Goal: Task Accomplishment & Management: Use online tool/utility

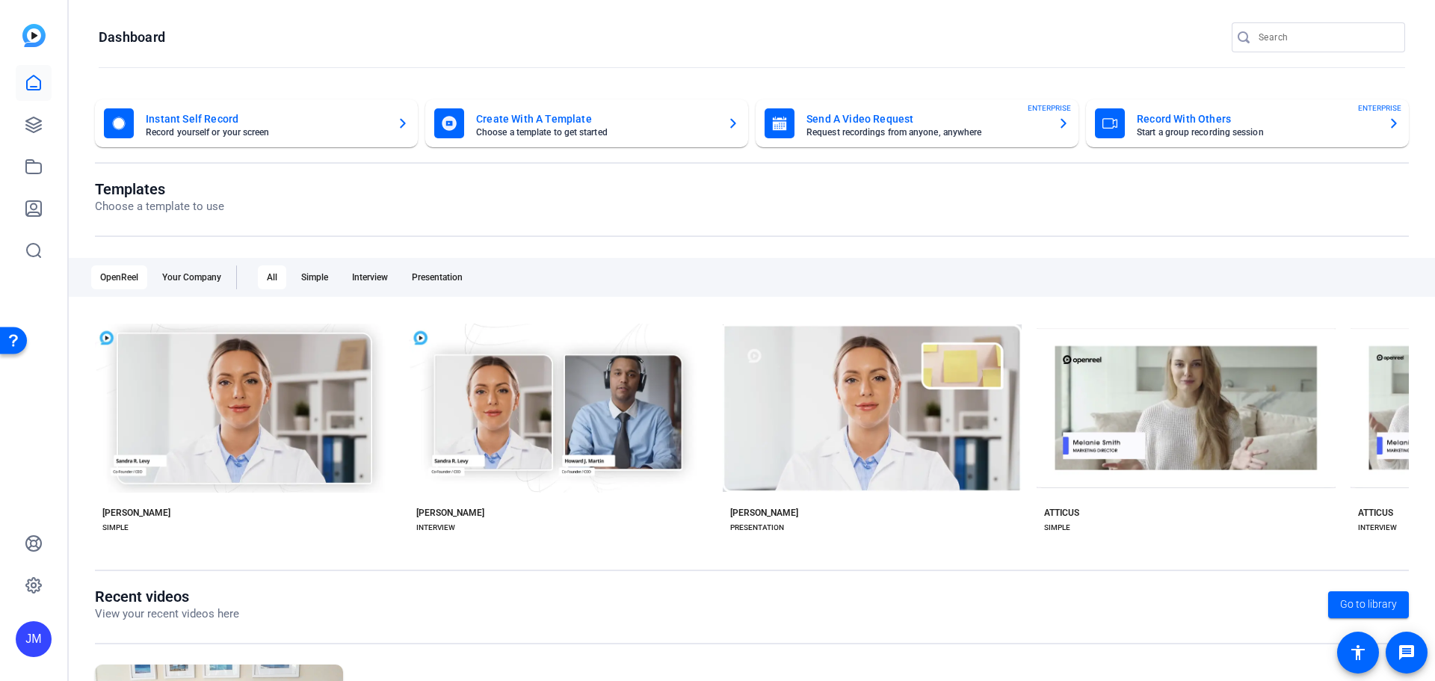
click at [1219, 126] on mat-card-title "Record With Others" at bounding box center [1256, 119] width 239 height 18
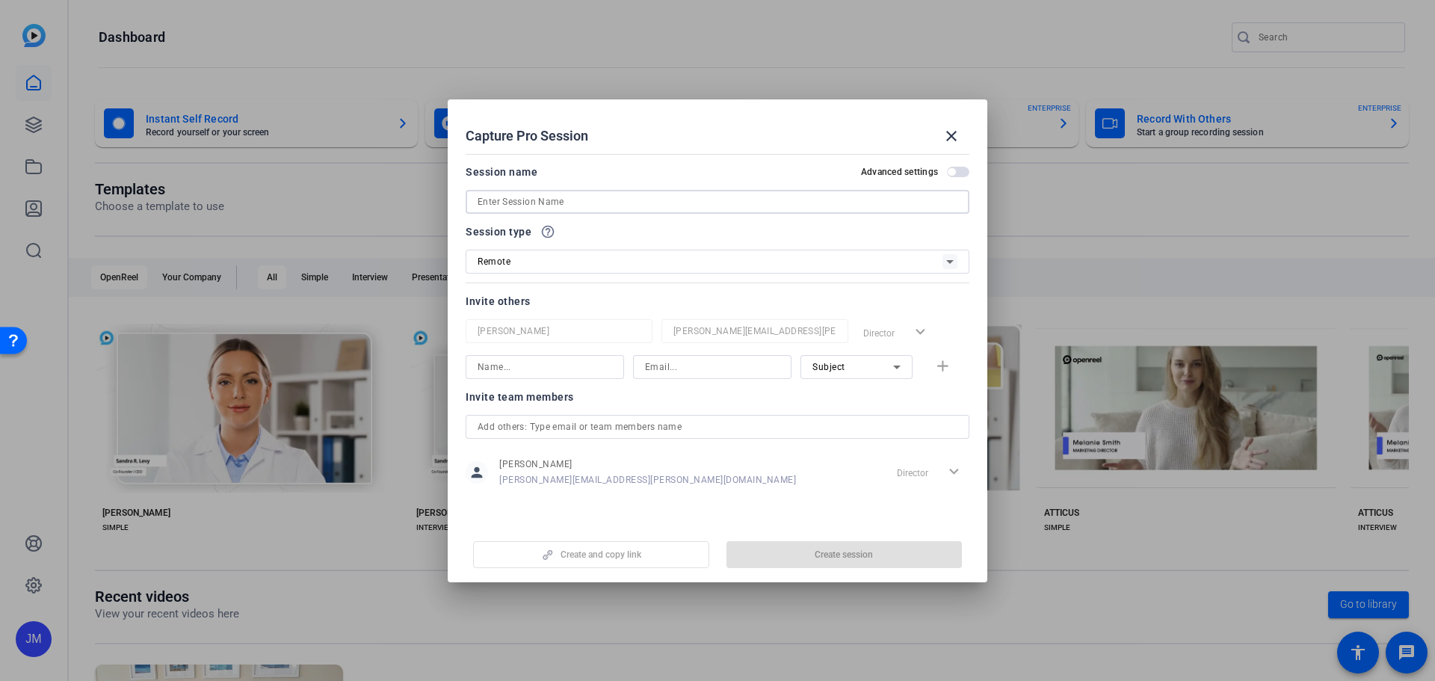
click at [563, 199] on input at bounding box center [718, 202] width 480 height 18
type input "Tinkering test"
click at [958, 176] on span "button" at bounding box center [958, 172] width 22 height 10
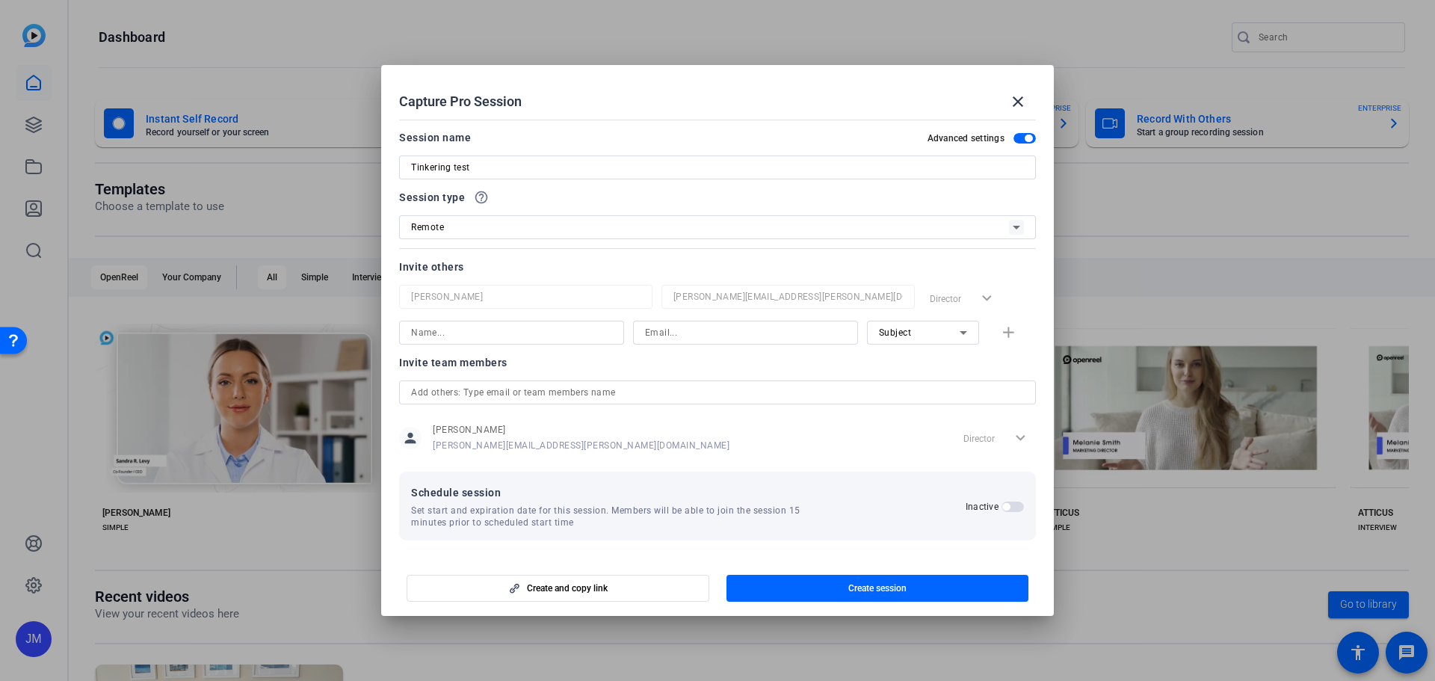
scroll to position [1, 0]
click at [1008, 508] on span "button" at bounding box center [1012, 506] width 22 height 10
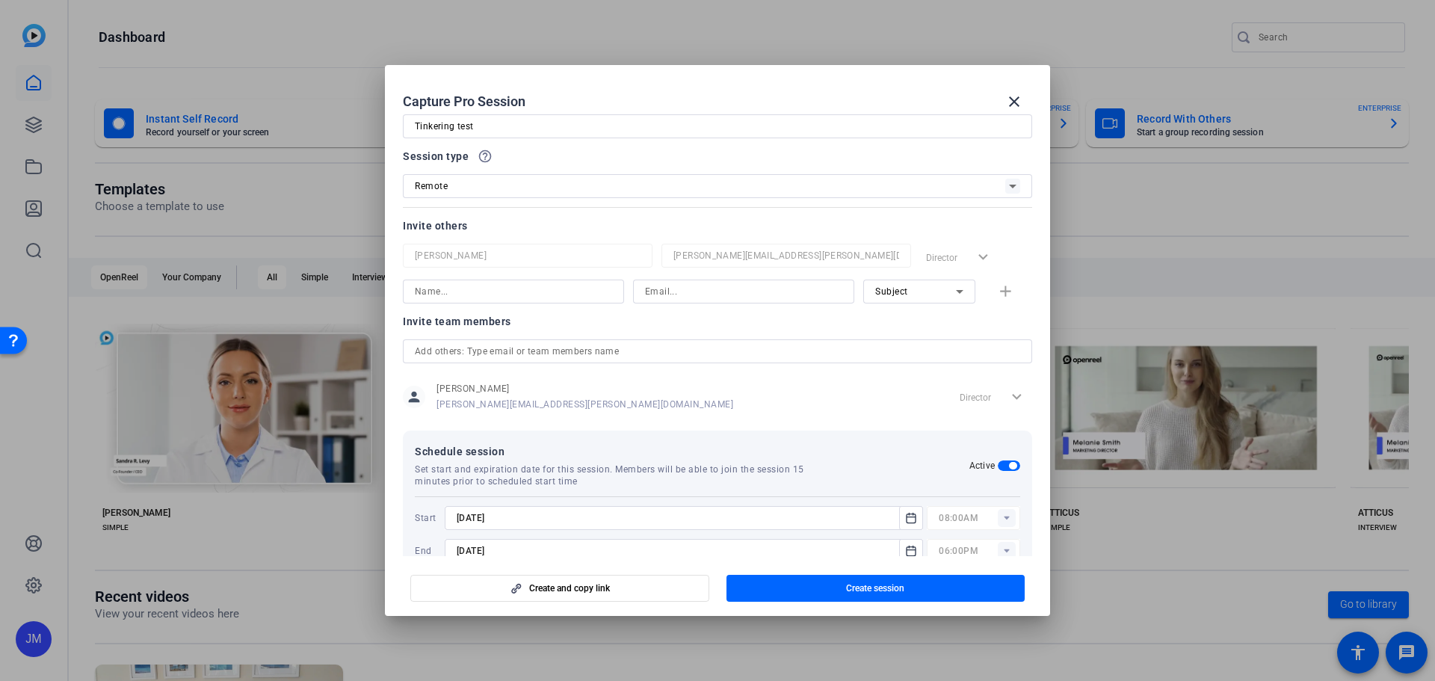
scroll to position [76, 0]
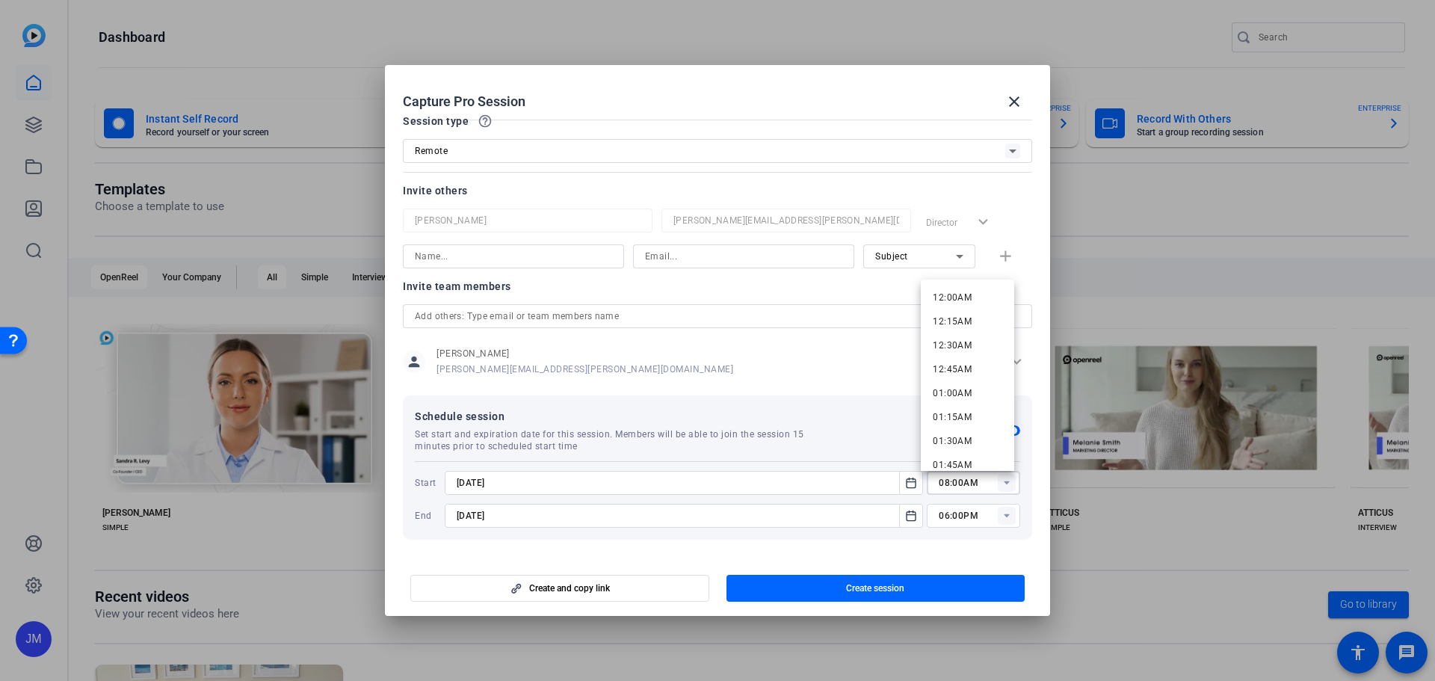
click at [969, 484] on input "08:00AM" at bounding box center [979, 483] width 81 height 18
click at [959, 404] on span "11:15AM" at bounding box center [952, 402] width 39 height 10
type input "11:15AM"
click at [822, 515] on input "10/15/2025" at bounding box center [676, 516] width 439 height 18
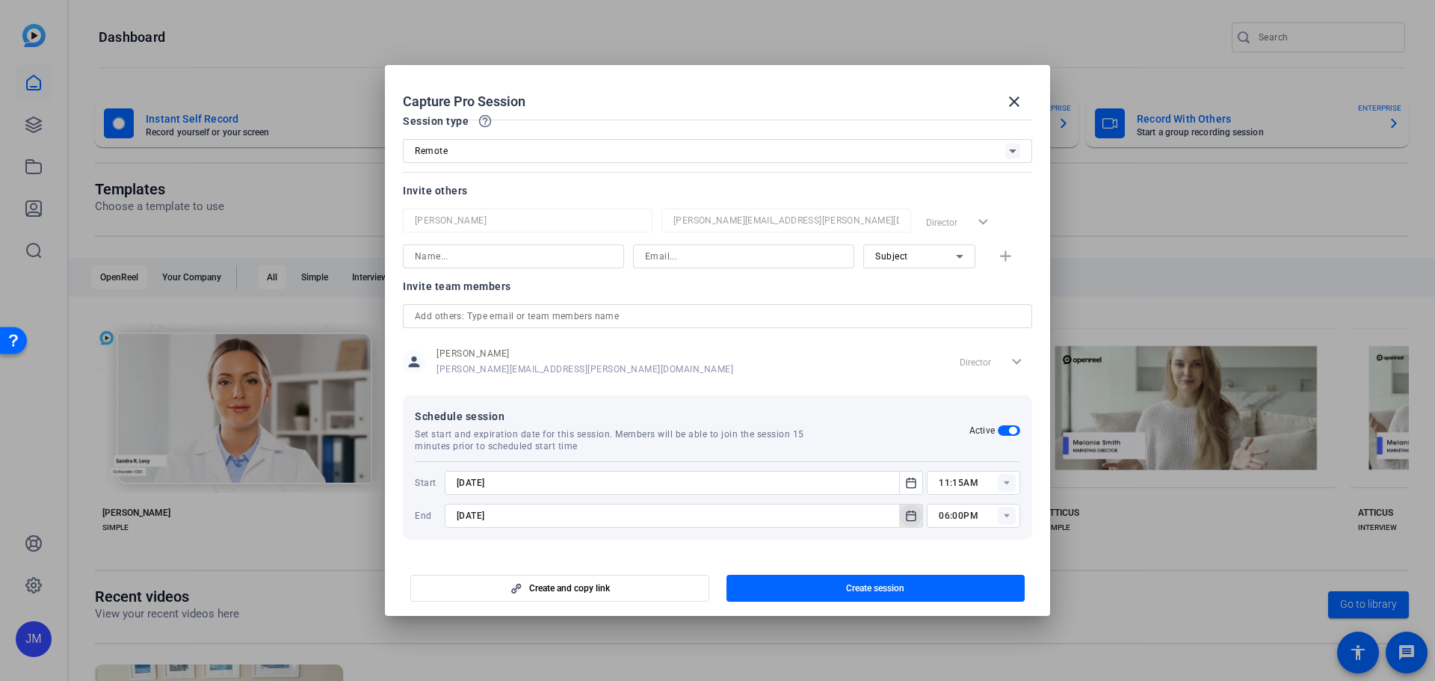
click at [893, 514] on span "Open calendar" at bounding box center [911, 516] width 36 height 36
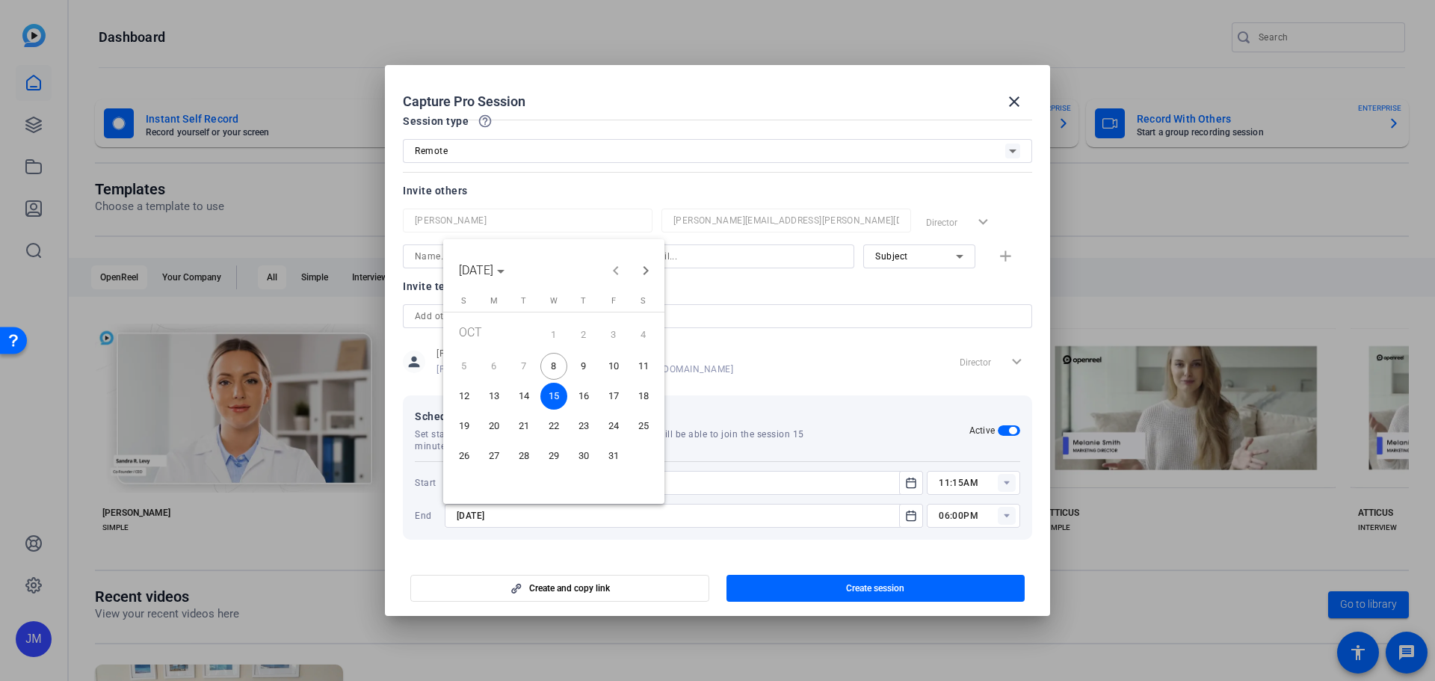
click at [555, 366] on span "8" at bounding box center [553, 366] width 27 height 27
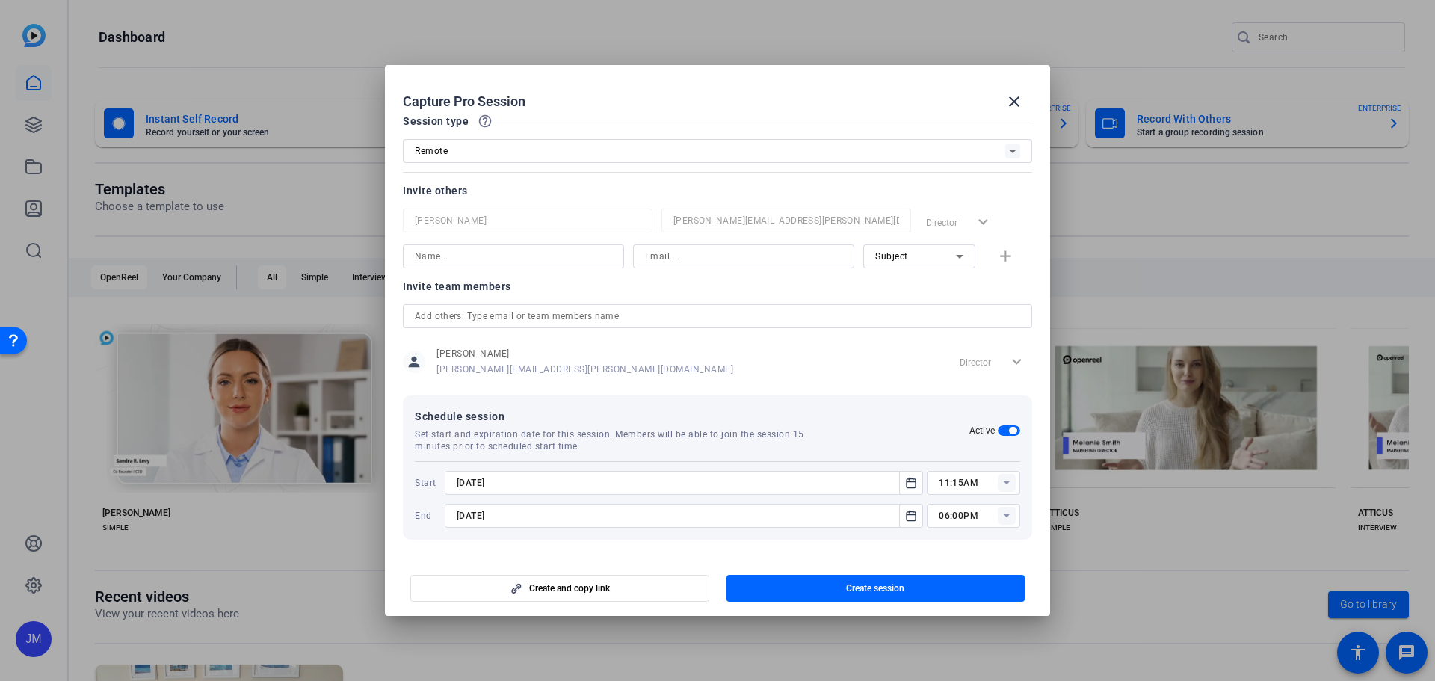
type input "10/8/2025"
click at [1004, 516] on rect at bounding box center [1007, 516] width 18 height 18
click at [963, 431] on span "12:00PM" at bounding box center [952, 432] width 39 height 10
type input "12:00PM"
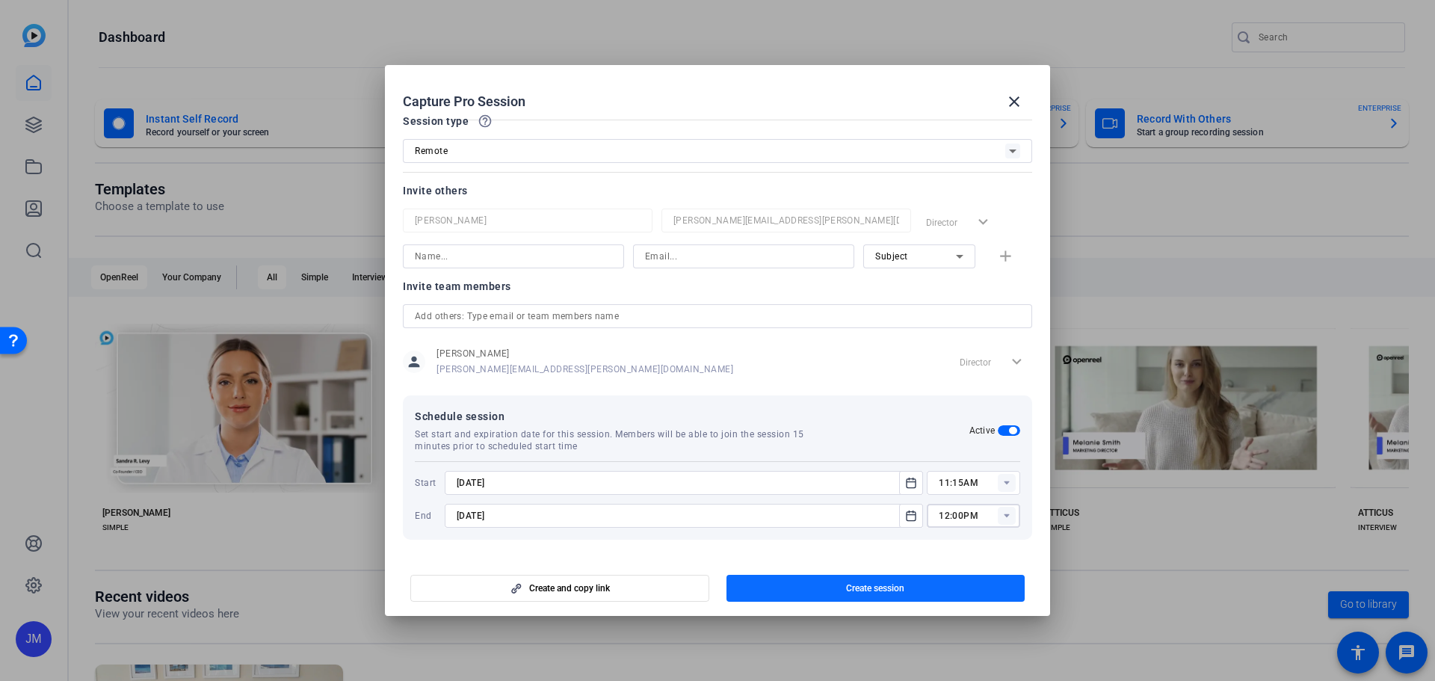
click at [877, 589] on span "Create session" at bounding box center [875, 588] width 58 height 12
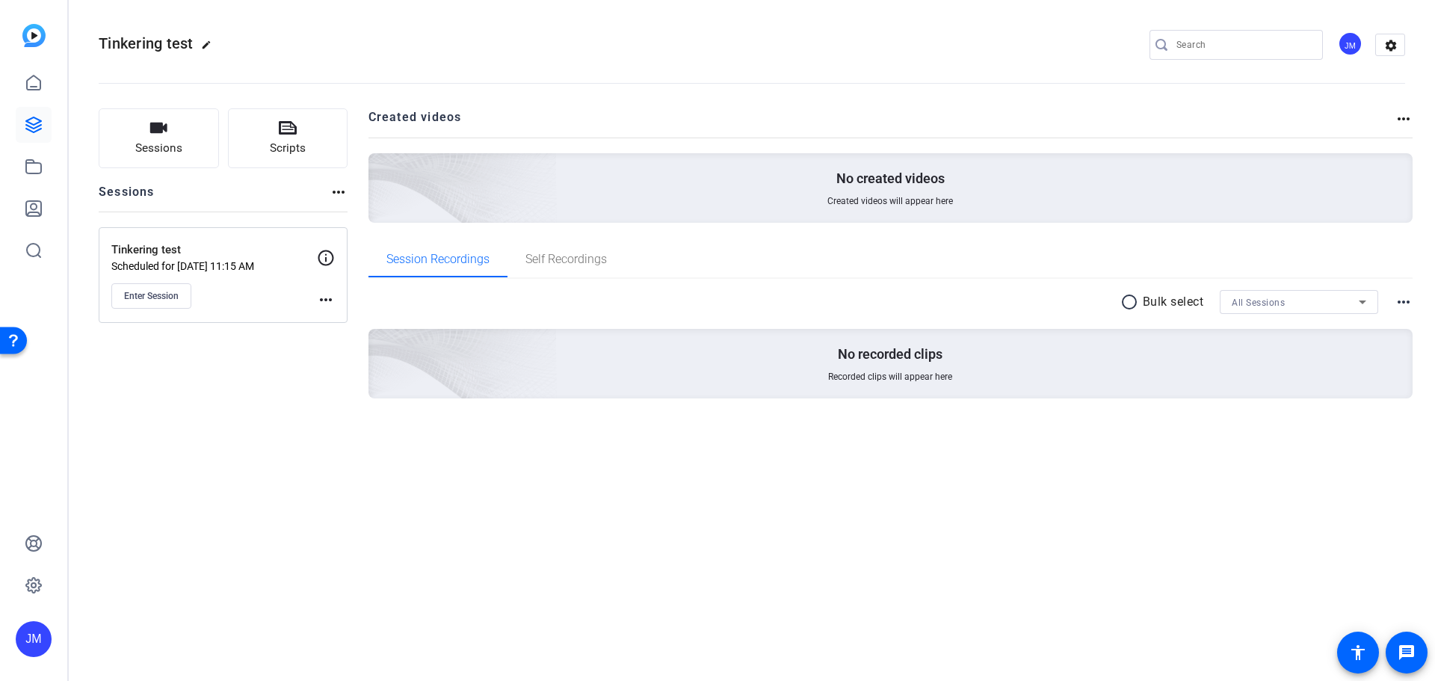
click at [324, 299] on mat-icon "more_horiz" at bounding box center [326, 300] width 18 height 18
click at [365, 319] on span "Edit Session" at bounding box center [363, 321] width 68 height 18
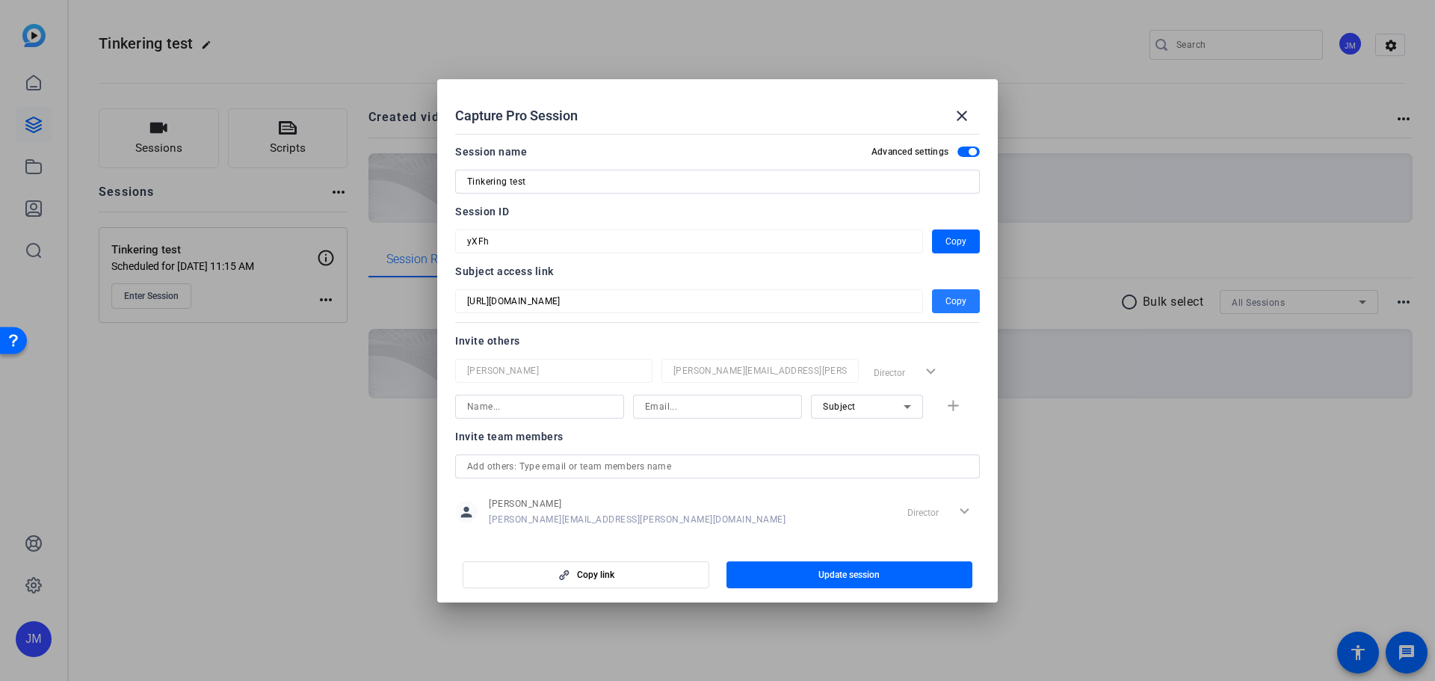
click at [936, 297] on span "button" at bounding box center [956, 301] width 48 height 36
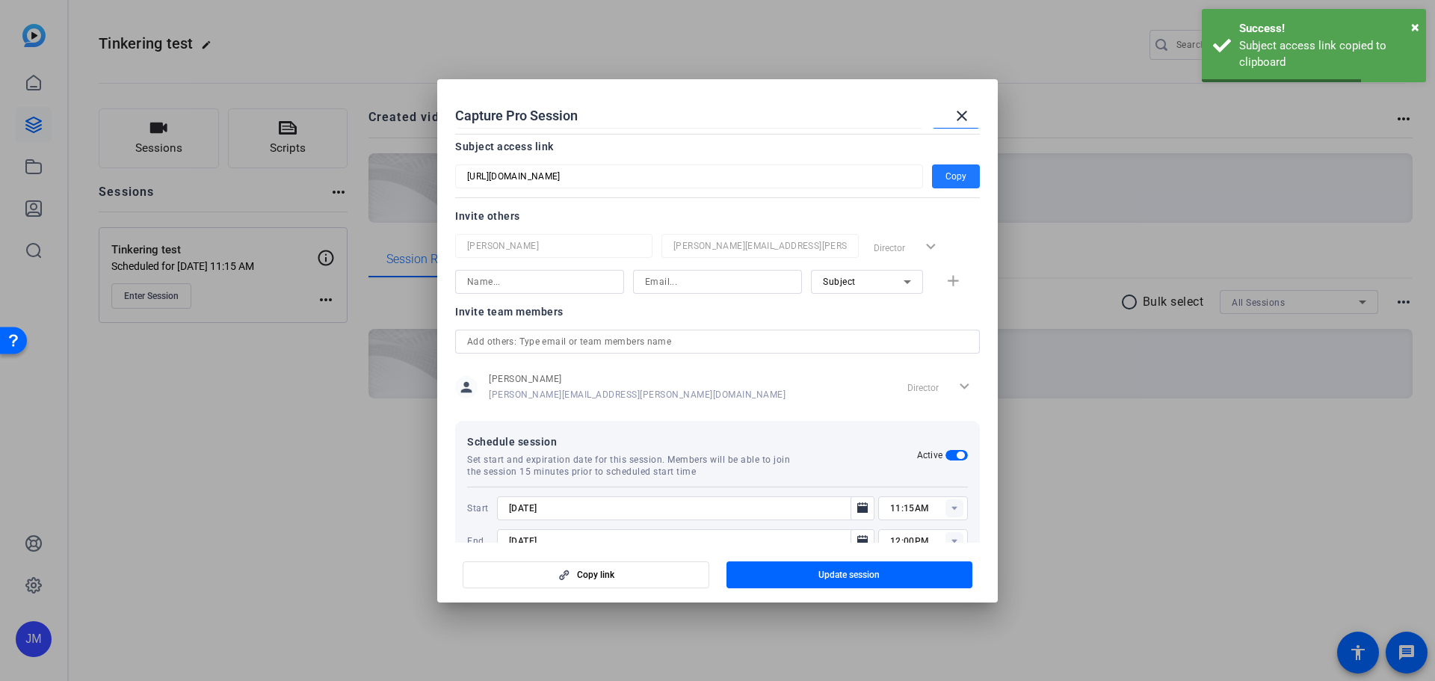
scroll to position [164, 0]
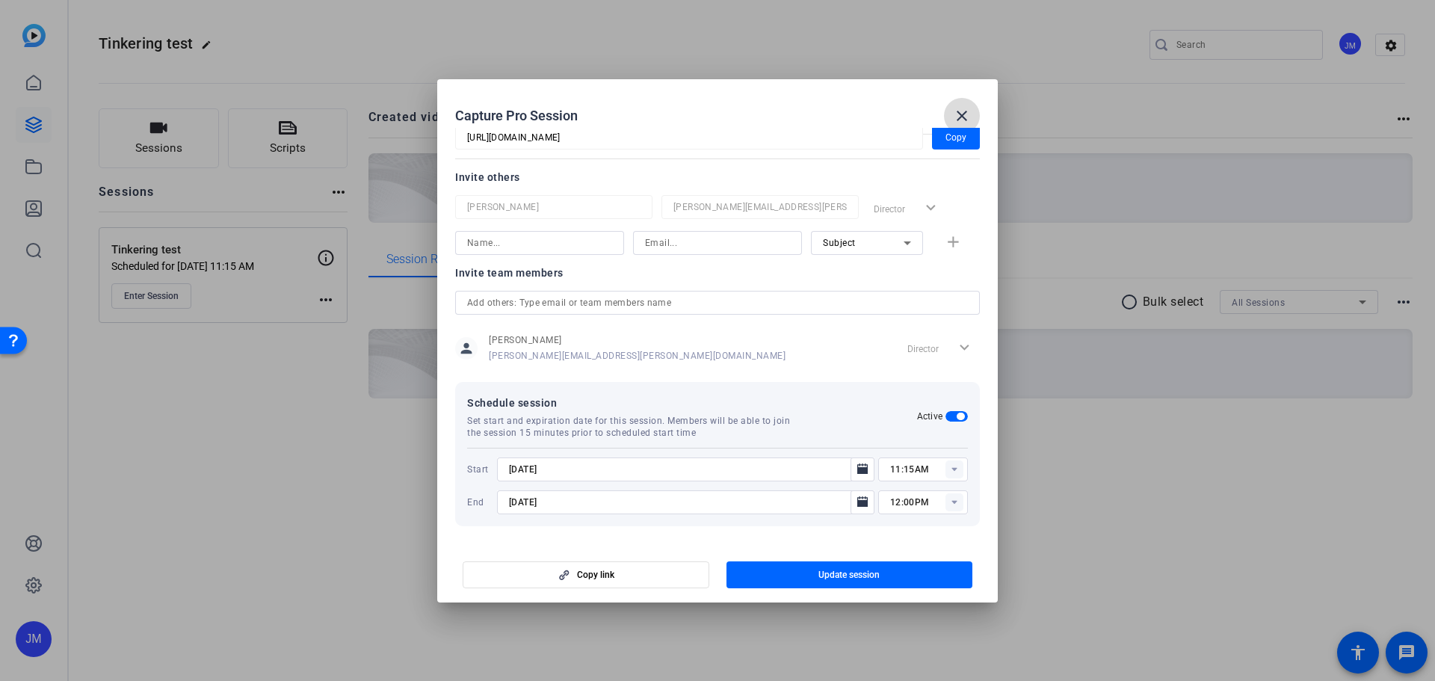
click at [964, 113] on mat-icon "close" at bounding box center [962, 116] width 18 height 18
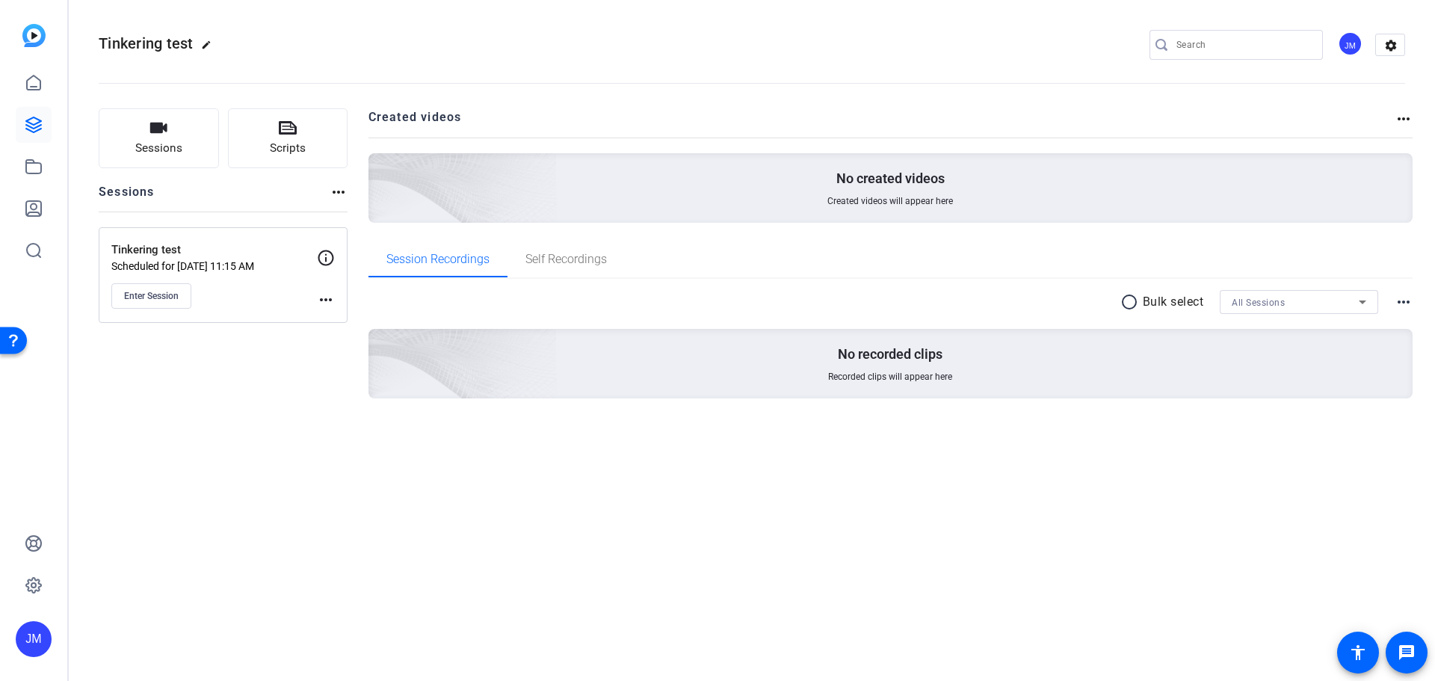
click at [321, 297] on mat-icon "more_horiz" at bounding box center [326, 300] width 18 height 18
click at [353, 321] on span "Edit Session" at bounding box center [363, 321] width 68 height 18
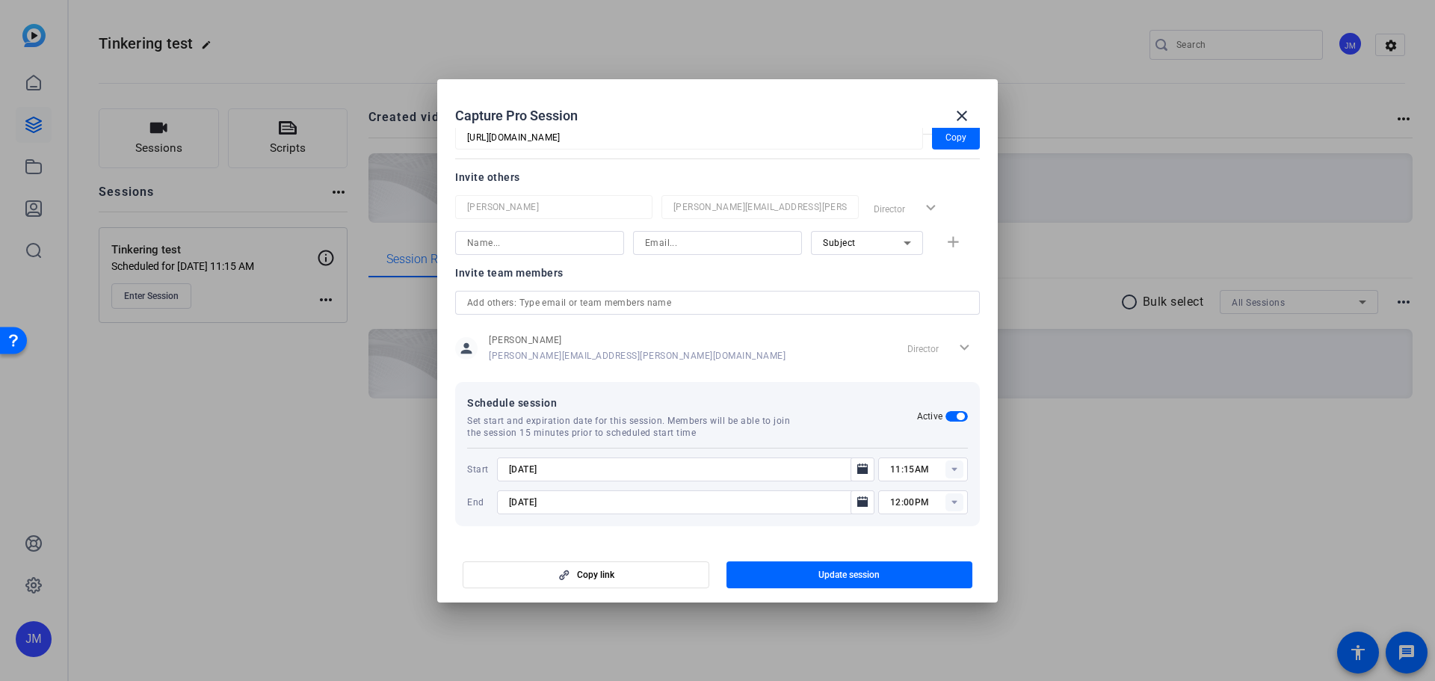
click at [946, 414] on span "button" at bounding box center [956, 416] width 22 height 10
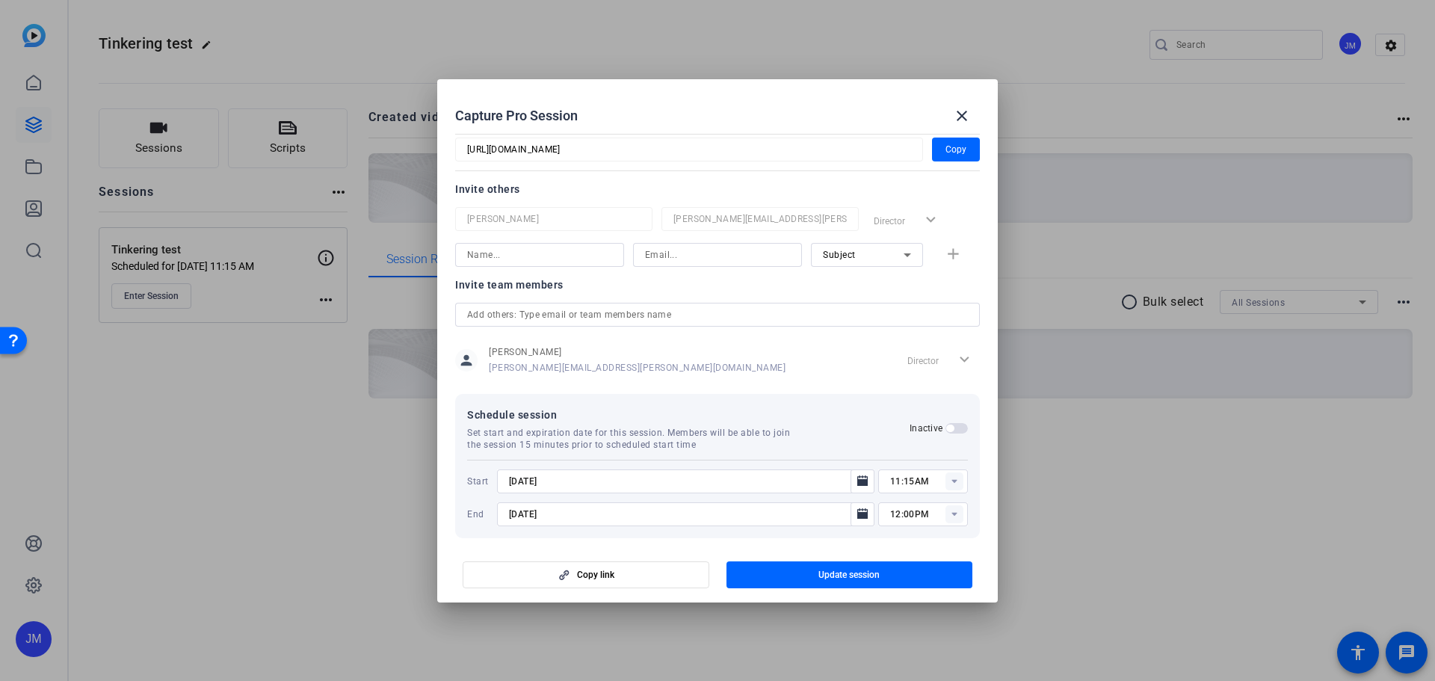
scroll to position [88, 0]
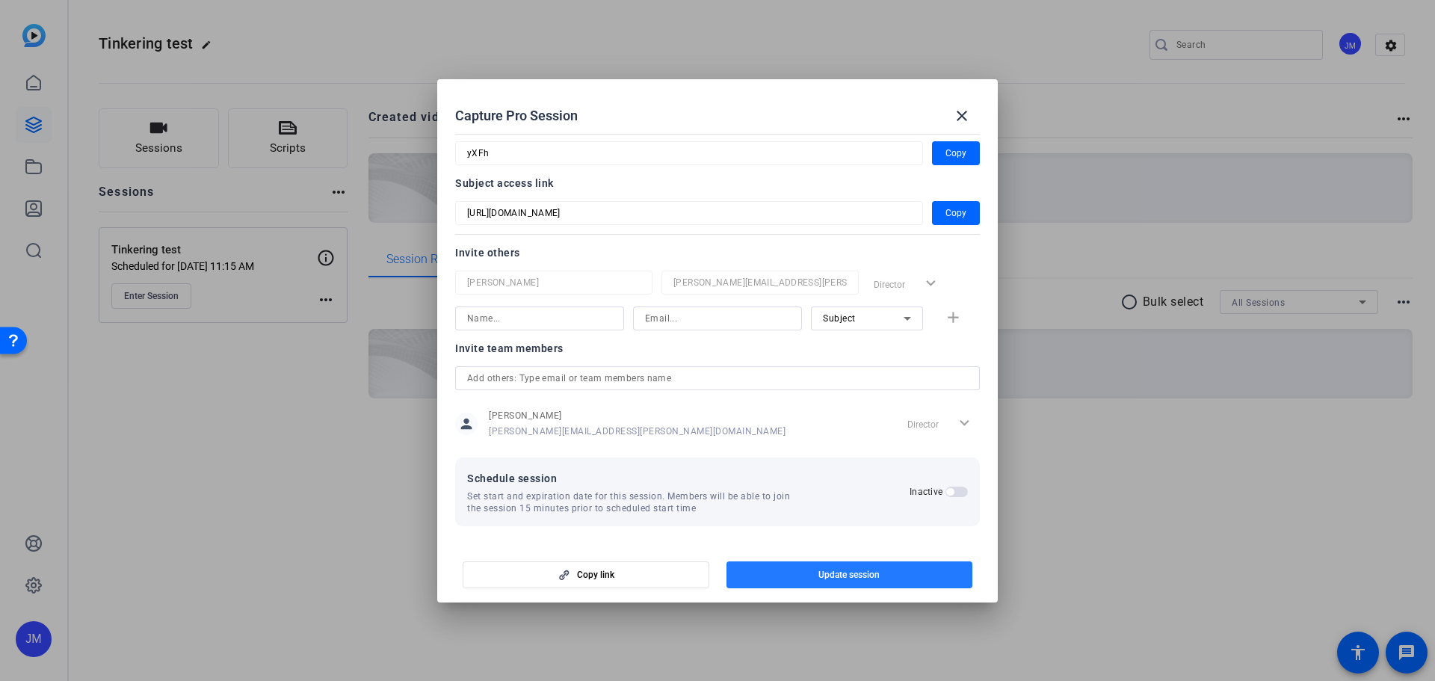
click at [841, 571] on span "Update session" at bounding box center [848, 575] width 61 height 12
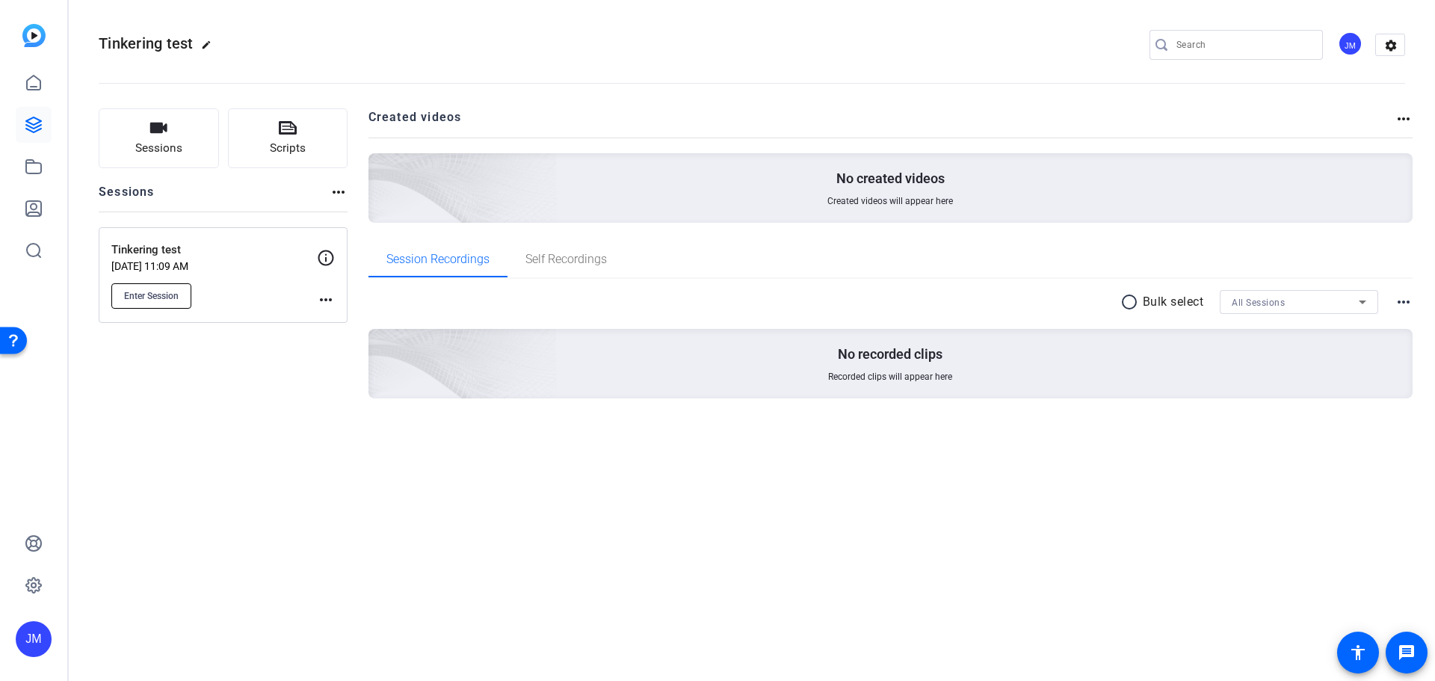
click at [151, 294] on span "Enter Session" at bounding box center [151, 296] width 55 height 12
click at [158, 288] on button "Enter Session" at bounding box center [151, 295] width 80 height 25
click at [136, 303] on button "Enter Session" at bounding box center [151, 295] width 80 height 25
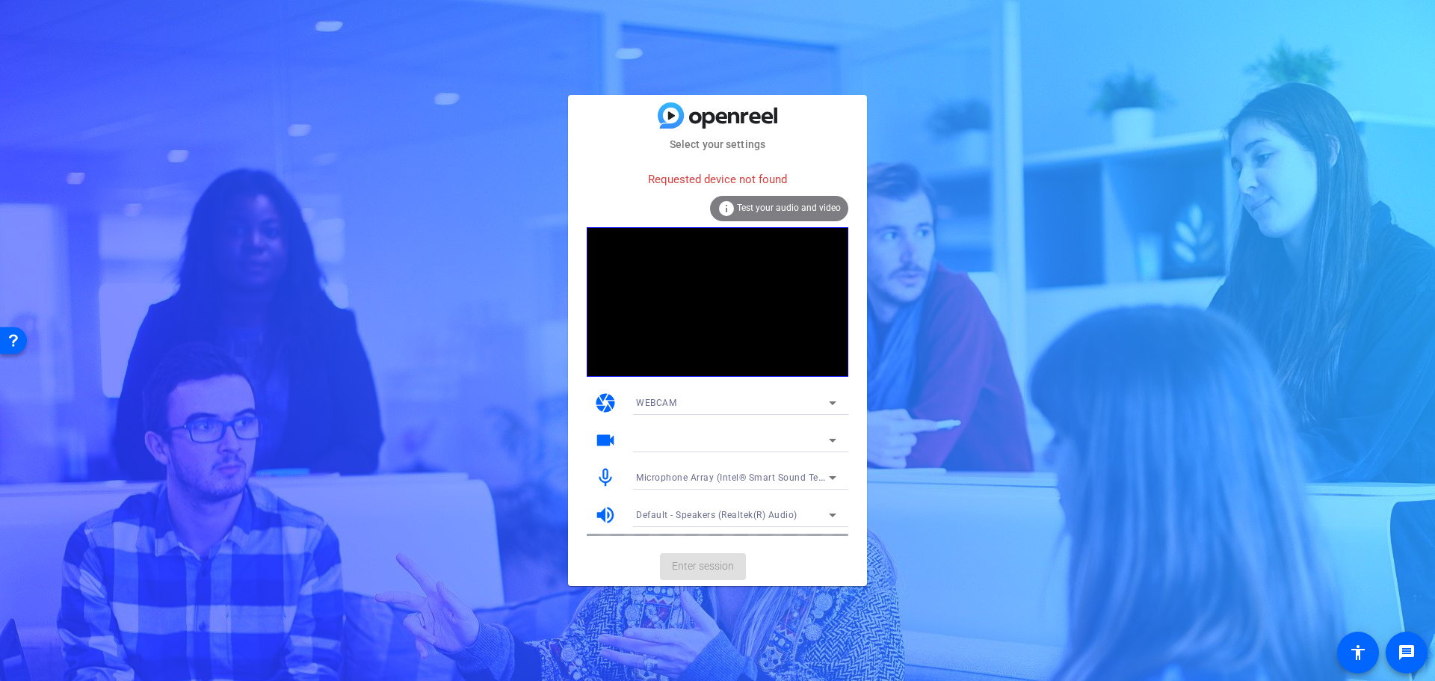
click at [835, 480] on icon at bounding box center [833, 478] width 18 height 18
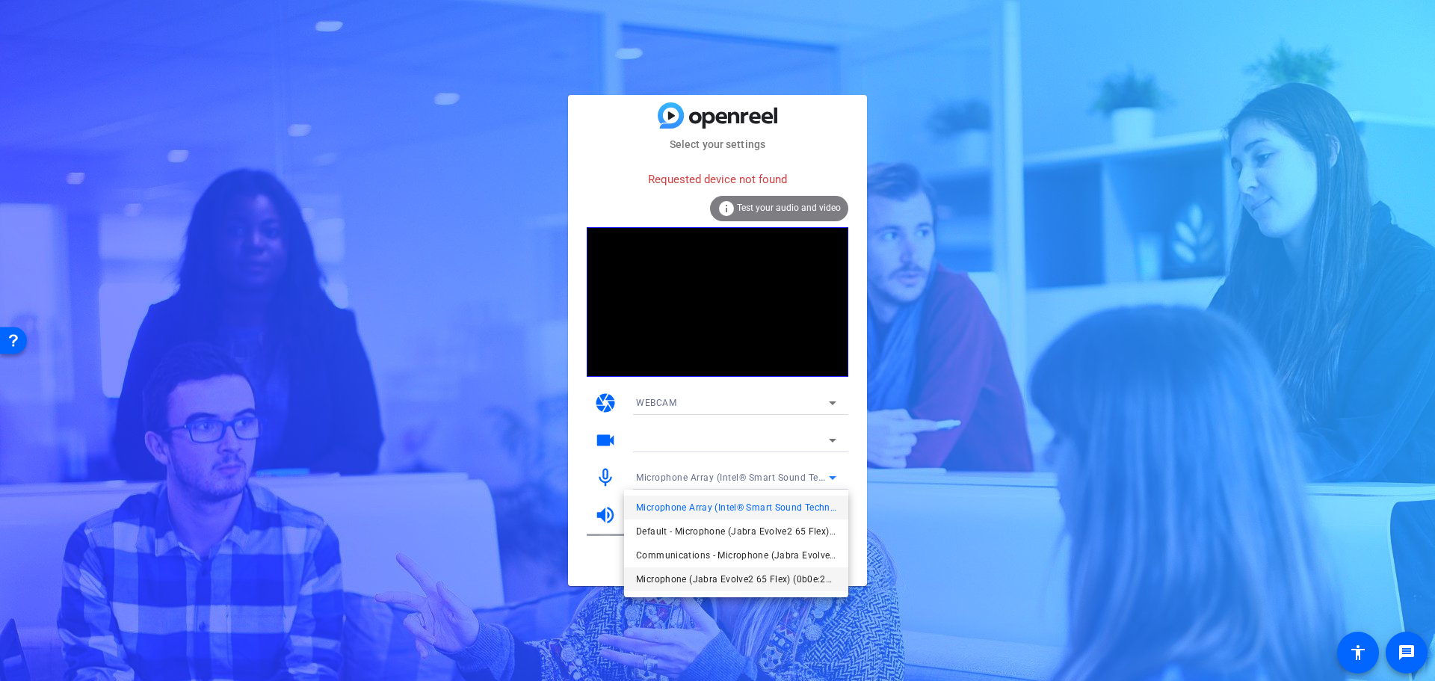
click at [679, 572] on span "Microphone (Jabra Evolve2 65 Flex) (0b0e:2517)" at bounding box center [736, 579] width 200 height 18
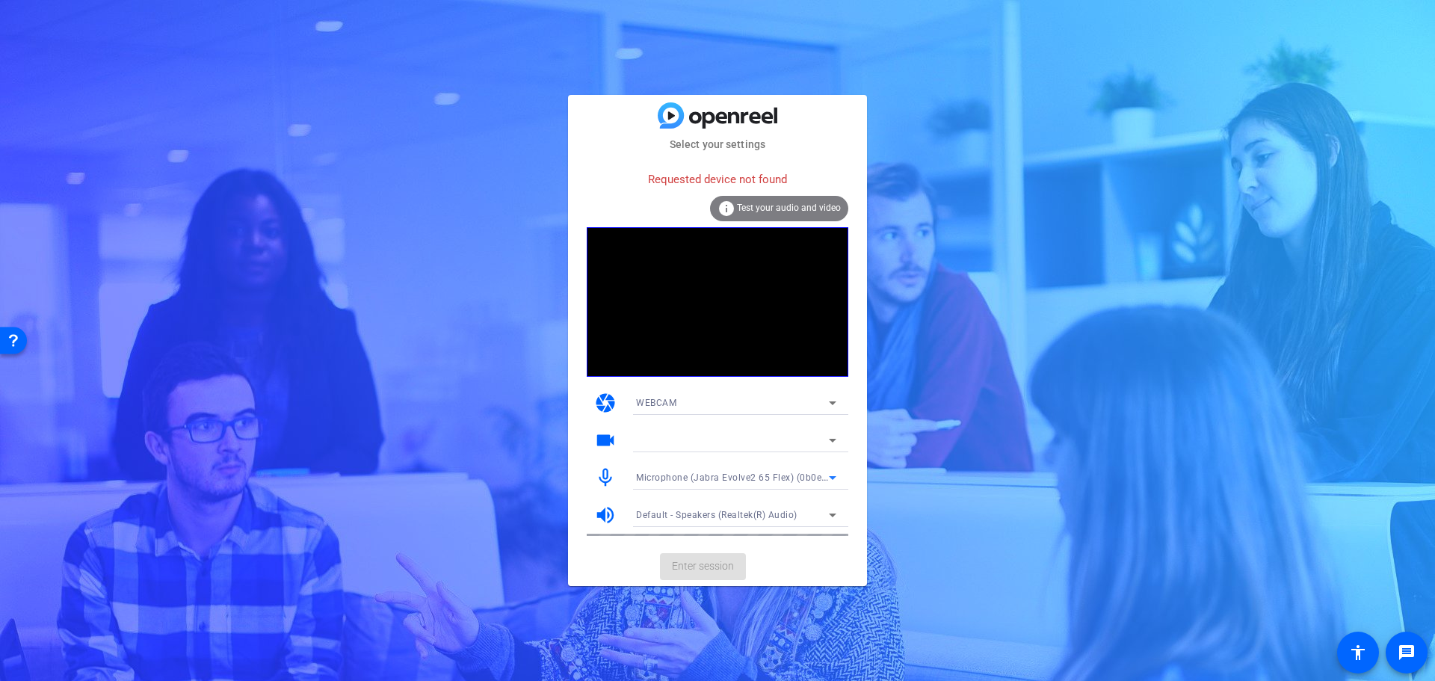
click at [838, 509] on icon at bounding box center [833, 515] width 18 height 18
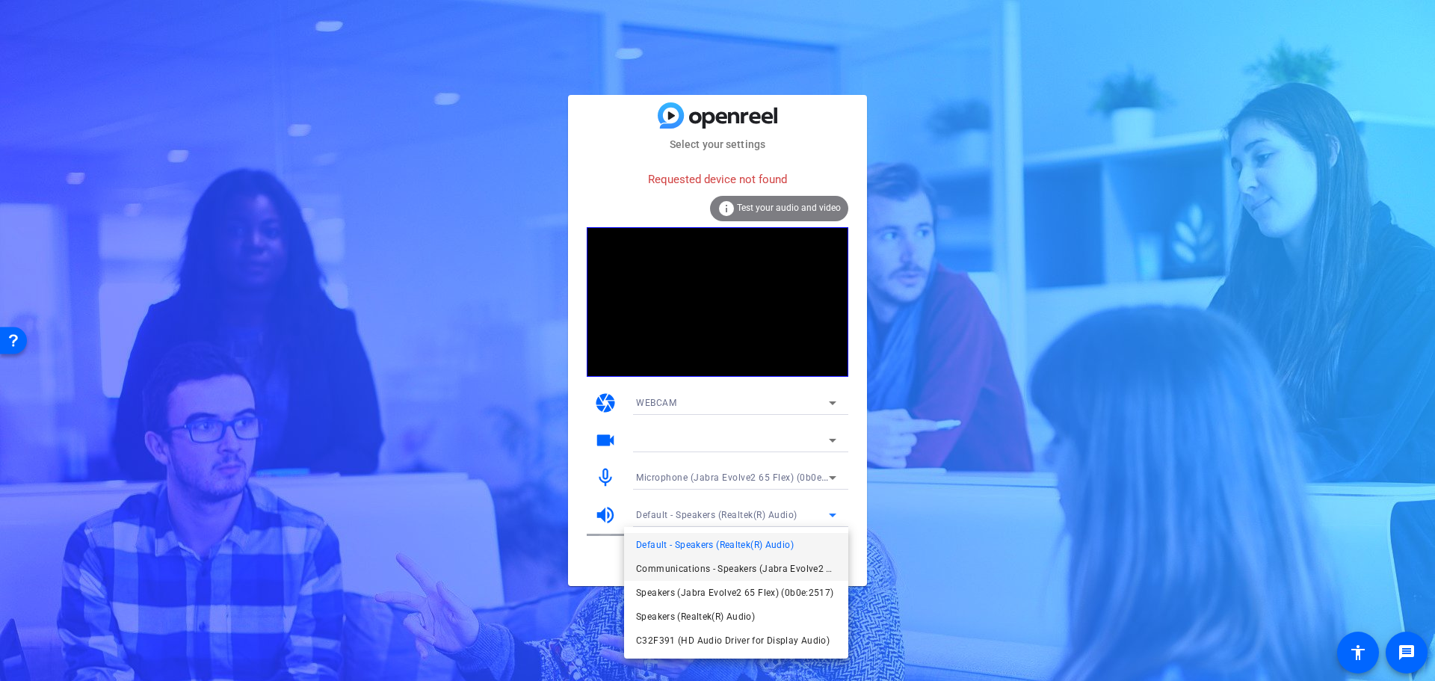
click at [658, 570] on span "Communications - Speakers (Jabra Evolve2 65 Flex) (0b0e:2517)" at bounding box center [736, 569] width 200 height 18
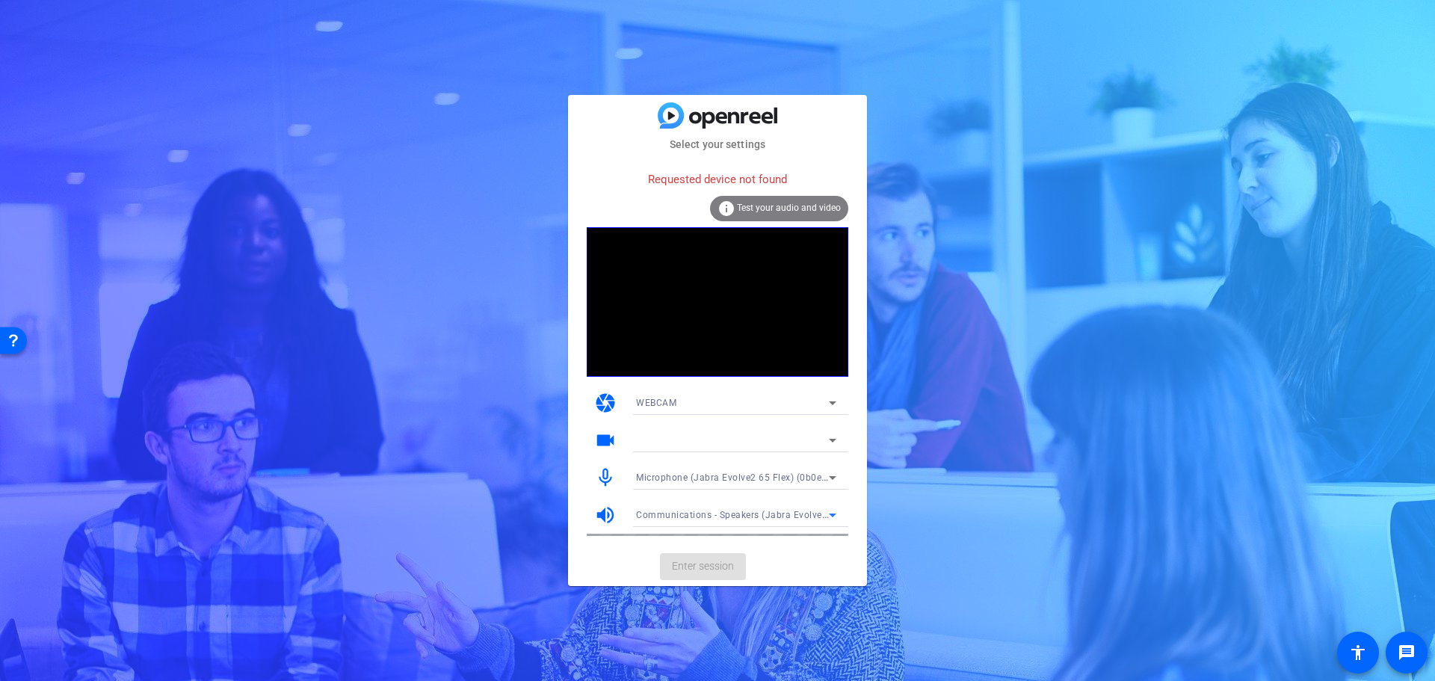
click at [714, 515] on span "Communications - Speakers (Jabra Evolve2 65 Flex) (0b0e:2517)" at bounding box center [778, 514] width 285 height 12
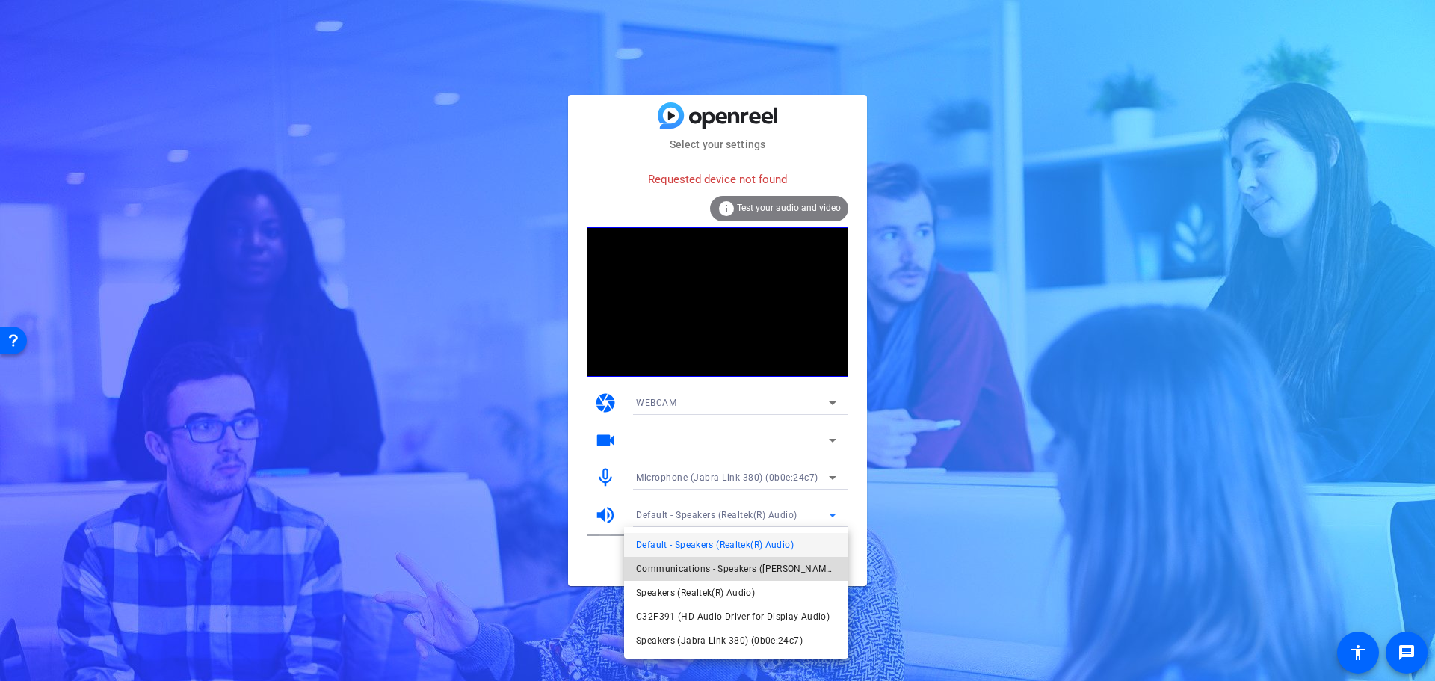
click at [679, 569] on span "Communications - Speakers (Jabra Link 380) (0b0e:24c7)" at bounding box center [736, 569] width 200 height 18
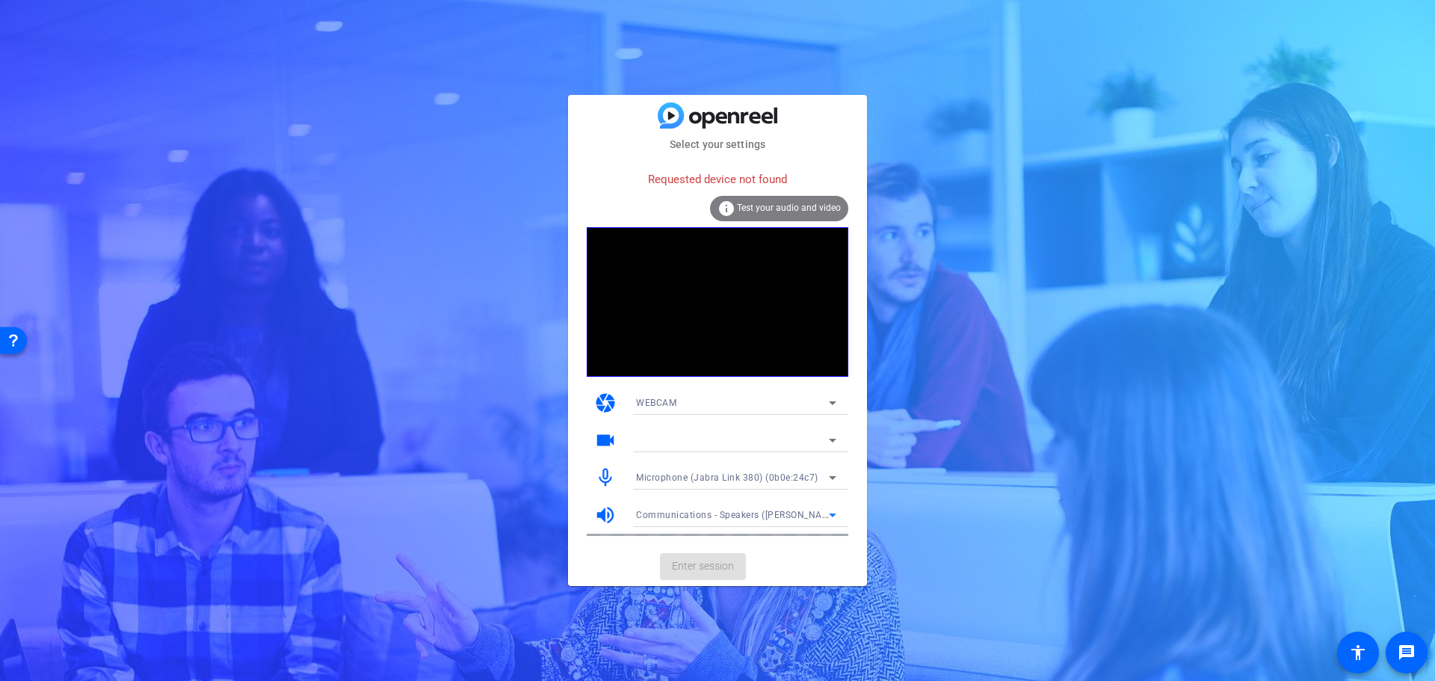
click at [838, 478] on icon at bounding box center [833, 478] width 18 height 18
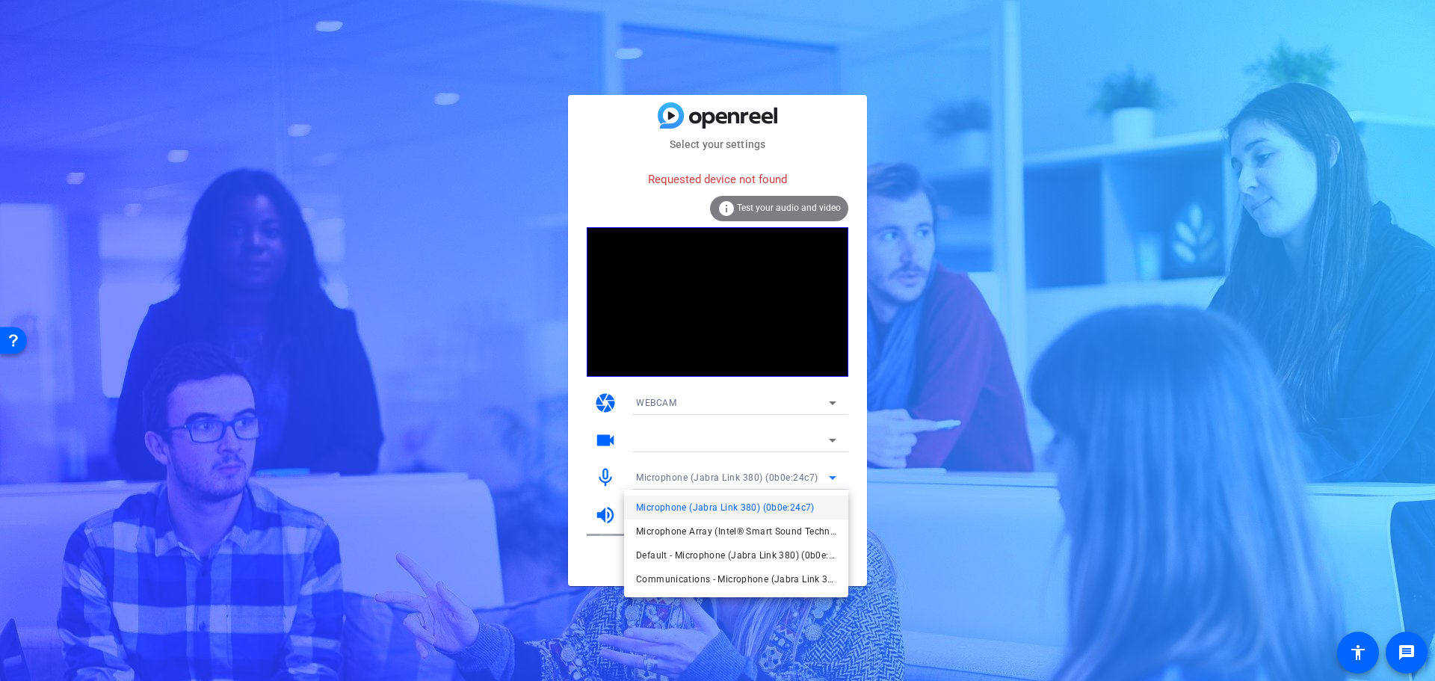
click at [838, 478] on div at bounding box center [717, 340] width 1435 height 681
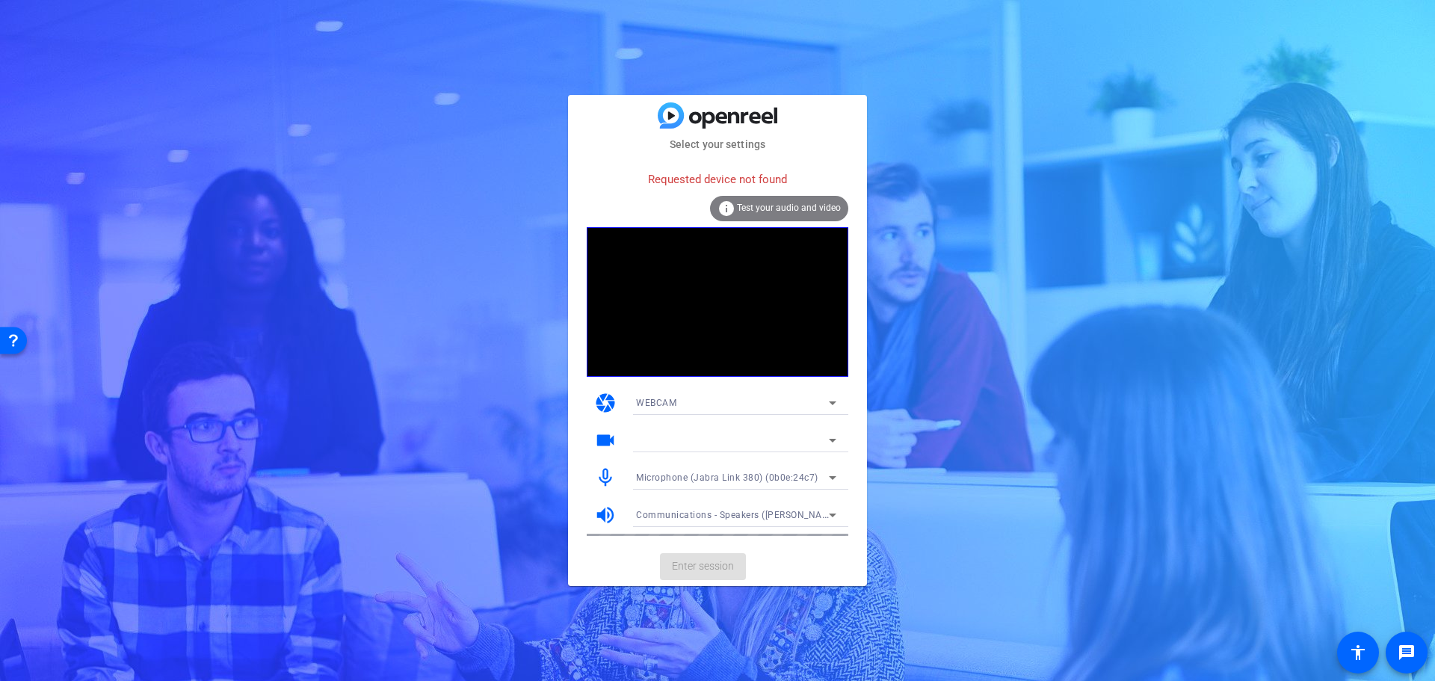
click at [797, 207] on span "Test your audio and video" at bounding box center [789, 208] width 104 height 10
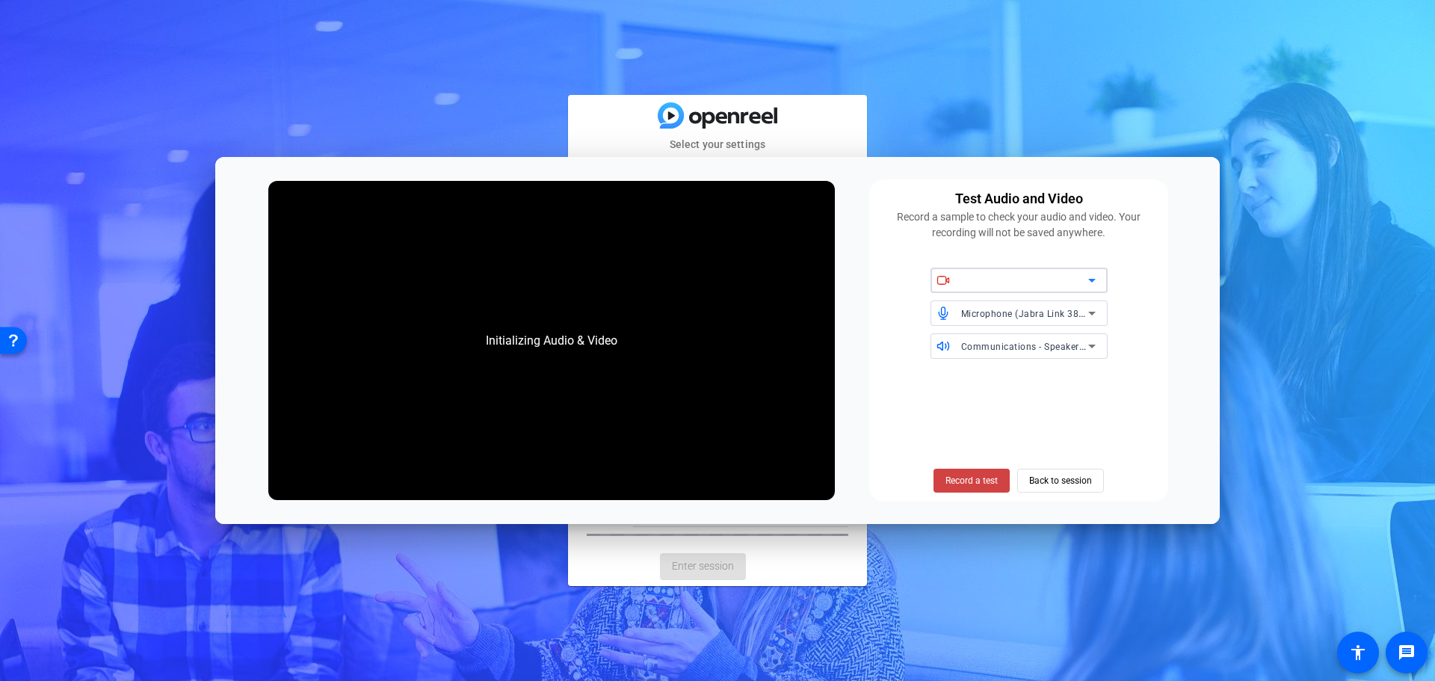
click at [1099, 336] on div "Communications - Speakers ([PERSON_NAME] 380) (0b0e:24c7)" at bounding box center [1018, 345] width 177 height 25
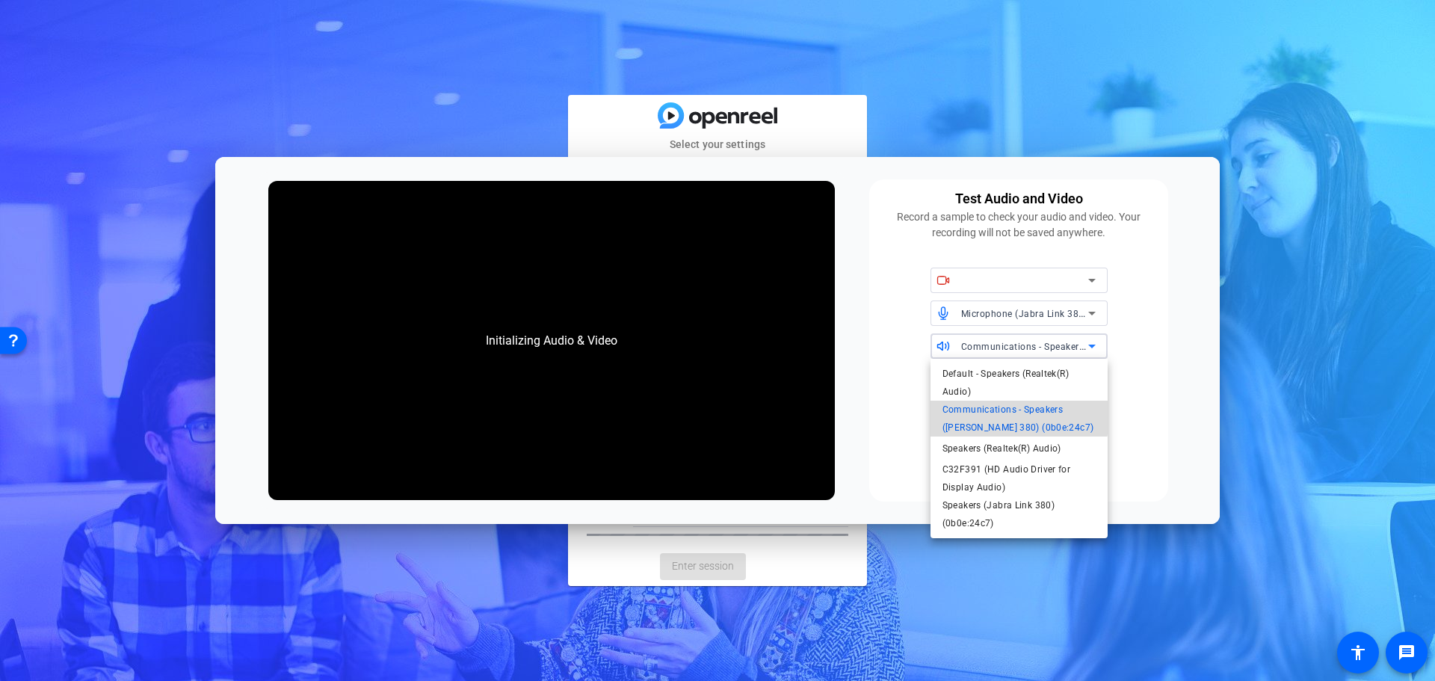
click at [949, 407] on span "Communications - Speakers ([PERSON_NAME] 380) (0b0e:24c7)" at bounding box center [1018, 419] width 153 height 36
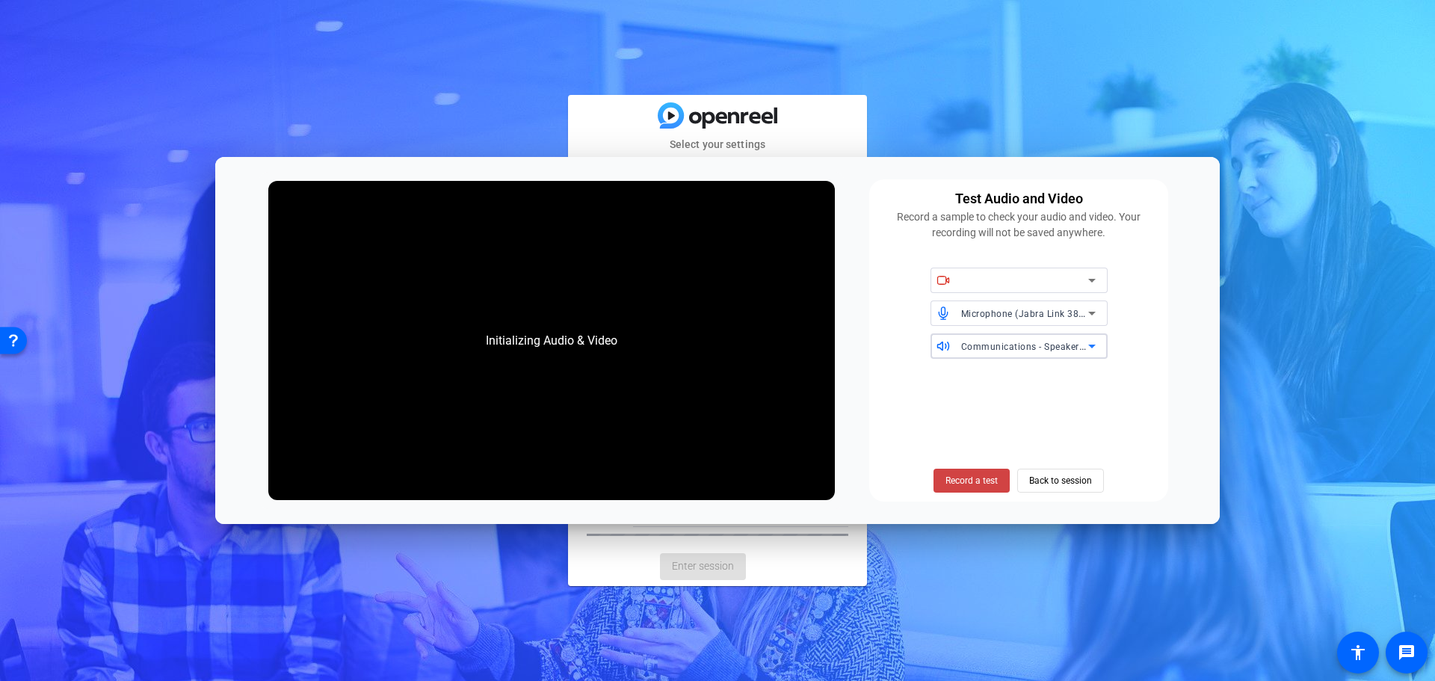
click at [883, 404] on div "Record a test Back to session" at bounding box center [1018, 432] width 281 height 122
click at [978, 487] on span "Record a test" at bounding box center [971, 480] width 52 height 13
click at [1083, 482] on span "Back to session" at bounding box center [1060, 480] width 63 height 28
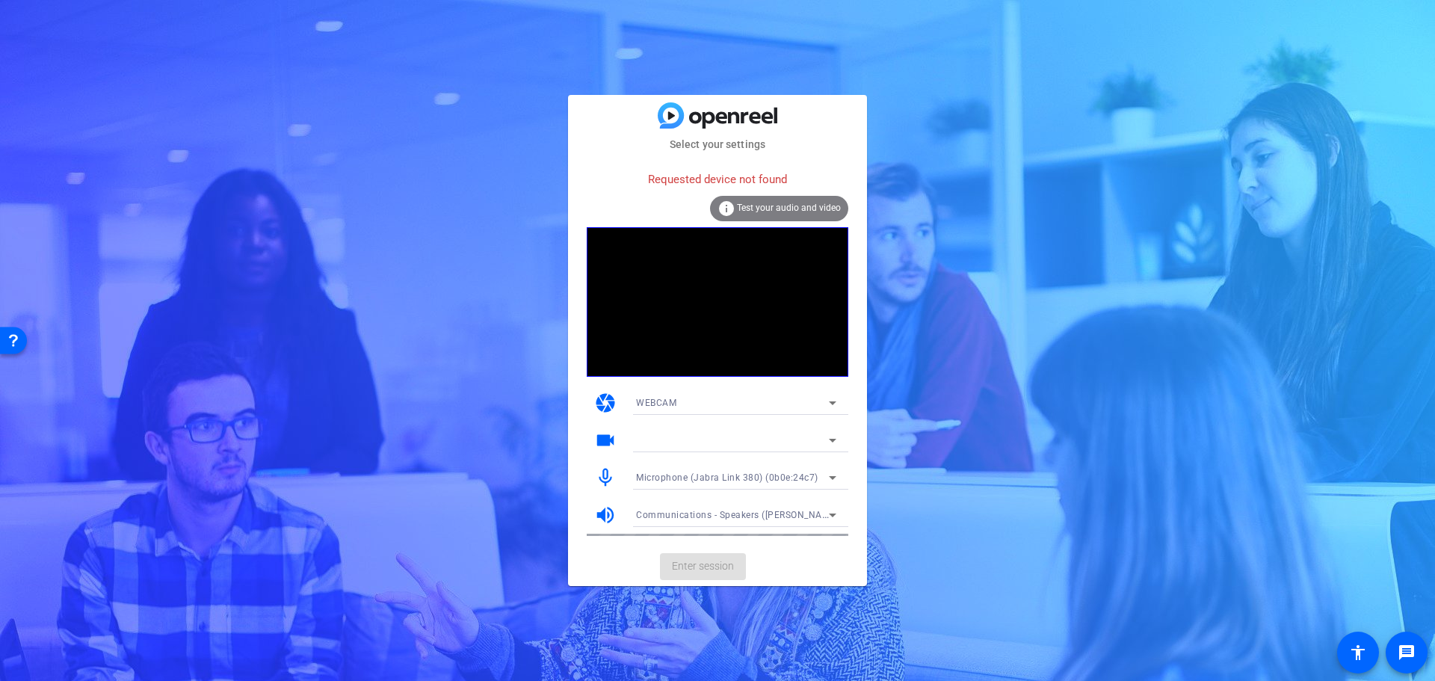
click at [840, 152] on mat-card-content "Requested device not found info Test your audio and video camera WEBCAM videoca…" at bounding box center [717, 349] width 299 height 395
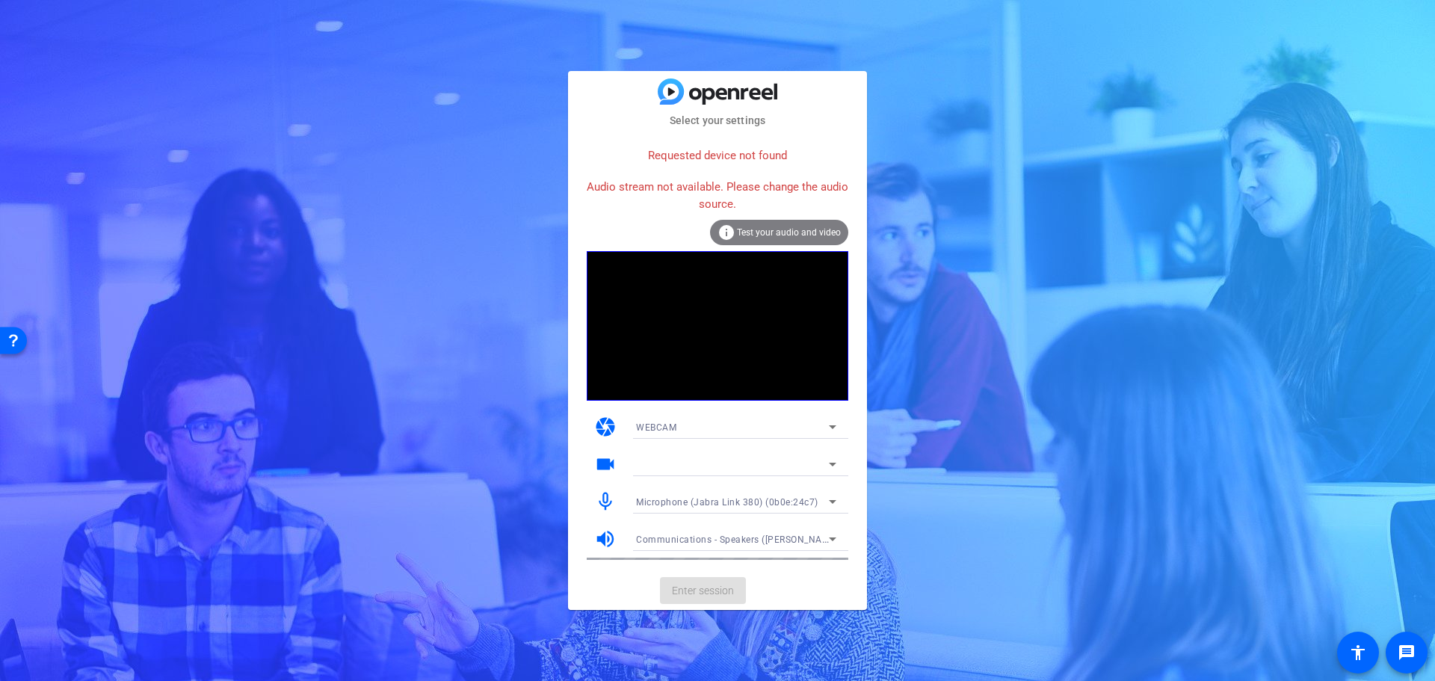
click at [827, 495] on mat-form-field "Microphone (Jabra Link 380) (0b0e:24c7)" at bounding box center [736, 501] width 224 height 24
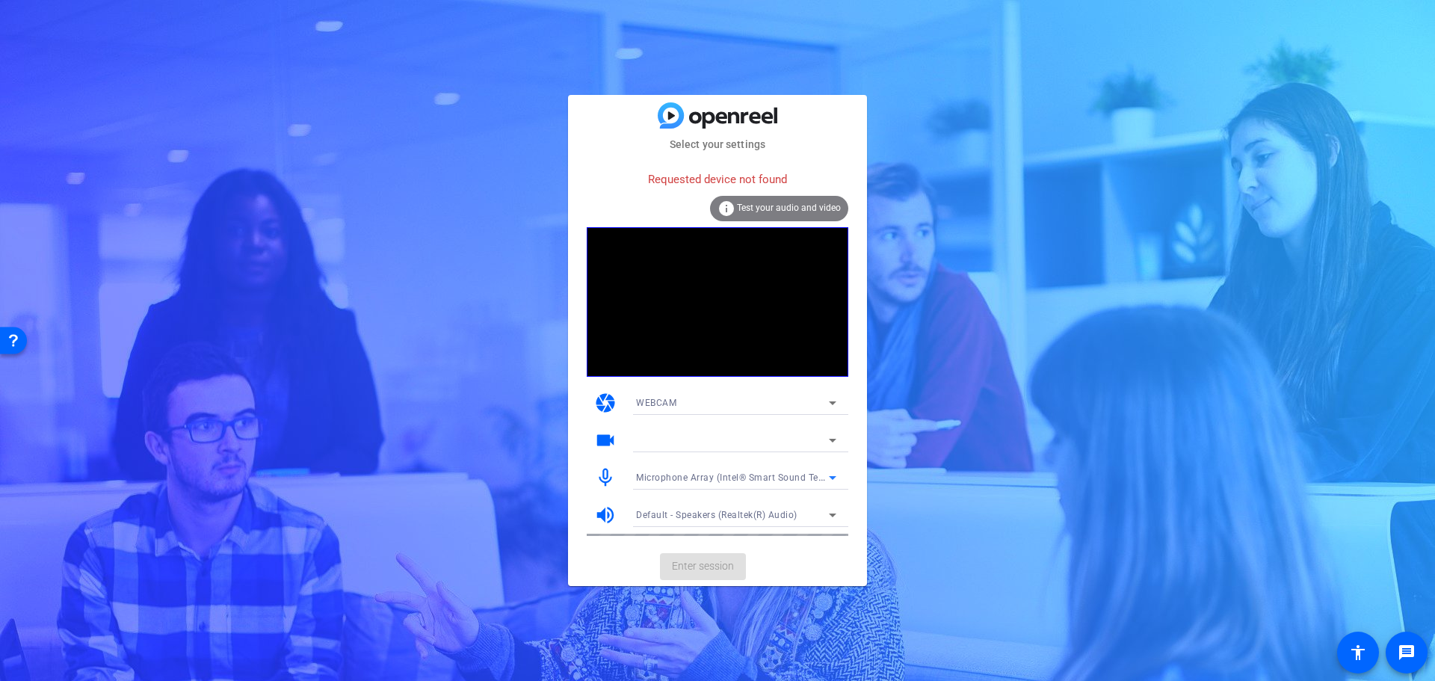
click at [843, 469] on div "Microphone Array (Intel® Smart Sound Technology for Digital Microphones)" at bounding box center [736, 478] width 224 height 24
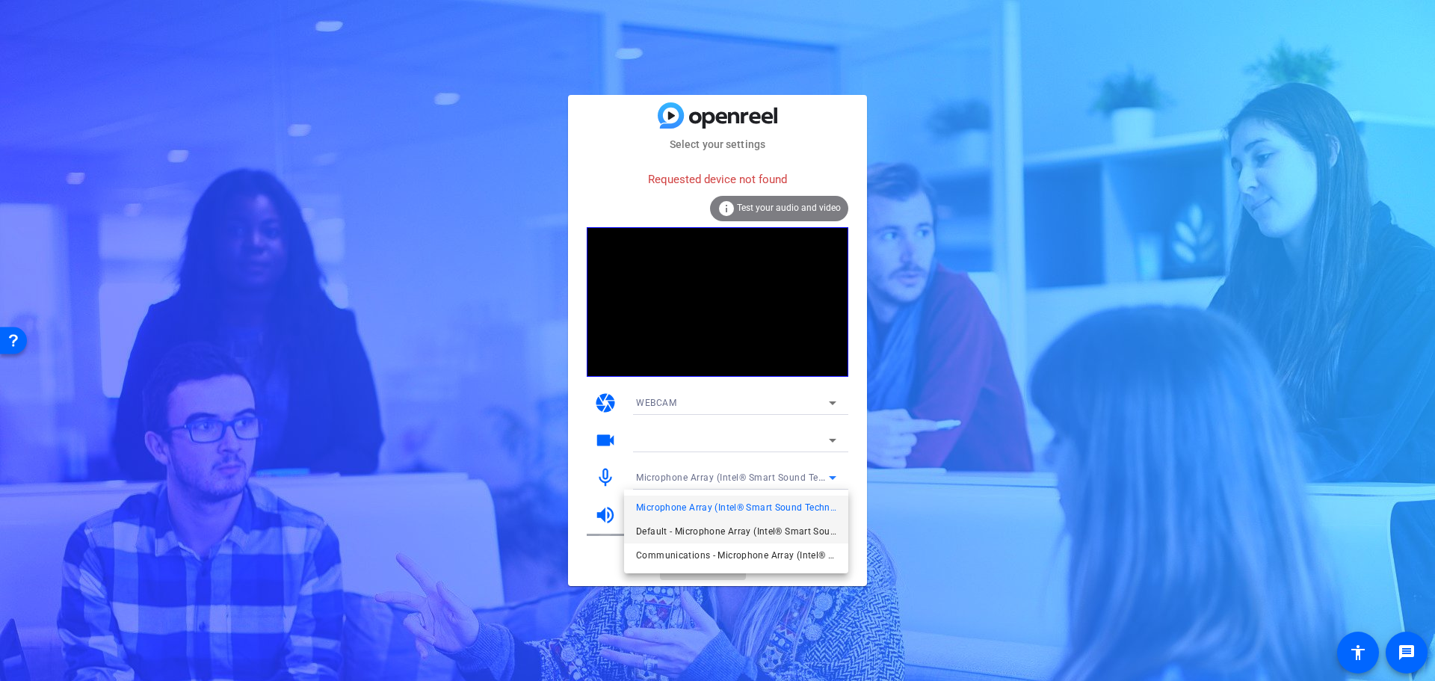
click at [697, 534] on span "Default - Microphone Array (Intel® Smart Sound Technology for Digital Microphon…" at bounding box center [736, 531] width 200 height 18
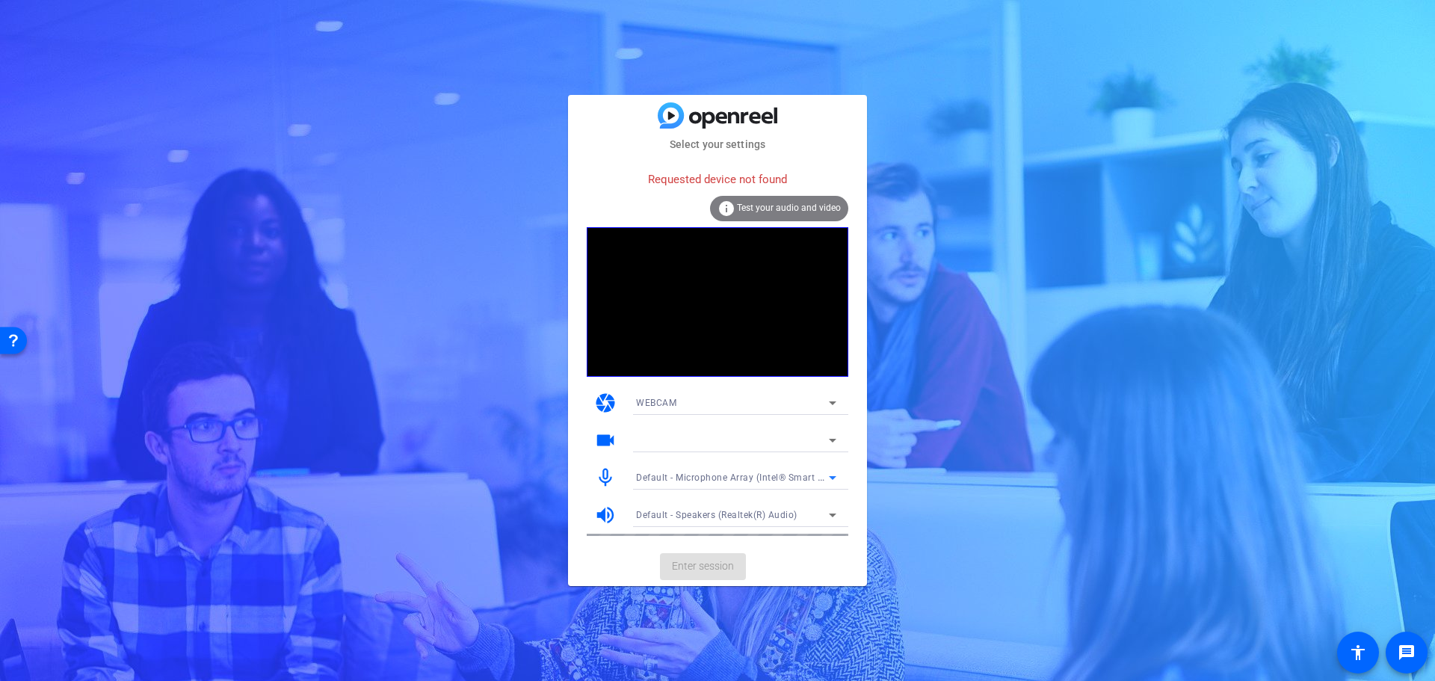
click at [839, 517] on icon at bounding box center [833, 515] width 18 height 18
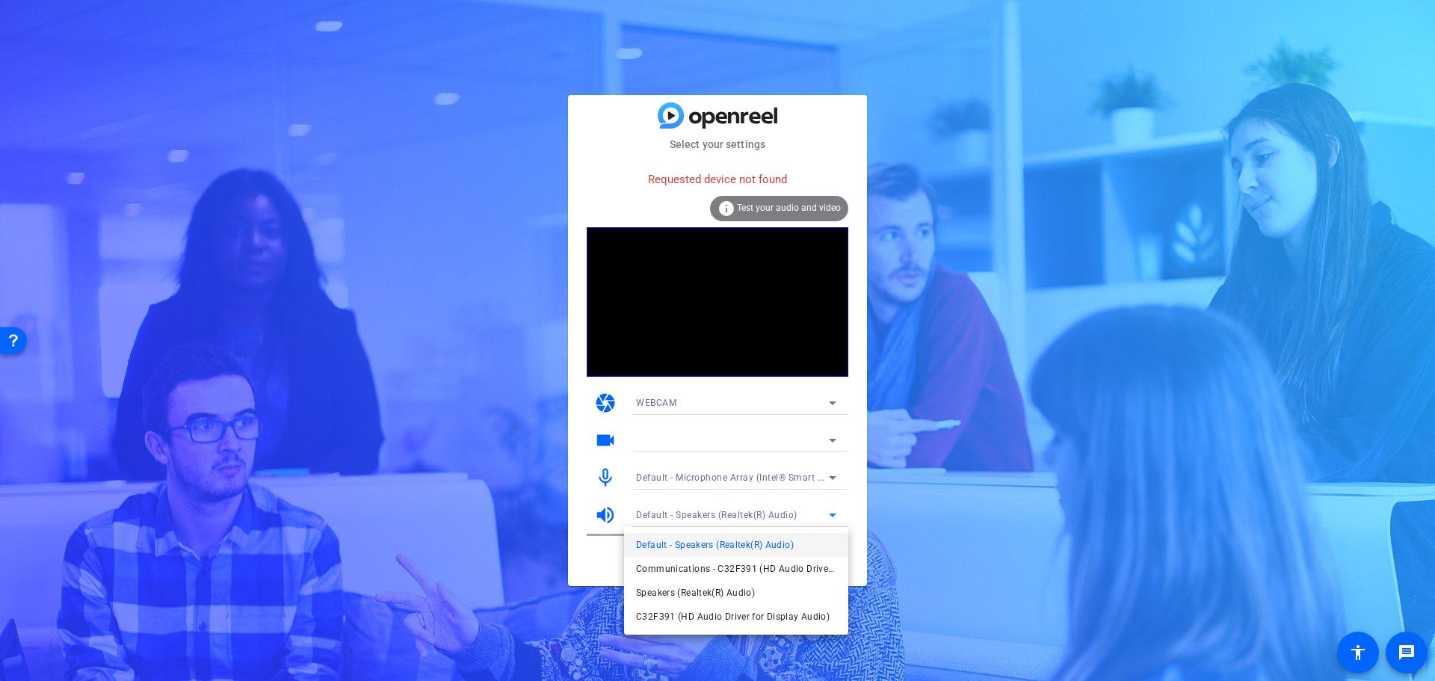
click at [838, 516] on div at bounding box center [717, 340] width 1435 height 681
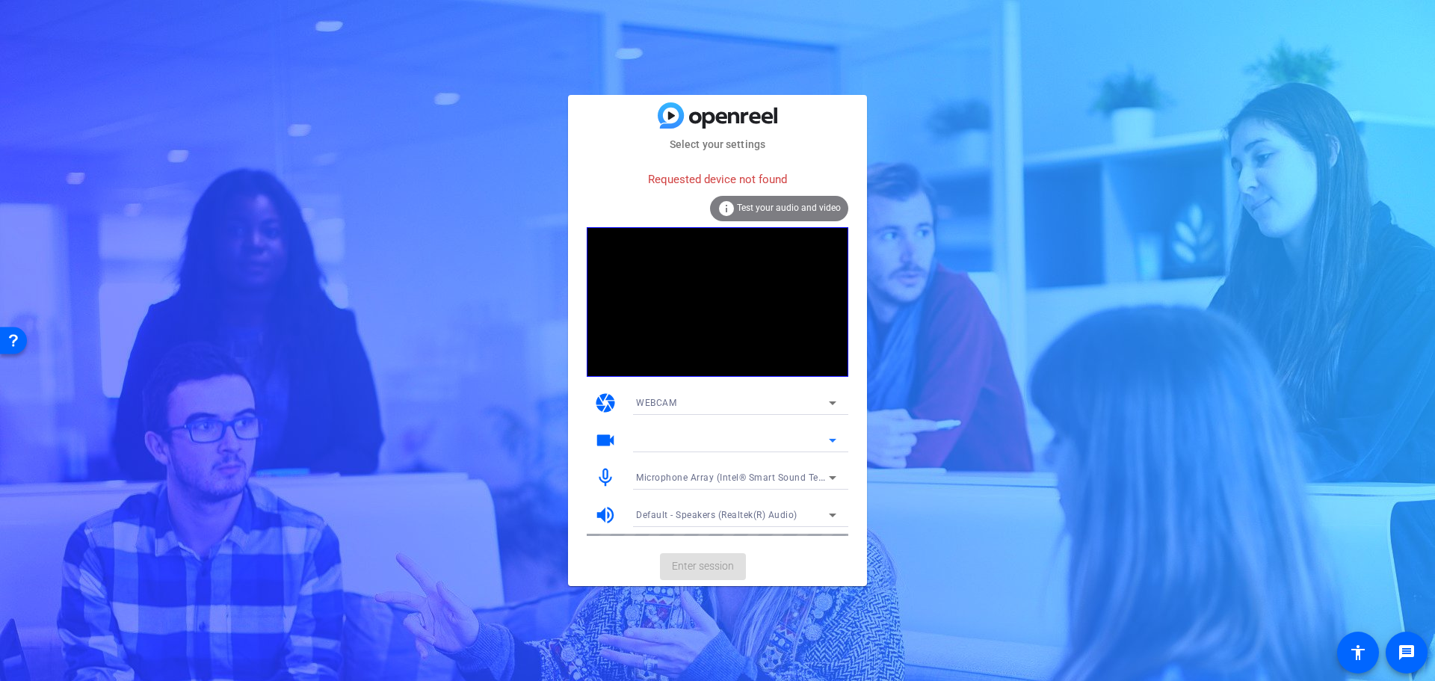
click at [829, 436] on icon at bounding box center [833, 440] width 18 height 18
click at [834, 406] on icon at bounding box center [833, 403] width 18 height 18
click at [831, 404] on div at bounding box center [717, 340] width 1435 height 681
click at [775, 207] on span "Test your audio and video" at bounding box center [789, 208] width 104 height 10
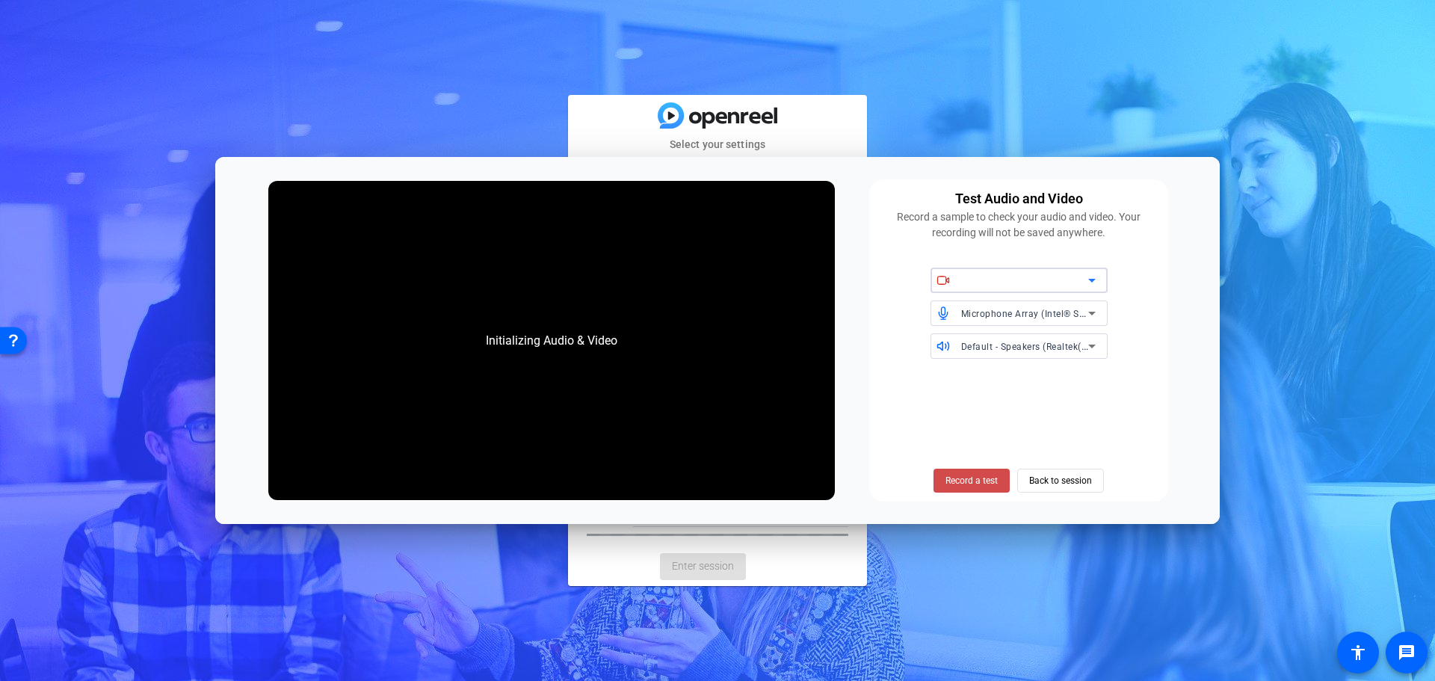
click at [969, 484] on span "Record a test" at bounding box center [971, 480] width 52 height 13
click at [966, 481] on span "Record a test" at bounding box center [971, 480] width 52 height 13
click at [964, 482] on span "Record a test" at bounding box center [971, 480] width 52 height 13
click at [985, 130] on div "Select your settings Requested device not found info Test your audio and video …" at bounding box center [717, 340] width 1435 height 681
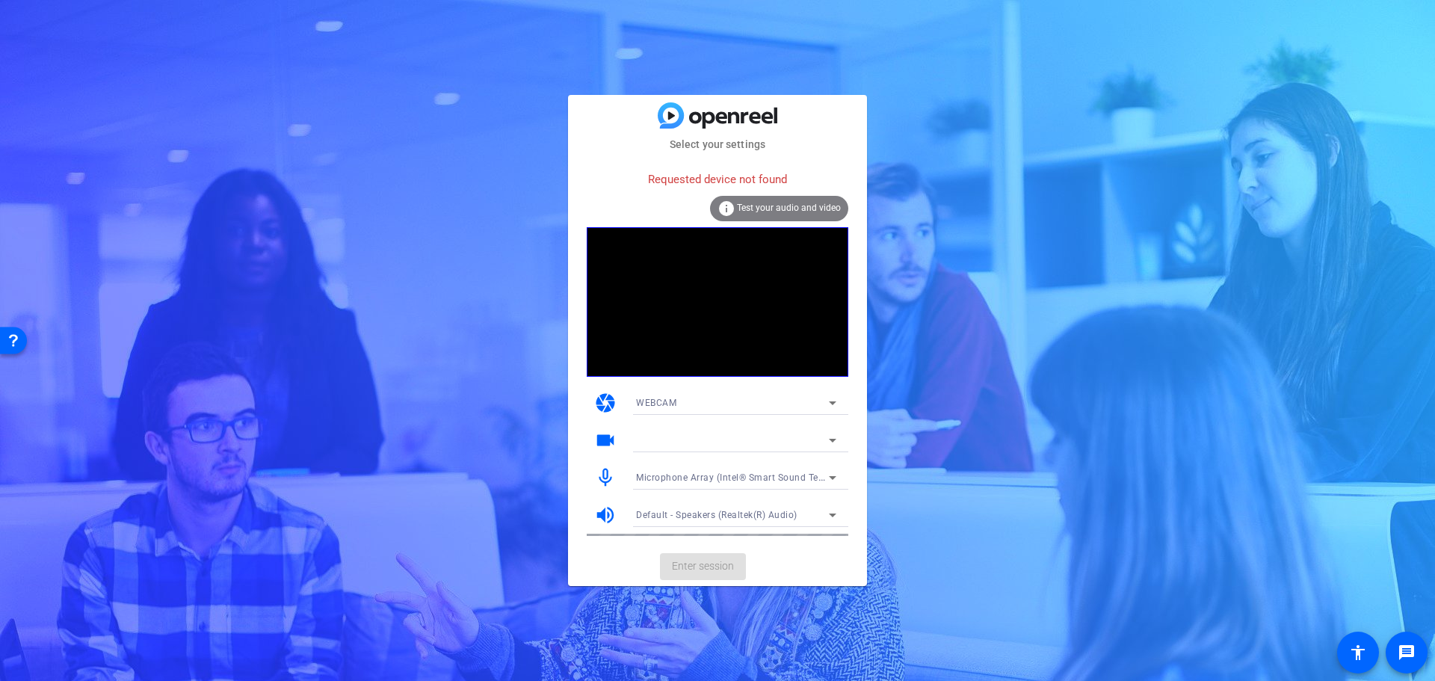
click at [828, 472] on icon at bounding box center [833, 478] width 18 height 18
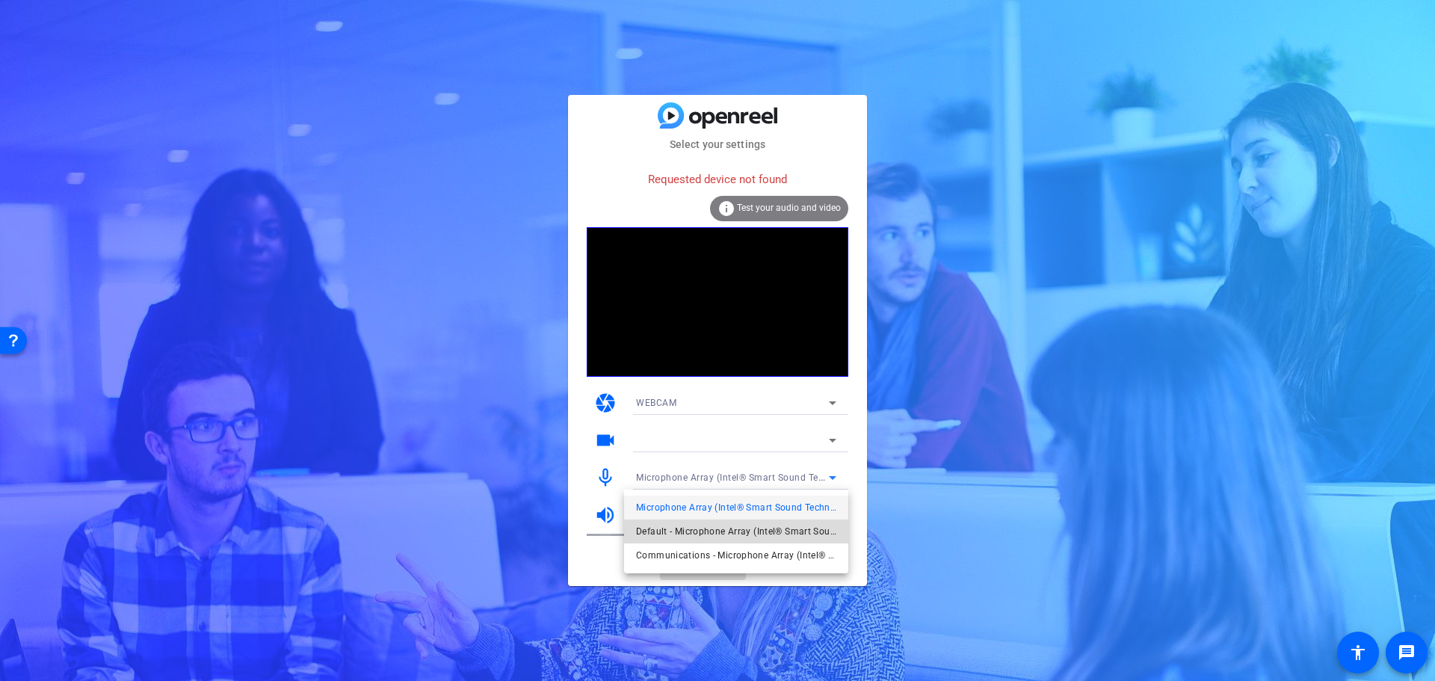
click at [649, 530] on span "Default - Microphone Array (Intel® Smart Sound Technology for Digital Microphon…" at bounding box center [736, 531] width 200 height 18
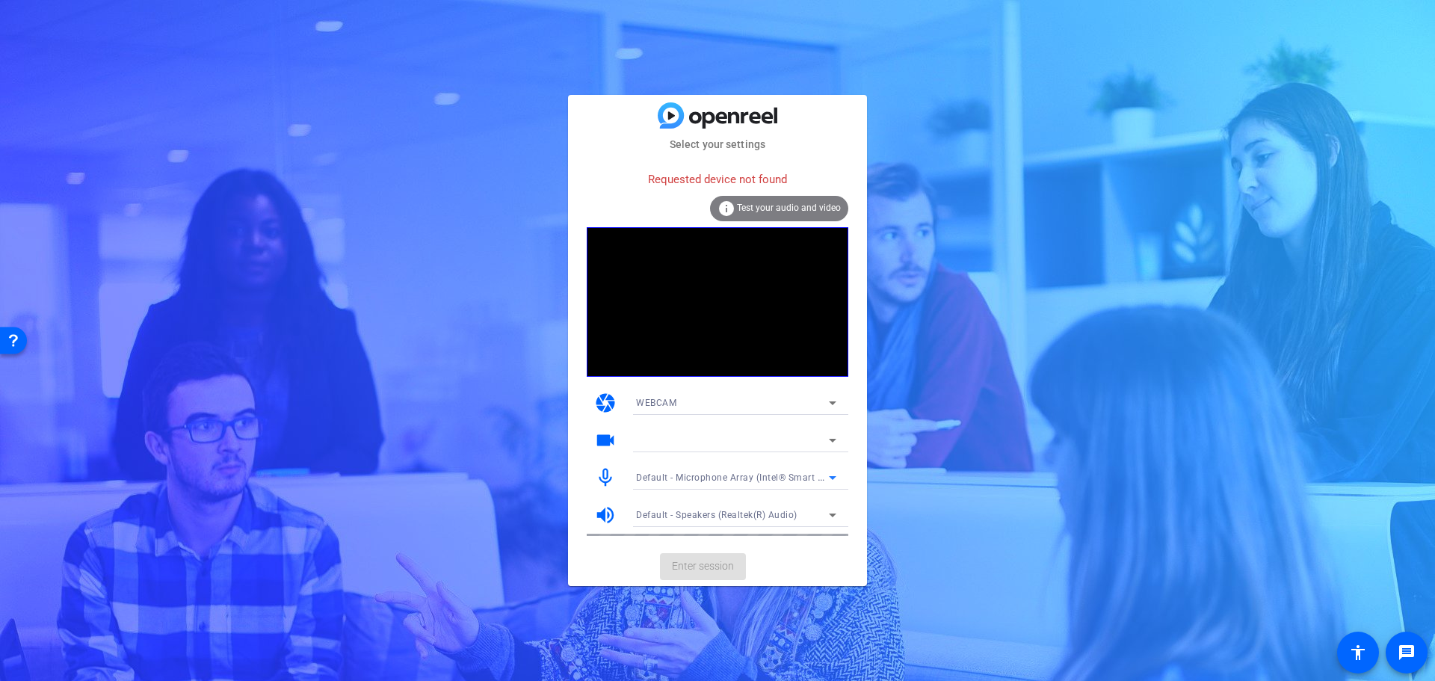
click at [835, 510] on icon at bounding box center [833, 515] width 18 height 18
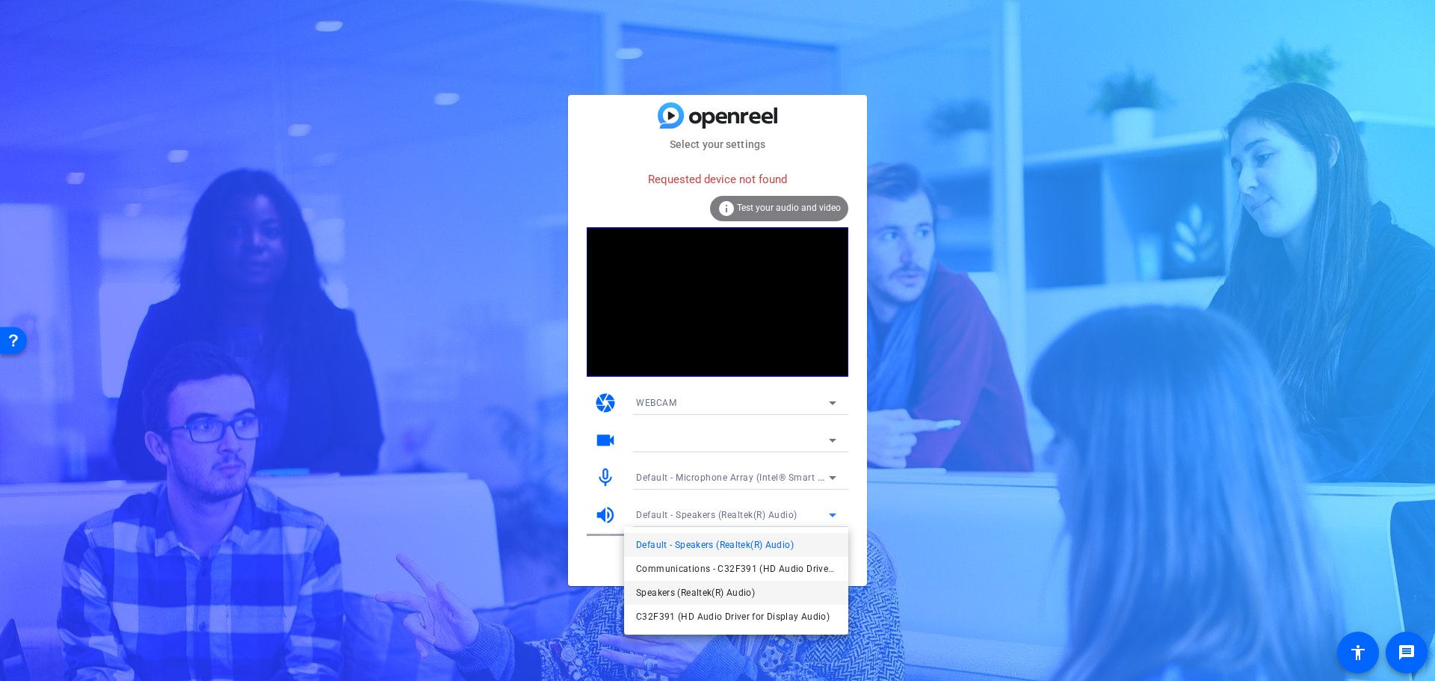
click at [646, 594] on span "Speakers (Realtek(R) Audio)" at bounding box center [695, 593] width 119 height 18
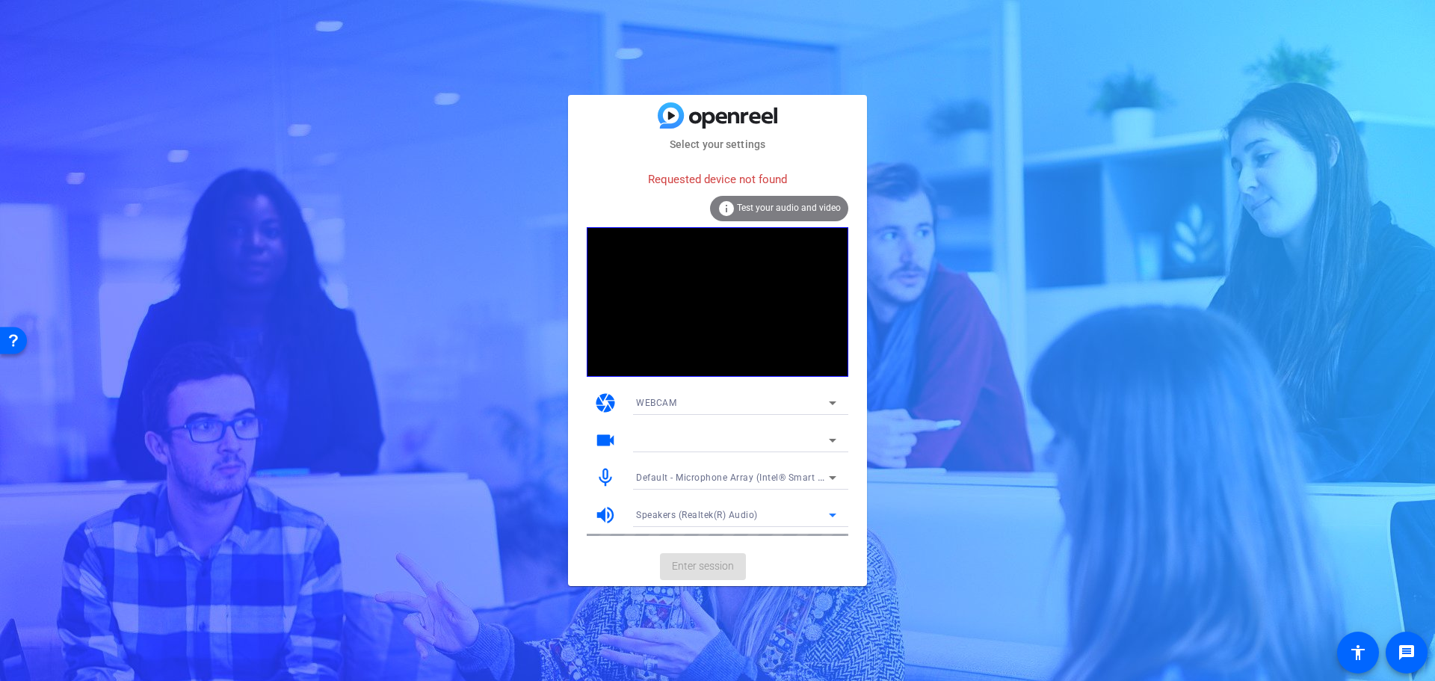
click at [837, 478] on icon at bounding box center [833, 478] width 18 height 18
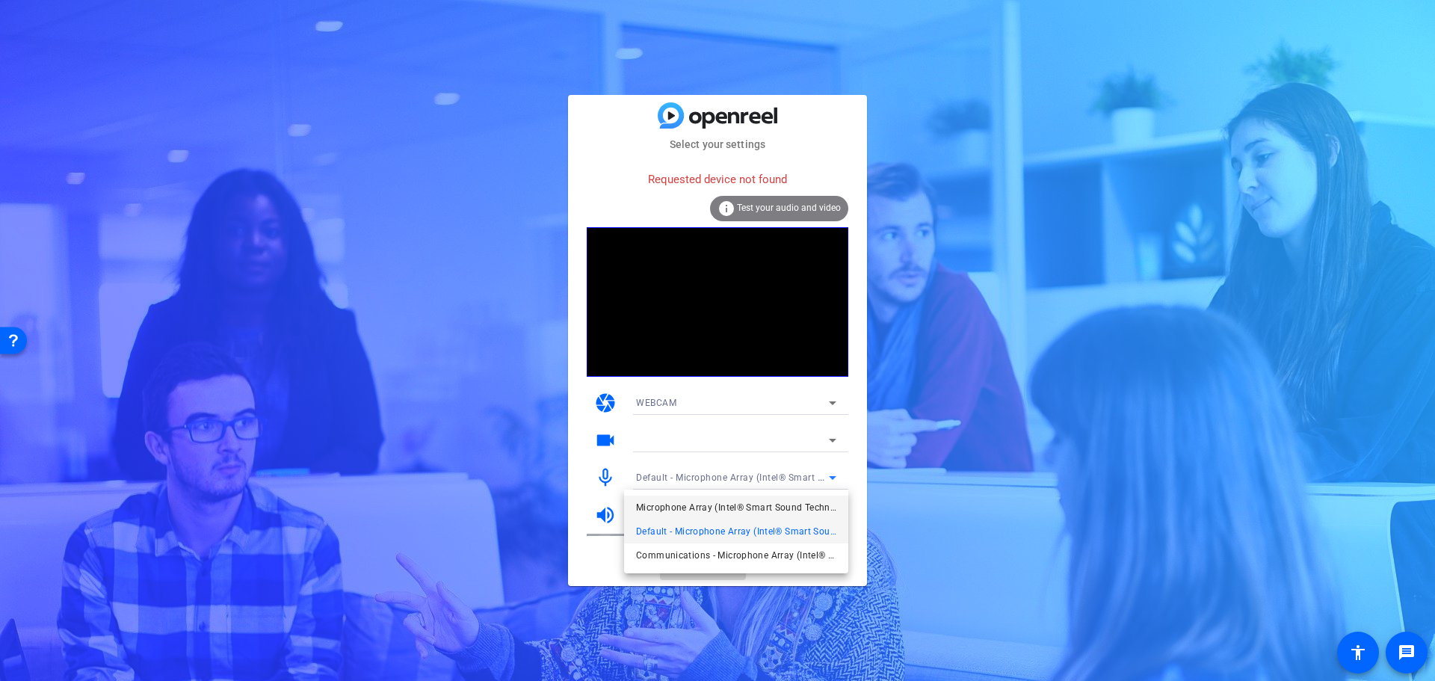
click at [746, 503] on span "Microphone Array (Intel® Smart Sound Technology for Digital Microphones)" at bounding box center [736, 507] width 200 height 18
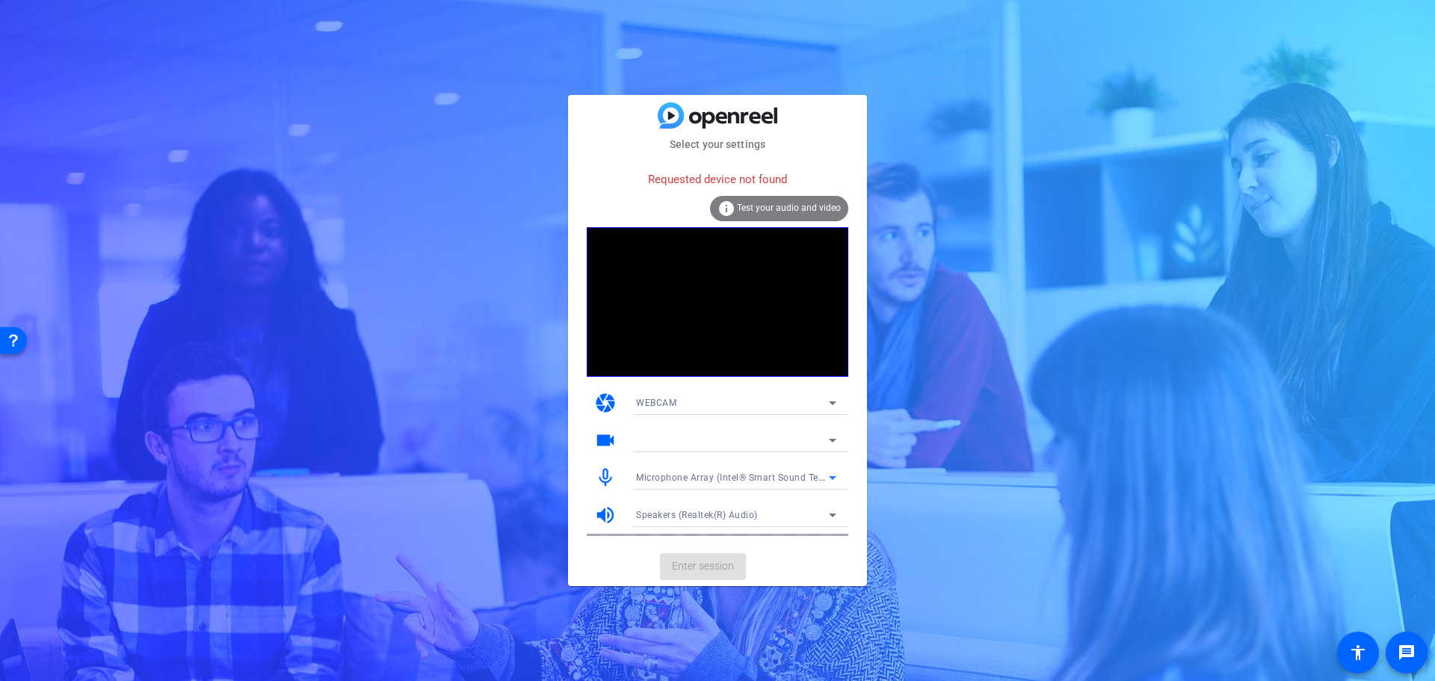
click at [839, 510] on icon at bounding box center [833, 515] width 18 height 18
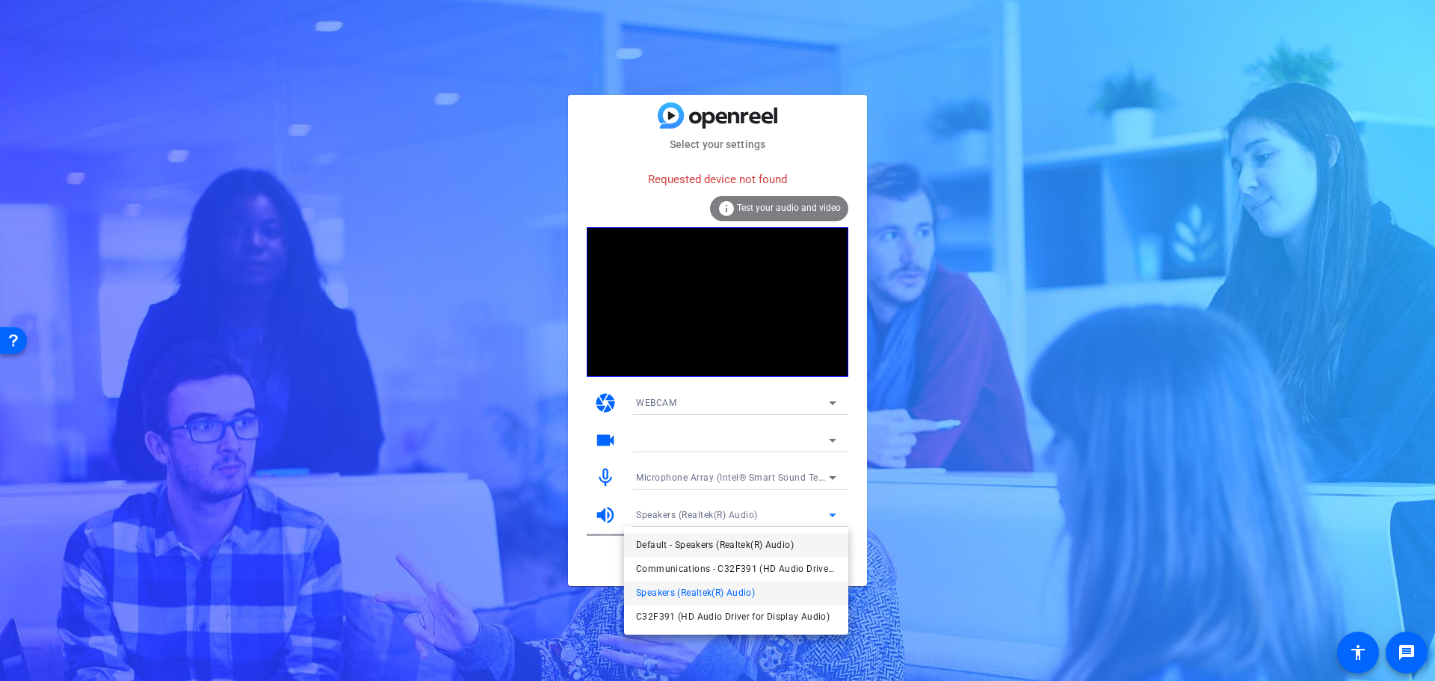
click at [754, 543] on span "Default - Speakers (Realtek(R) Audio)" at bounding box center [715, 545] width 158 height 18
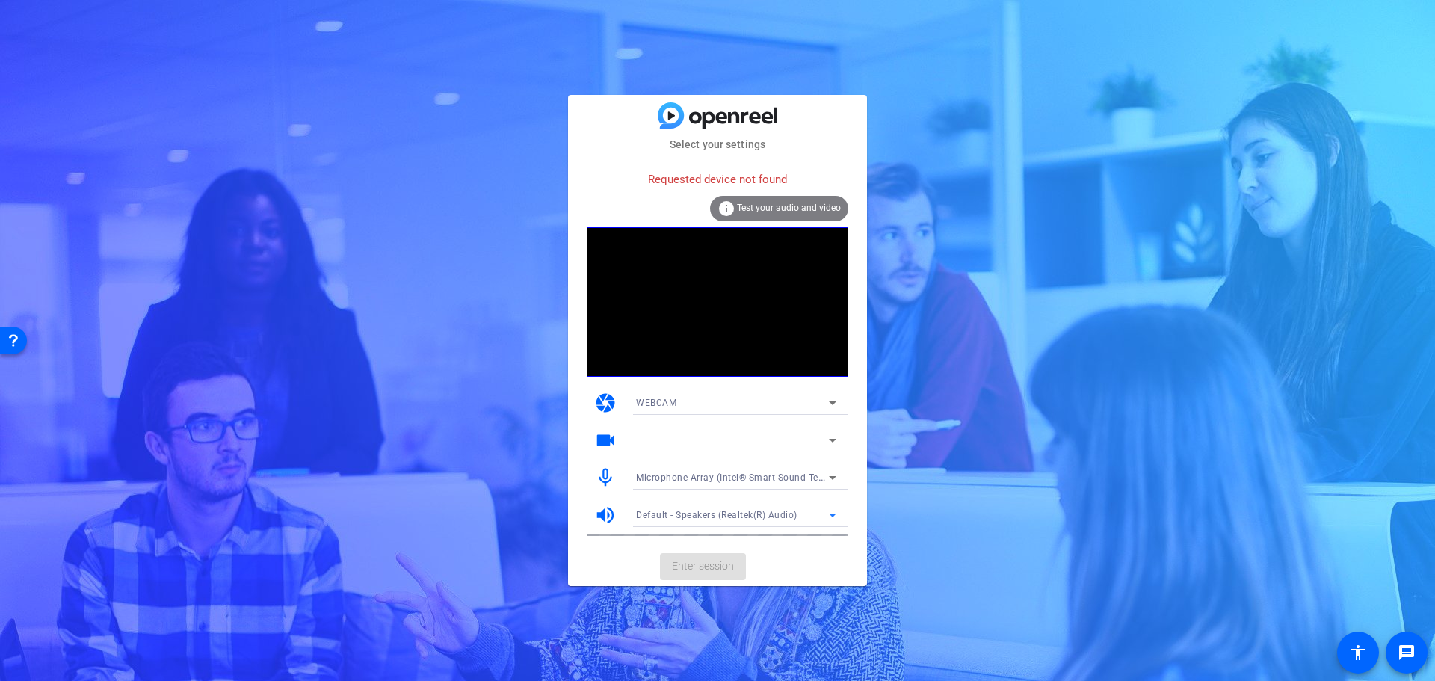
click at [714, 179] on div "Requested device not found" at bounding box center [718, 180] width 262 height 32
click at [823, 470] on div "Microphone (Jabra Link 380) (0b0e:24c7)" at bounding box center [732, 477] width 193 height 19
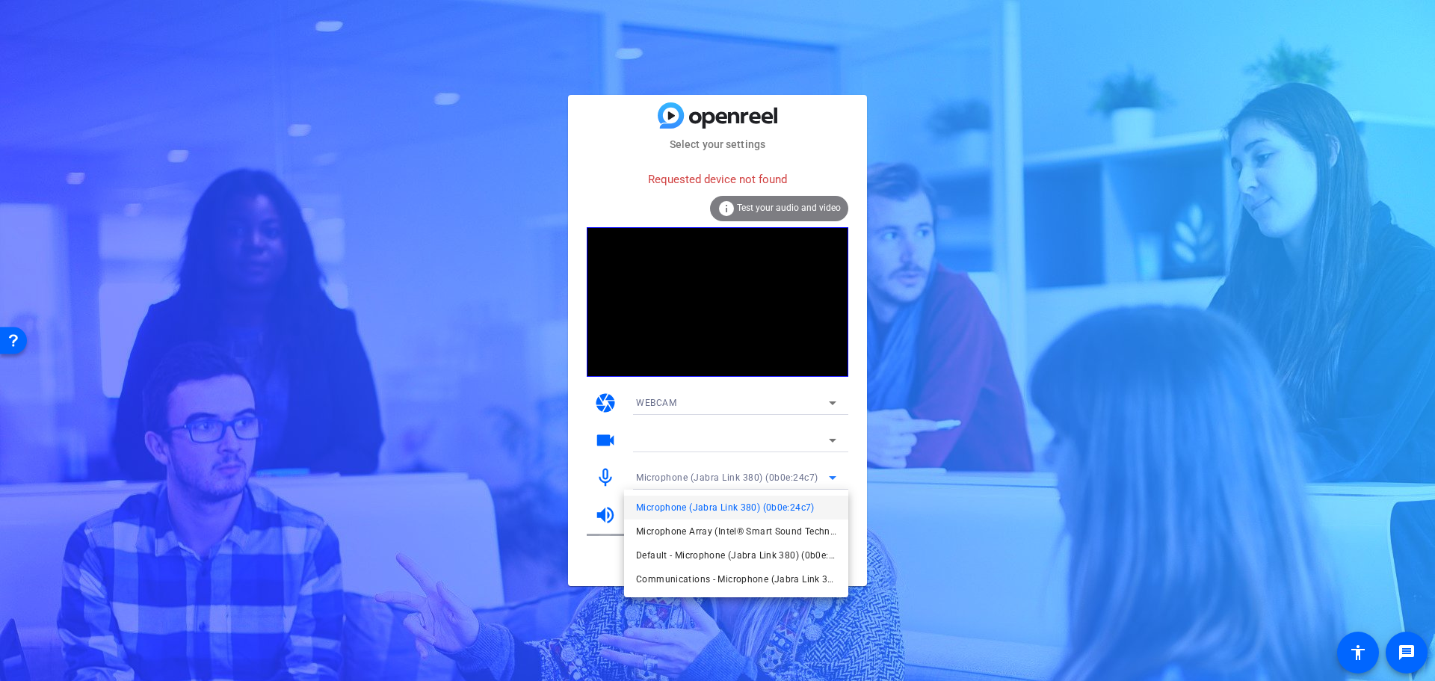
click at [723, 508] on span "Microphone (Jabra Link 380) (0b0e:24c7)" at bounding box center [725, 507] width 179 height 18
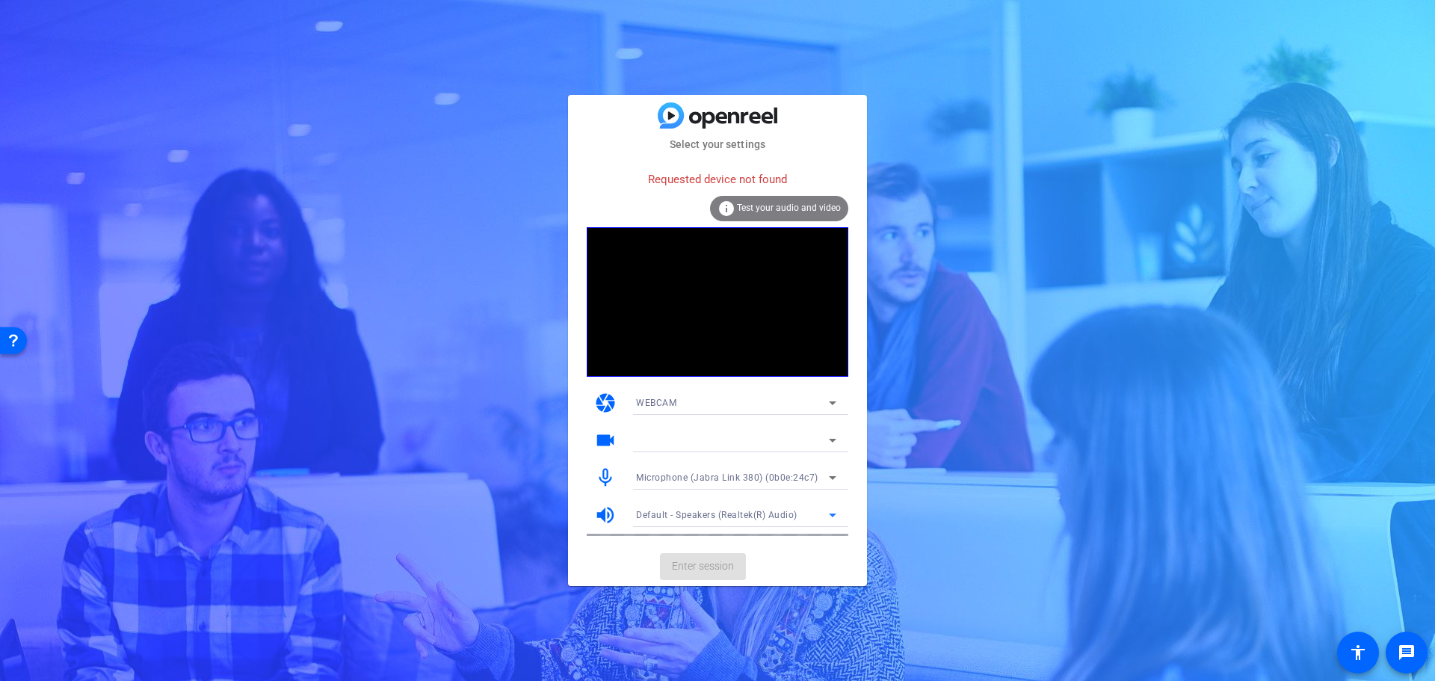
click at [783, 519] on span "Default - Speakers (Realtek(R) Audio)" at bounding box center [716, 515] width 161 height 10
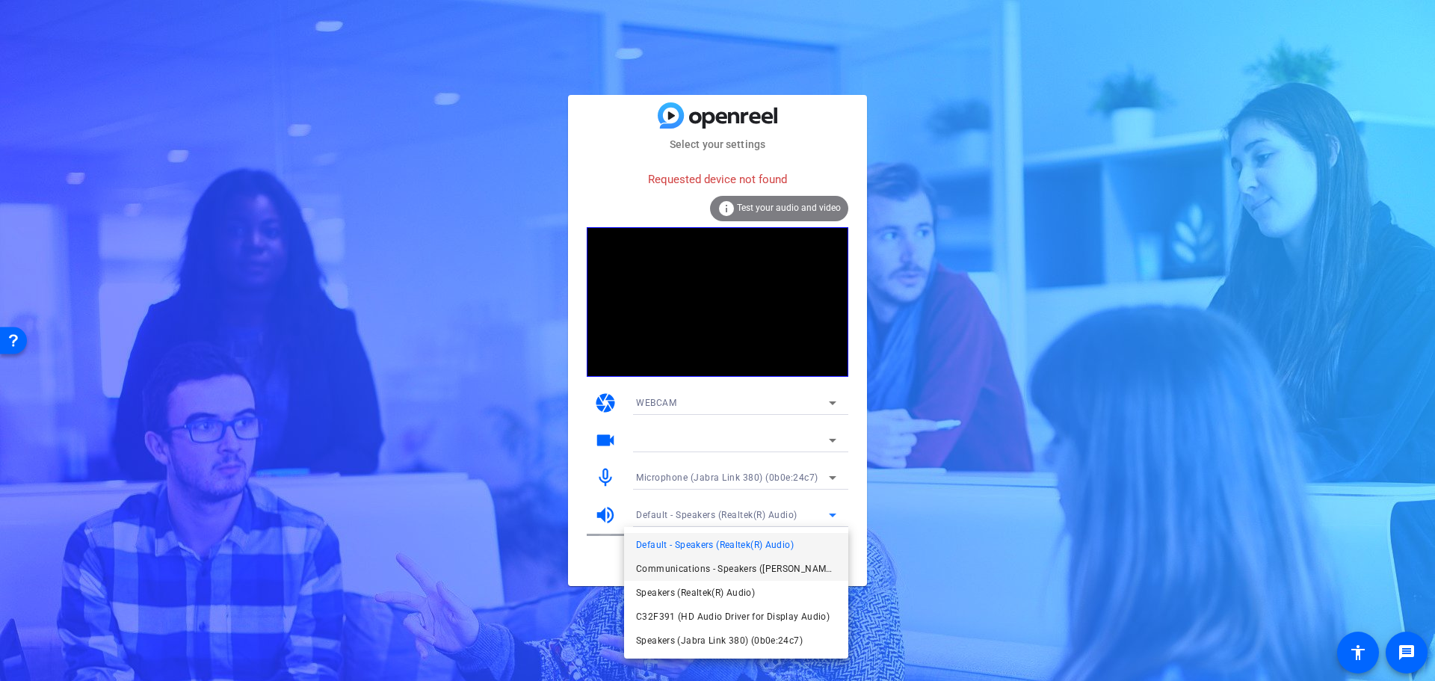
click at [678, 560] on span "Communications - Speakers ([PERSON_NAME] 380) (0b0e:24c7)" at bounding box center [736, 569] width 200 height 18
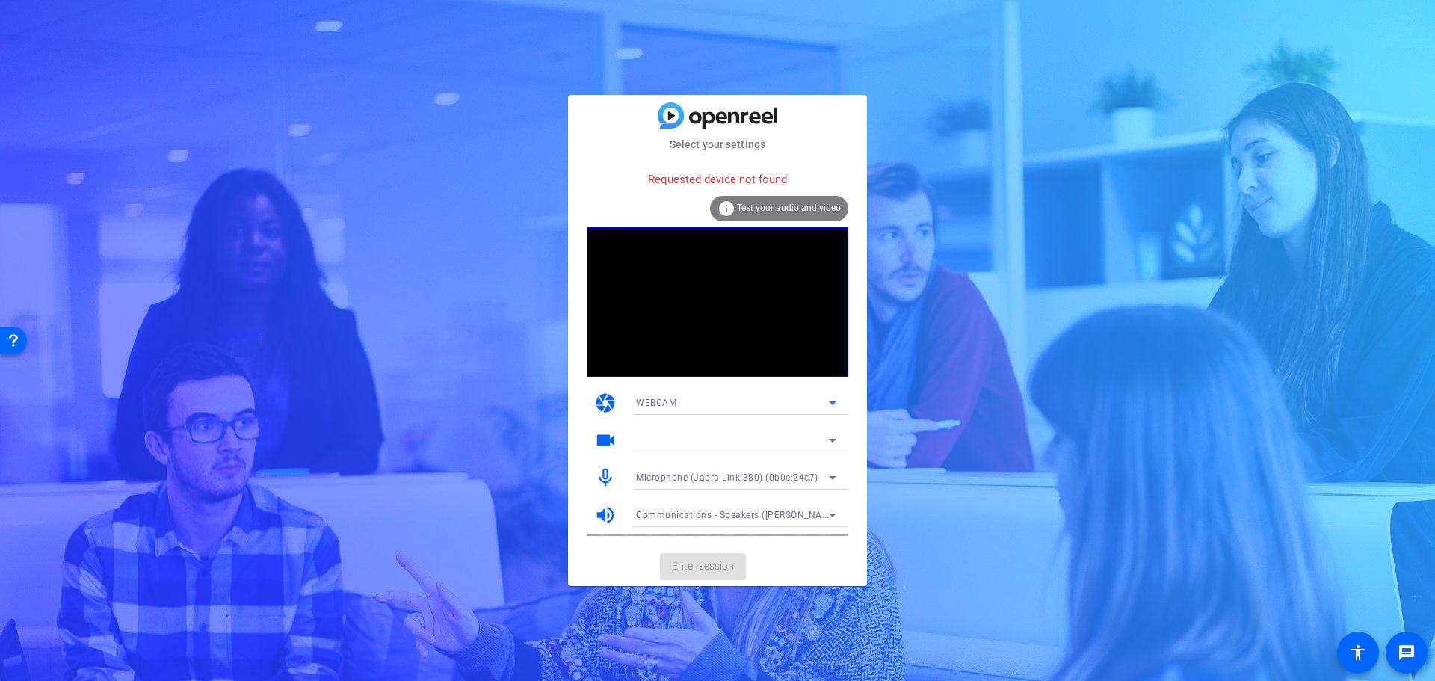
click at [836, 397] on icon at bounding box center [833, 403] width 18 height 18
click at [656, 435] on span "WEBCAM" at bounding box center [656, 433] width 40 height 18
click at [693, 437] on div at bounding box center [732, 440] width 193 height 18
click at [596, 408] on mat-icon "camera" at bounding box center [605, 403] width 22 height 22
click at [604, 404] on mat-icon "camera" at bounding box center [605, 403] width 22 height 22
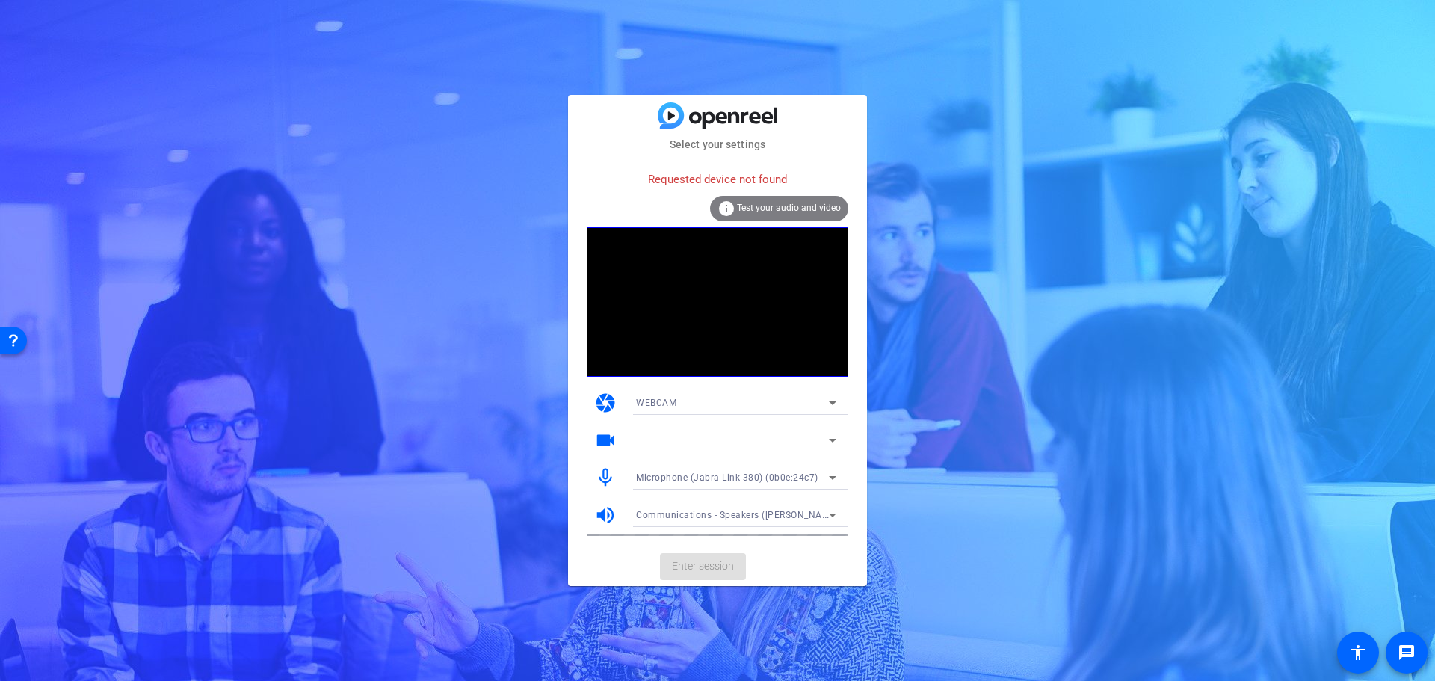
click at [725, 178] on div "Requested device not found" at bounding box center [718, 180] width 262 height 32
click at [726, 140] on mat-card-subtitle "Select your settings" at bounding box center [717, 144] width 299 height 16
click at [791, 206] on span "Test your audio and video" at bounding box center [789, 208] width 104 height 10
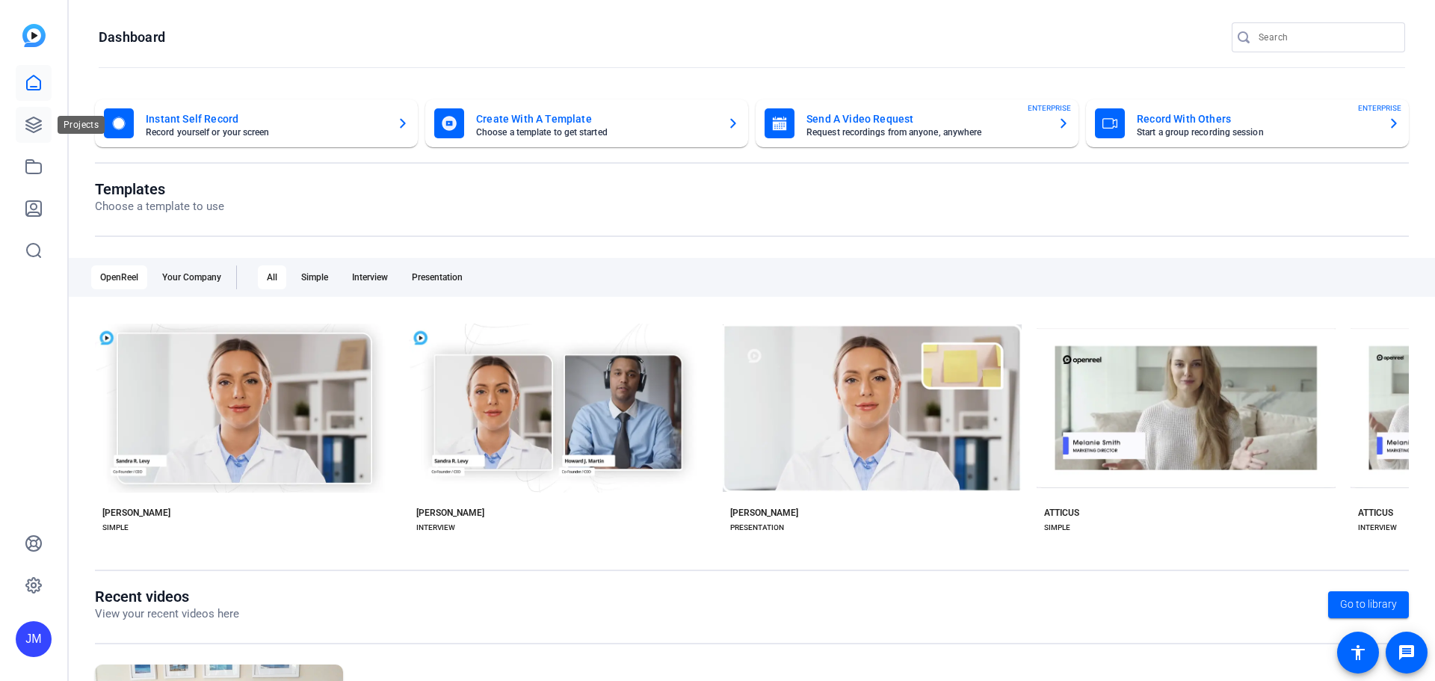
click at [36, 126] on icon at bounding box center [34, 125] width 18 height 18
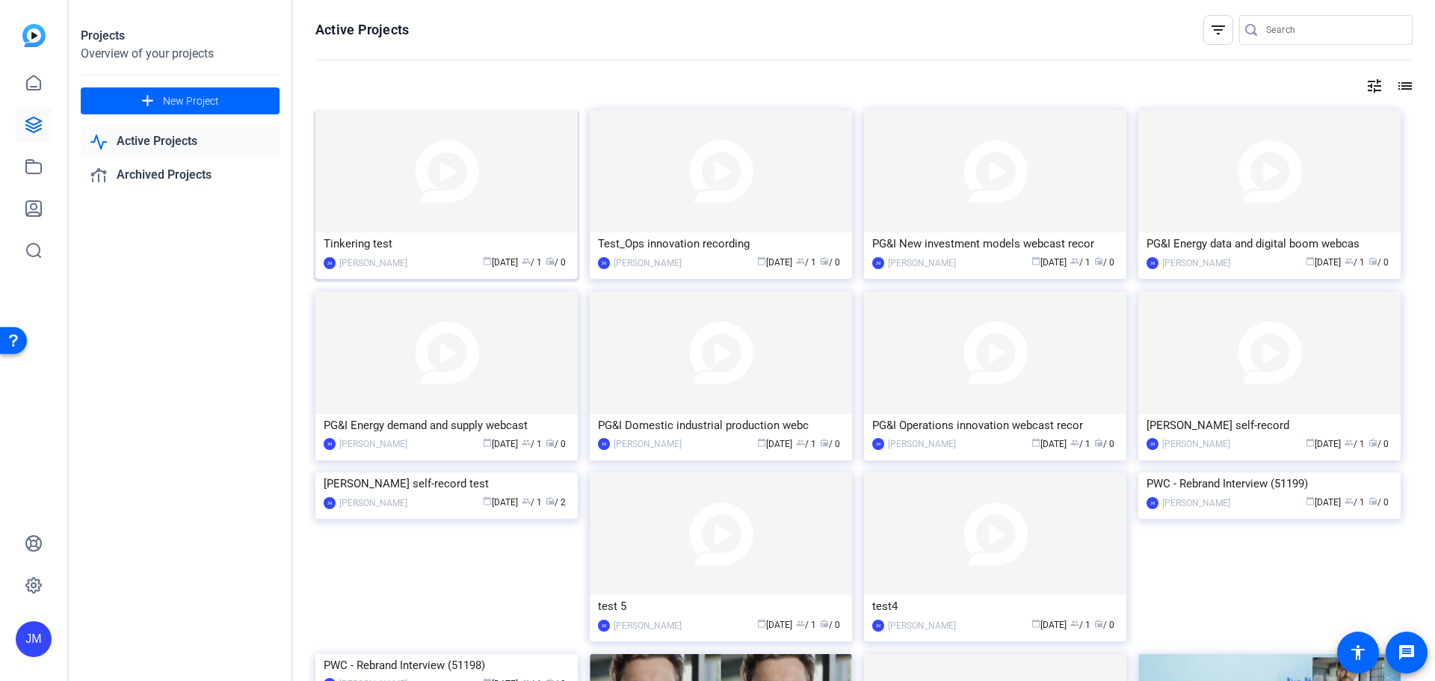
click at [481, 173] on img at bounding box center [446, 171] width 262 height 123
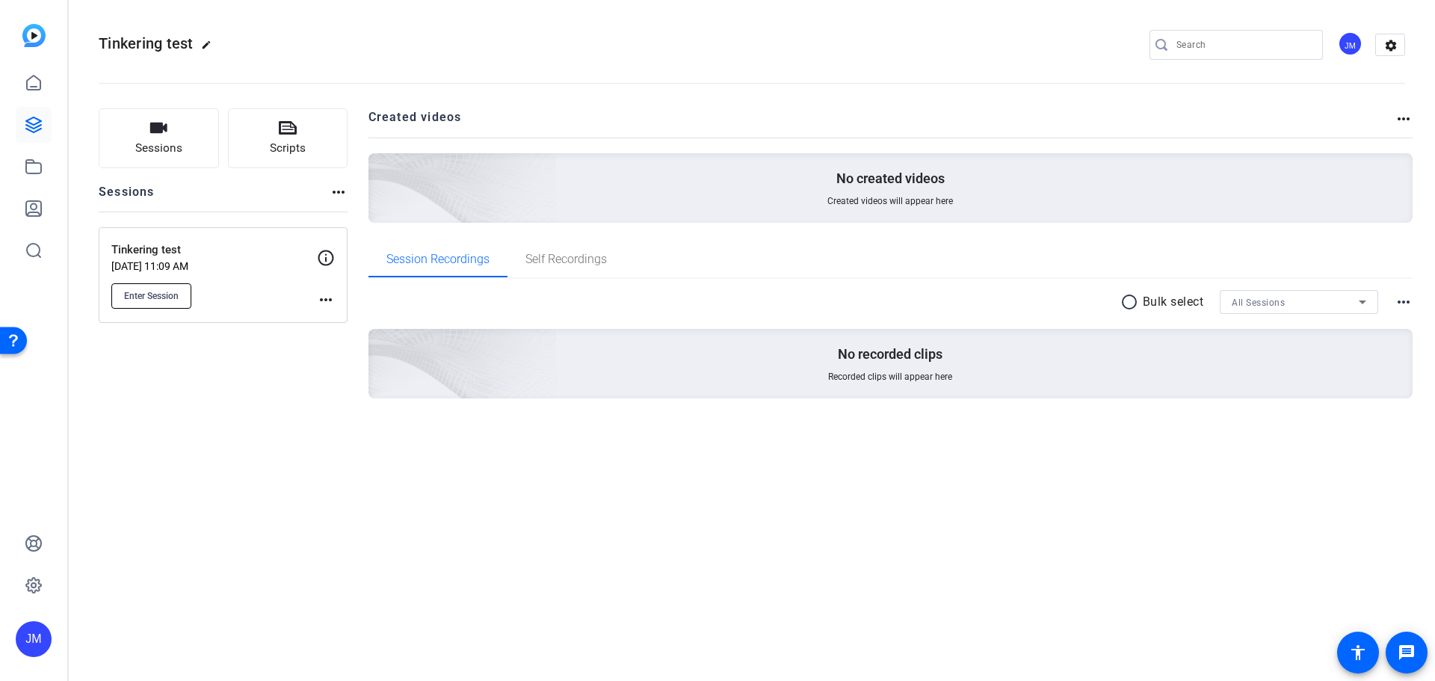
click at [143, 295] on span "Enter Session" at bounding box center [151, 296] width 55 height 12
click at [25, 123] on icon at bounding box center [34, 125] width 18 height 18
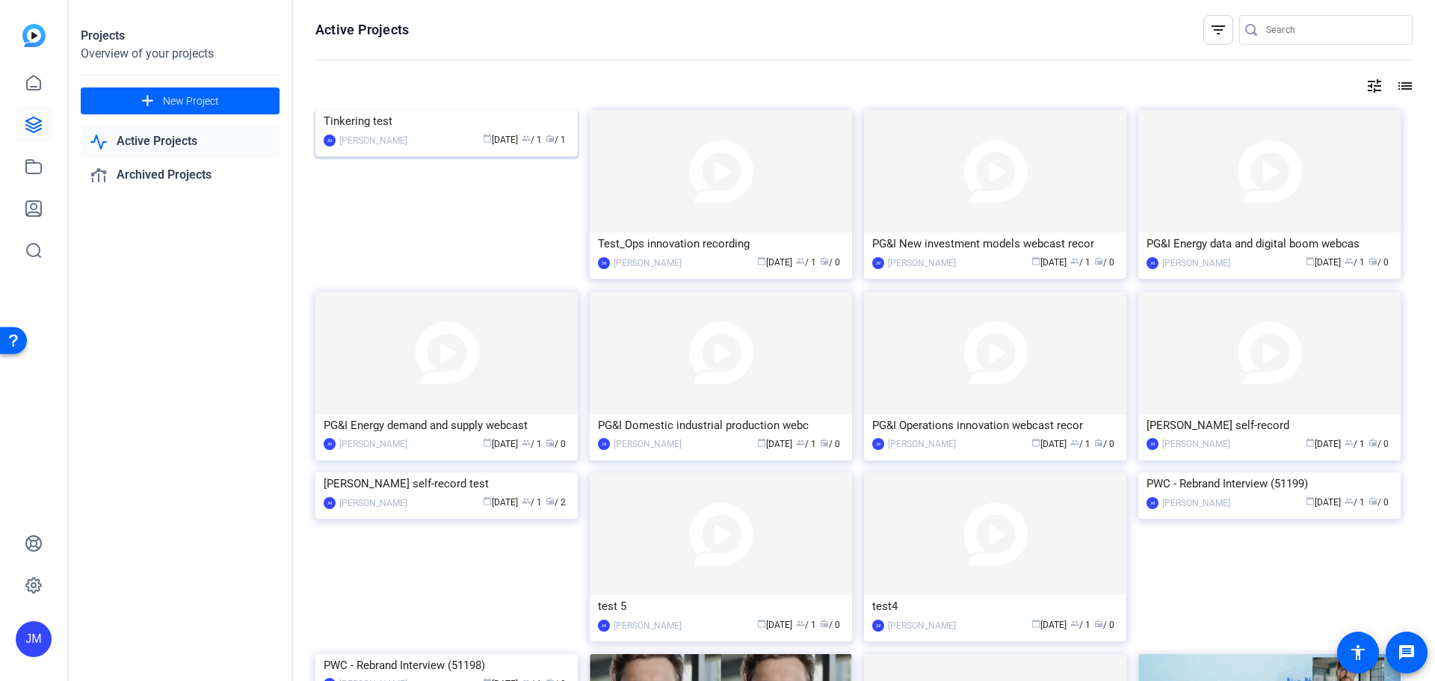
click at [540, 110] on img at bounding box center [446, 110] width 262 height 0
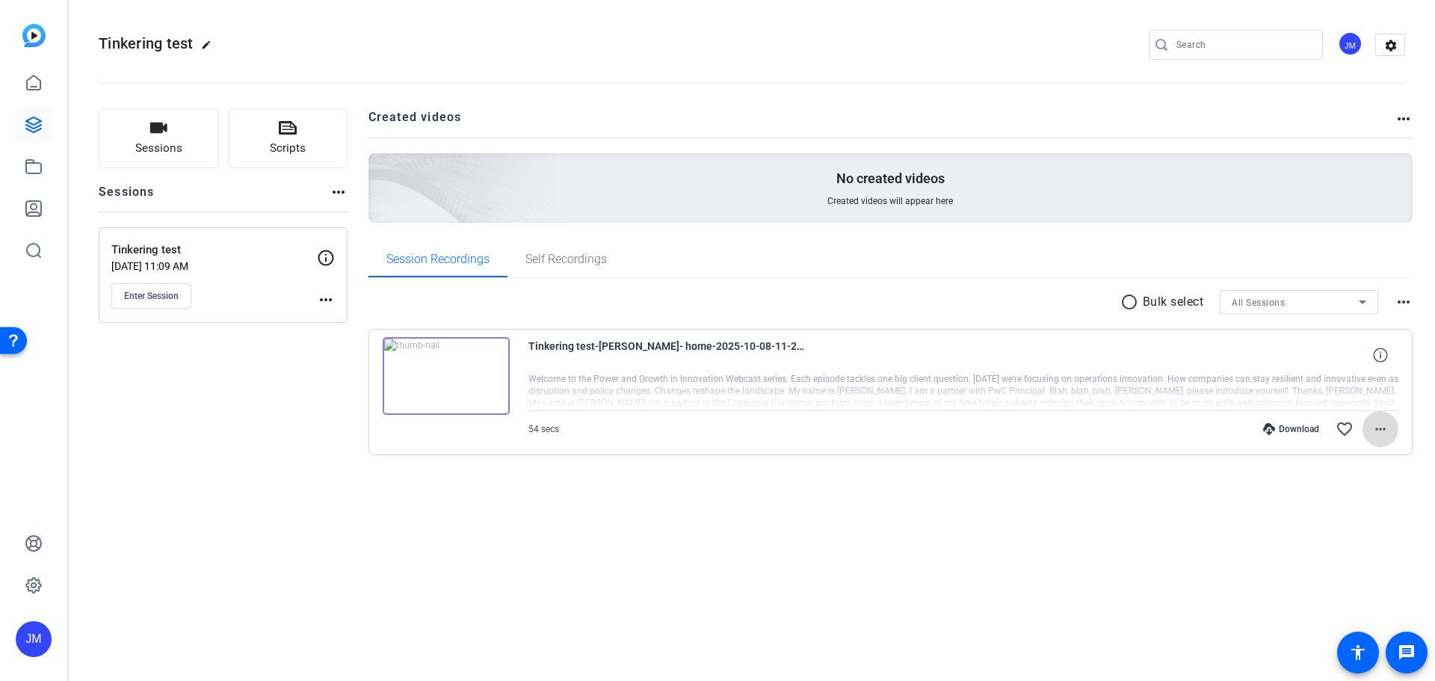
click at [1375, 429] on mat-icon "more_horiz" at bounding box center [1380, 429] width 18 height 18
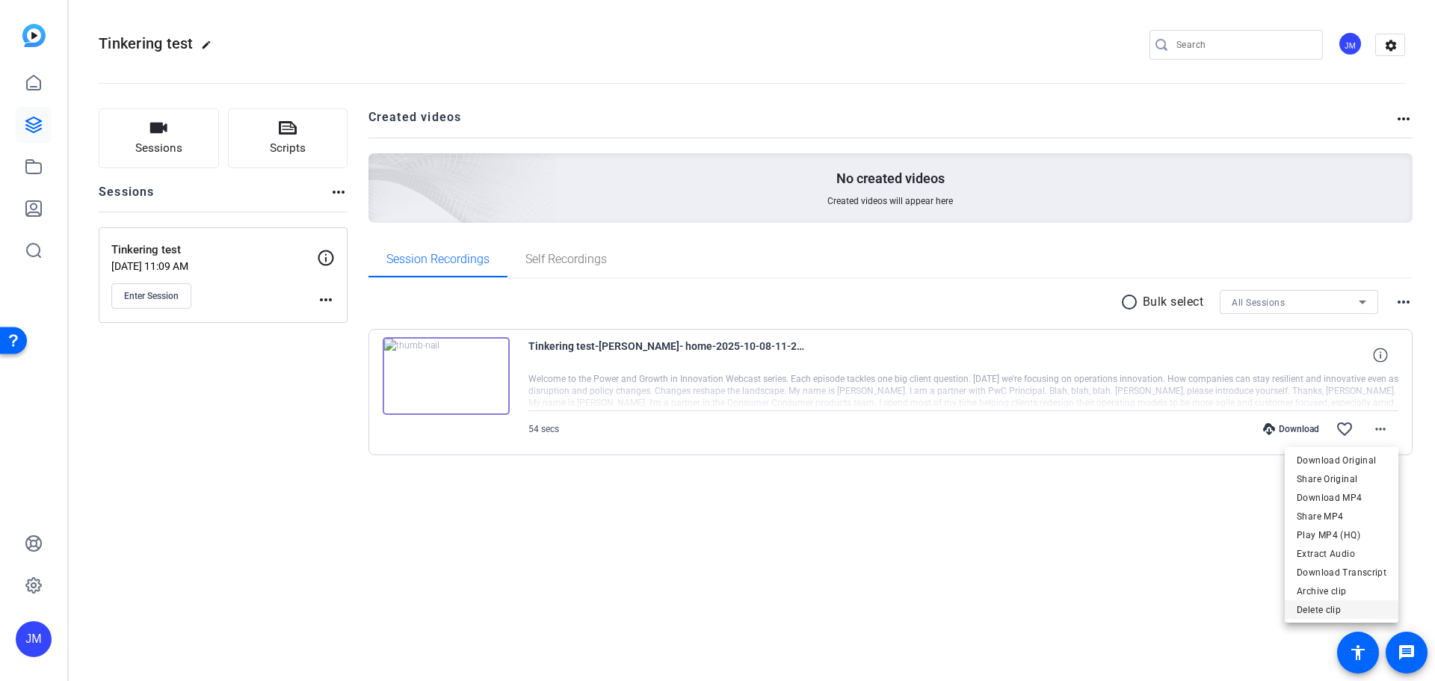
click at [1324, 611] on span "Delete clip" at bounding box center [1342, 610] width 90 height 18
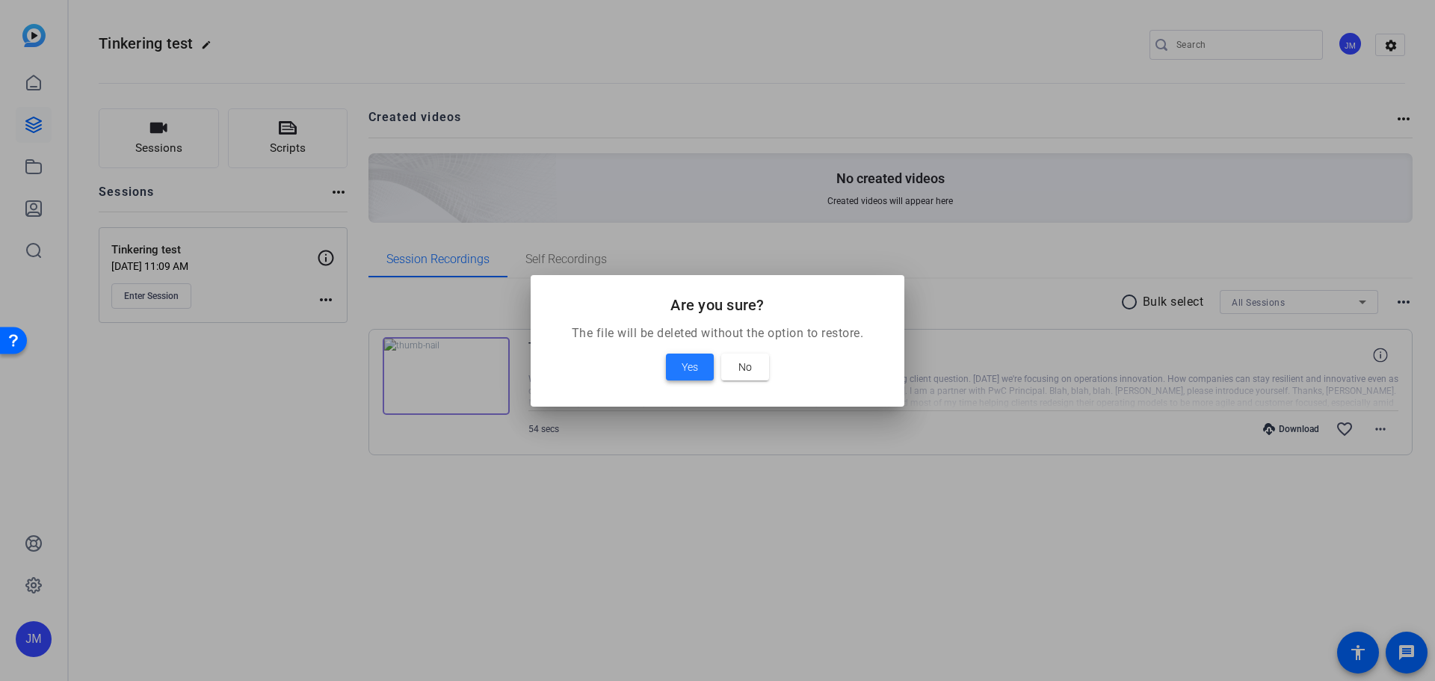
click at [683, 362] on span "Yes" at bounding box center [690, 367] width 16 height 18
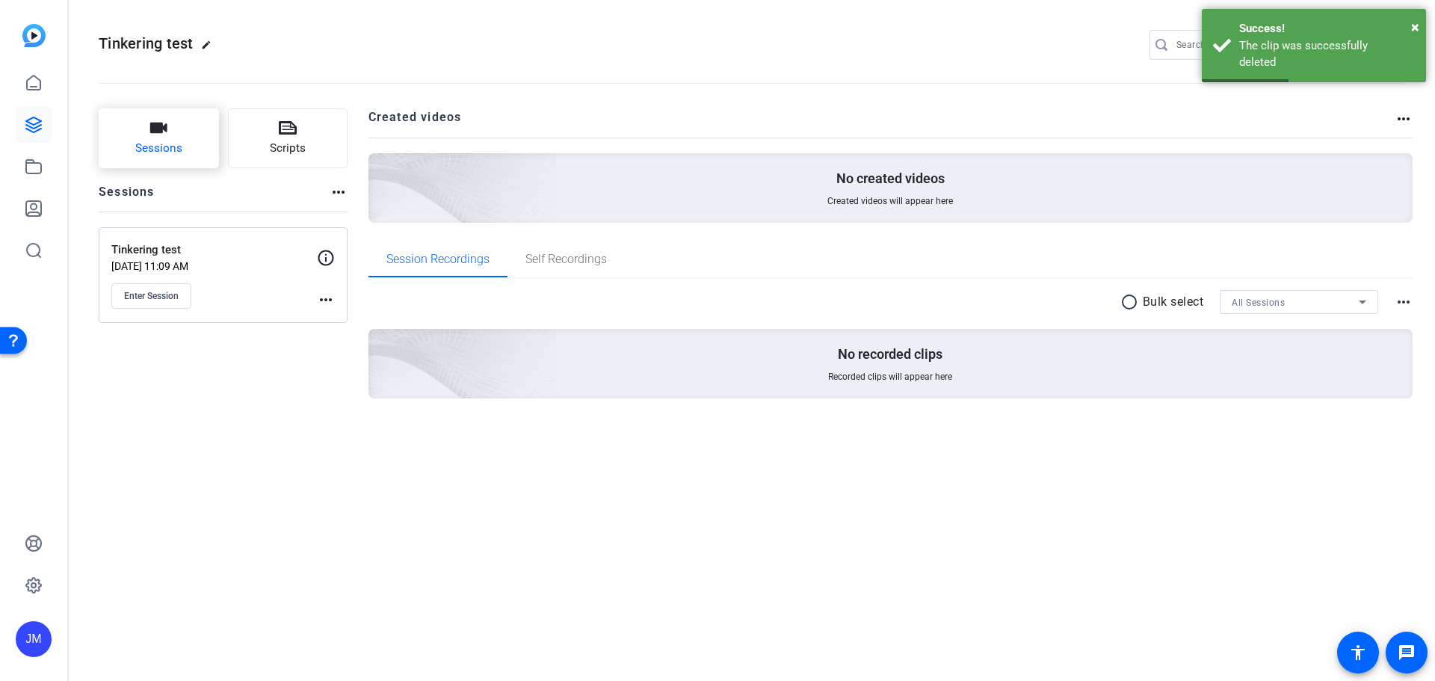
click at [147, 126] on button "Sessions" at bounding box center [159, 138] width 120 height 60
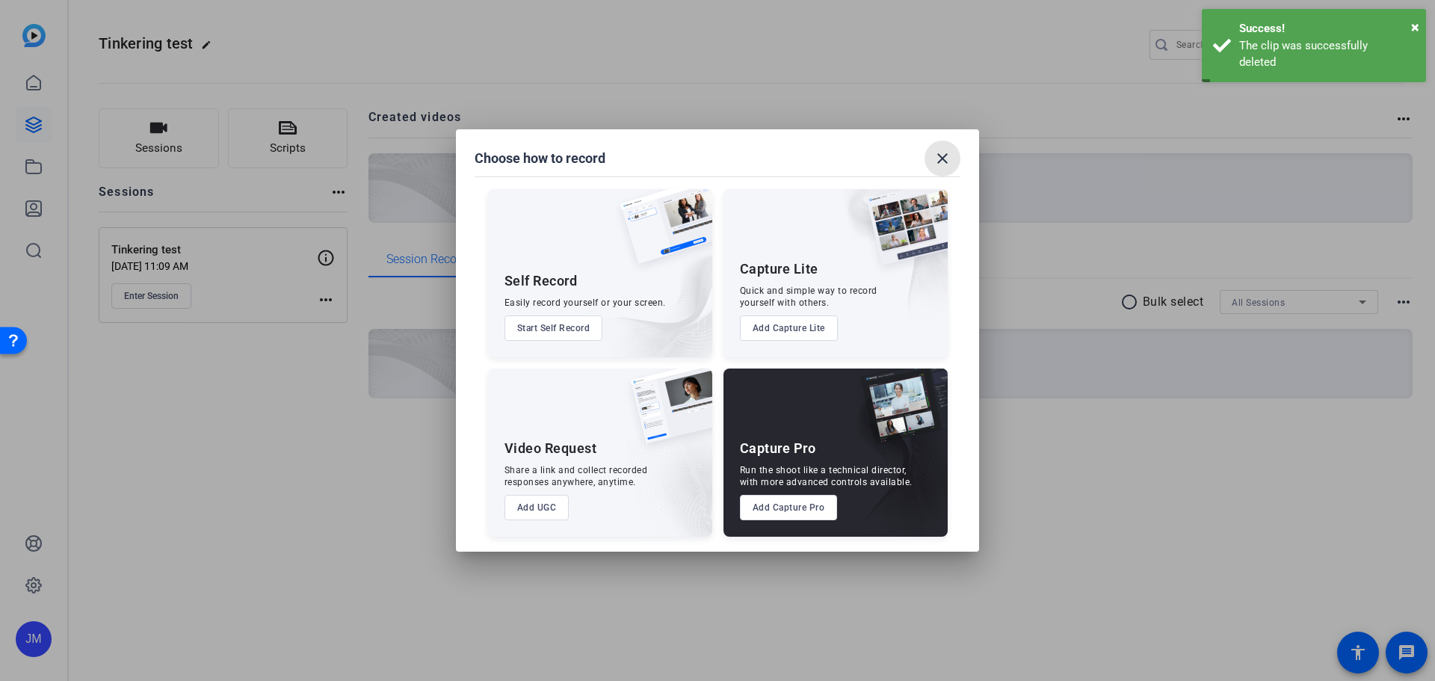
drag, startPoint x: 946, startPoint y: 152, endPoint x: 571, endPoint y: 168, distance: 375.5
click at [945, 152] on mat-icon "close" at bounding box center [942, 158] width 18 height 18
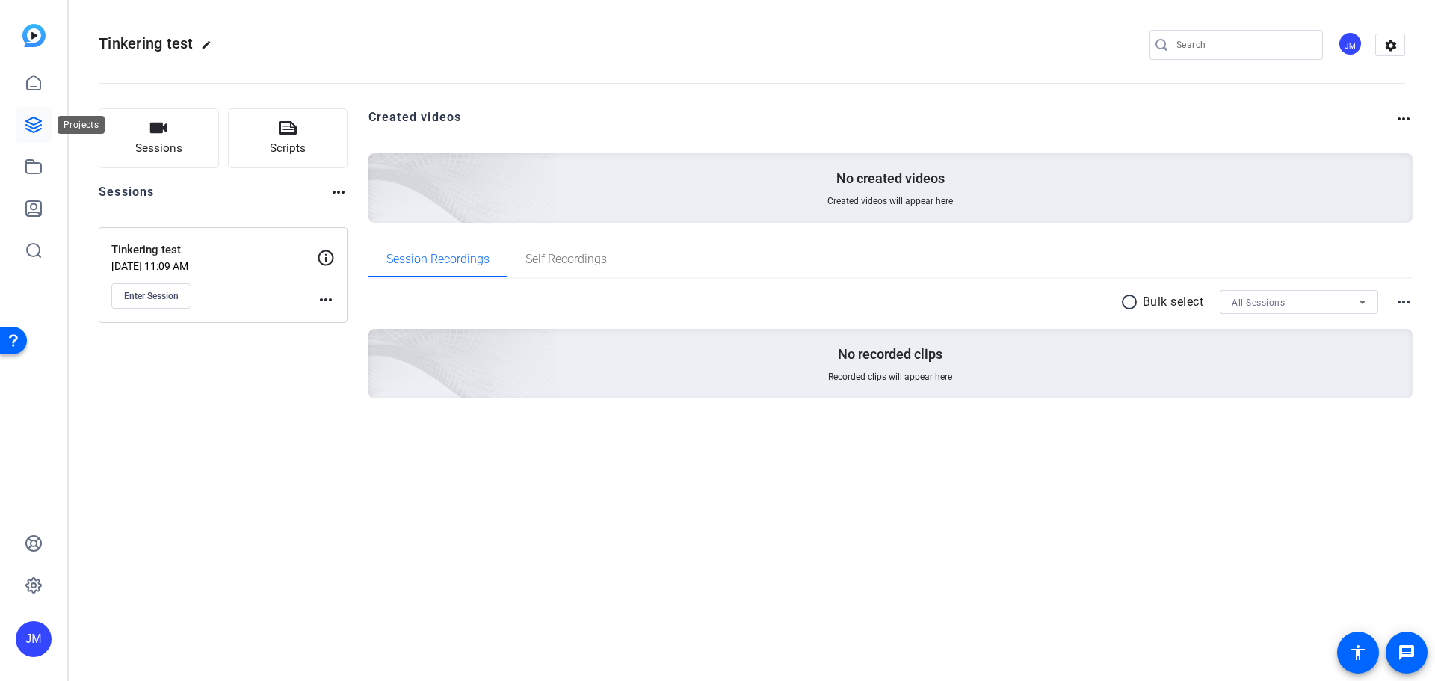
click at [30, 116] on icon at bounding box center [34, 125] width 18 height 18
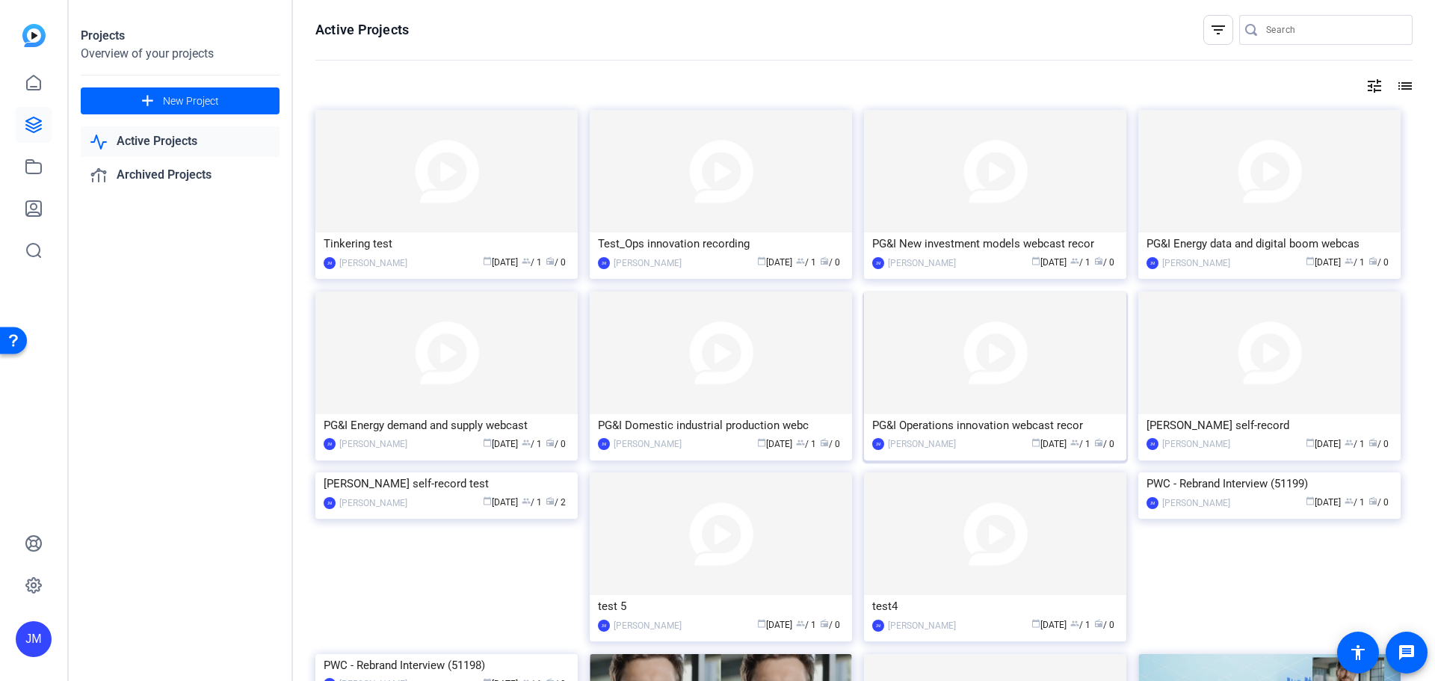
click at [1084, 368] on img at bounding box center [995, 352] width 262 height 123
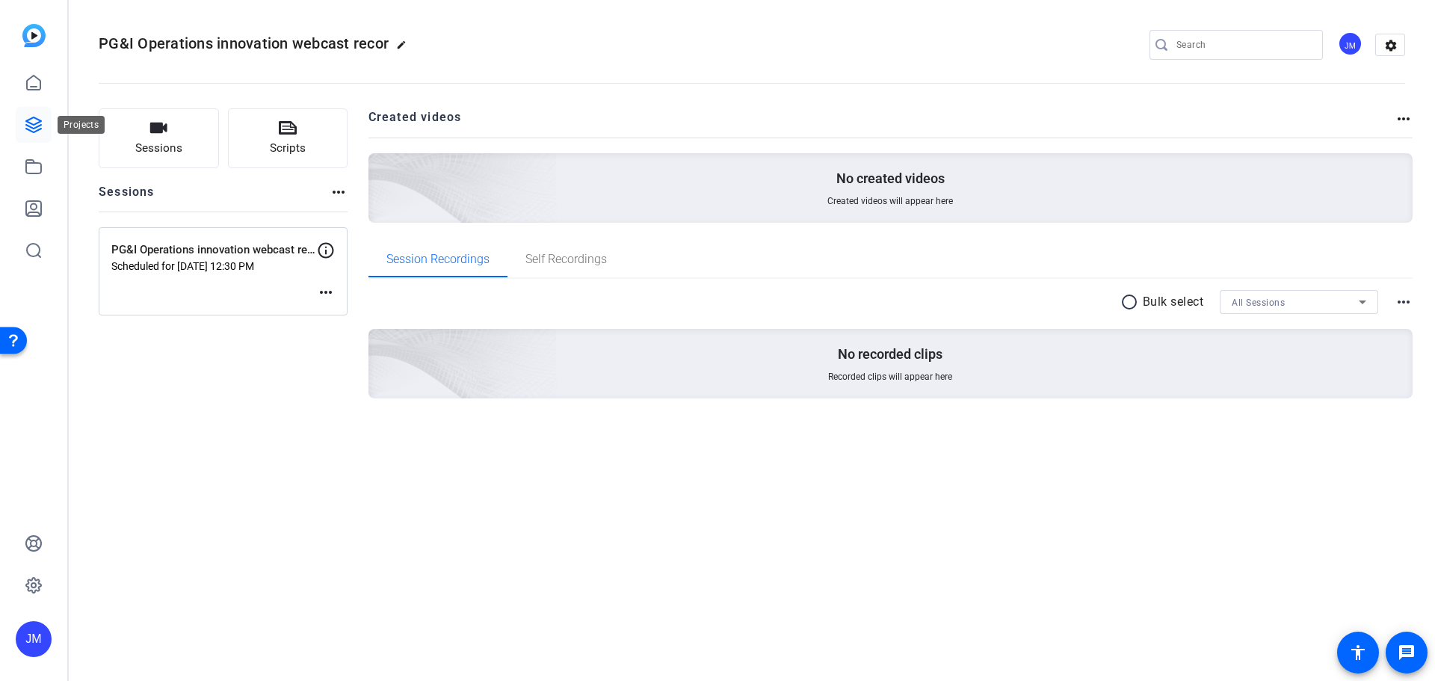
click at [33, 119] on icon at bounding box center [34, 125] width 18 height 18
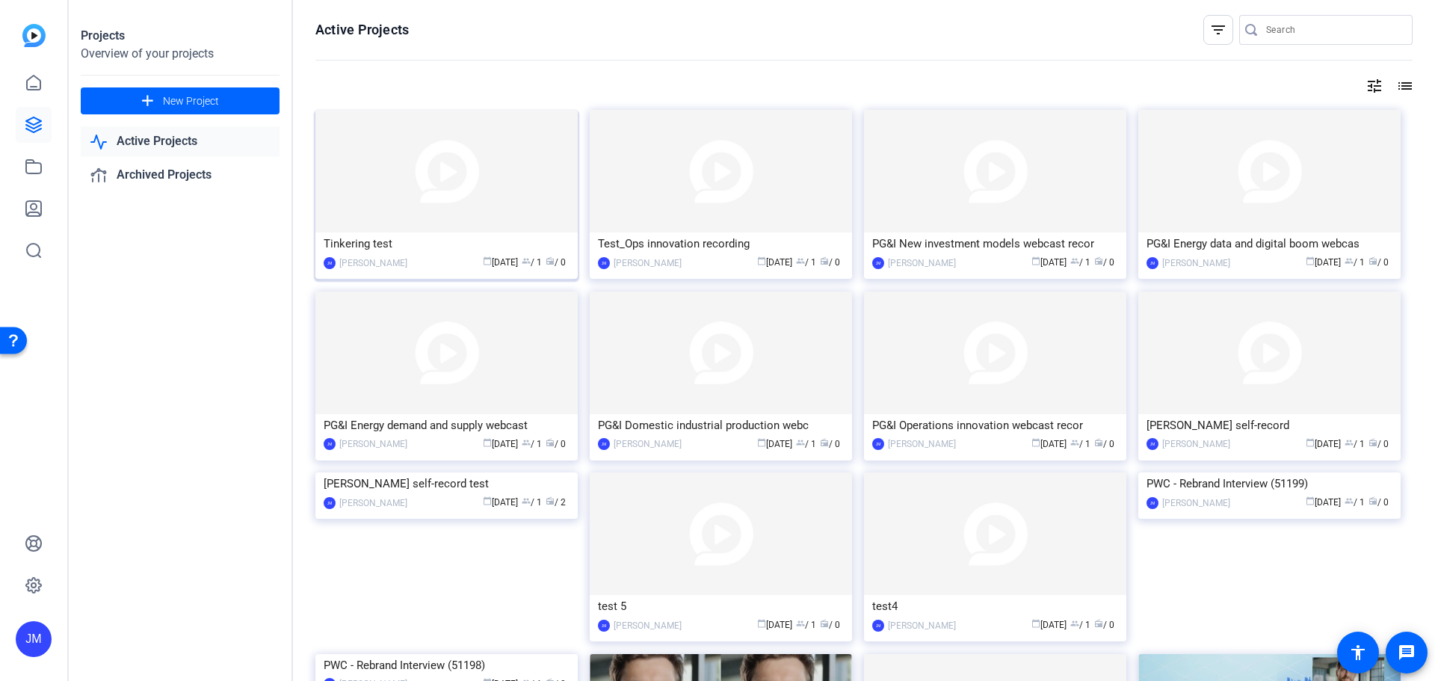
click at [433, 198] on img at bounding box center [446, 171] width 262 height 123
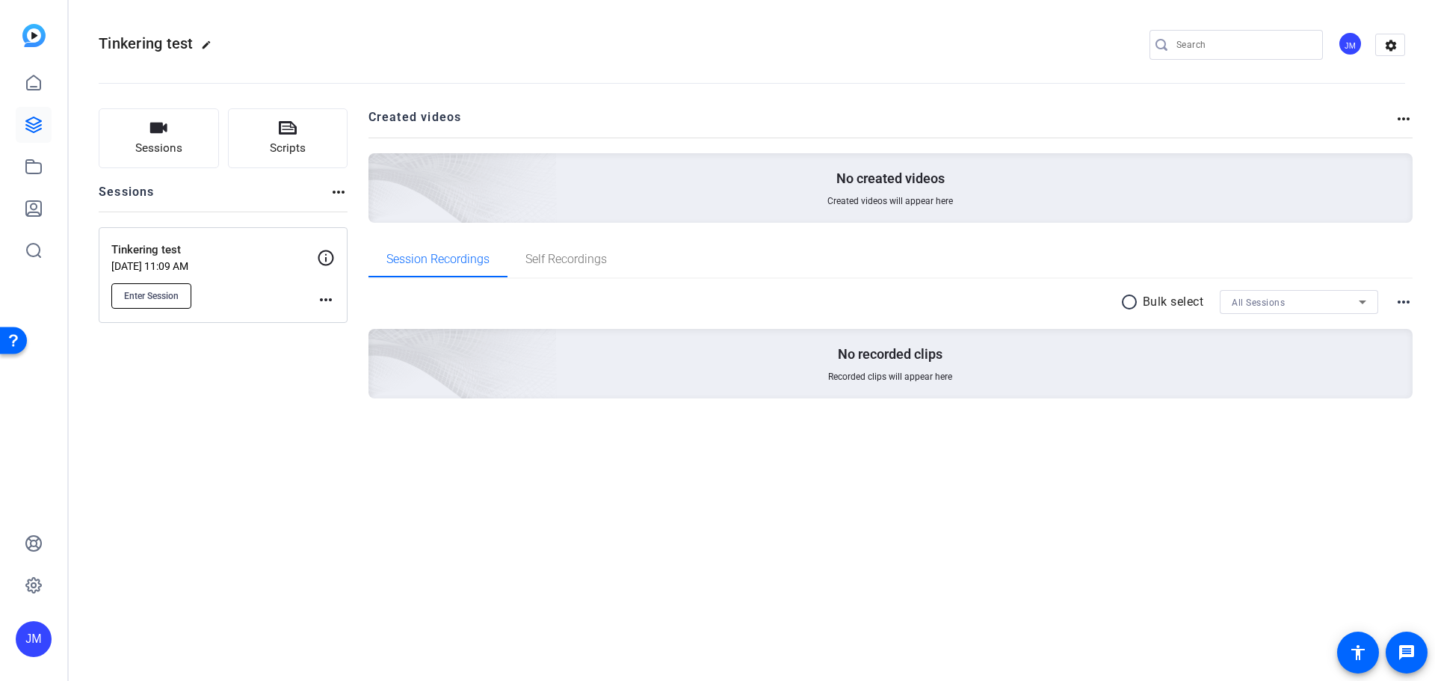
click at [149, 297] on span "Enter Session" at bounding box center [151, 296] width 55 height 12
click at [173, 297] on span "Enter Session" at bounding box center [151, 296] width 55 height 12
click at [31, 80] on icon at bounding box center [34, 83] width 18 height 18
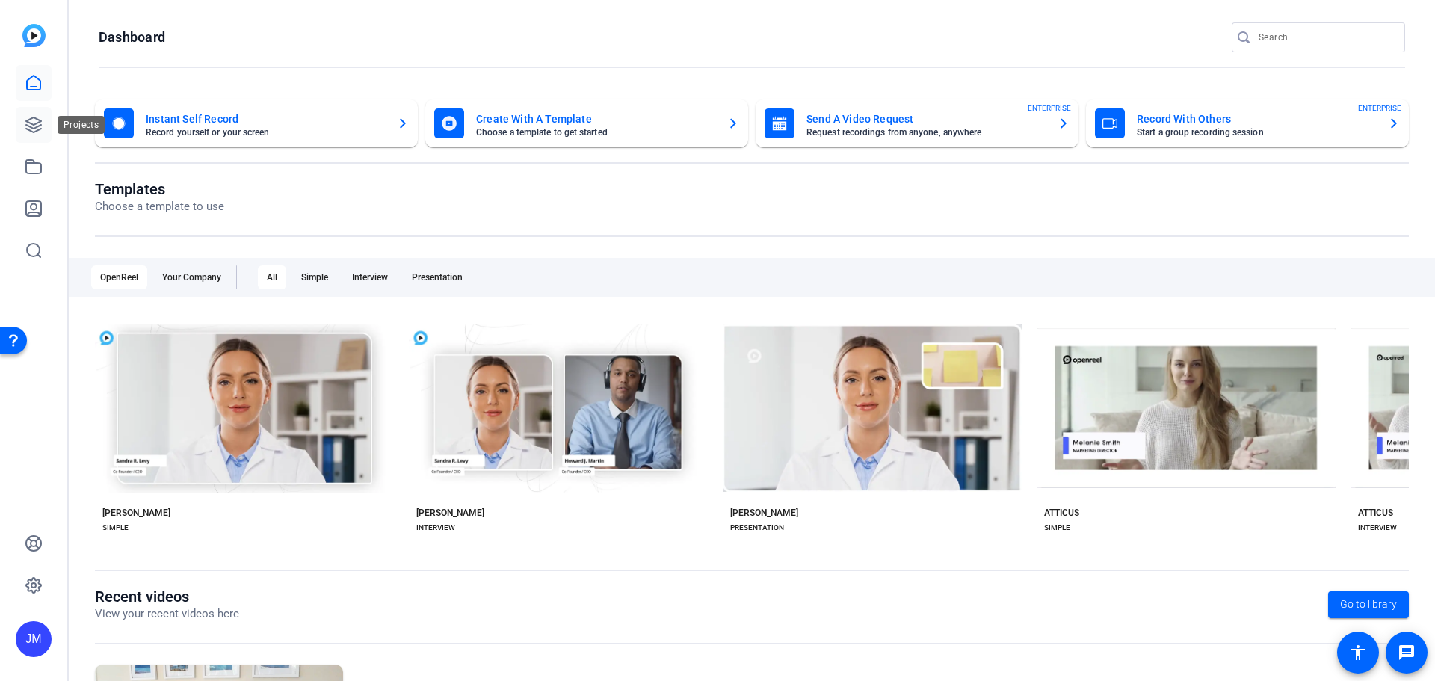
click at [32, 132] on icon at bounding box center [33, 124] width 15 height 15
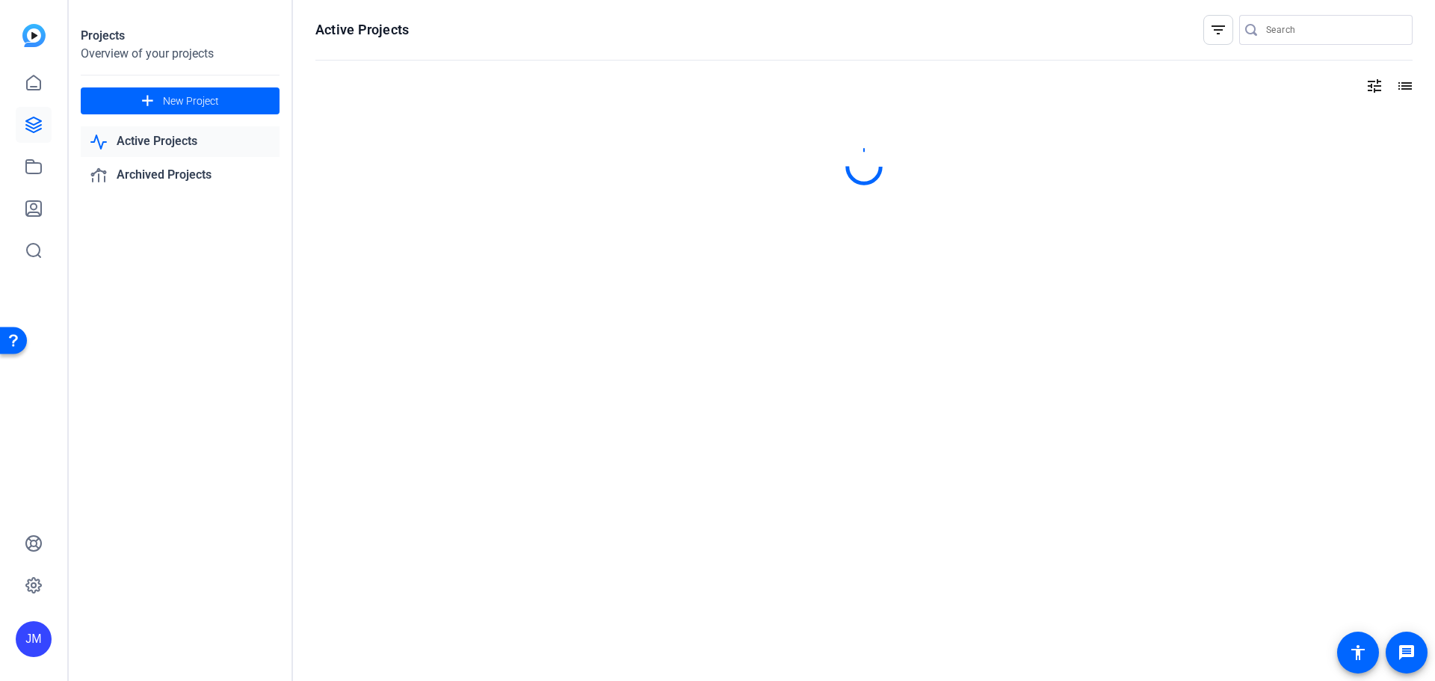
click at [146, 138] on link "Active Projects" at bounding box center [180, 141] width 199 height 31
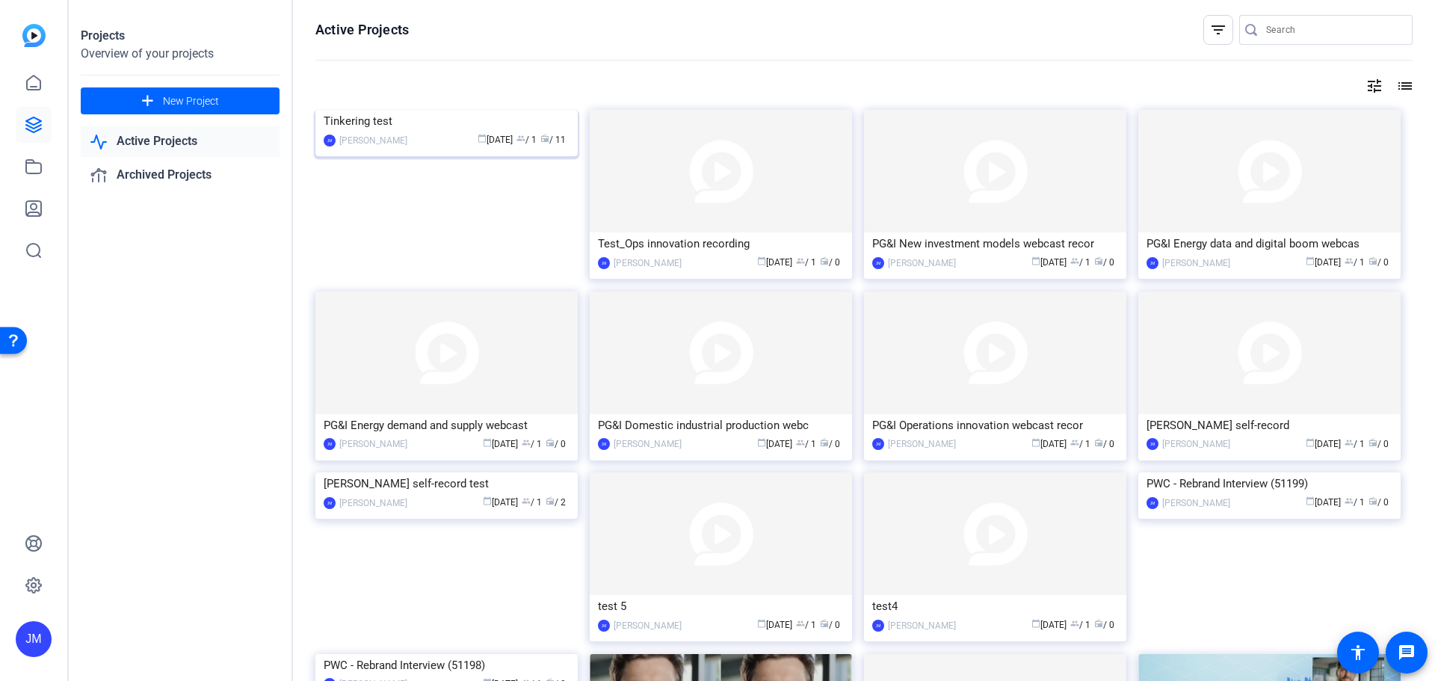
click at [513, 110] on img at bounding box center [446, 110] width 262 height 0
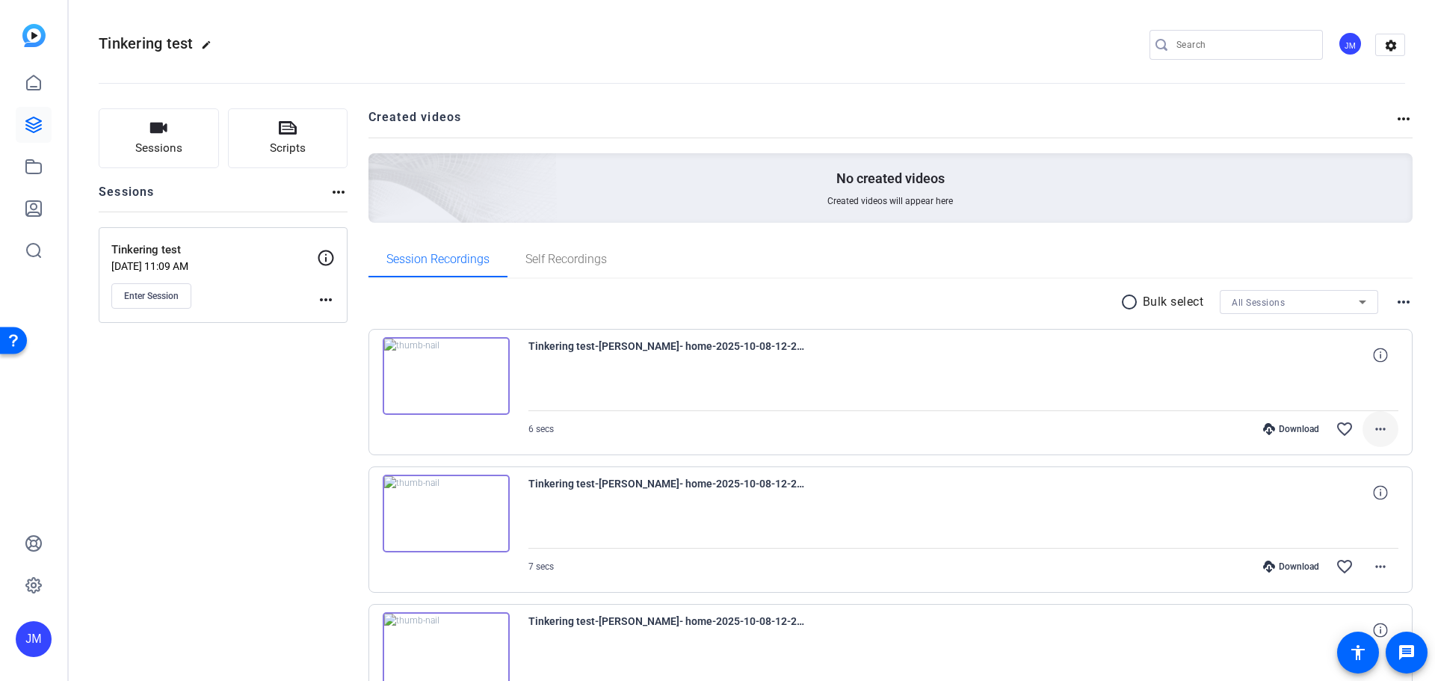
click at [1383, 430] on span at bounding box center [1380, 429] width 36 height 36
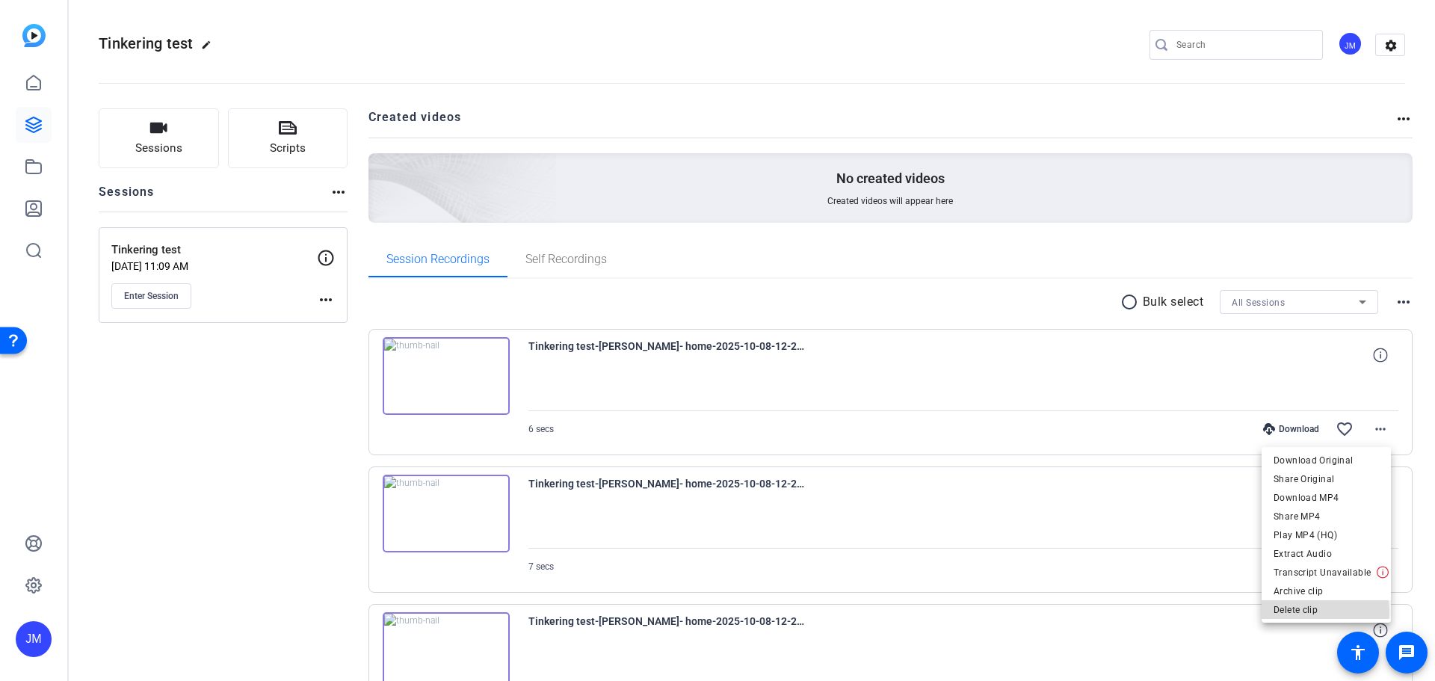
click at [1317, 611] on span "Delete clip" at bounding box center [1325, 610] width 105 height 18
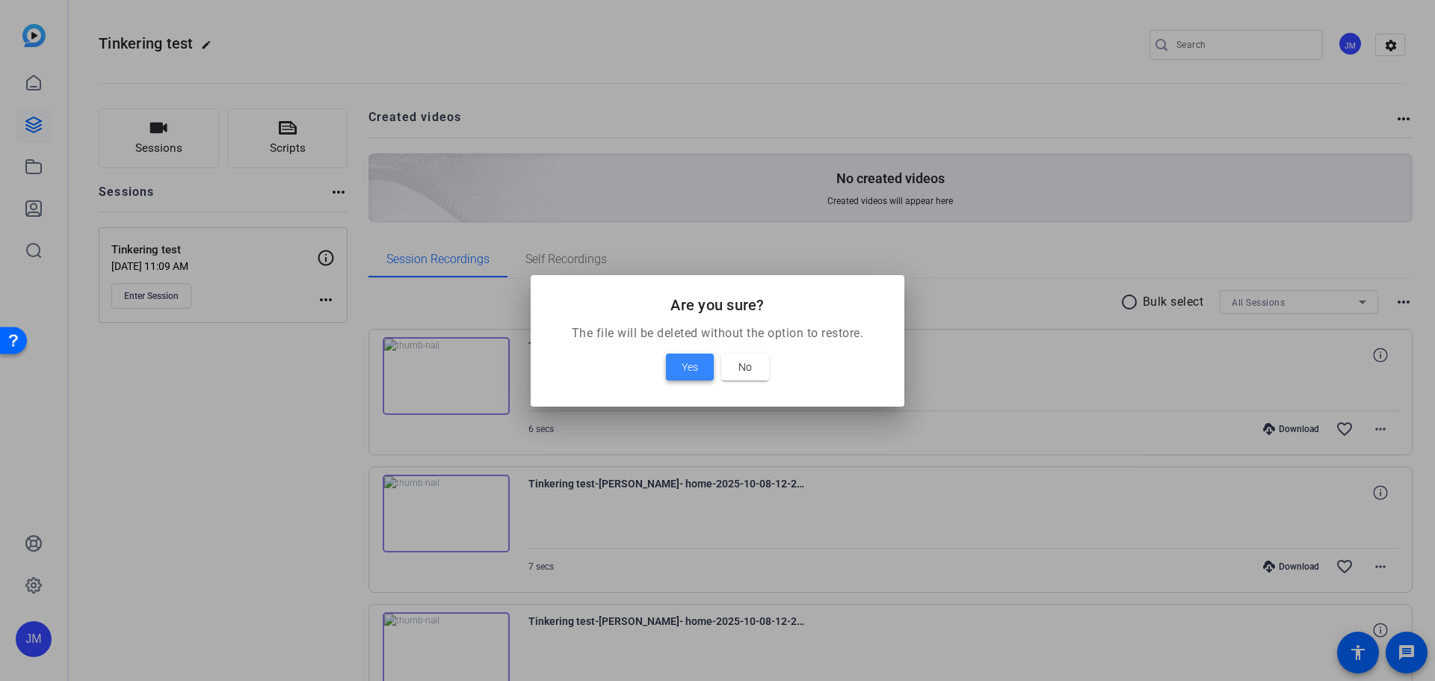
click at [685, 365] on span "Yes" at bounding box center [690, 367] width 16 height 18
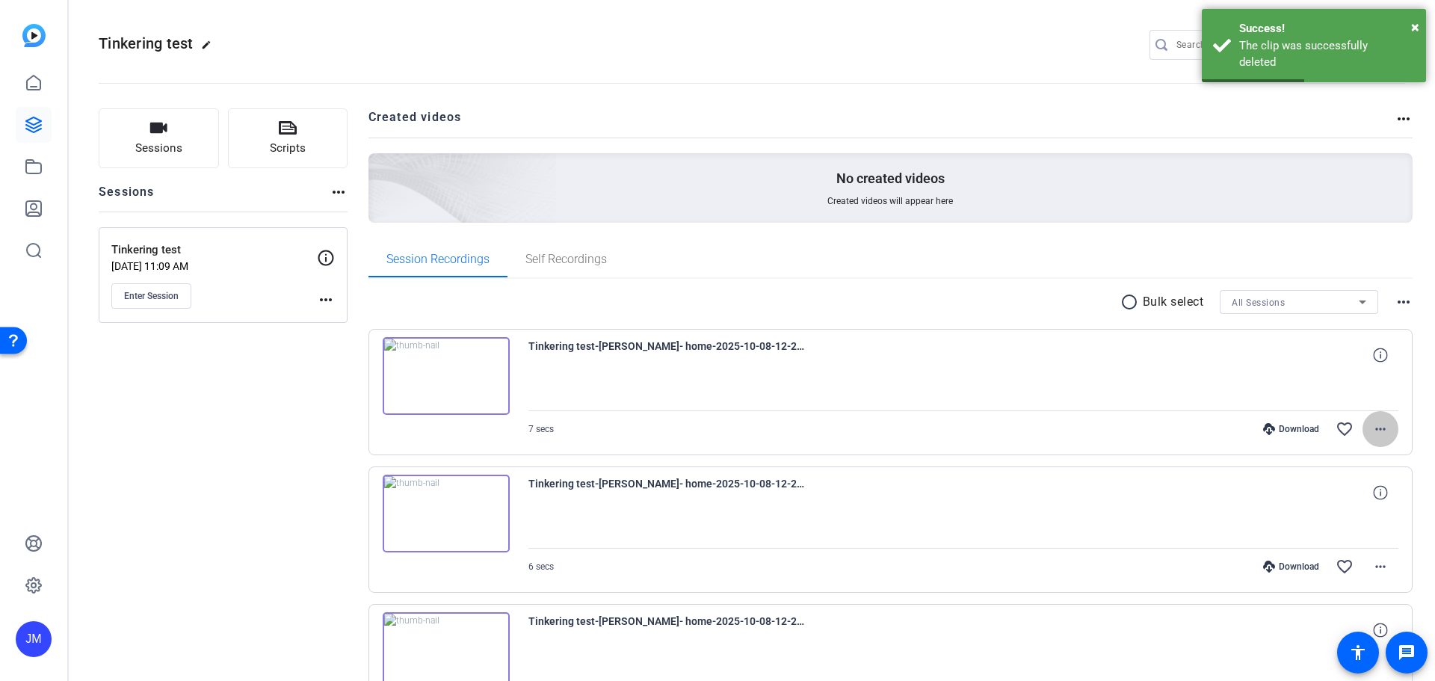
click at [1376, 426] on mat-icon "more_horiz" at bounding box center [1380, 429] width 18 height 18
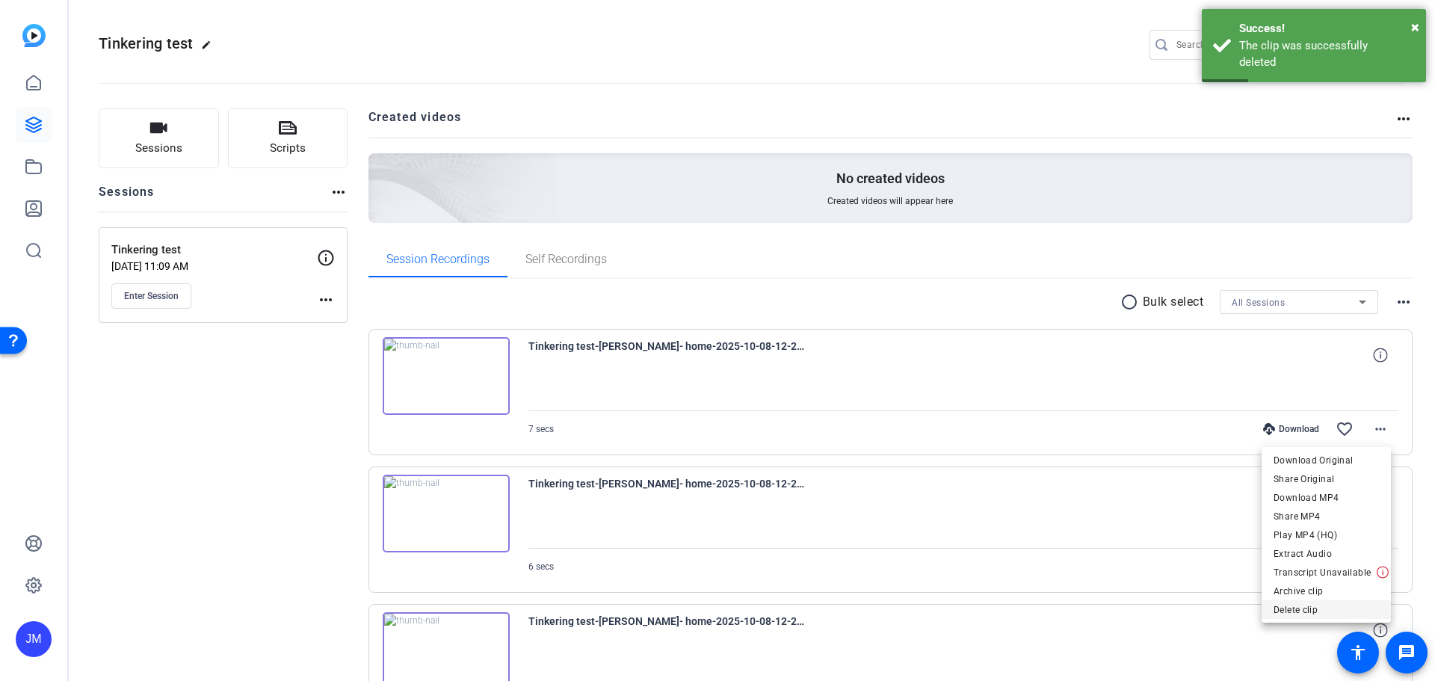
click at [1312, 609] on span "Delete clip" at bounding box center [1325, 610] width 105 height 18
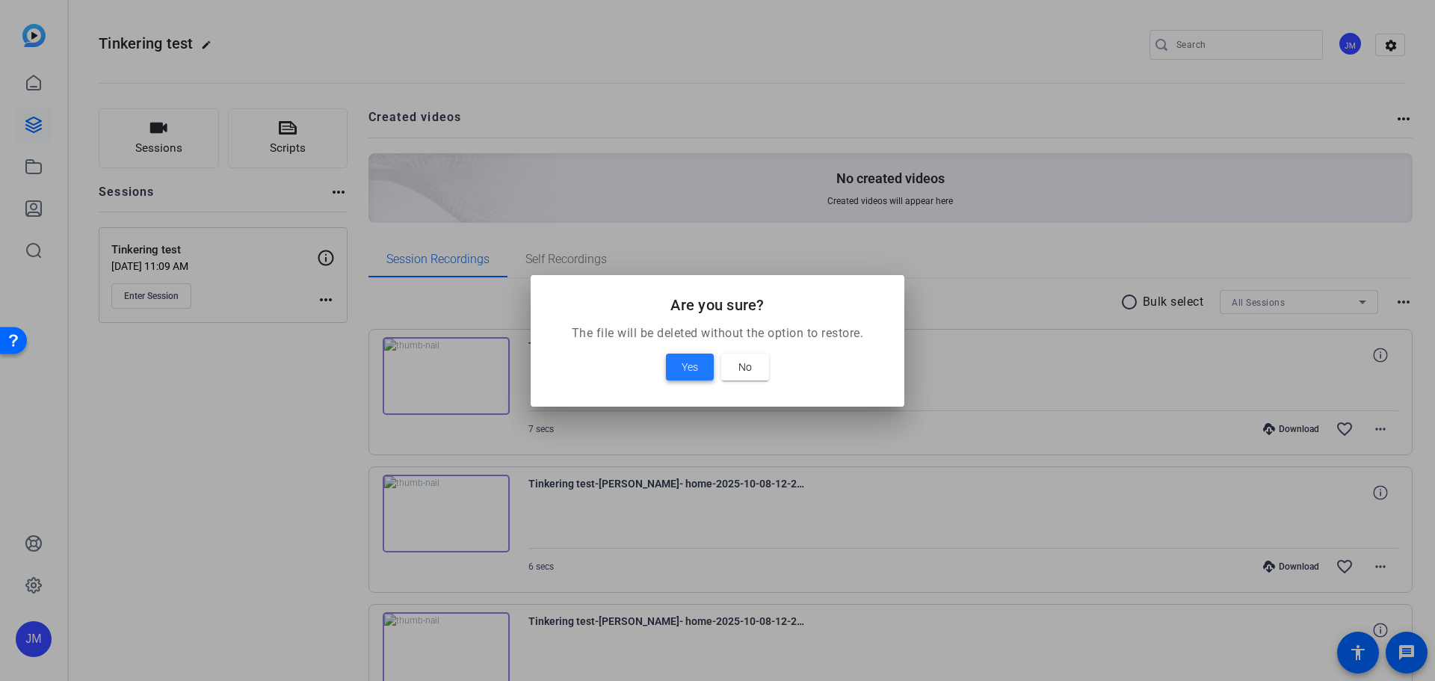
click at [685, 365] on span "Yes" at bounding box center [690, 367] width 16 height 18
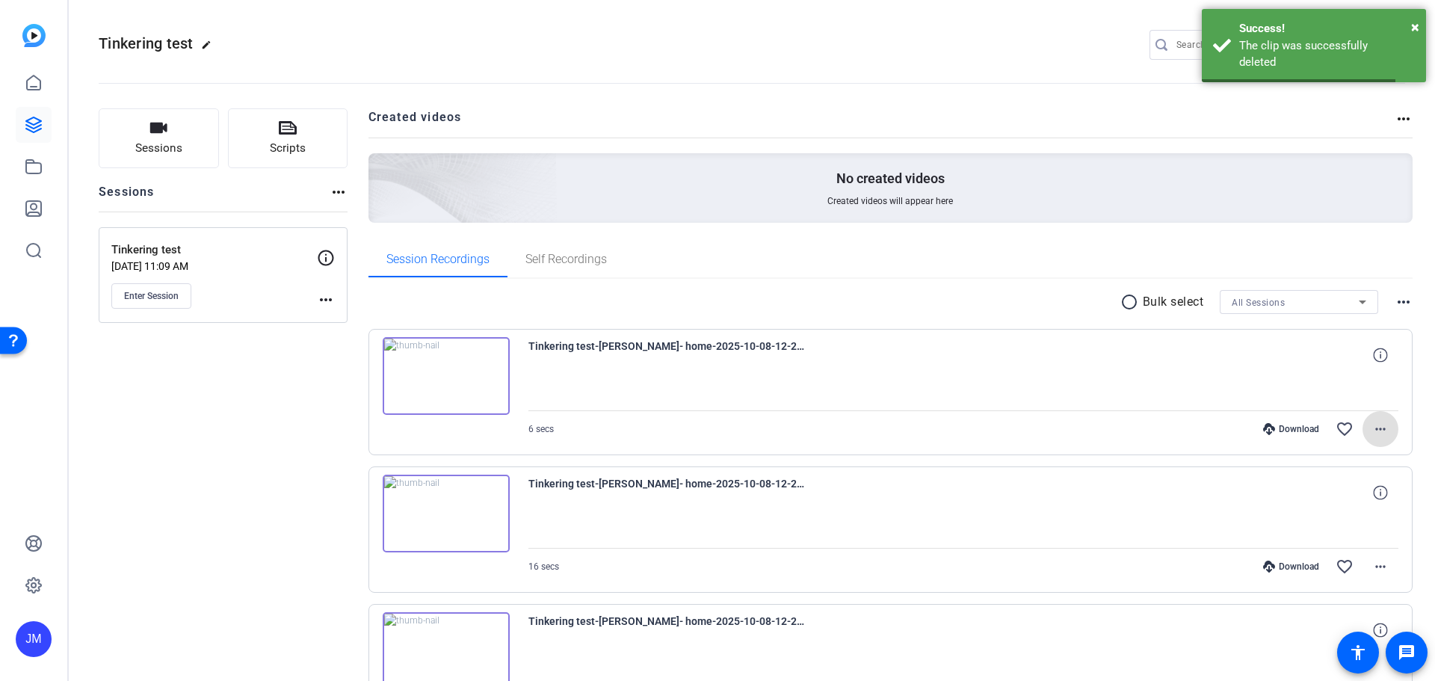
click at [1376, 432] on mat-icon "more_horiz" at bounding box center [1380, 429] width 18 height 18
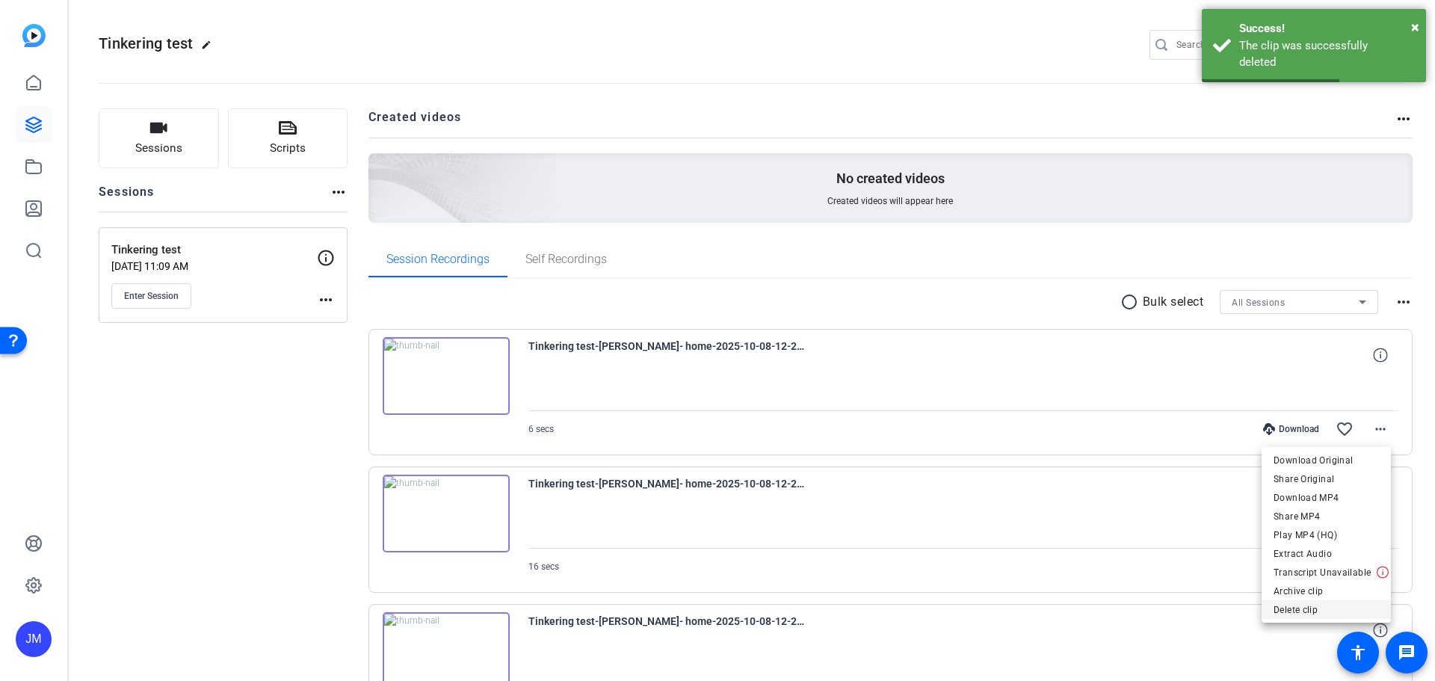
click at [1301, 607] on span "Delete clip" at bounding box center [1325, 610] width 105 height 18
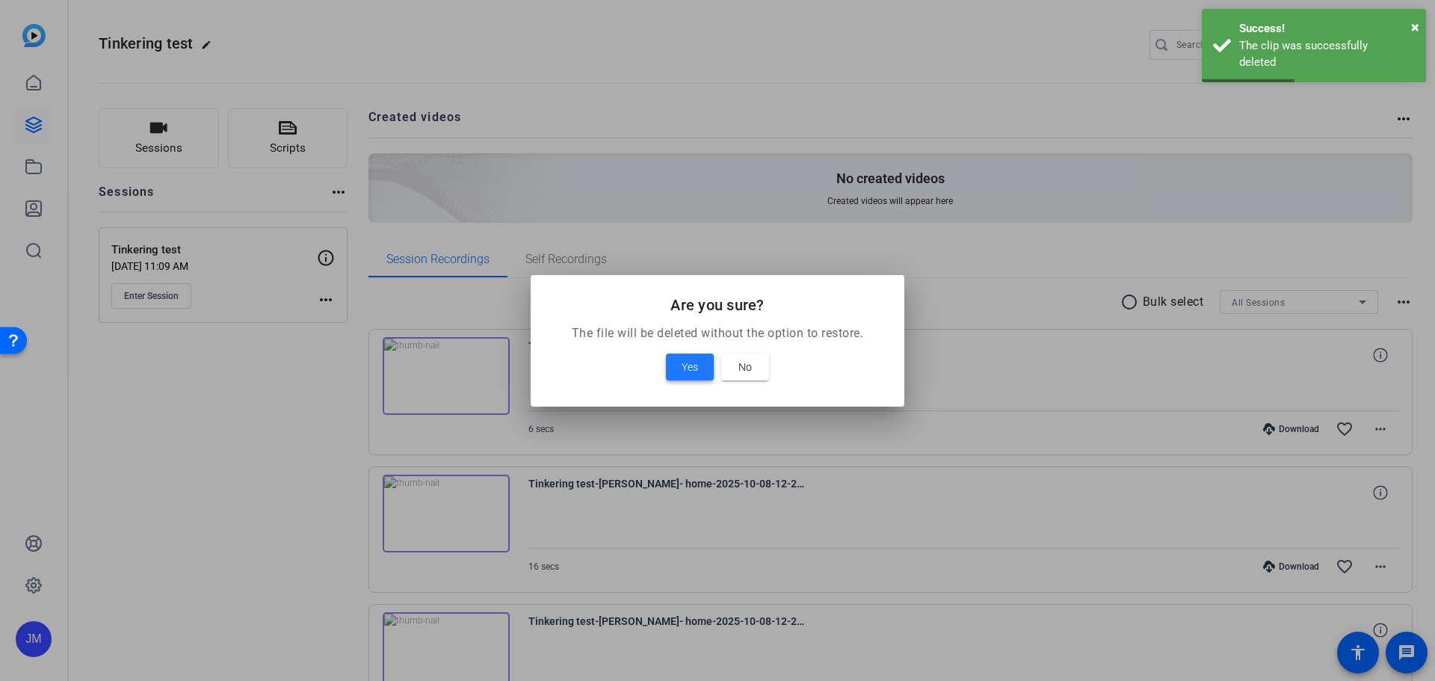
click at [686, 364] on span "Yes" at bounding box center [690, 367] width 16 height 18
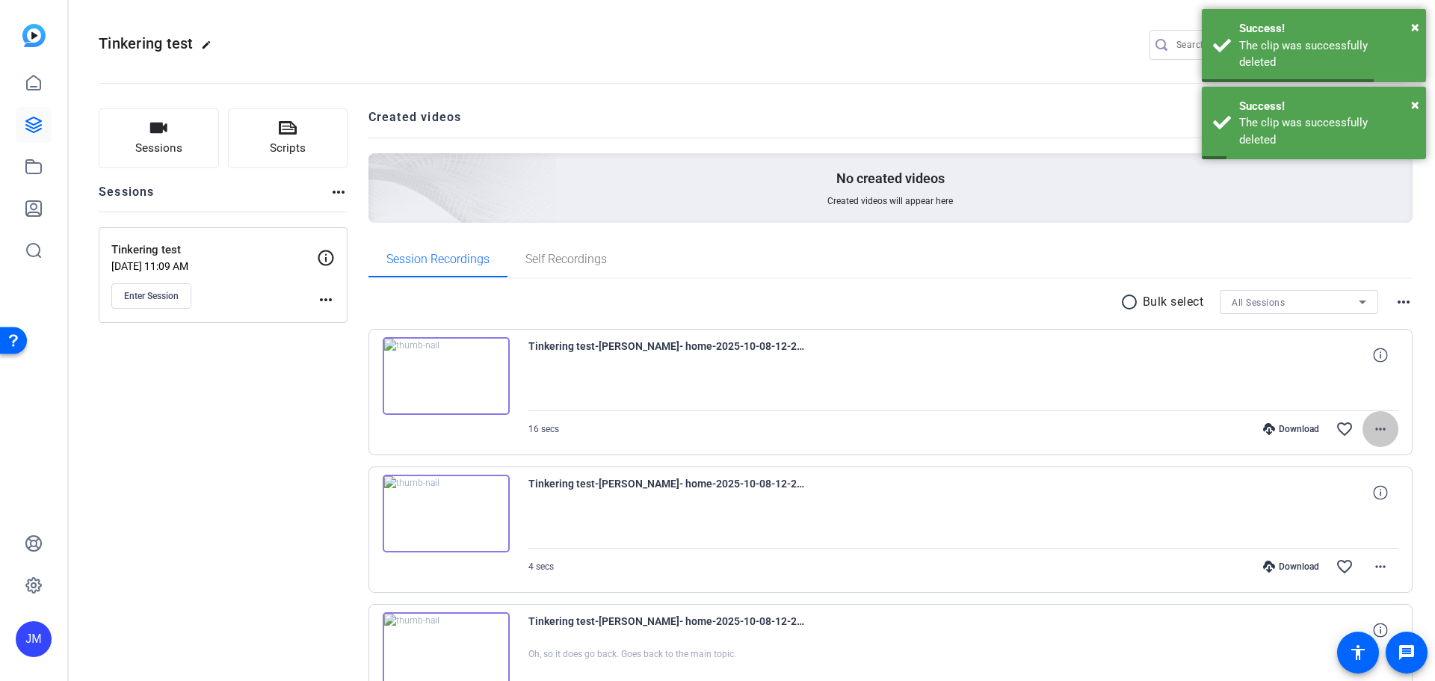
click at [1384, 428] on span at bounding box center [1380, 429] width 36 height 36
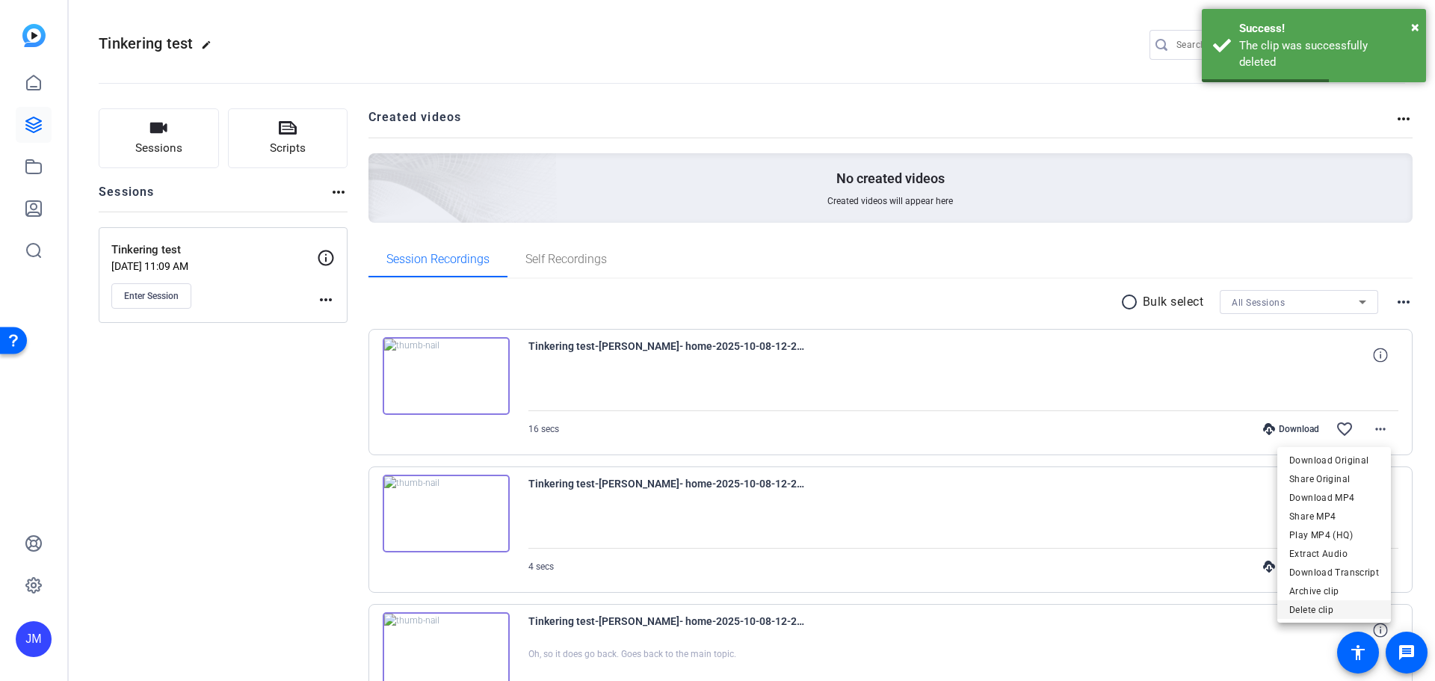
click at [1322, 604] on span "Delete clip" at bounding box center [1334, 610] width 90 height 18
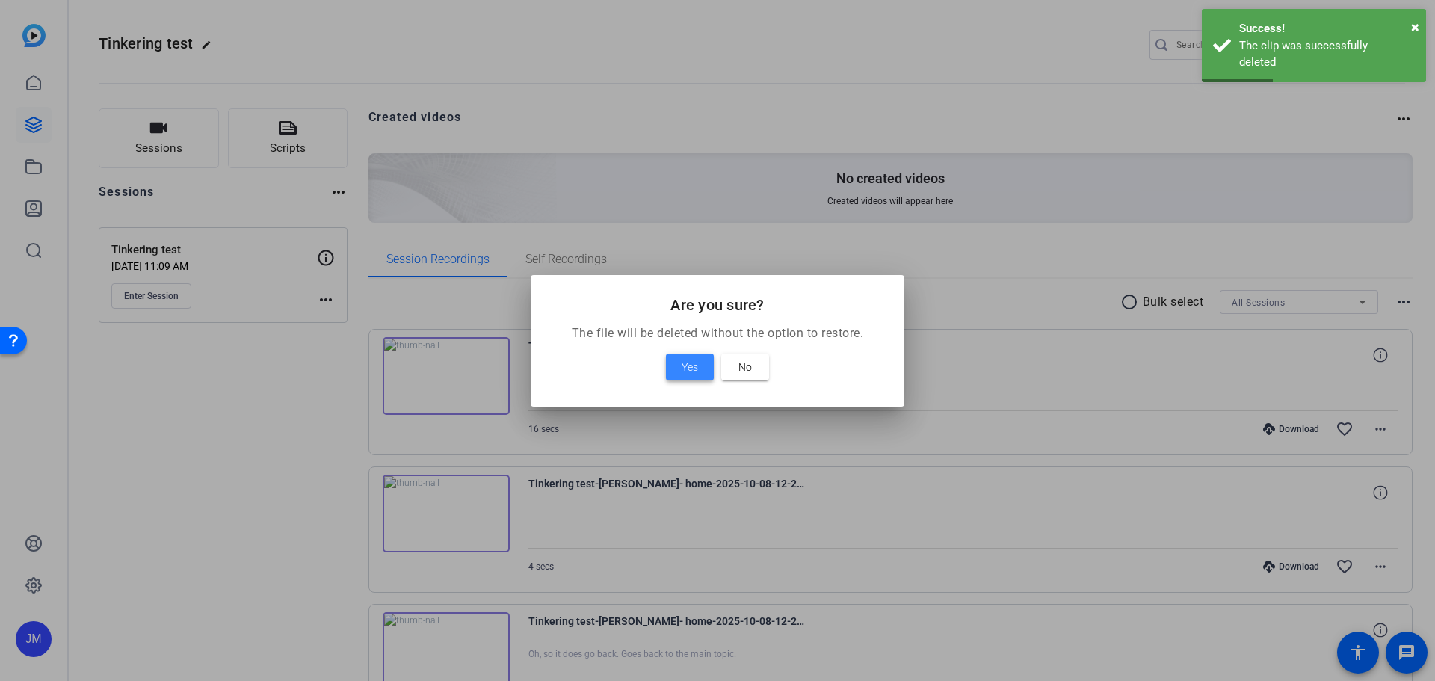
click at [672, 360] on span at bounding box center [690, 367] width 48 height 36
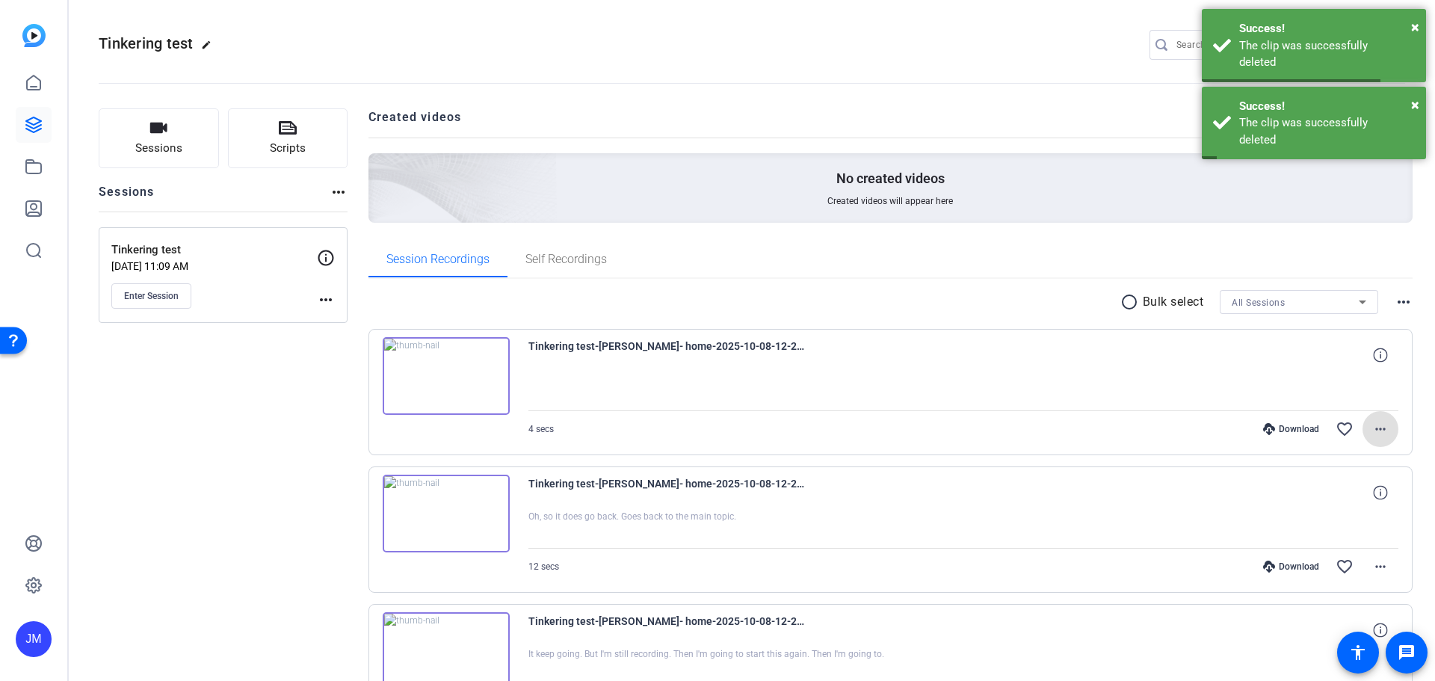
click at [1379, 427] on mat-icon "more_horiz" at bounding box center [1380, 429] width 18 height 18
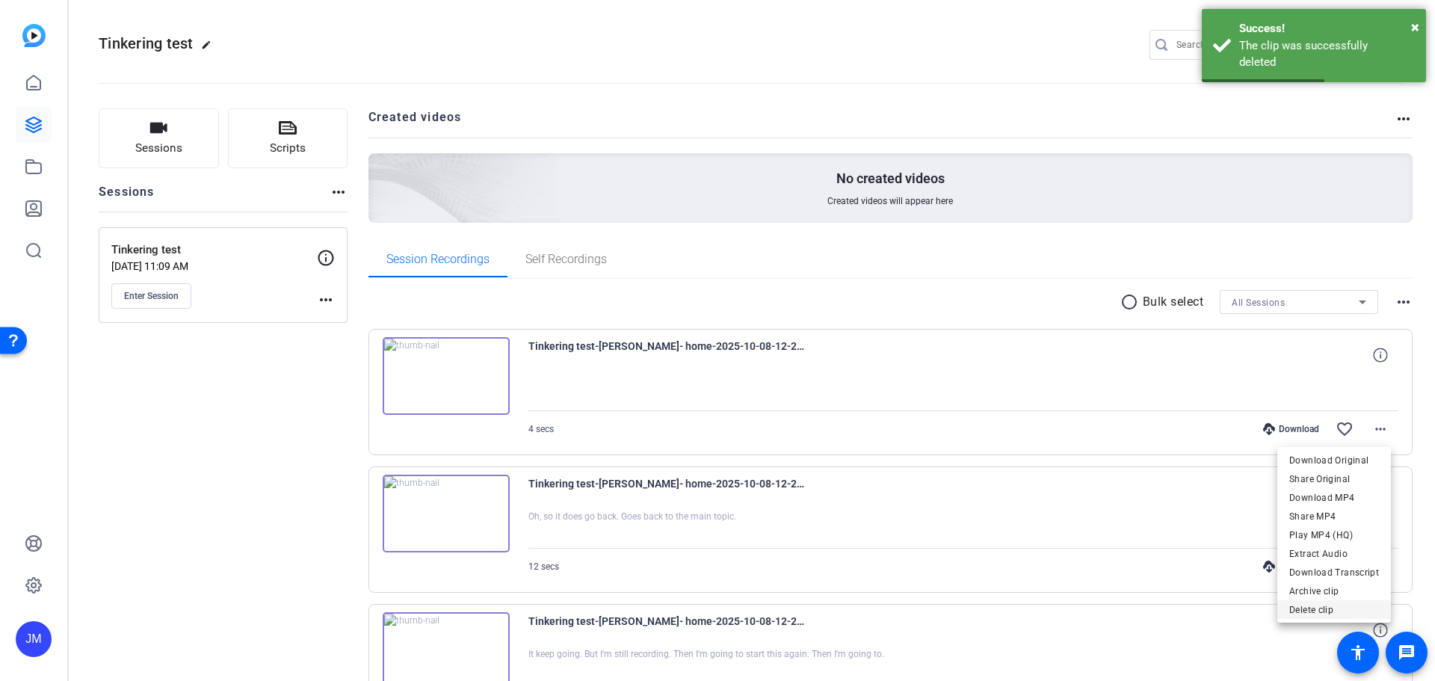
click at [1322, 606] on span "Delete clip" at bounding box center [1334, 610] width 90 height 18
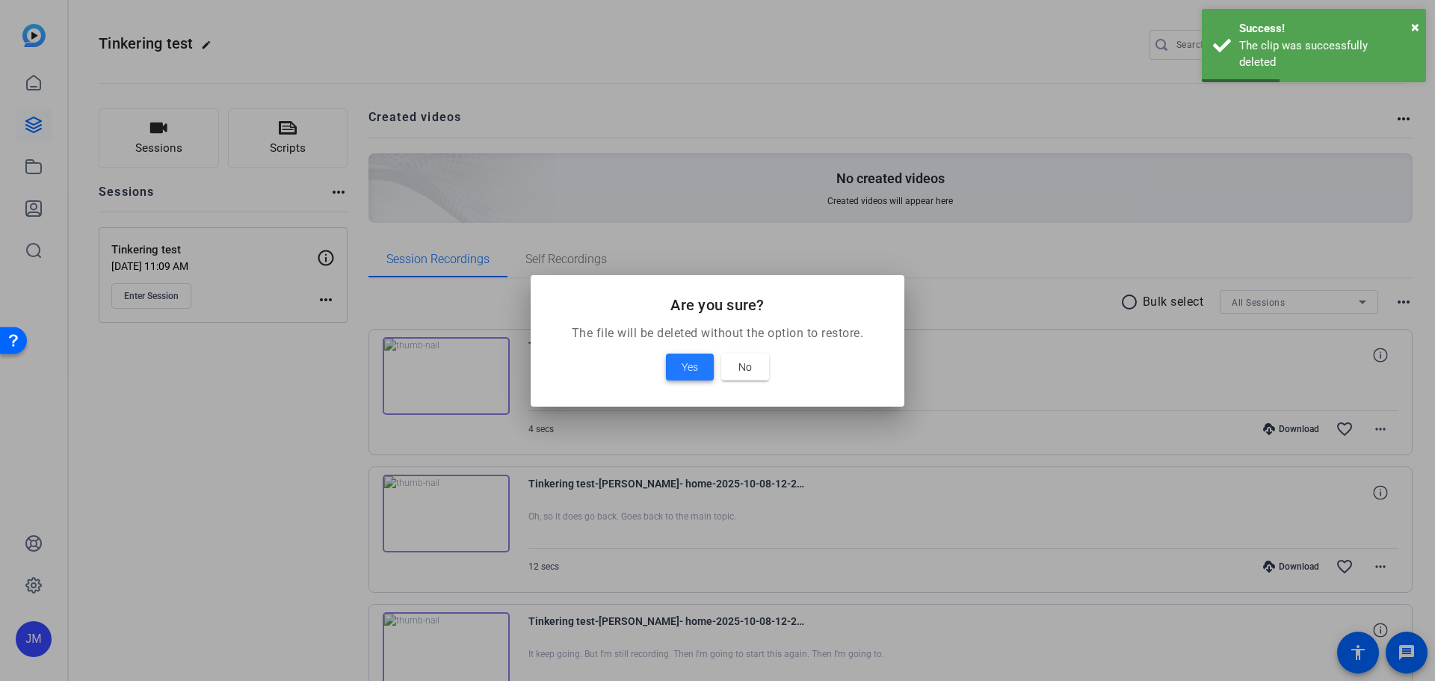
click at [691, 366] on span "Yes" at bounding box center [690, 367] width 16 height 18
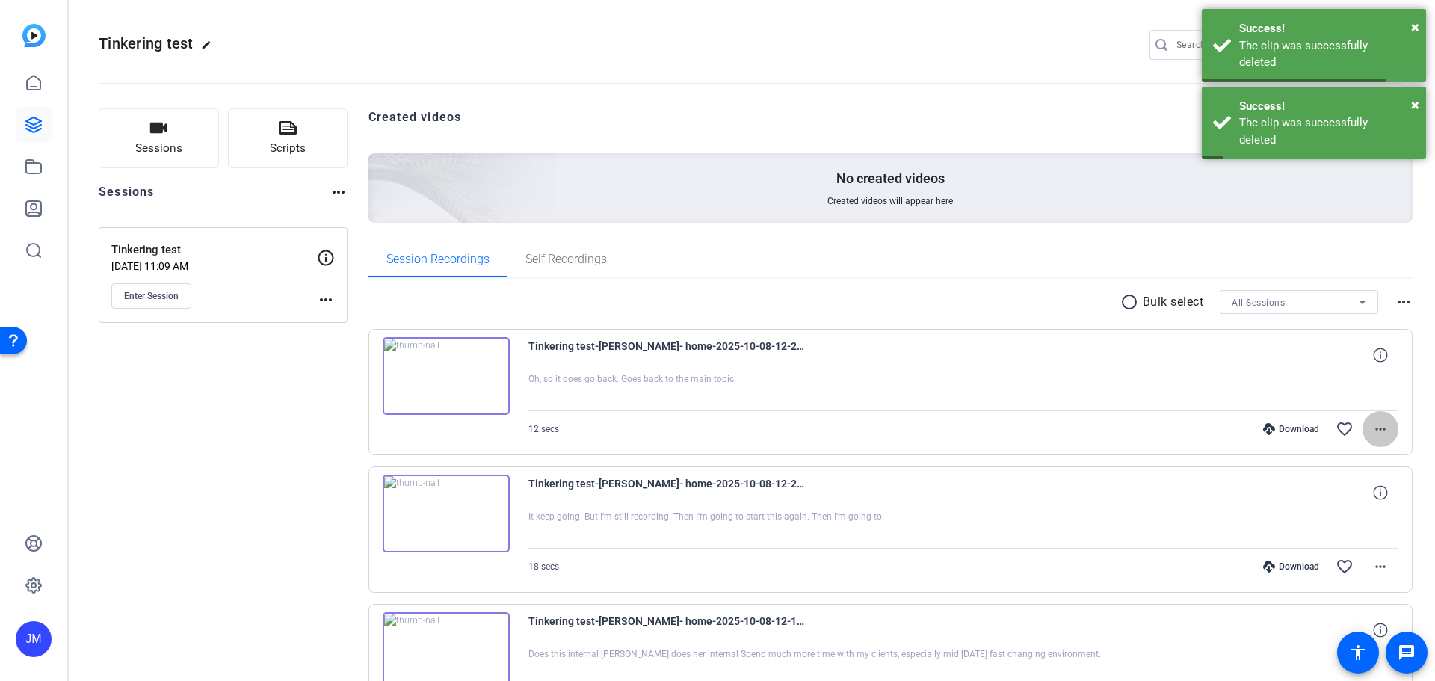
click at [1387, 433] on span at bounding box center [1380, 429] width 36 height 36
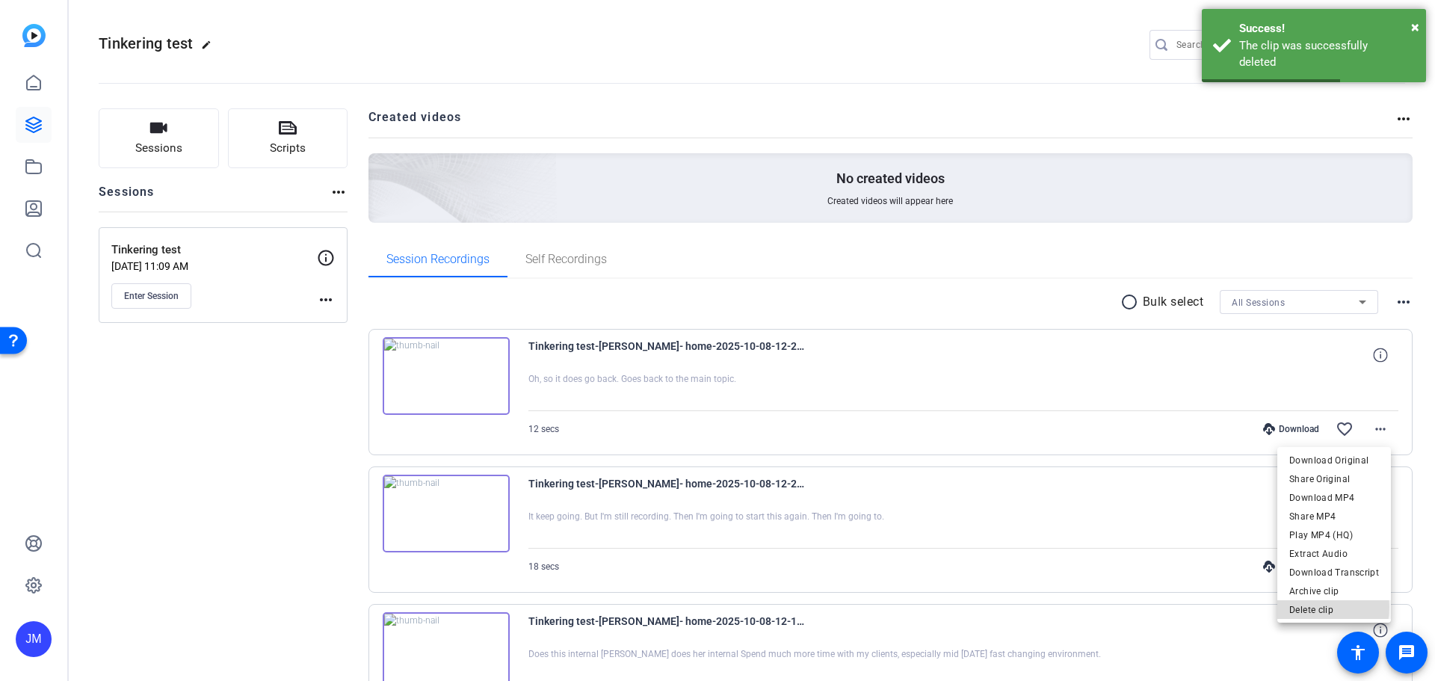
click at [1309, 607] on span "Delete clip" at bounding box center [1334, 610] width 90 height 18
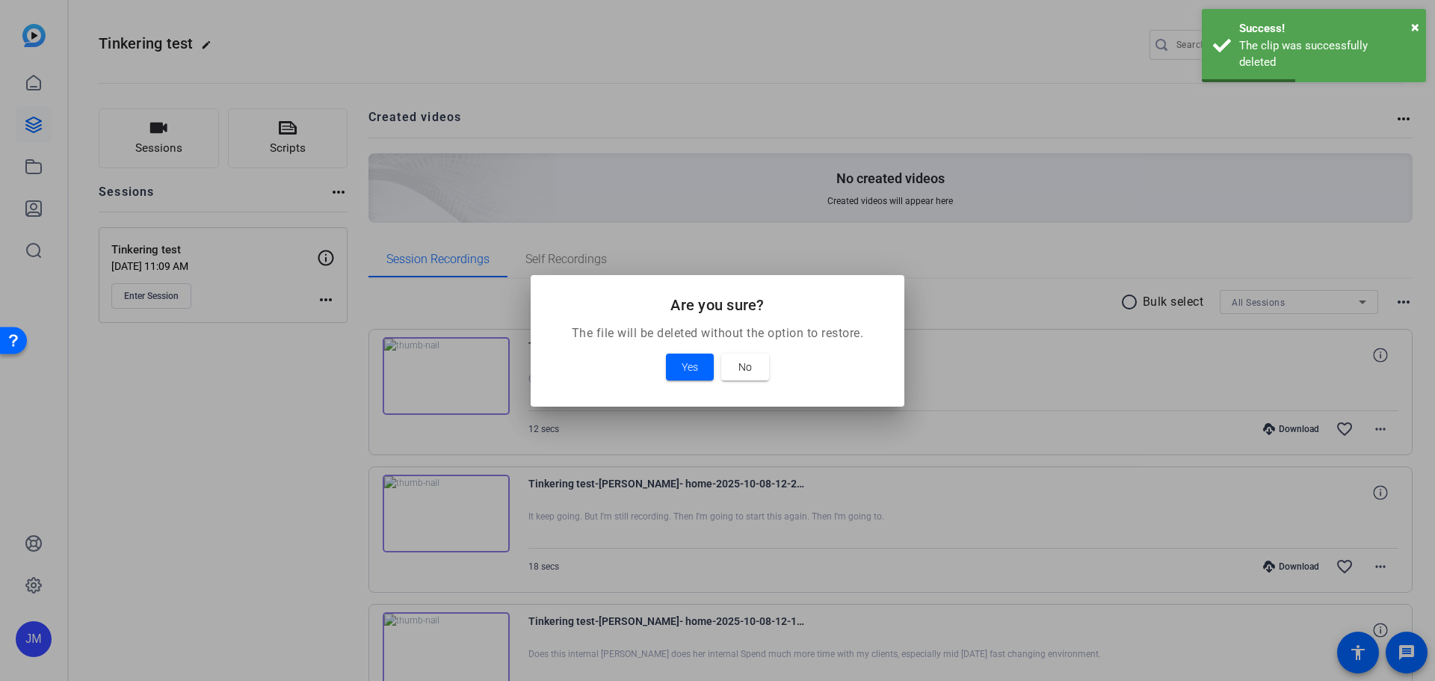
click at [664, 361] on div "Yes No" at bounding box center [718, 366] width 338 height 27
click at [690, 361] on span "Yes" at bounding box center [690, 367] width 16 height 18
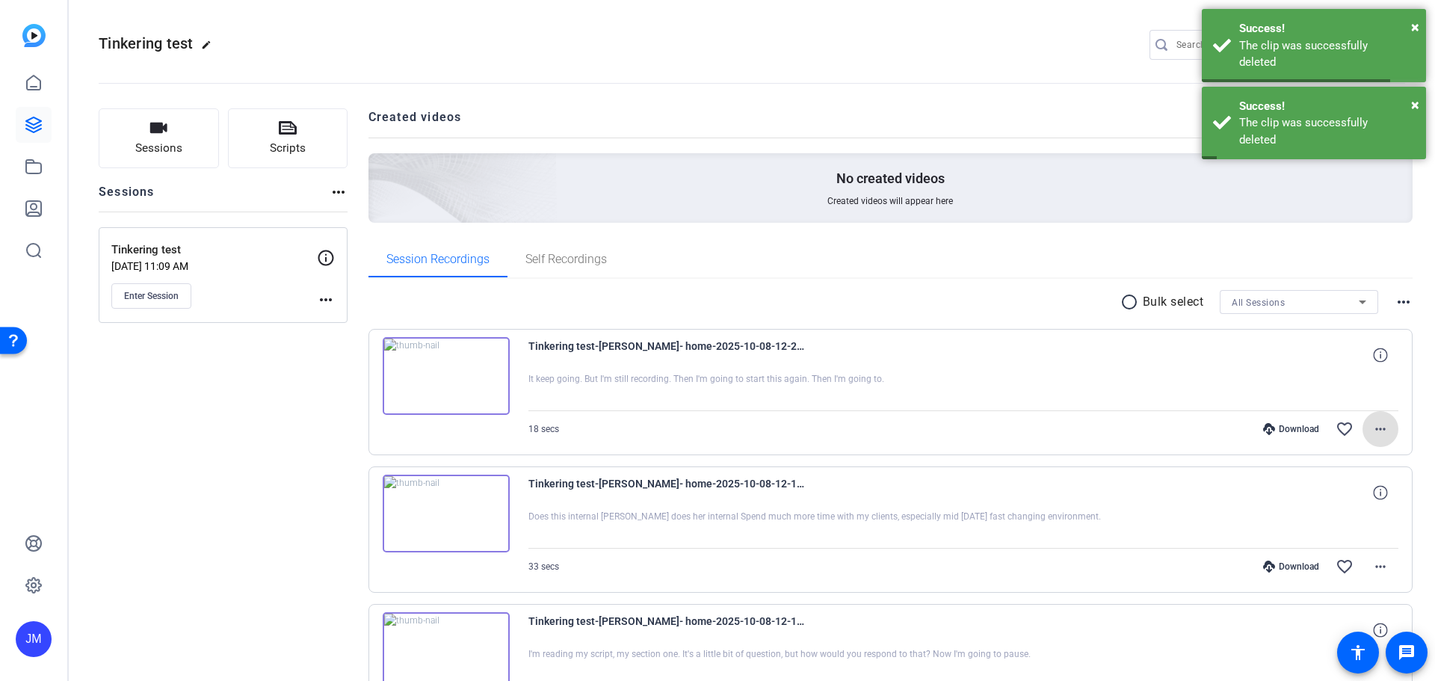
click at [1372, 424] on mat-icon "more_horiz" at bounding box center [1380, 429] width 18 height 18
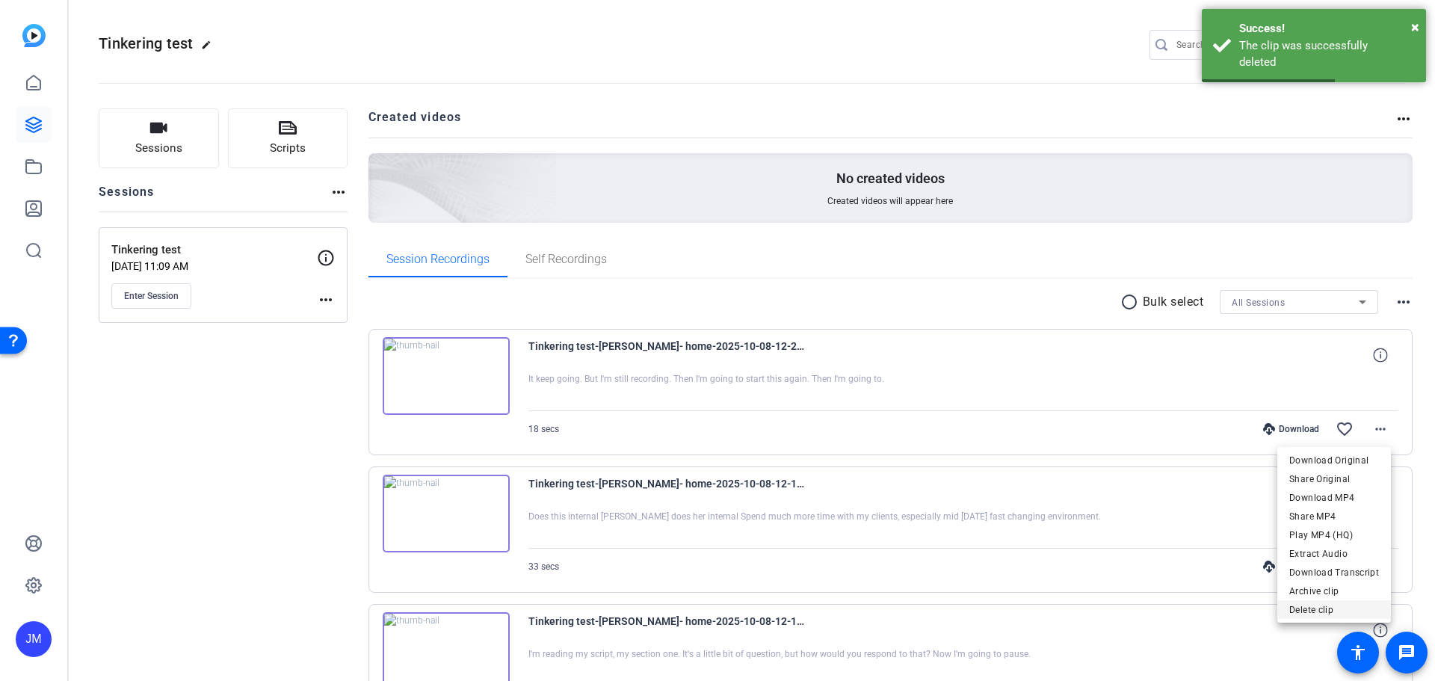
click at [1300, 607] on span "Delete clip" at bounding box center [1334, 610] width 90 height 18
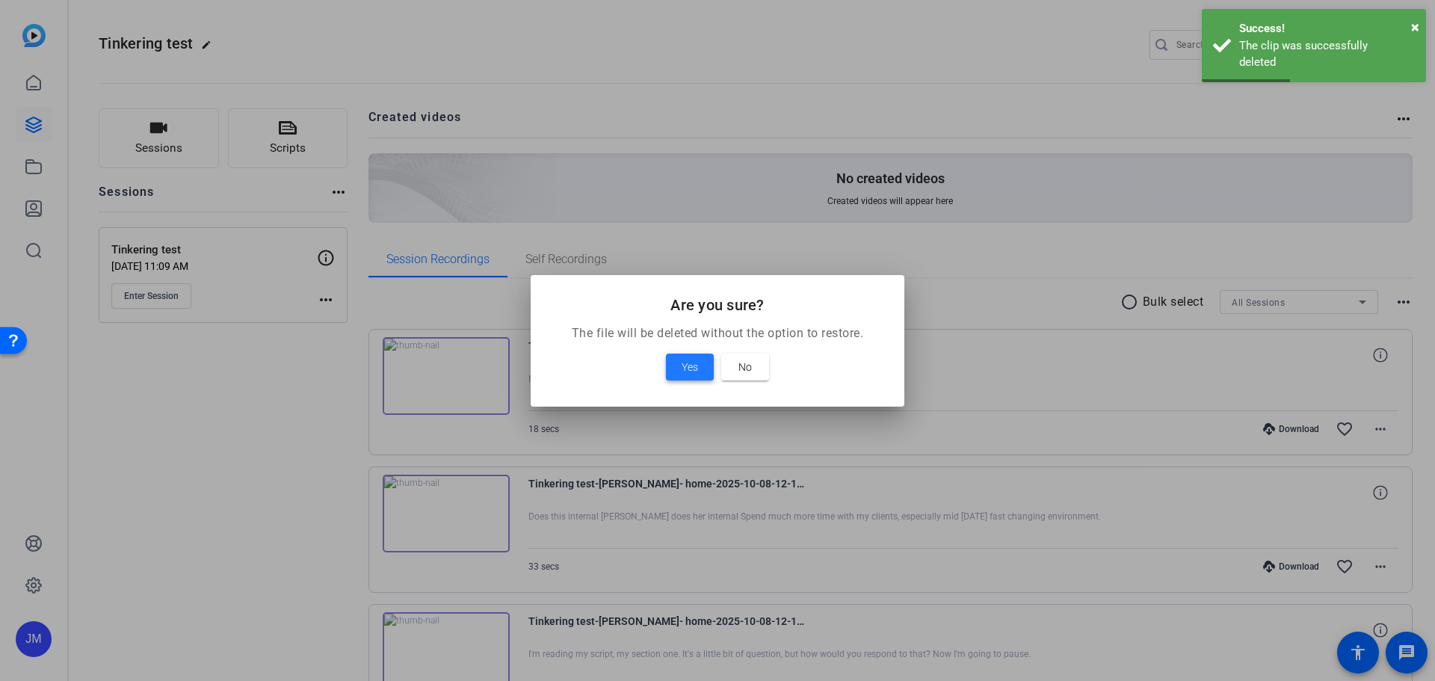
click at [695, 371] on span "Yes" at bounding box center [690, 367] width 16 height 18
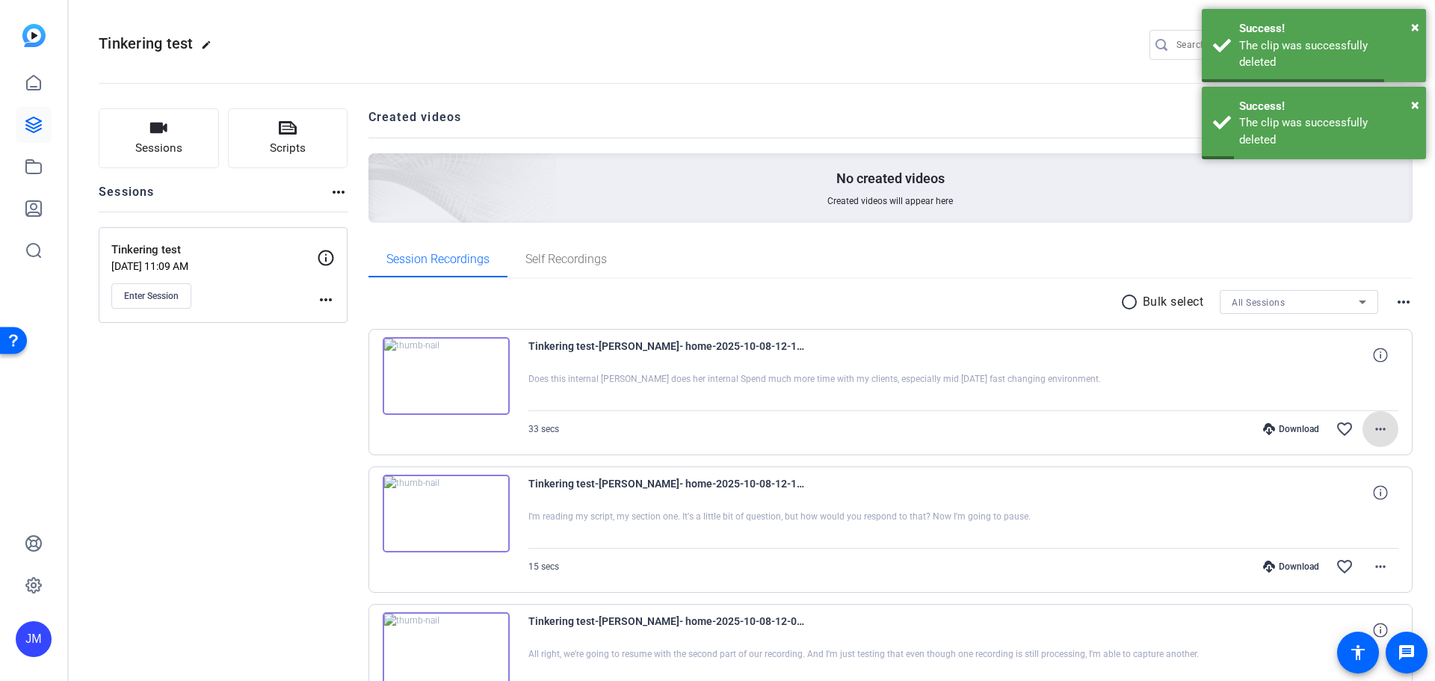
click at [1380, 427] on mat-icon "more_horiz" at bounding box center [1380, 429] width 18 height 18
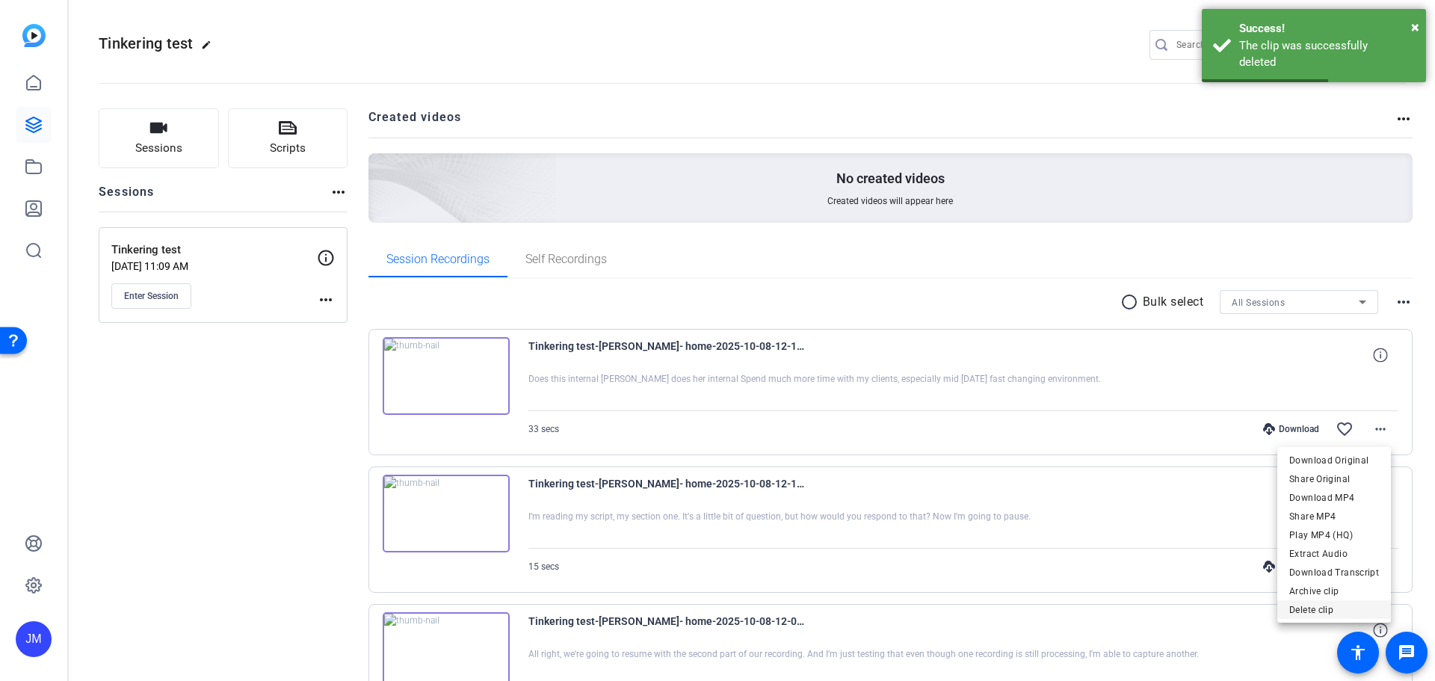
click at [1333, 609] on span "Delete clip" at bounding box center [1334, 610] width 90 height 18
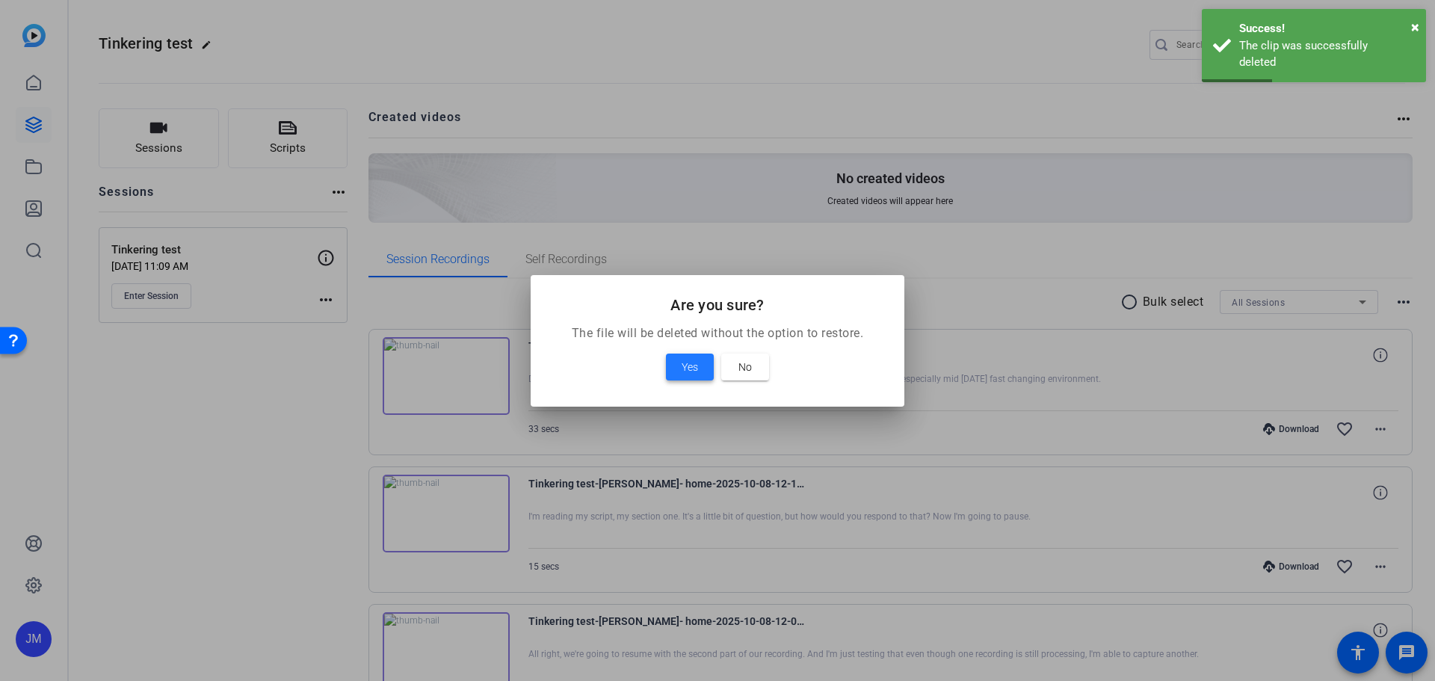
click at [683, 365] on span "Yes" at bounding box center [690, 367] width 16 height 18
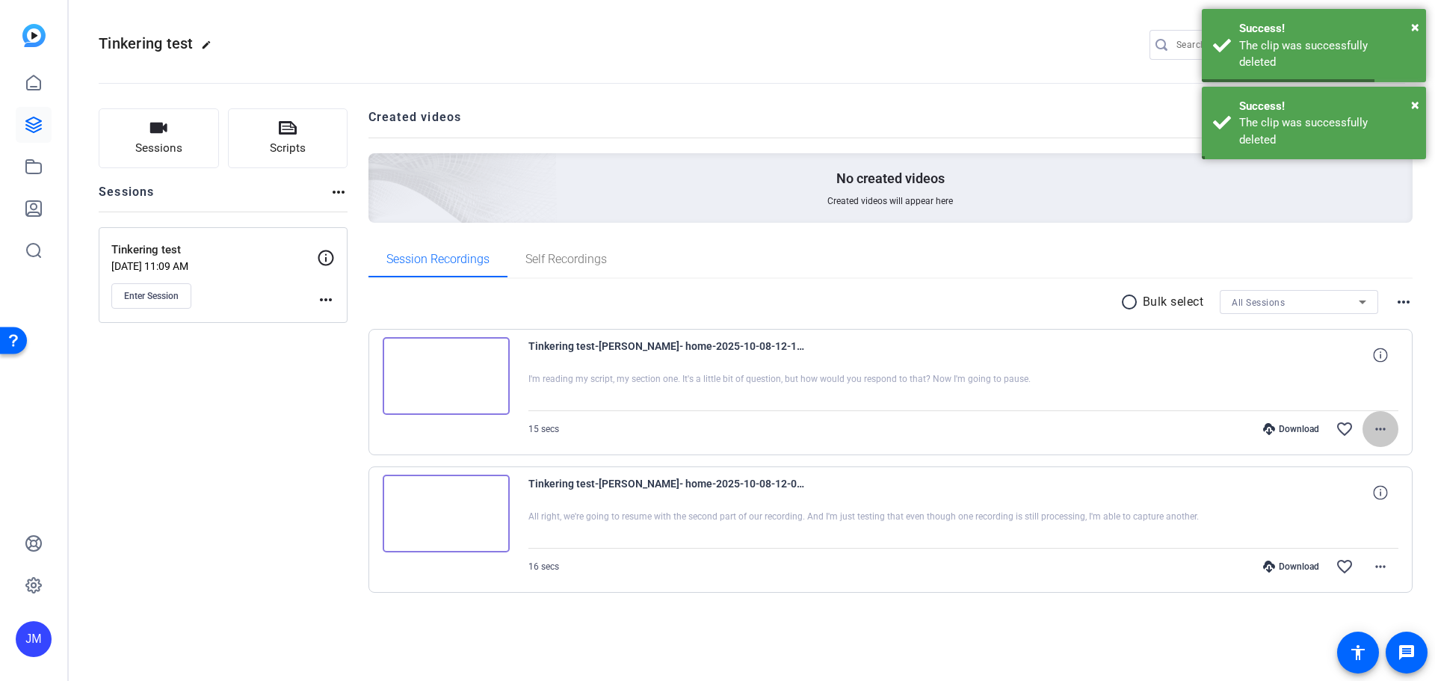
click at [1384, 428] on mat-icon "more_horiz" at bounding box center [1380, 429] width 18 height 18
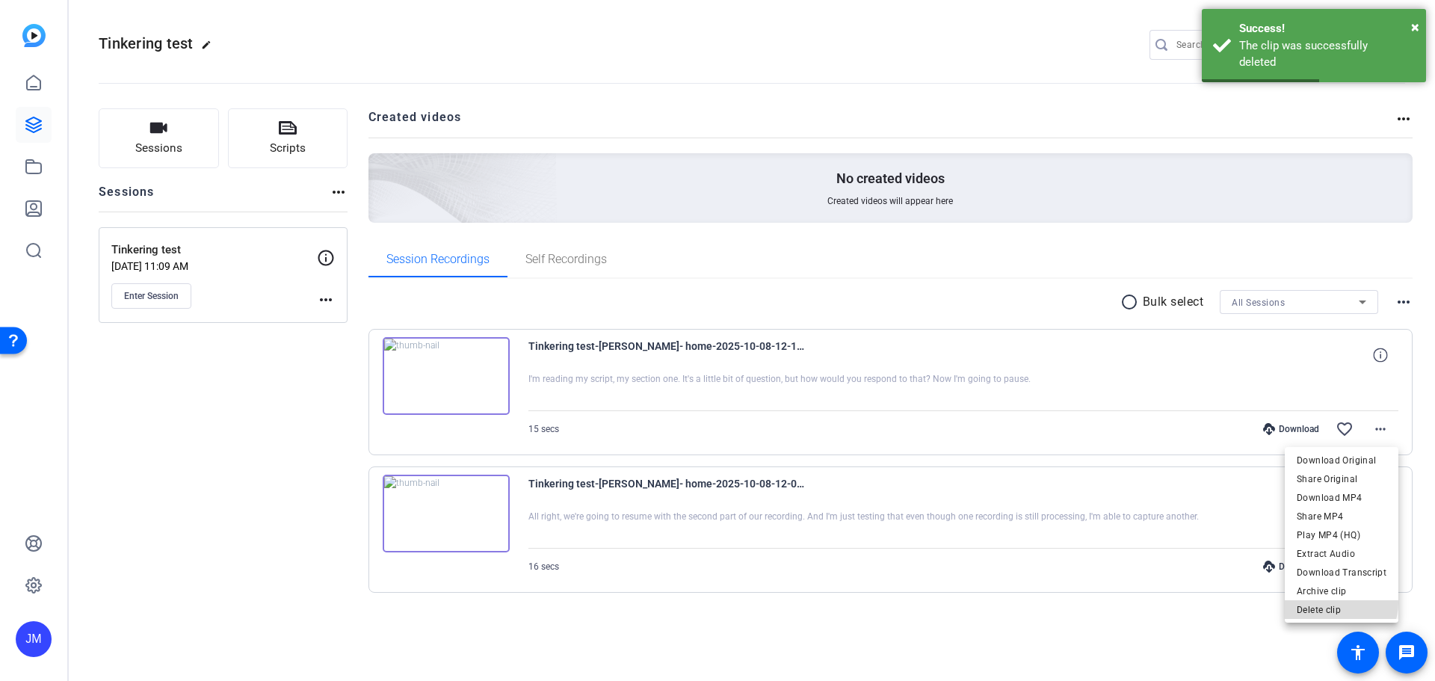
click at [1335, 602] on span "Delete clip" at bounding box center [1342, 610] width 90 height 18
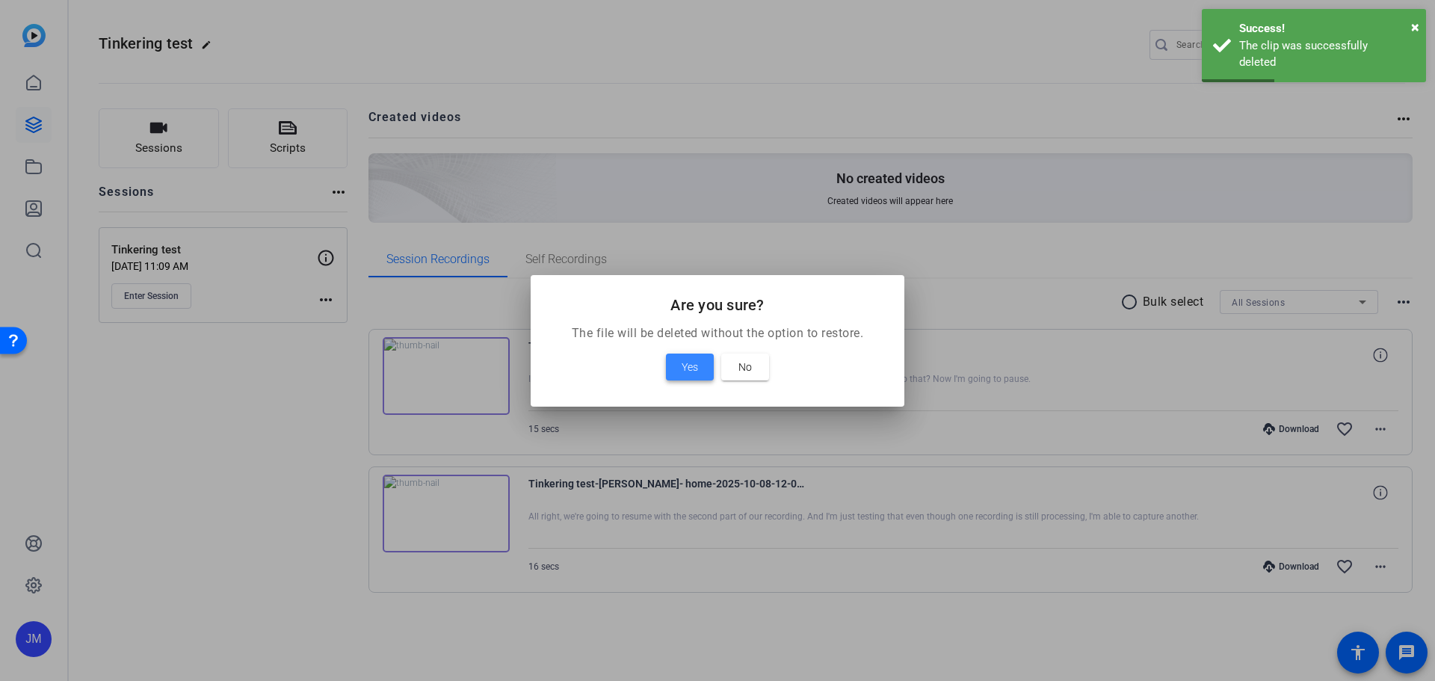
click at [691, 368] on span "Yes" at bounding box center [690, 367] width 16 height 18
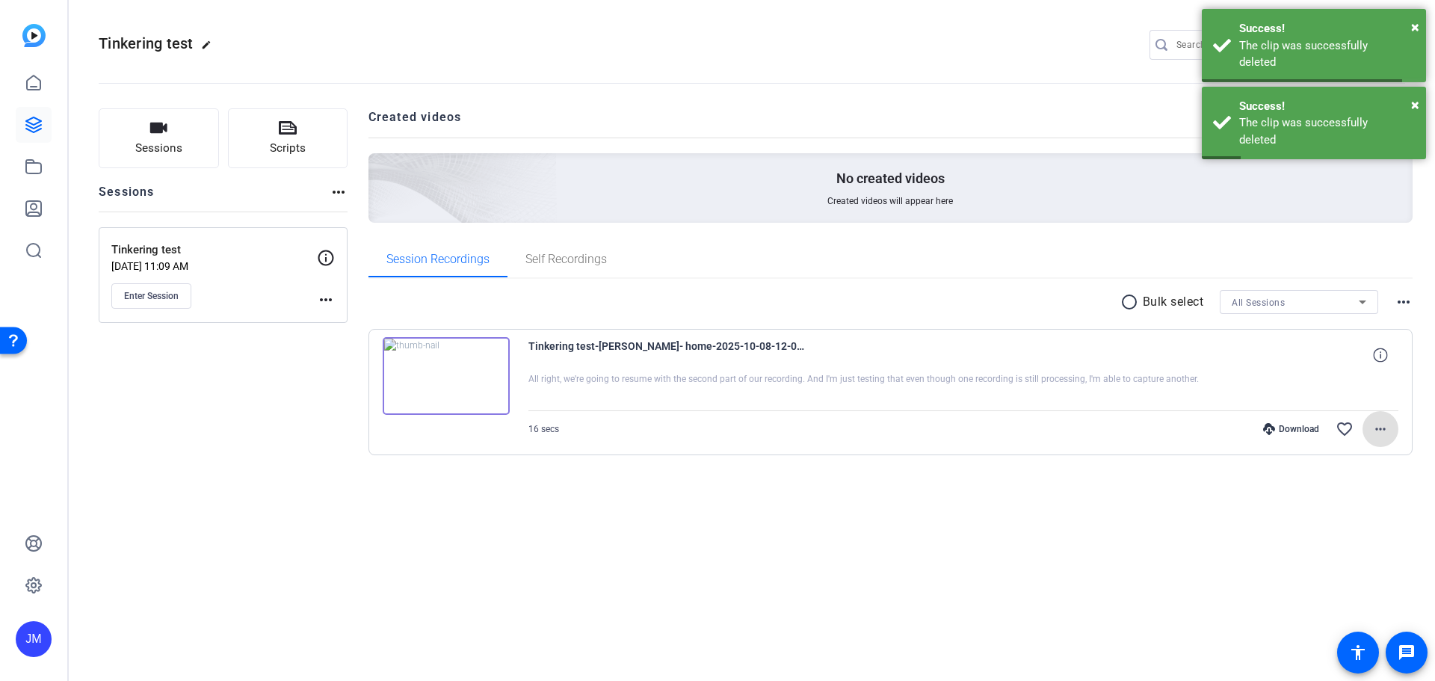
click at [1388, 436] on mat-icon "more_horiz" at bounding box center [1380, 429] width 18 height 18
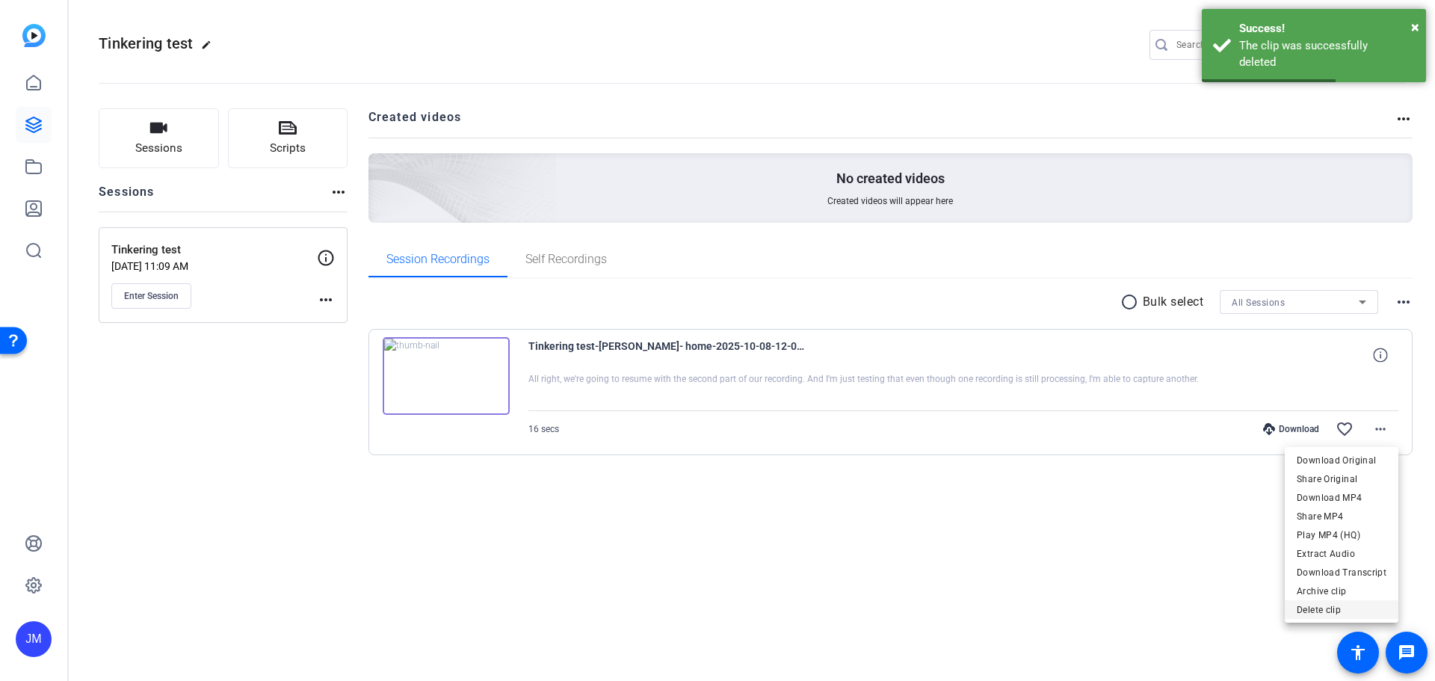
click at [1332, 605] on span "Delete clip" at bounding box center [1342, 610] width 90 height 18
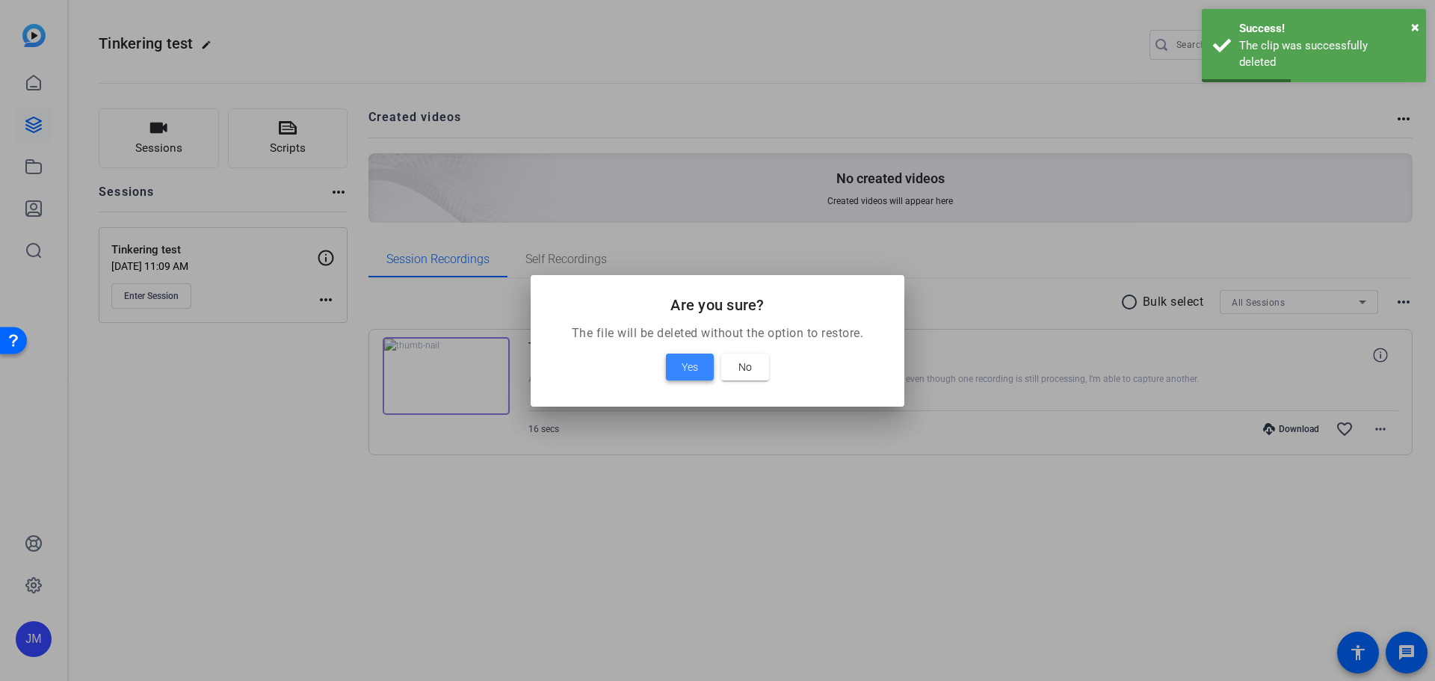
click at [689, 359] on span "Yes" at bounding box center [690, 367] width 16 height 18
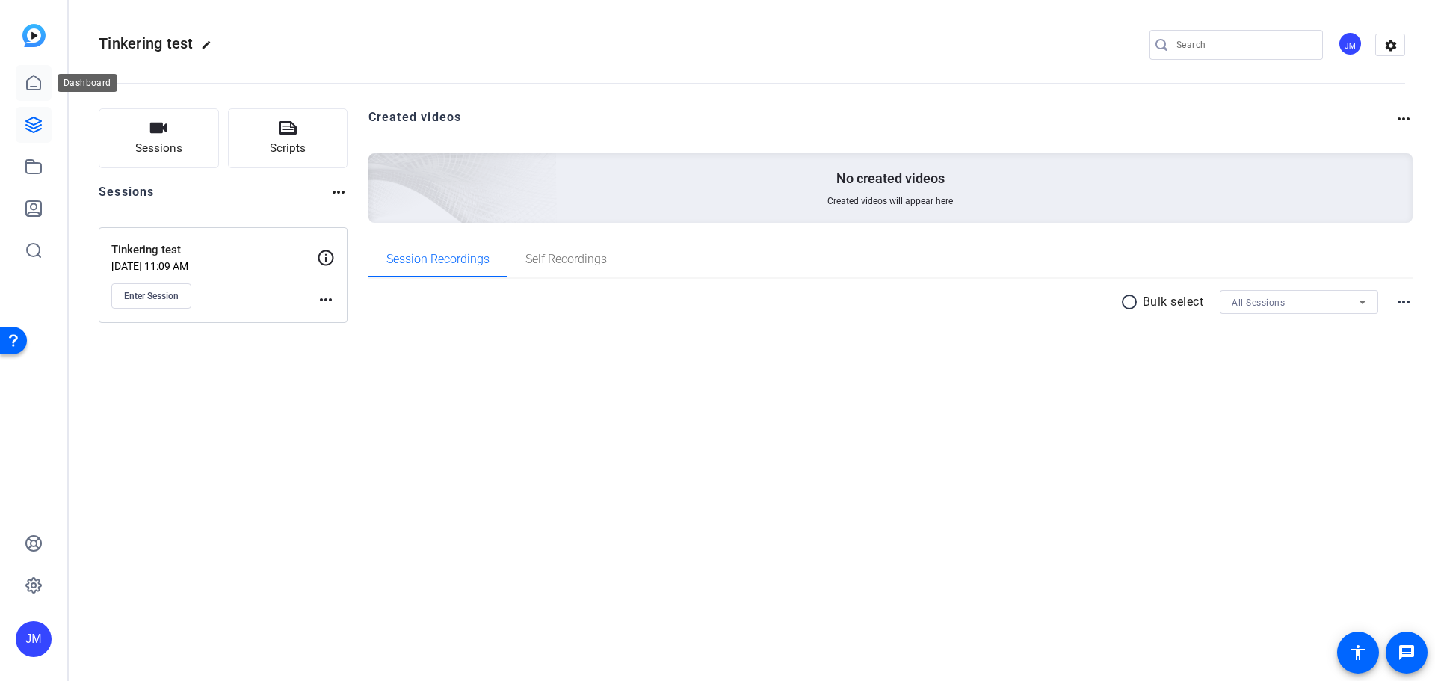
click at [28, 86] on icon at bounding box center [34, 83] width 18 height 18
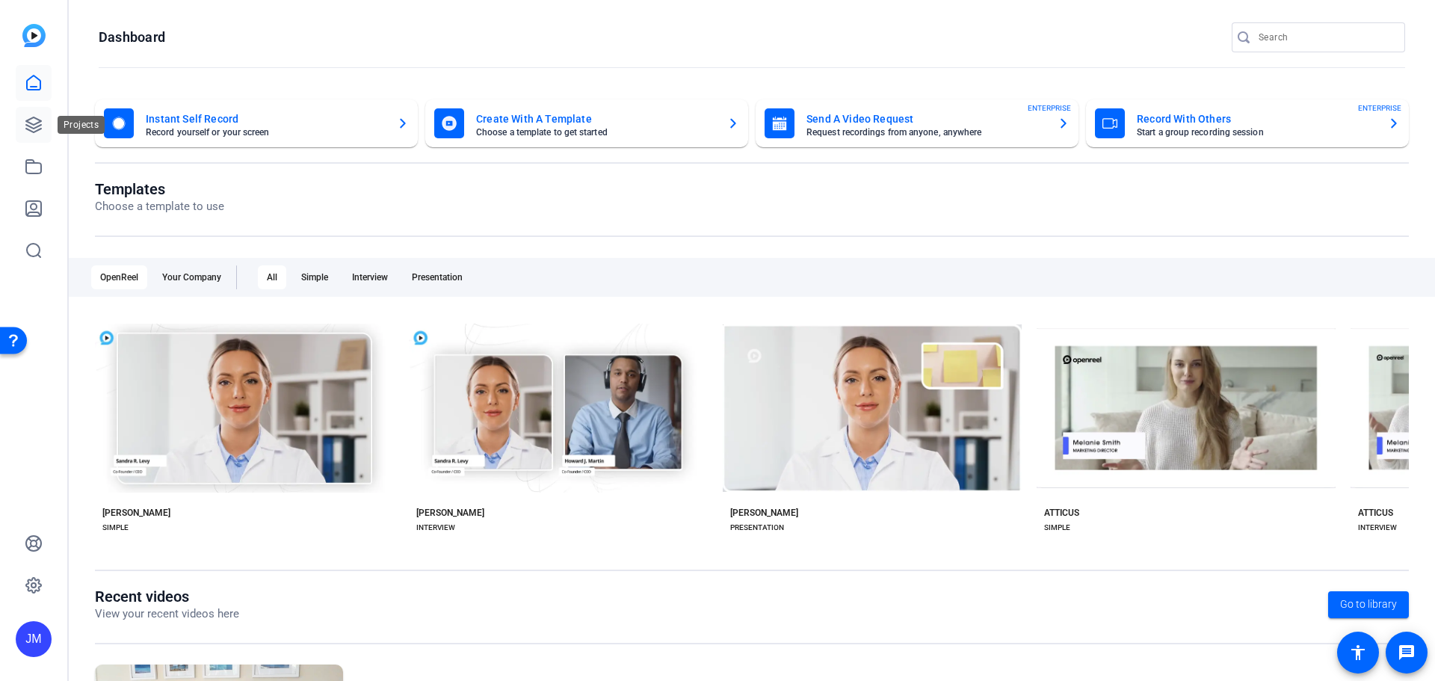
click at [35, 123] on icon at bounding box center [33, 124] width 15 height 15
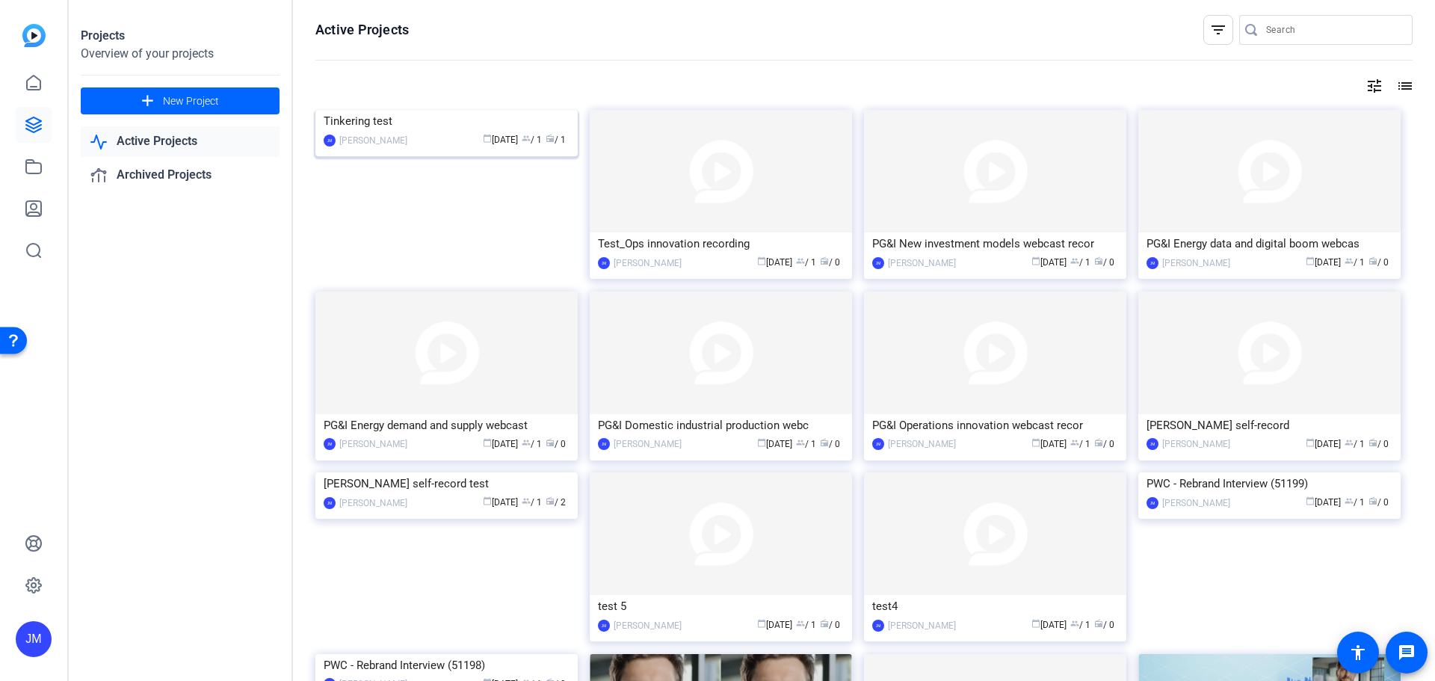
click at [529, 110] on img at bounding box center [446, 110] width 262 height 0
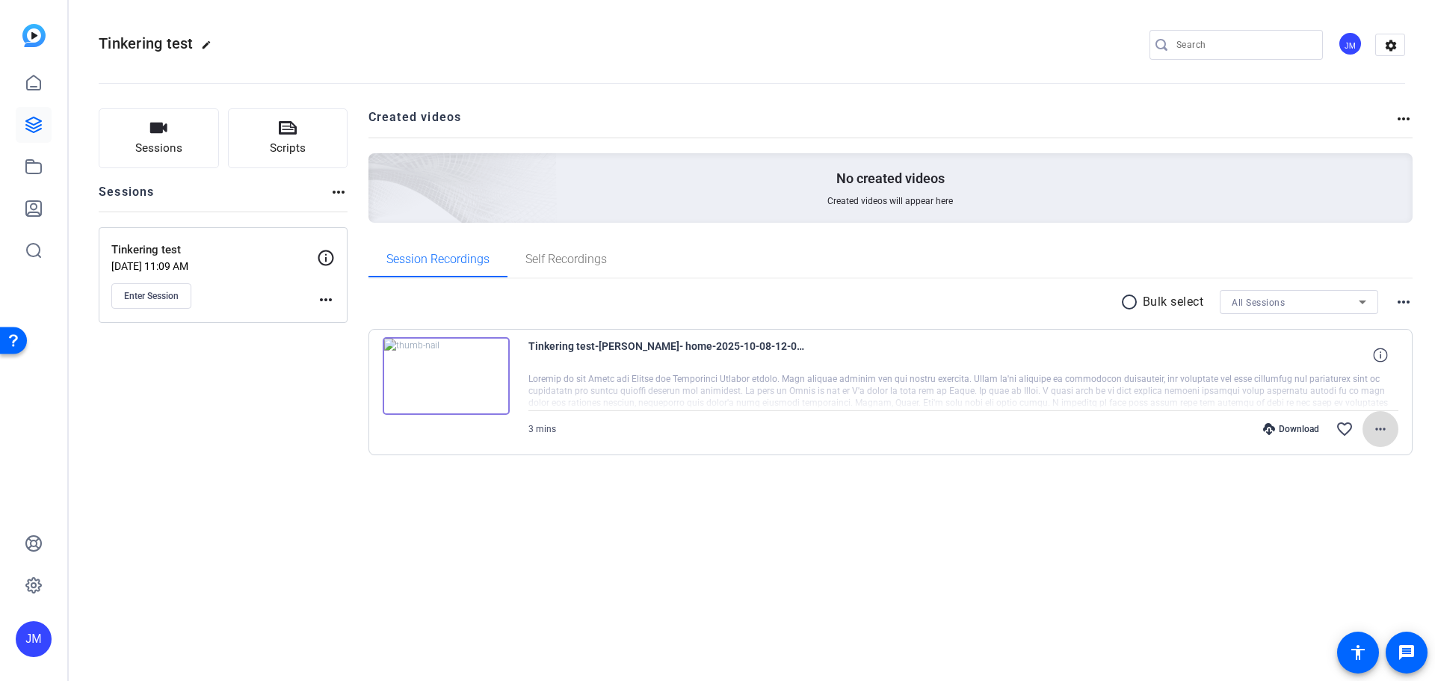
click at [1382, 423] on mat-icon "more_horiz" at bounding box center [1380, 429] width 18 height 18
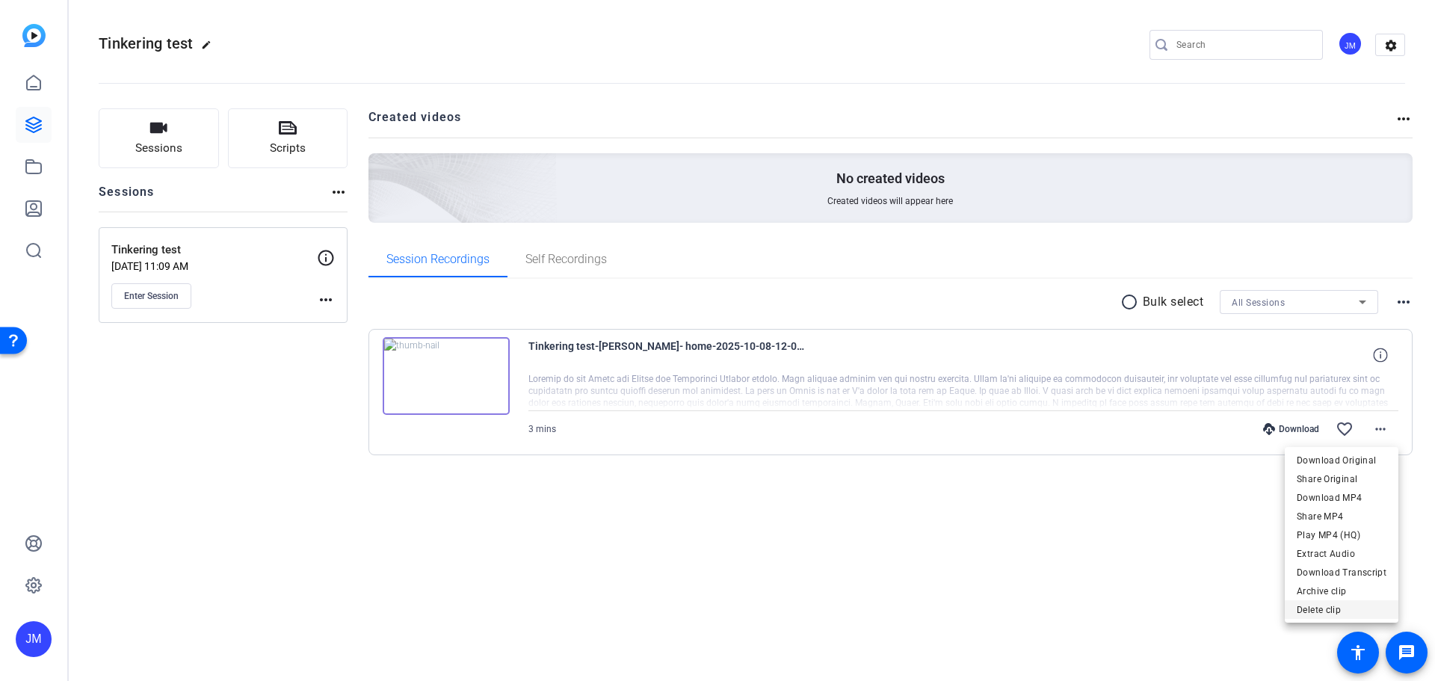
click at [1326, 607] on span "Delete clip" at bounding box center [1342, 610] width 90 height 18
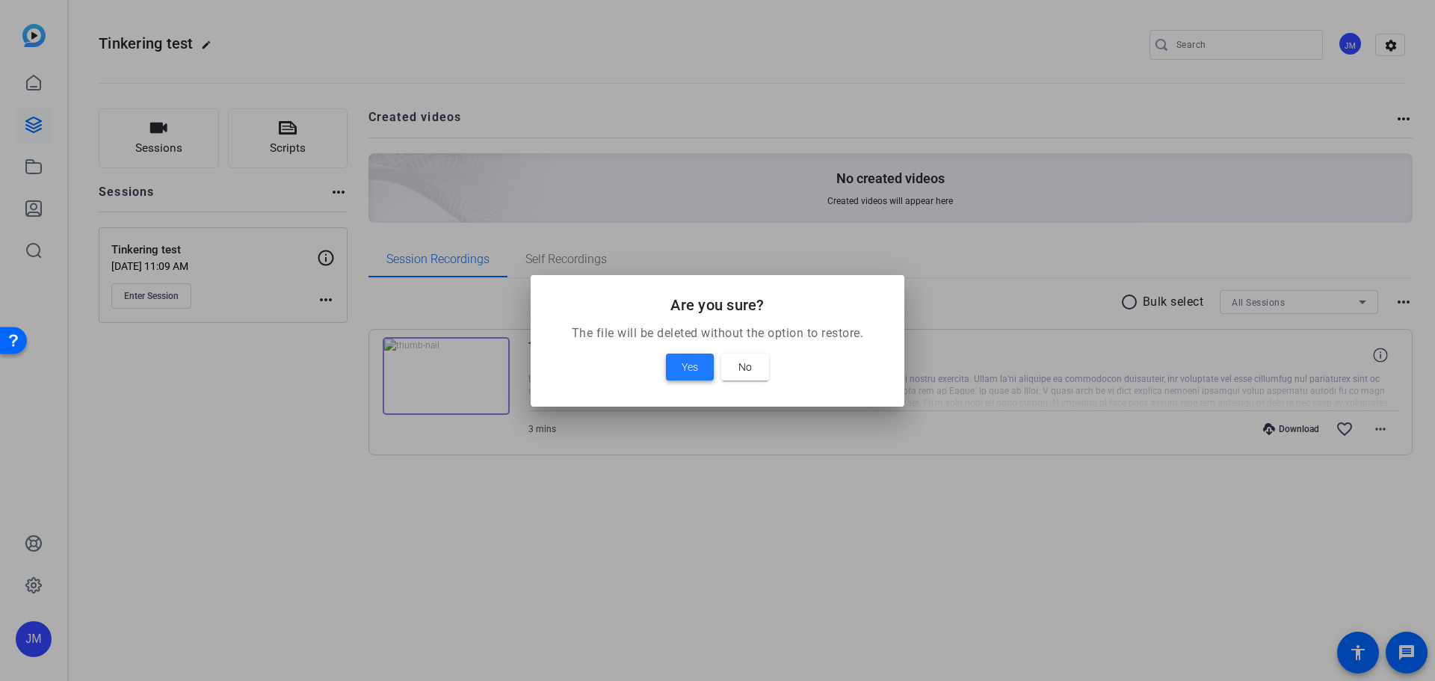
click at [679, 366] on span at bounding box center [690, 367] width 48 height 36
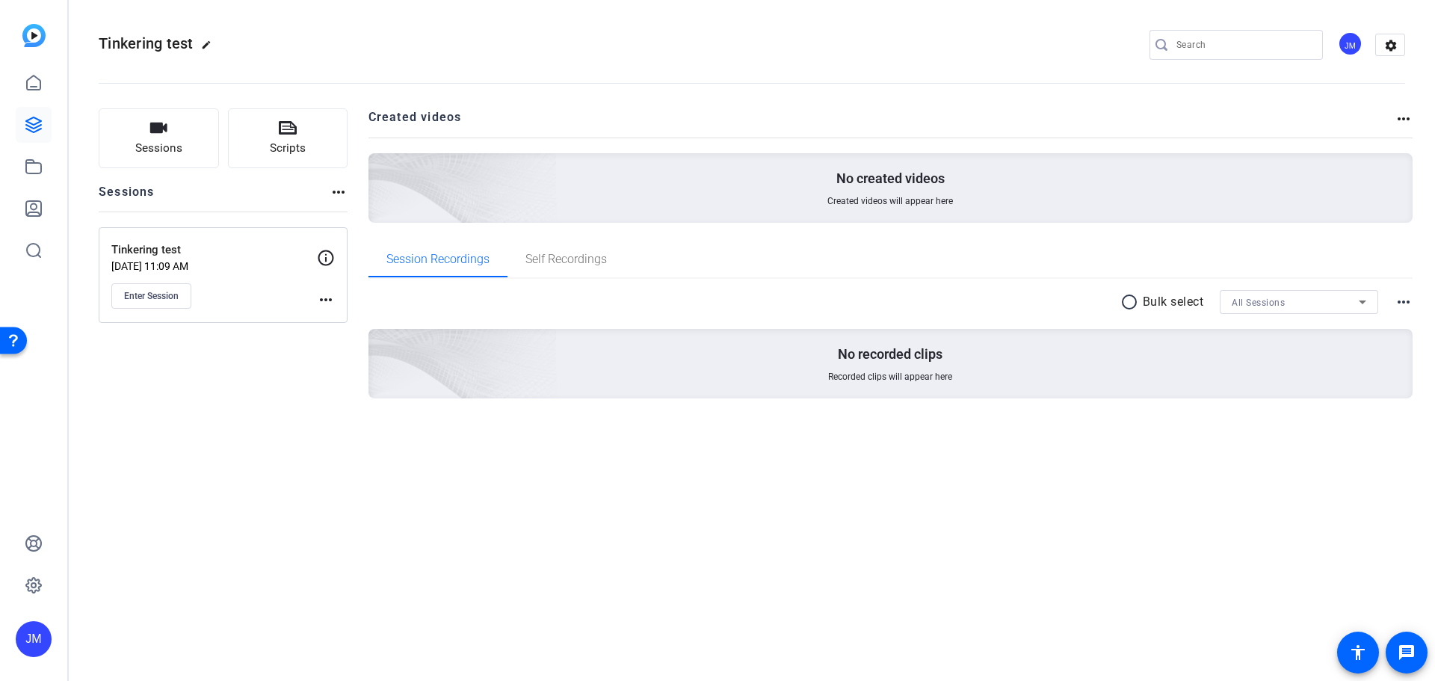
click at [180, 254] on p "Tinkering test" at bounding box center [214, 249] width 206 height 17
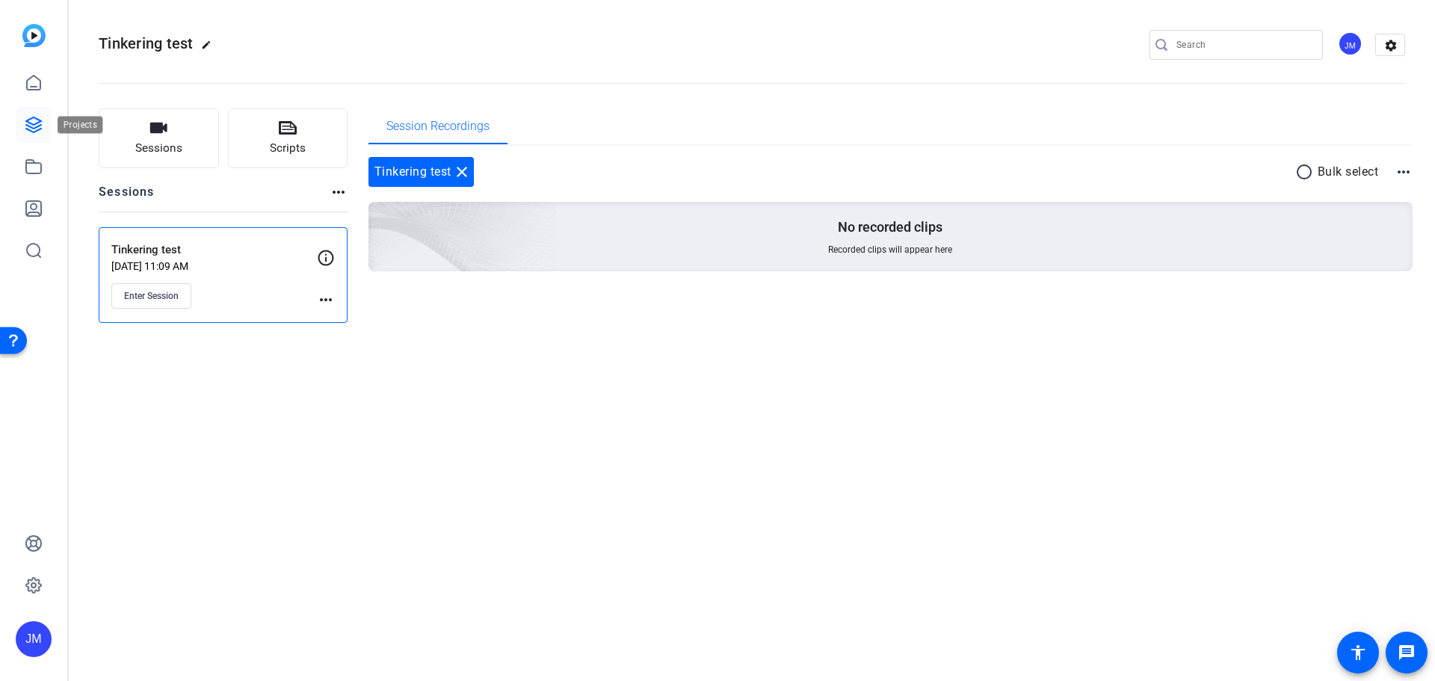
click at [22, 114] on link at bounding box center [34, 125] width 36 height 36
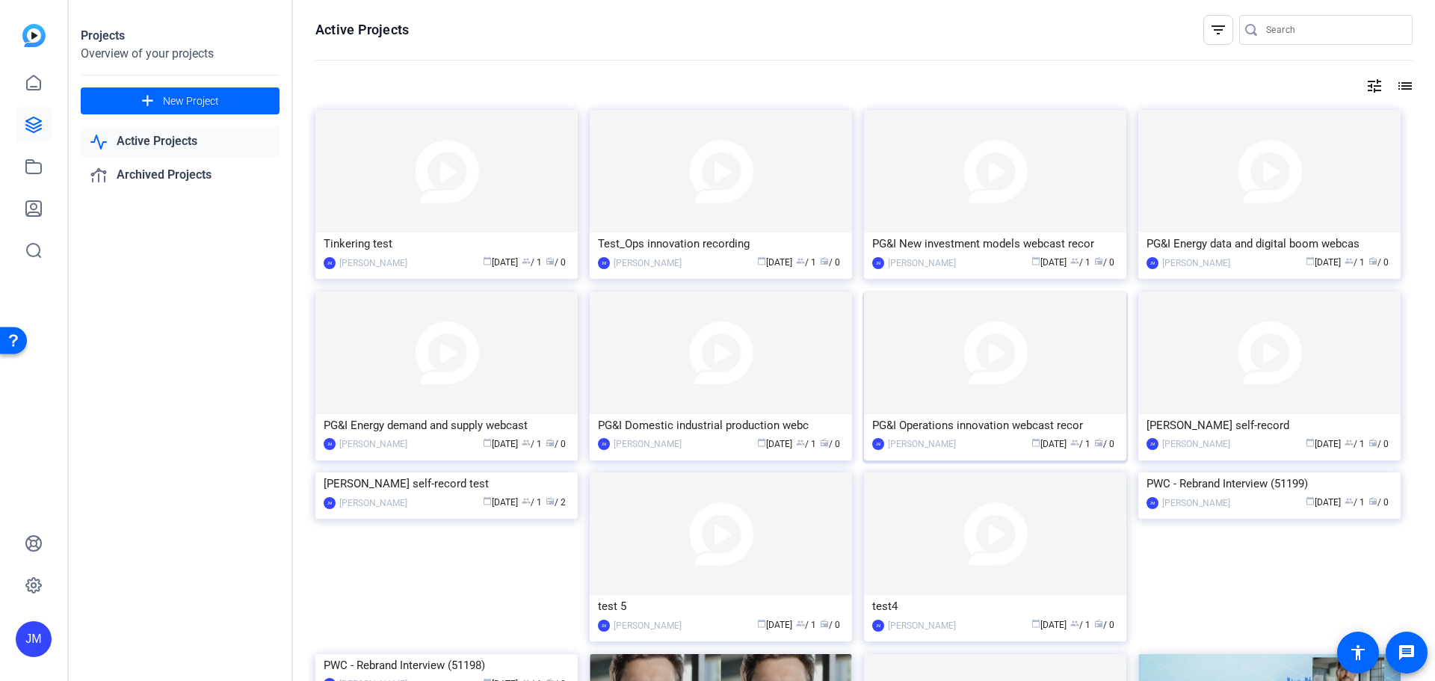
click at [1086, 387] on img at bounding box center [995, 352] width 262 height 123
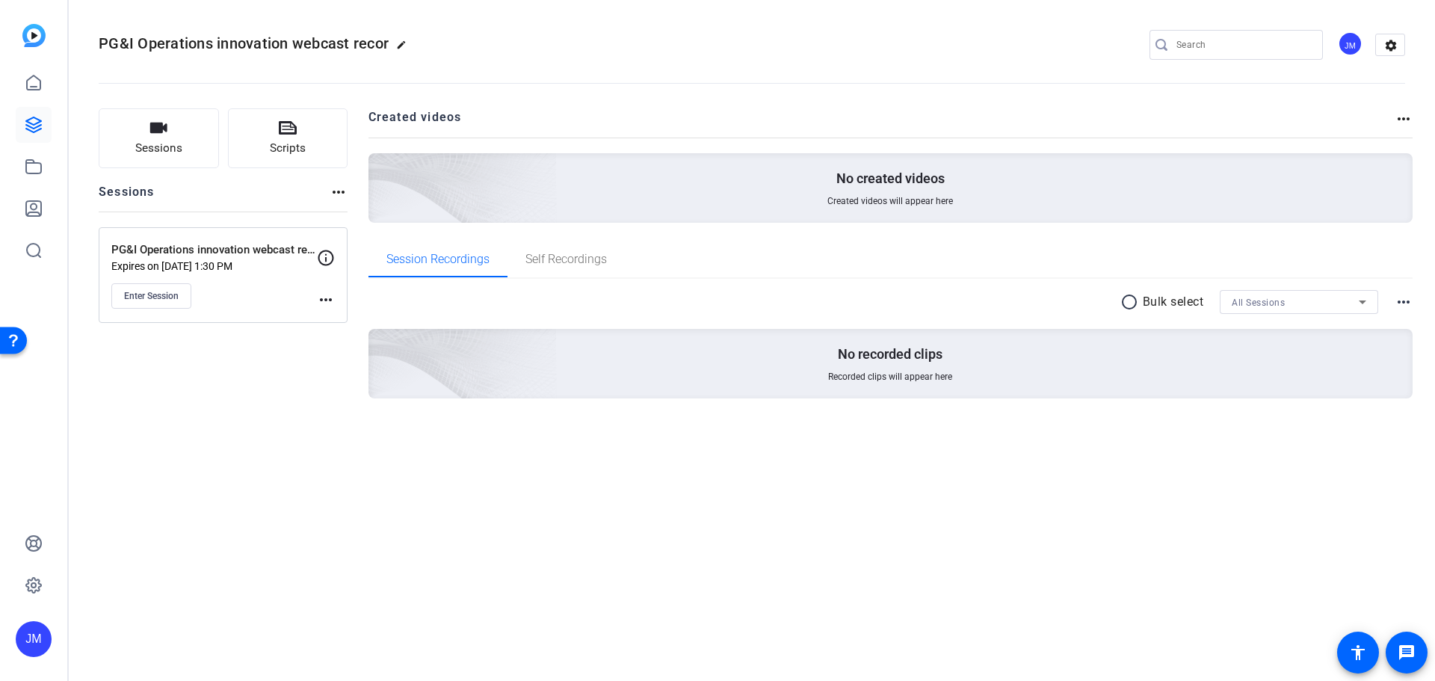
click at [323, 299] on mat-icon "more_horiz" at bounding box center [326, 300] width 18 height 18
click at [357, 319] on span "Edit Session" at bounding box center [363, 321] width 68 height 18
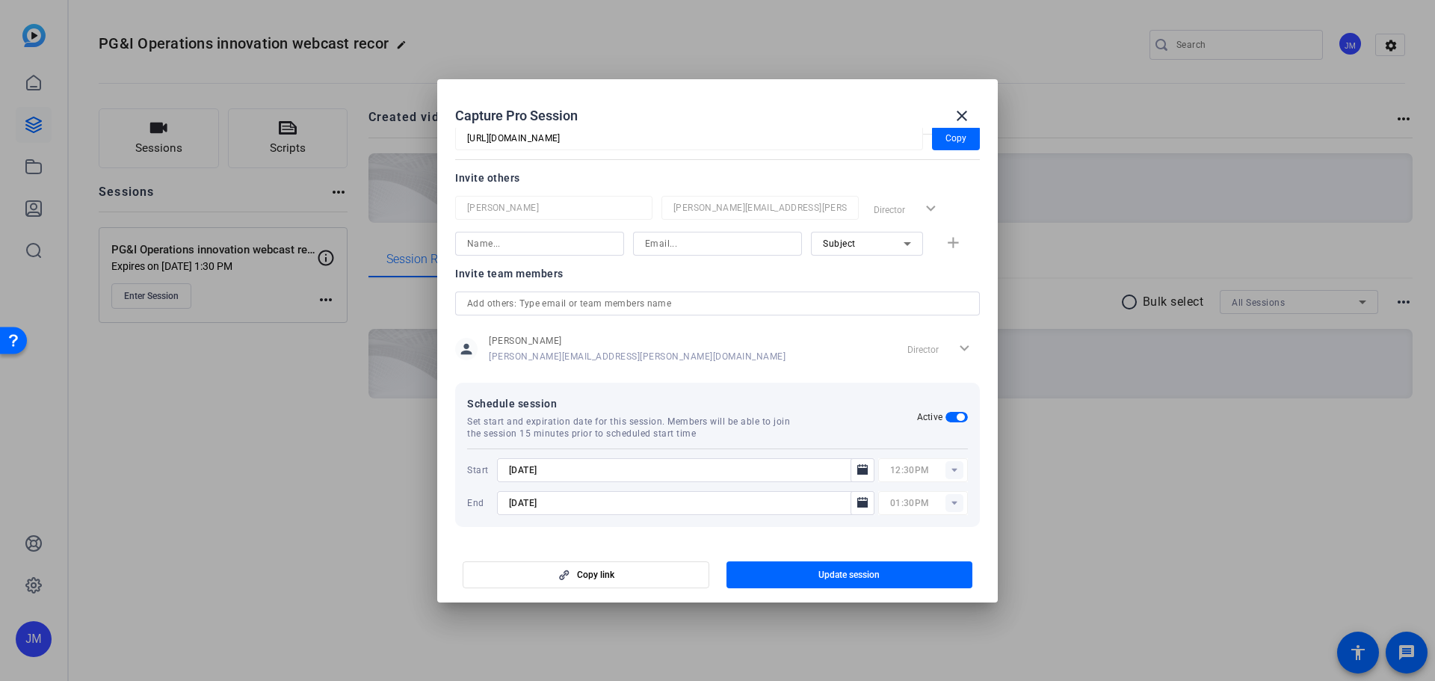
scroll to position [164, 0]
click at [945, 416] on span "button" at bounding box center [956, 416] width 22 height 10
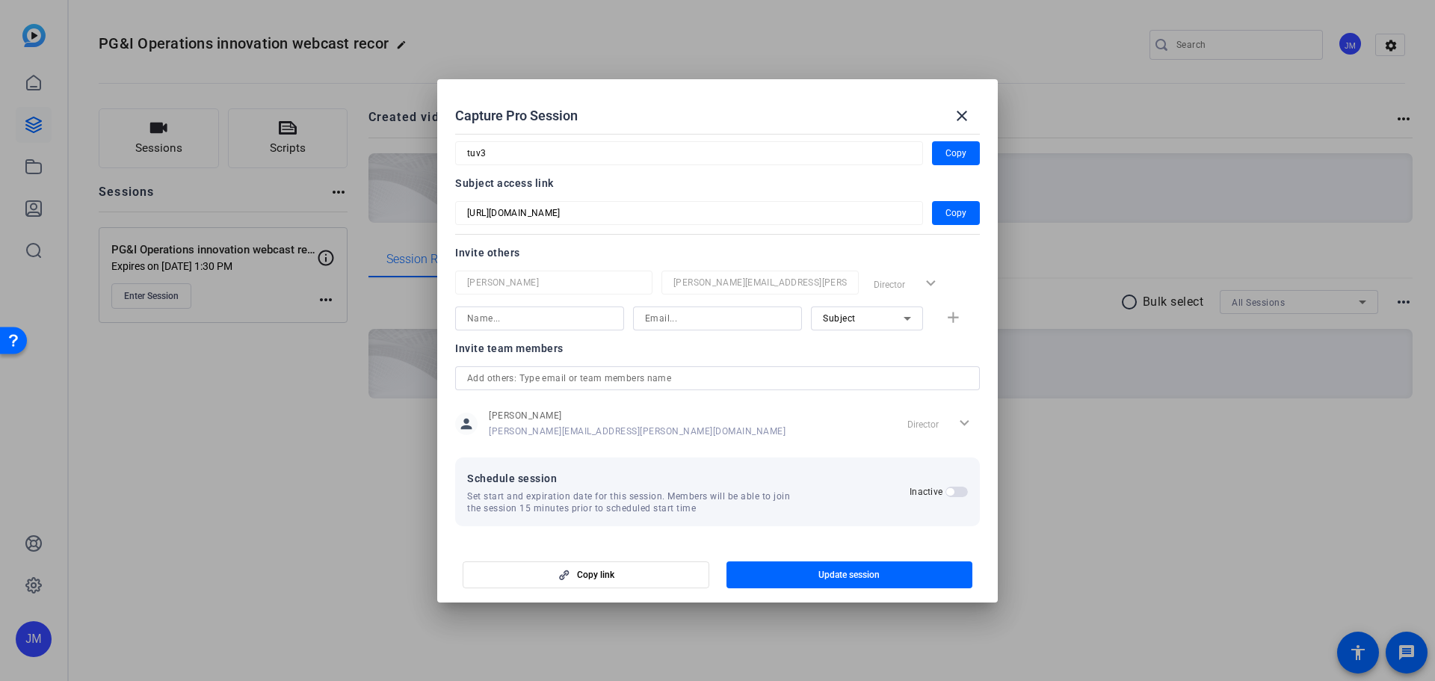
scroll to position [88, 0]
click at [848, 572] on span "Update session" at bounding box center [848, 575] width 61 height 12
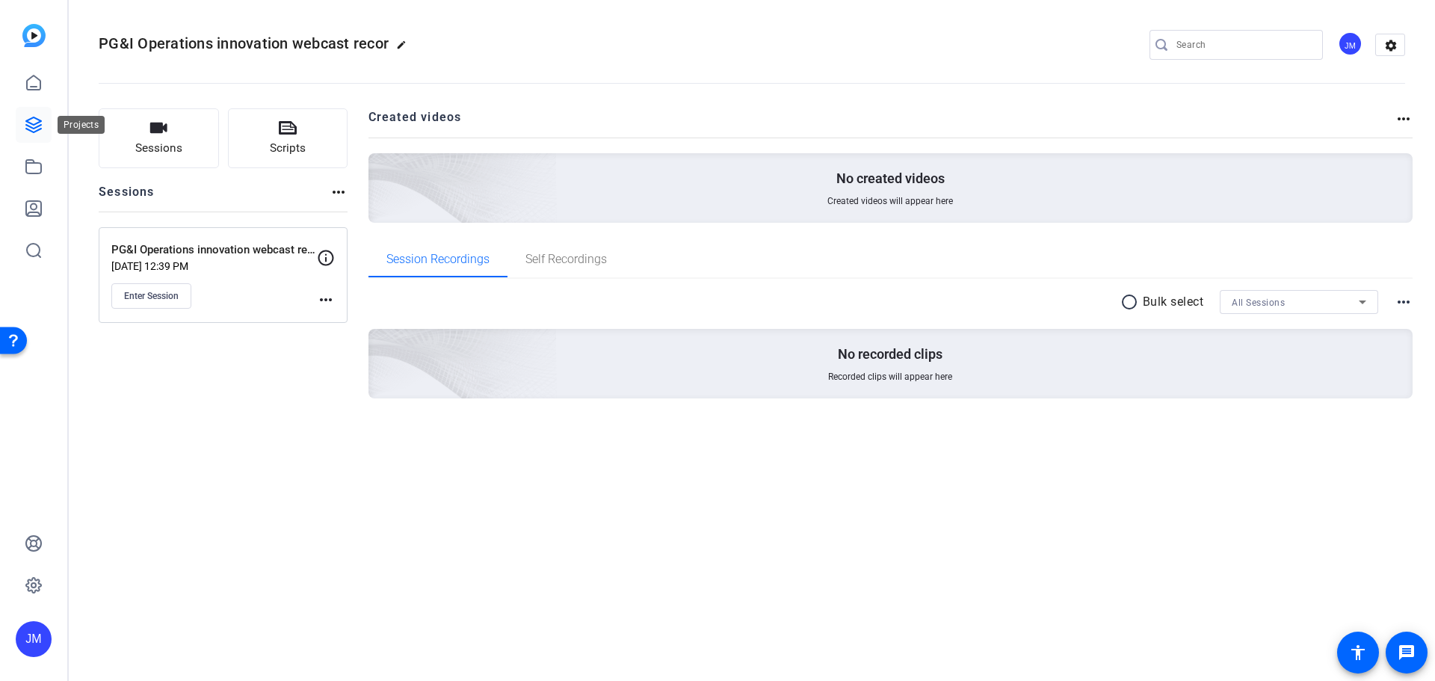
click at [33, 125] on icon at bounding box center [33, 124] width 15 height 15
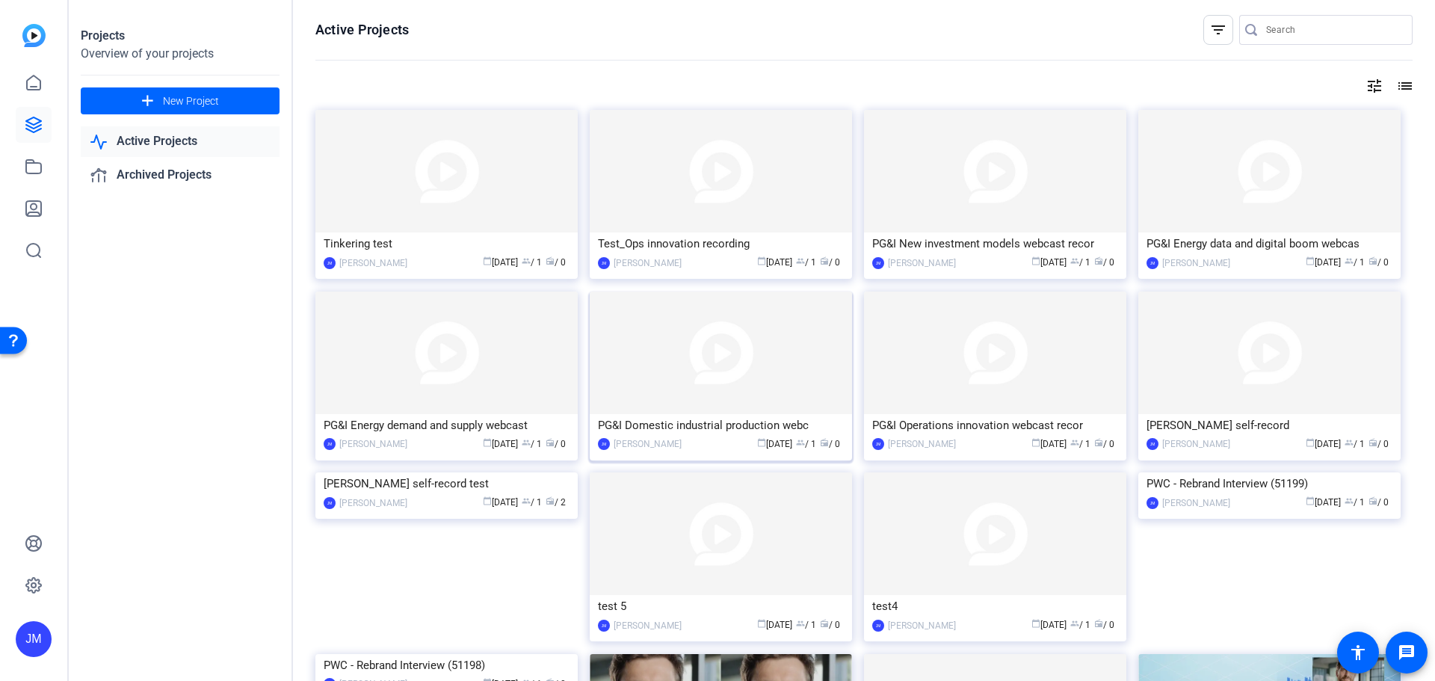
click at [800, 374] on img at bounding box center [721, 352] width 262 height 123
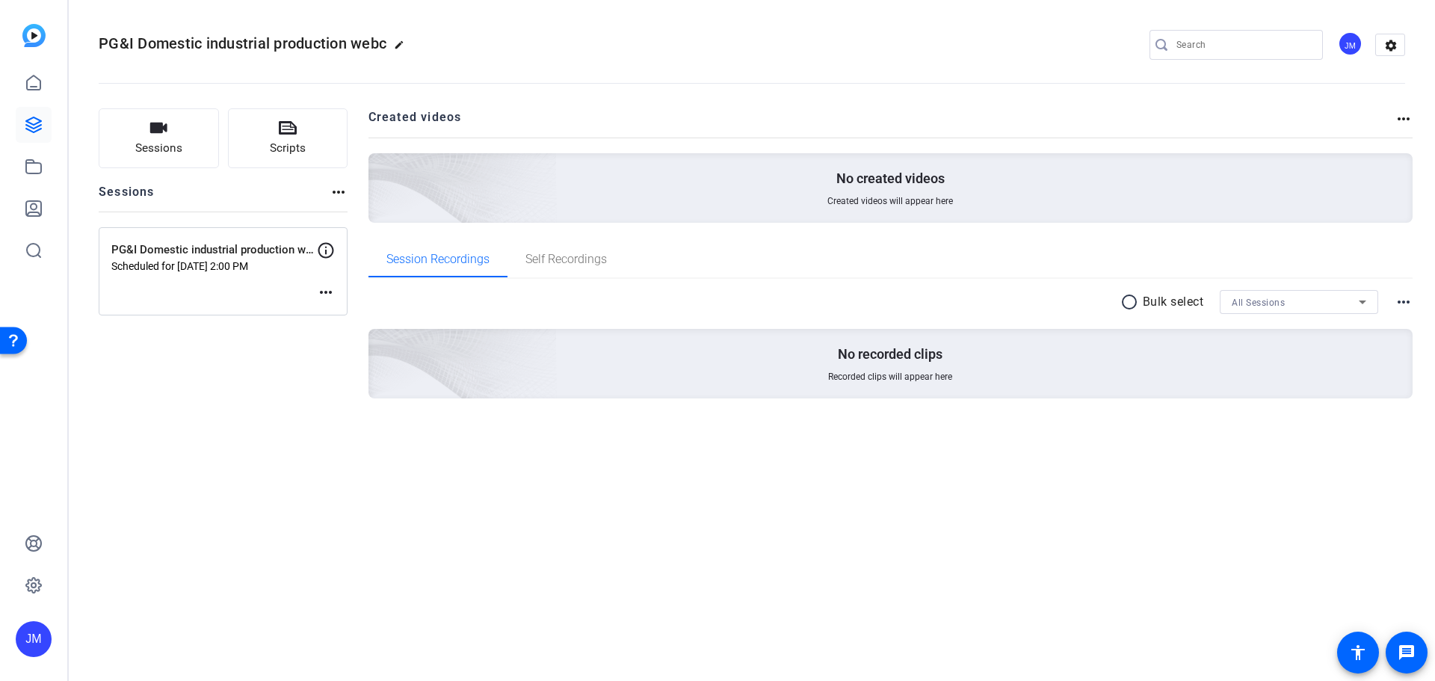
click at [319, 290] on mat-icon "more_horiz" at bounding box center [326, 292] width 18 height 18
click at [348, 315] on span "Edit Session" at bounding box center [363, 315] width 68 height 18
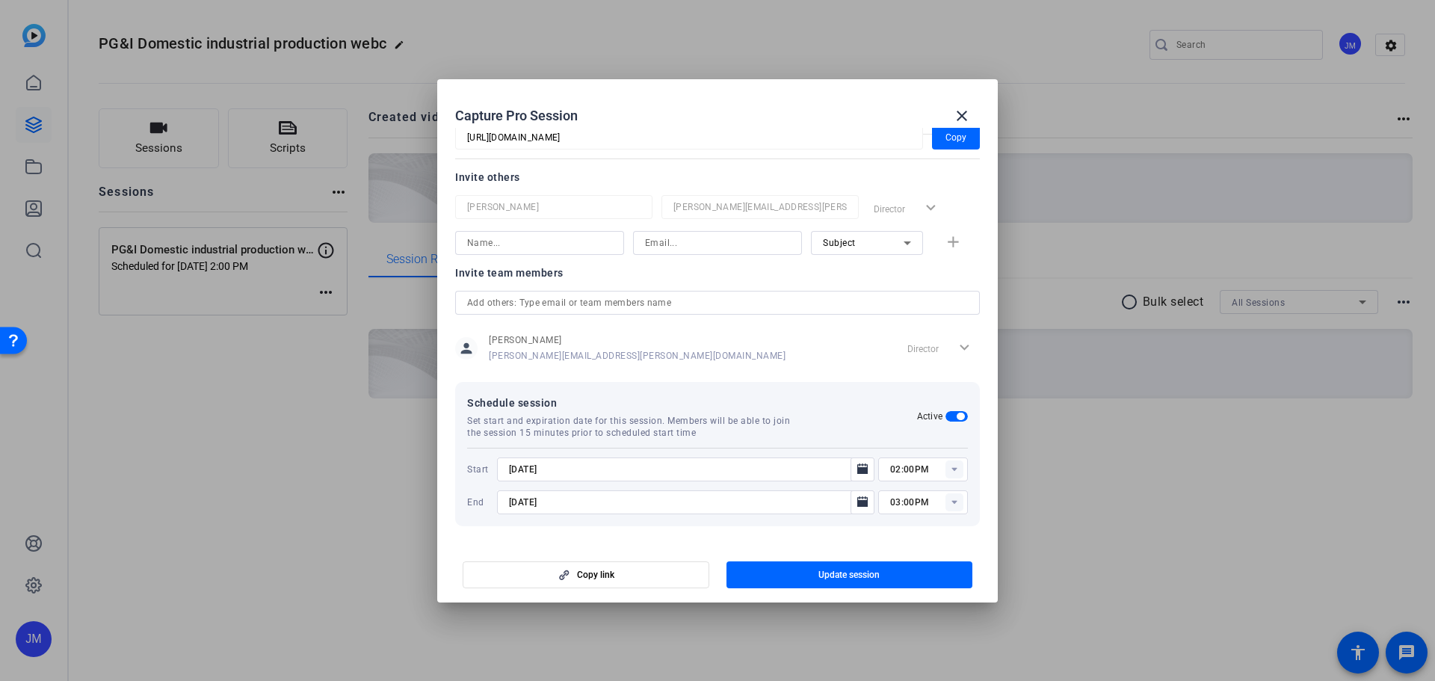
click at [957, 418] on span "button" at bounding box center [960, 416] width 7 height 7
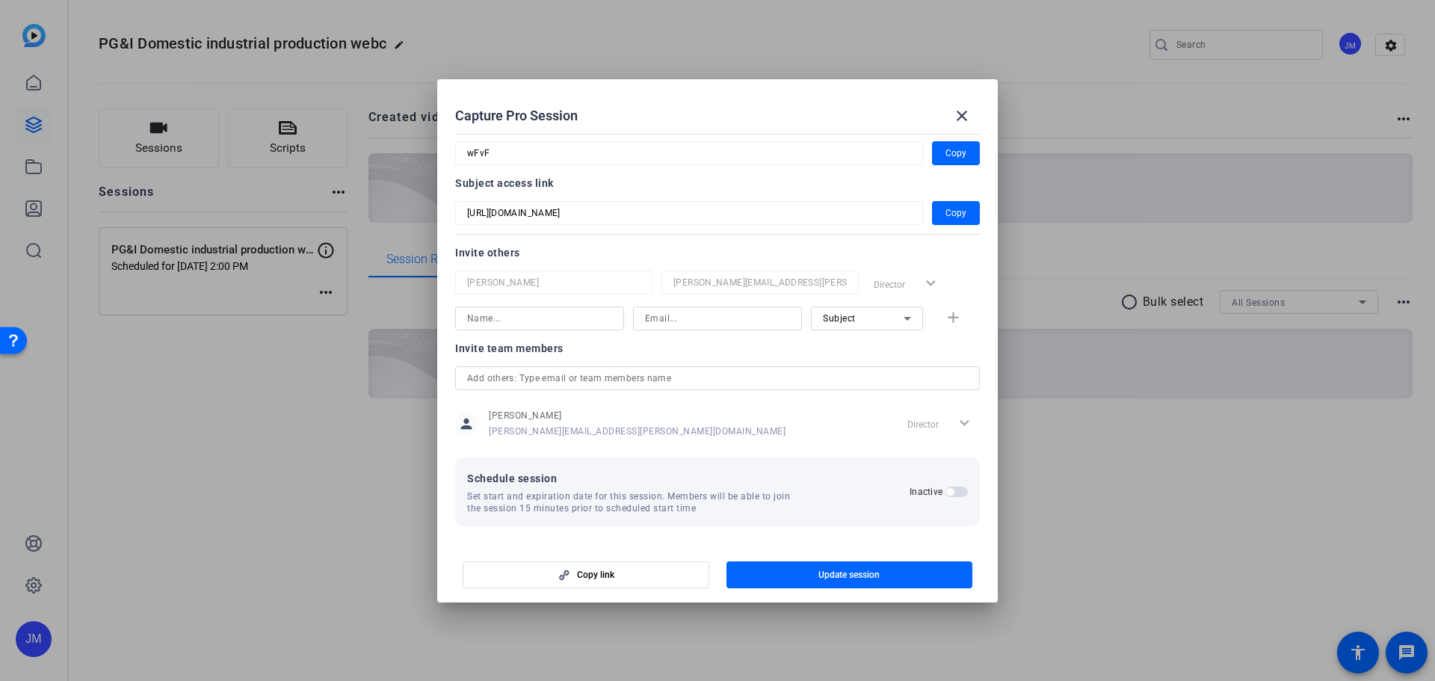
scroll to position [88, 0]
click at [856, 573] on span "Update session" at bounding box center [848, 575] width 61 height 12
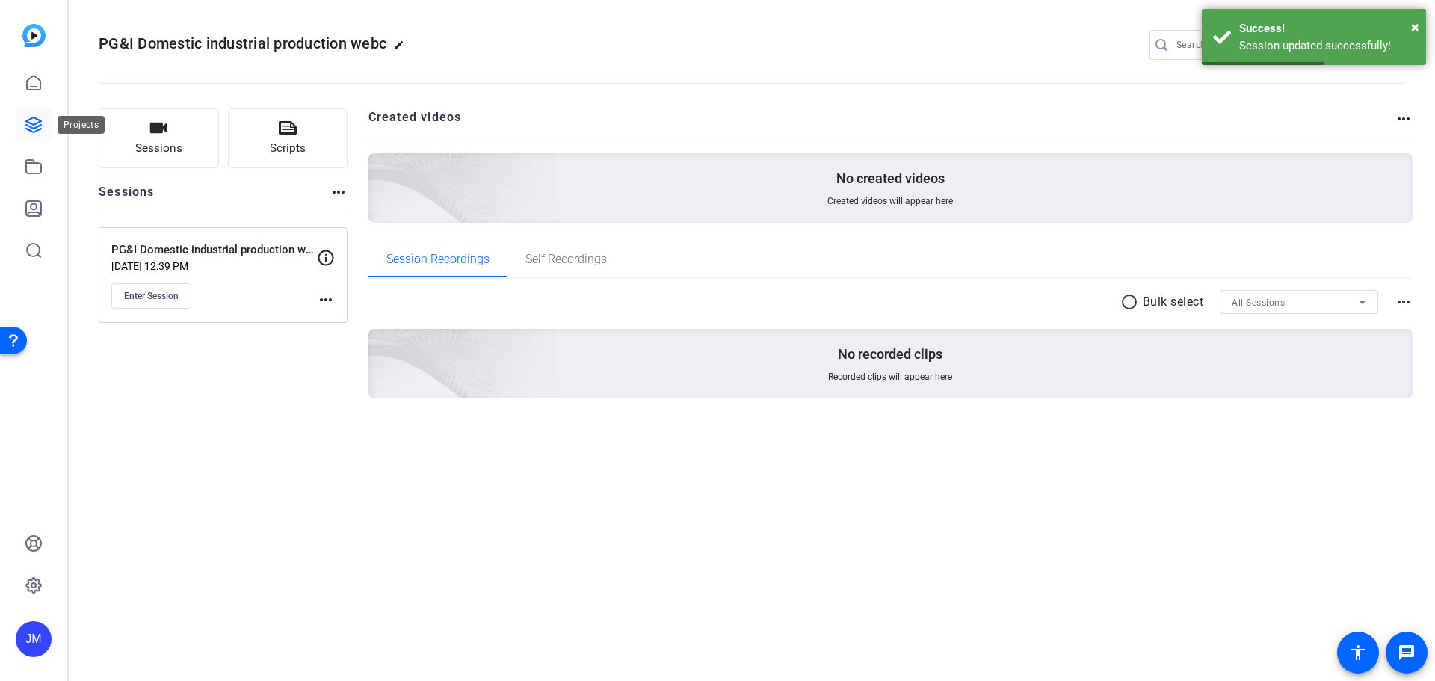
click at [31, 122] on icon at bounding box center [34, 125] width 18 height 18
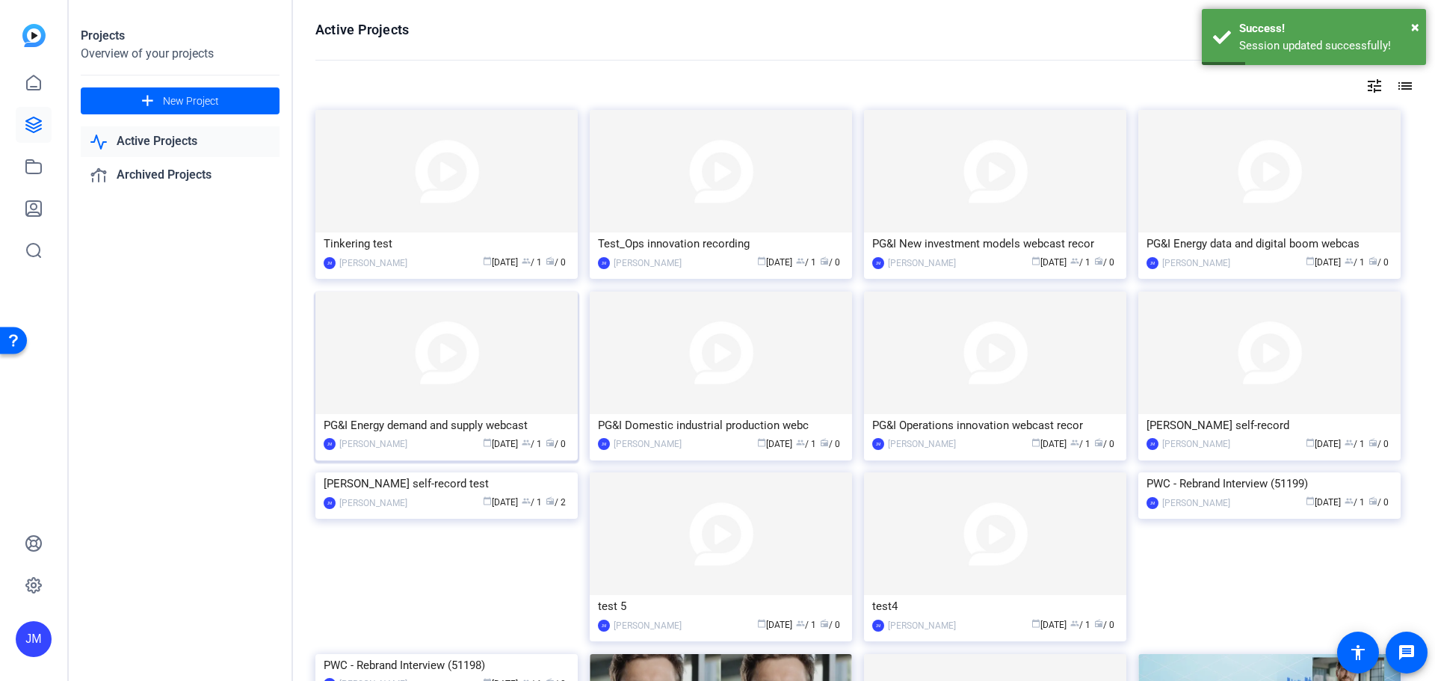
click at [524, 376] on img at bounding box center [446, 352] width 262 height 123
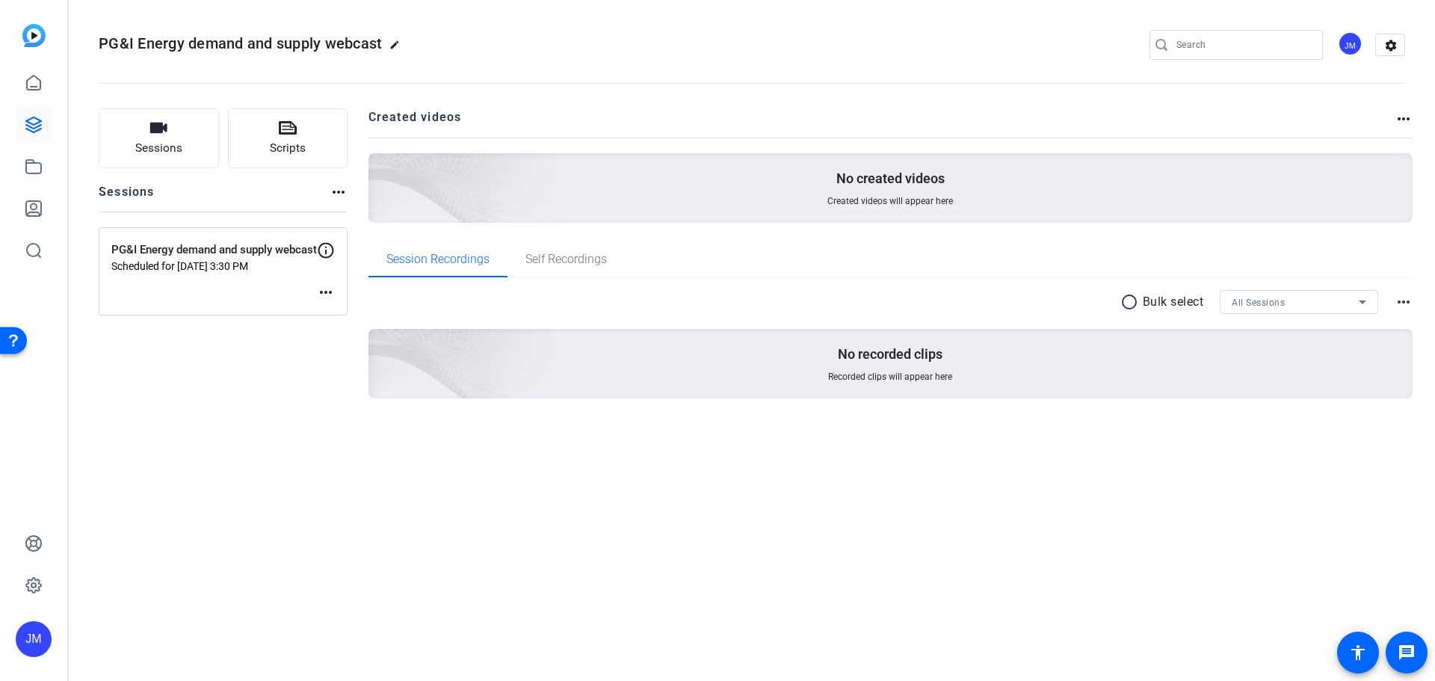
click at [320, 294] on mat-icon "more_horiz" at bounding box center [326, 292] width 18 height 18
click at [339, 313] on span "Edit Session" at bounding box center [363, 315] width 68 height 18
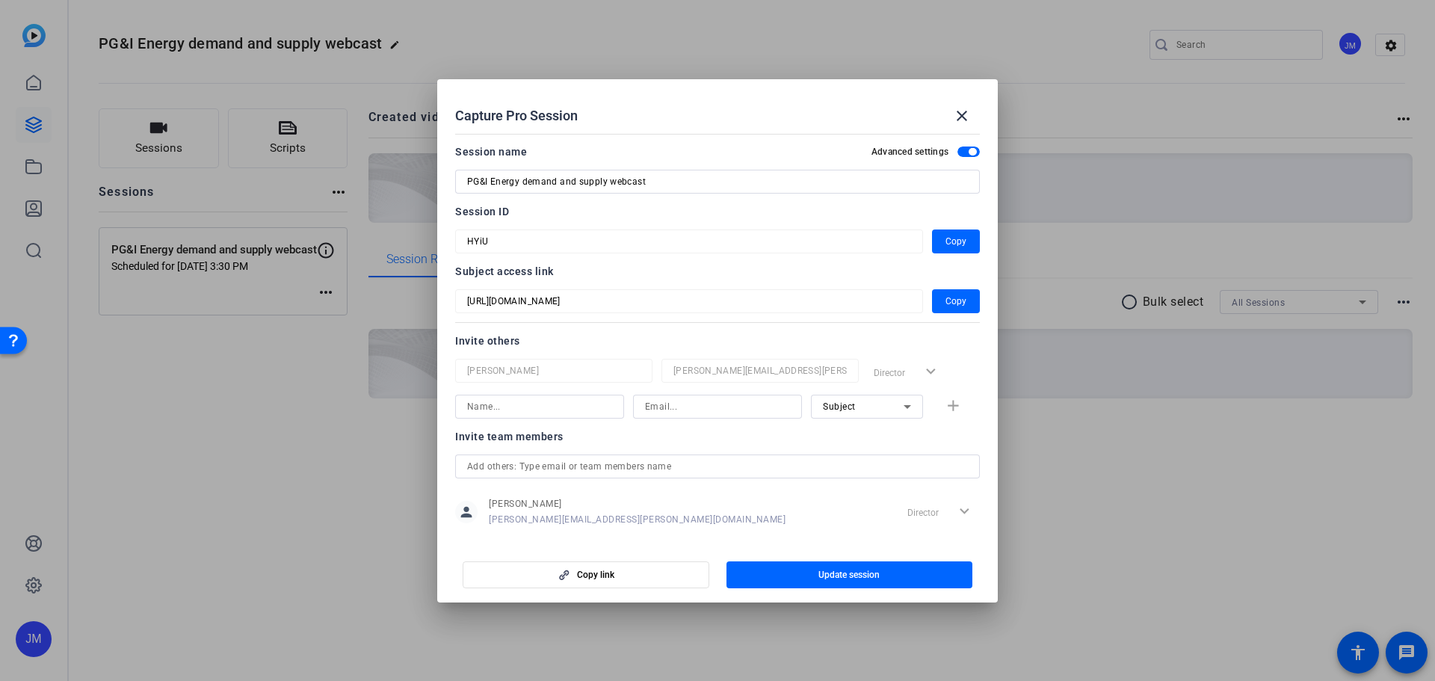
scroll to position [164, 0]
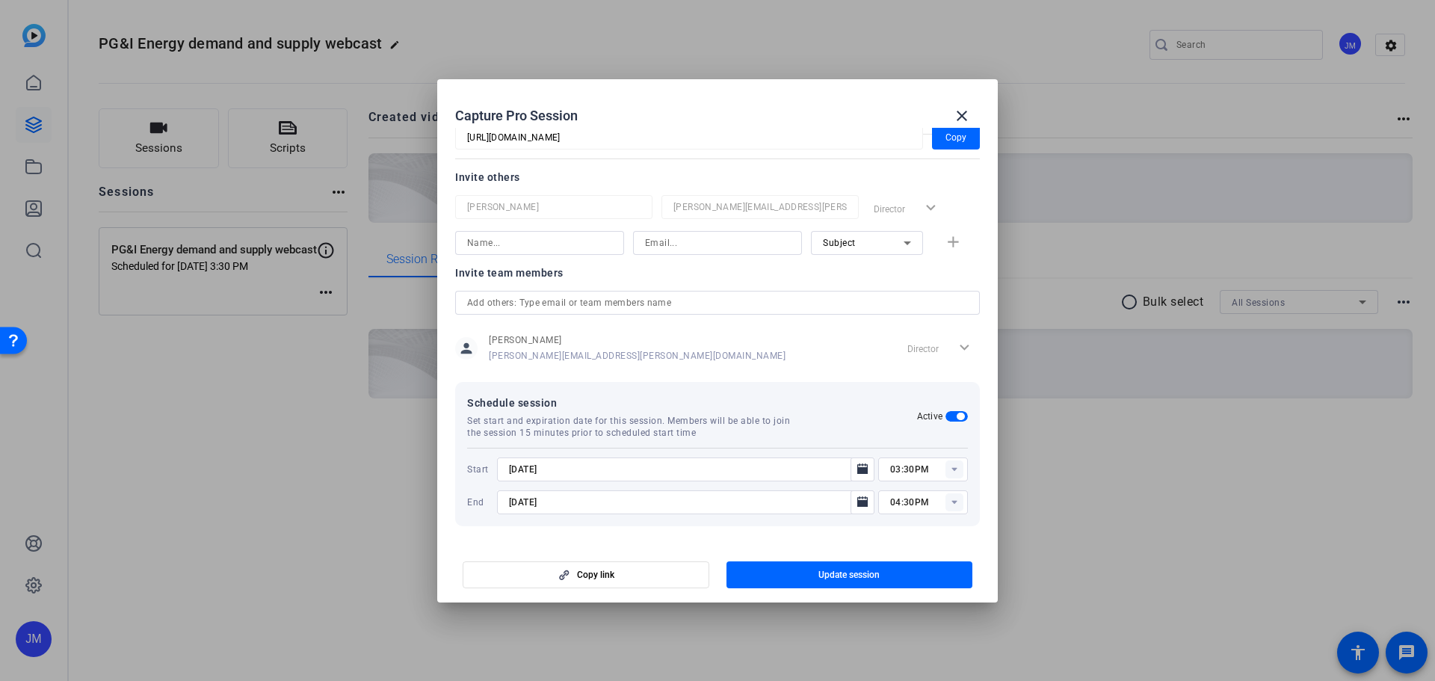
click at [948, 416] on span "button" at bounding box center [956, 416] width 22 height 10
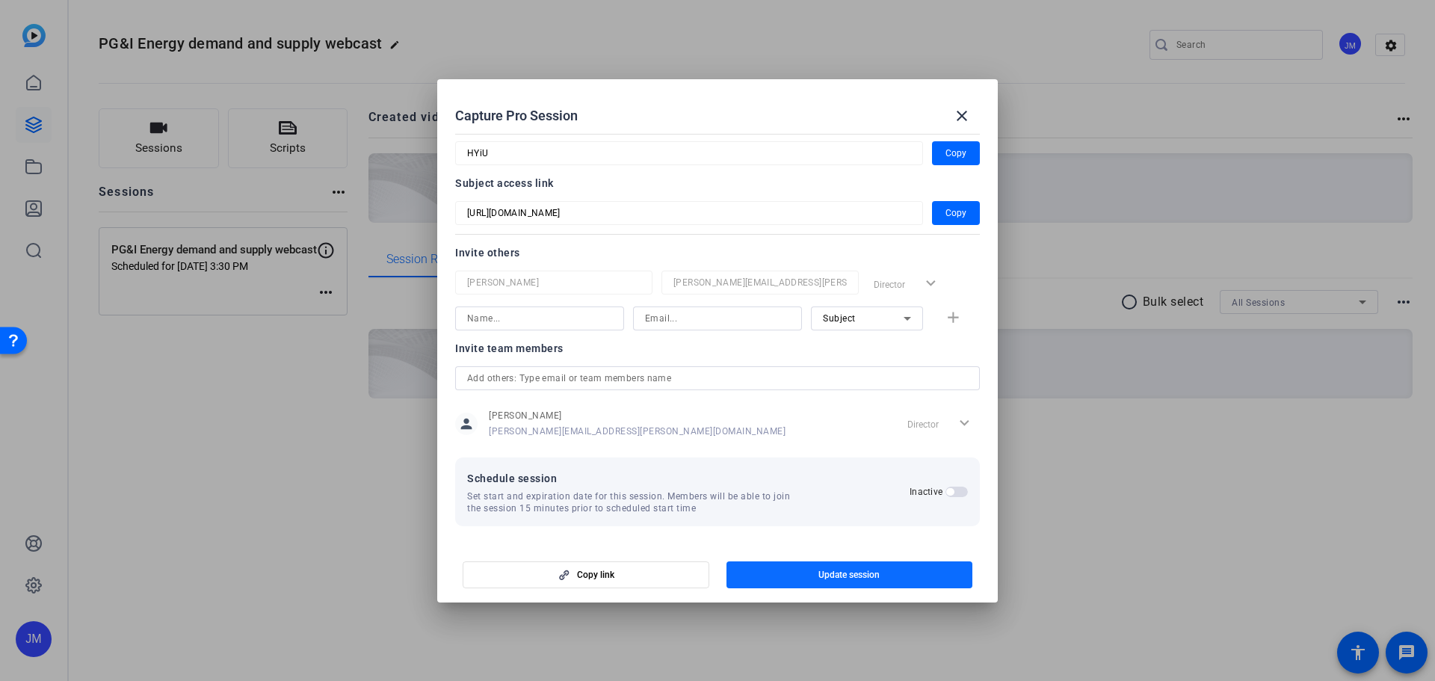
scroll to position [88, 0]
click at [866, 569] on span "Update session" at bounding box center [848, 575] width 61 height 12
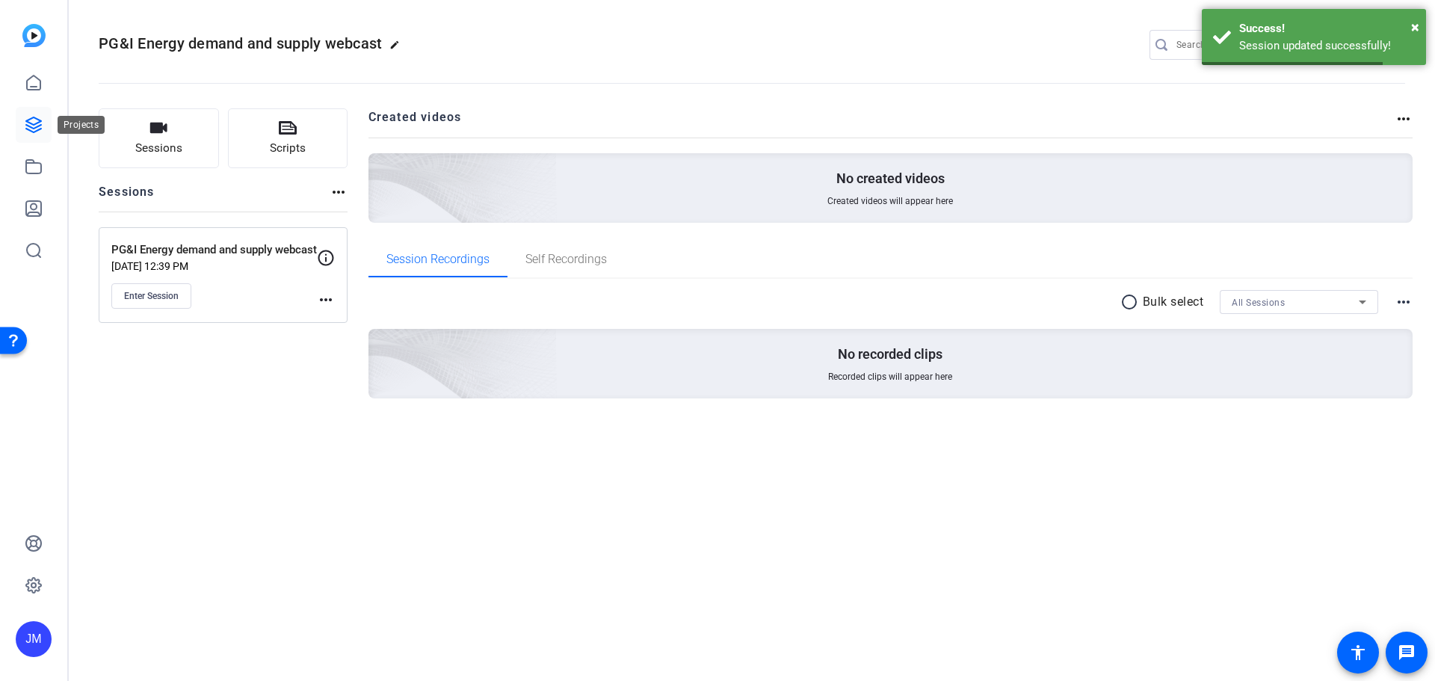
click at [36, 119] on icon at bounding box center [33, 124] width 15 height 15
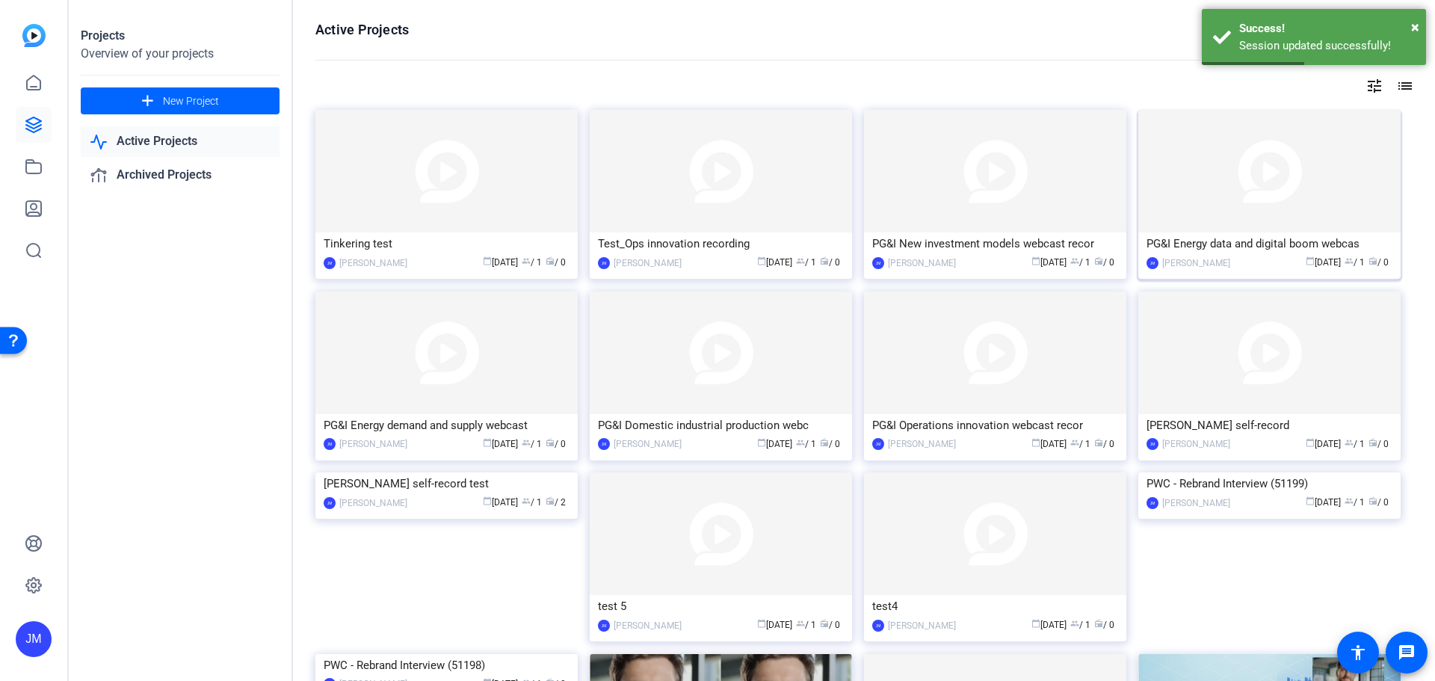
click at [1312, 193] on img at bounding box center [1269, 171] width 262 height 123
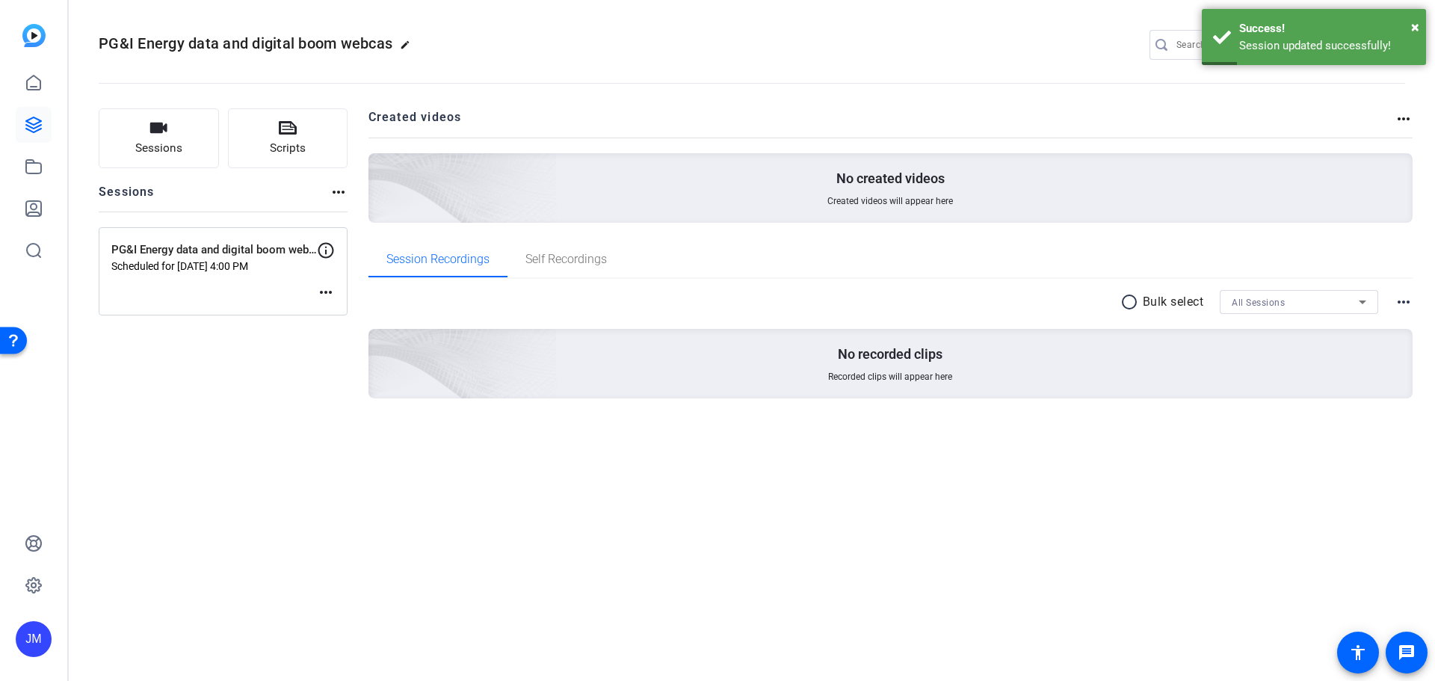
click at [319, 289] on mat-icon "more_horiz" at bounding box center [326, 292] width 18 height 18
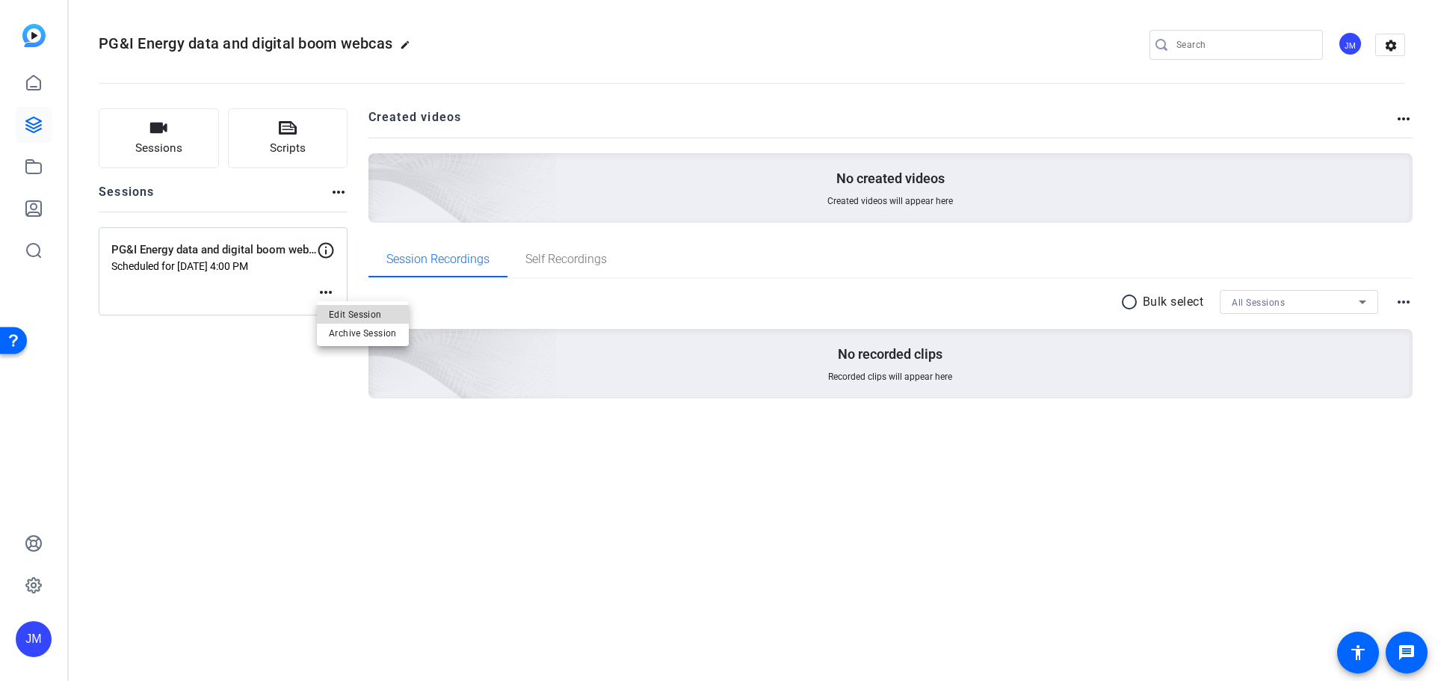
click at [357, 314] on span "Edit Session" at bounding box center [363, 315] width 68 height 18
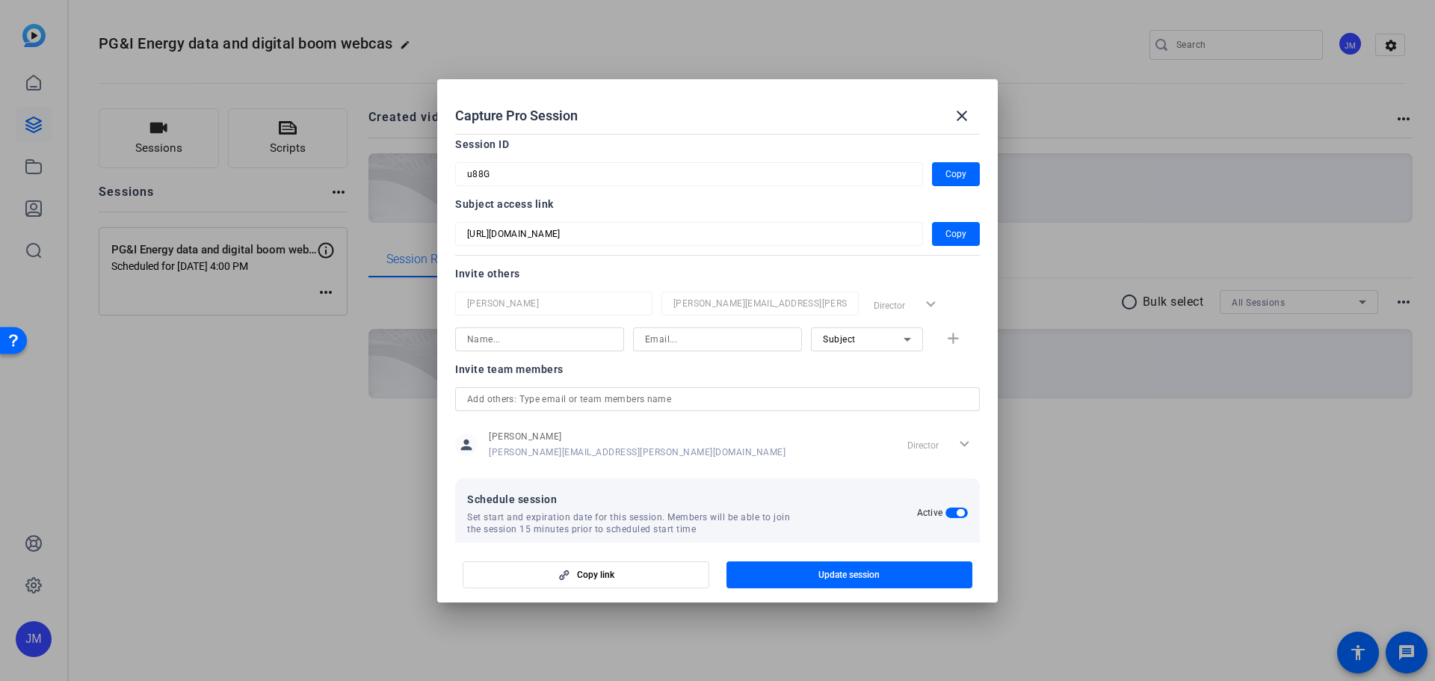
scroll to position [164, 0]
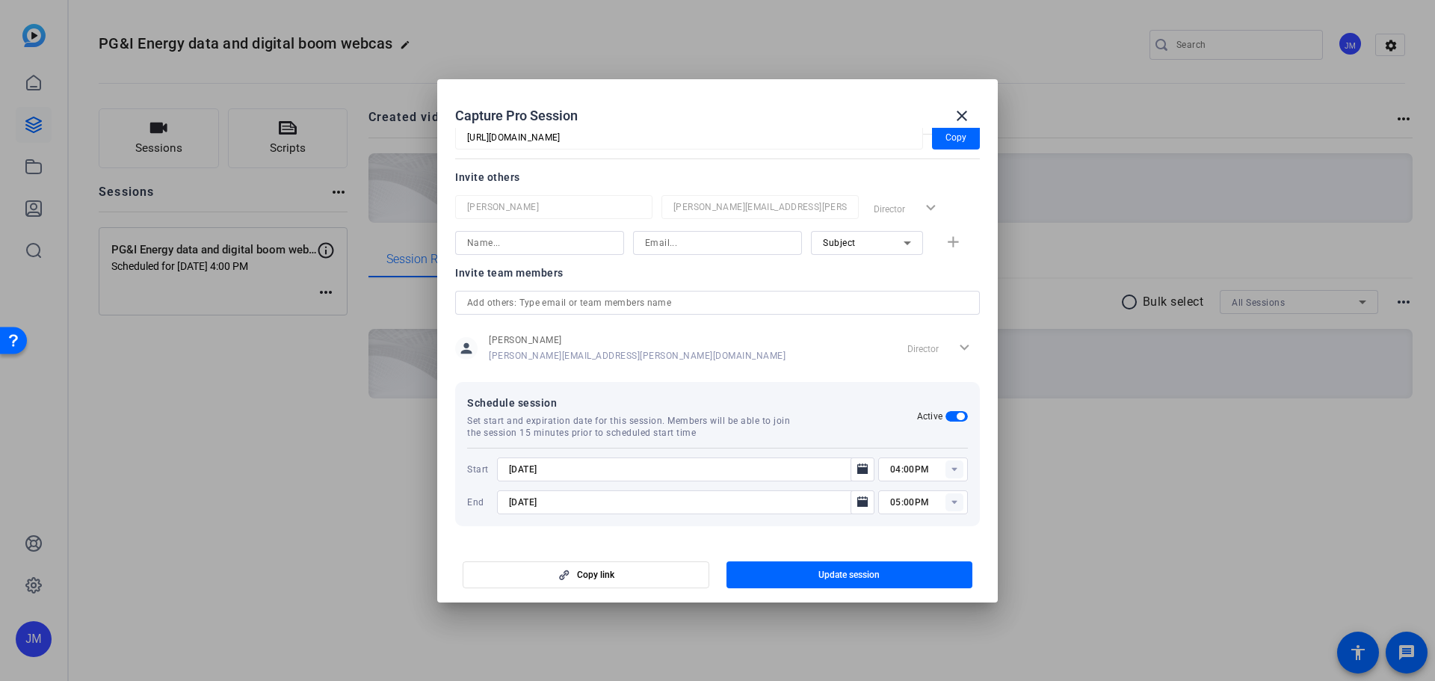
click at [945, 420] on span "button" at bounding box center [956, 416] width 22 height 10
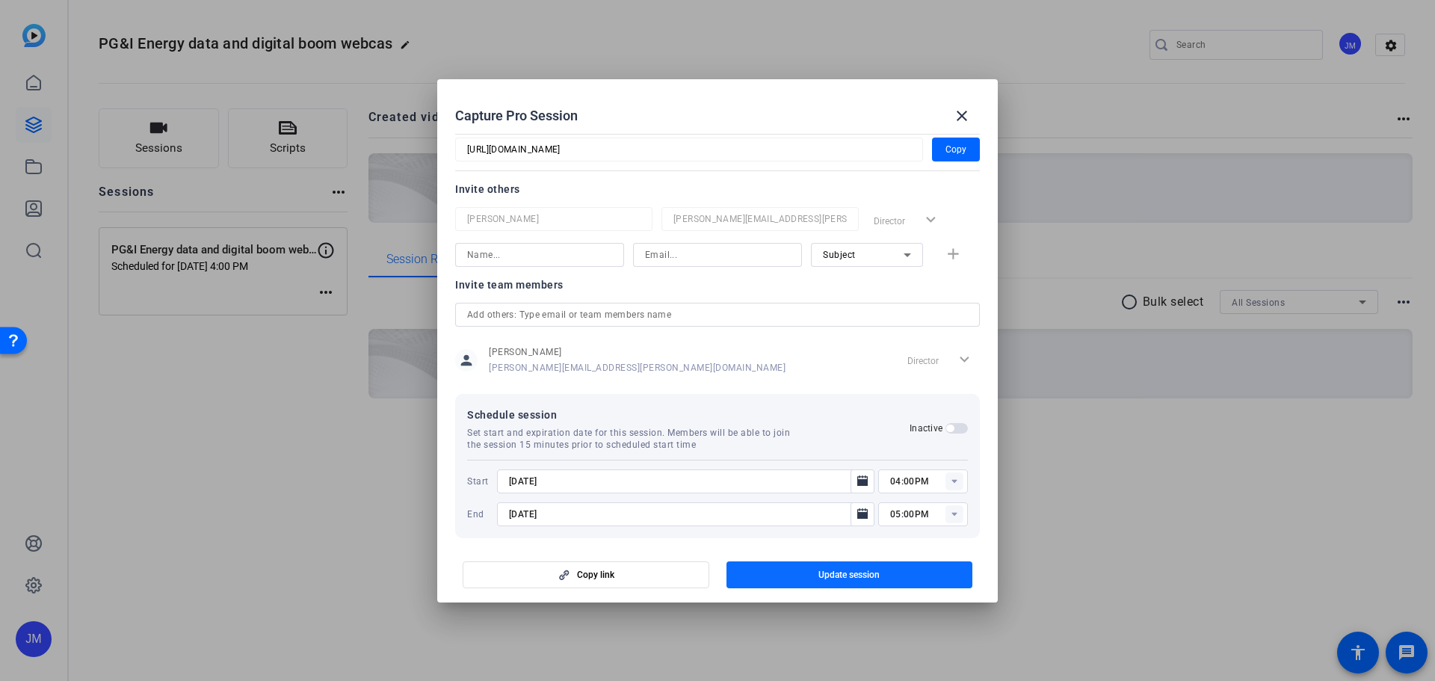
scroll to position [88, 0]
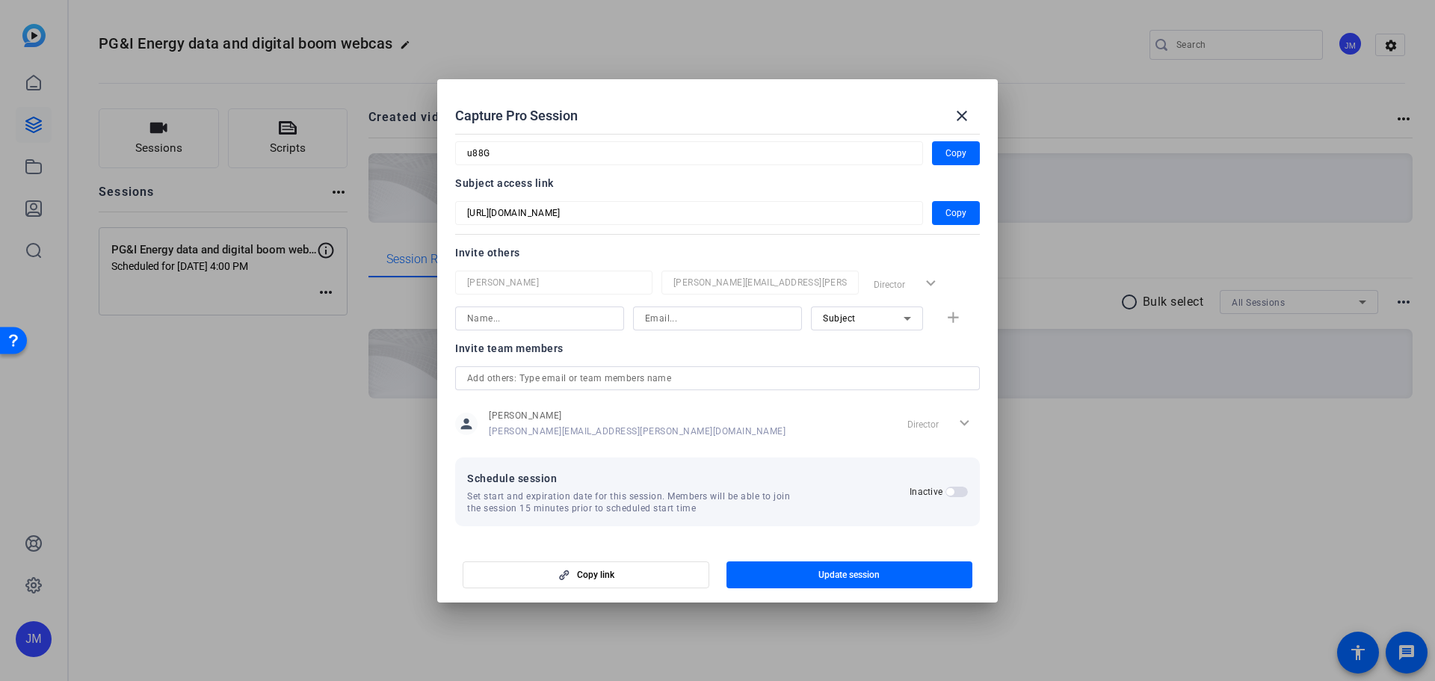
drag, startPoint x: 882, startPoint y: 578, endPoint x: 869, endPoint y: 578, distance: 12.7
click at [881, 578] on span "button" at bounding box center [849, 575] width 247 height 36
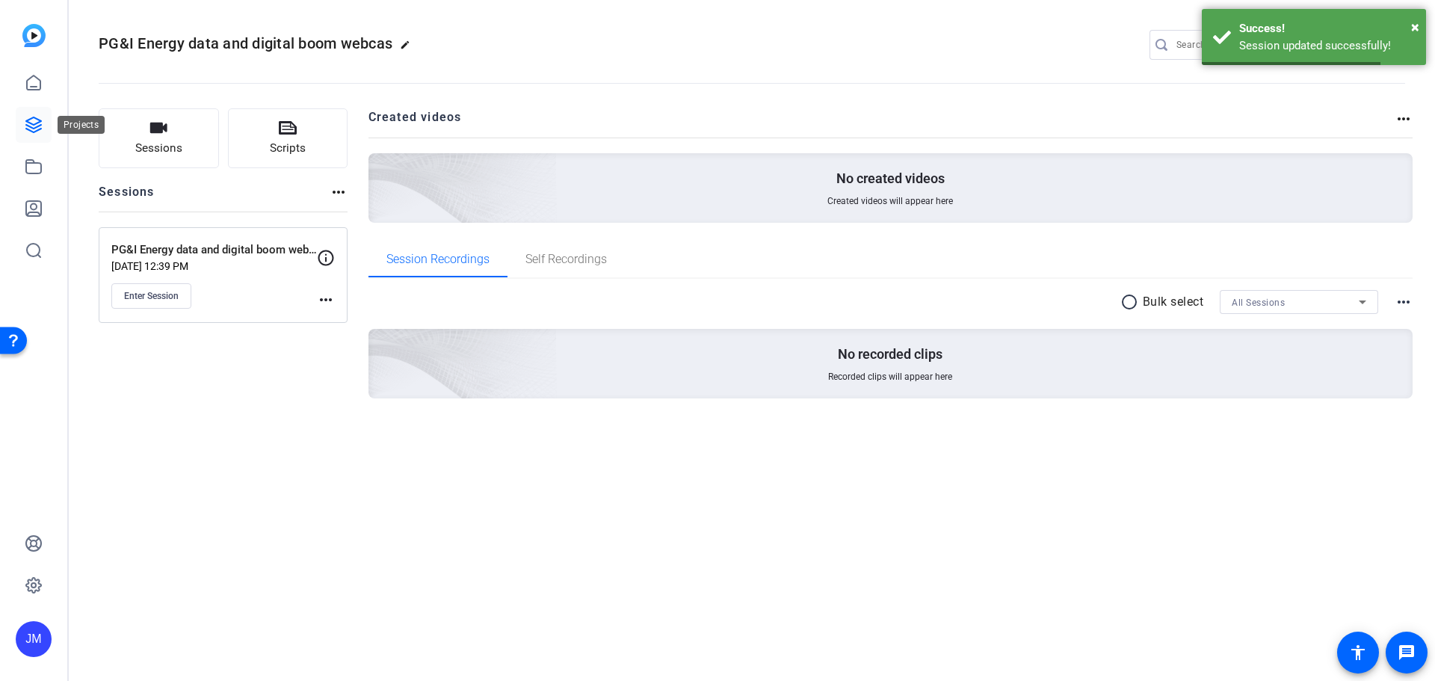
click at [34, 121] on icon at bounding box center [34, 125] width 18 height 18
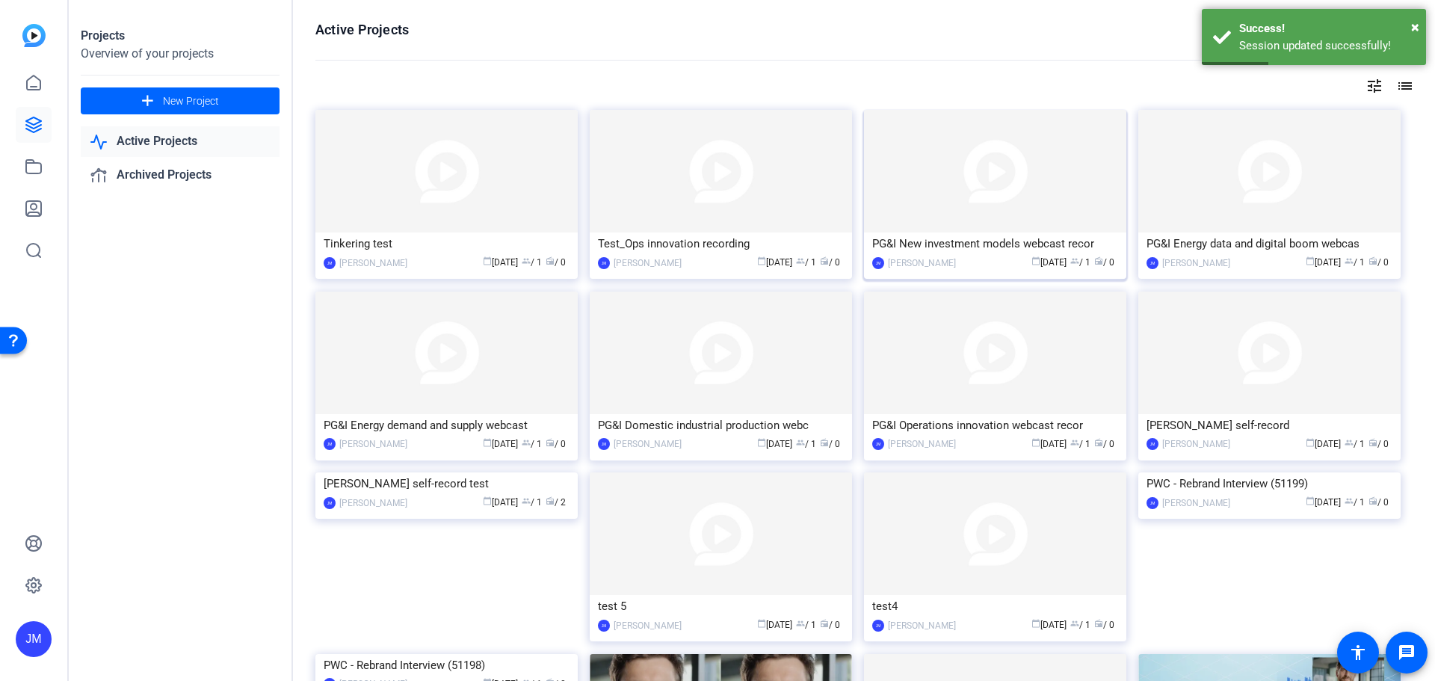
click at [1084, 185] on img at bounding box center [995, 171] width 262 height 123
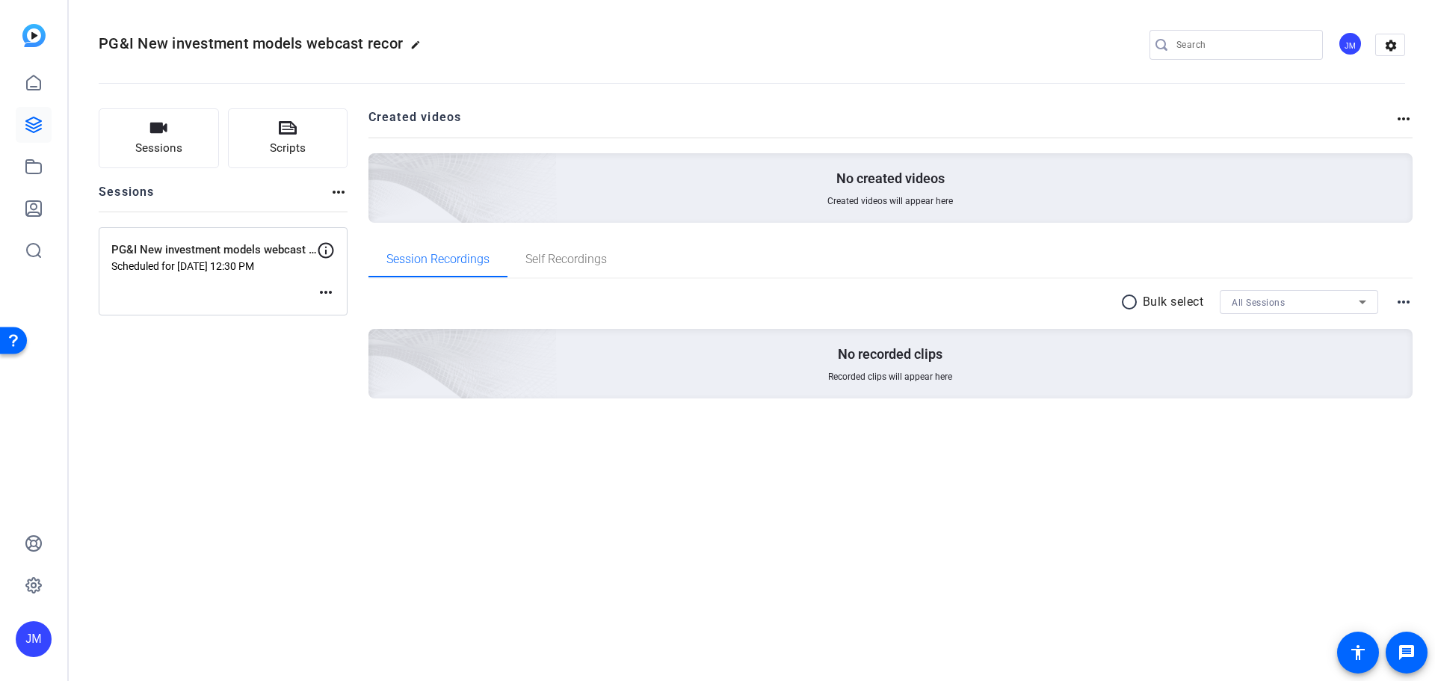
click at [321, 291] on mat-icon "more_horiz" at bounding box center [326, 292] width 18 height 18
click at [357, 312] on span "Edit Session" at bounding box center [363, 315] width 68 height 18
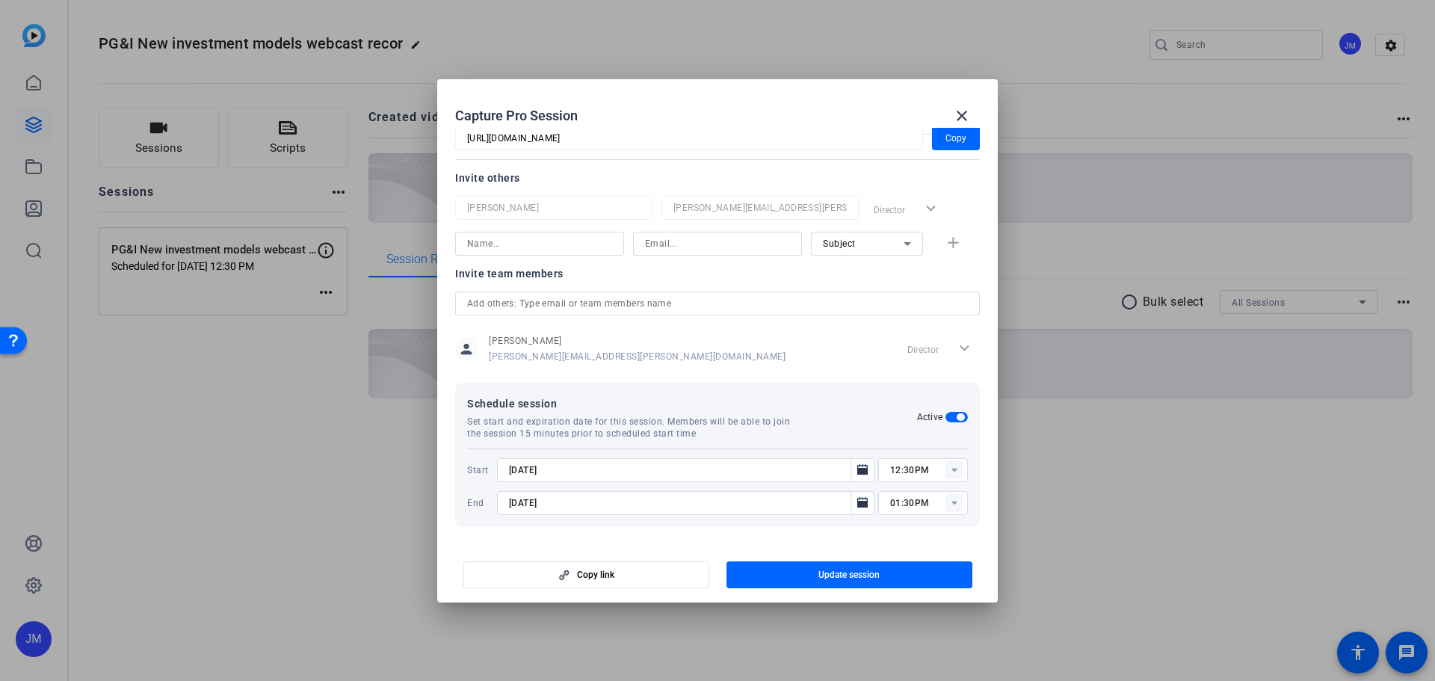
scroll to position [164, 0]
click at [945, 418] on span "button" at bounding box center [956, 416] width 22 height 10
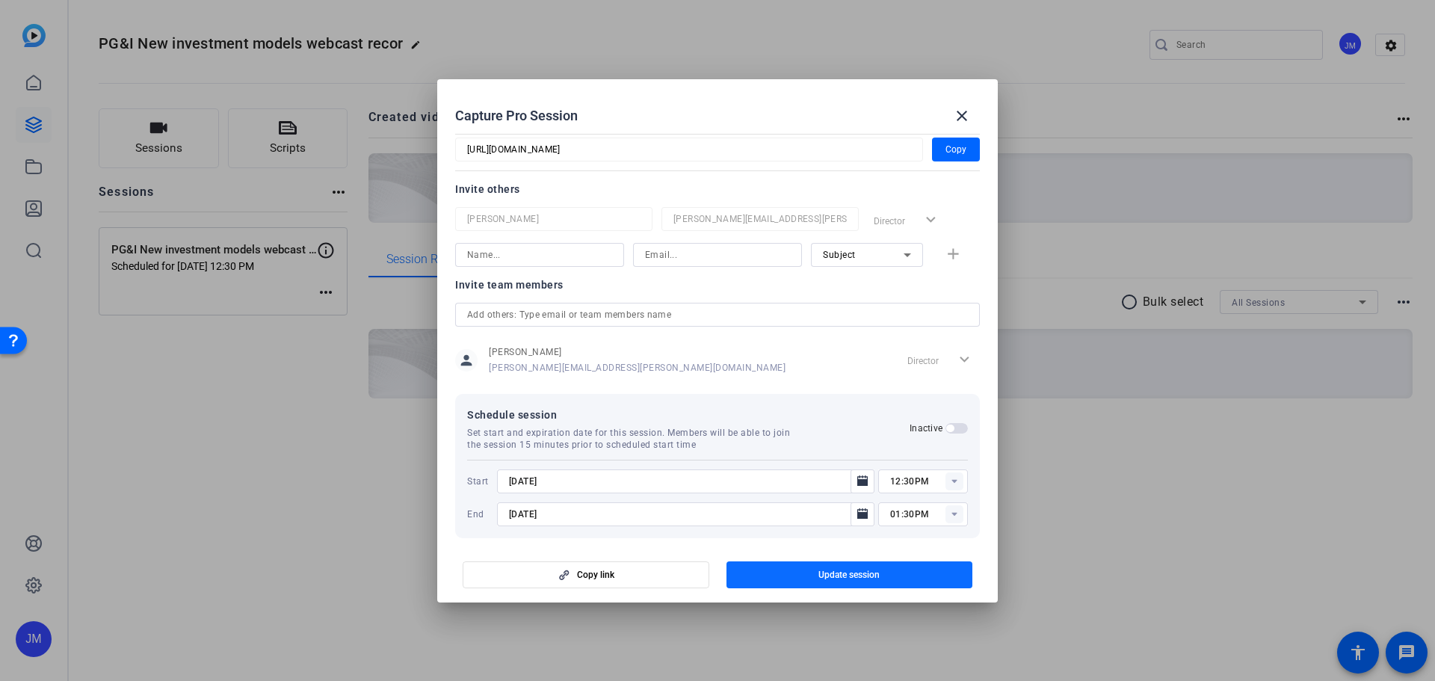
scroll to position [88, 0]
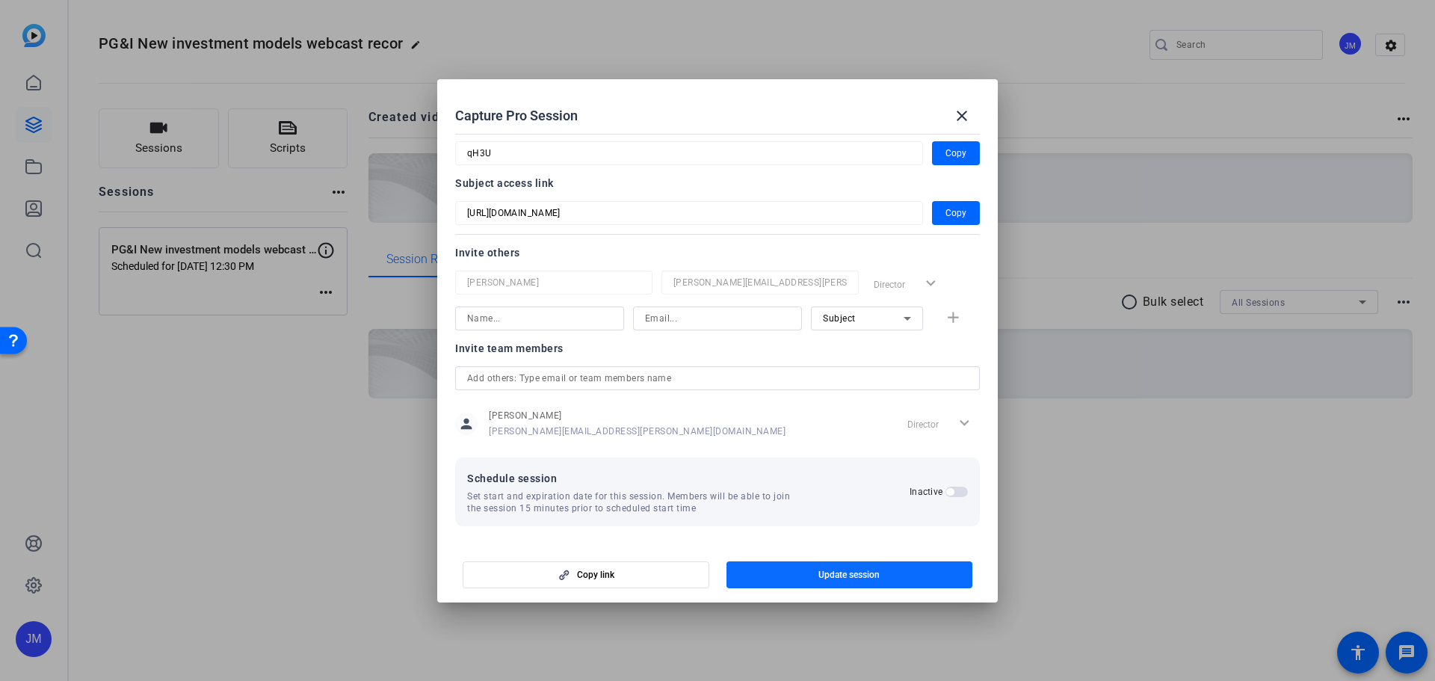
click at [859, 571] on span "Update session" at bounding box center [848, 575] width 61 height 12
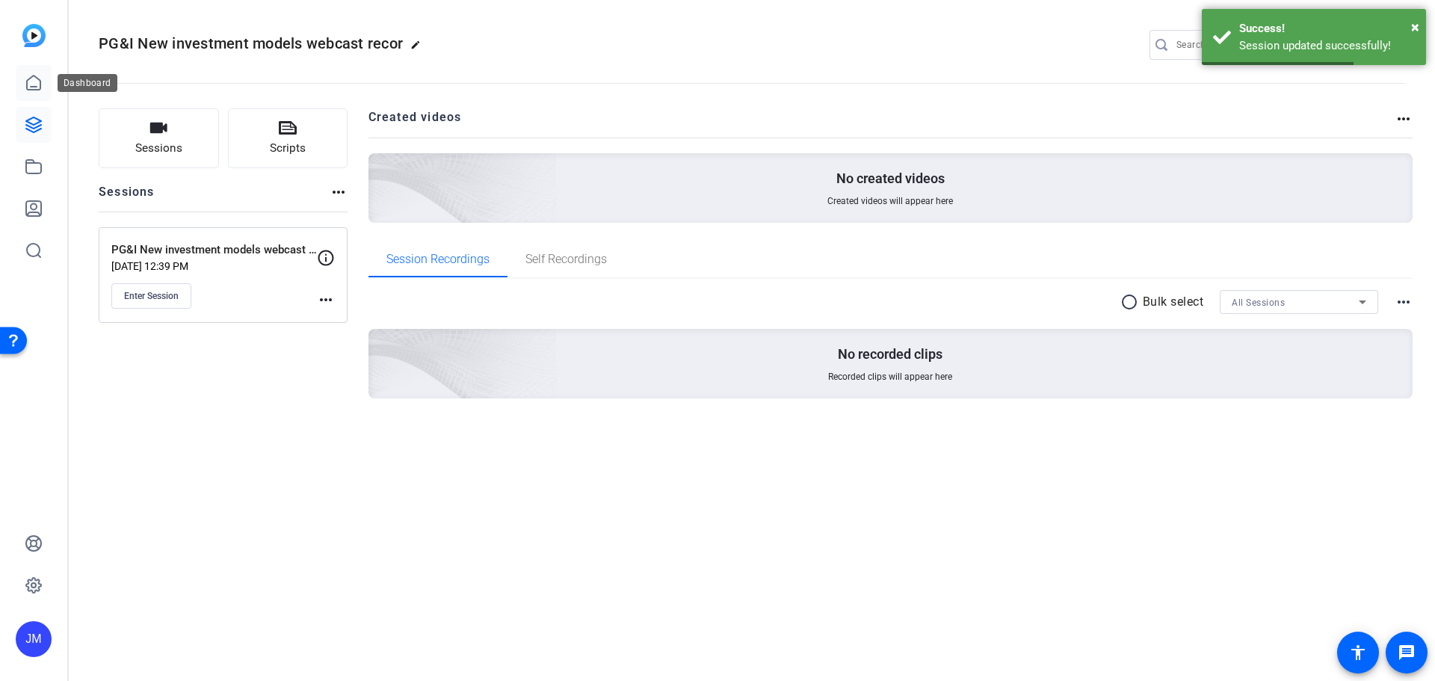
click at [32, 72] on link at bounding box center [34, 83] width 36 height 36
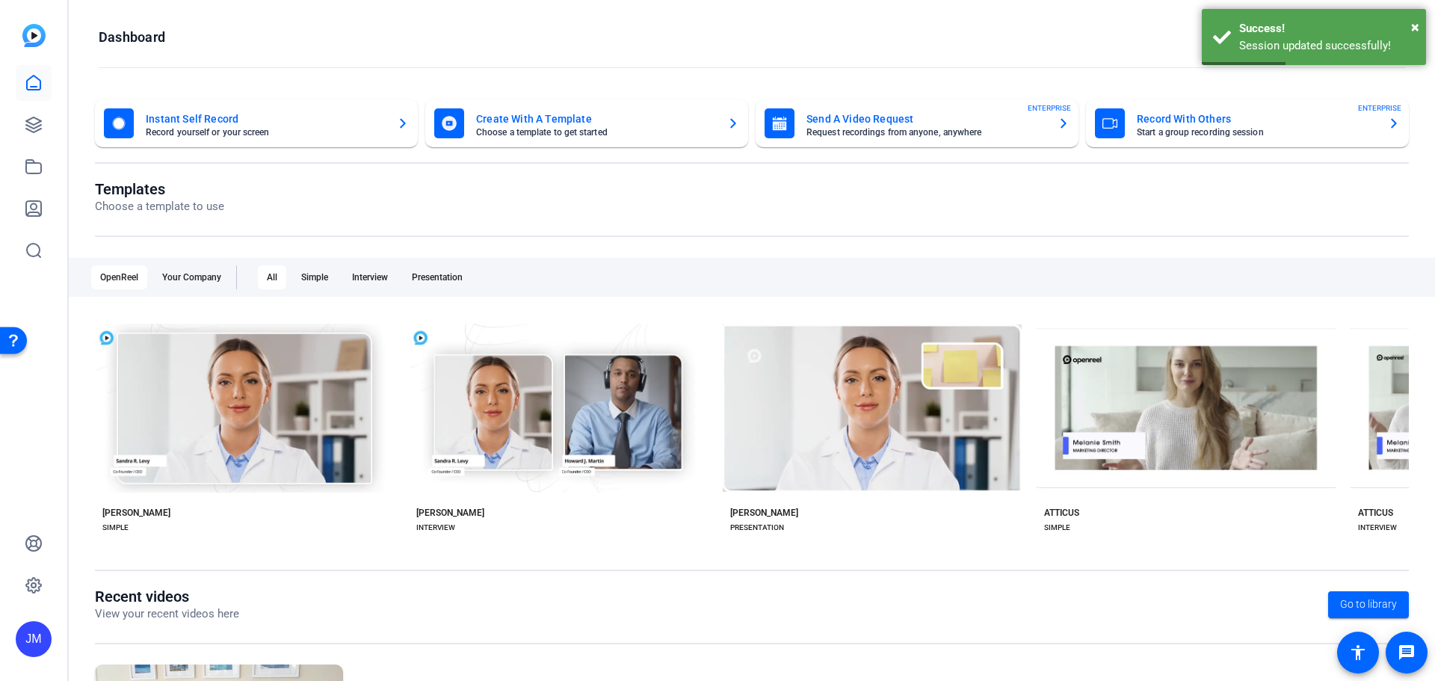
click at [31, 76] on icon at bounding box center [34, 83] width 18 height 18
click at [31, 120] on icon at bounding box center [34, 125] width 18 height 18
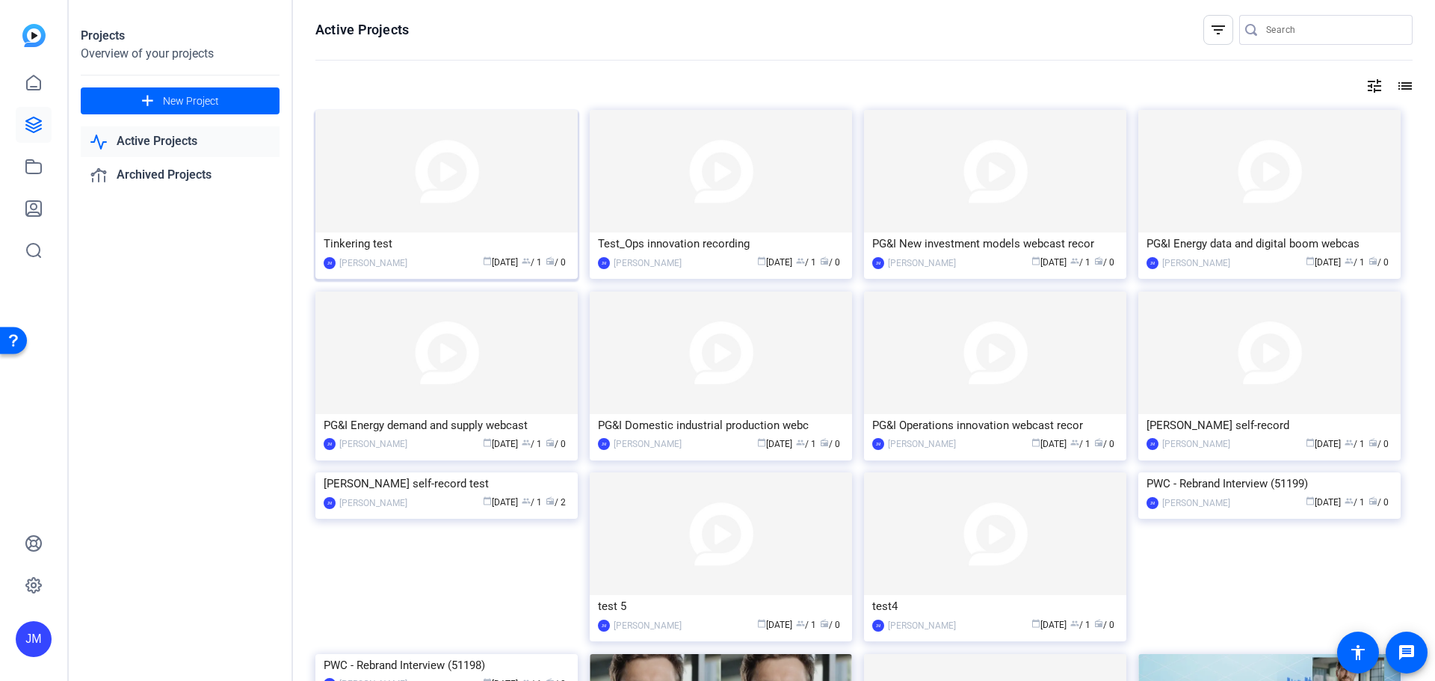
click at [404, 195] on img at bounding box center [446, 171] width 262 height 123
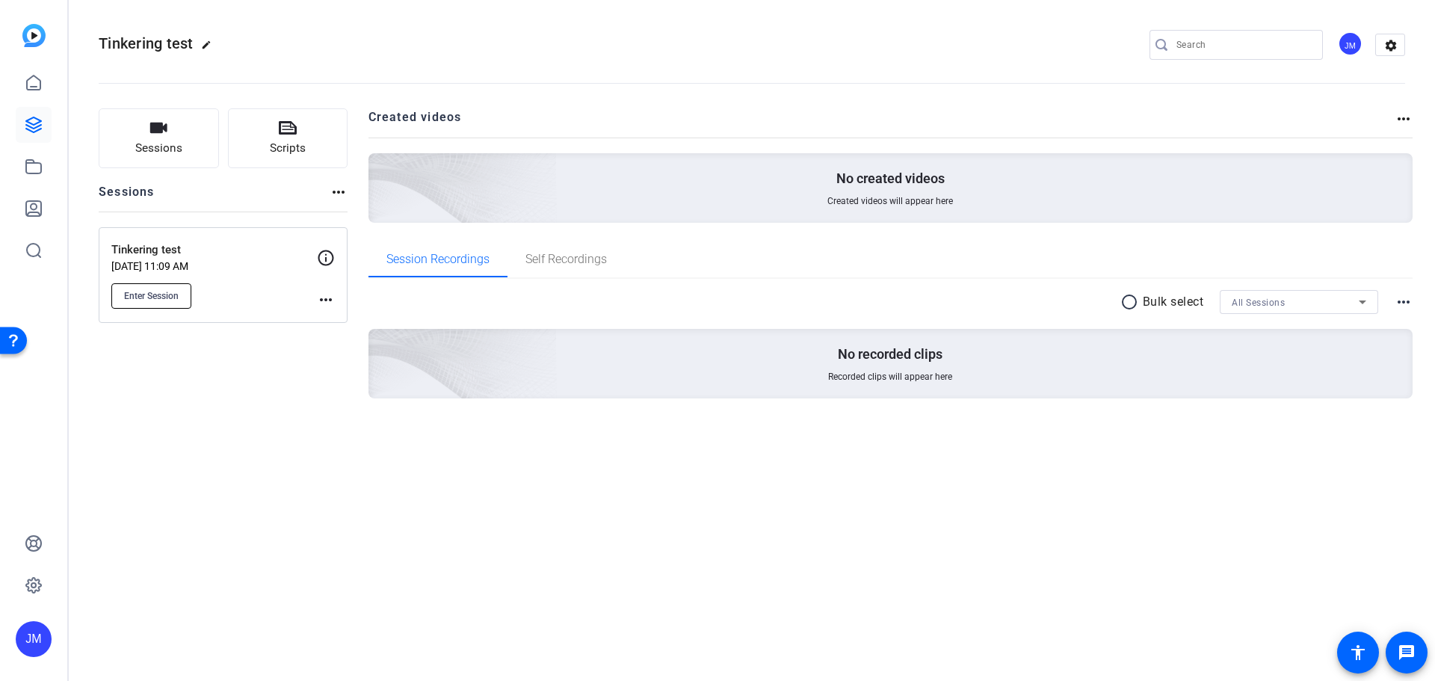
click at [155, 294] on span "Enter Session" at bounding box center [151, 296] width 55 height 12
click at [30, 125] on icon at bounding box center [34, 125] width 18 height 18
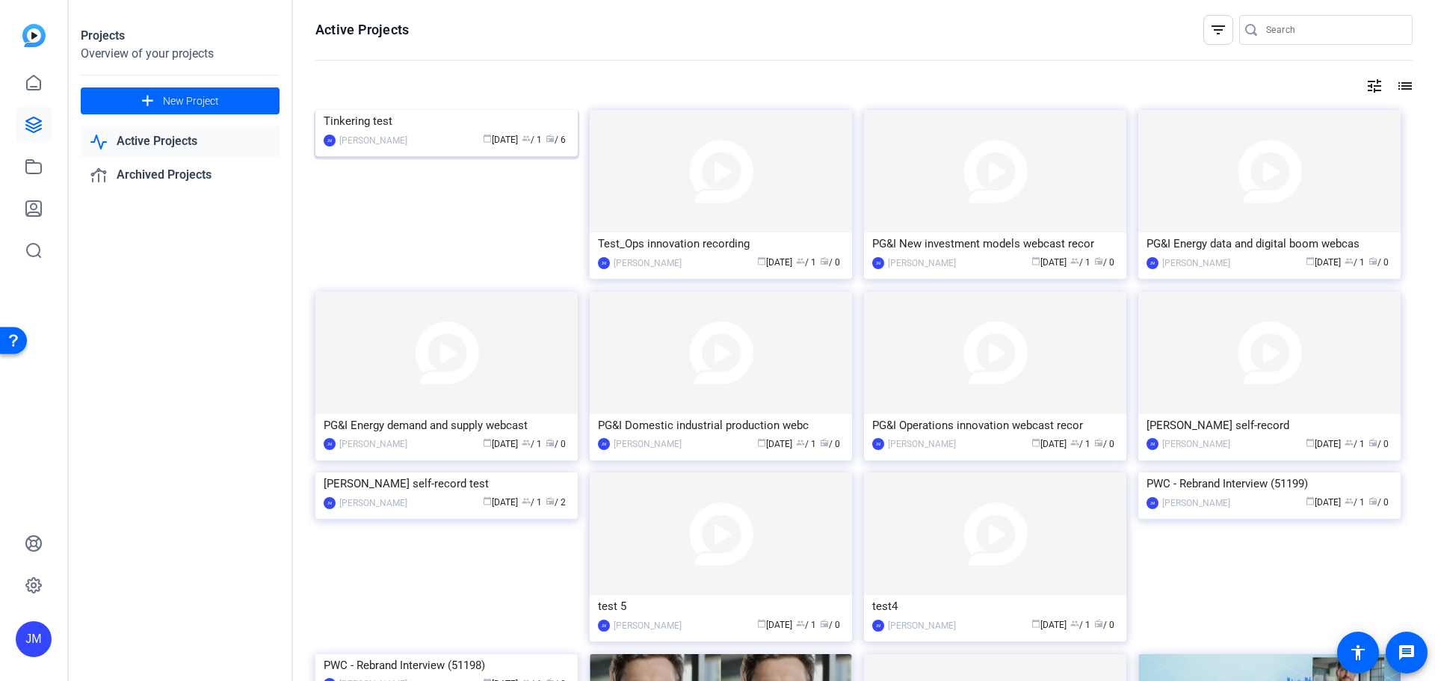
click at [534, 110] on img at bounding box center [446, 110] width 262 height 0
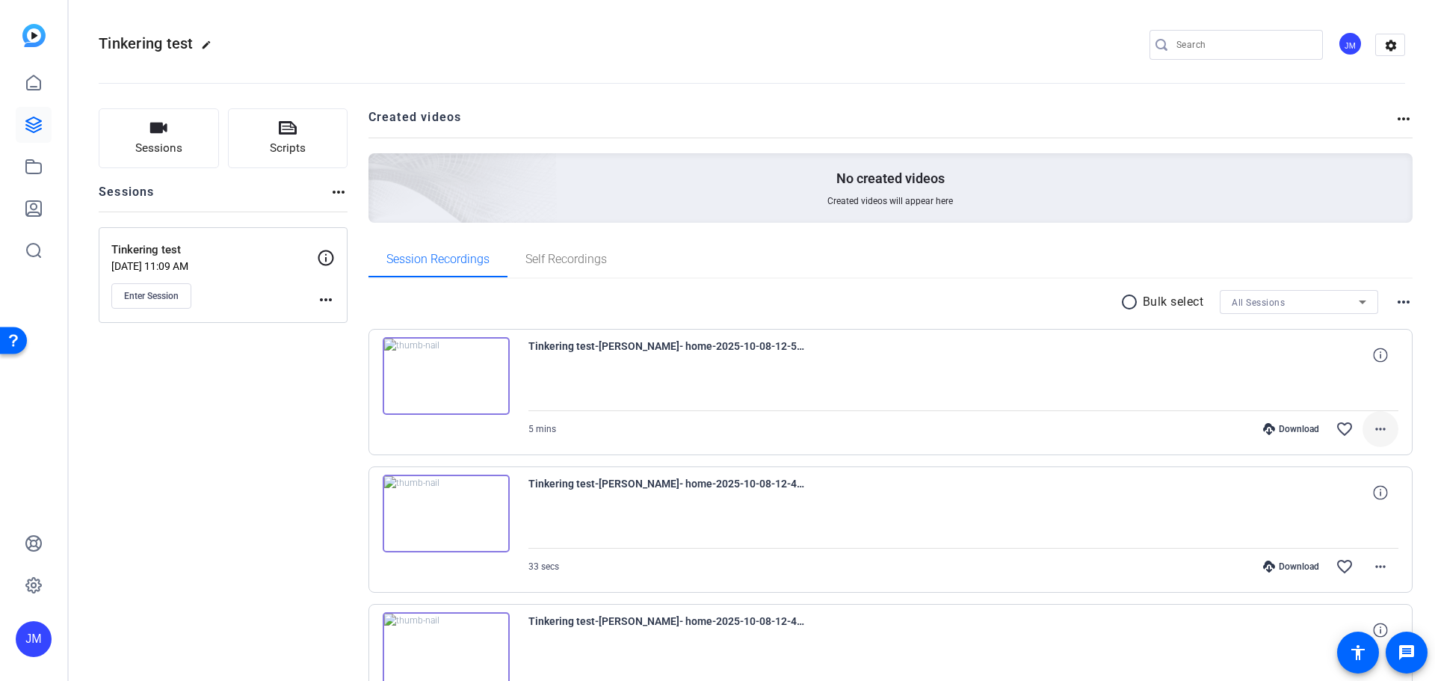
click at [1377, 423] on mat-icon "more_horiz" at bounding box center [1380, 429] width 18 height 18
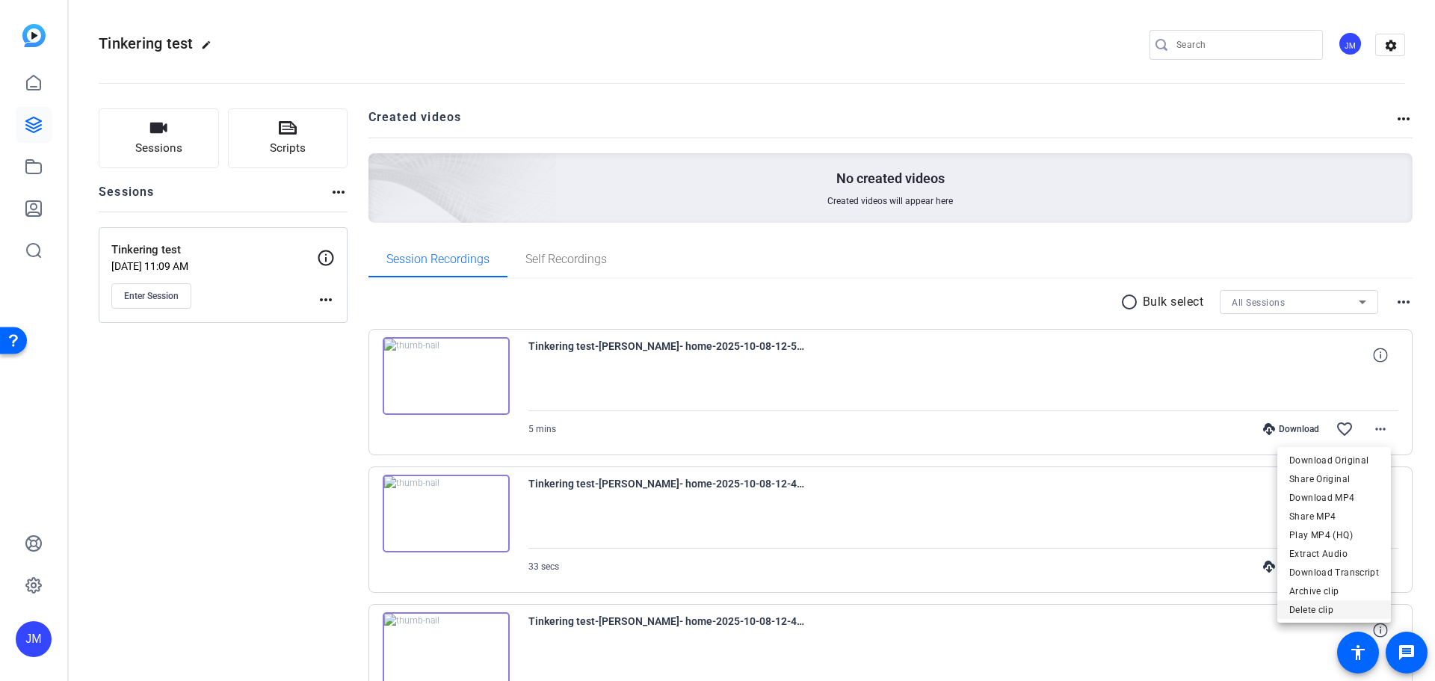
click at [1325, 611] on span "Delete clip" at bounding box center [1334, 610] width 90 height 18
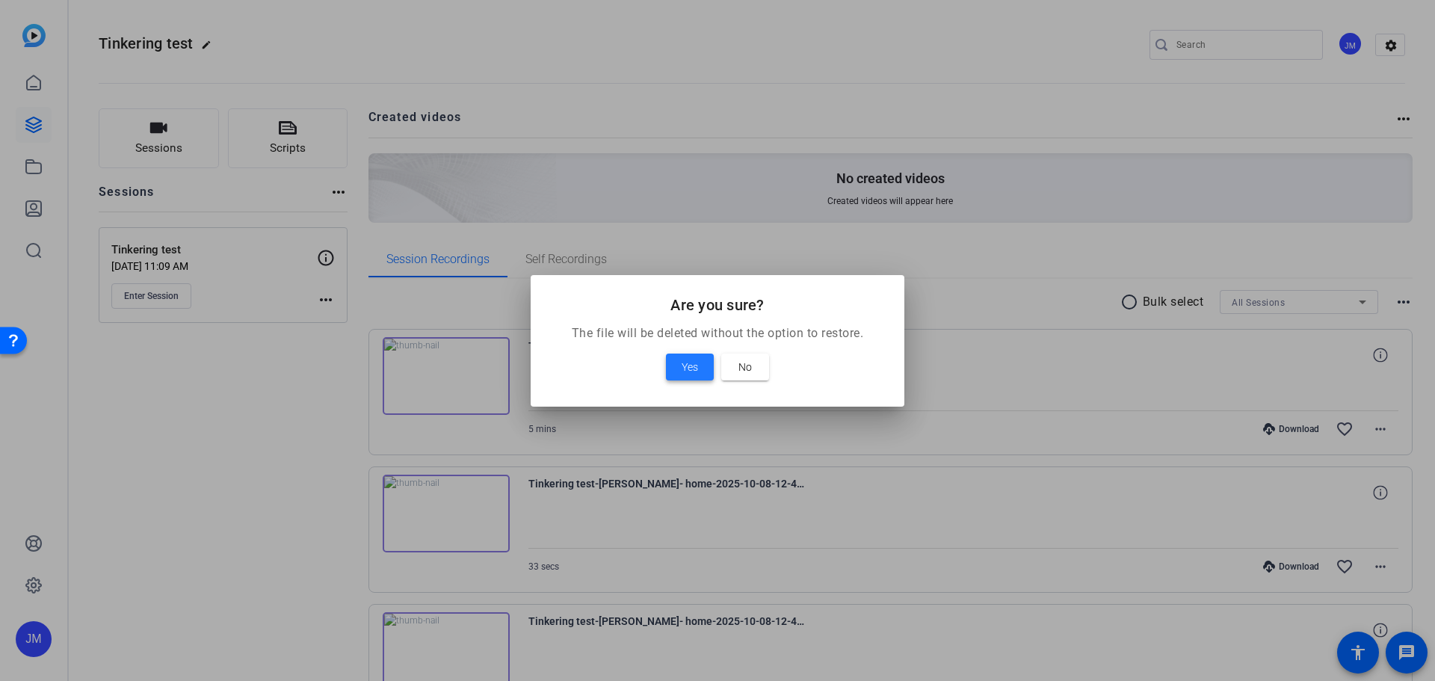
click at [685, 361] on span "Yes" at bounding box center [690, 367] width 16 height 18
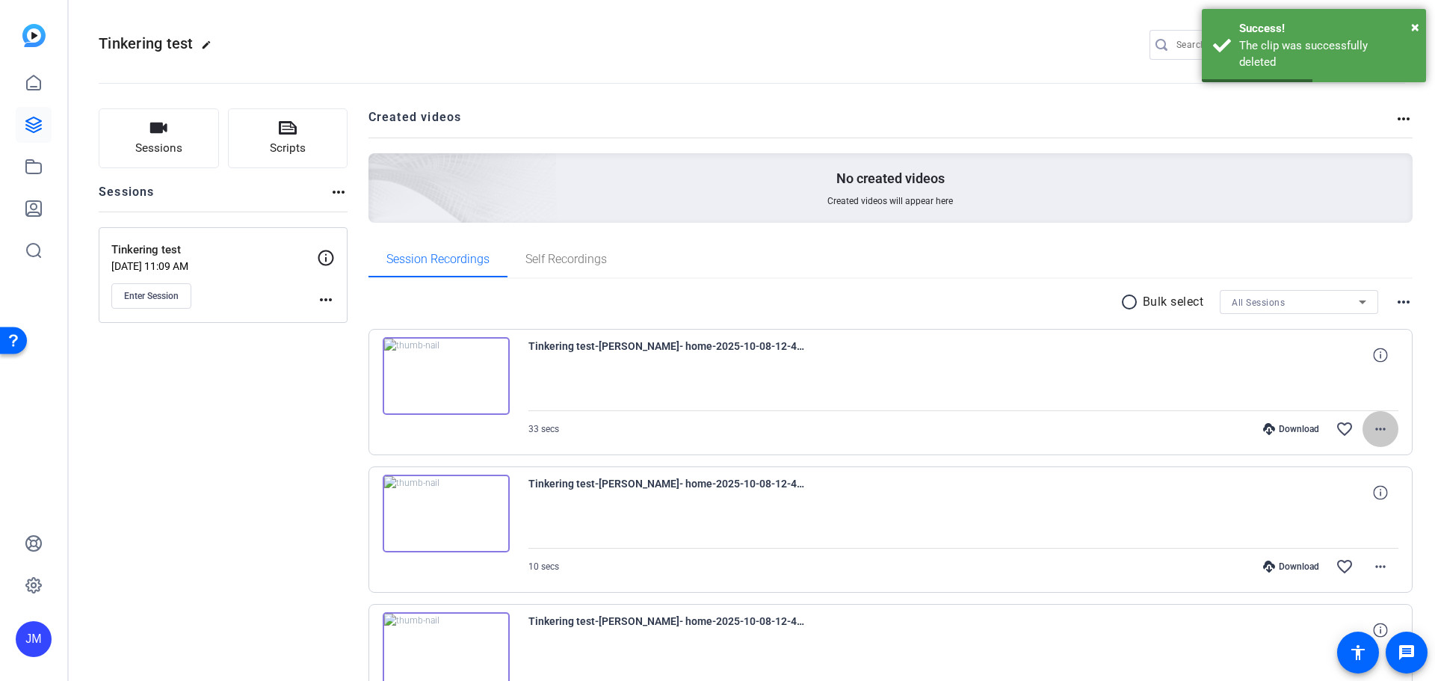
click at [1377, 430] on mat-icon "more_horiz" at bounding box center [1380, 429] width 18 height 18
click at [1378, 427] on mat-icon "more_horiz" at bounding box center [1380, 429] width 18 height 18
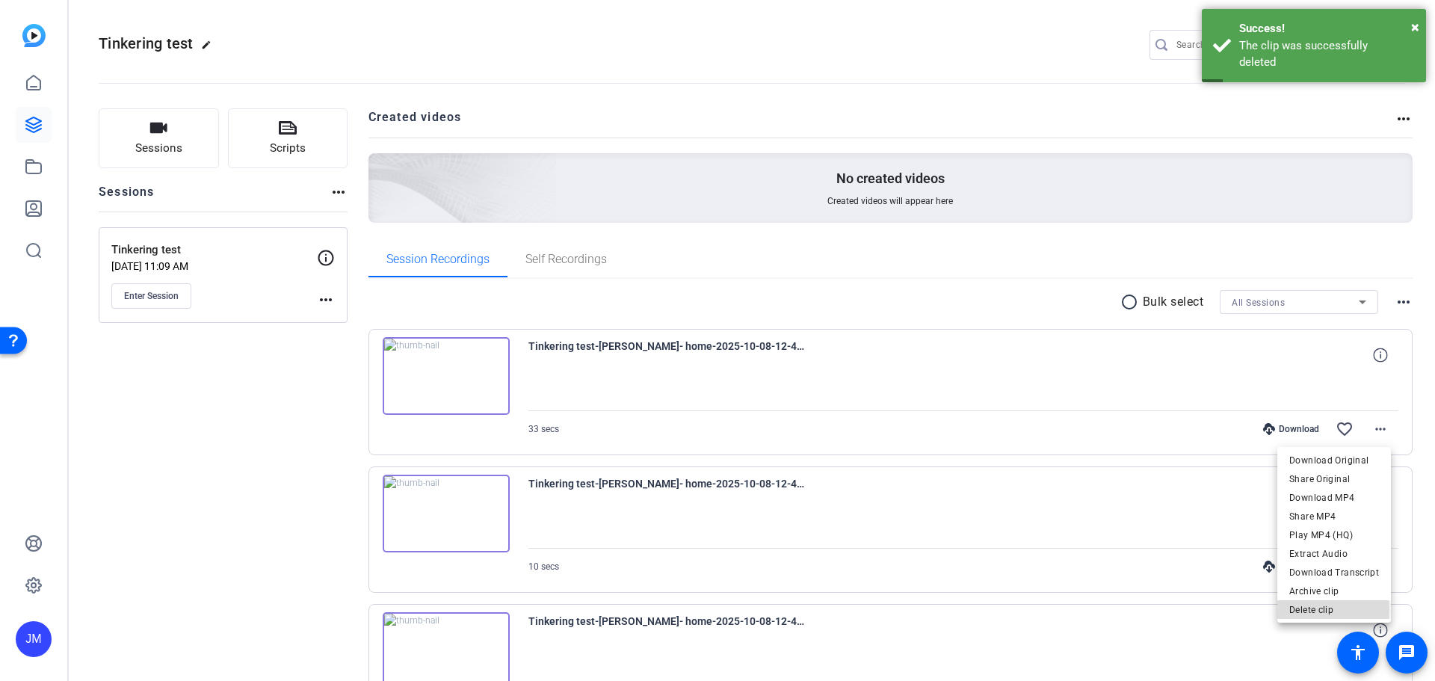
click at [1315, 609] on span "Delete clip" at bounding box center [1334, 610] width 90 height 18
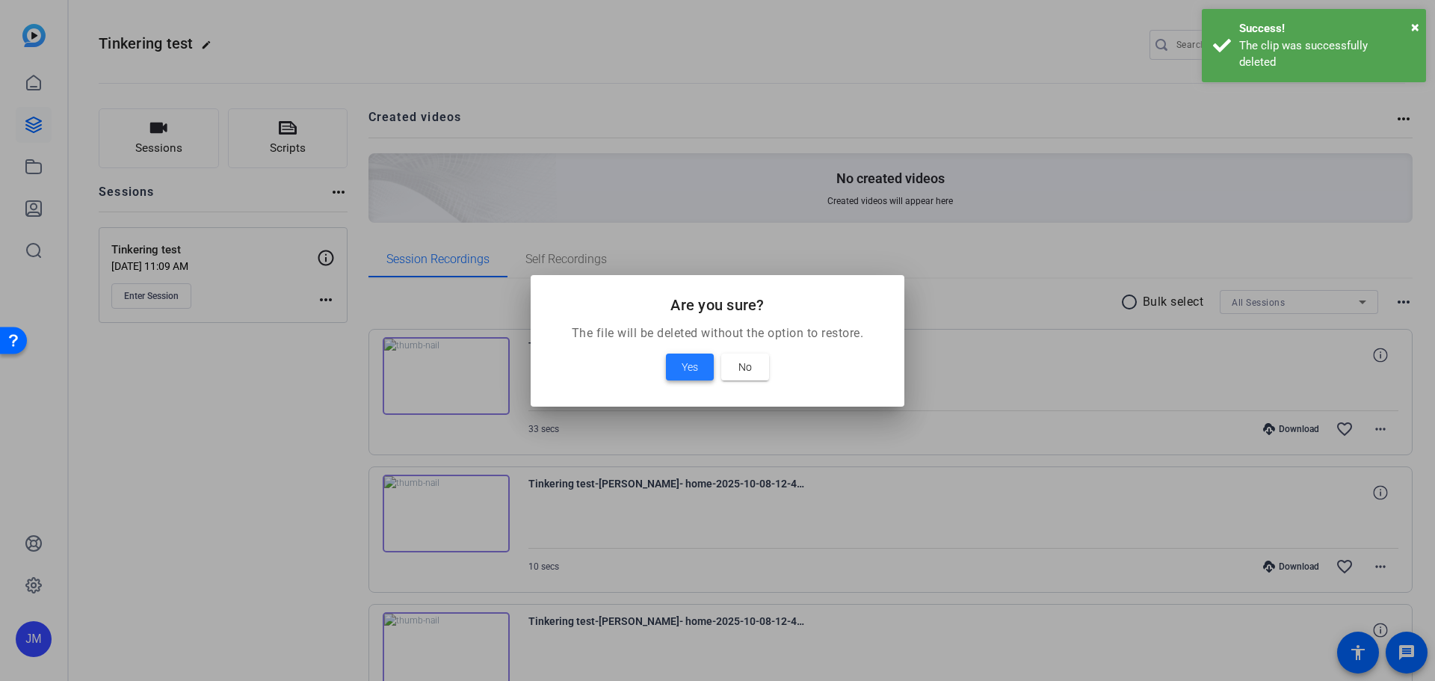
click at [690, 366] on span "Yes" at bounding box center [690, 367] width 16 height 18
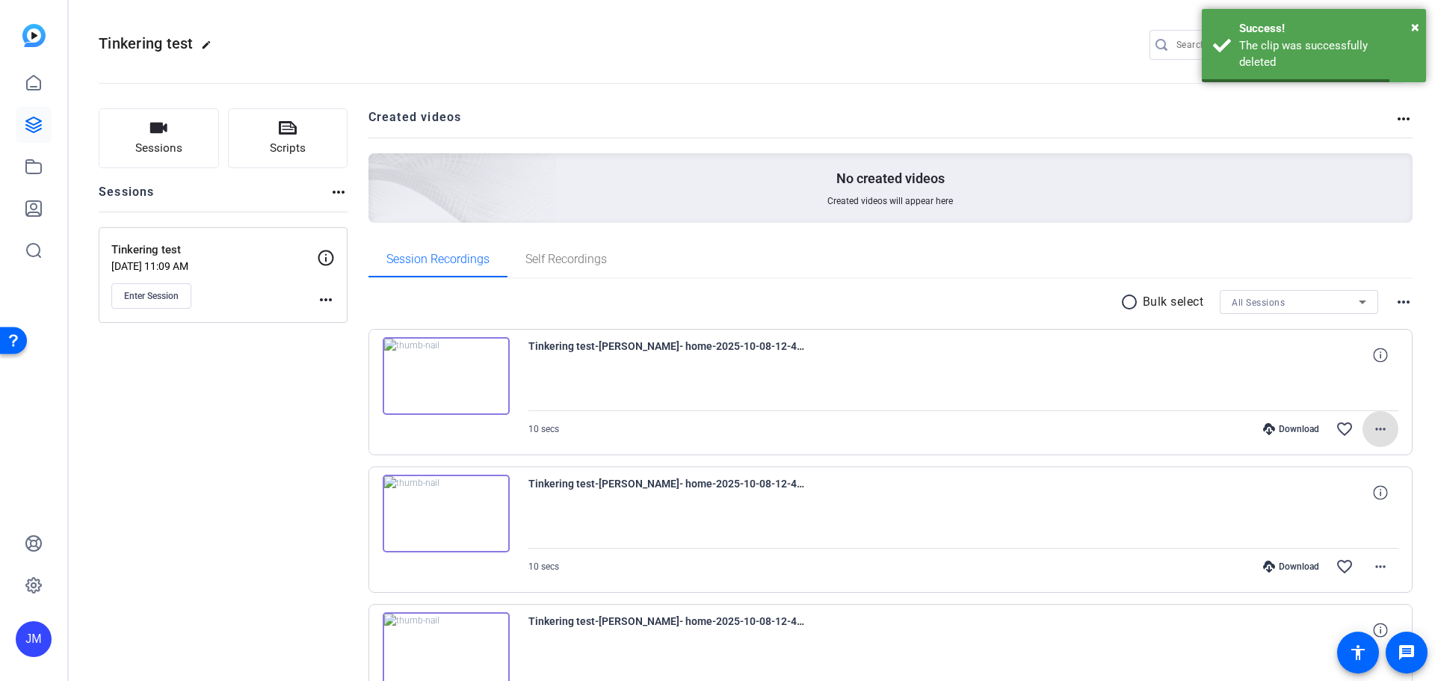
click at [1373, 433] on mat-icon "more_horiz" at bounding box center [1380, 429] width 18 height 18
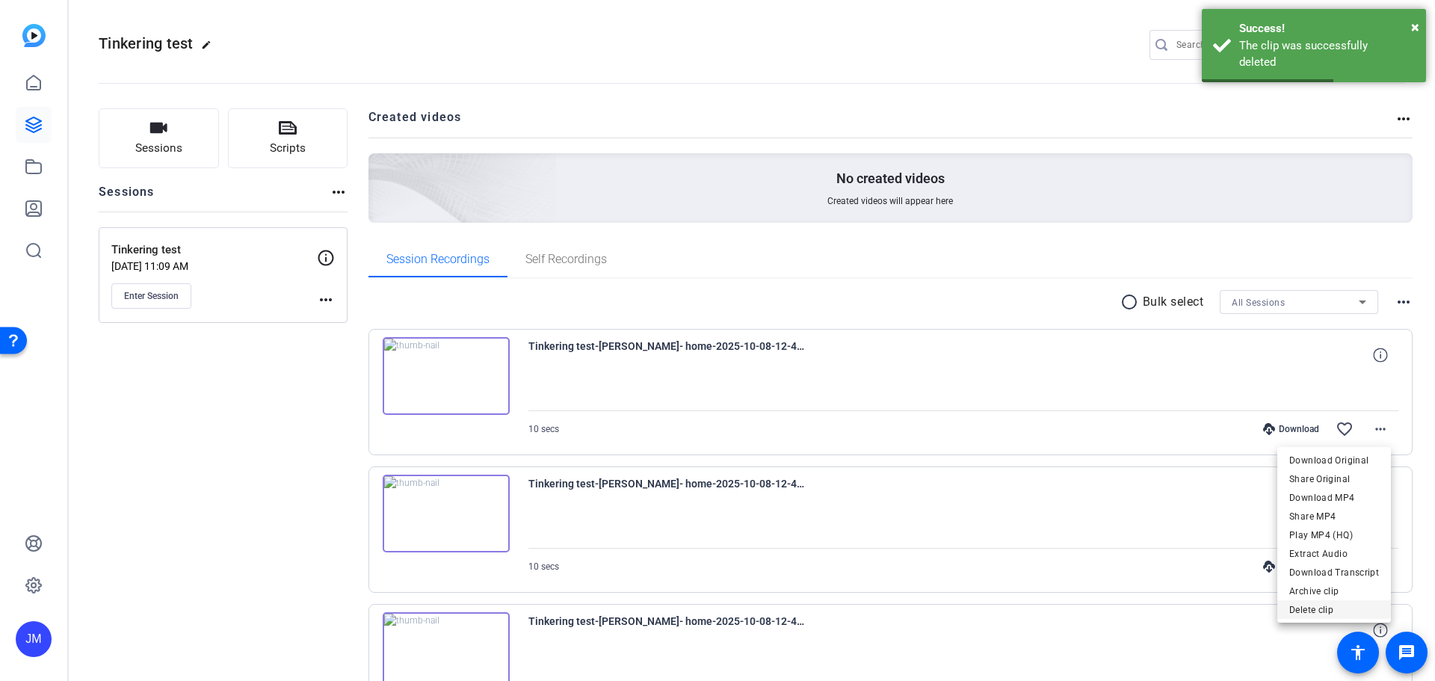
click at [1333, 613] on span "Delete clip" at bounding box center [1334, 610] width 90 height 18
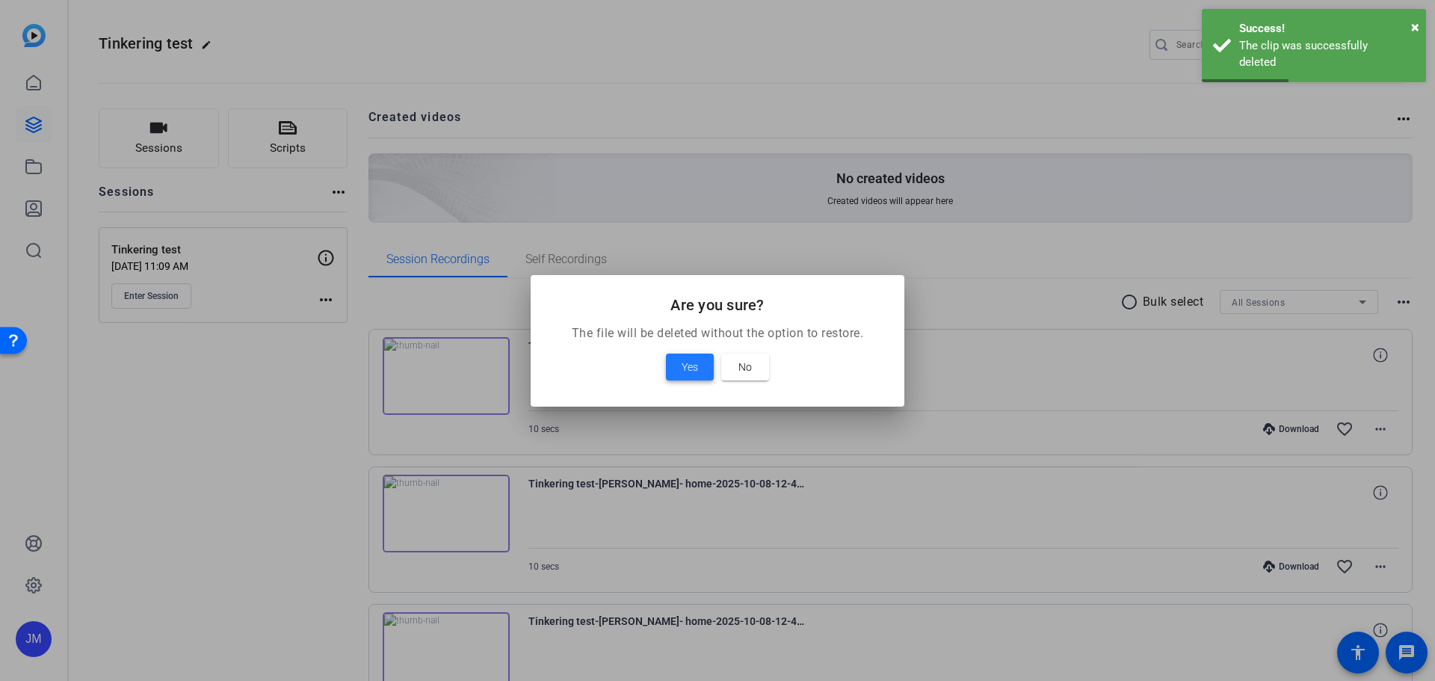
click at [692, 362] on span "Yes" at bounding box center [690, 367] width 16 height 18
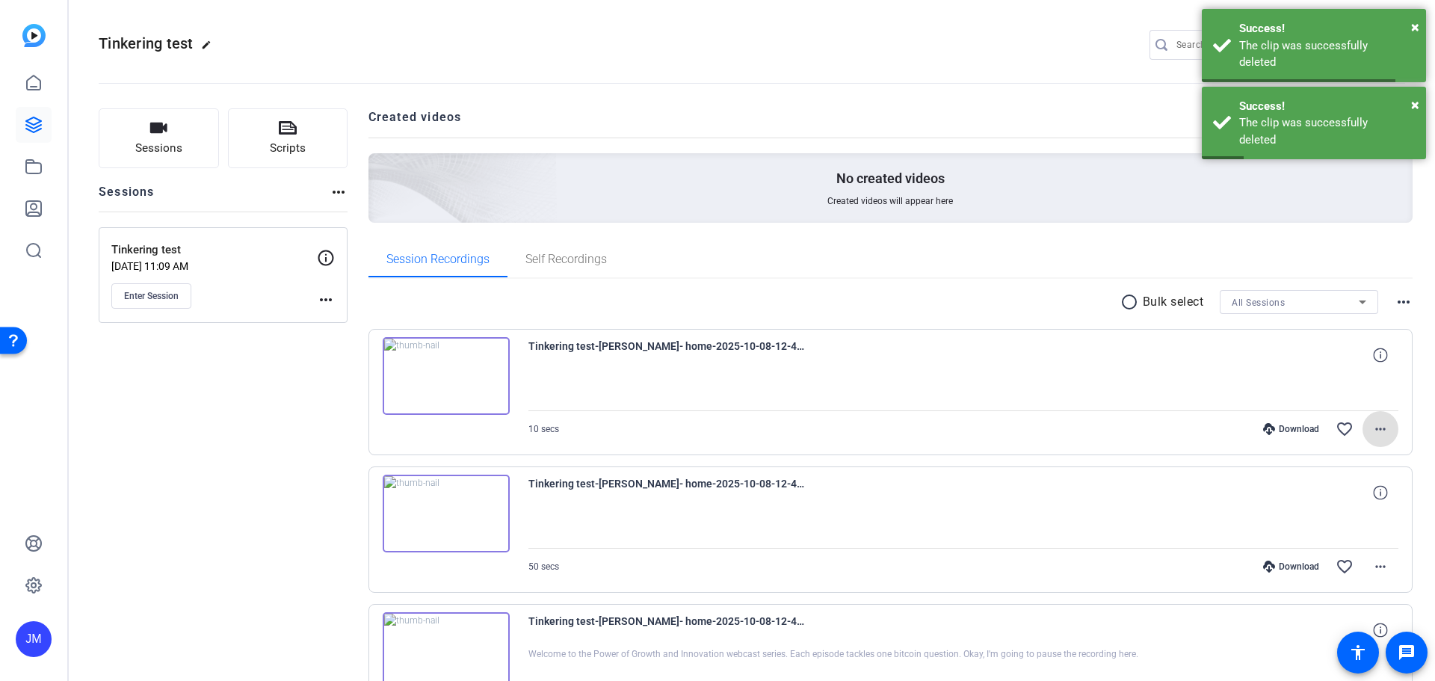
click at [1383, 427] on span at bounding box center [1380, 429] width 36 height 36
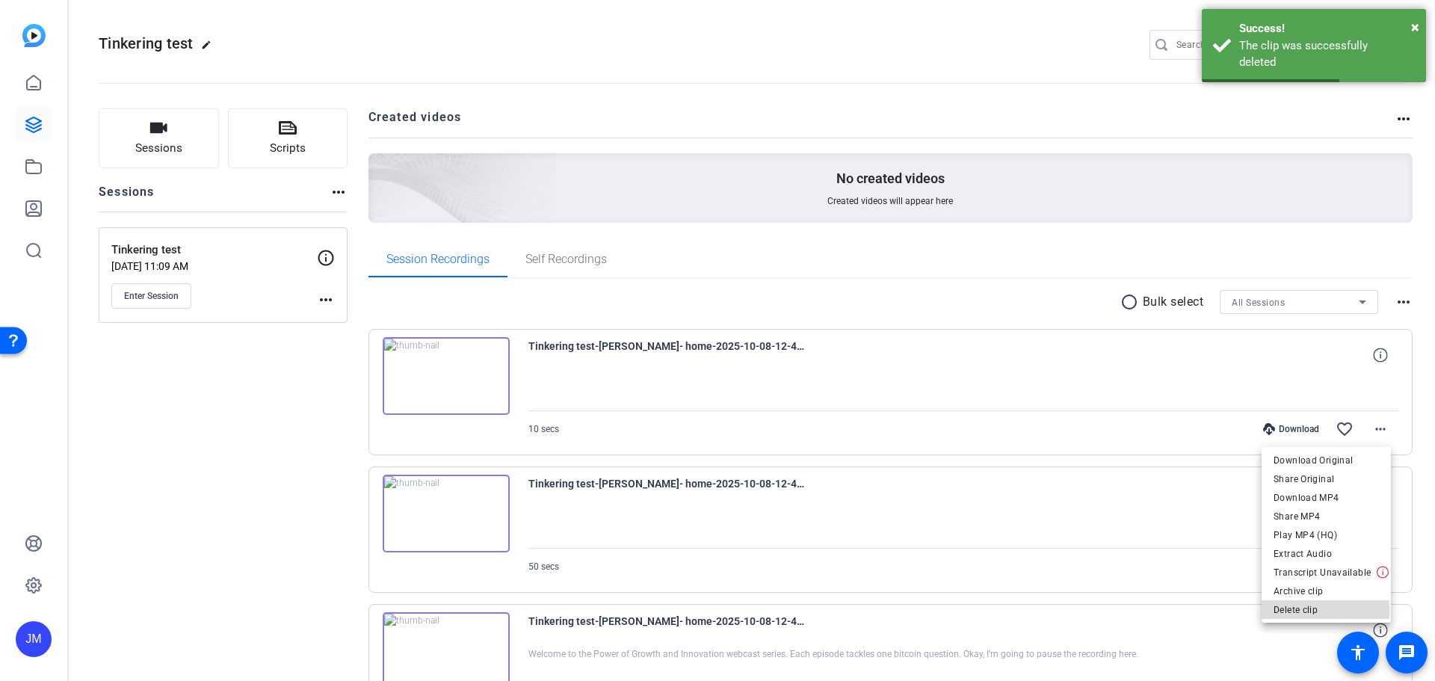
click at [1314, 611] on span "Delete clip" at bounding box center [1325, 610] width 105 height 18
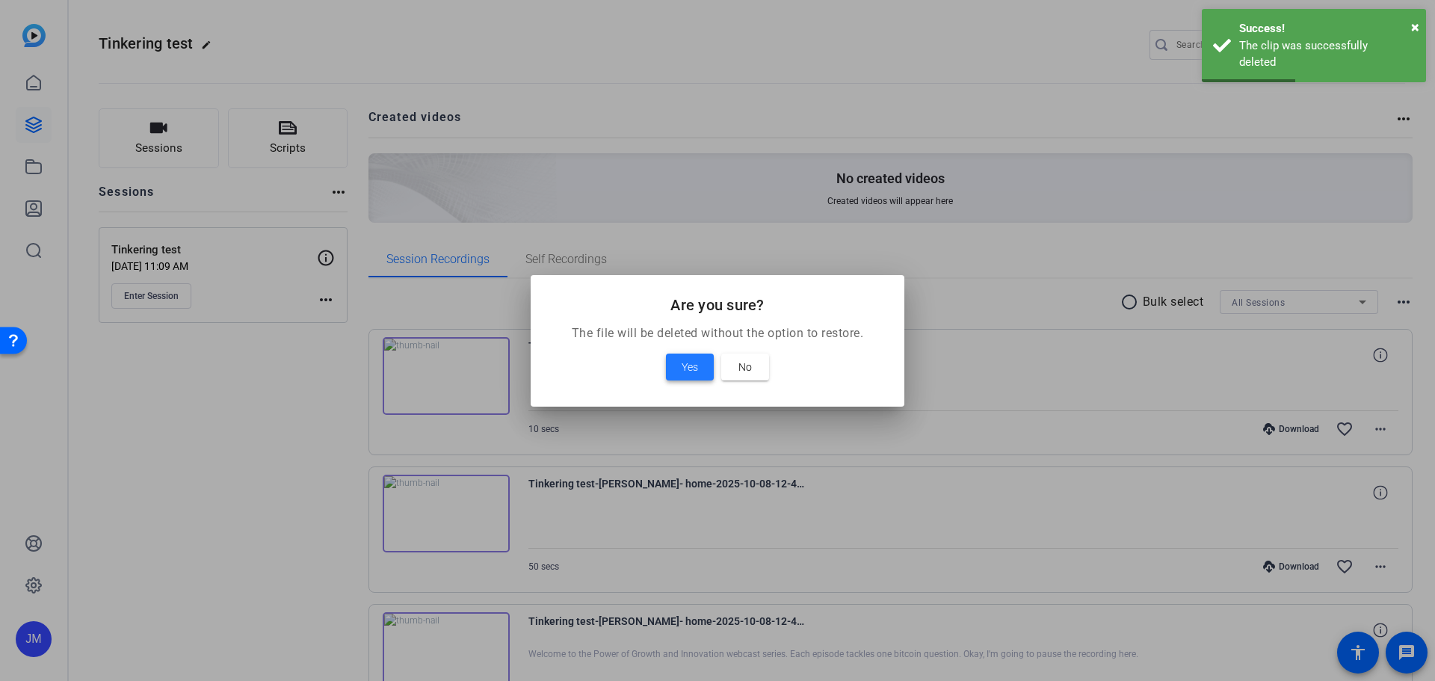
click at [682, 362] on span "Yes" at bounding box center [690, 367] width 16 height 18
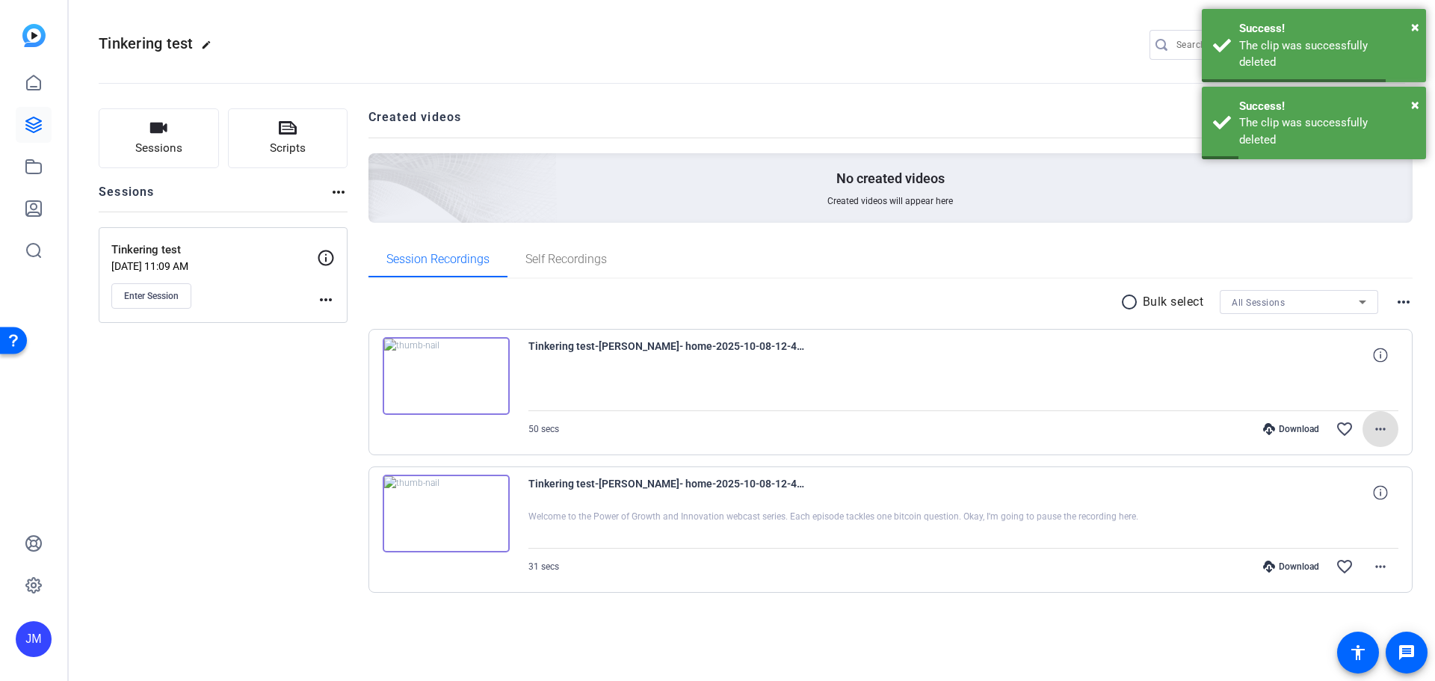
click at [1383, 431] on mat-icon "more_horiz" at bounding box center [1380, 429] width 18 height 18
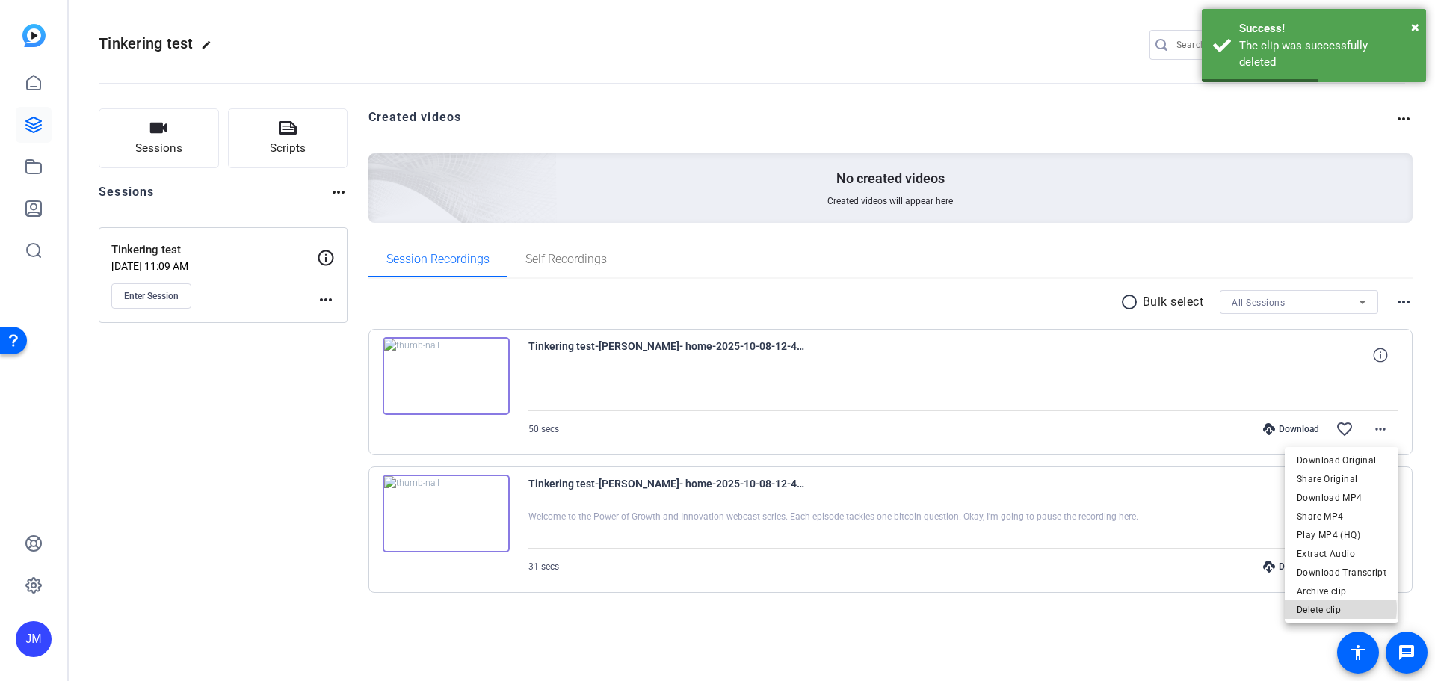
click at [1342, 608] on span "Delete clip" at bounding box center [1342, 610] width 90 height 18
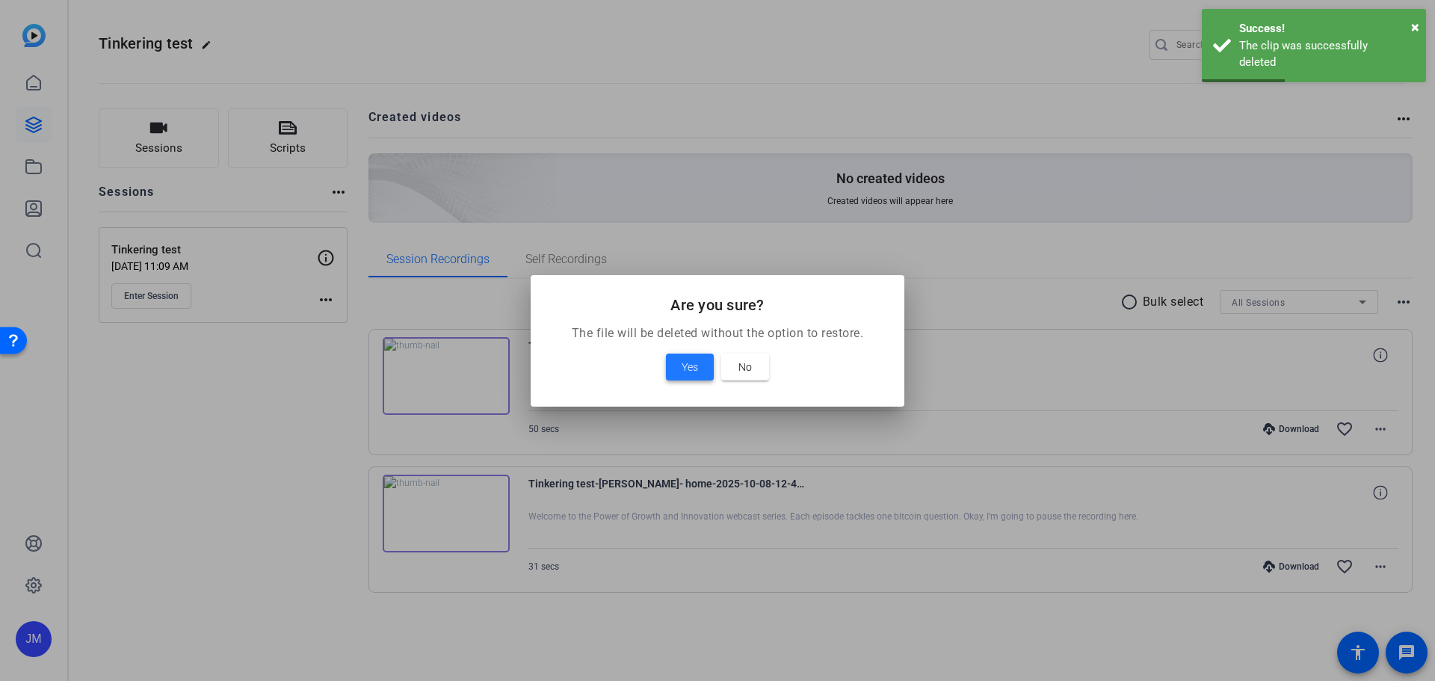
click at [677, 365] on span at bounding box center [690, 367] width 48 height 36
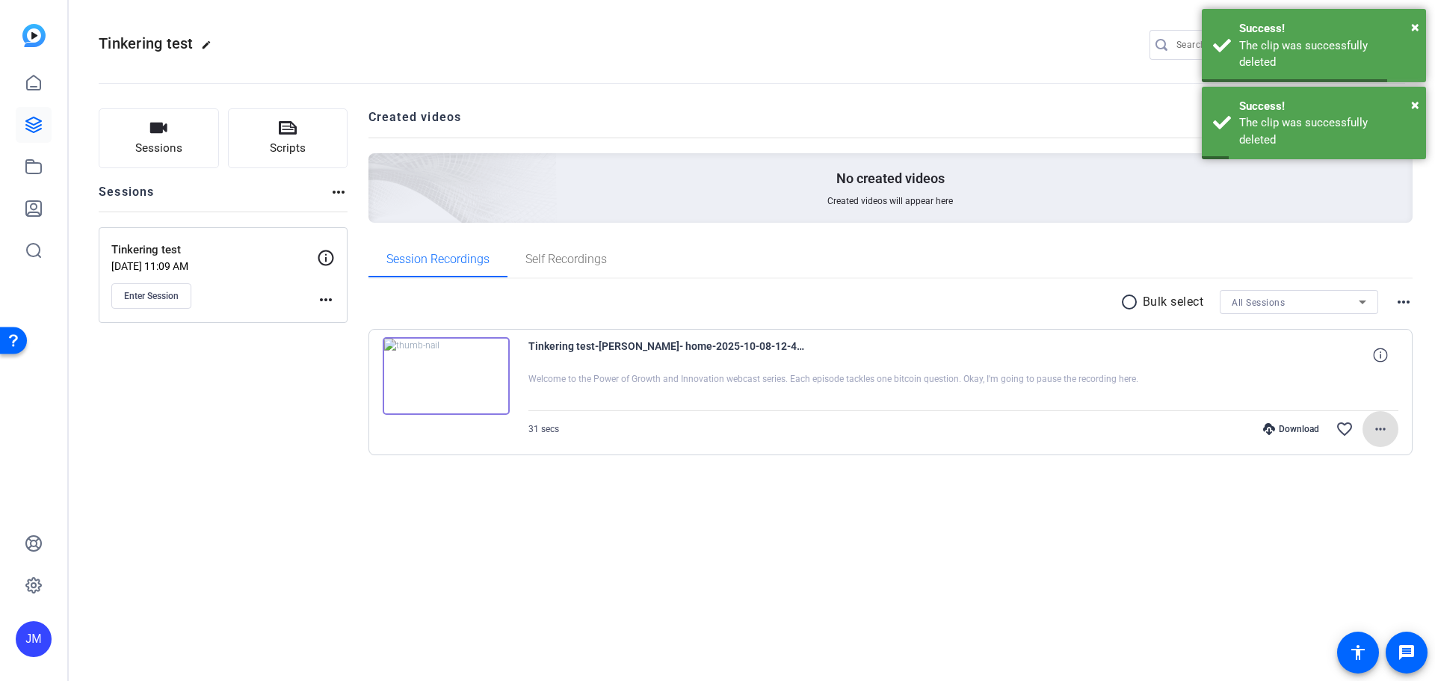
click at [1380, 427] on mat-icon "more_horiz" at bounding box center [1380, 429] width 18 height 18
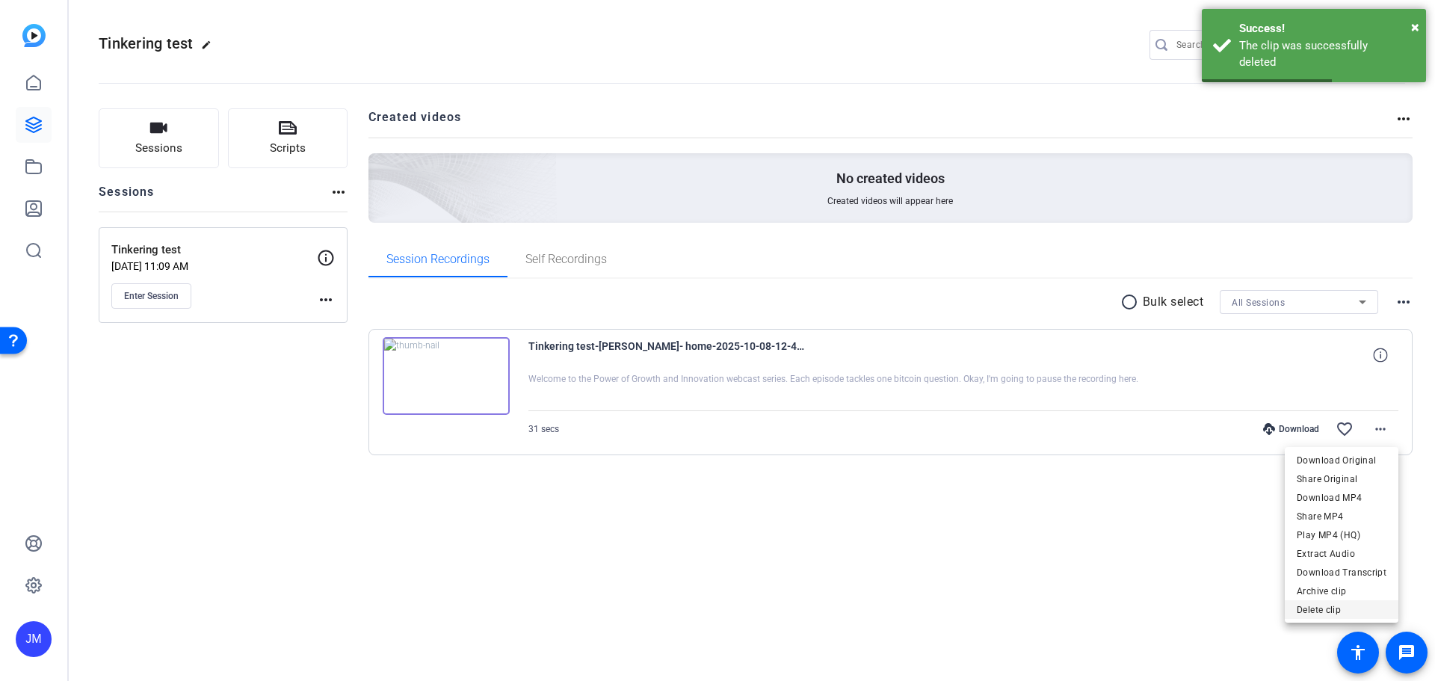
click at [1334, 611] on span "Delete clip" at bounding box center [1342, 610] width 90 height 18
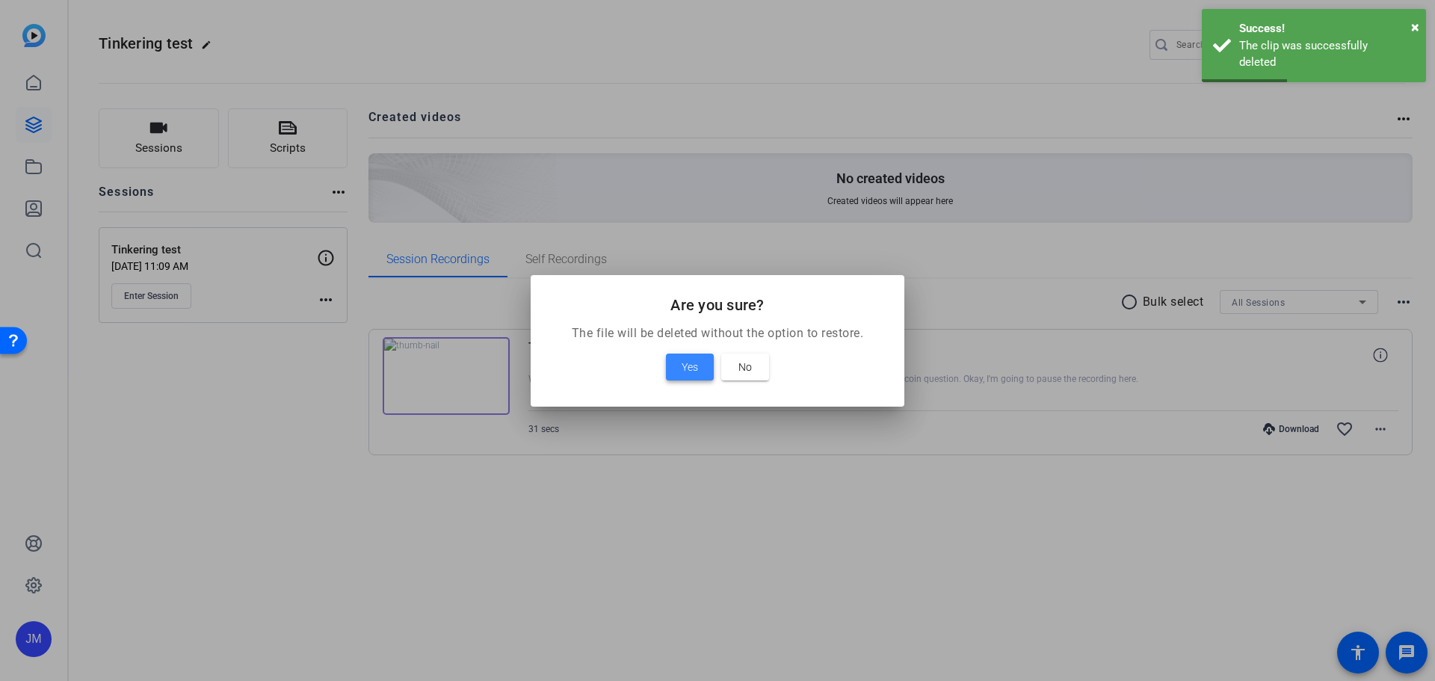
click at [691, 366] on span "Yes" at bounding box center [690, 367] width 16 height 18
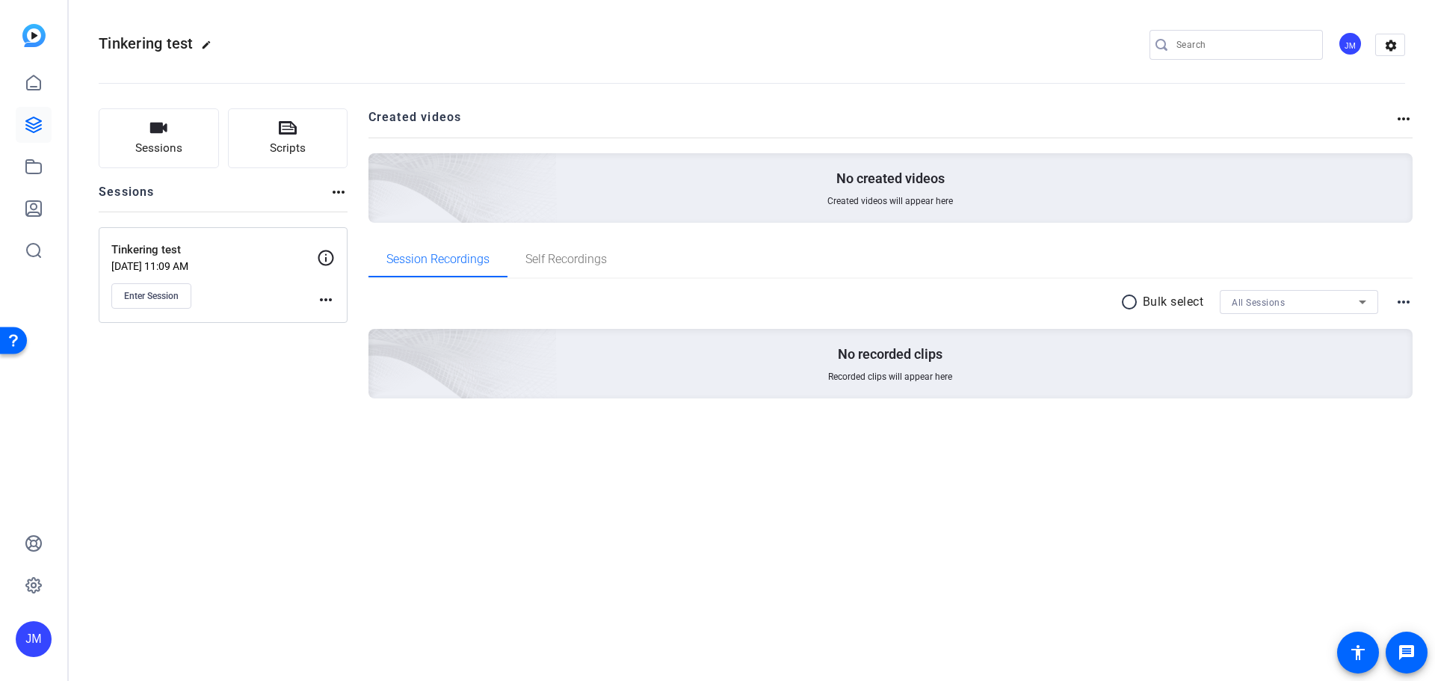
click at [222, 256] on p "Tinkering test" at bounding box center [214, 249] width 206 height 17
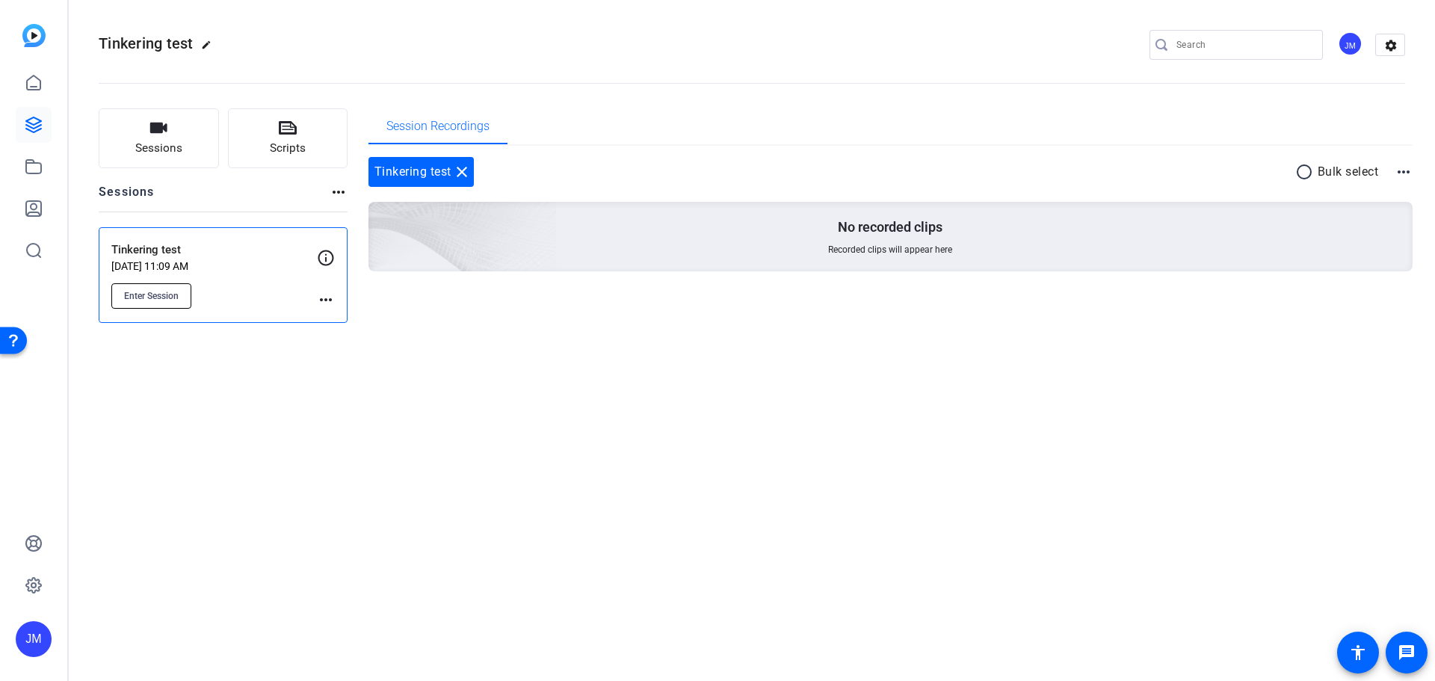
click at [158, 292] on span "Enter Session" at bounding box center [151, 296] width 55 height 12
click at [40, 117] on icon at bounding box center [34, 125] width 18 height 18
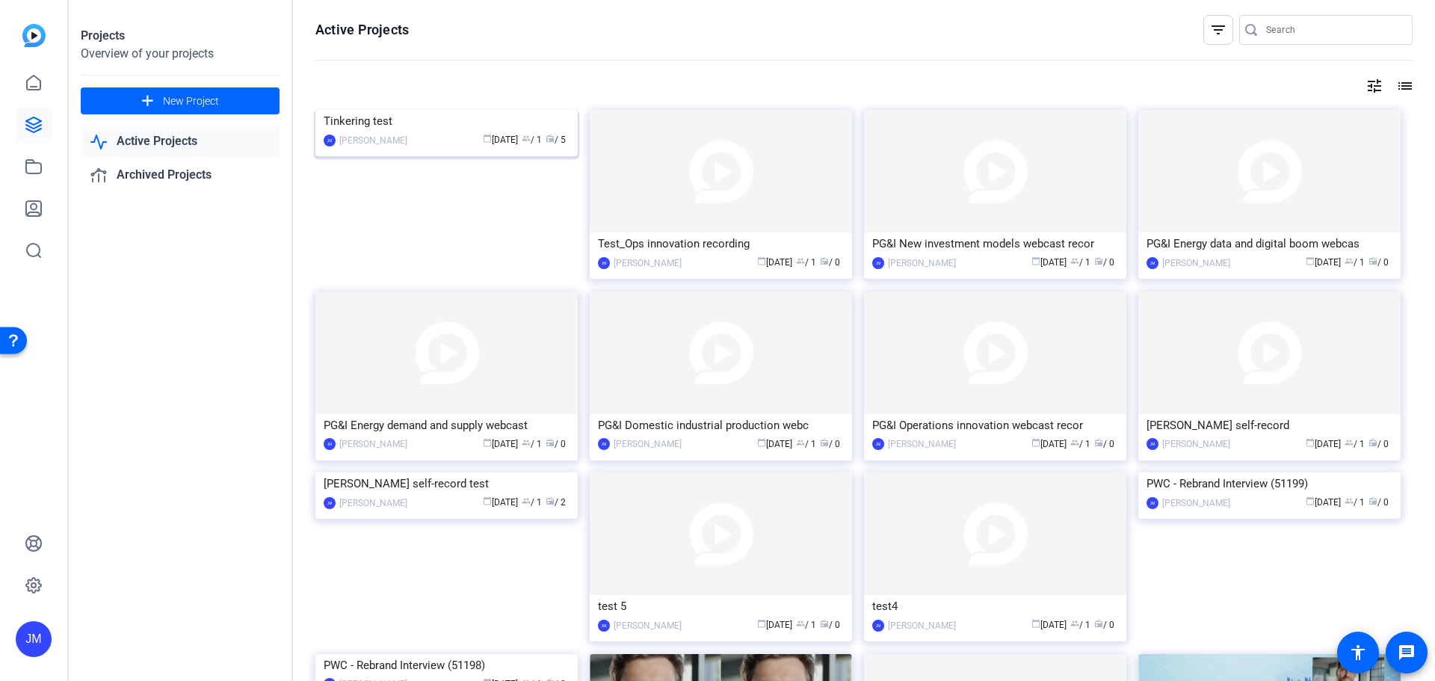
click at [507, 110] on img at bounding box center [446, 110] width 262 height 0
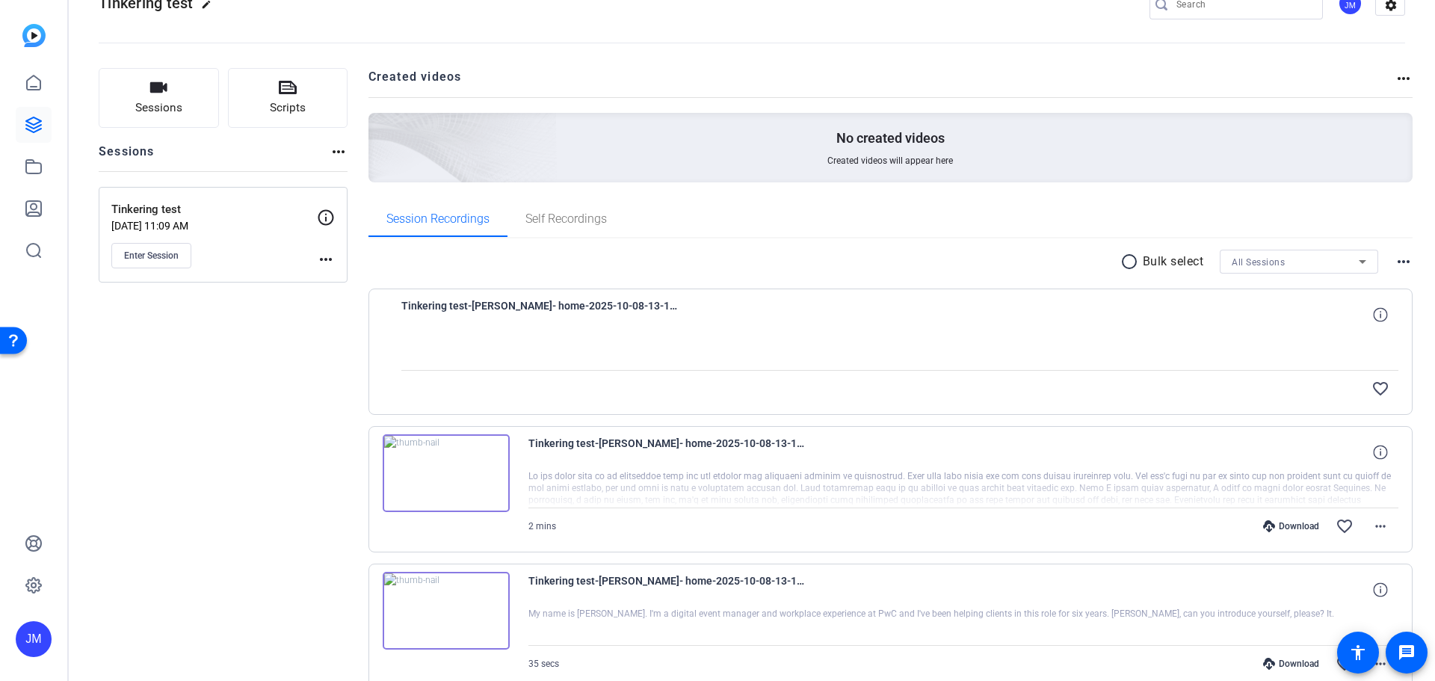
scroll to position [75, 0]
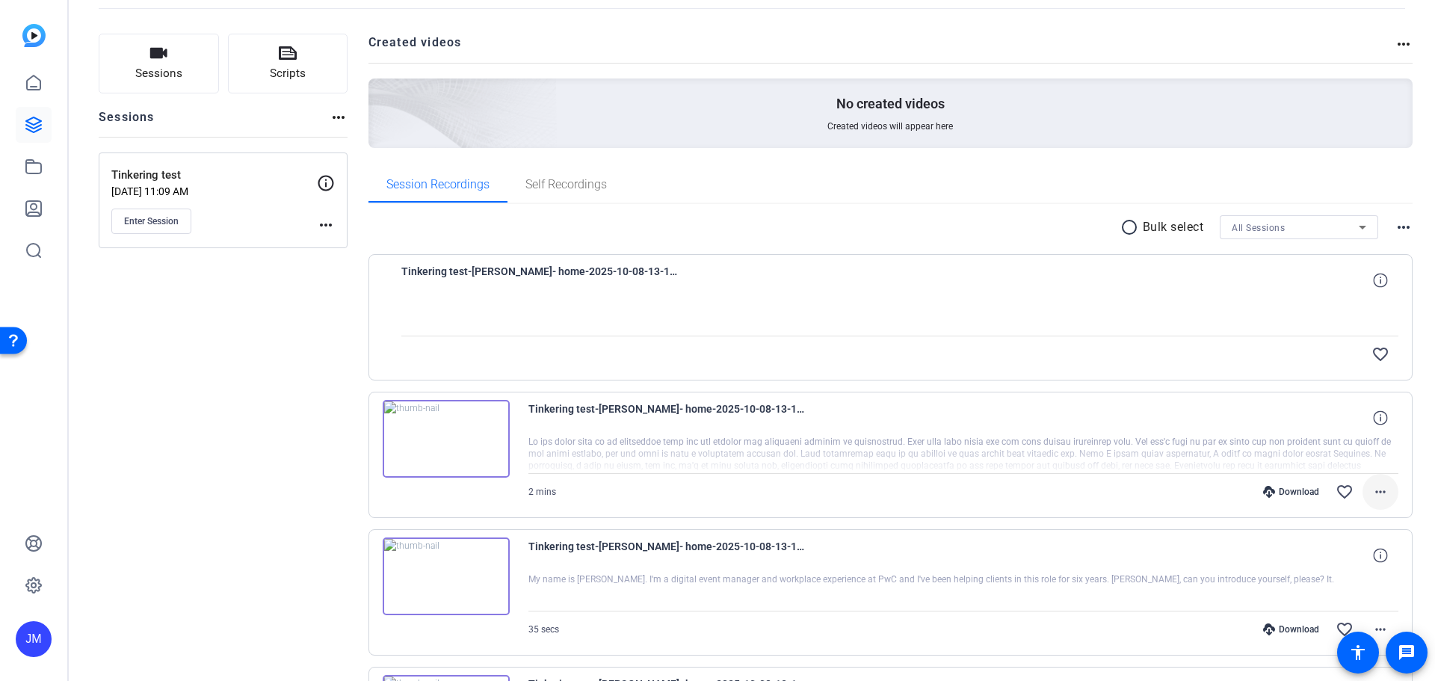
click at [1371, 490] on mat-icon "more_horiz" at bounding box center [1380, 492] width 18 height 18
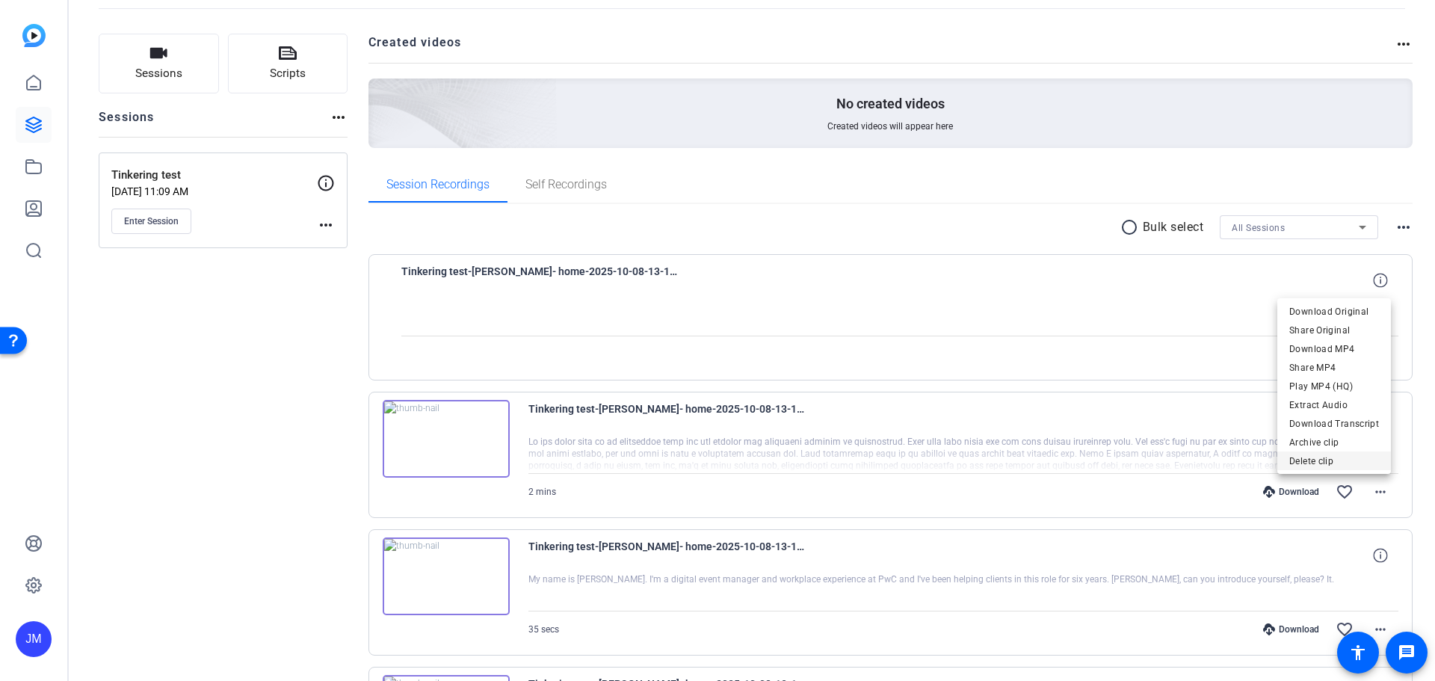
click at [1315, 460] on span "Delete clip" at bounding box center [1334, 461] width 90 height 18
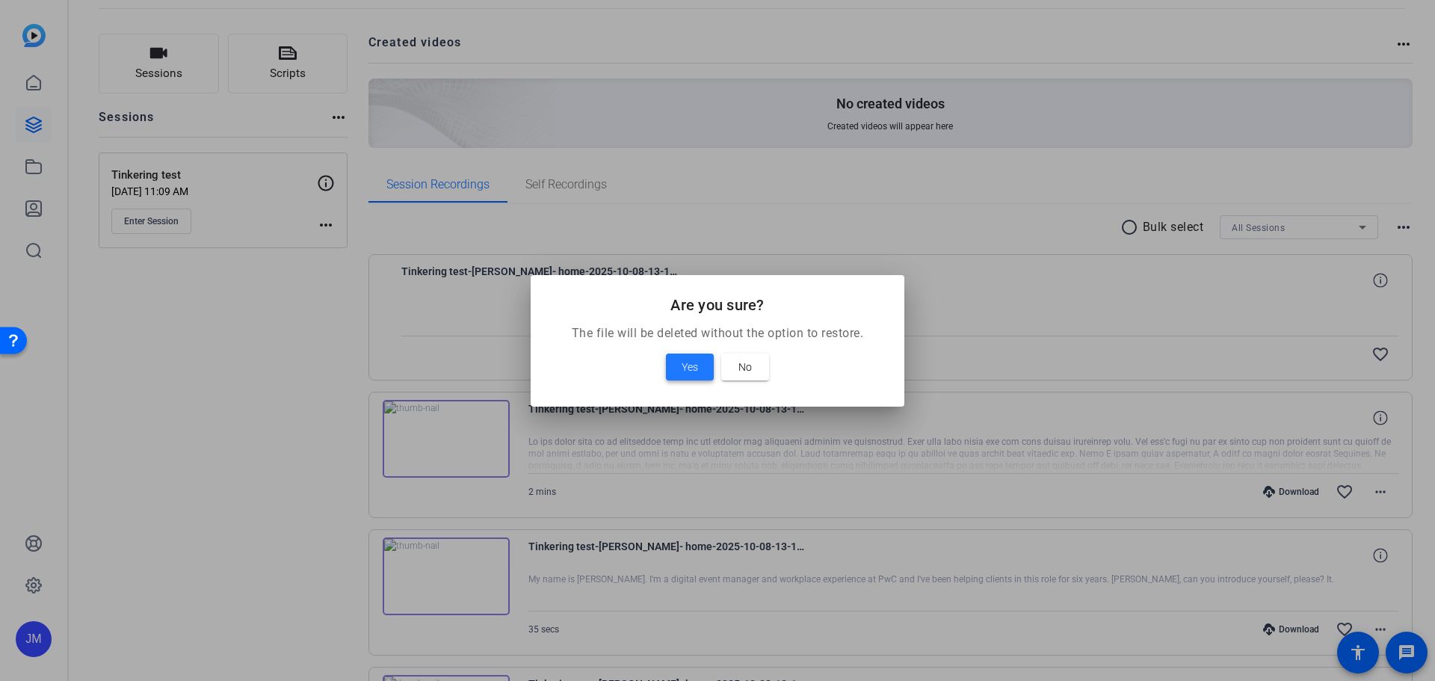
click at [692, 368] on span "Yes" at bounding box center [690, 367] width 16 height 18
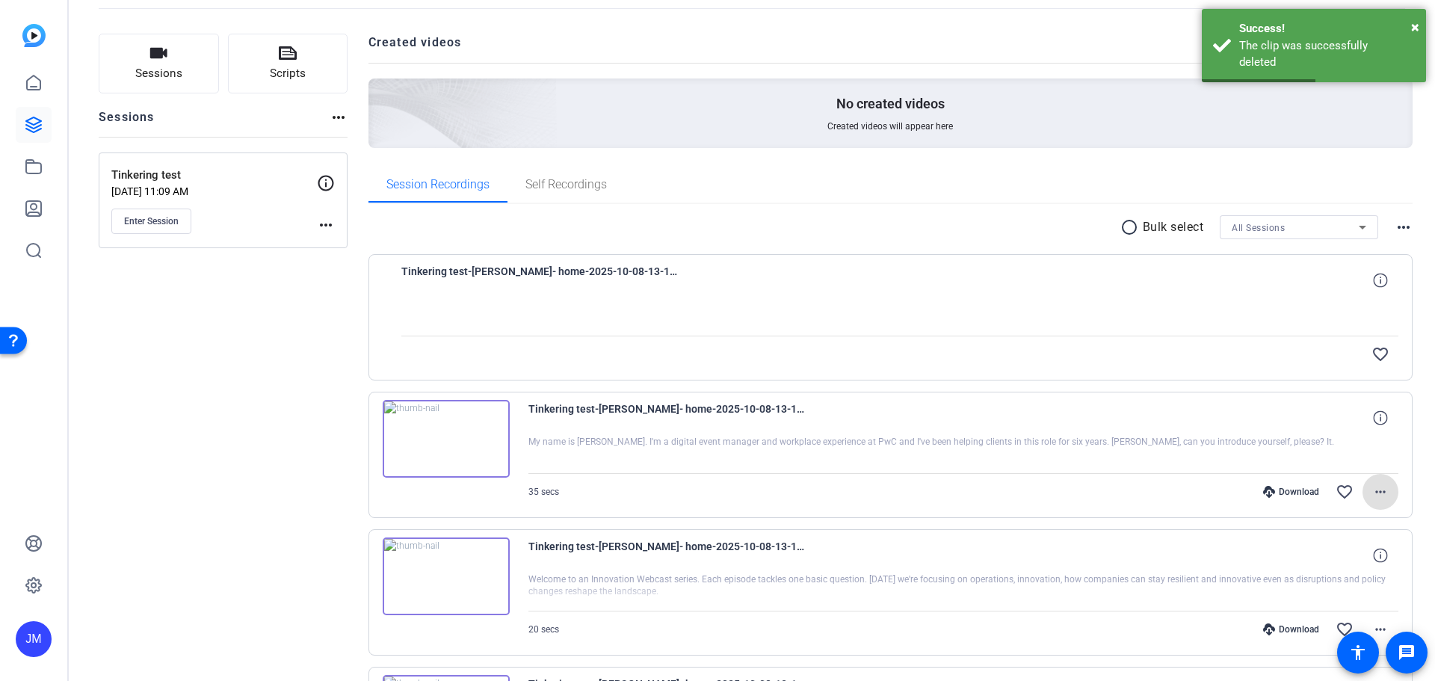
click at [1383, 492] on span at bounding box center [1380, 492] width 36 height 36
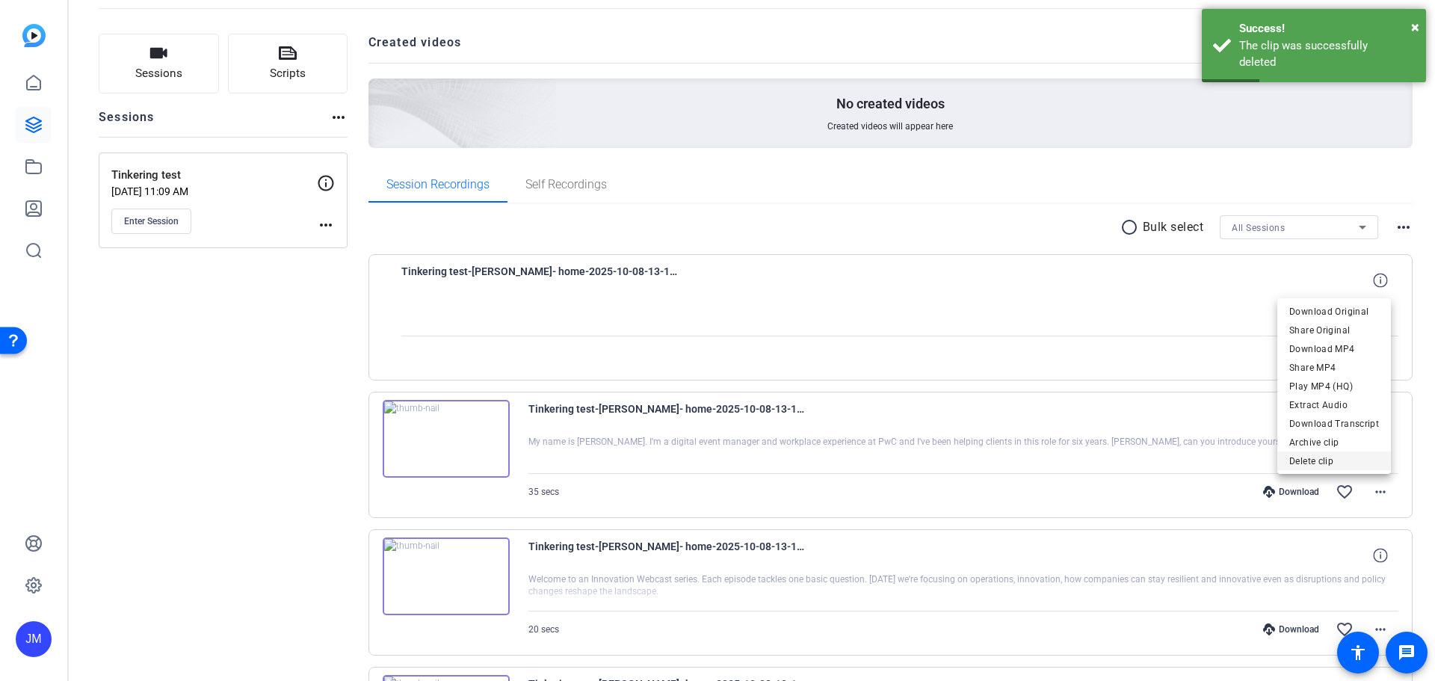
click at [1323, 459] on span "Delete clip" at bounding box center [1334, 461] width 90 height 18
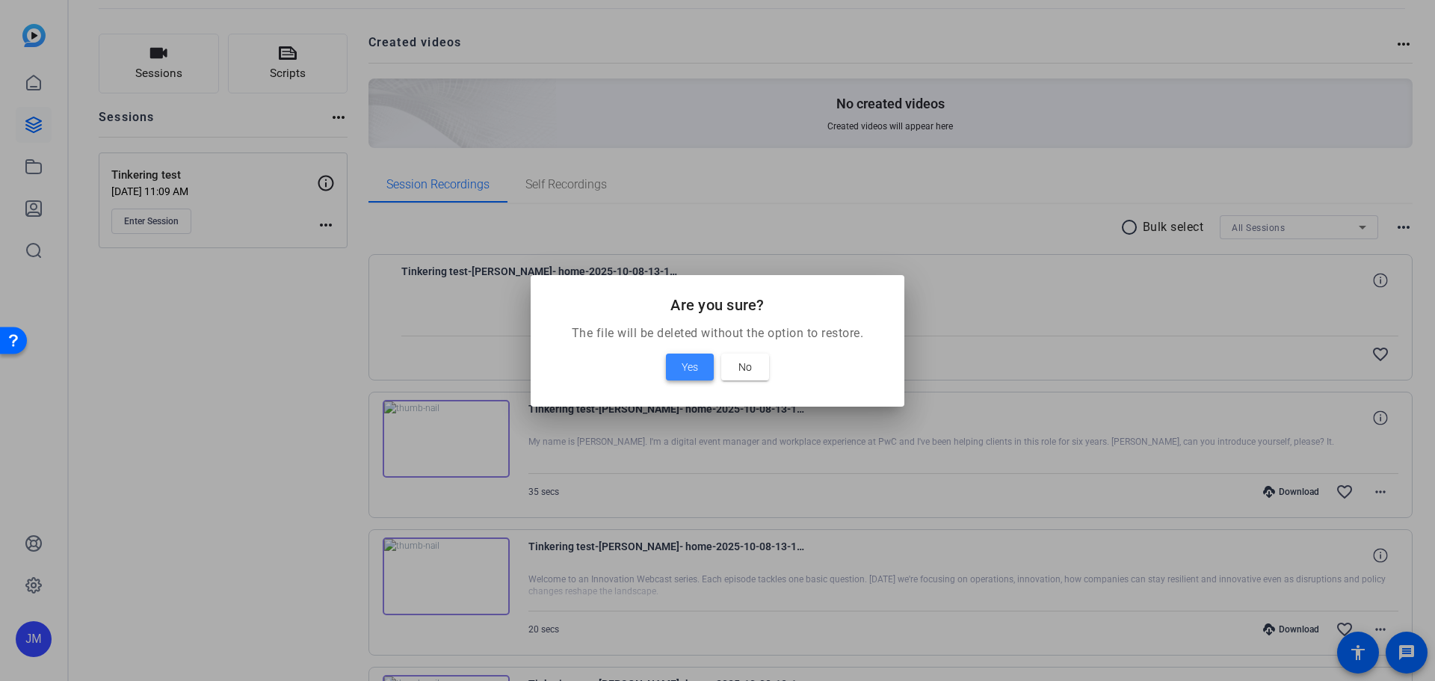
click at [677, 364] on span at bounding box center [690, 367] width 48 height 36
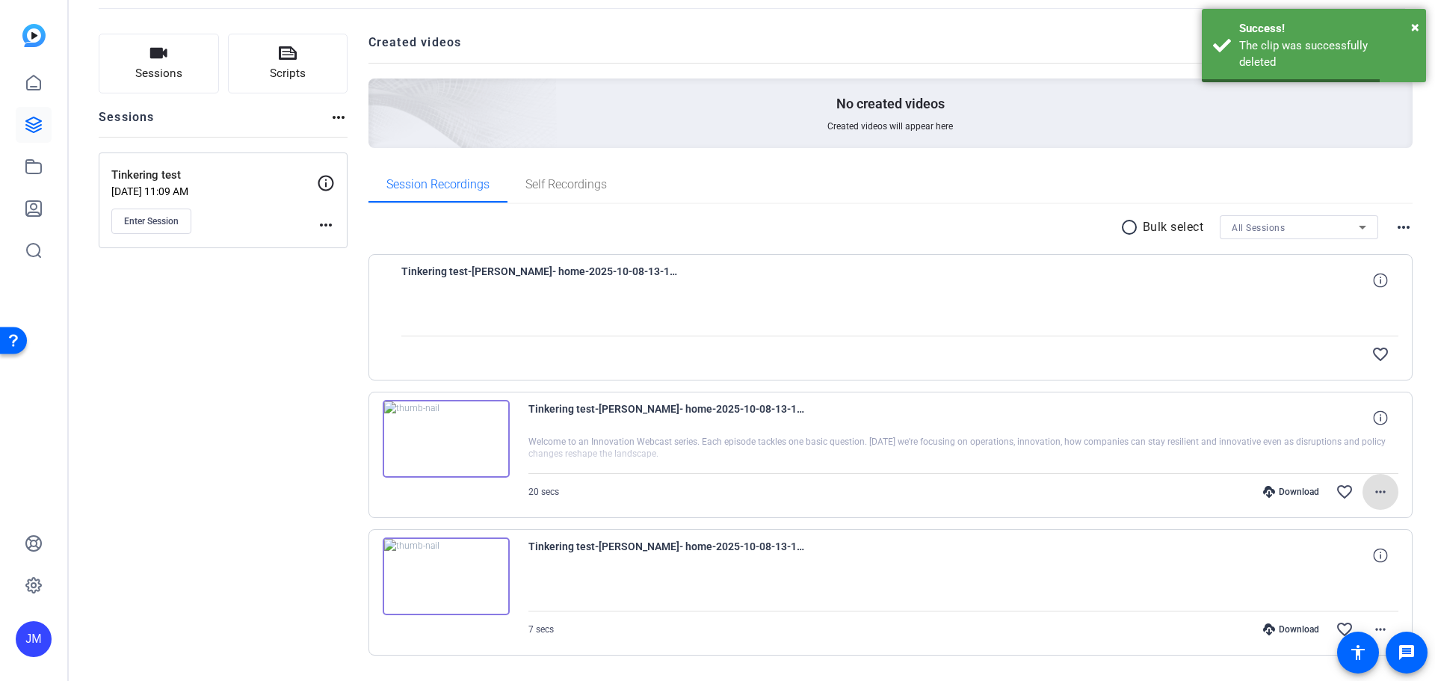
click at [1377, 494] on mat-icon "more_horiz" at bounding box center [1380, 492] width 18 height 18
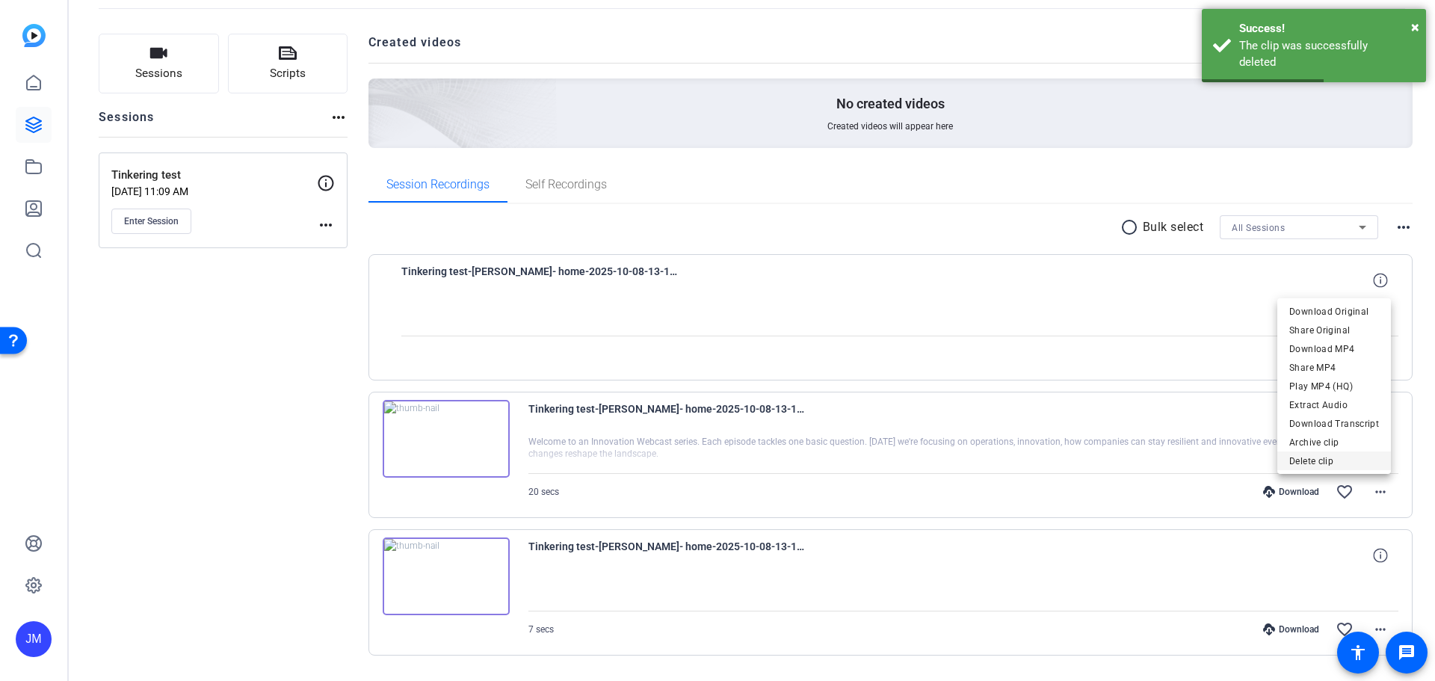
click at [1327, 463] on span "Delete clip" at bounding box center [1334, 461] width 90 height 18
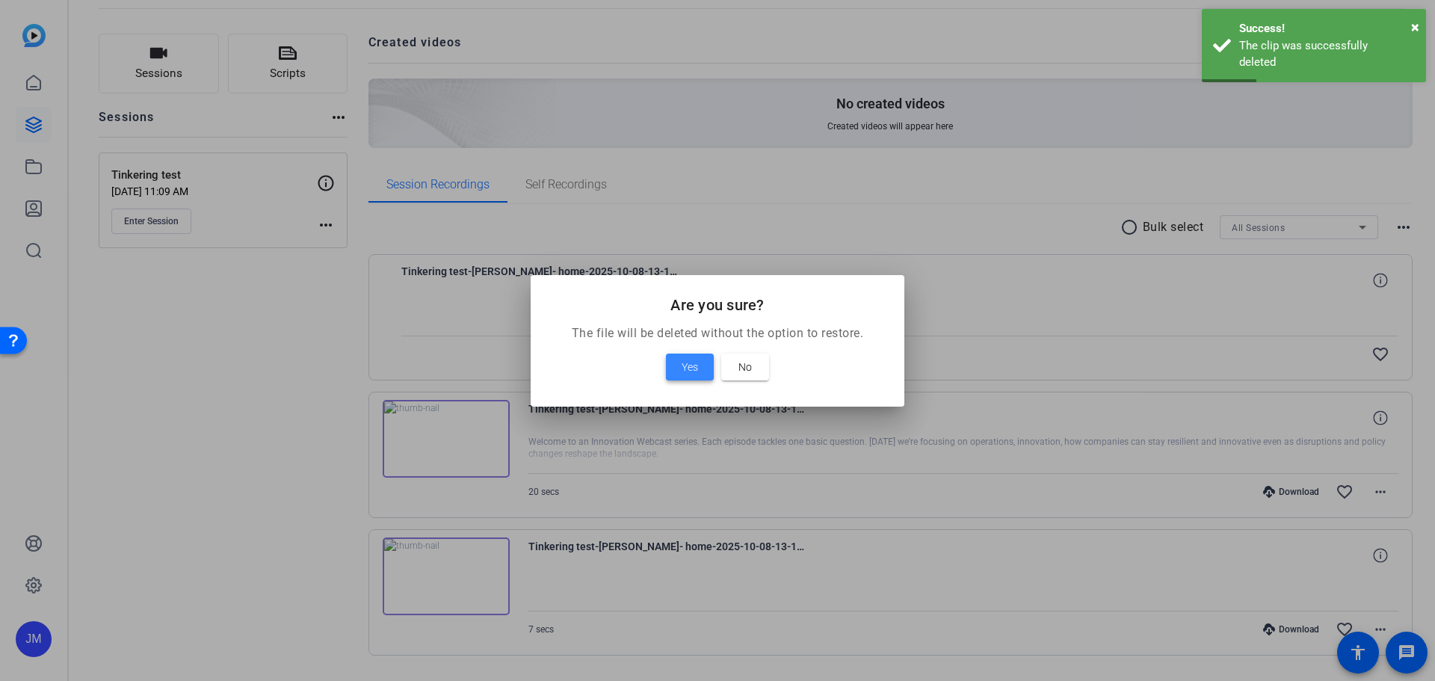
click at [686, 370] on span "Yes" at bounding box center [690, 367] width 16 height 18
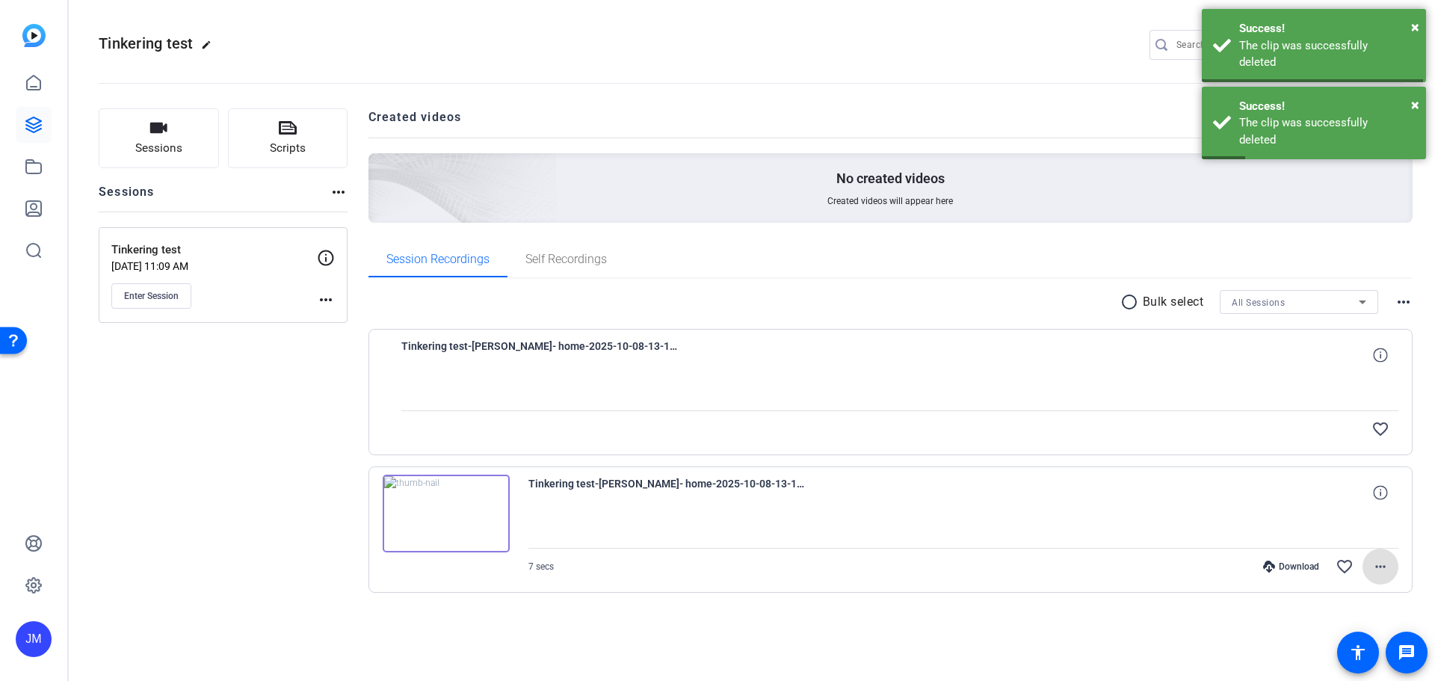
scroll to position [0, 0]
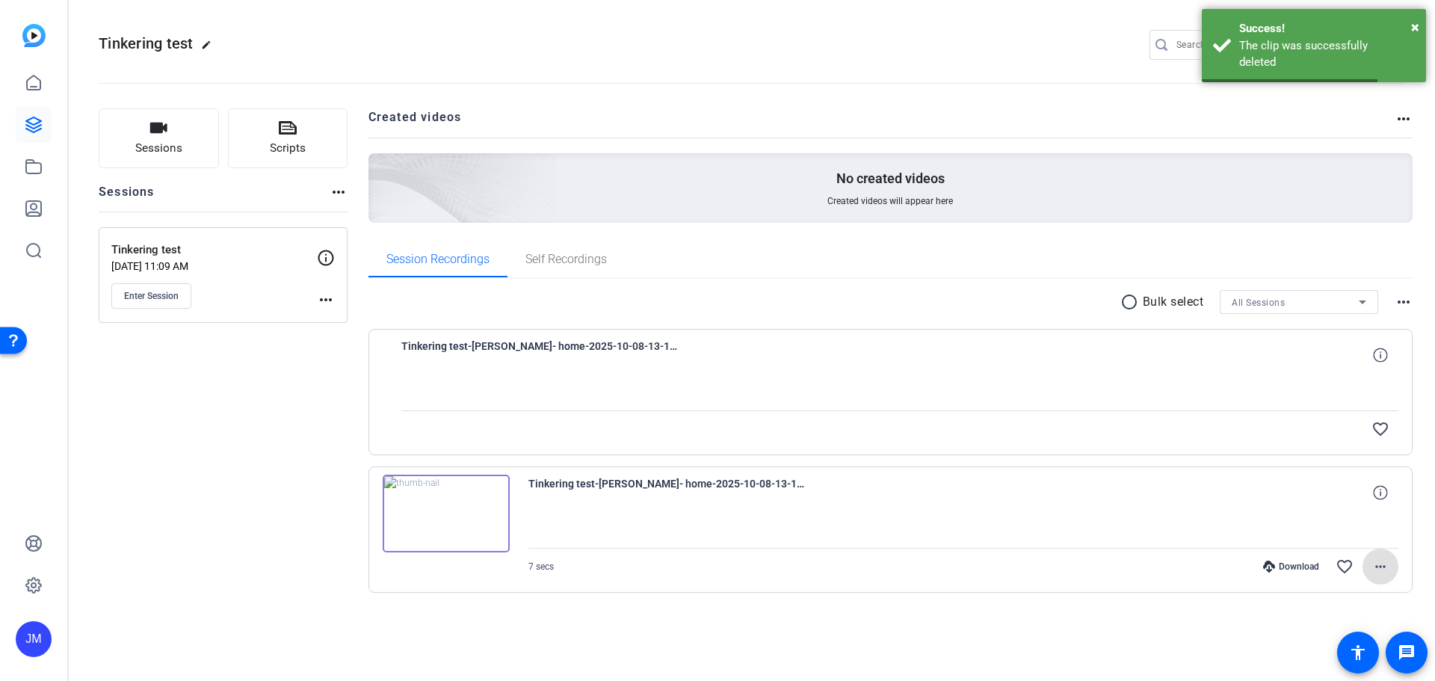
click at [1385, 572] on mat-icon "more_horiz" at bounding box center [1380, 566] width 18 height 18
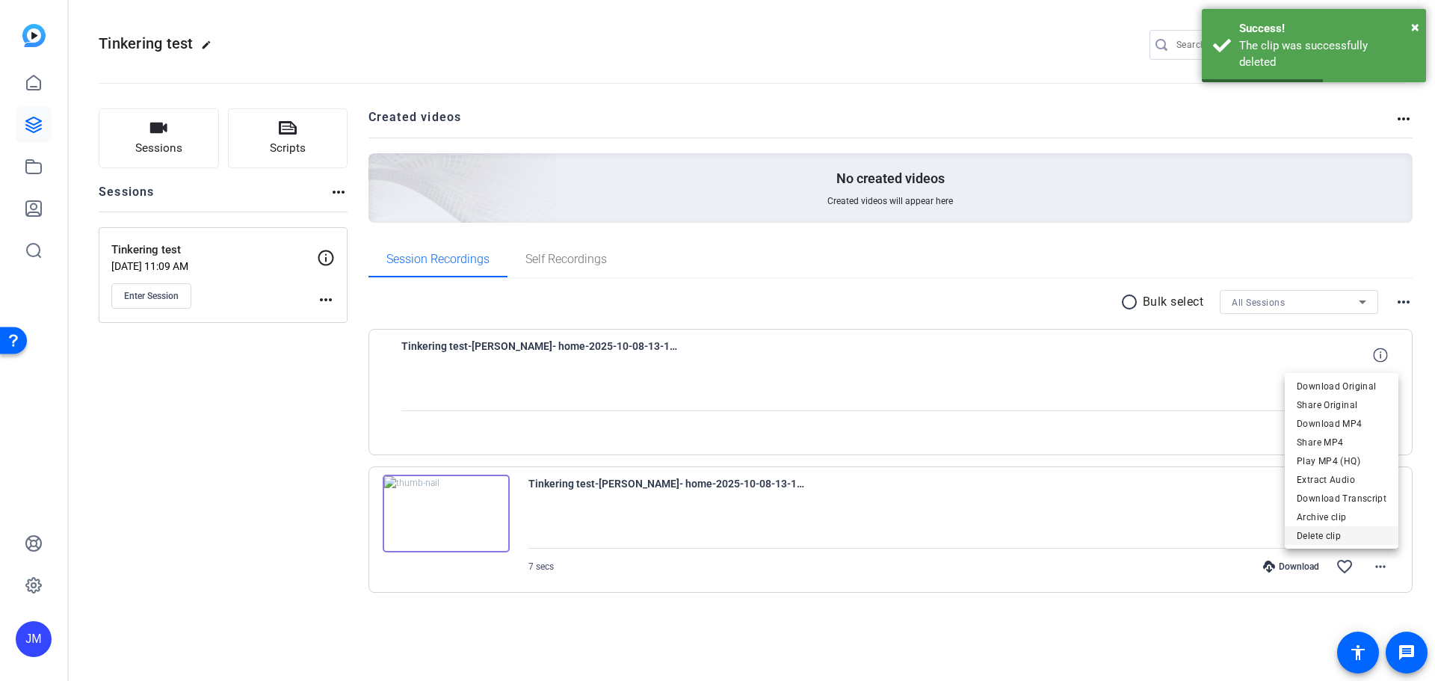
click at [1333, 537] on span "Delete clip" at bounding box center [1342, 536] width 90 height 18
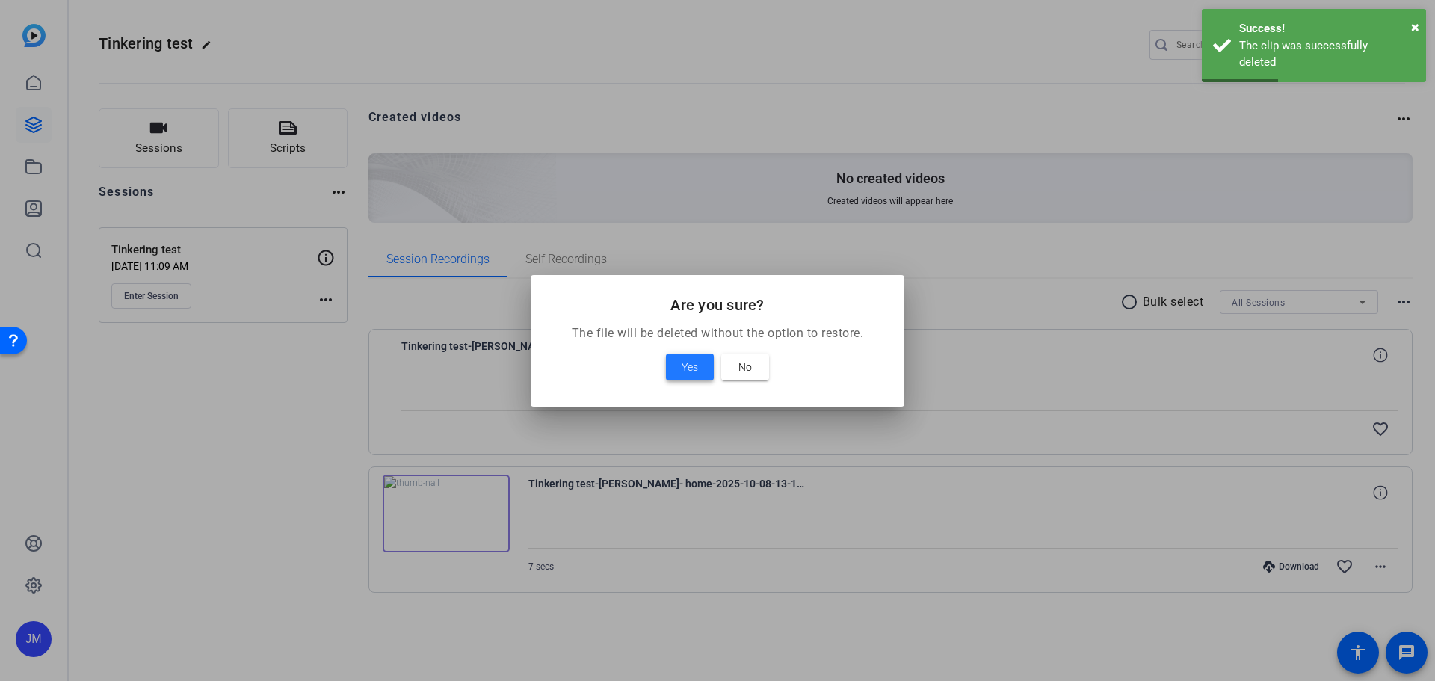
click at [691, 368] on span "Yes" at bounding box center [690, 367] width 16 height 18
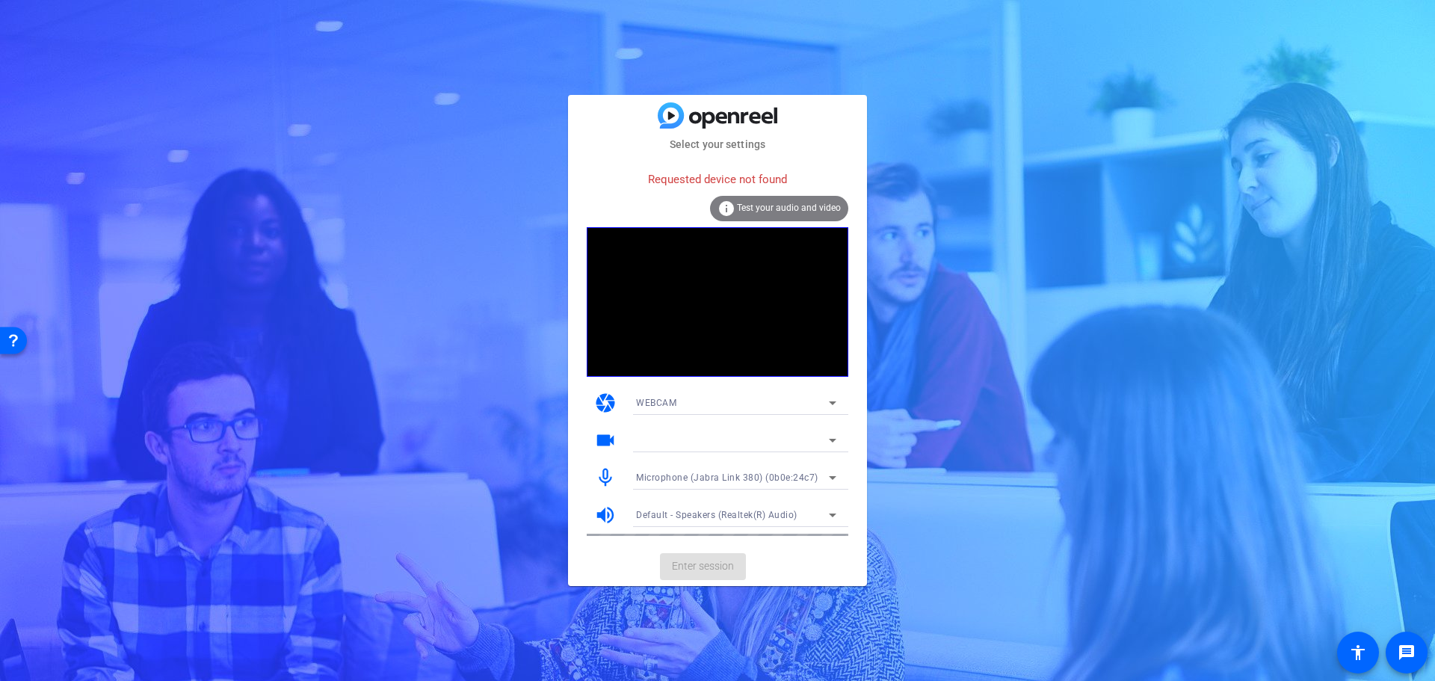
click at [654, 480] on span "Microphone (Jabra Link 380) (0b0e:24c7)" at bounding box center [727, 477] width 182 height 10
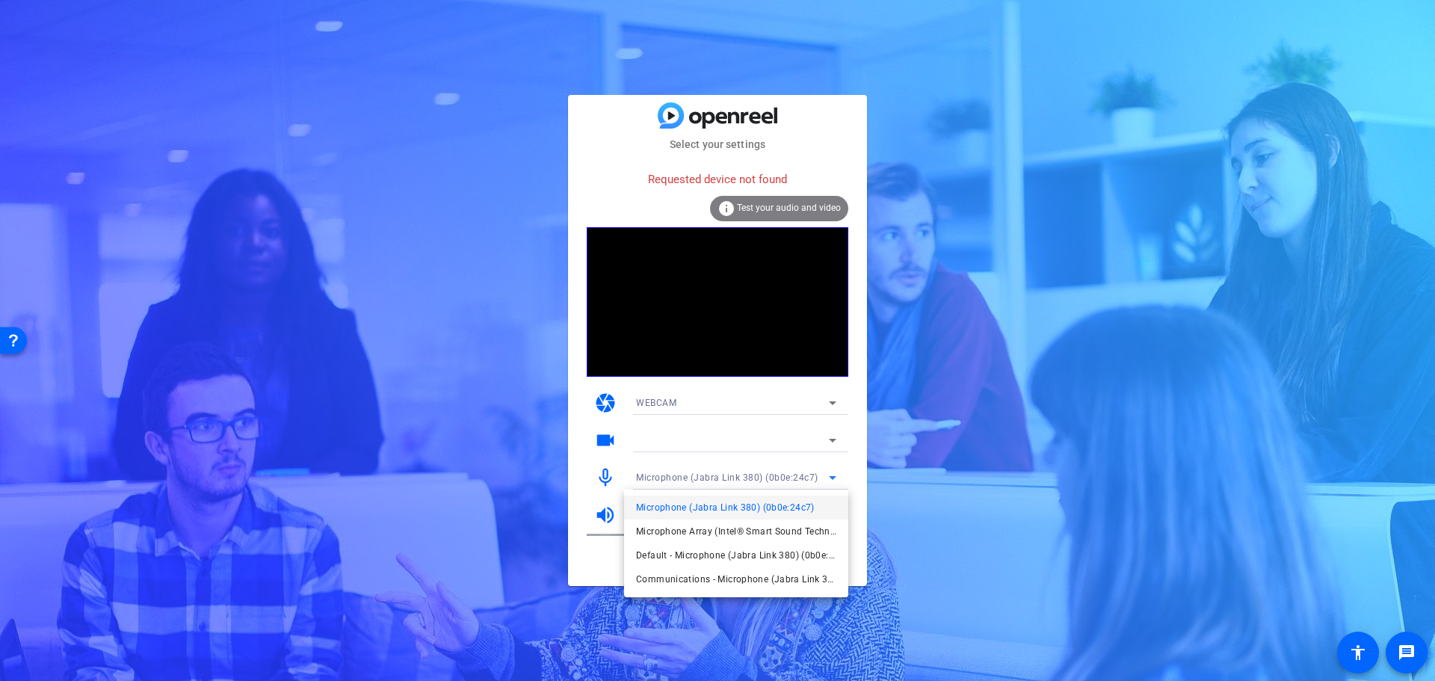
click at [599, 556] on div at bounding box center [717, 340] width 1435 height 681
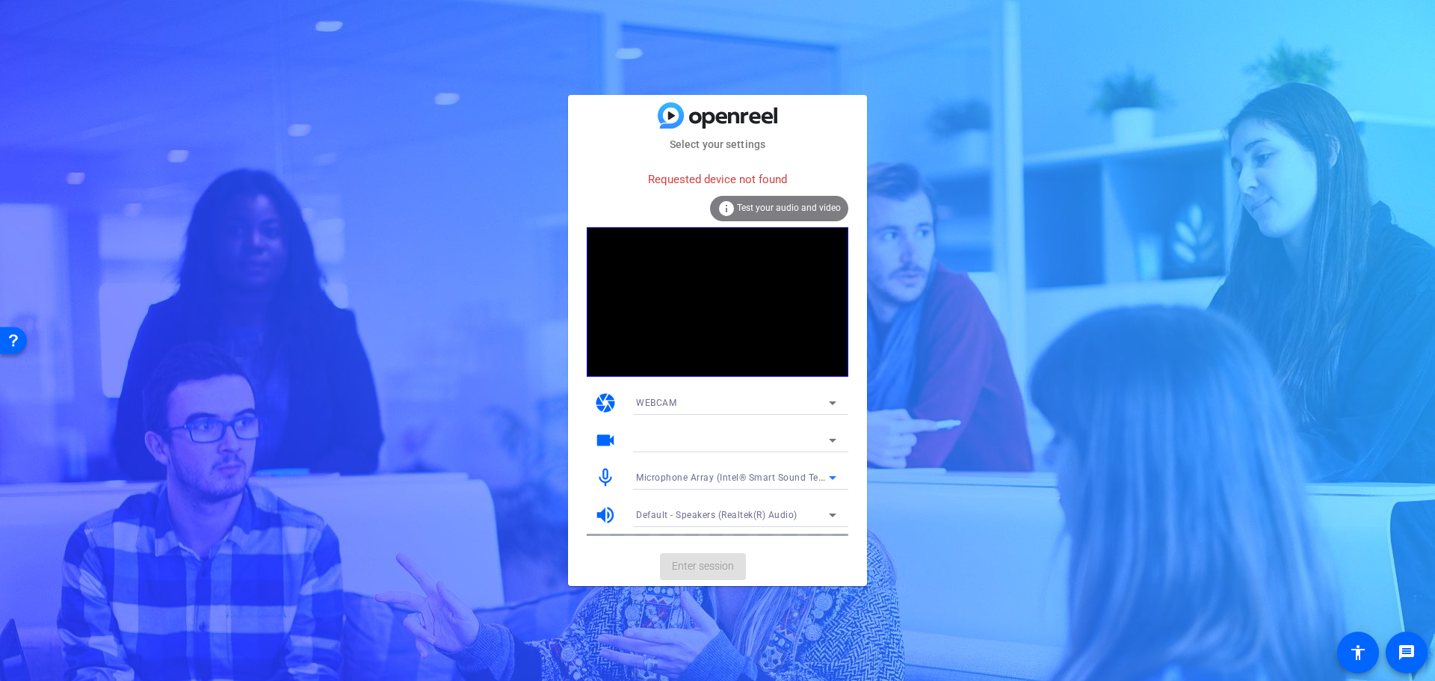
click at [667, 474] on span "Microphone Array (Intel® Smart Sound Technology for Digital Microphones)" at bounding box center [801, 477] width 331 height 12
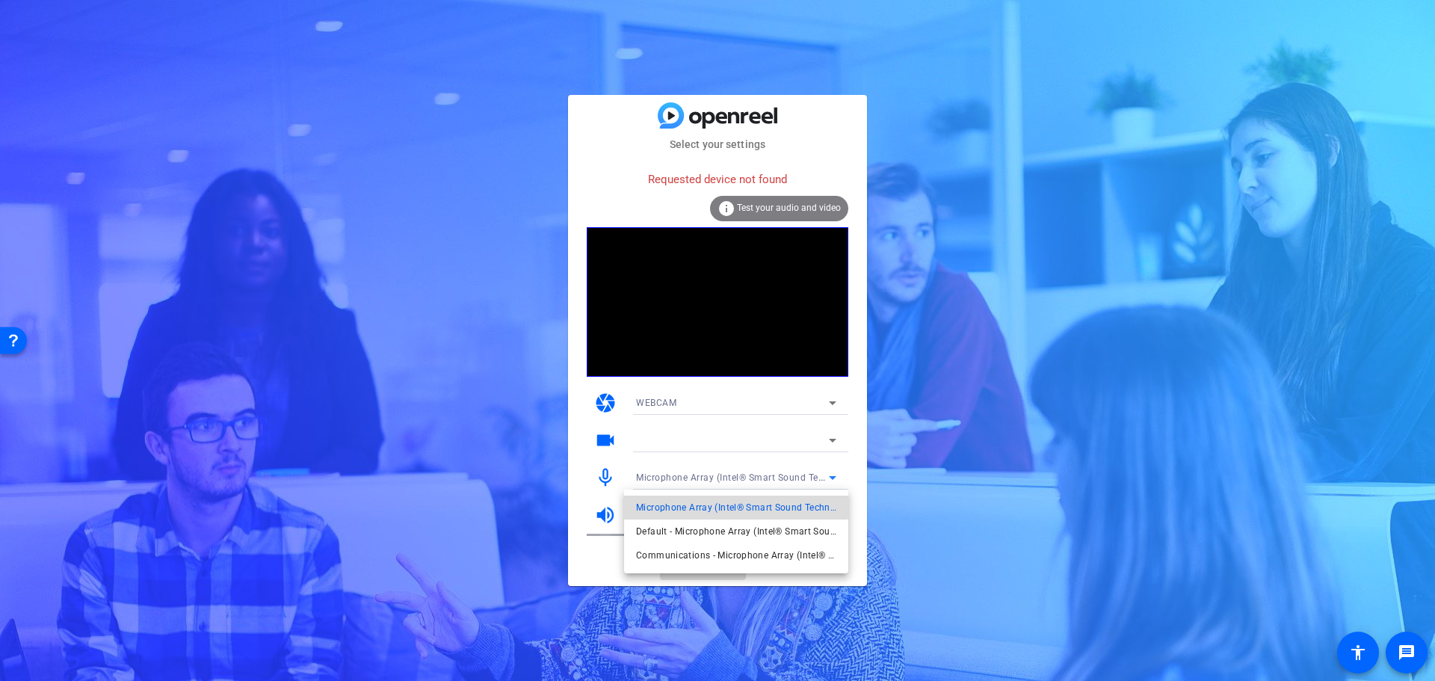
click at [670, 500] on span "Microphone Array (Intel® Smart Sound Technology for Digital Microphones)" at bounding box center [736, 507] width 200 height 18
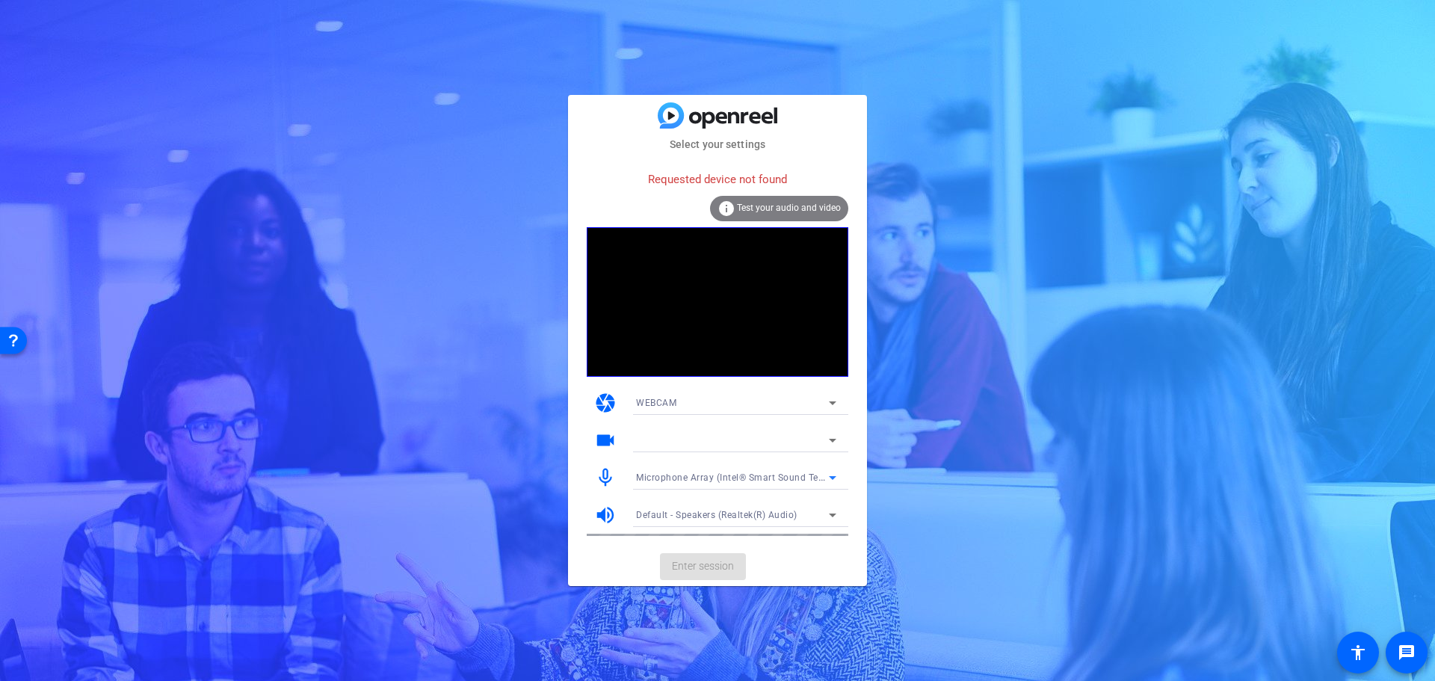
click at [659, 514] on span "Default - Speakers (Realtek(R) Audio)" at bounding box center [716, 515] width 161 height 10
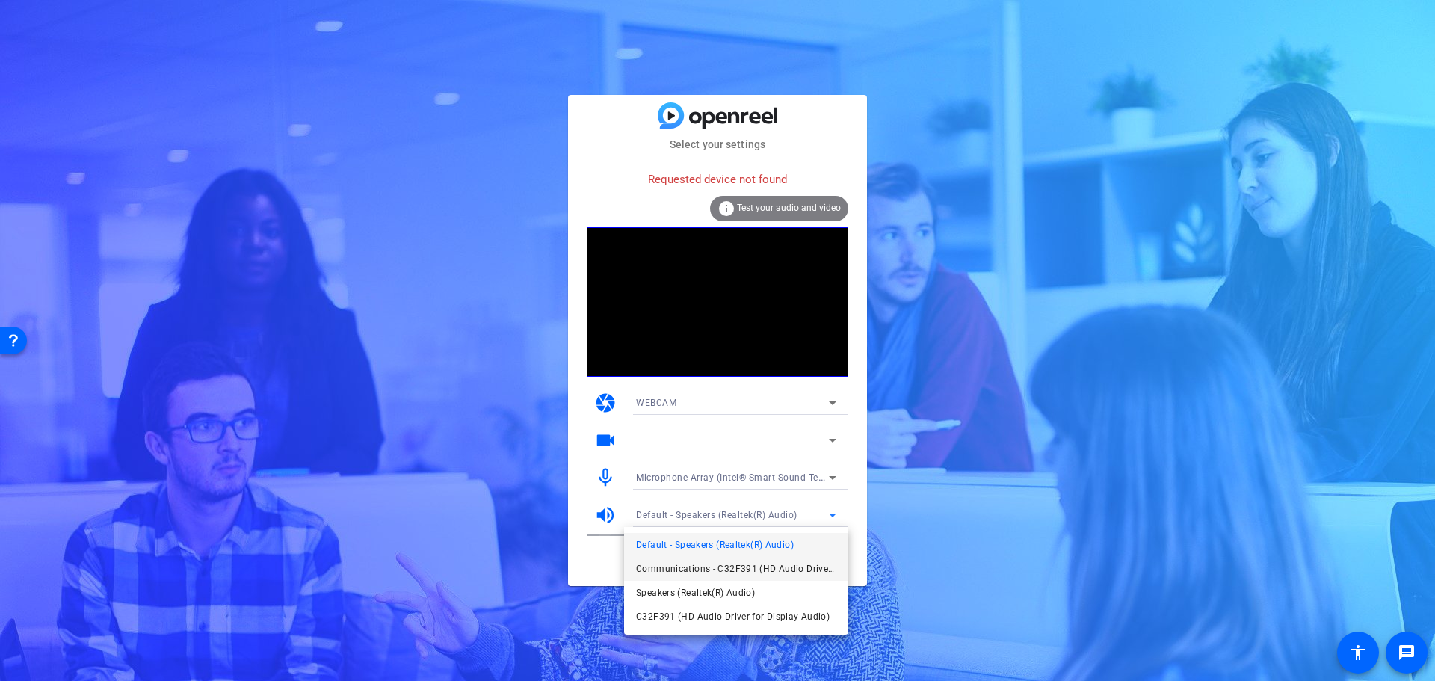
click at [664, 566] on span "Communications - C32F391 (HD Audio Driver for Display Audio)" at bounding box center [736, 569] width 200 height 18
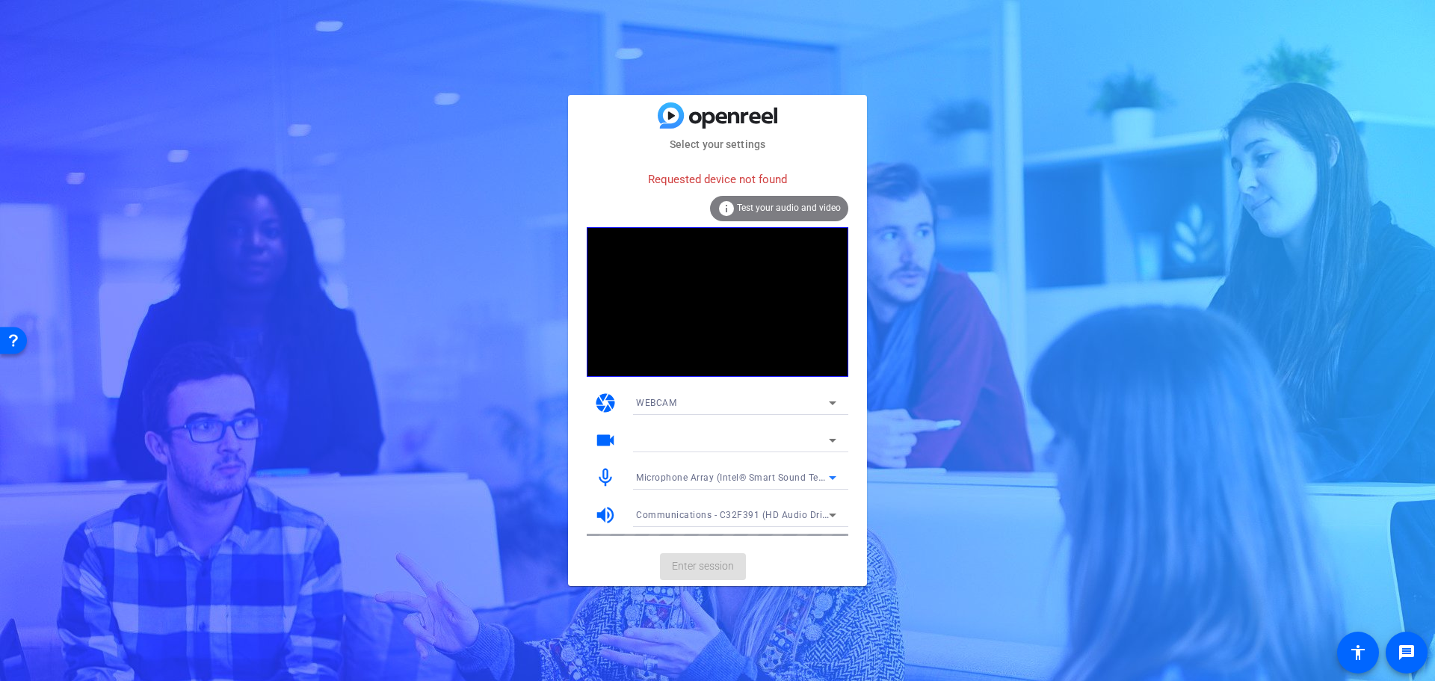
click at [685, 481] on span "Microphone Array (Intel® Smart Sound Technology for Digital Microphones)" at bounding box center [801, 477] width 331 height 12
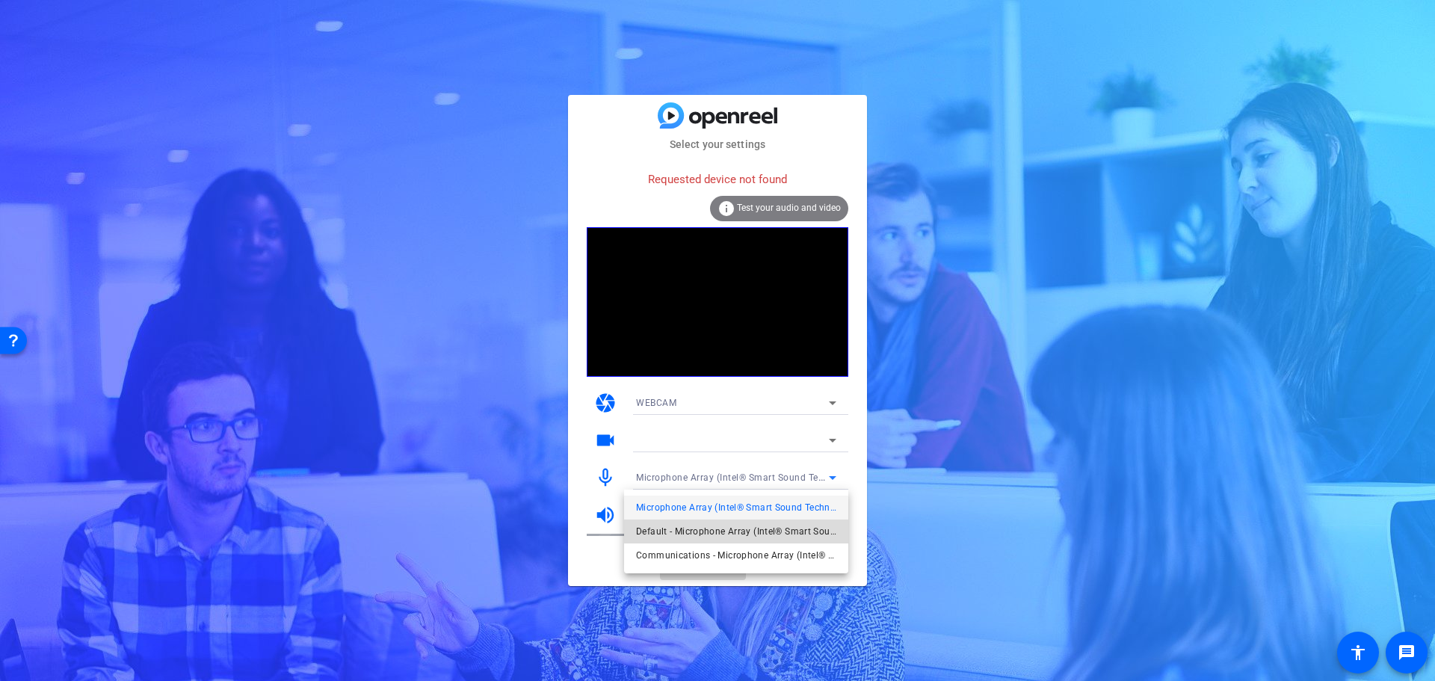
click at [660, 527] on span "Default - Microphone Array (Intel® Smart Sound Technology for Digital Microphon…" at bounding box center [736, 531] width 200 height 18
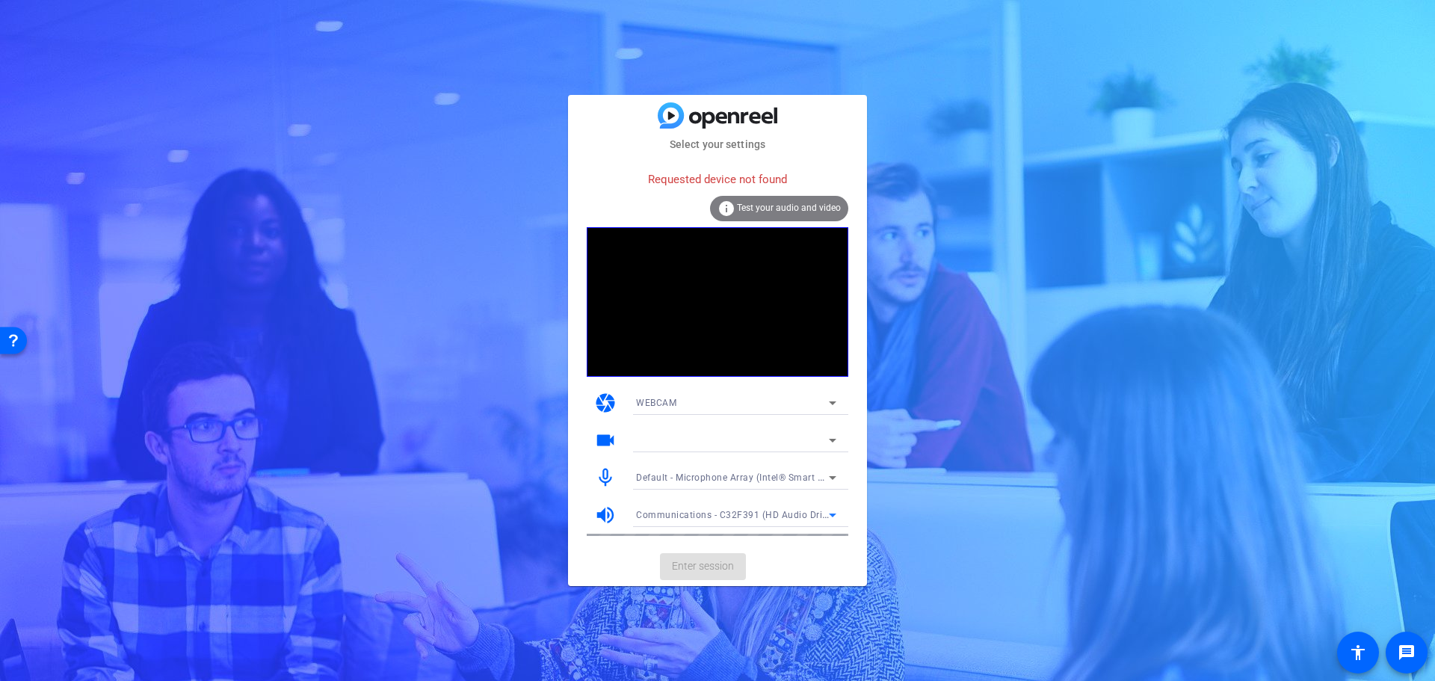
click at [670, 513] on span "Communications - C32F391 (HD Audio Driver for Display Audio)" at bounding box center [776, 514] width 281 height 12
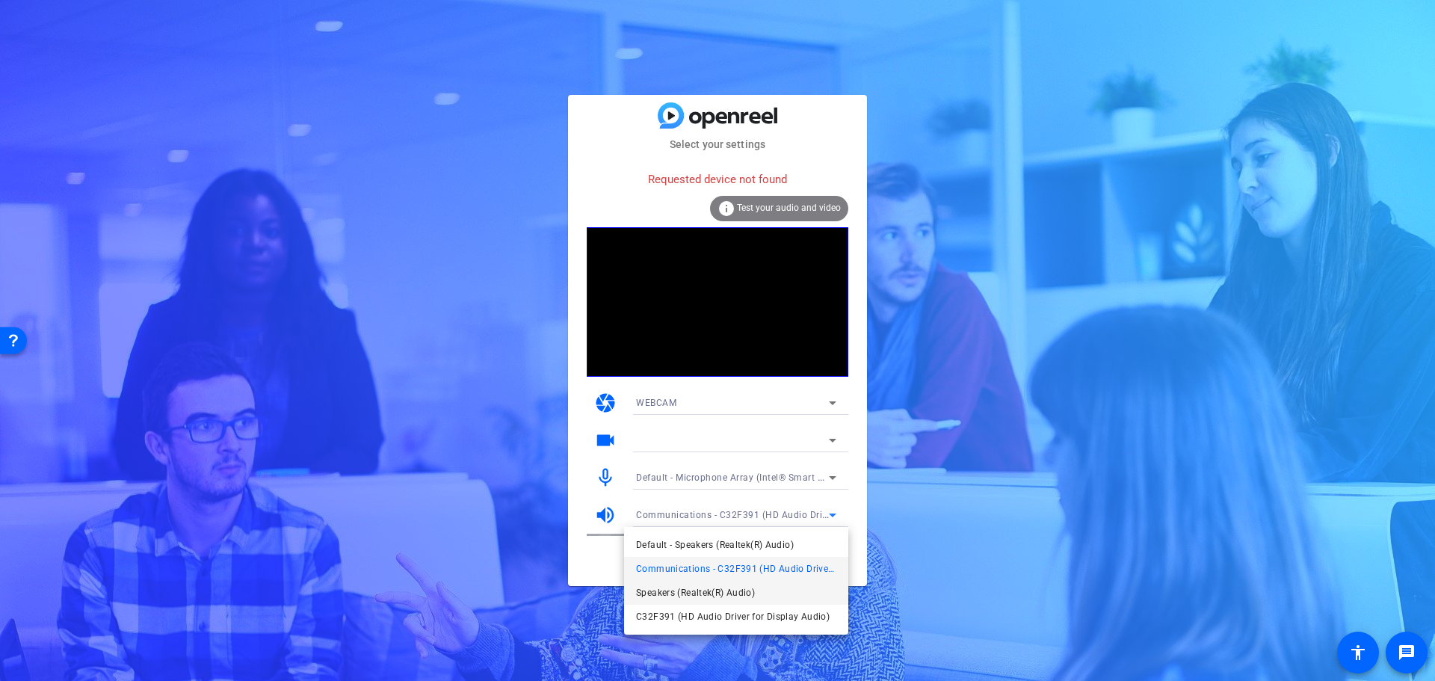
click at [664, 587] on span "Speakers (Realtek(R) Audio)" at bounding box center [695, 593] width 119 height 18
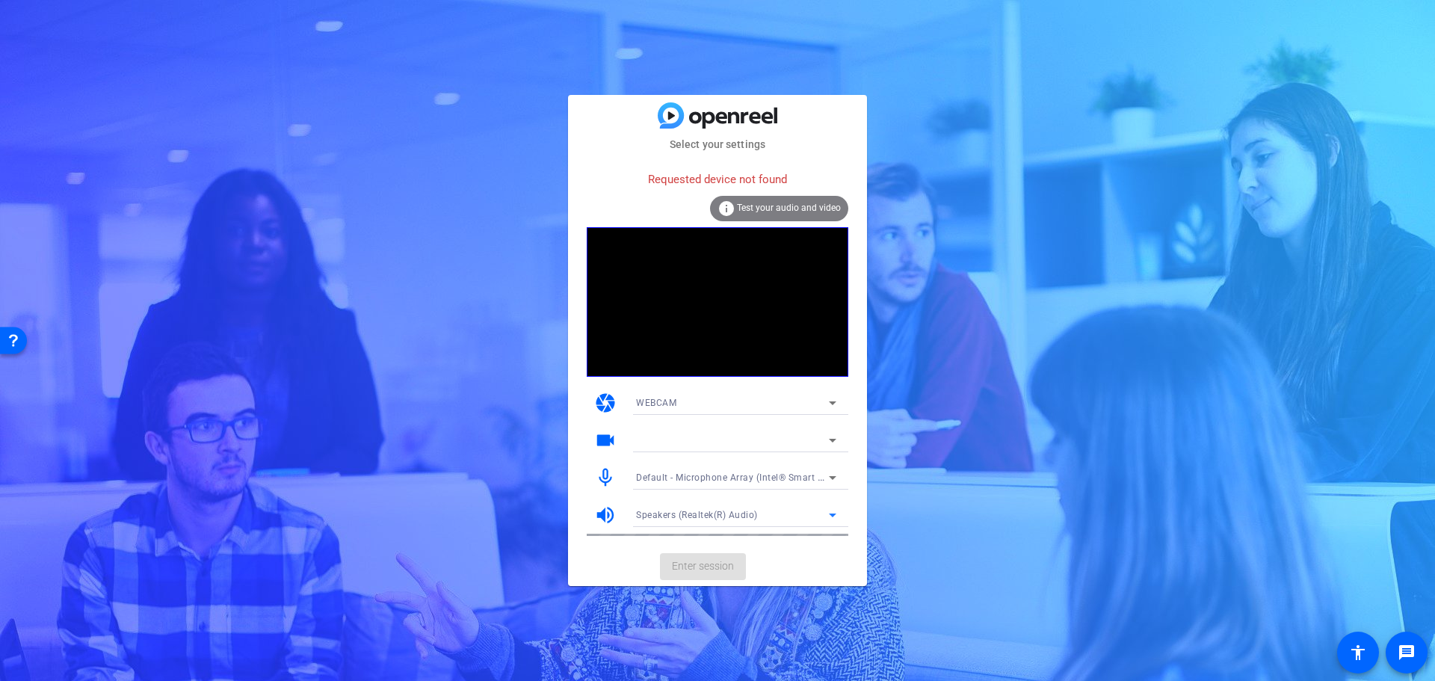
click at [831, 472] on icon at bounding box center [833, 478] width 18 height 18
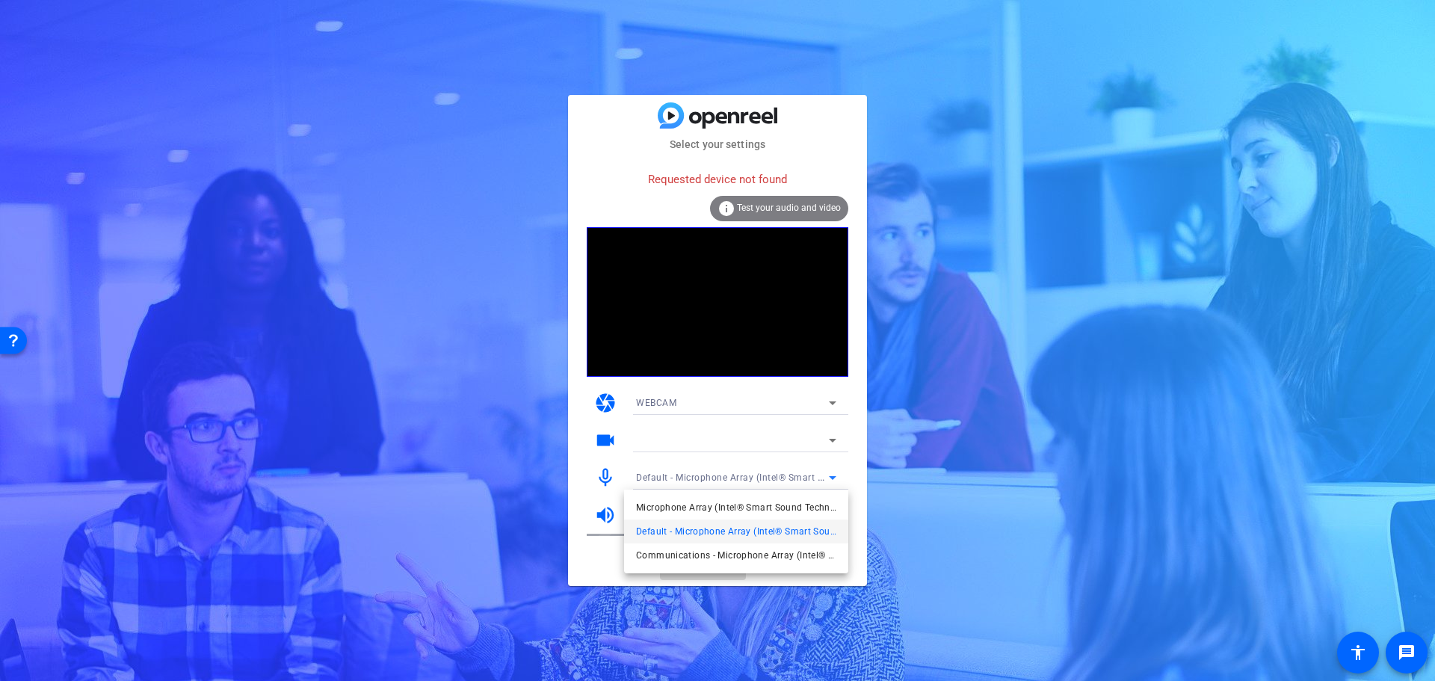
click at [674, 557] on span "Communications - Microphone Array (Intel® Smart Sound Technology for Digital Mi…" at bounding box center [736, 555] width 200 height 18
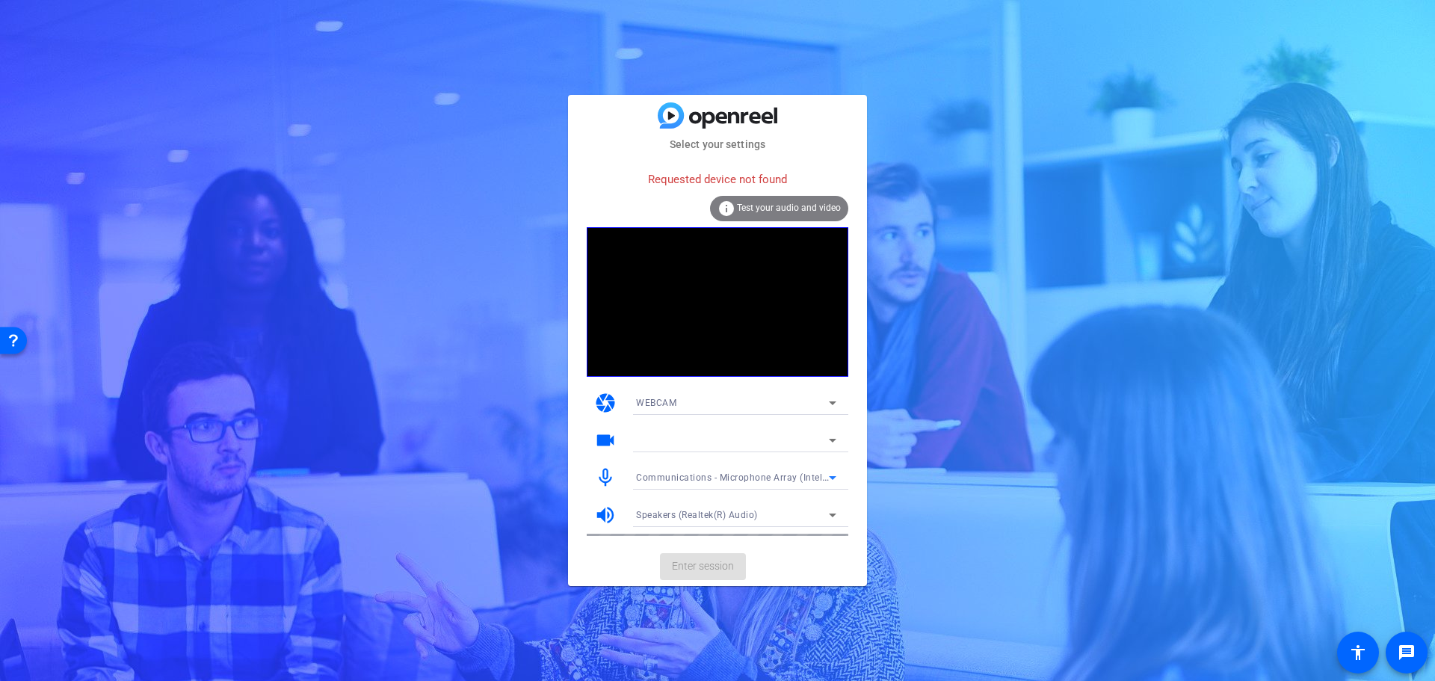
click at [833, 508] on icon at bounding box center [833, 515] width 18 height 18
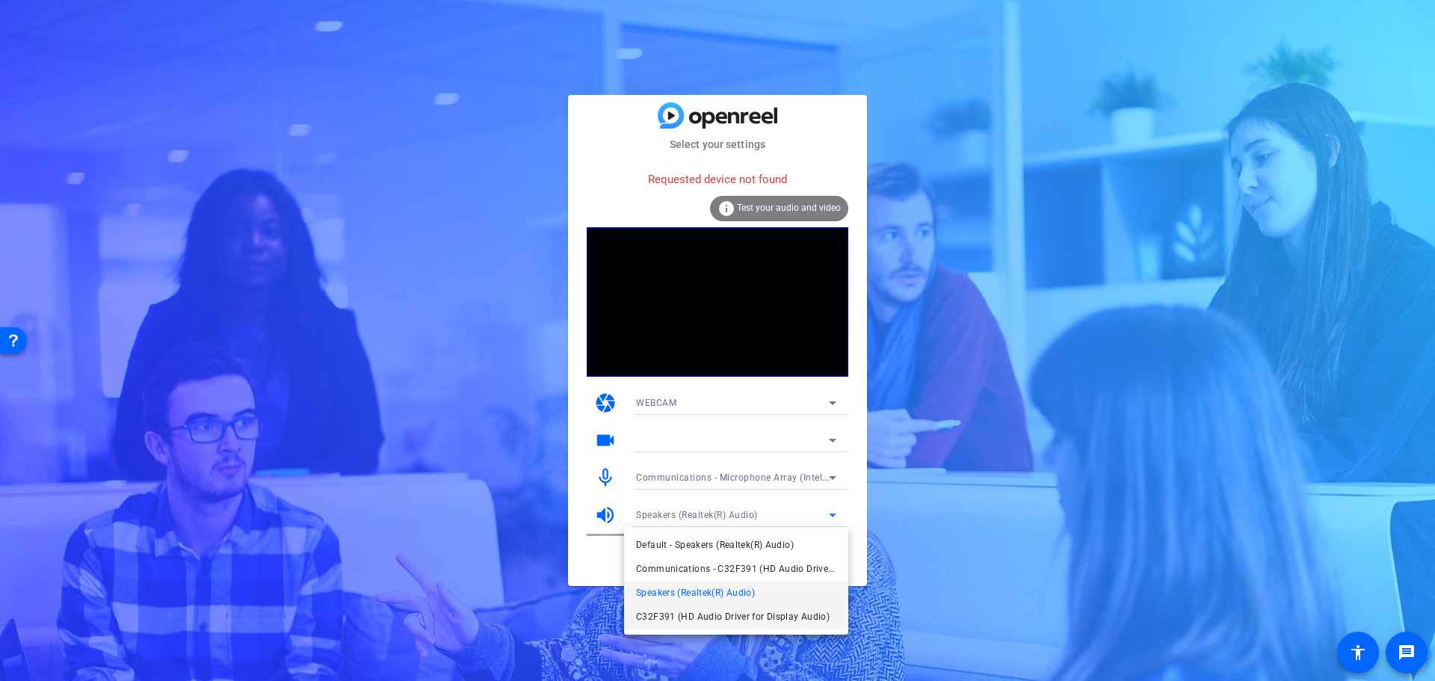
click at [662, 616] on span "C32F391 (HD Audio Driver for Display Audio)" at bounding box center [733, 617] width 194 height 18
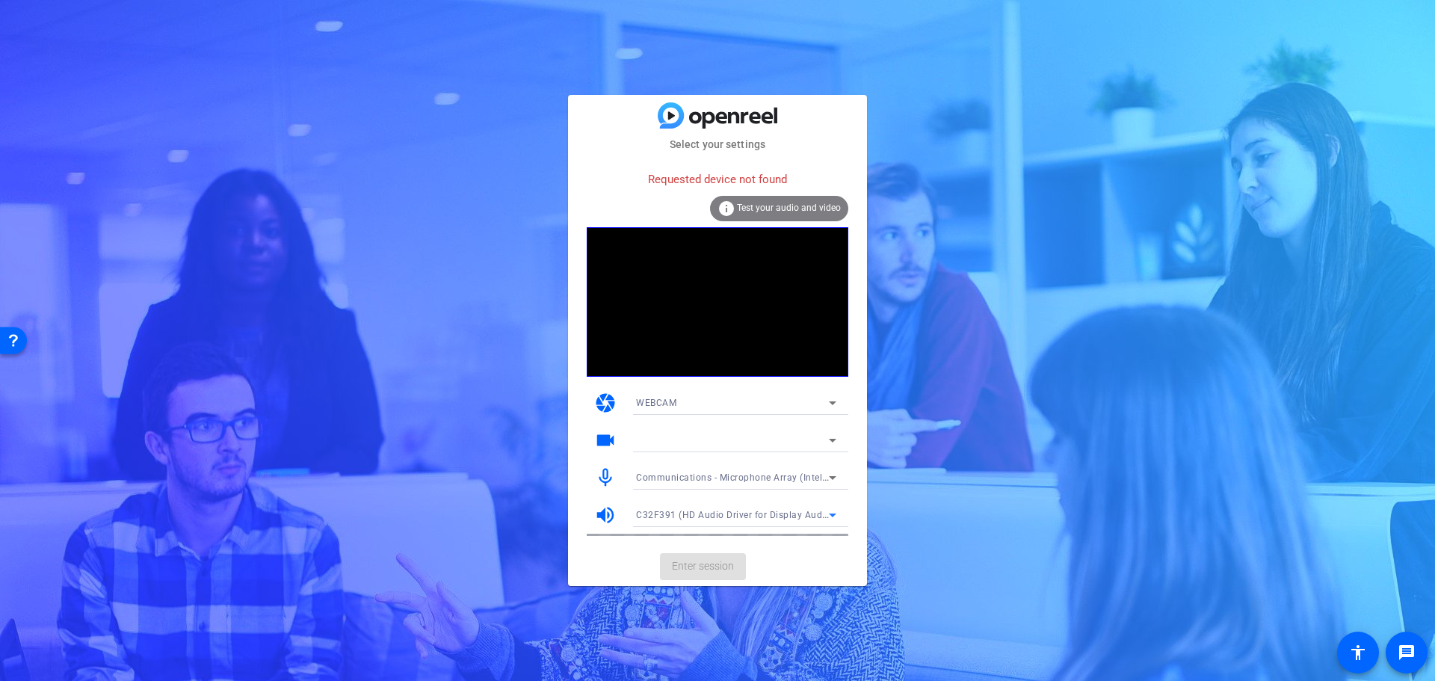
click at [838, 507] on icon at bounding box center [833, 515] width 18 height 18
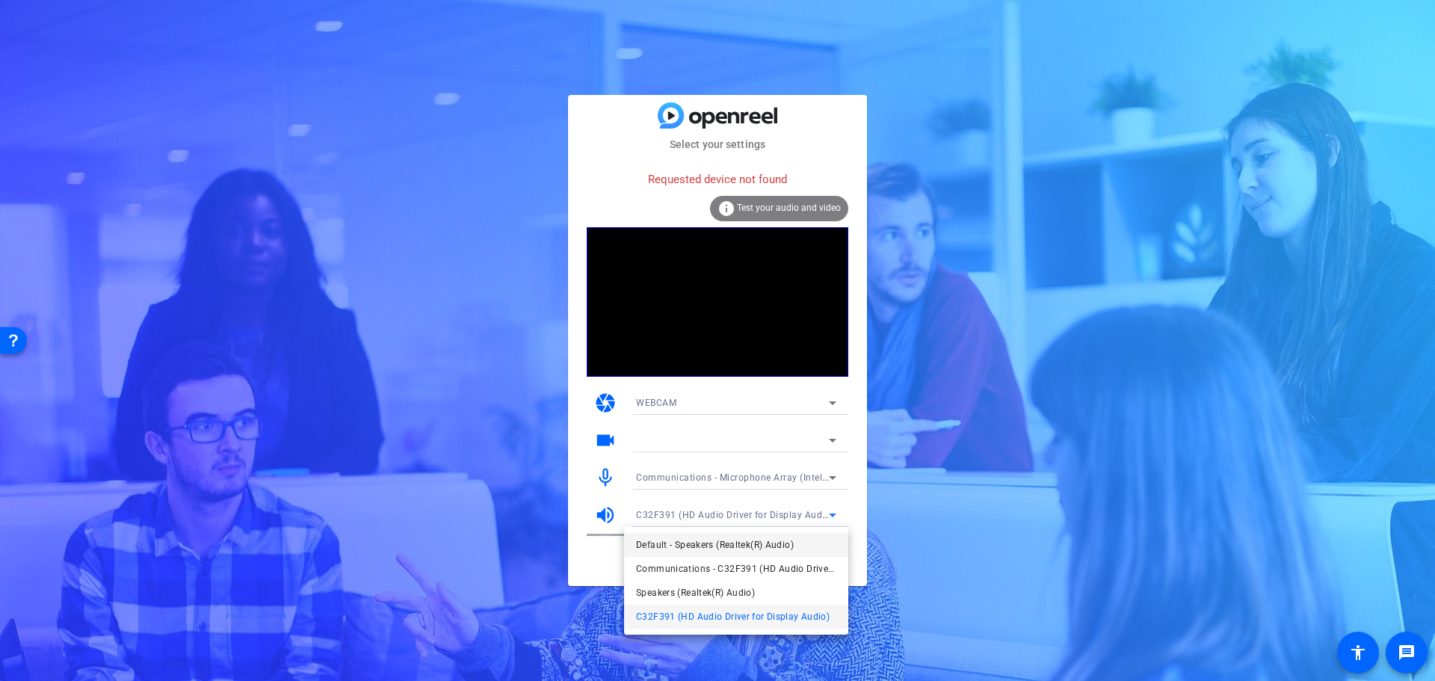
click at [675, 542] on span "Default - Speakers (Realtek(R) Audio)" at bounding box center [715, 545] width 158 height 18
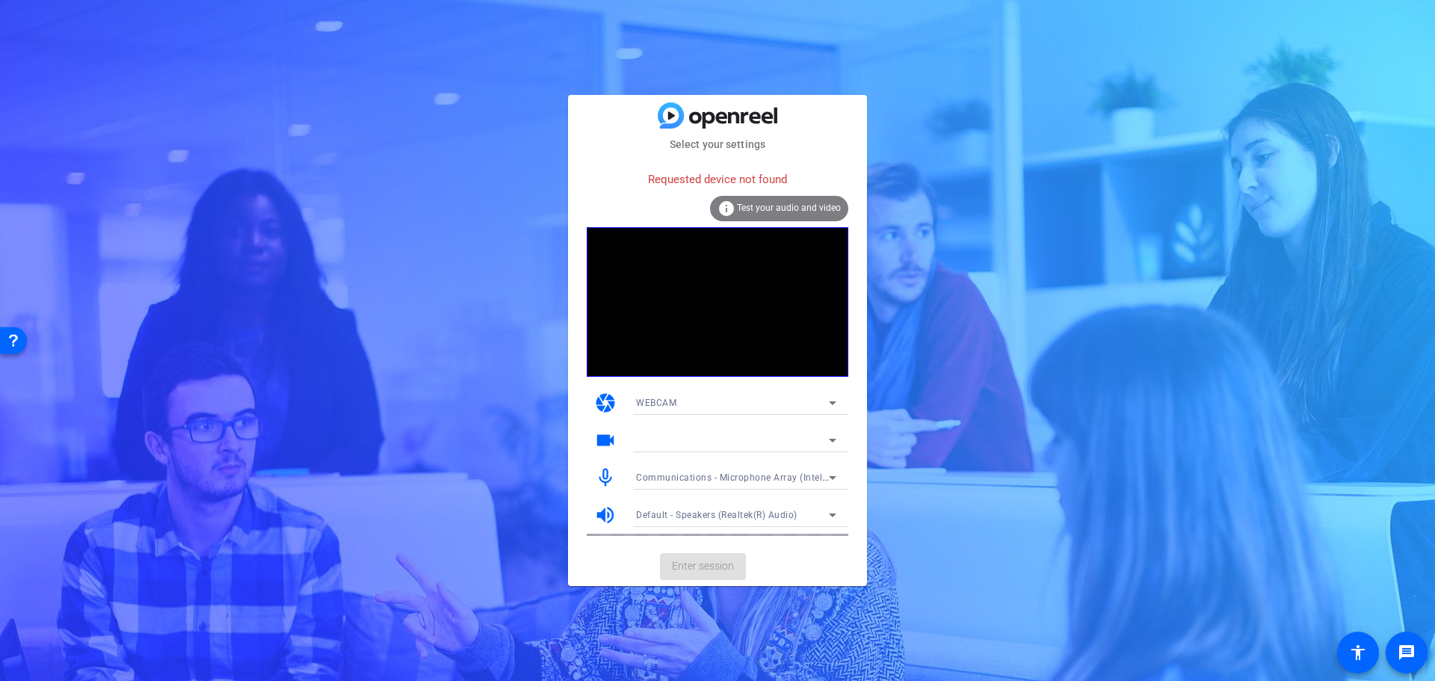
click at [723, 564] on mat-card-actions "Enter session" at bounding box center [717, 566] width 299 height 39
click at [688, 561] on mat-card-actions "Enter session" at bounding box center [717, 566] width 299 height 39
click at [776, 209] on span "Test your audio and video" at bounding box center [789, 208] width 104 height 10
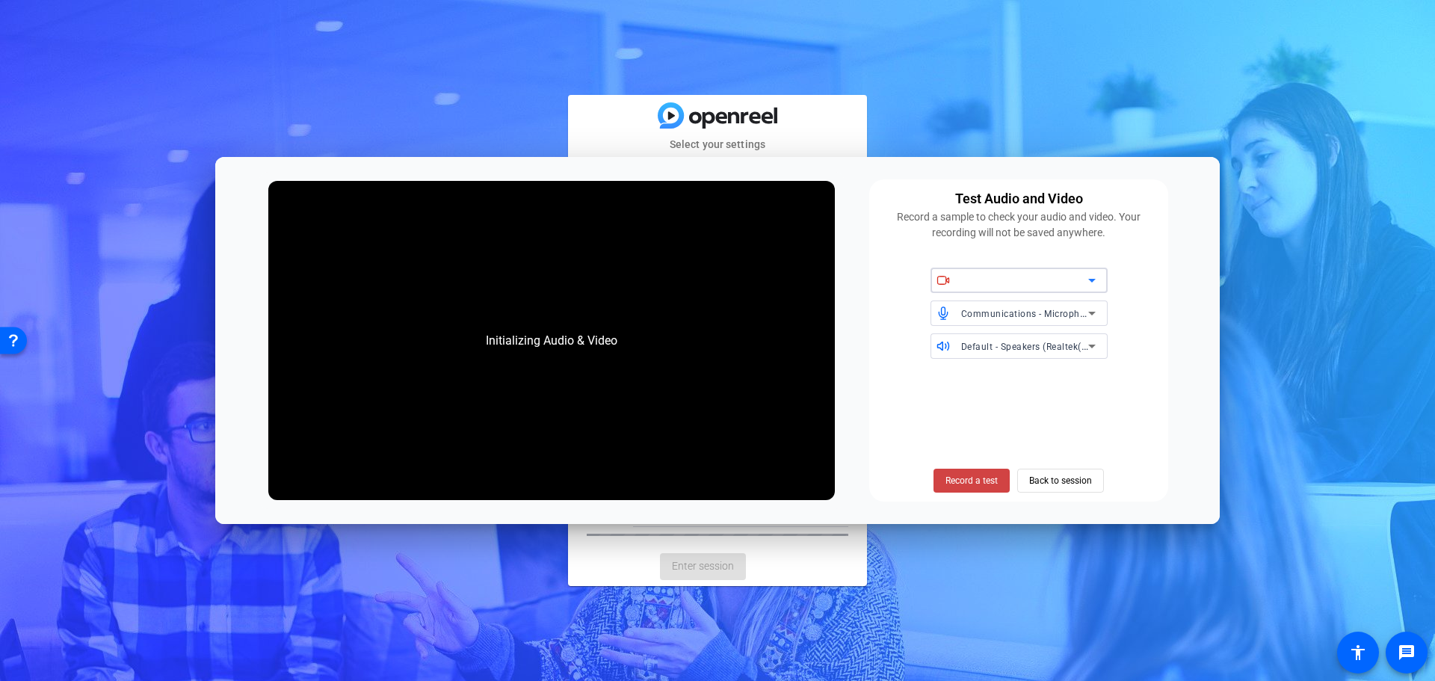
click at [1100, 276] on icon at bounding box center [1092, 280] width 18 height 18
click at [1101, 276] on div at bounding box center [1018, 280] width 177 height 25
click at [1067, 481] on span "Back to session" at bounding box center [1060, 480] width 63 height 28
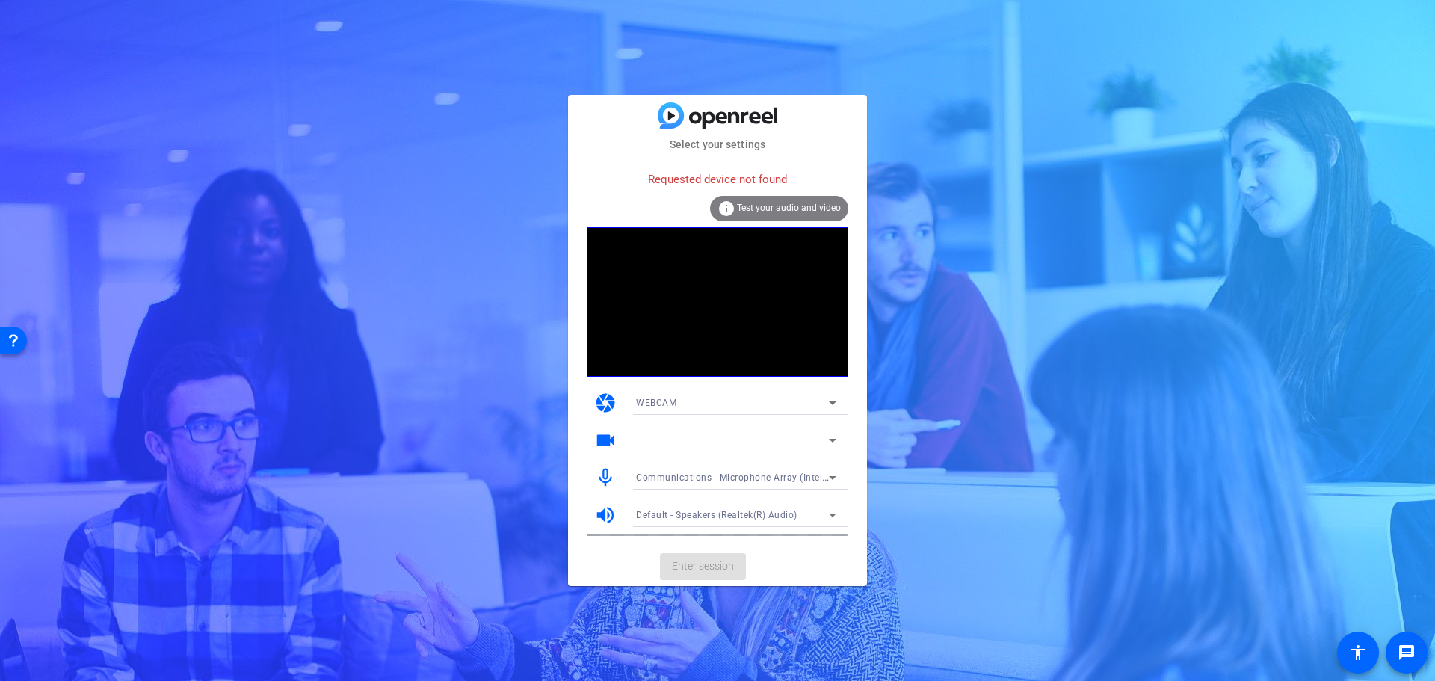
click at [820, 404] on div "WEBCAM" at bounding box center [732, 402] width 193 height 19
click at [651, 430] on span "WEBCAM" at bounding box center [656, 433] width 40 height 18
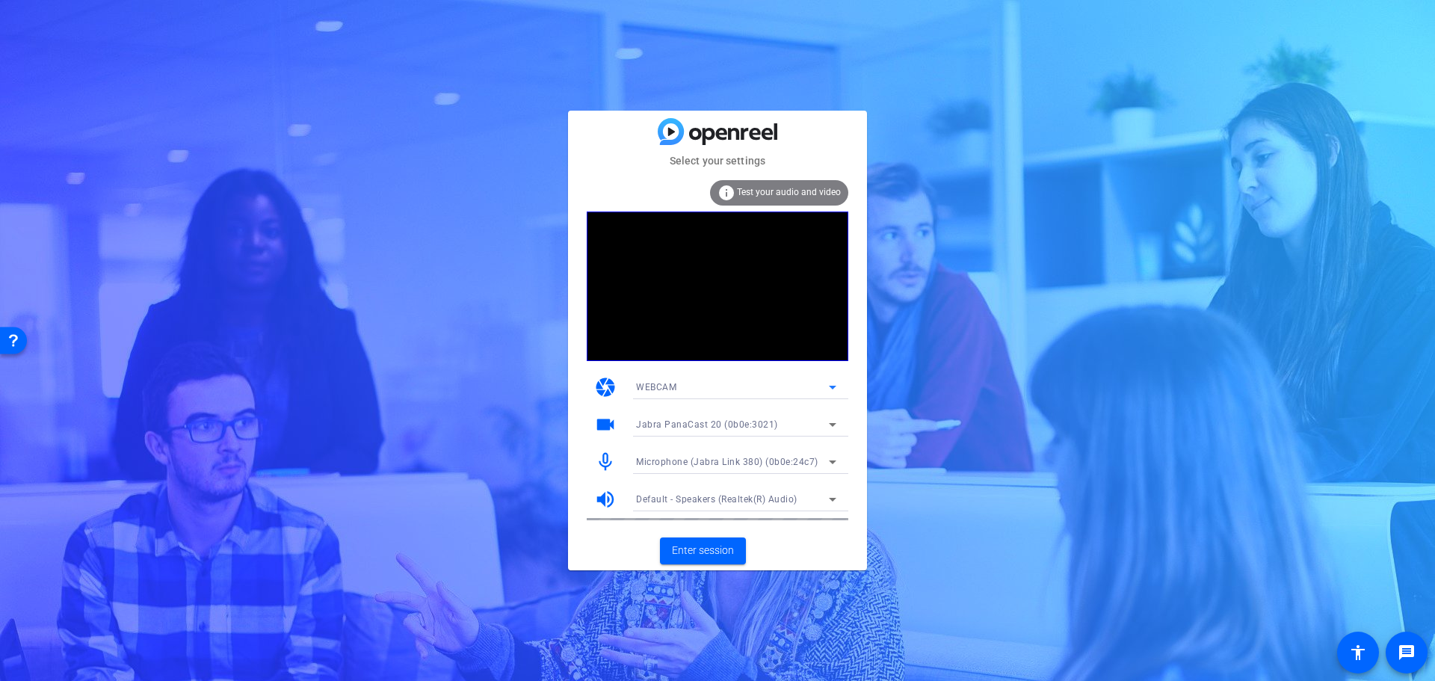
click at [717, 500] on span "Default - Speakers (Realtek(R) Audio)" at bounding box center [716, 499] width 161 height 10
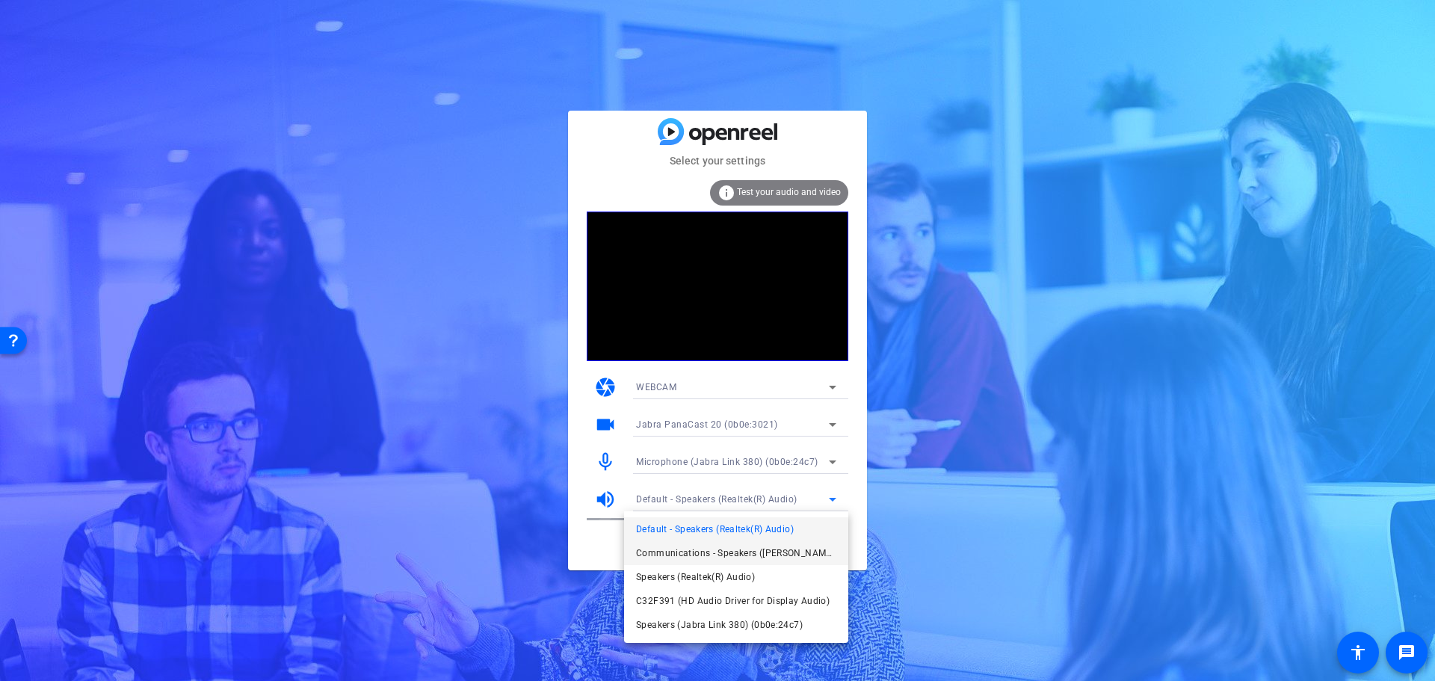
click at [664, 550] on span "Communications - Speakers ([PERSON_NAME] 380) (0b0e:24c7)" at bounding box center [736, 553] width 200 height 18
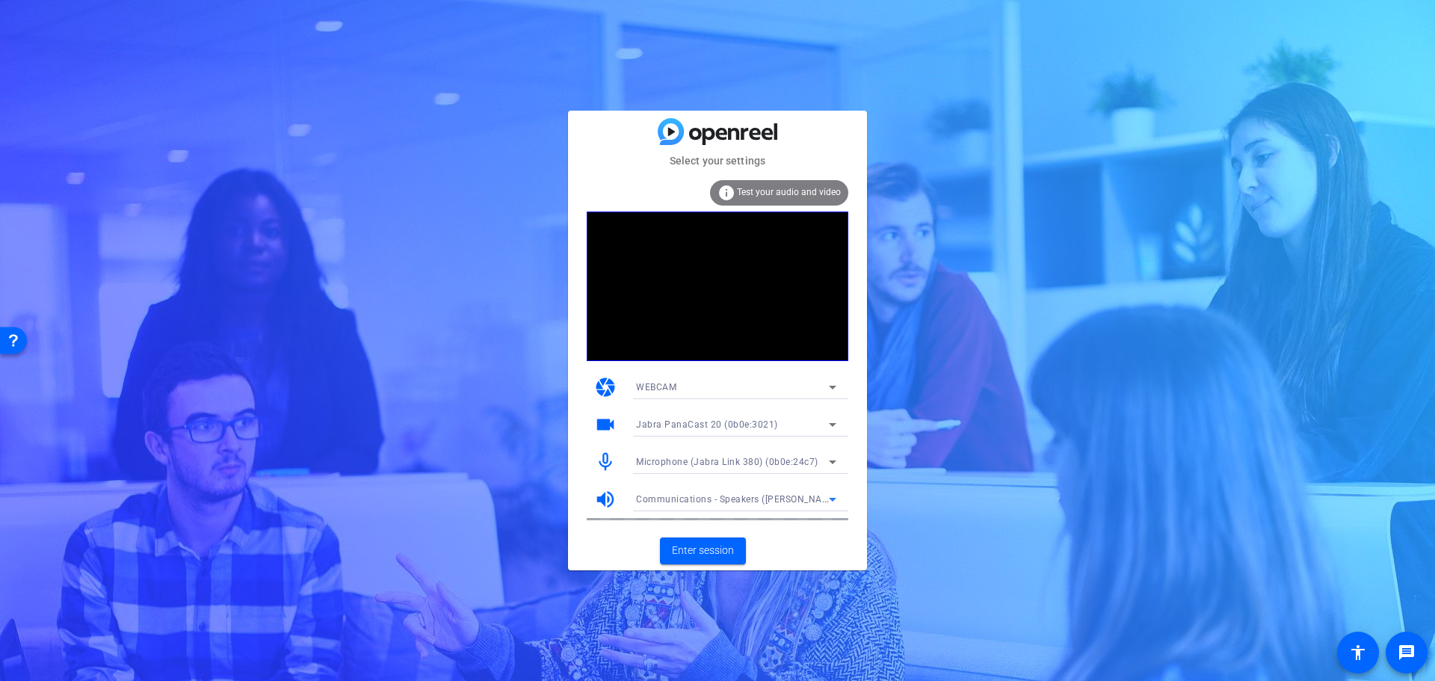
click at [785, 193] on span "Test your audio and video" at bounding box center [789, 192] width 104 height 10
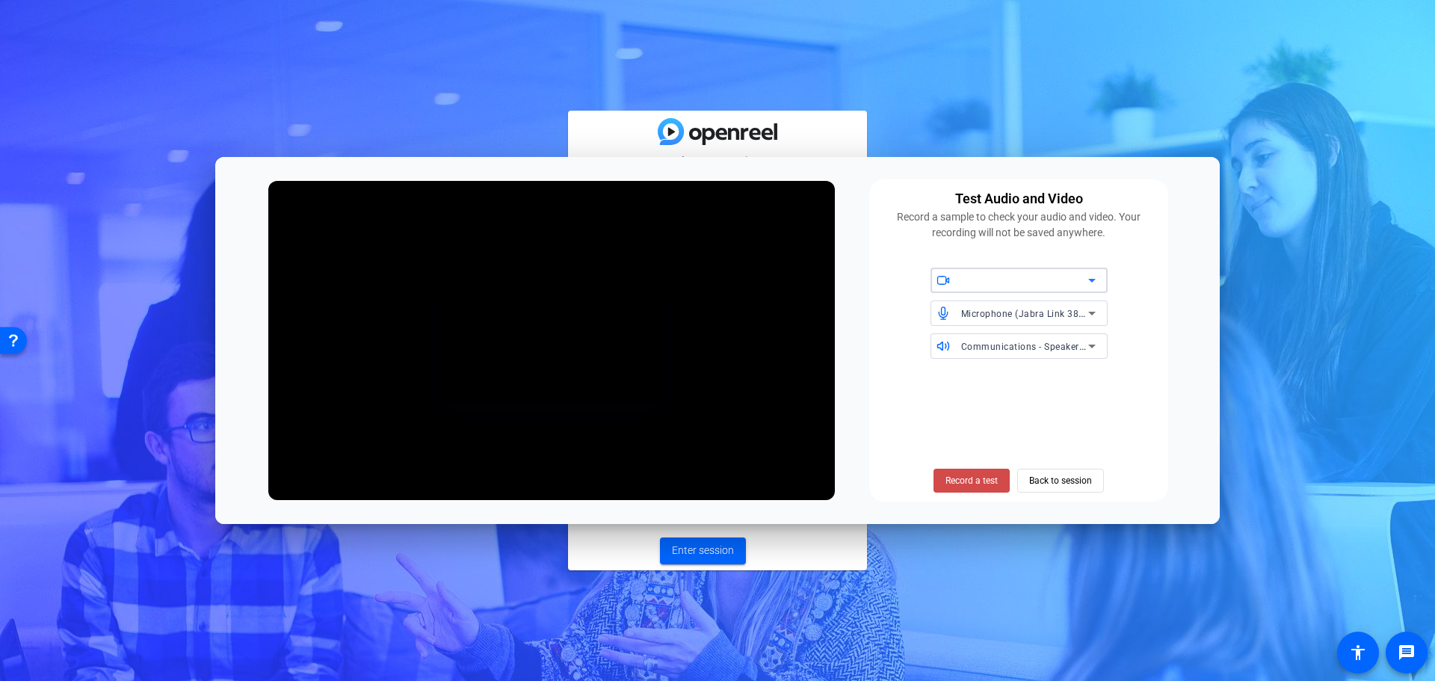
click at [970, 481] on span "Record a test" at bounding box center [971, 480] width 52 height 13
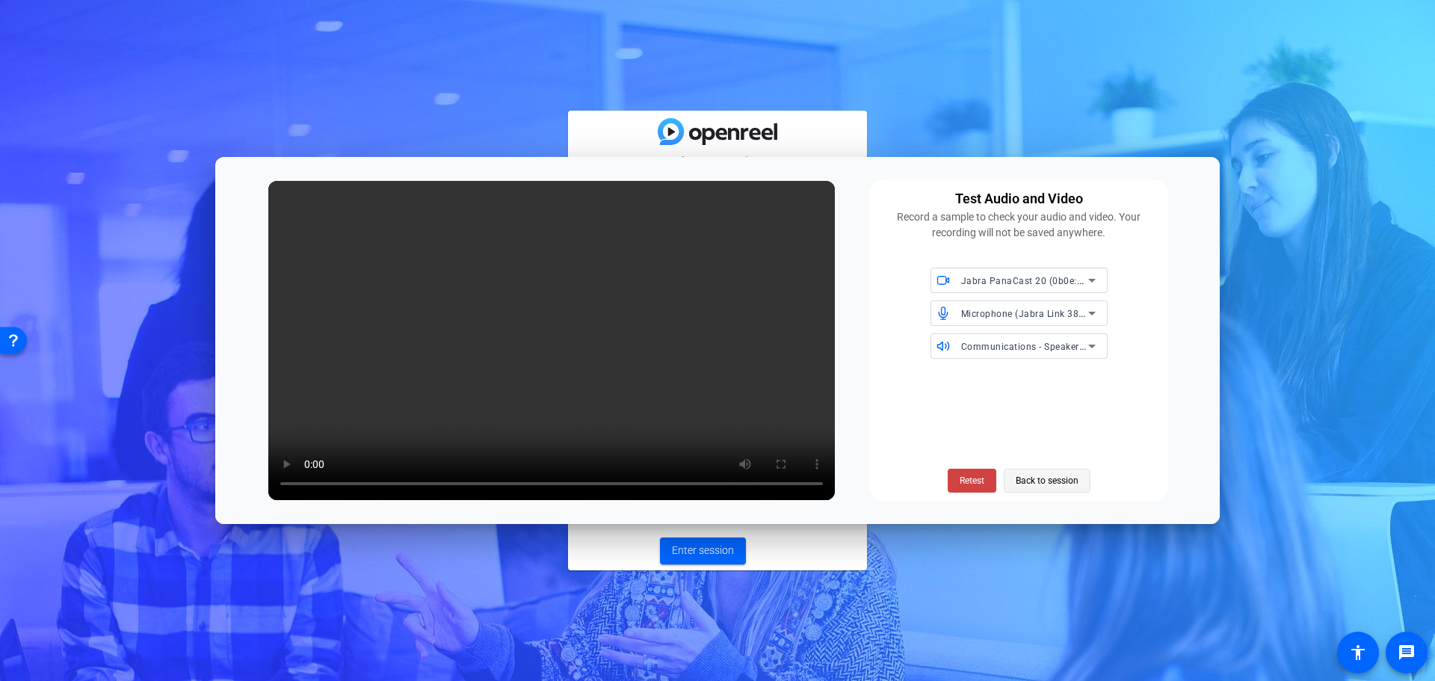
click at [1049, 479] on span "Back to session" at bounding box center [1047, 480] width 63 height 28
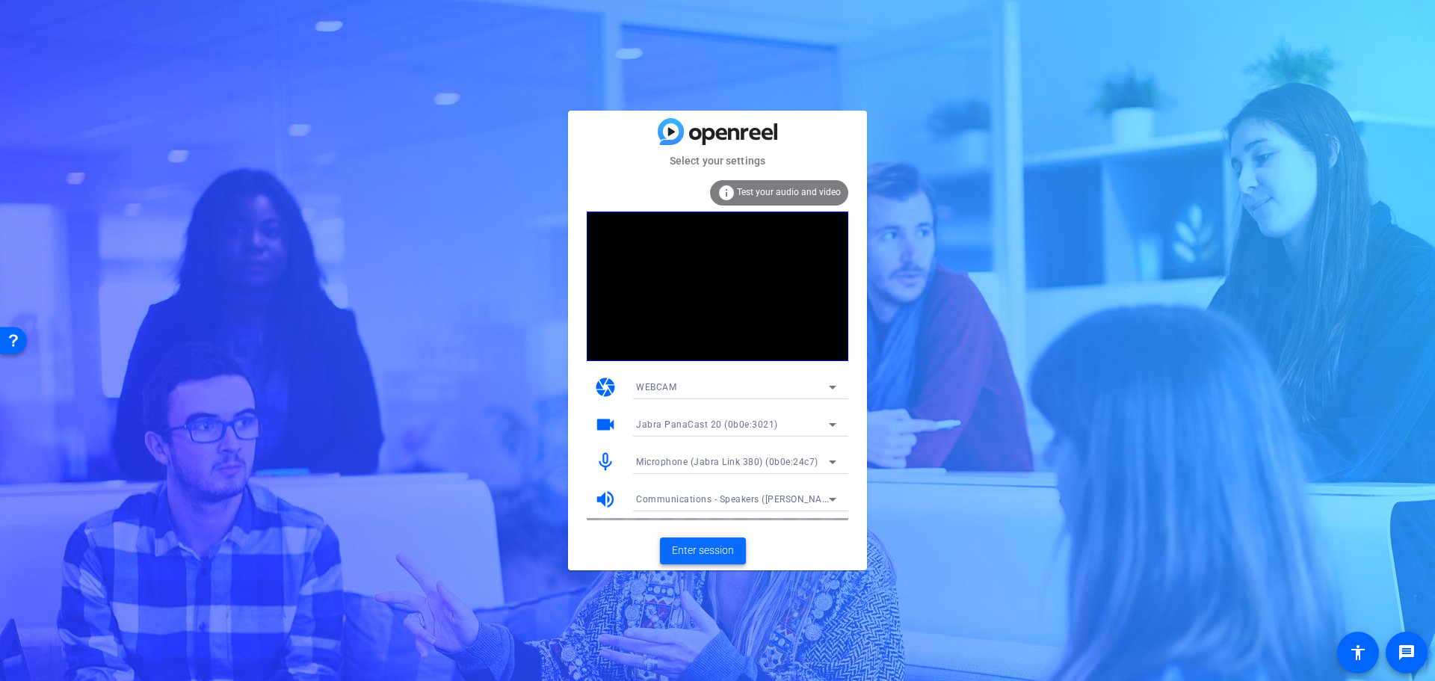
click at [698, 547] on span "Enter session" at bounding box center [703, 551] width 62 height 16
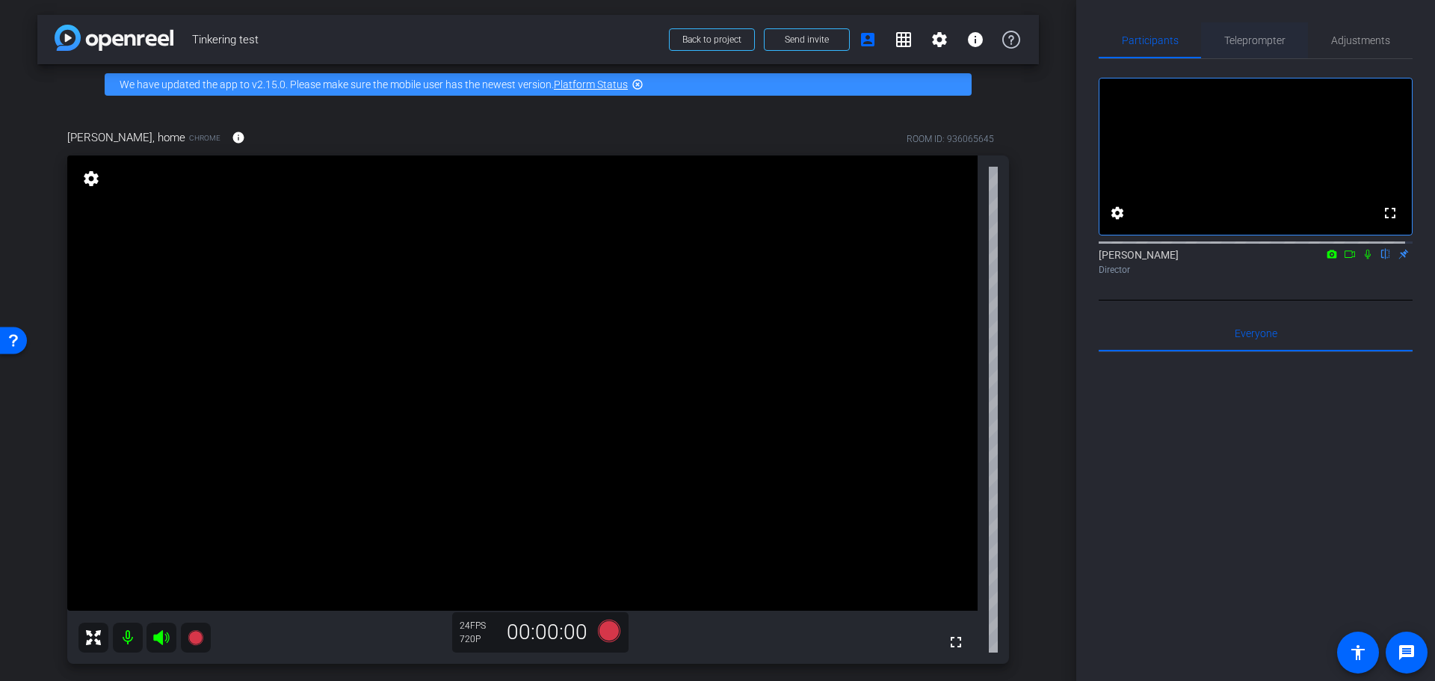
click at [1255, 44] on span "Teleprompter" at bounding box center [1254, 40] width 61 height 10
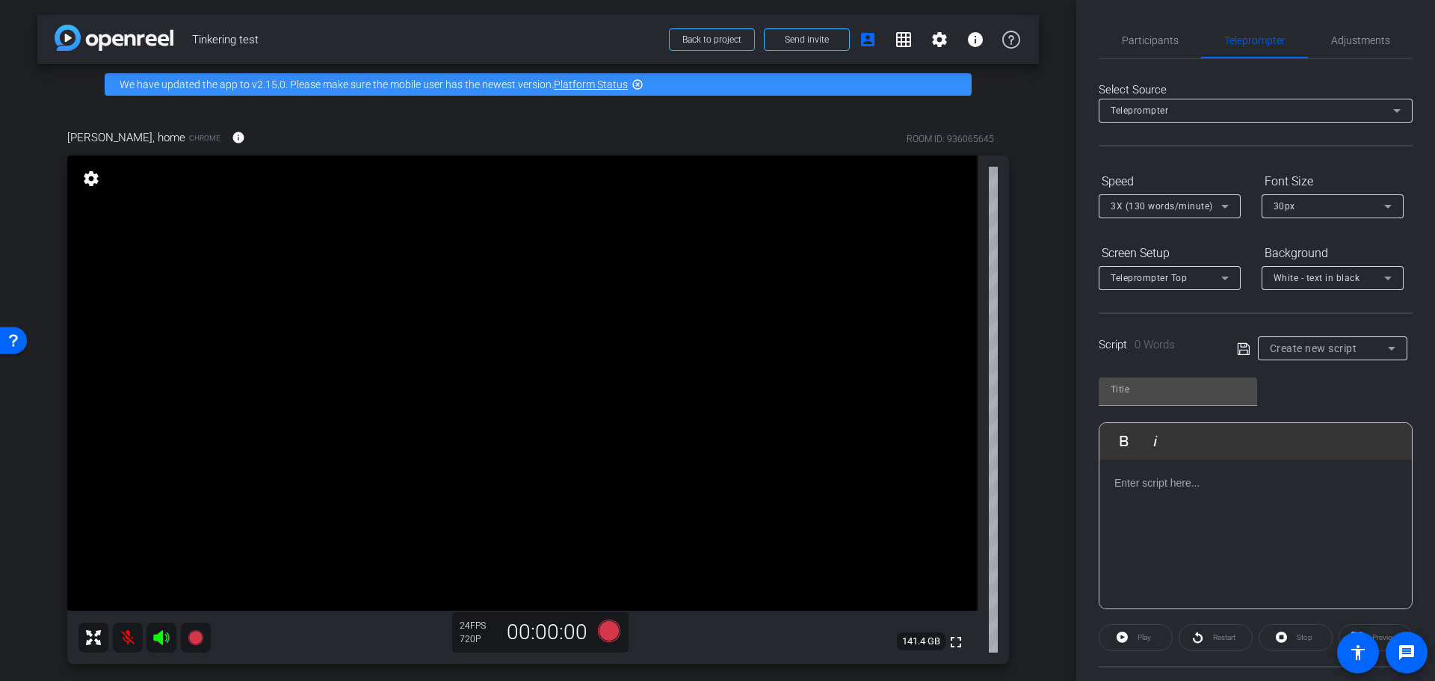
click at [1224, 275] on icon at bounding box center [1225, 278] width 18 height 18
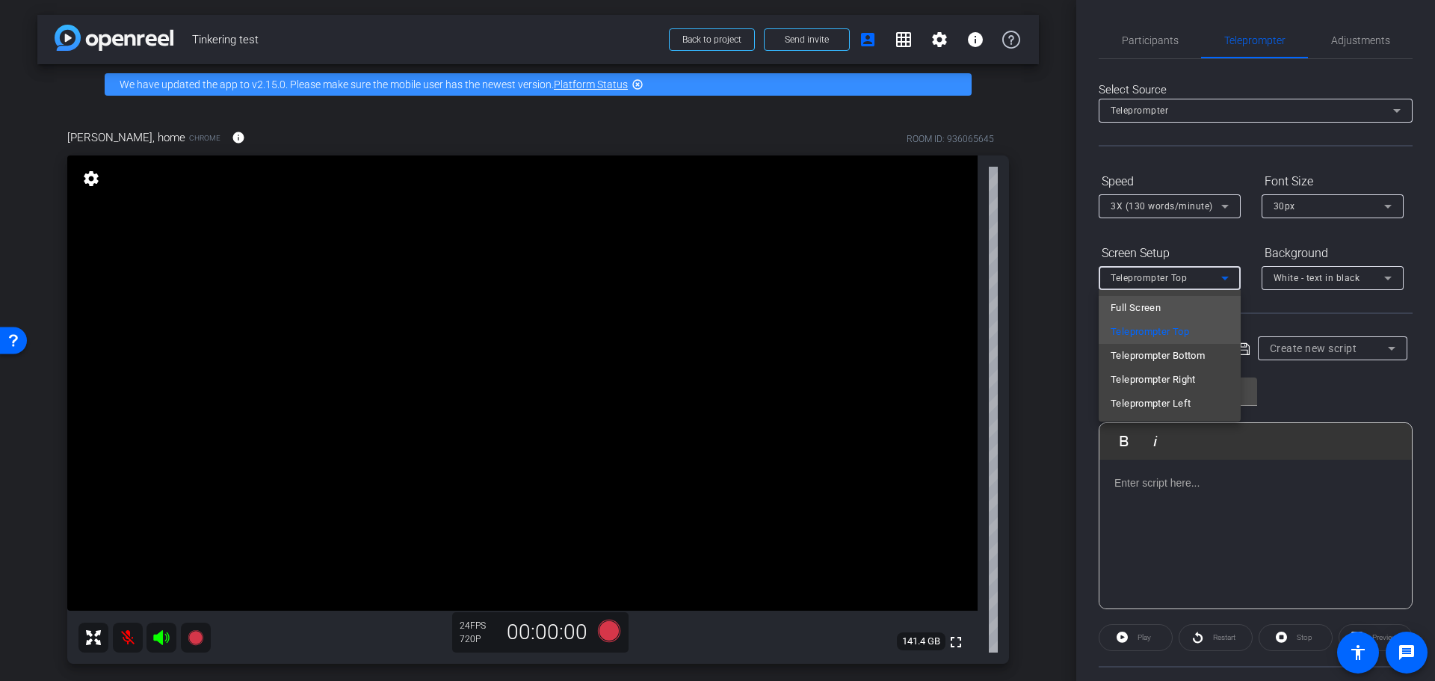
click at [1168, 302] on mat-option "Full Screen" at bounding box center [1170, 308] width 142 height 24
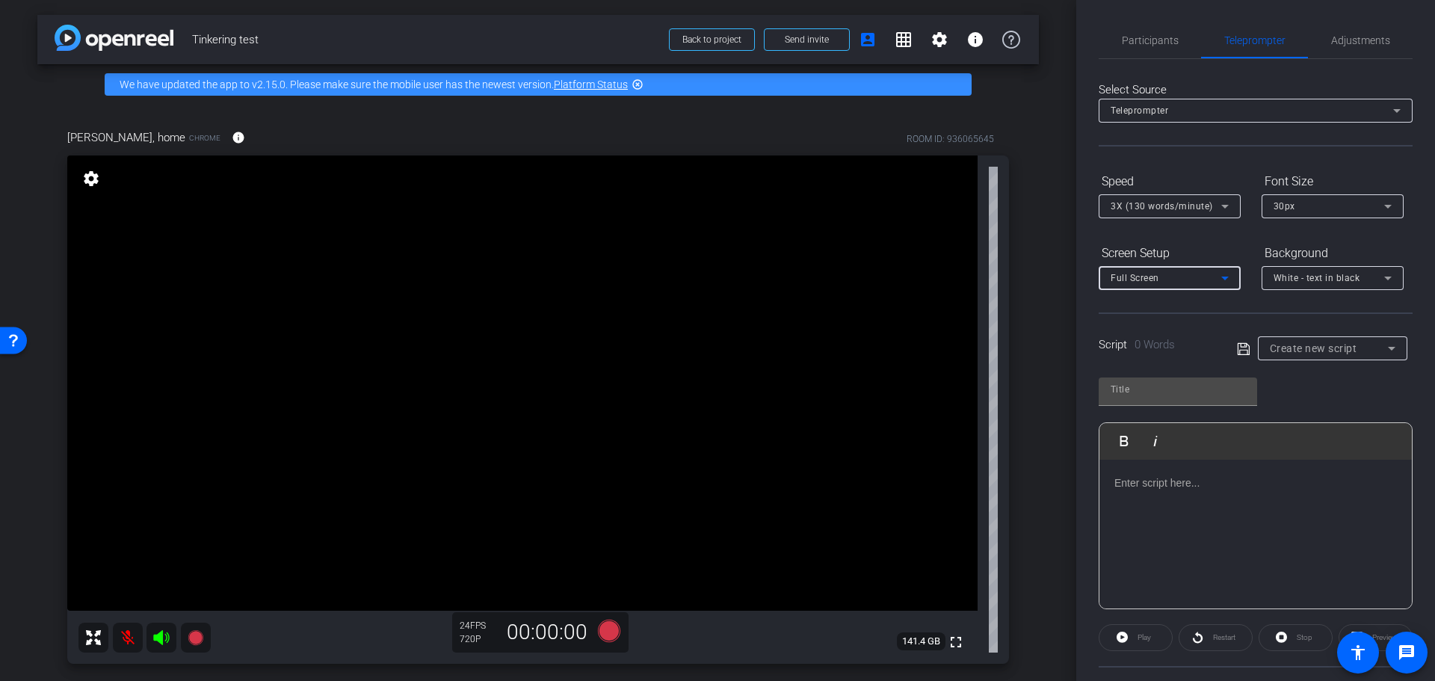
click at [1238, 498] on div at bounding box center [1255, 534] width 312 height 149
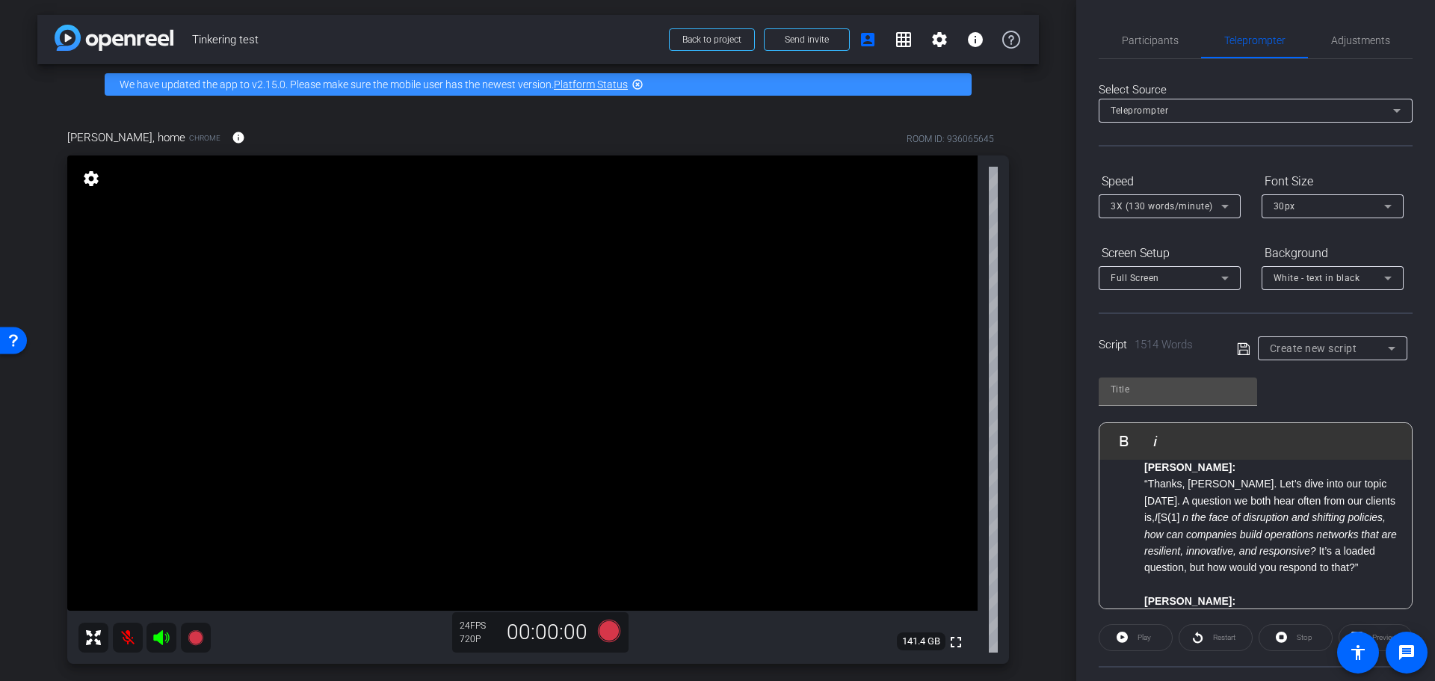
scroll to position [448, 0]
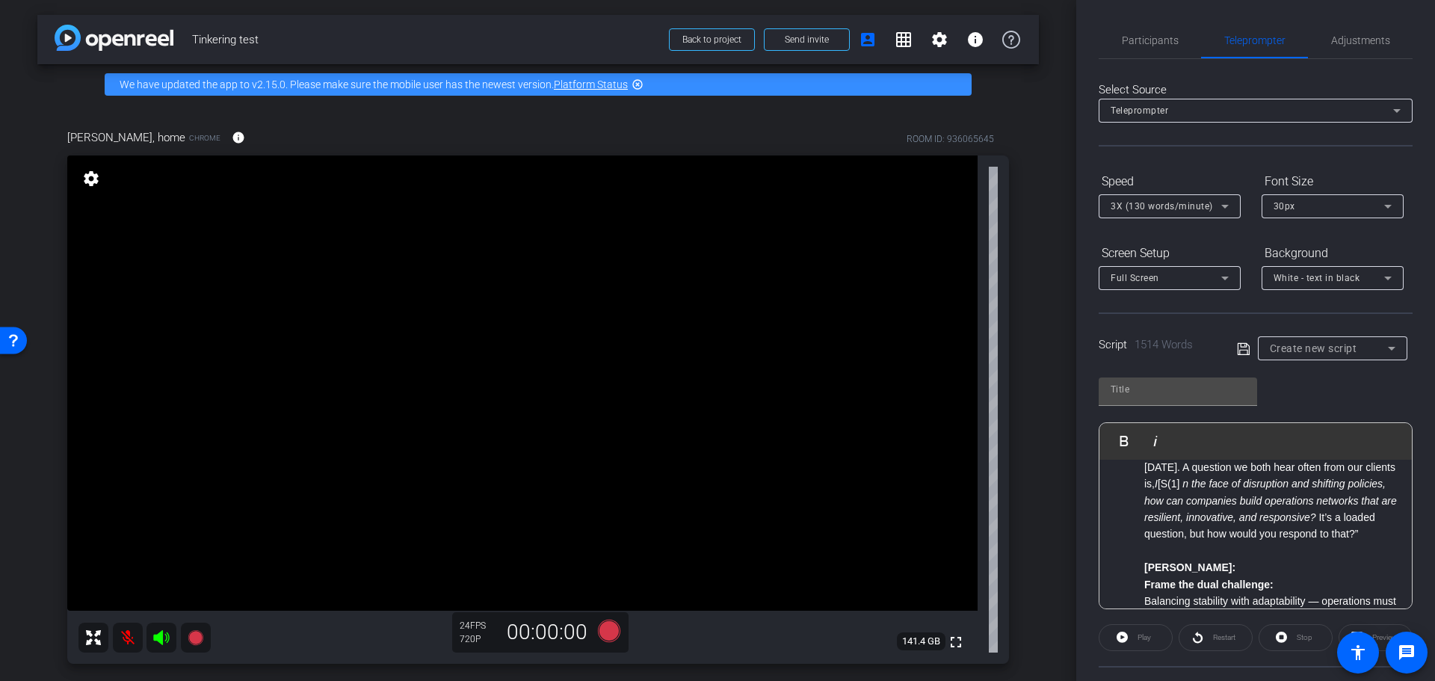
click at [1171, 482] on li "“Thanks, Carla. Let’s dive into our topic today. A question we both hear often …" at bounding box center [1270, 492] width 253 height 100
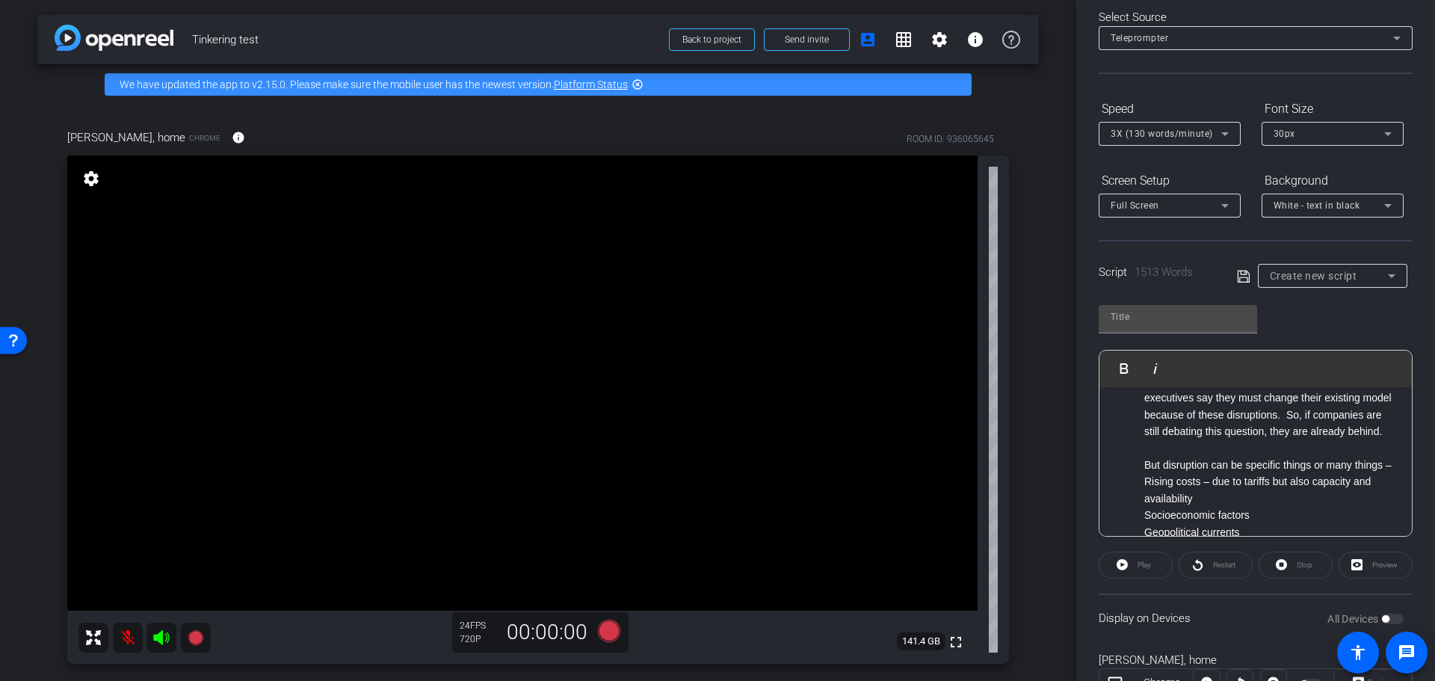
scroll to position [136, 0]
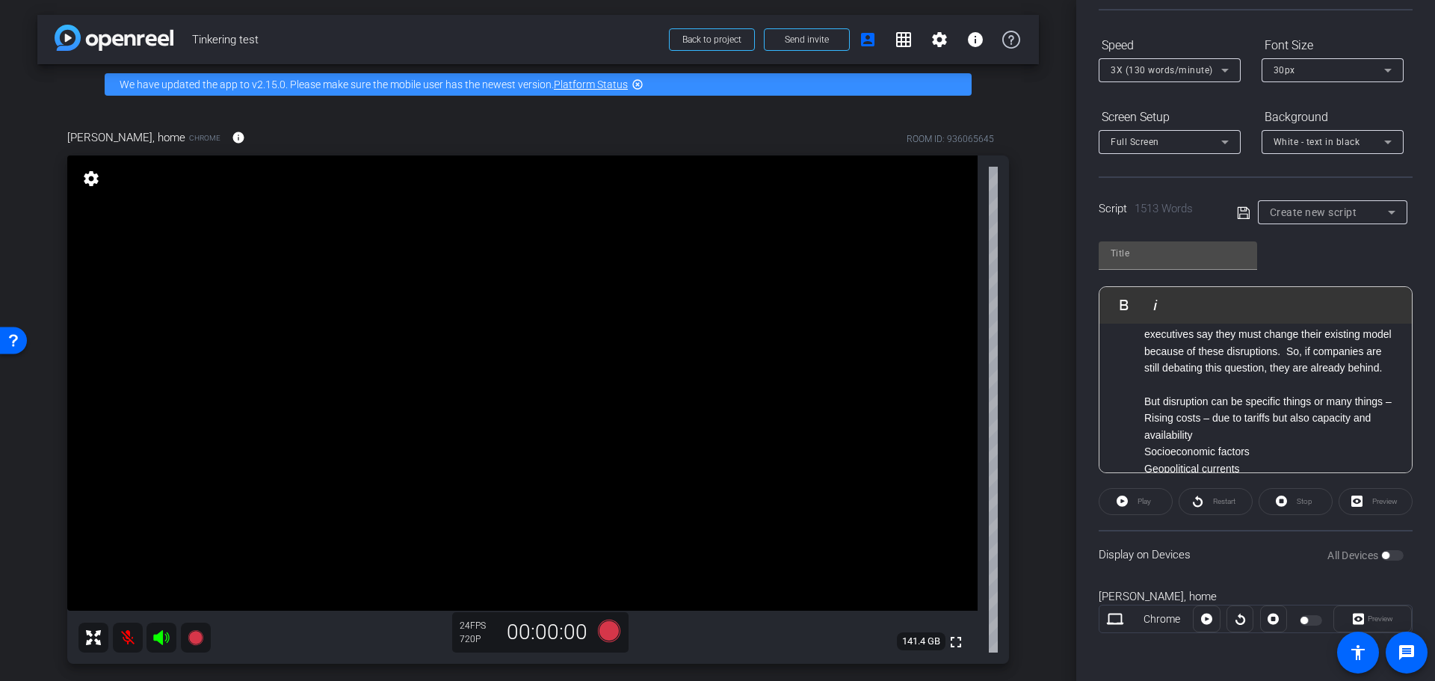
click at [1309, 620] on div at bounding box center [1312, 620] width 25 height 10
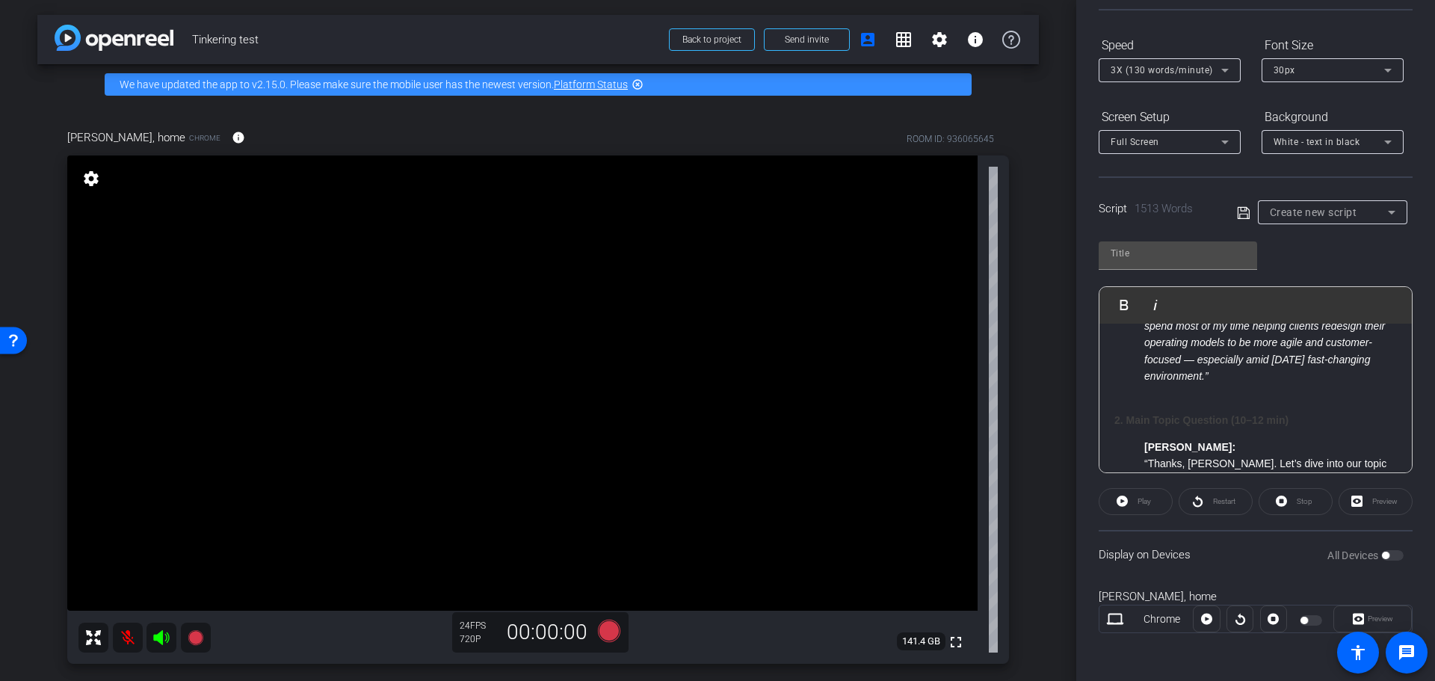
scroll to position [0, 0]
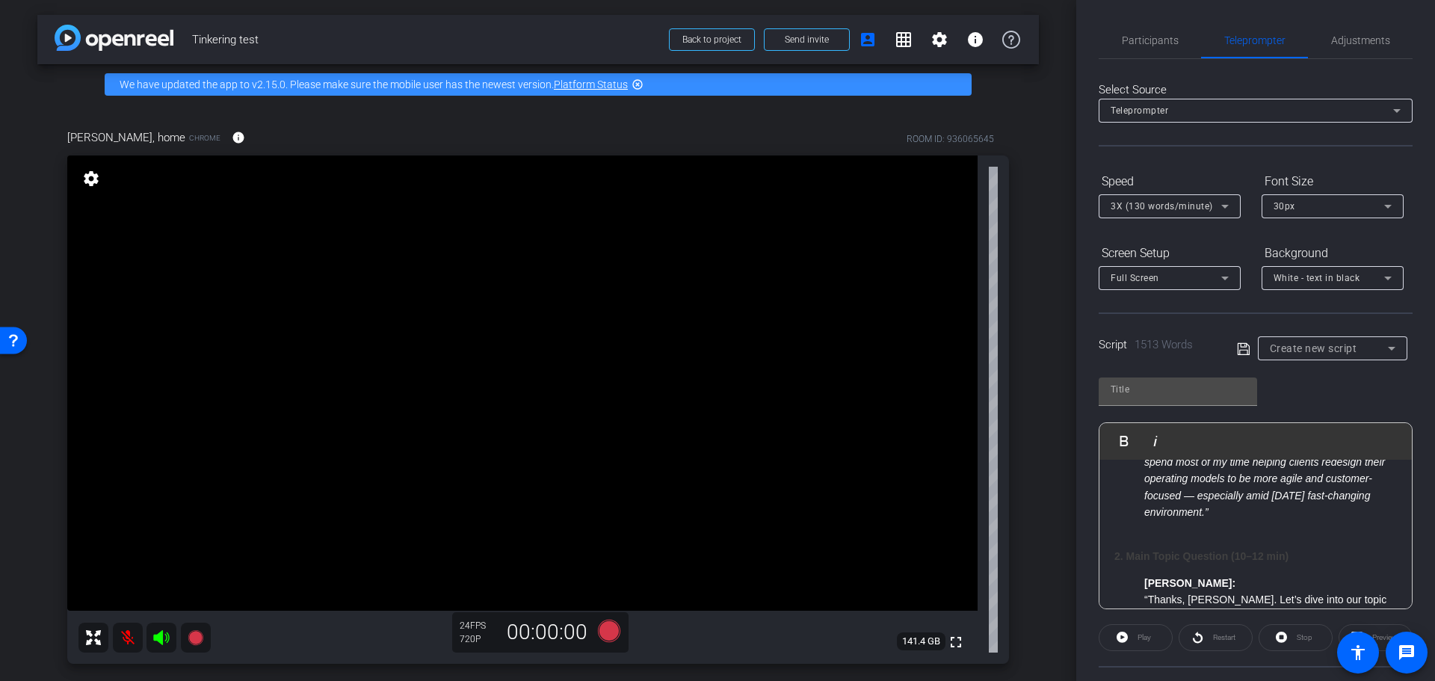
click at [1330, 346] on span "Create new script" at bounding box center [1313, 348] width 87 height 12
click at [1330, 346] on div at bounding box center [717, 340] width 1435 height 681
click at [1134, 394] on input "text" at bounding box center [1178, 389] width 135 height 18
type input "script v1"
click at [1237, 348] on icon at bounding box center [1243, 349] width 13 height 18
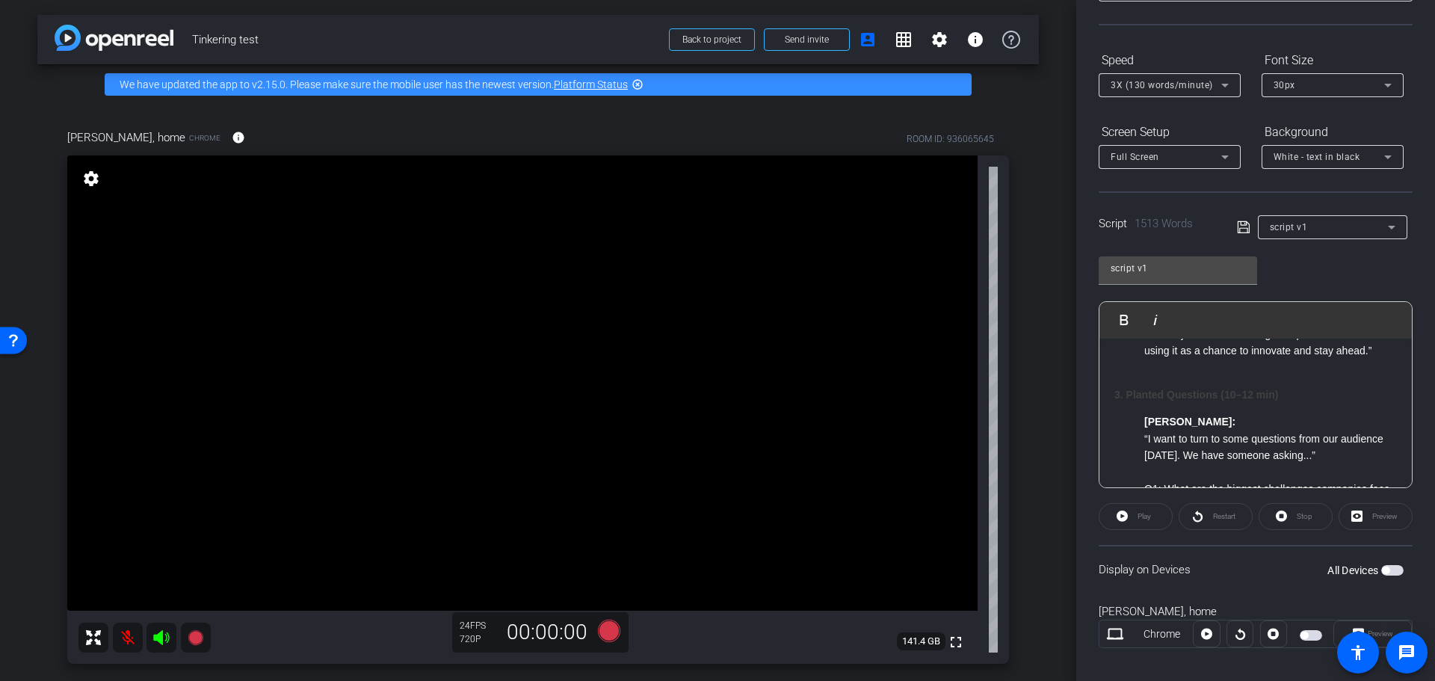
scroll to position [136, 0]
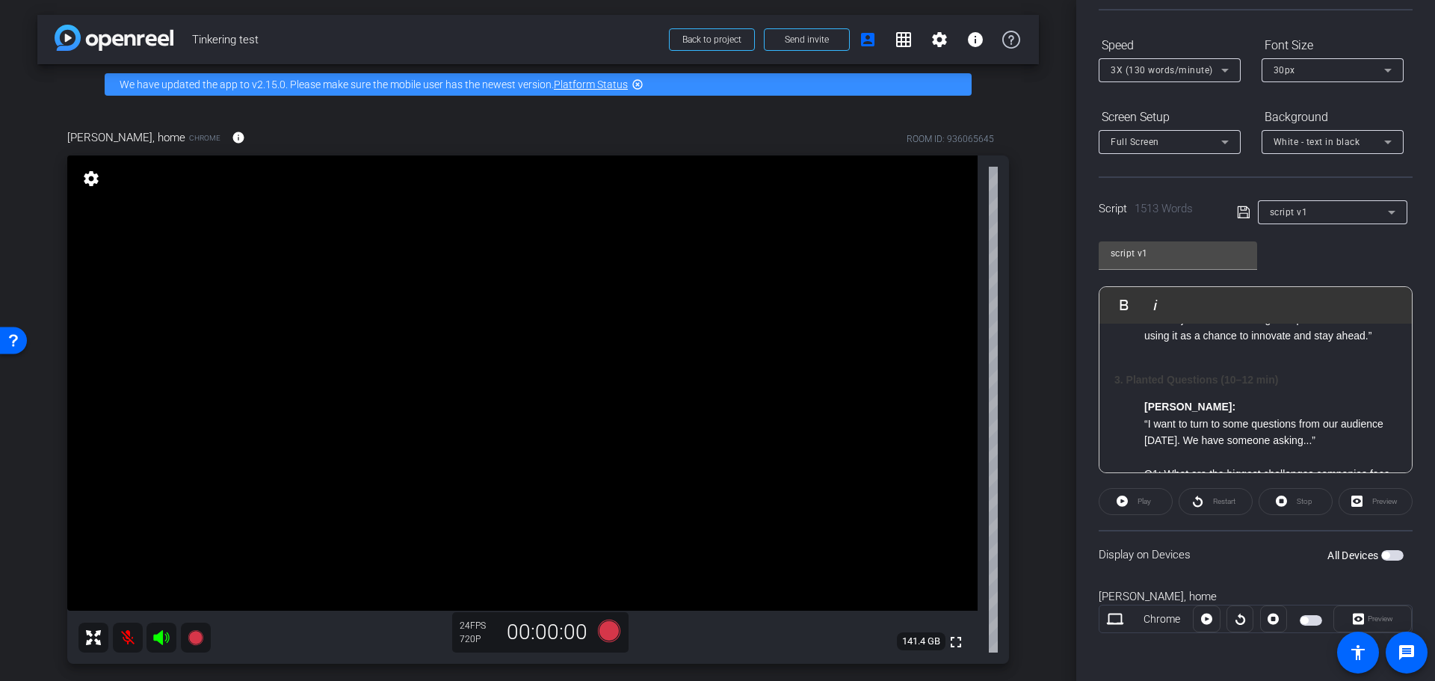
click at [1303, 620] on span "button" at bounding box center [1311, 620] width 22 height 10
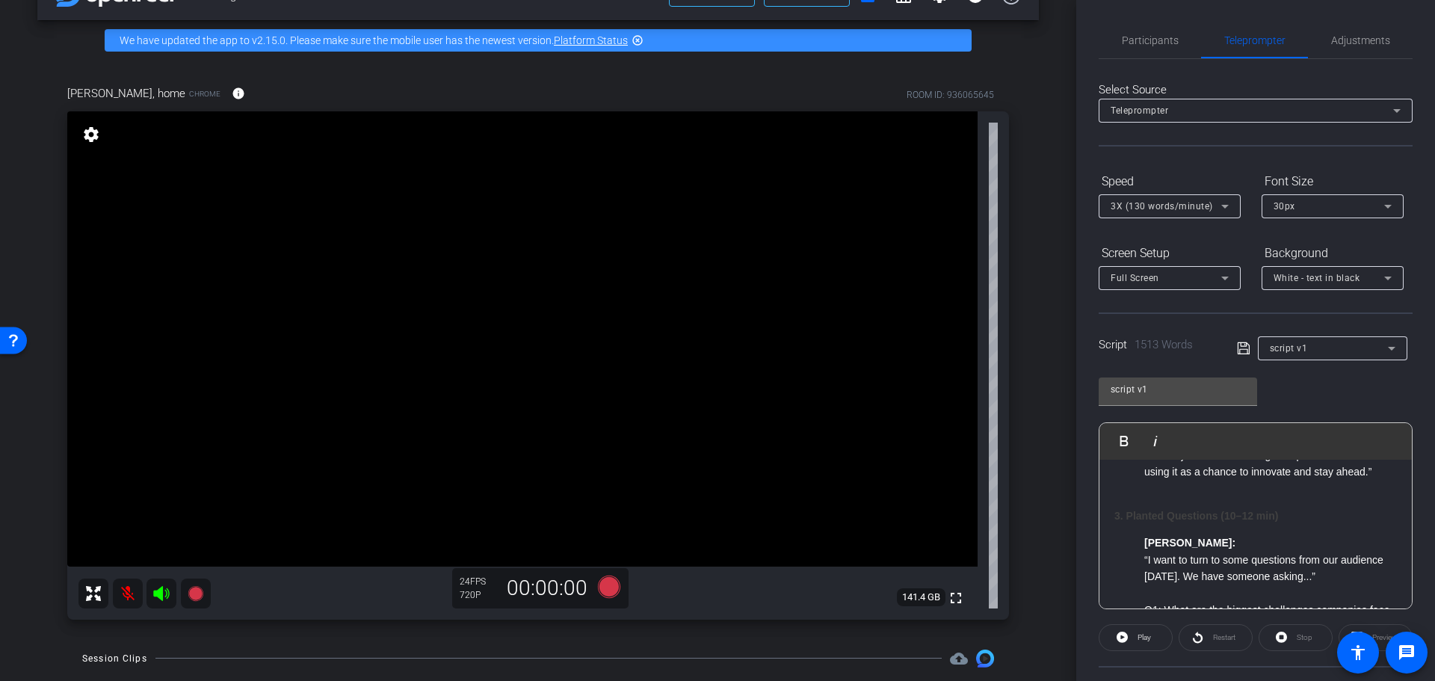
scroll to position [117, 0]
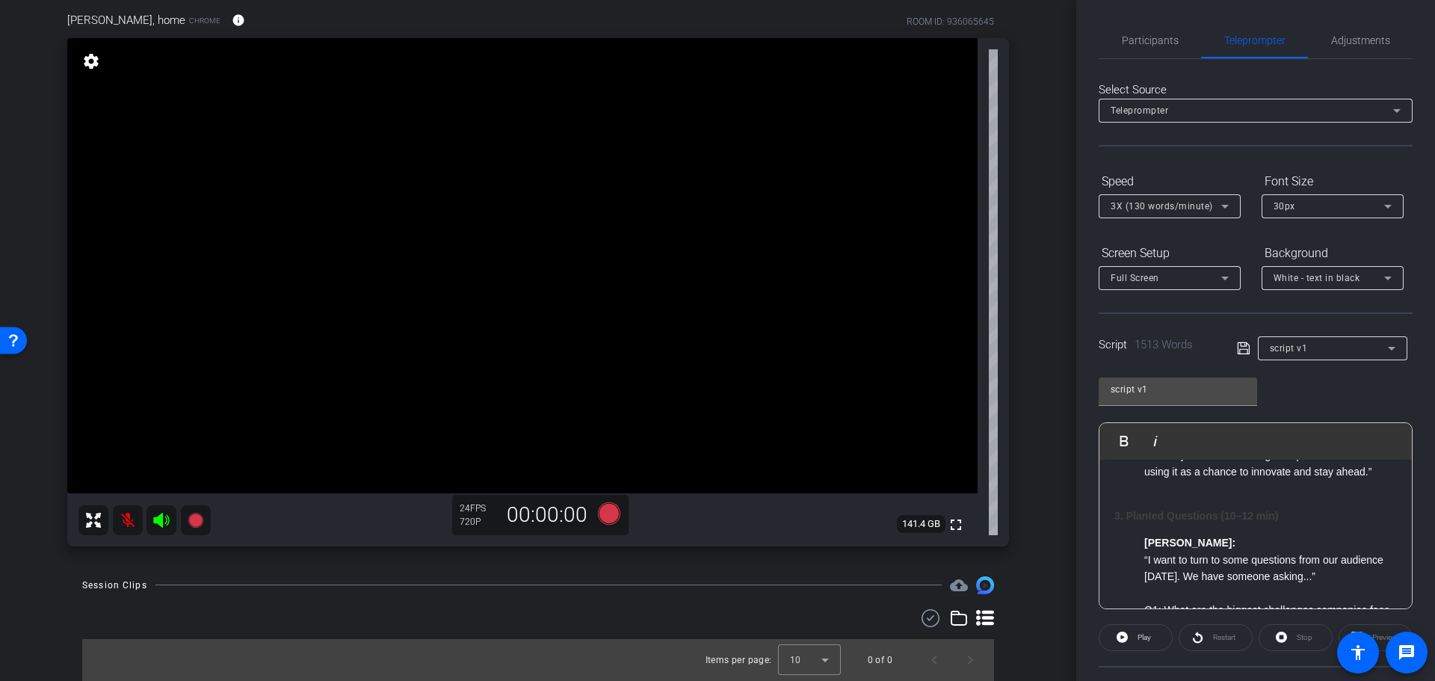
click at [121, 522] on mat-icon at bounding box center [128, 520] width 30 height 30
click at [129, 519] on mat-icon at bounding box center [128, 520] width 30 height 30
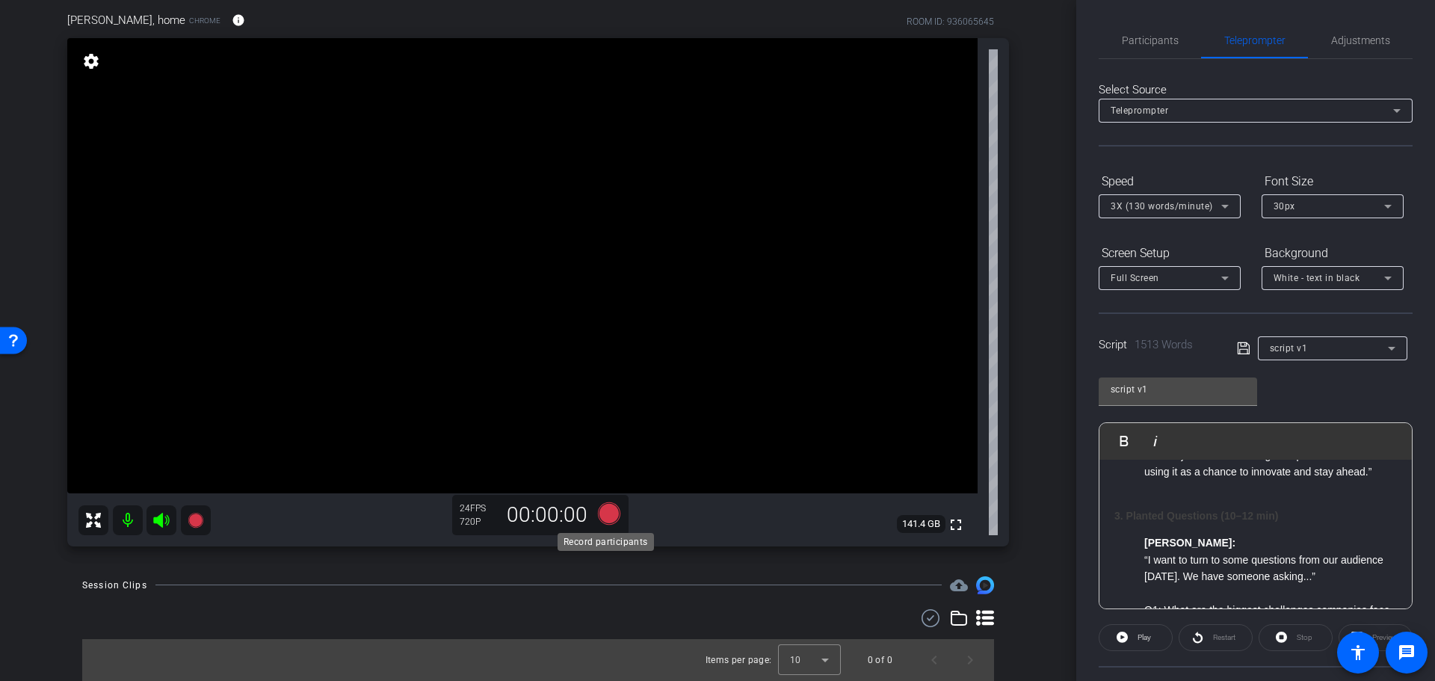
click at [603, 517] on icon at bounding box center [609, 512] width 22 height 22
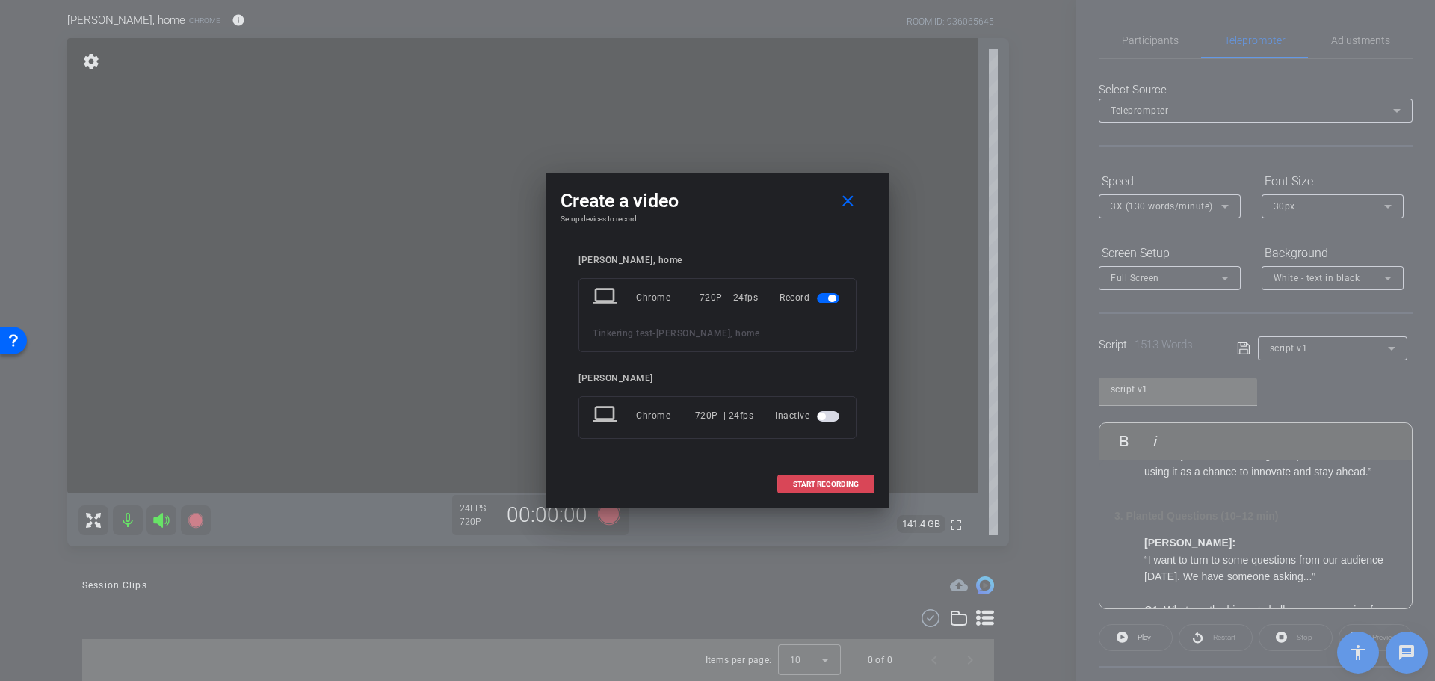
click at [824, 481] on span "START RECORDING" at bounding box center [826, 484] width 66 height 7
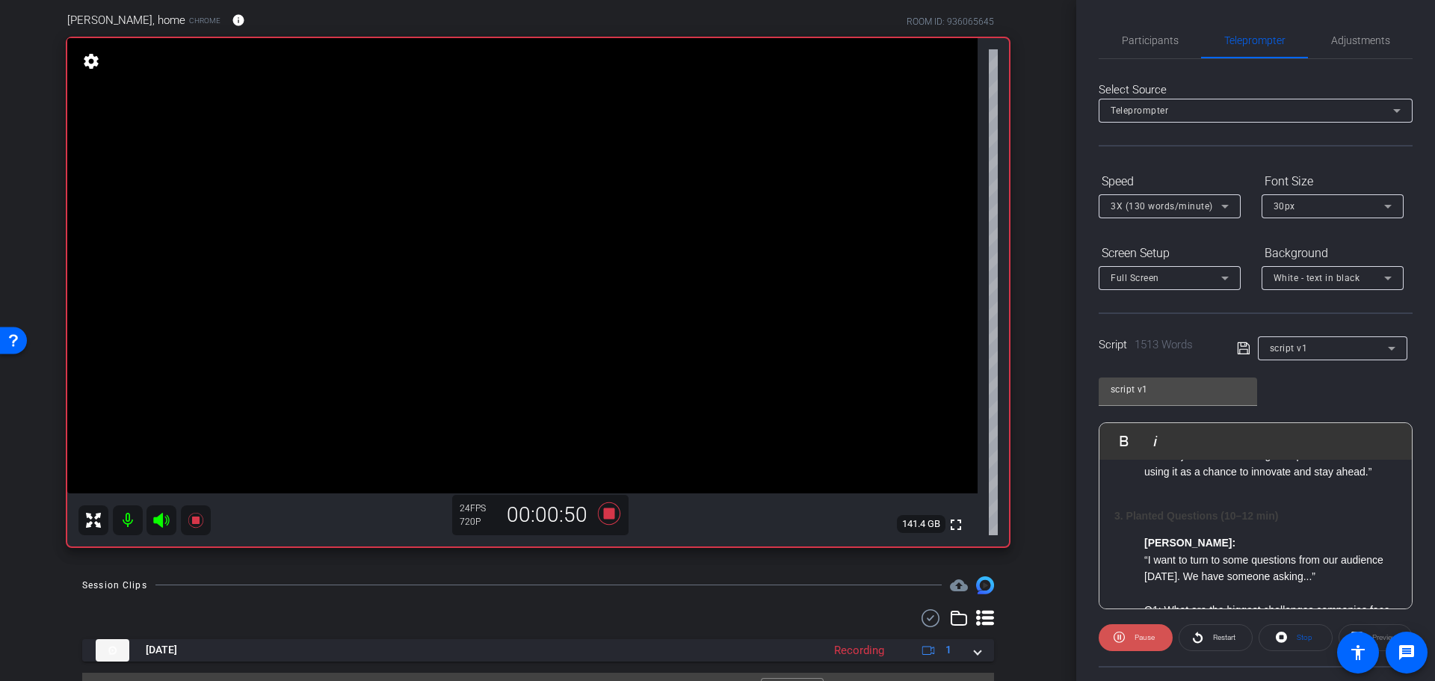
click at [1142, 637] on span "Pause" at bounding box center [1144, 637] width 20 height 8
click at [608, 517] on icon at bounding box center [609, 512] width 22 height 22
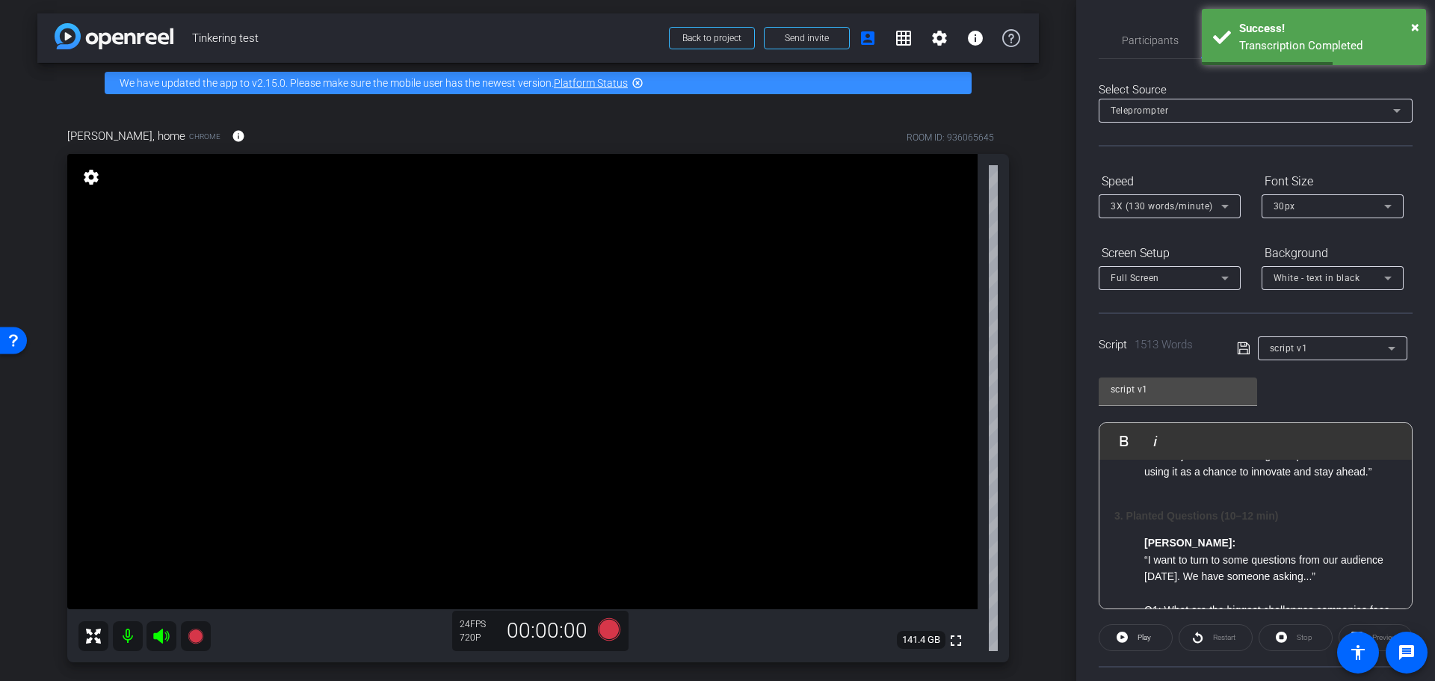
scroll to position [151, 0]
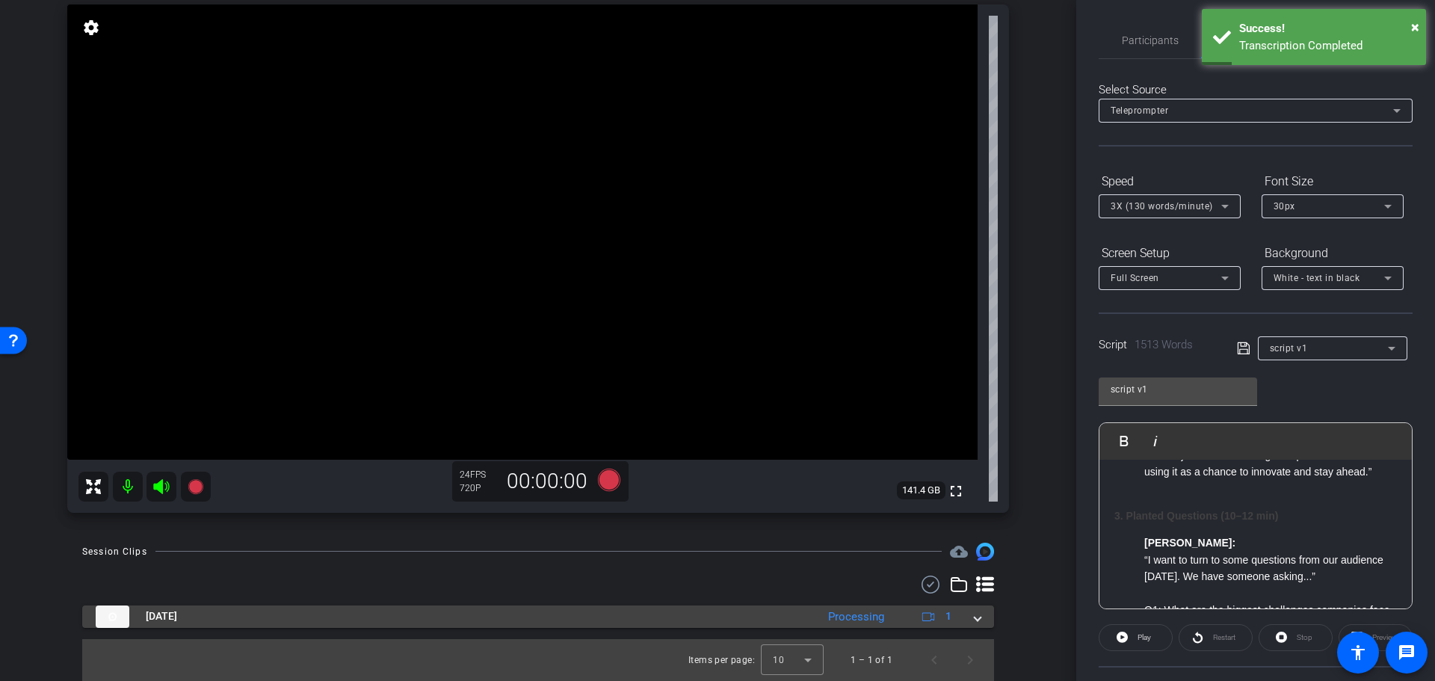
click at [975, 618] on span at bounding box center [978, 616] width 6 height 16
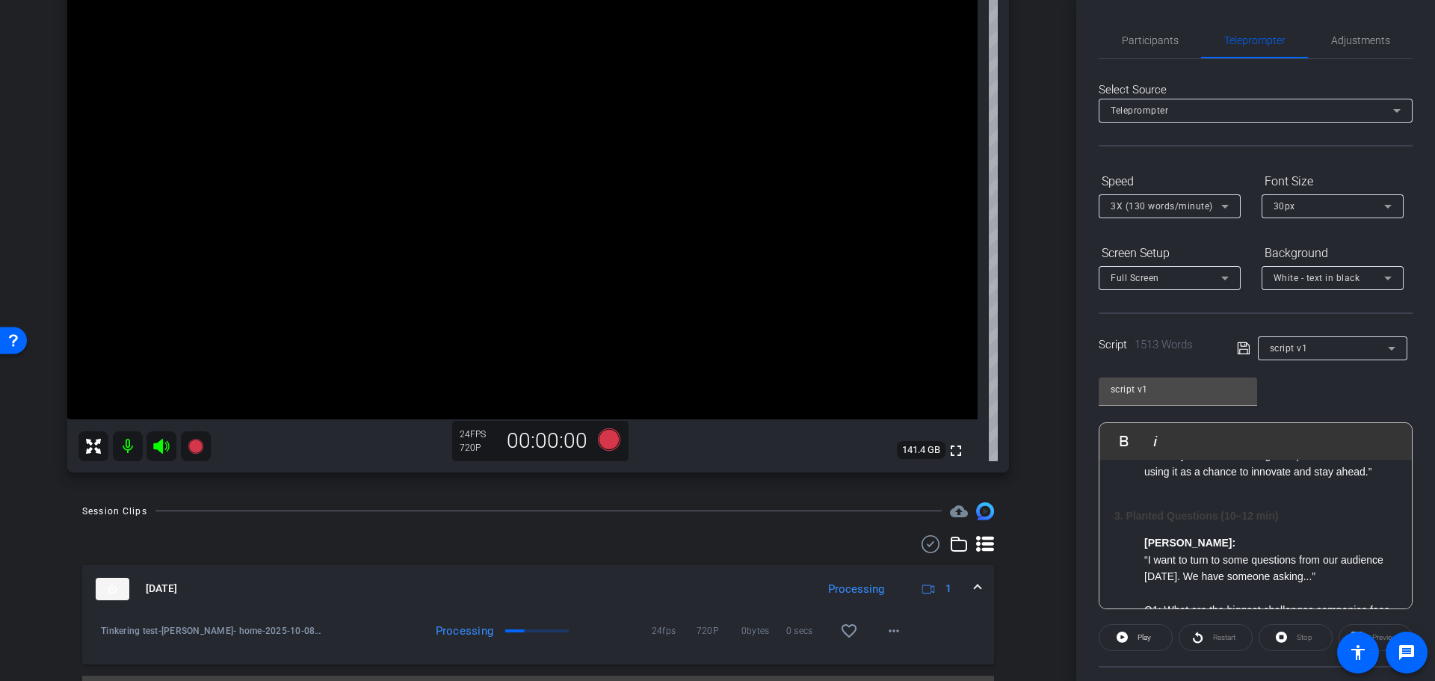
scroll to position [228, 0]
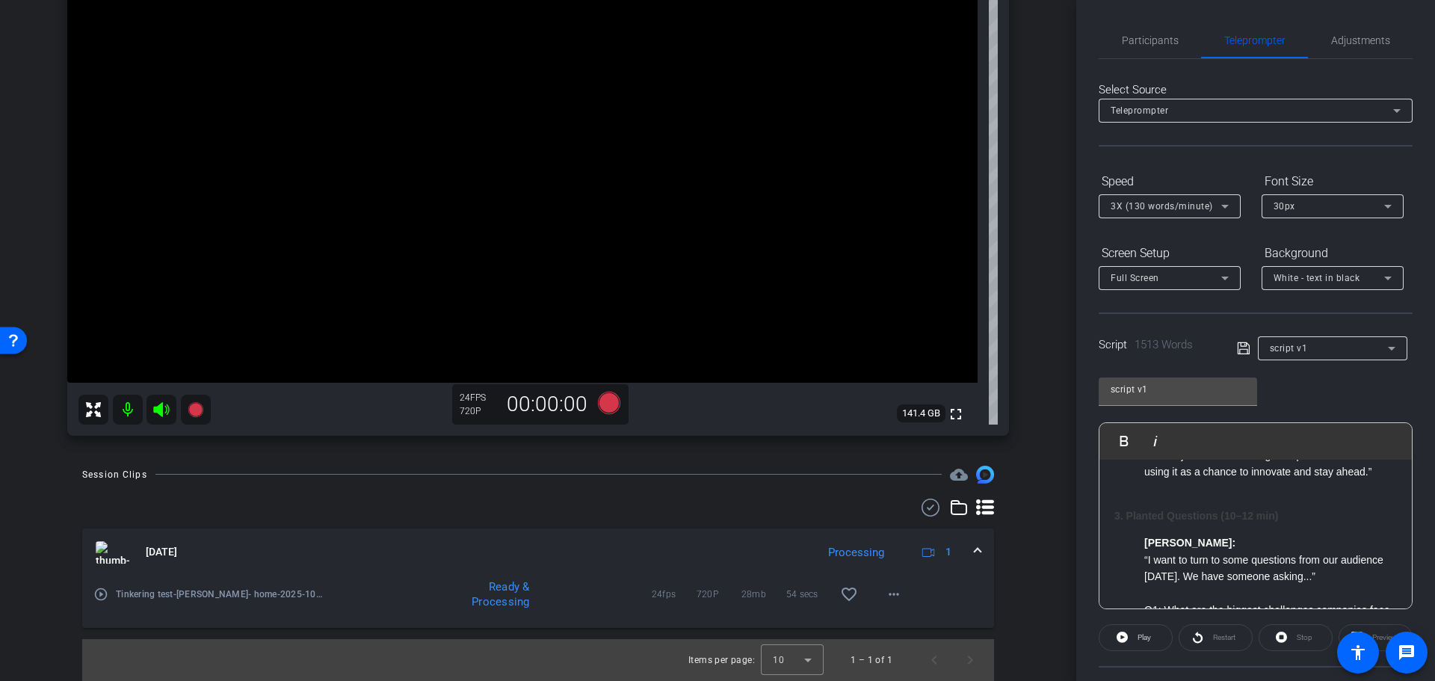
click at [975, 552] on span at bounding box center [978, 552] width 6 height 16
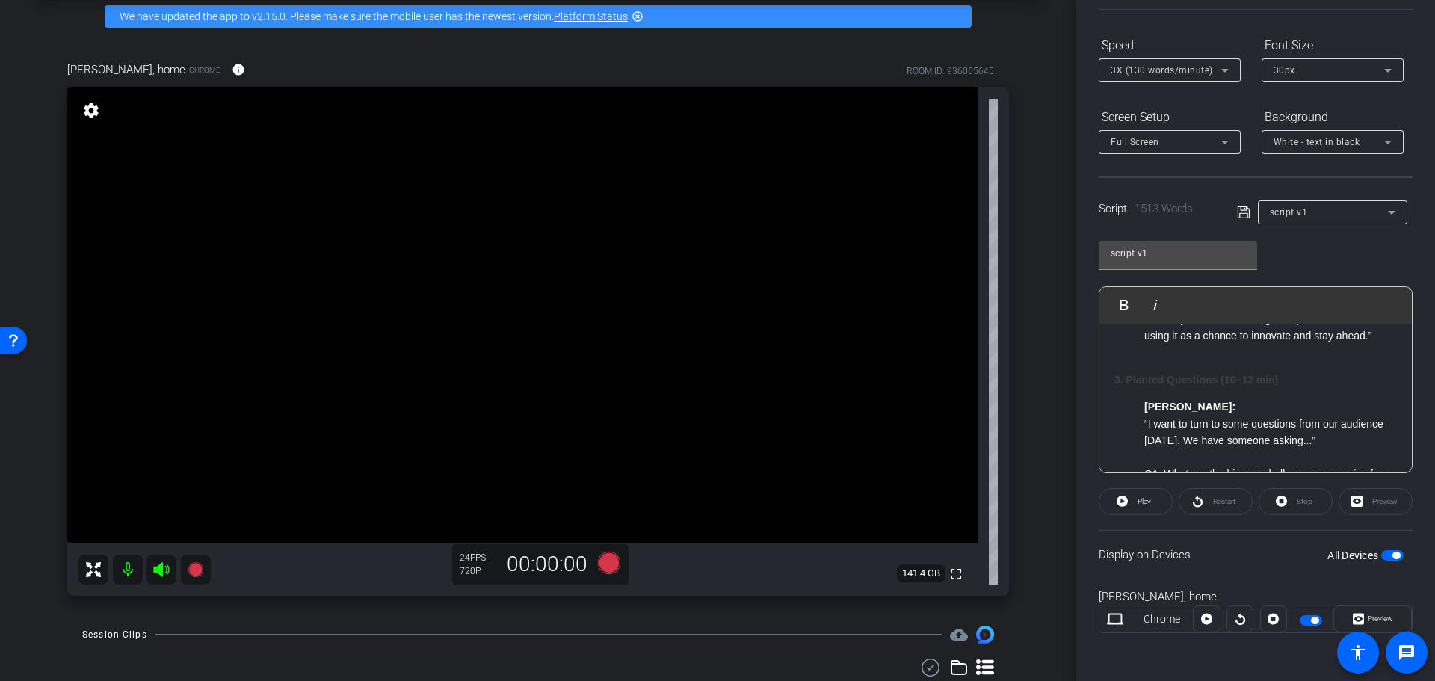
scroll to position [0, 0]
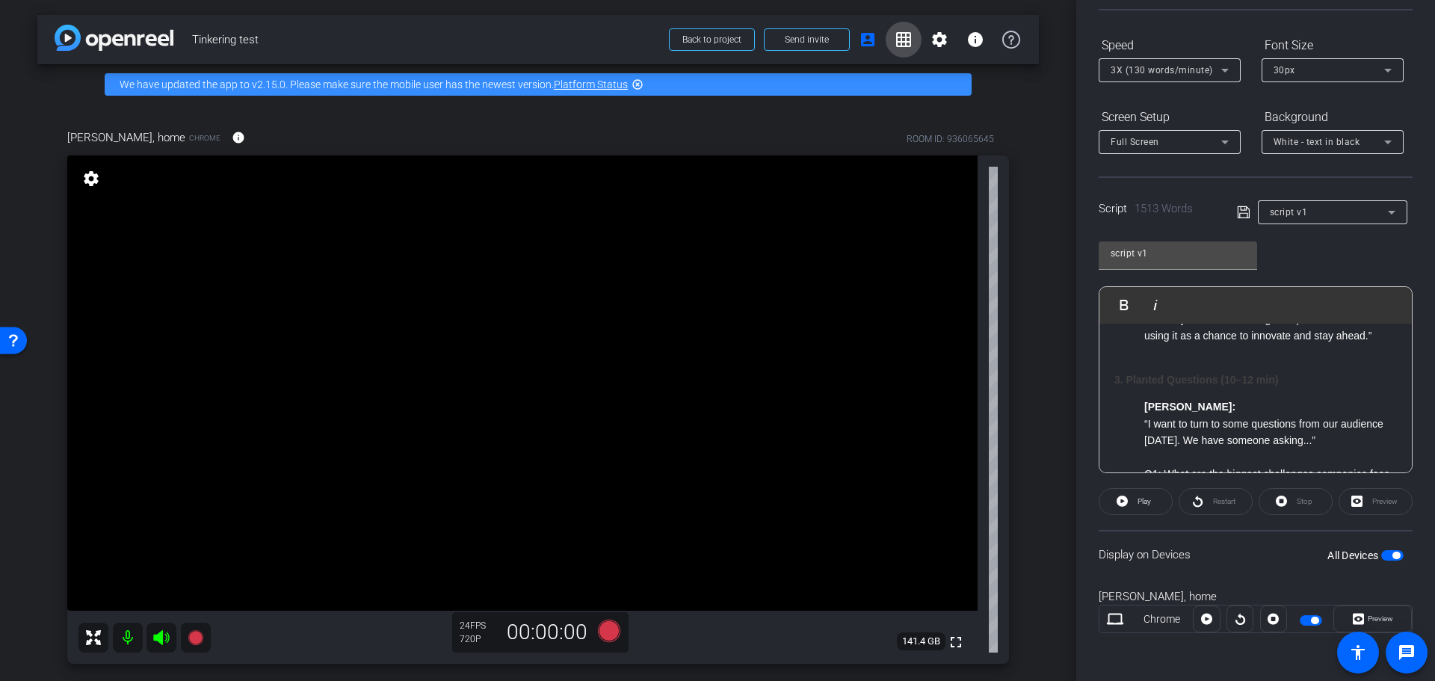
click at [895, 43] on mat-icon "grid_on" at bounding box center [904, 40] width 18 height 18
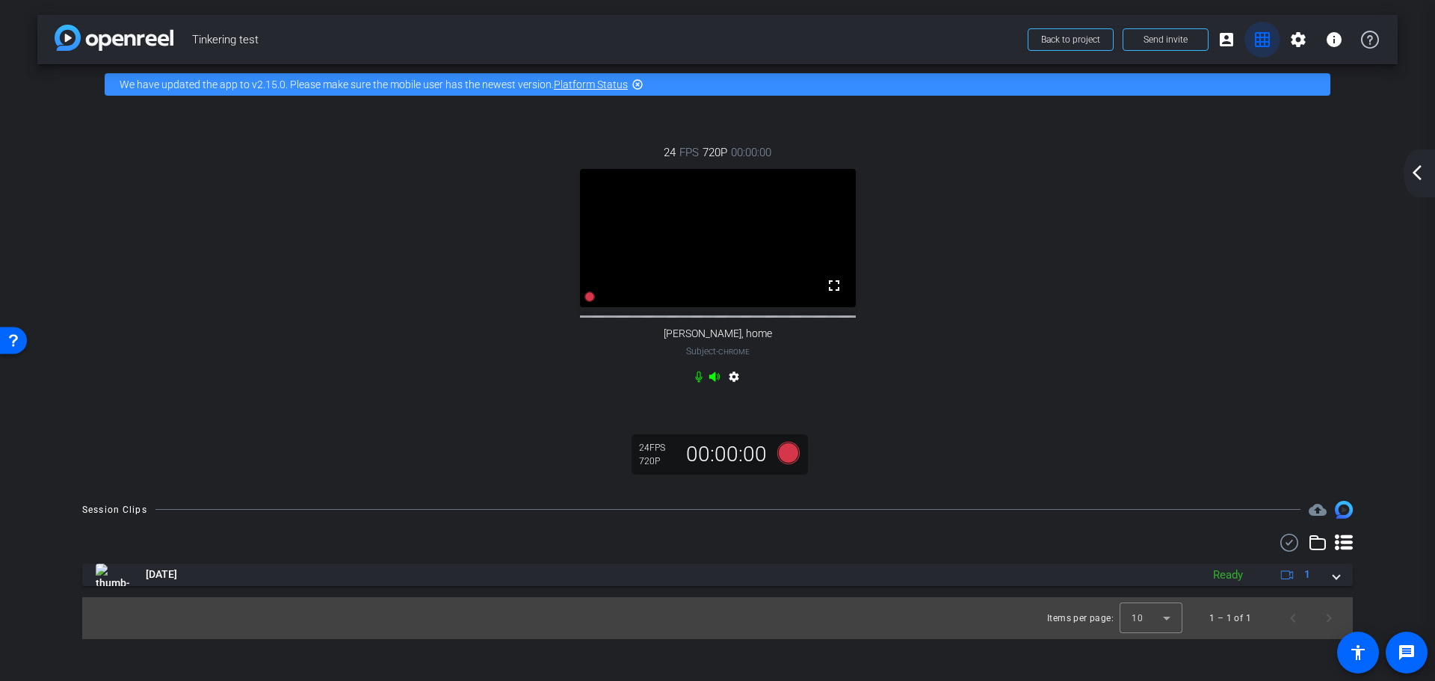
click at [1258, 44] on mat-icon "grid_on" at bounding box center [1262, 40] width 18 height 18
click at [709, 381] on icon at bounding box center [714, 376] width 10 height 10
click at [711, 389] on div "settings" at bounding box center [718, 380] width 50 height 18
click at [715, 383] on icon at bounding box center [714, 377] width 12 height 12
click at [712, 381] on icon at bounding box center [714, 376] width 10 height 10
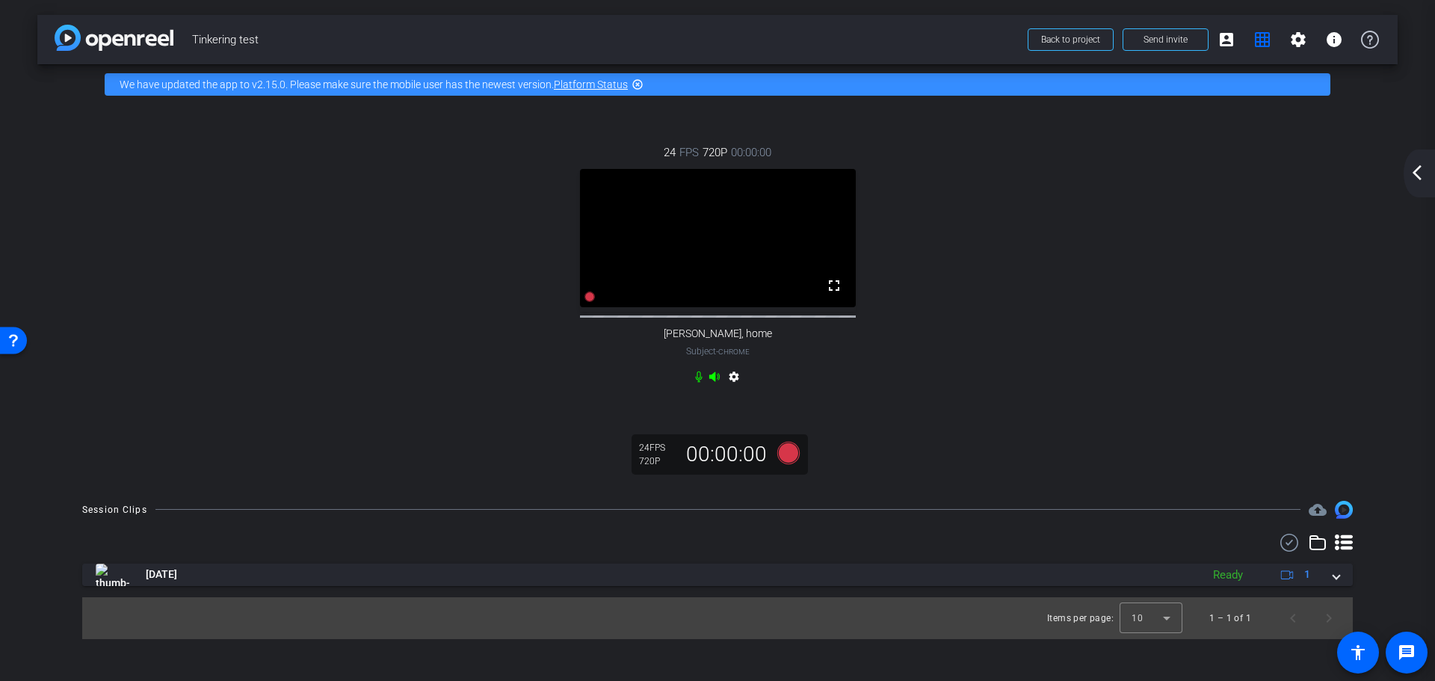
click at [712, 381] on icon at bounding box center [714, 376] width 10 height 10
click at [714, 389] on div "settings" at bounding box center [718, 380] width 50 height 18
click at [712, 381] on icon at bounding box center [714, 376] width 10 height 10
click at [694, 383] on icon at bounding box center [699, 377] width 12 height 12
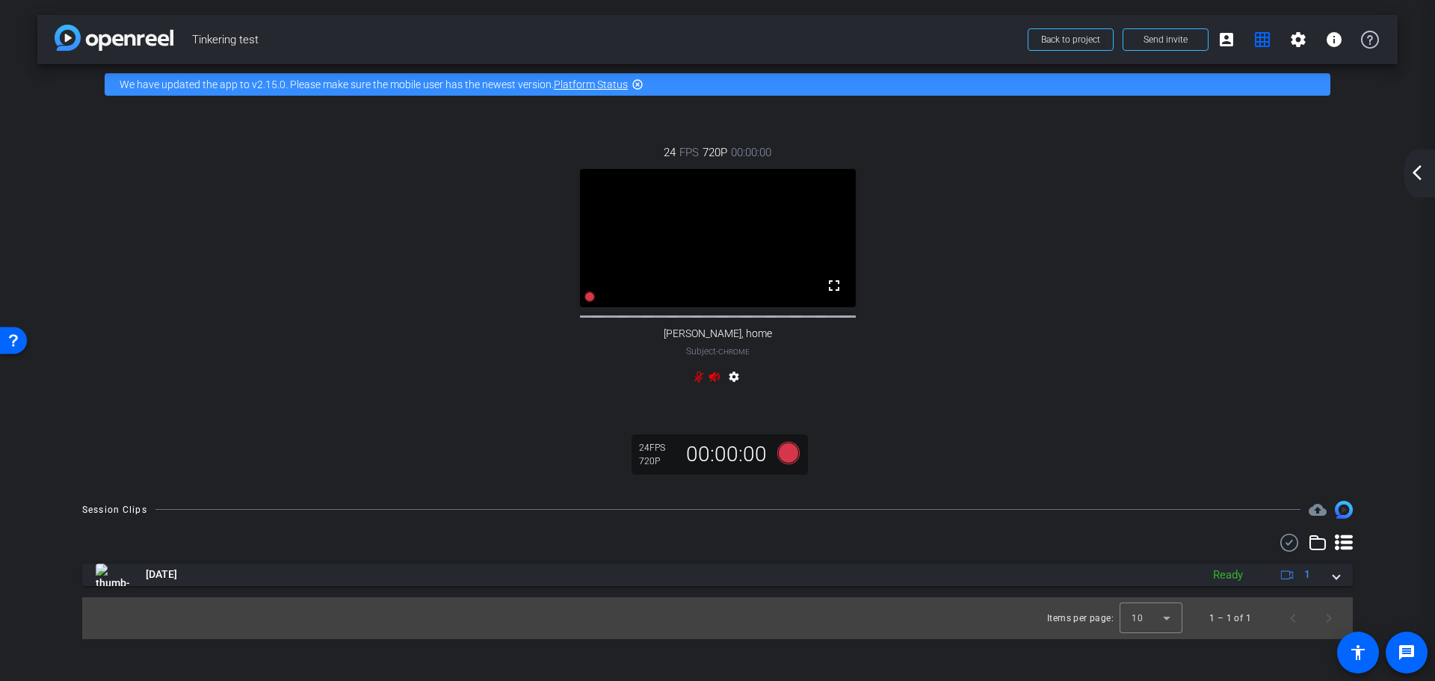
click at [697, 382] on icon at bounding box center [698, 376] width 9 height 11
click at [720, 389] on div "settings" at bounding box center [718, 380] width 50 height 18
click at [715, 381] on icon at bounding box center [714, 376] width 10 height 10
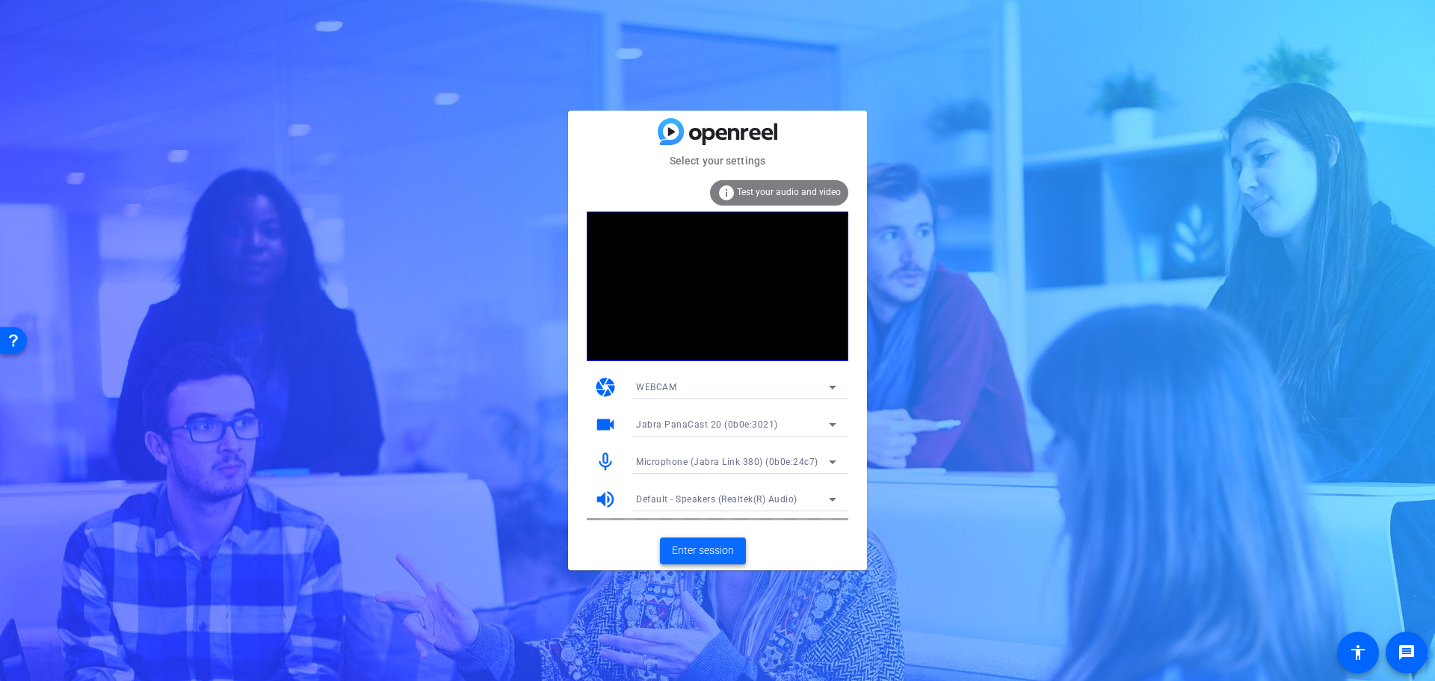
click at [705, 545] on span "Enter session" at bounding box center [703, 551] width 62 height 16
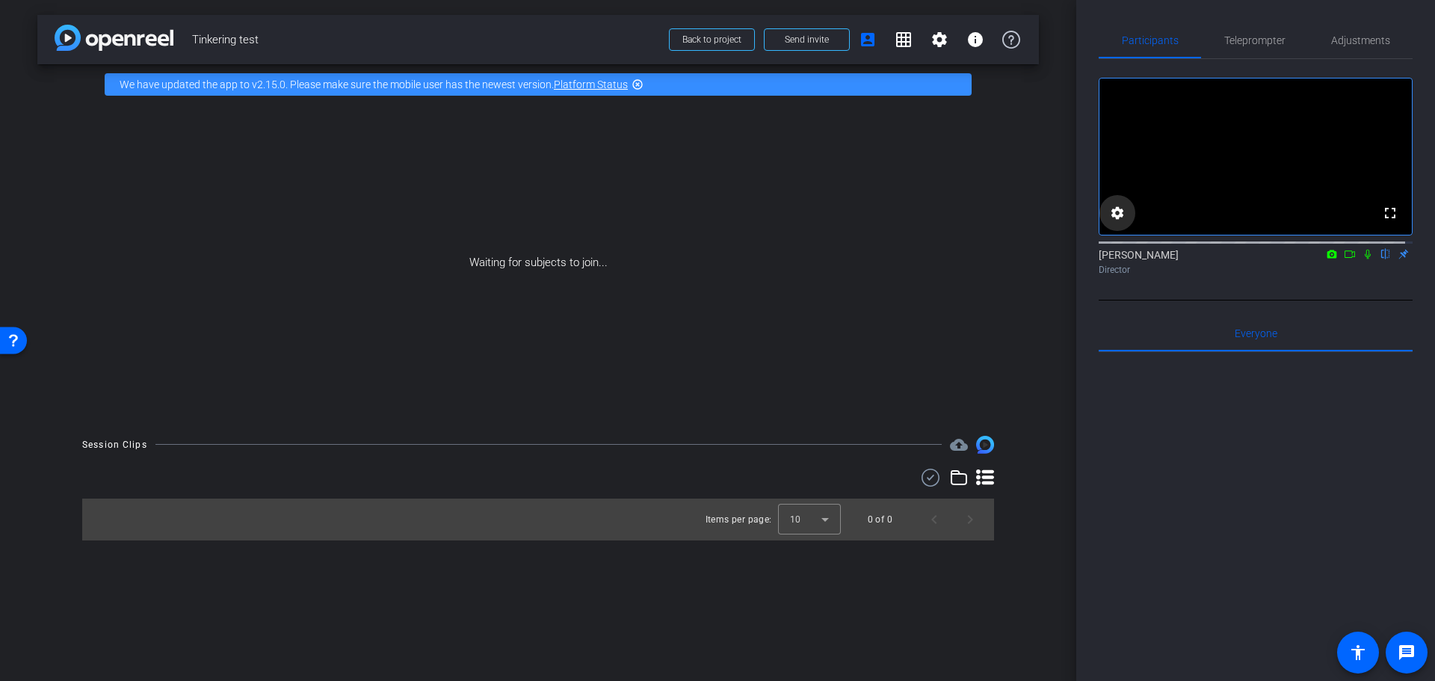
click at [1123, 222] on mat-icon "settings" at bounding box center [1117, 213] width 18 height 18
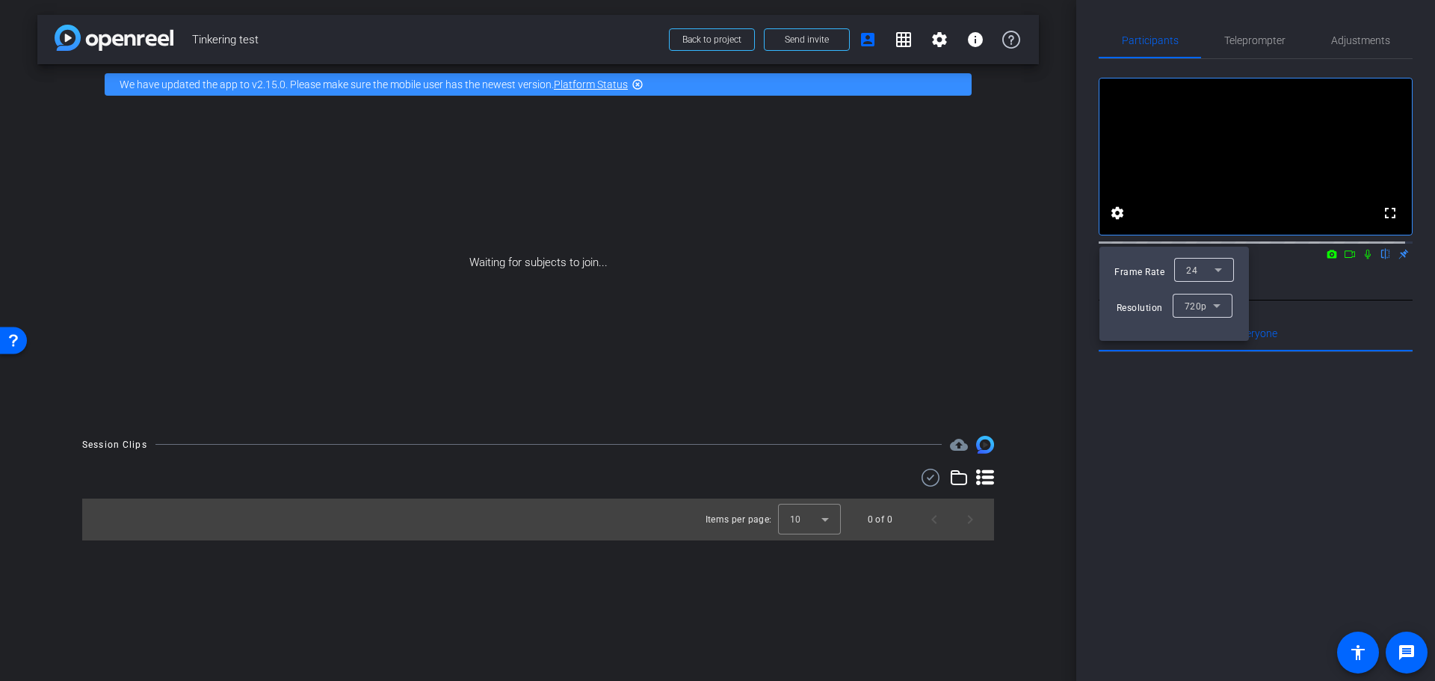
click at [1382, 218] on div at bounding box center [717, 340] width 1435 height 681
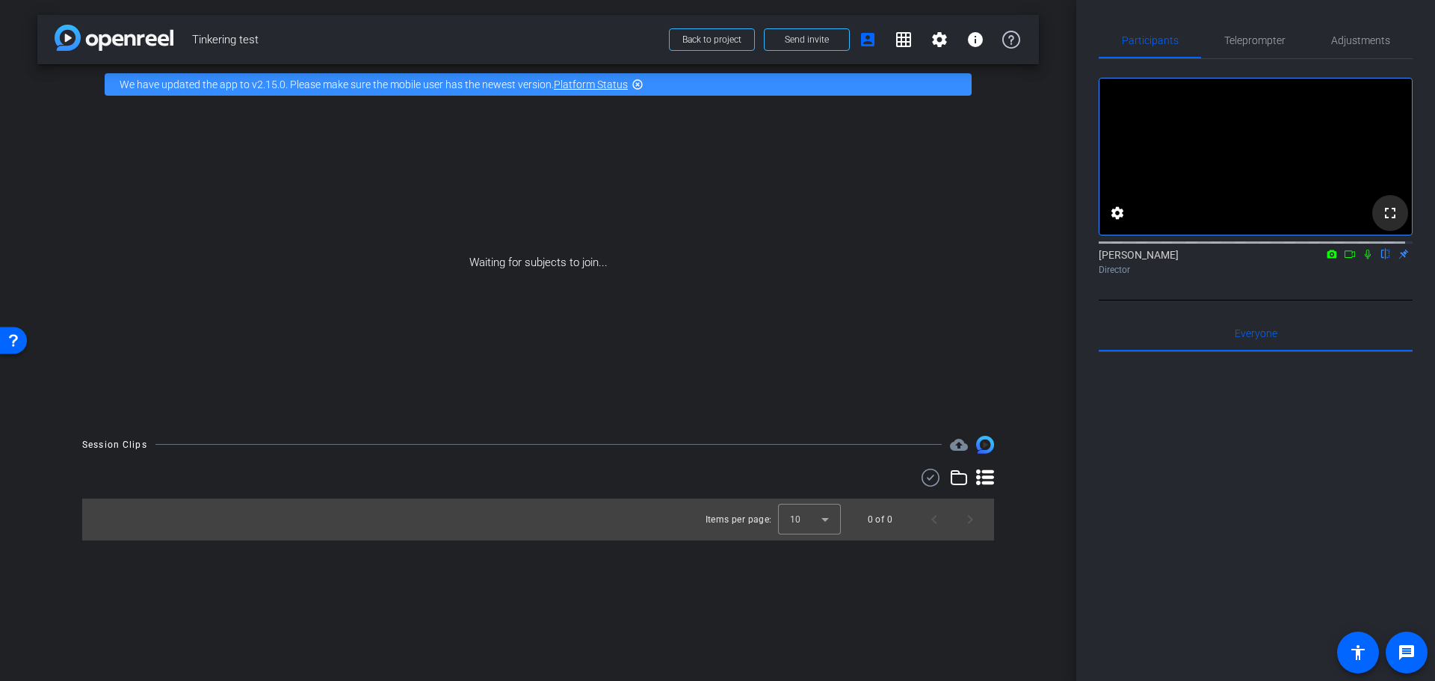
click at [1384, 222] on mat-icon "fullscreen" at bounding box center [1390, 213] width 18 height 18
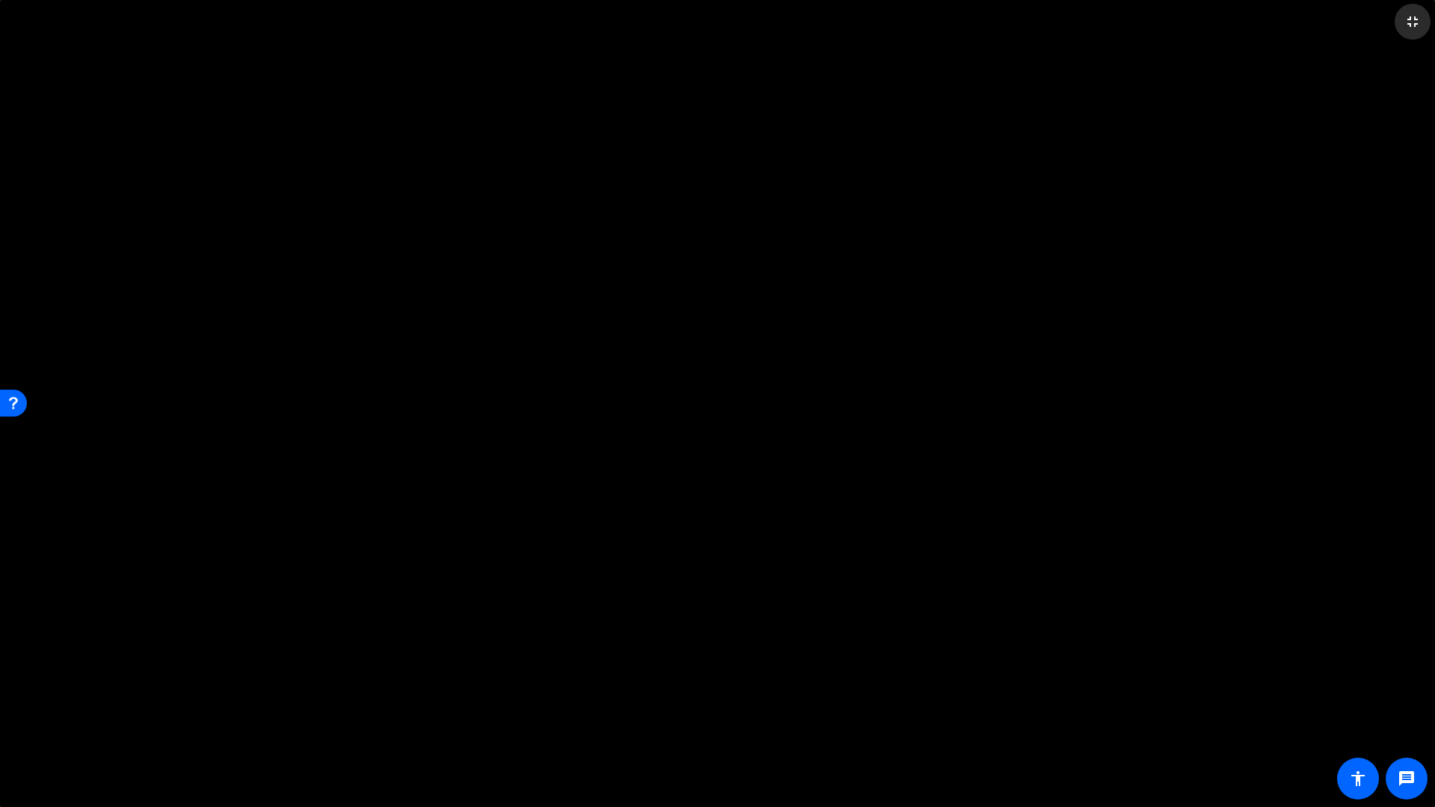
click at [1415, 16] on mat-icon "fullscreen_exit" at bounding box center [1412, 22] width 18 height 18
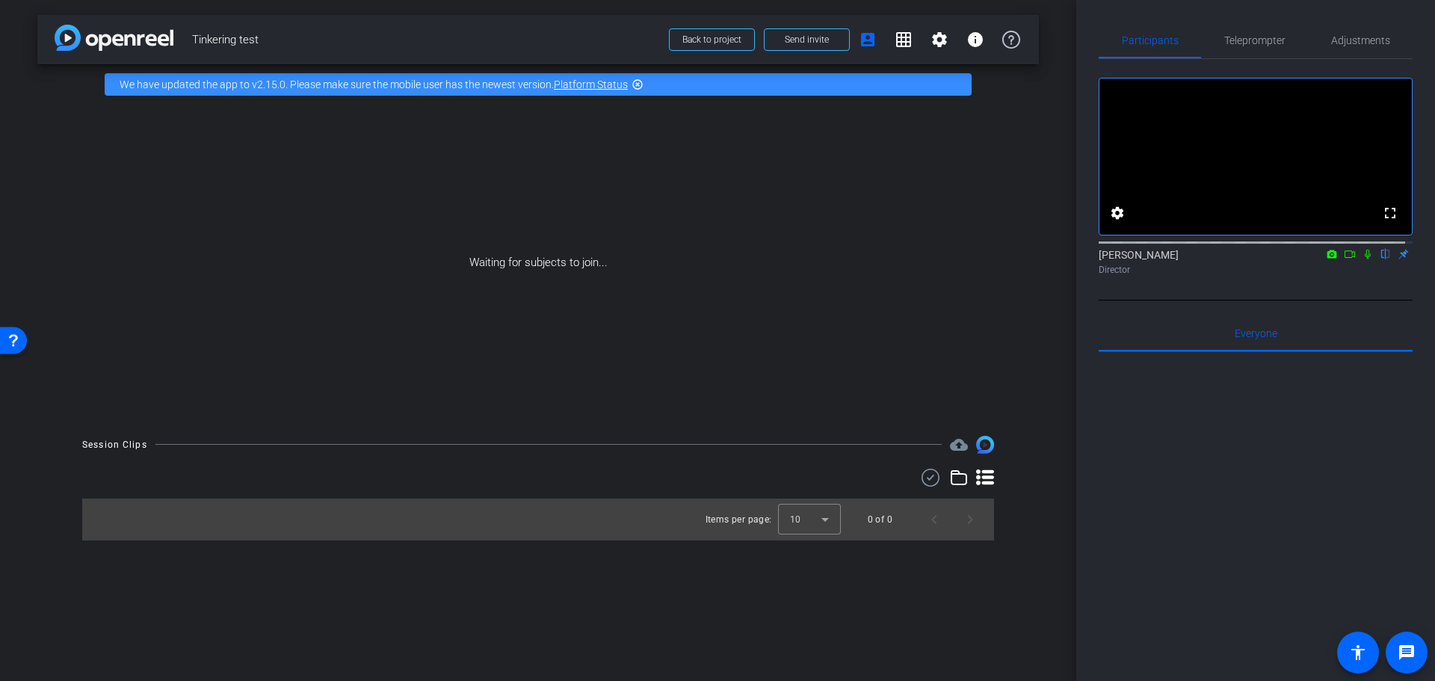
click at [1362, 259] on icon at bounding box center [1368, 254] width 12 height 10
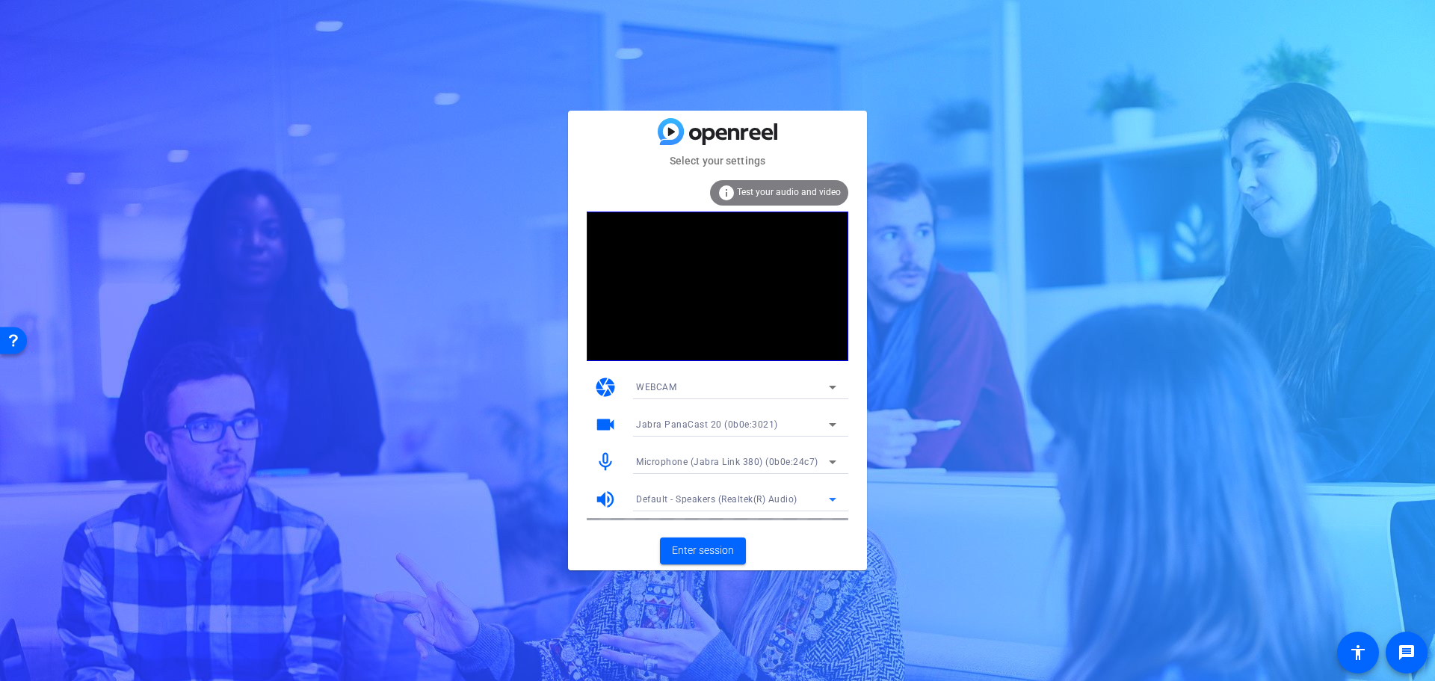
click at [831, 500] on icon at bounding box center [832, 500] width 7 height 4
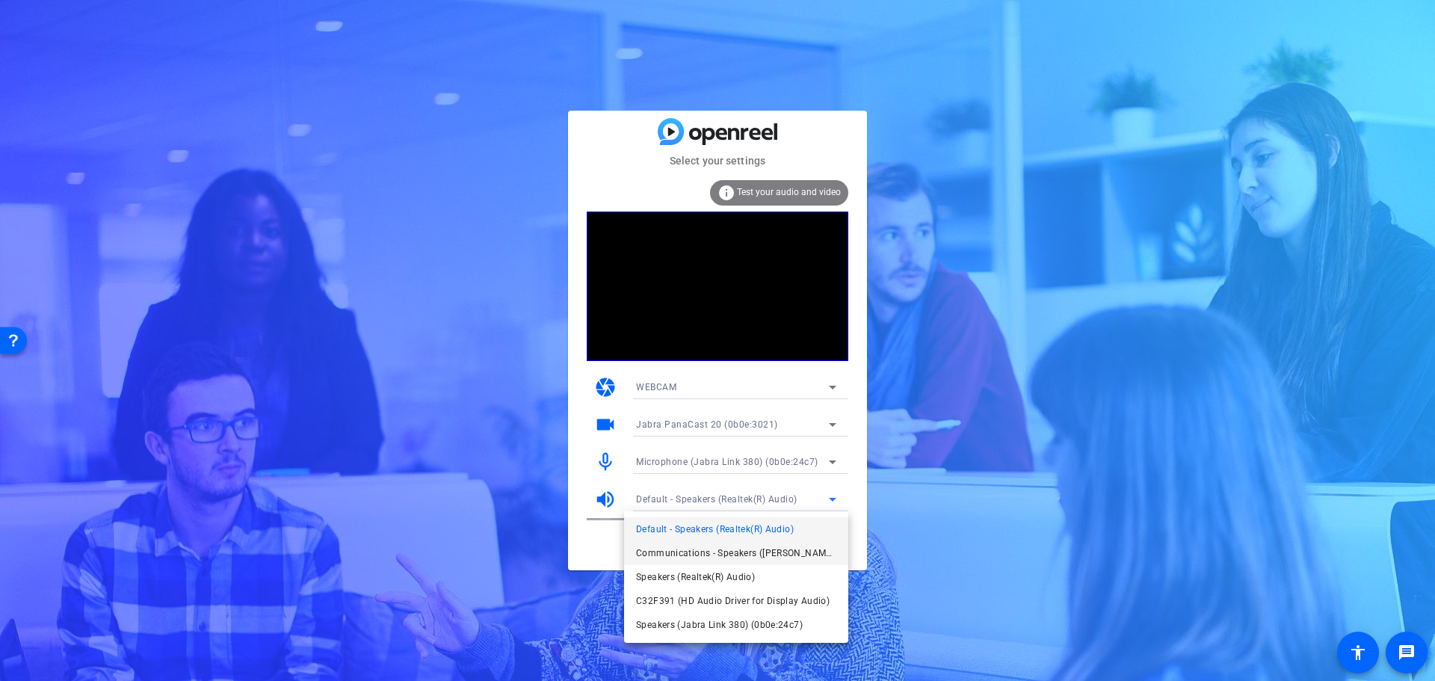
click at [673, 547] on span "Communications - Speakers ([PERSON_NAME] 380) (0b0e:24c7)" at bounding box center [736, 553] width 200 height 18
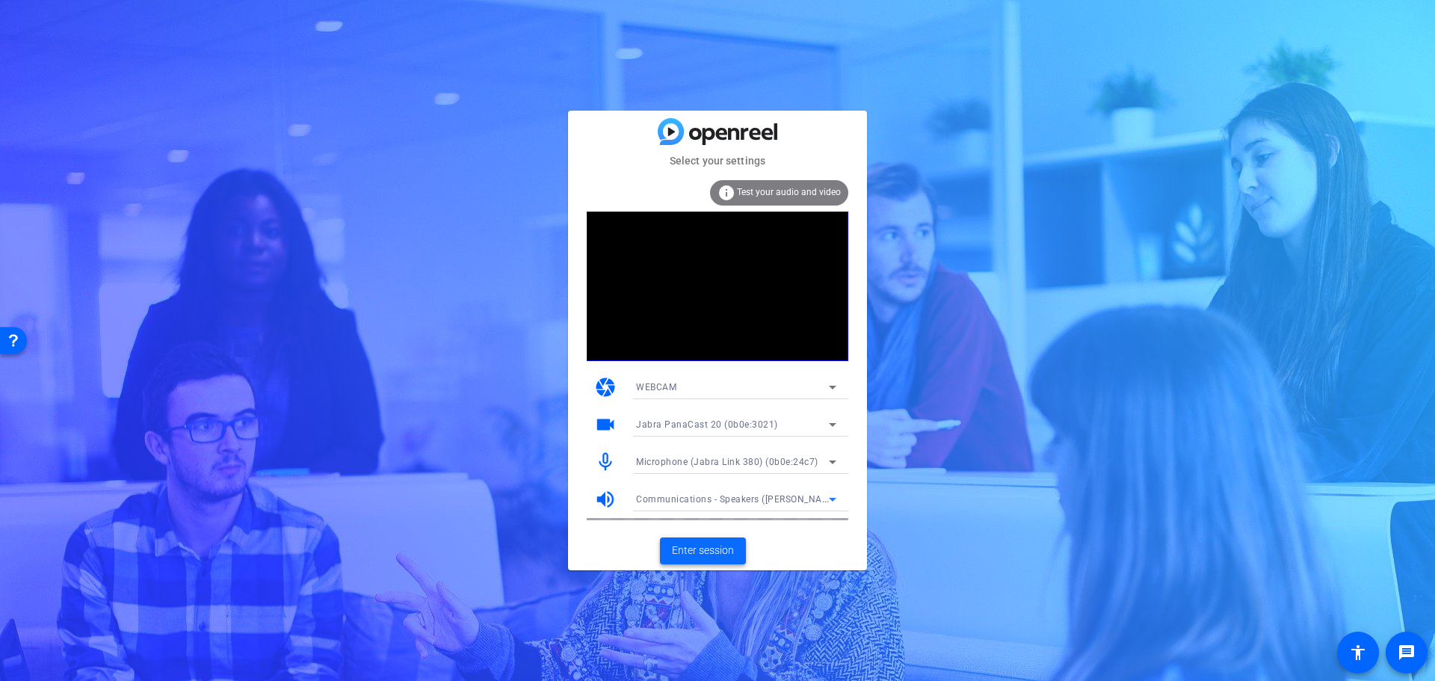
click at [699, 551] on span "Enter session" at bounding box center [703, 551] width 62 height 16
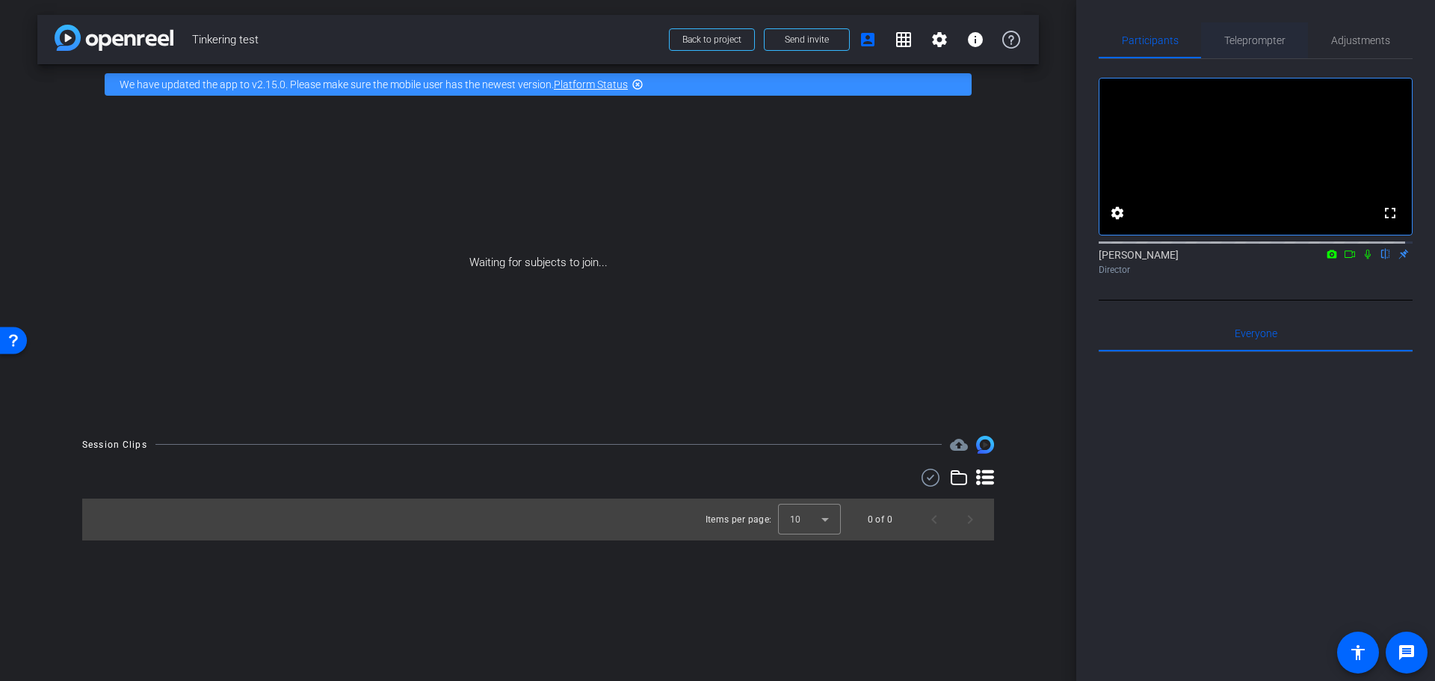
click at [1261, 47] on span "Teleprompter" at bounding box center [1254, 40] width 61 height 36
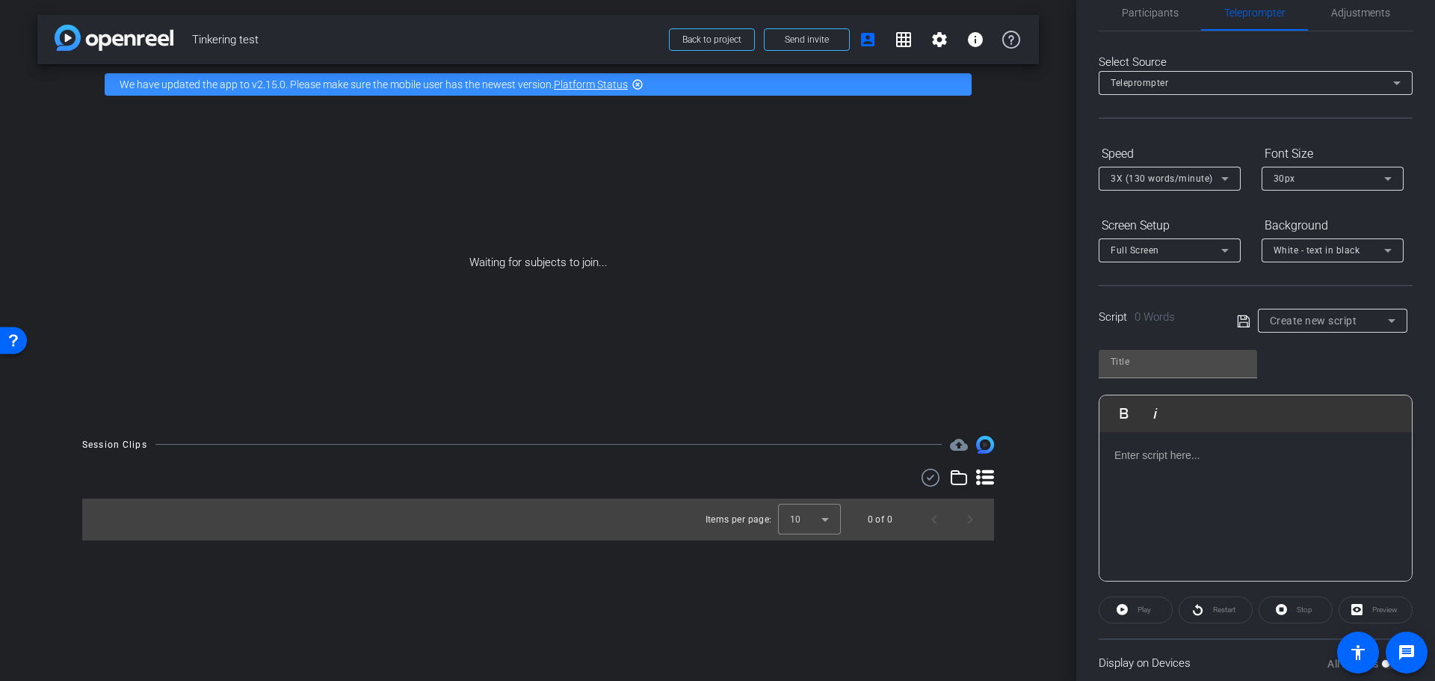
scroll to position [55, 0]
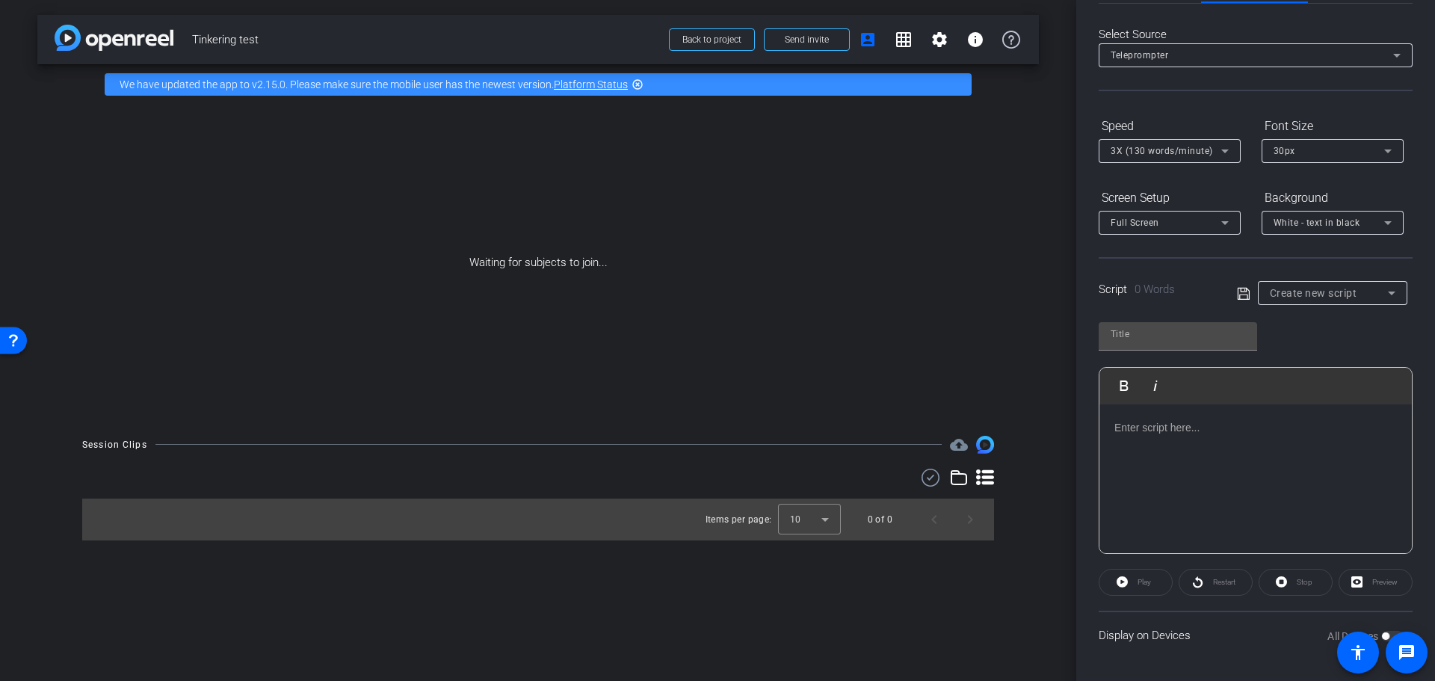
click at [1220, 435] on p at bounding box center [1255, 427] width 282 height 16
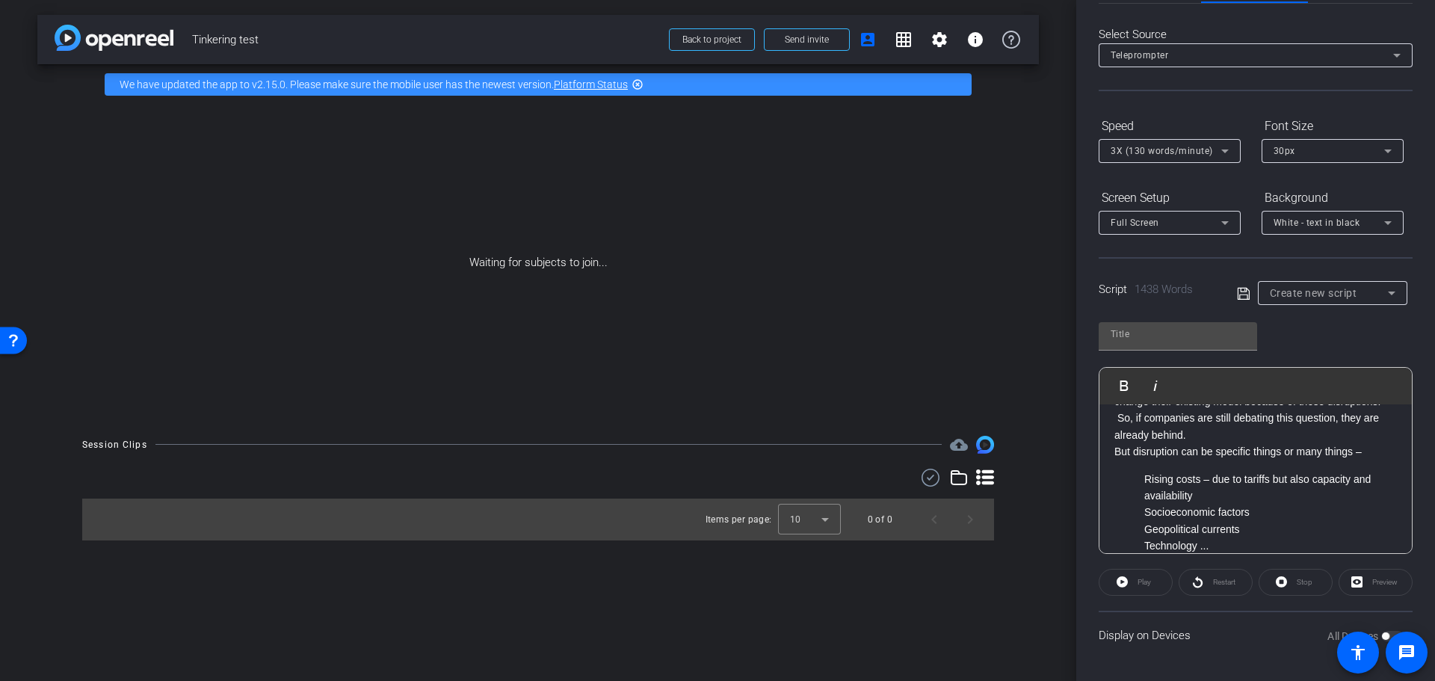
scroll to position [573, 0]
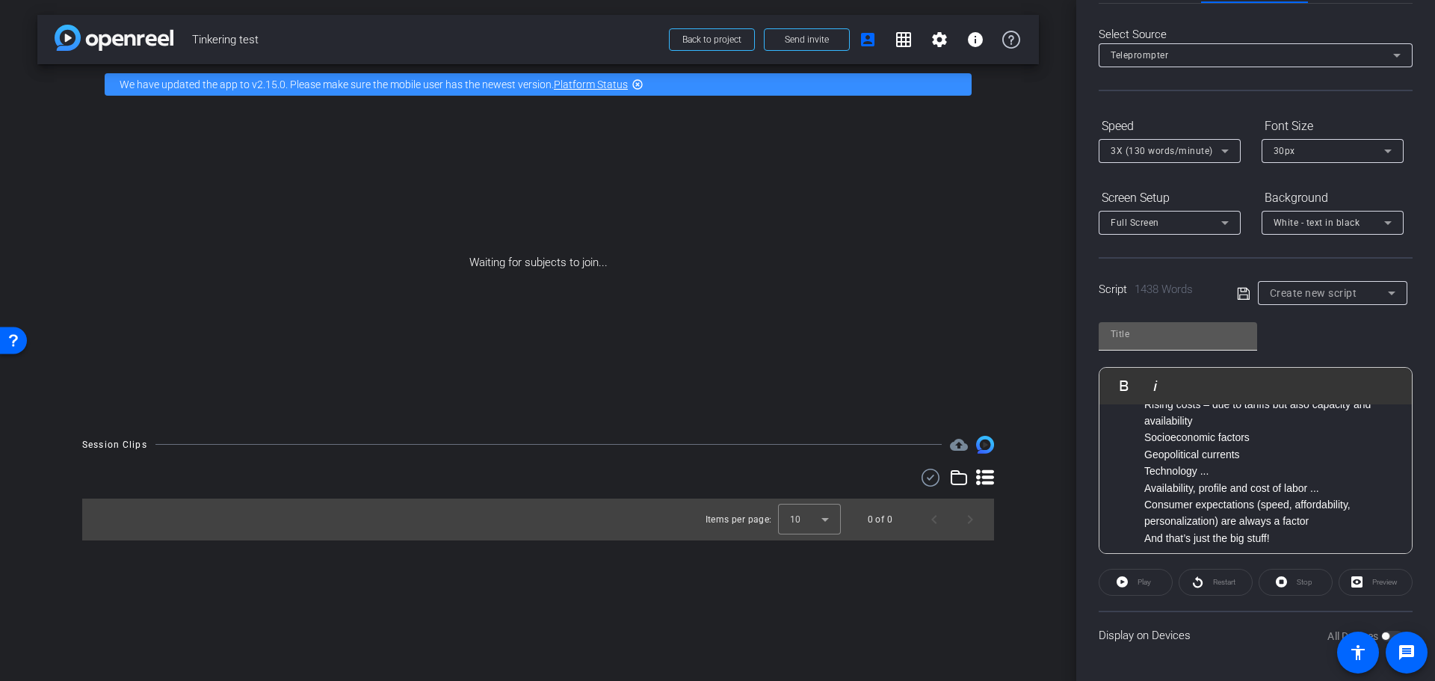
click at [1183, 335] on input "text" at bounding box center [1178, 334] width 135 height 18
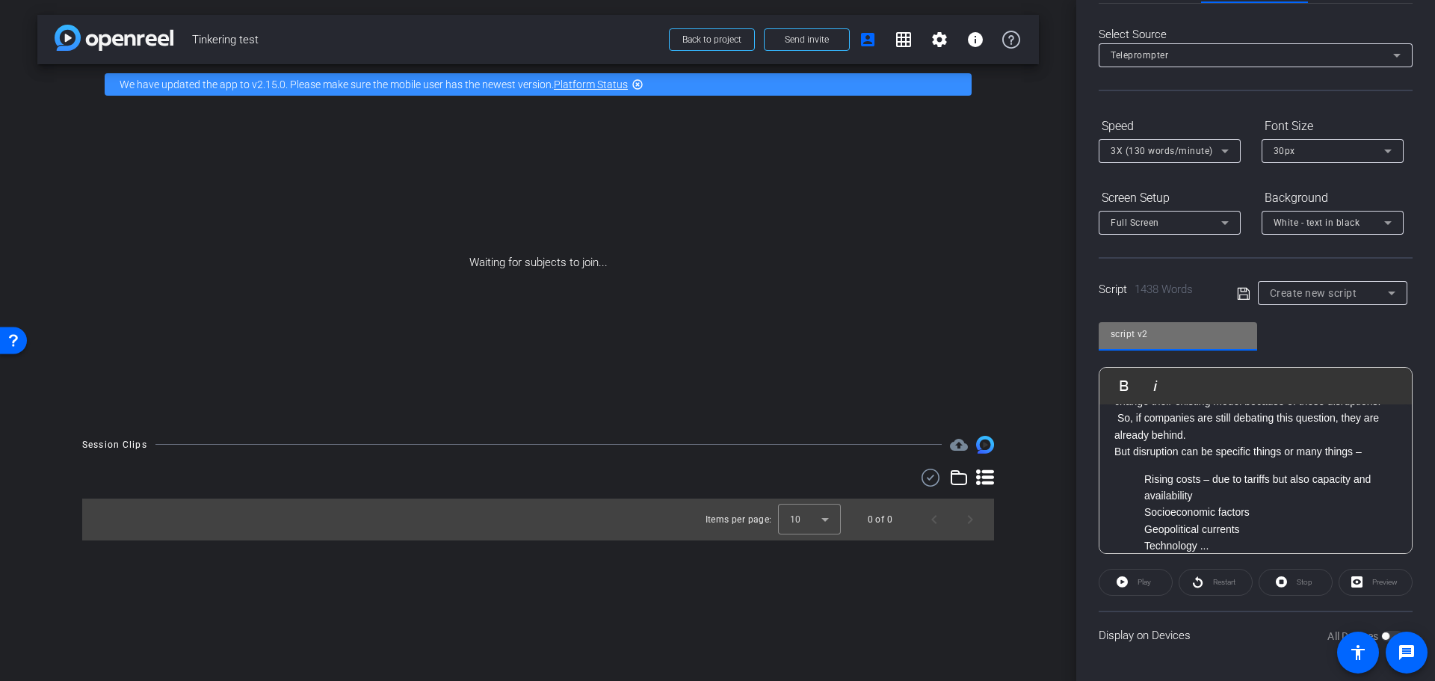
scroll to position [424, 0]
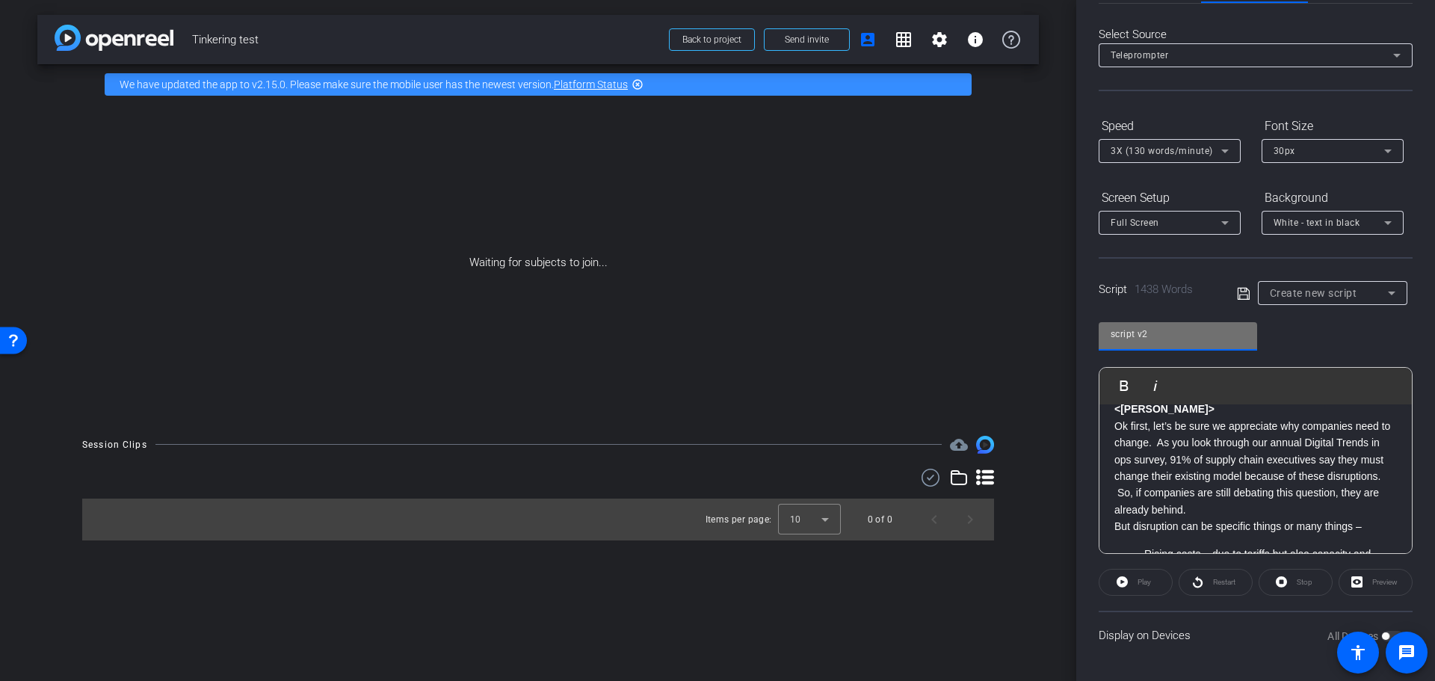
type input "script v2"
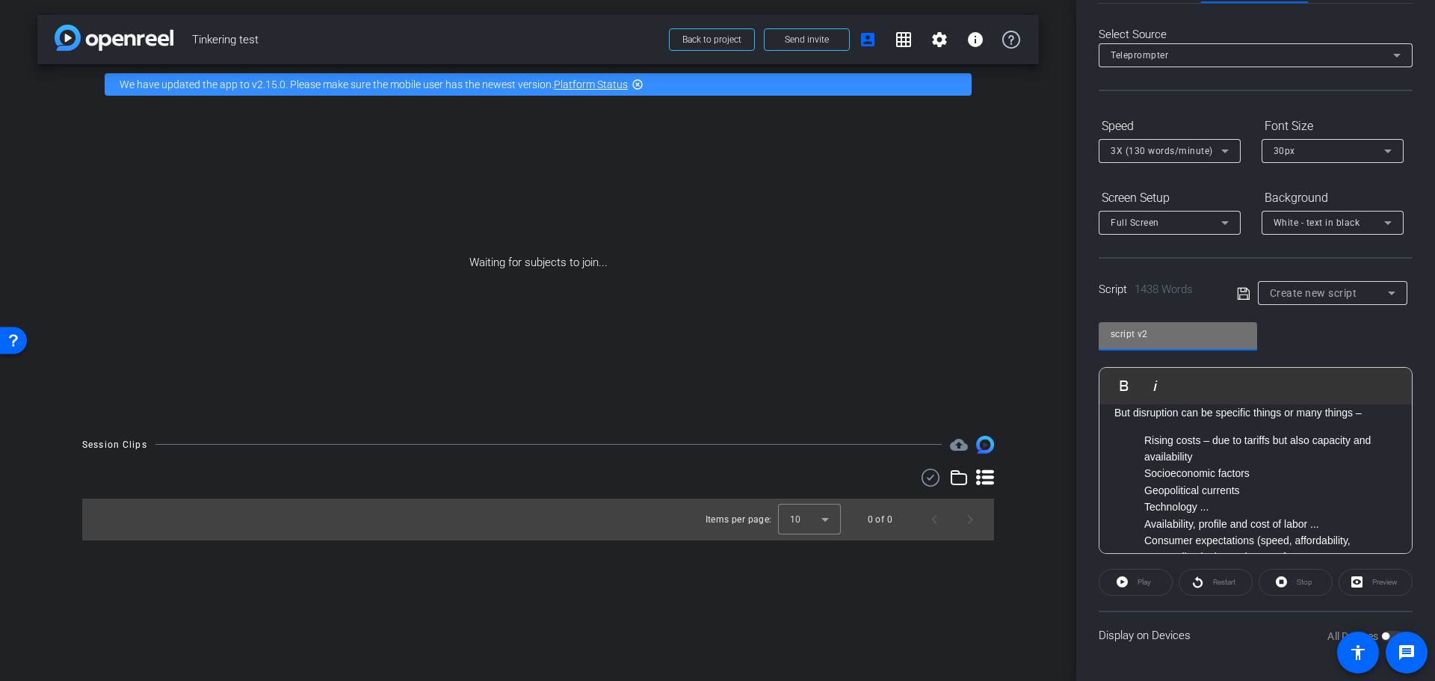
scroll to position [573, 0]
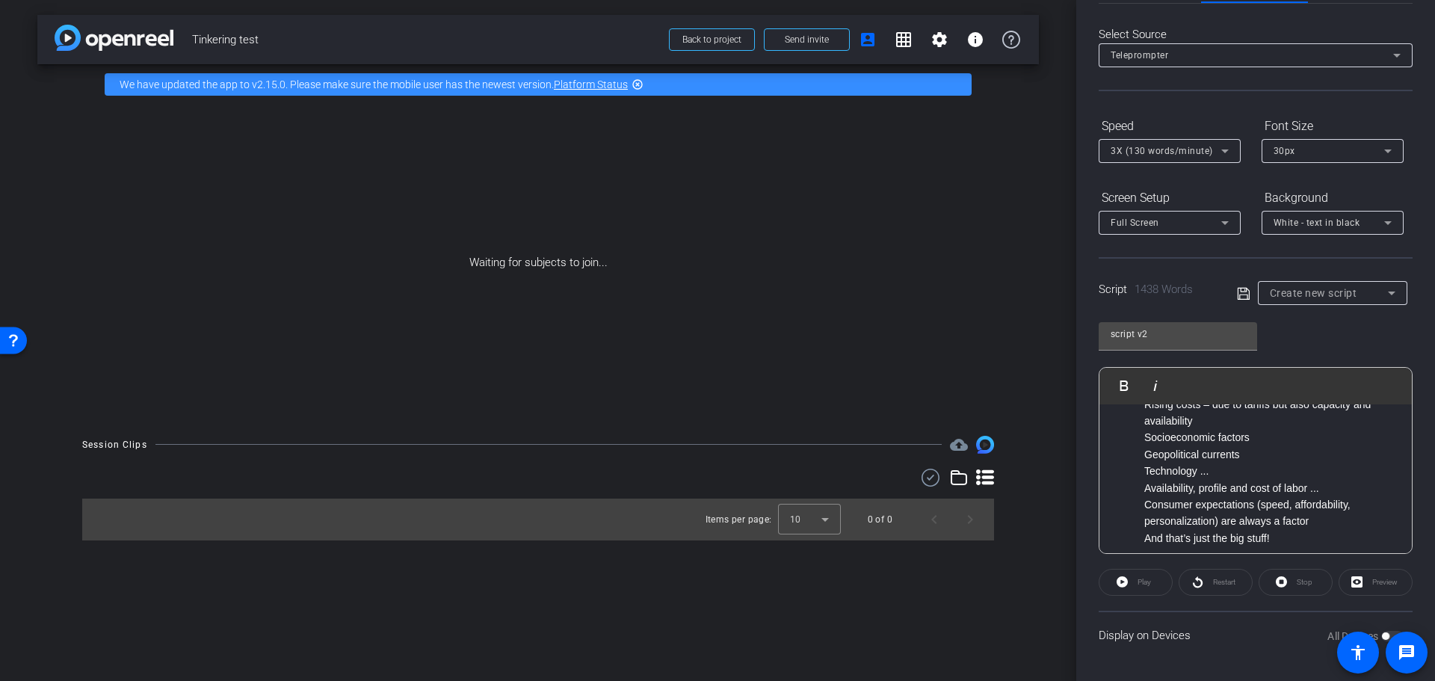
click at [1131, 460] on ul "Rising costs – due to tariffs but also capacity and availability Socioeconomic …" at bounding box center [1255, 479] width 282 height 167
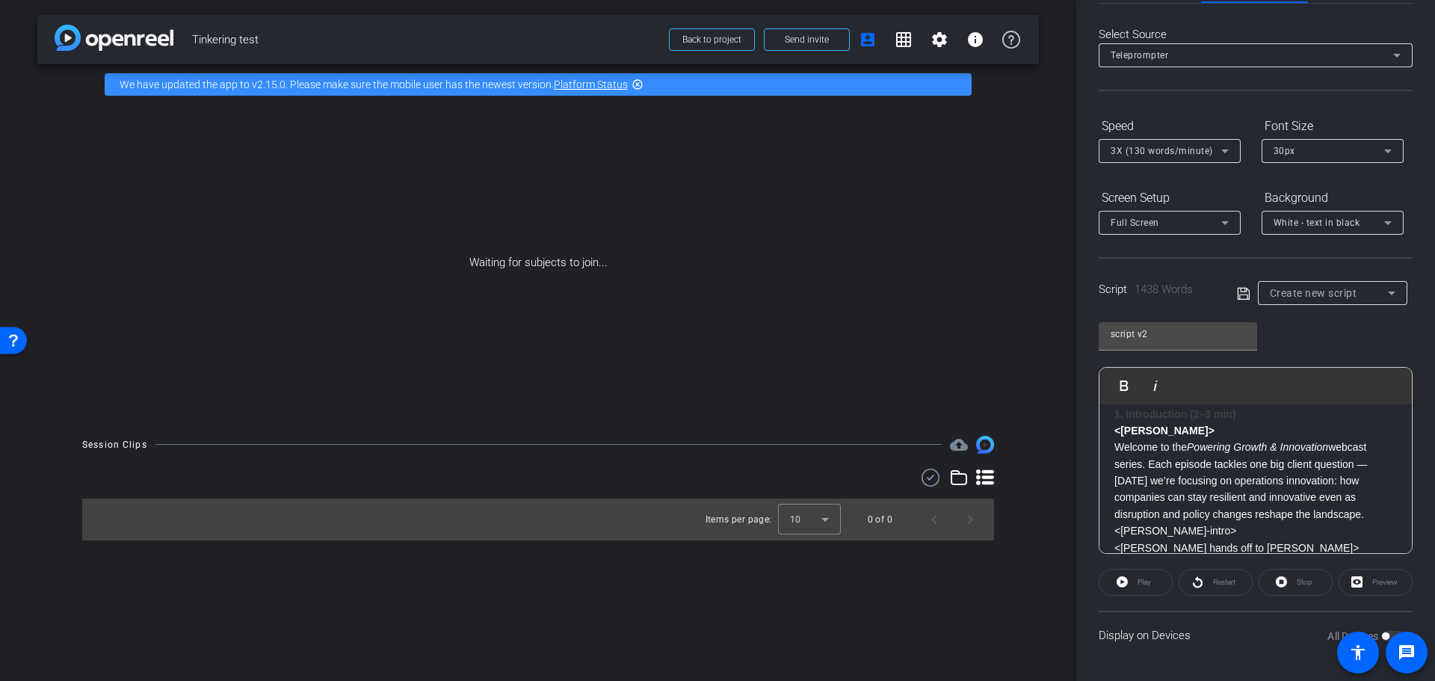
scroll to position [0, 0]
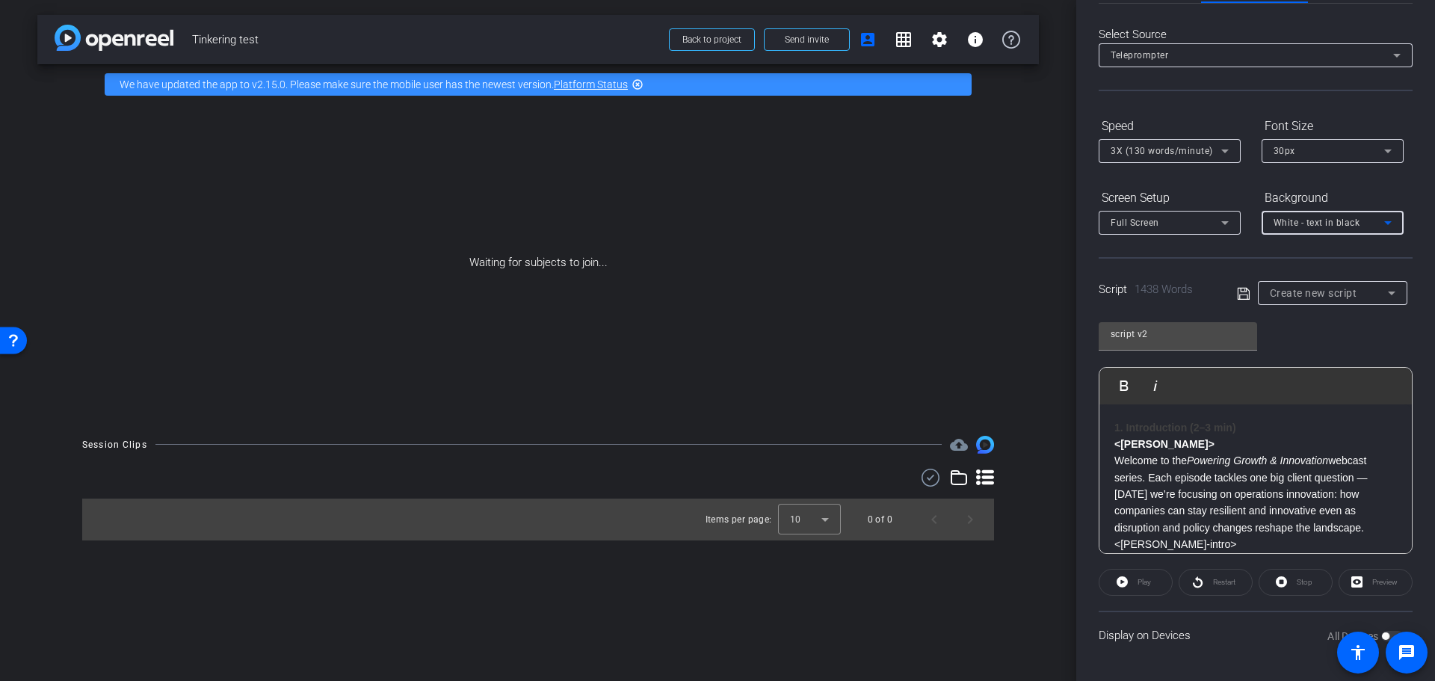
click at [1339, 214] on div "White - text in black" at bounding box center [1328, 222] width 111 height 19
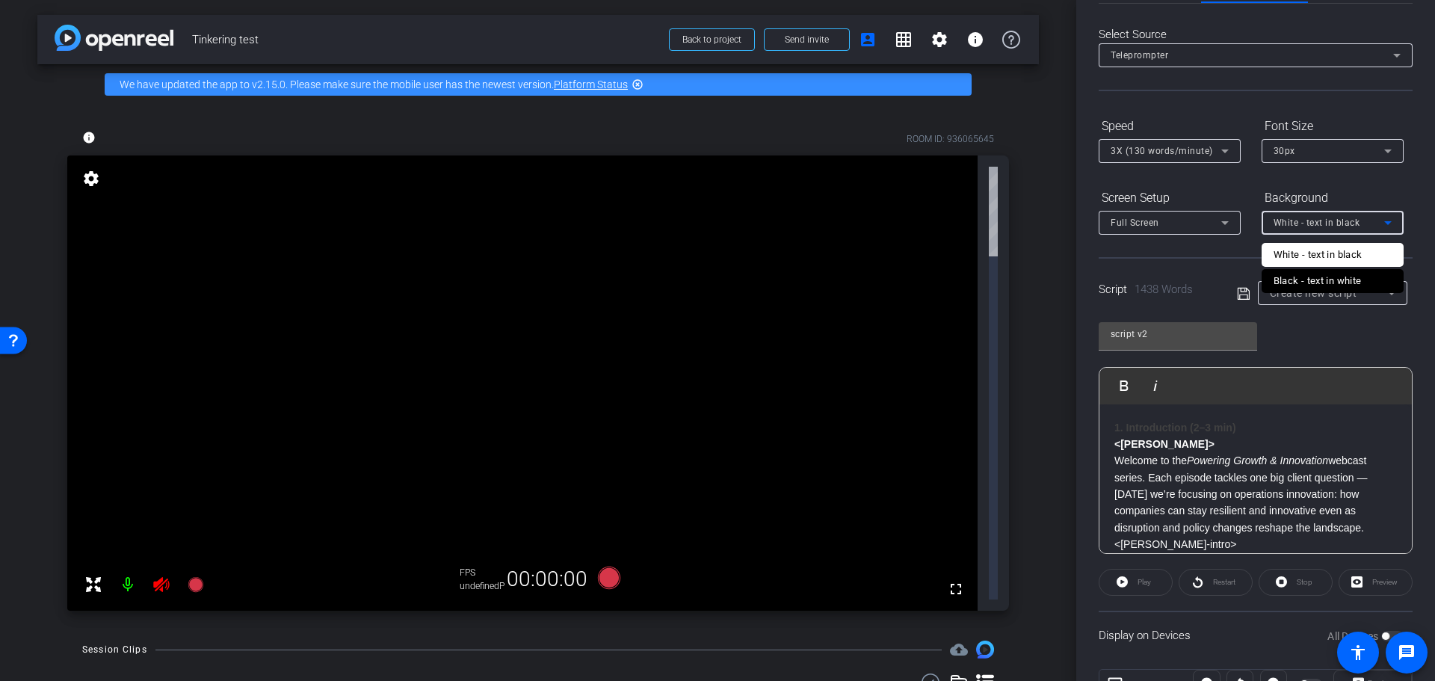
click at [1362, 218] on div at bounding box center [717, 340] width 1435 height 681
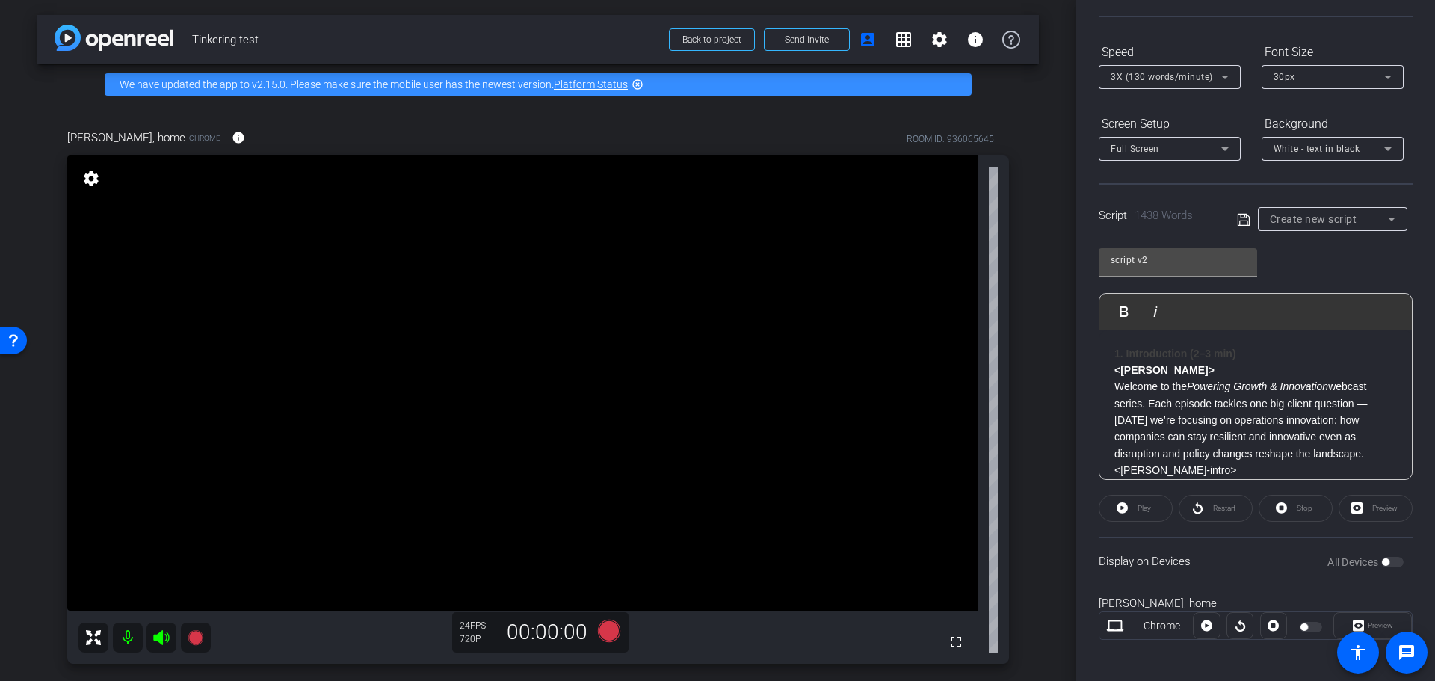
scroll to position [136, 0]
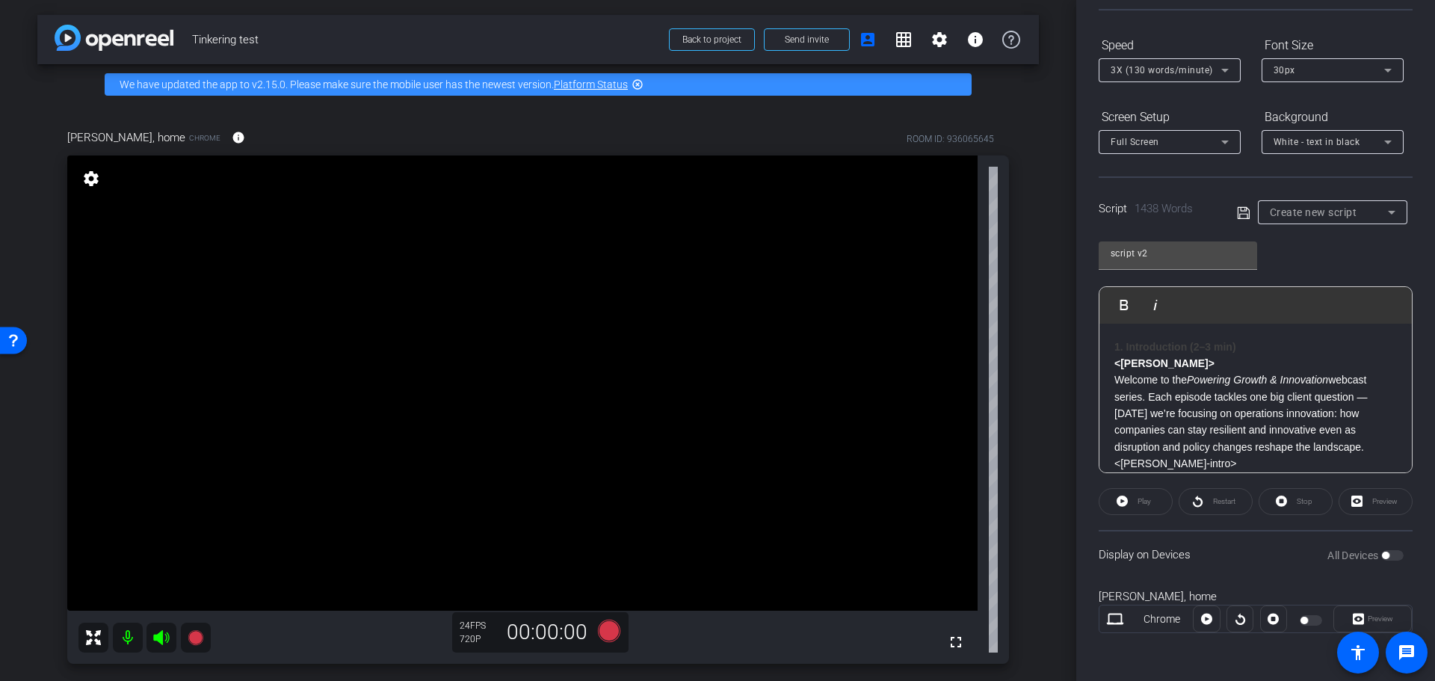
click at [1326, 620] on div at bounding box center [1310, 619] width 47 height 18
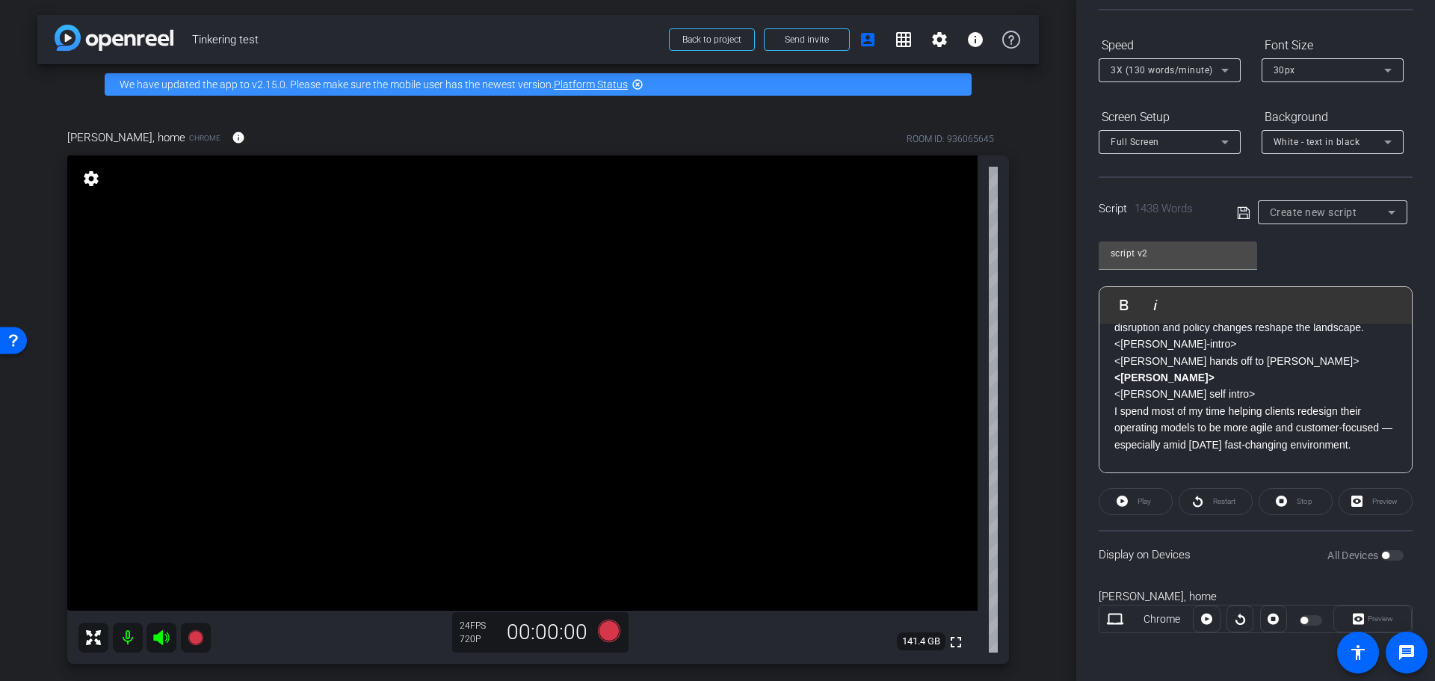
scroll to position [299, 0]
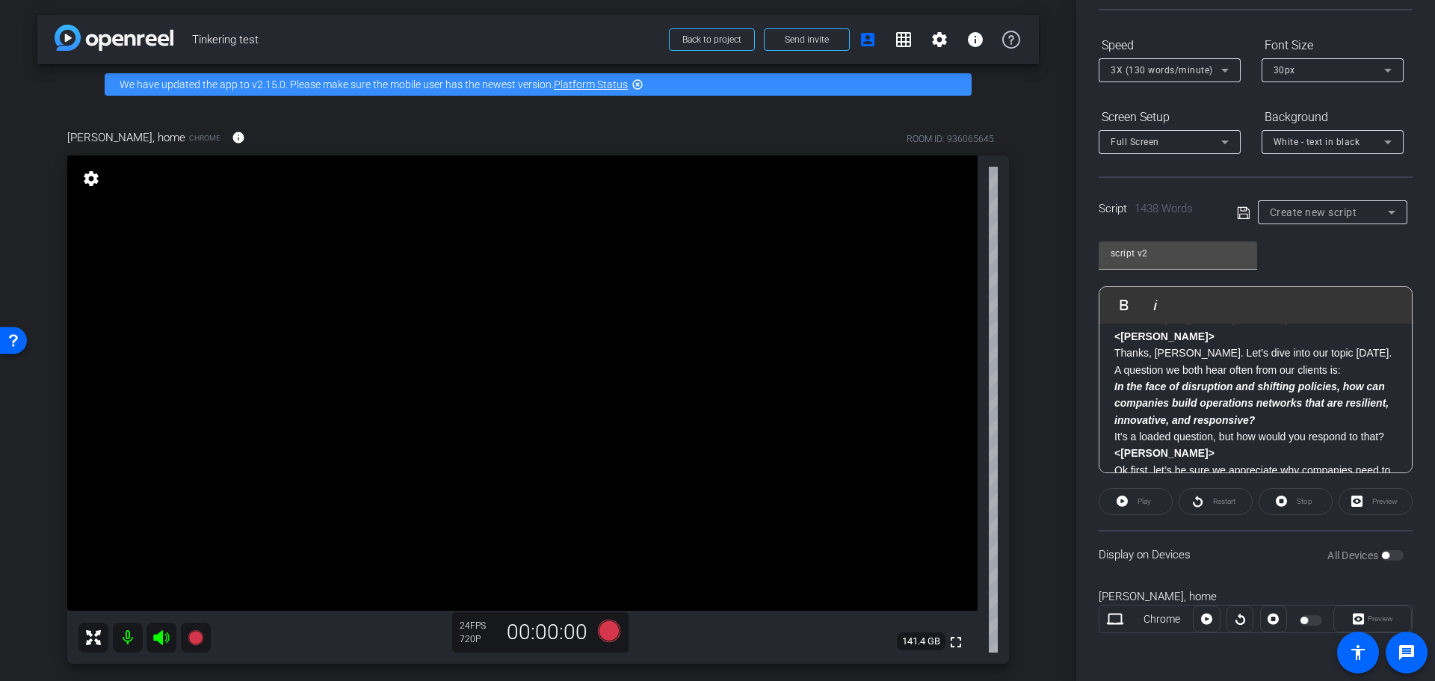
click at [1306, 619] on div at bounding box center [1312, 620] width 25 height 10
click at [1314, 618] on div at bounding box center [1312, 620] width 25 height 10
click at [1148, 594] on div "[PERSON_NAME], home" at bounding box center [1256, 596] width 314 height 17
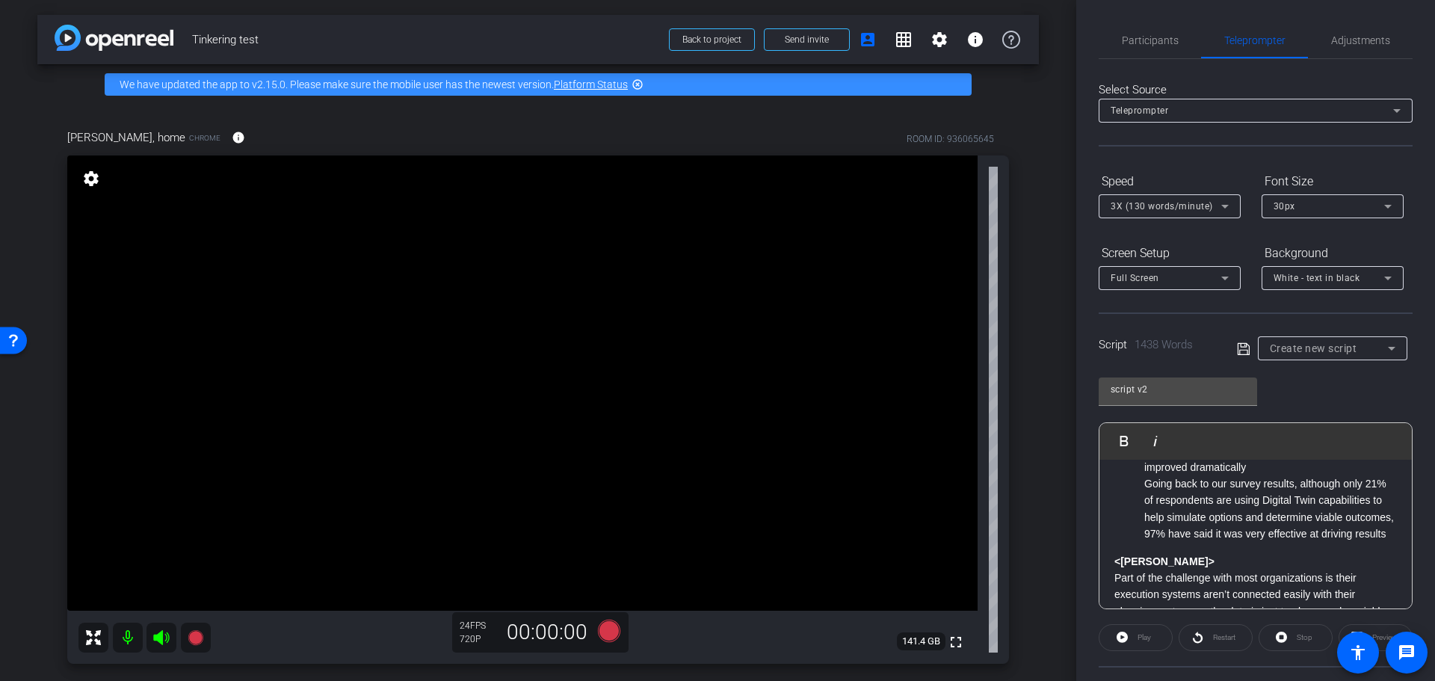
scroll to position [136, 0]
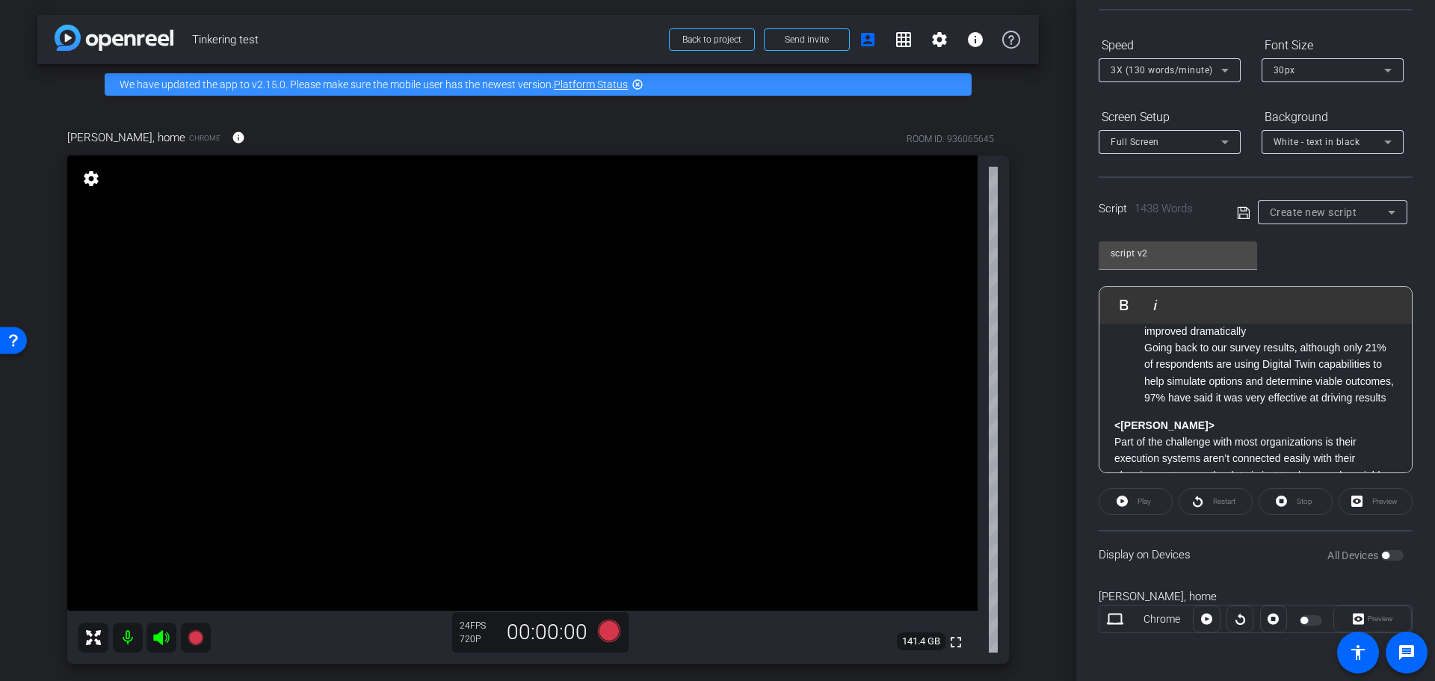
click at [1241, 216] on icon at bounding box center [1243, 213] width 13 height 18
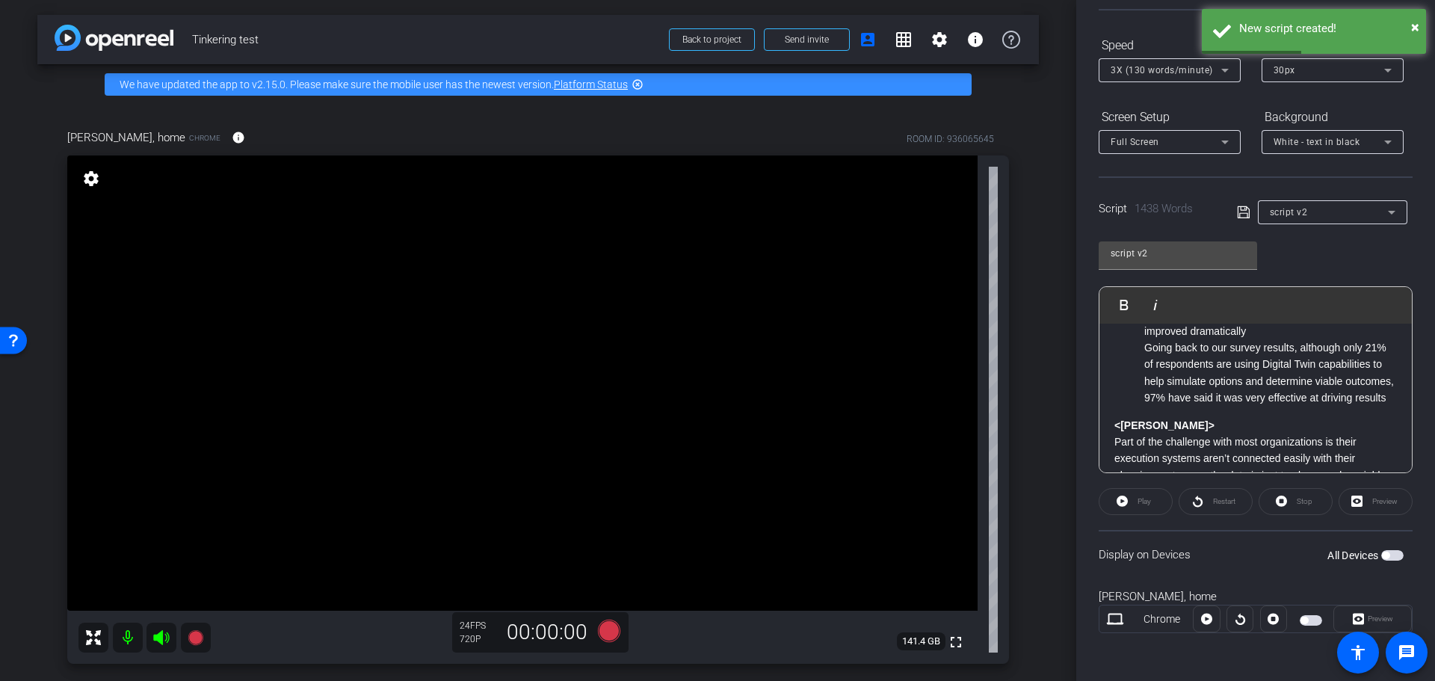
click at [1307, 617] on span "button" at bounding box center [1311, 620] width 22 height 10
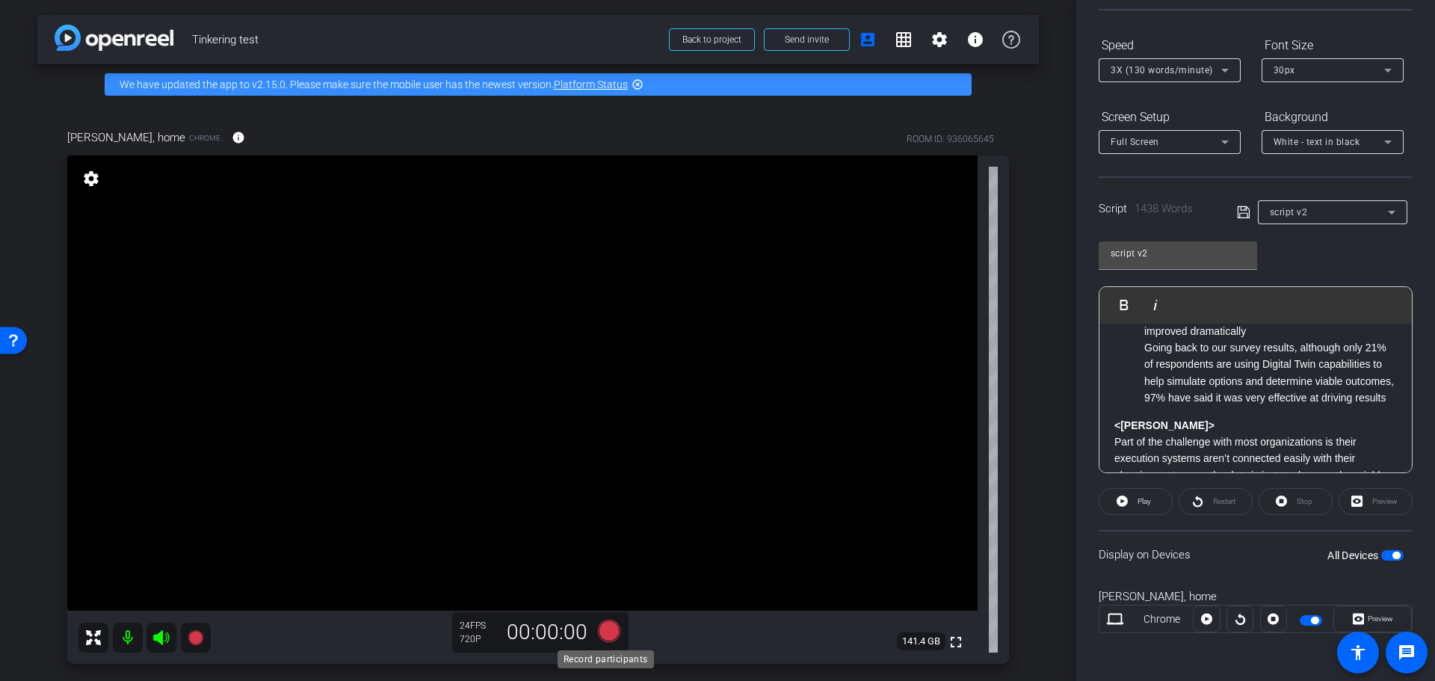
click at [607, 631] on icon at bounding box center [609, 630] width 22 height 22
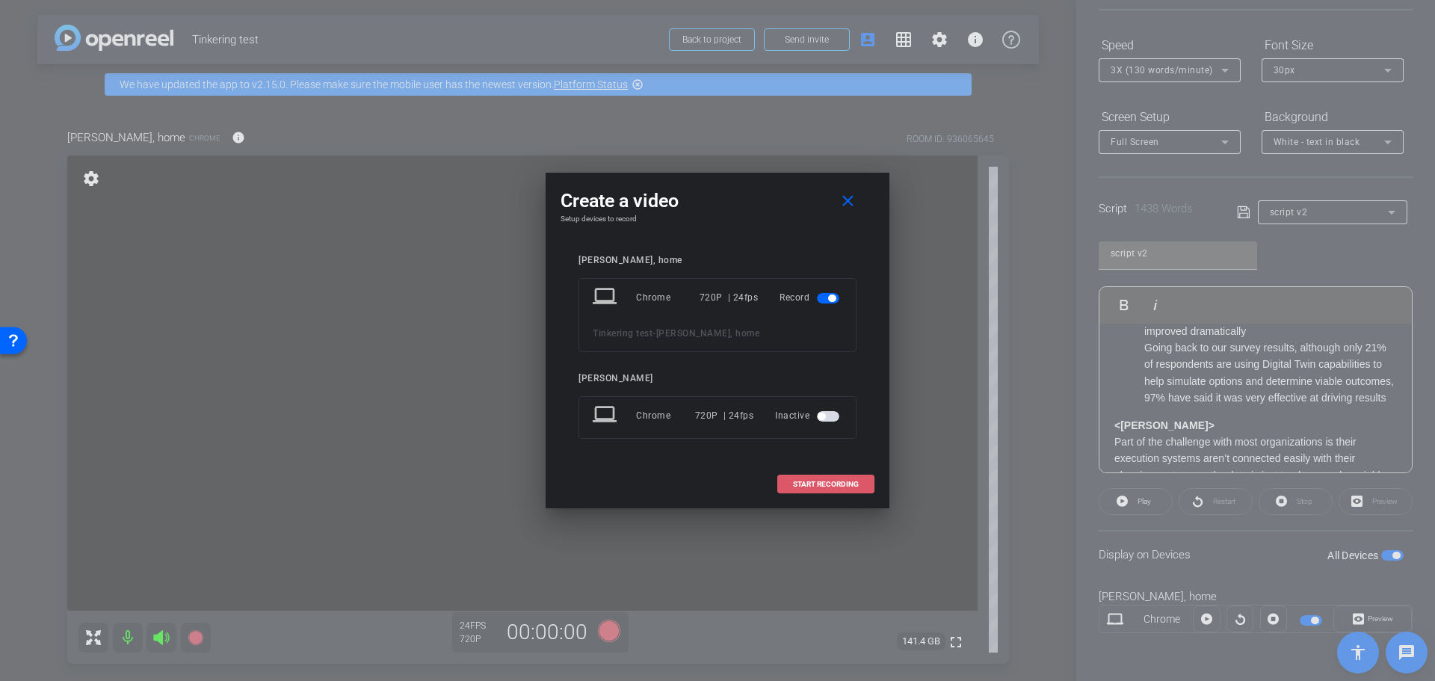
click at [821, 481] on span "START RECORDING" at bounding box center [826, 484] width 66 height 7
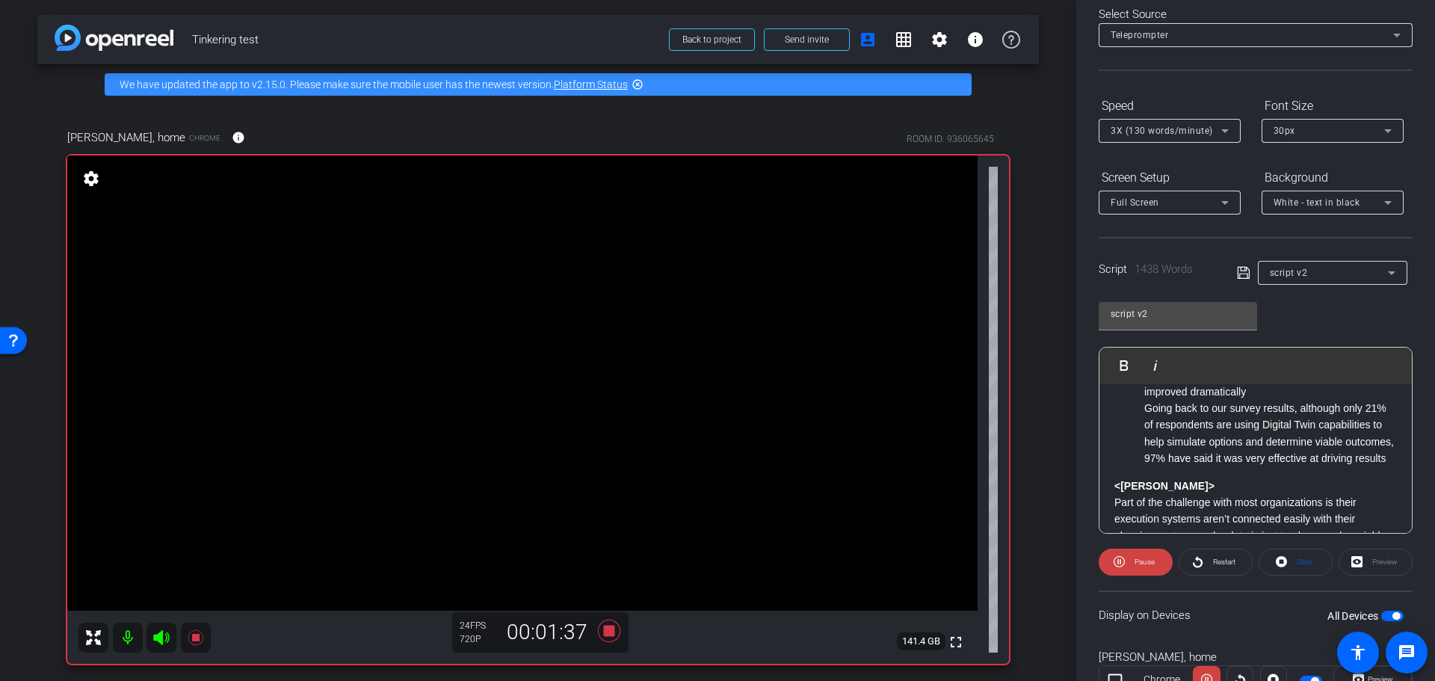
scroll to position [0, 0]
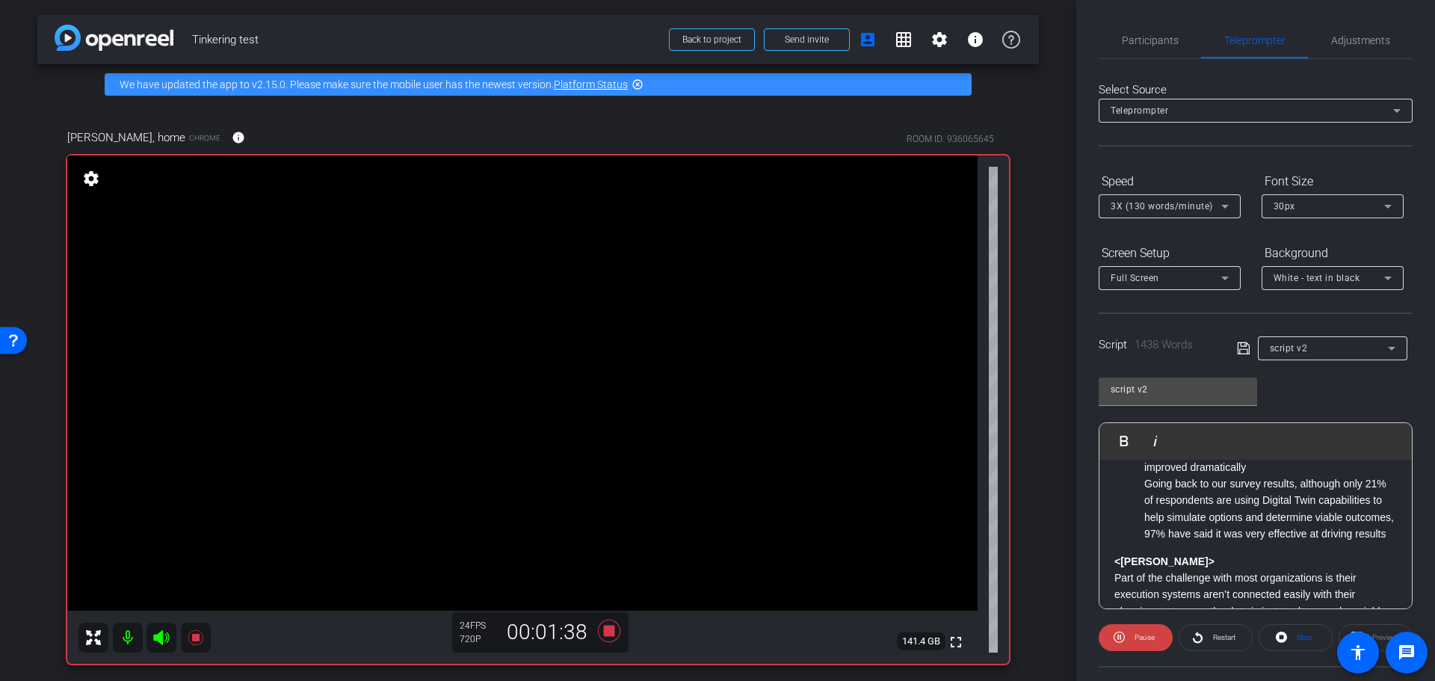
click at [1206, 207] on span "3X (130 words/minute)" at bounding box center [1162, 206] width 102 height 10
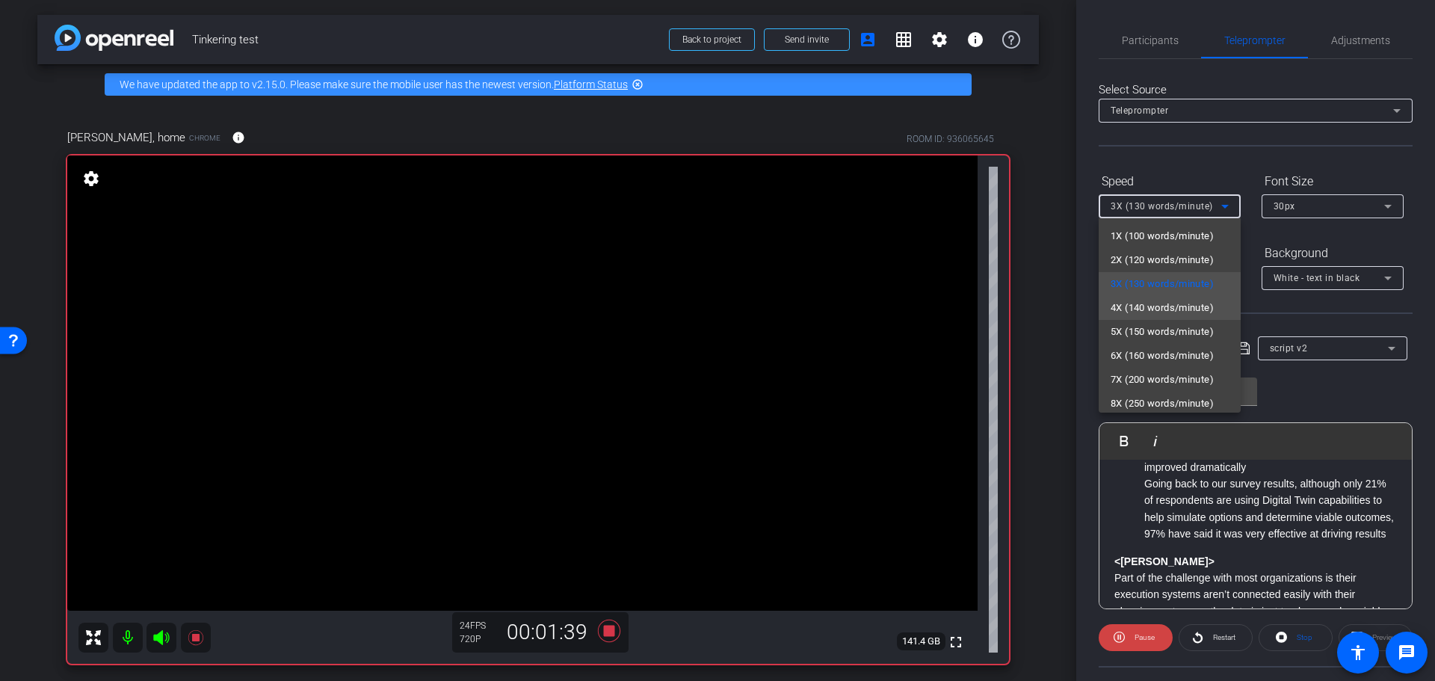
click at [1137, 305] on span "4X (140 words/minute)" at bounding box center [1162, 308] width 103 height 18
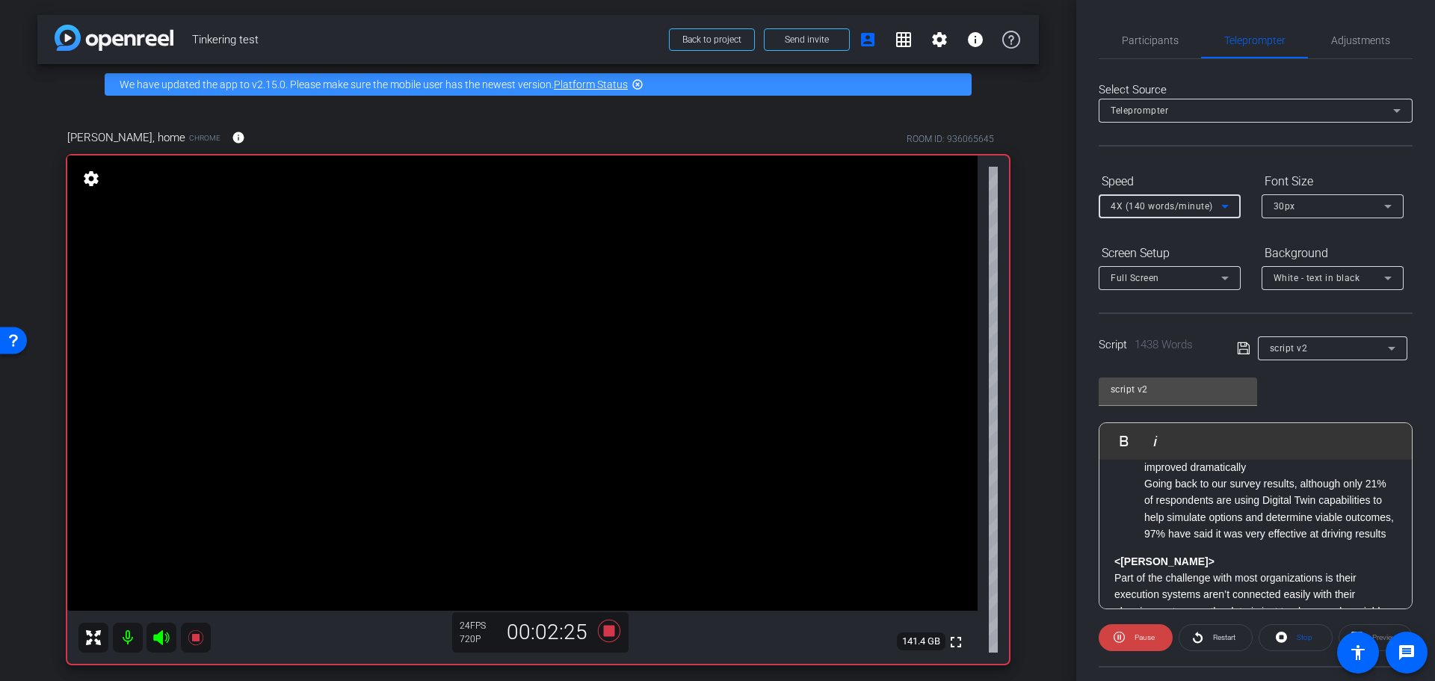
click at [1172, 212] on div "4X (140 words/minute)" at bounding box center [1166, 206] width 111 height 19
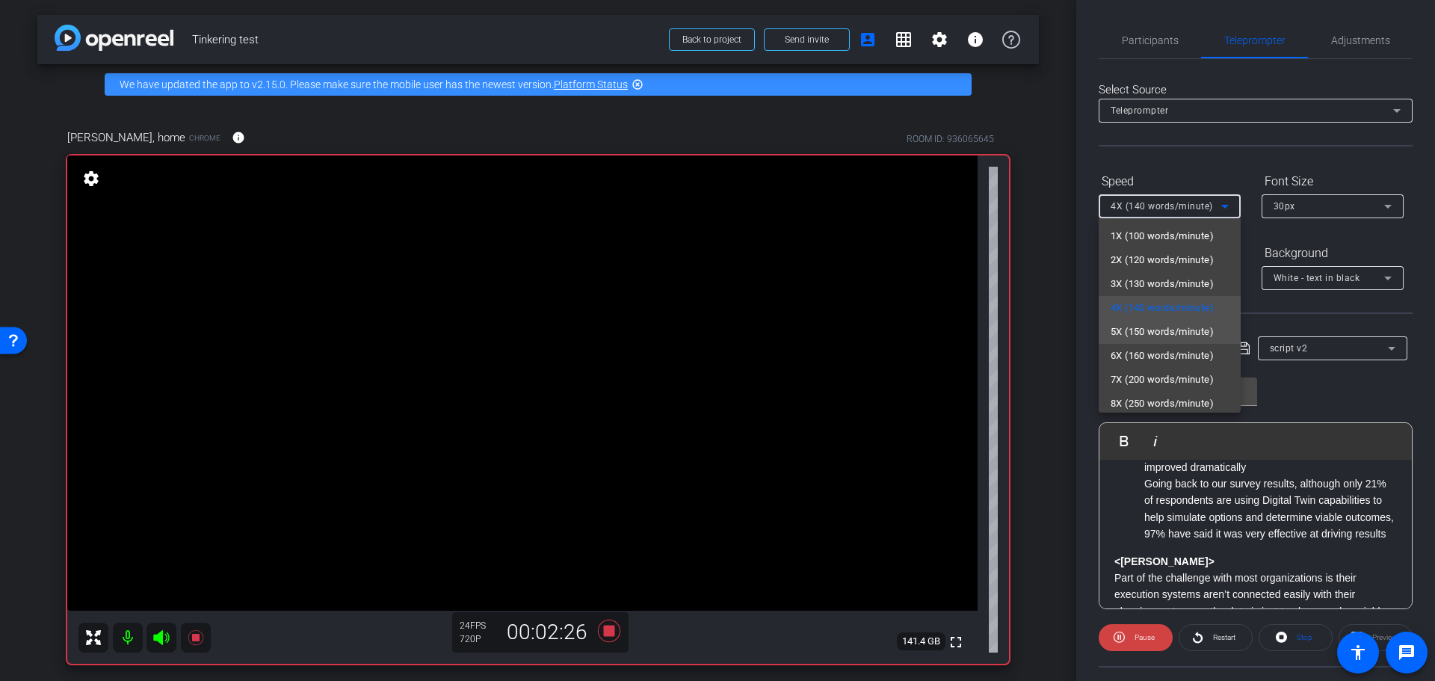
click at [1174, 335] on span "5X (150 words/minute)" at bounding box center [1162, 332] width 103 height 18
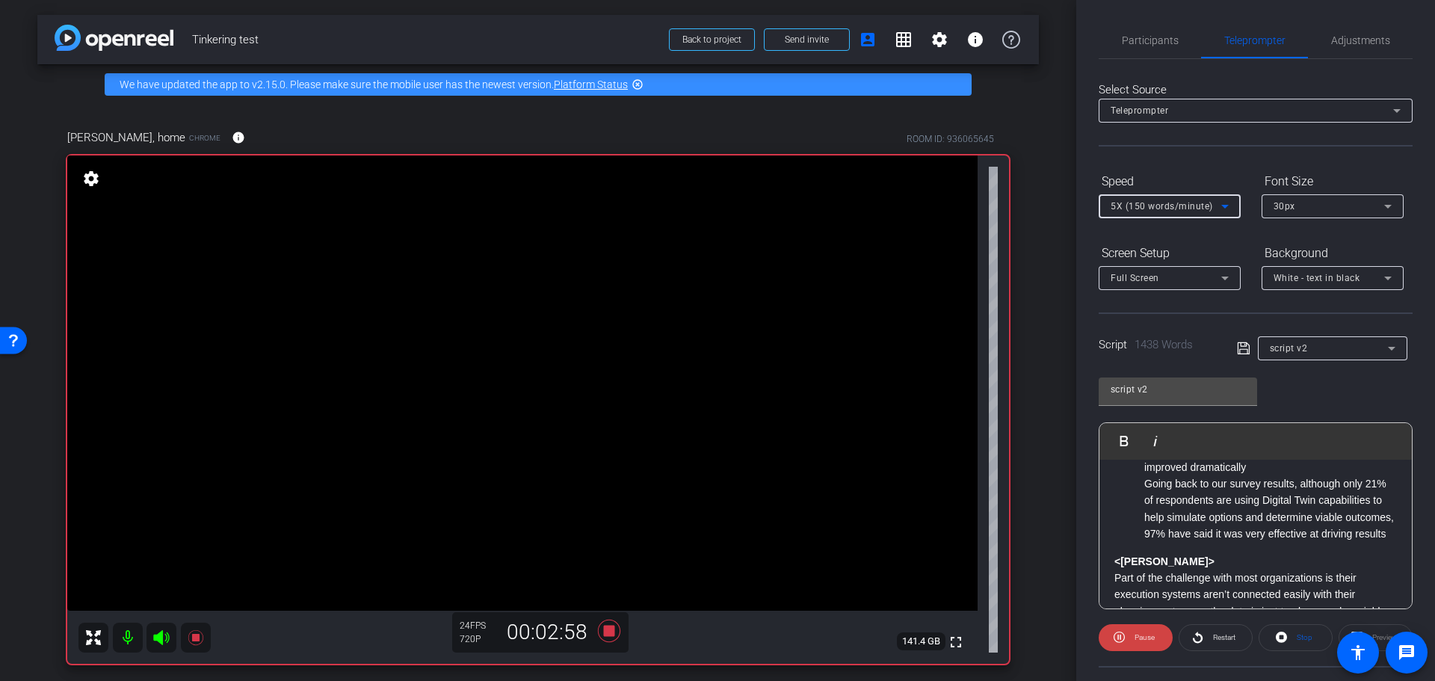
click at [1170, 209] on span "5X (150 words/minute)" at bounding box center [1162, 206] width 102 height 10
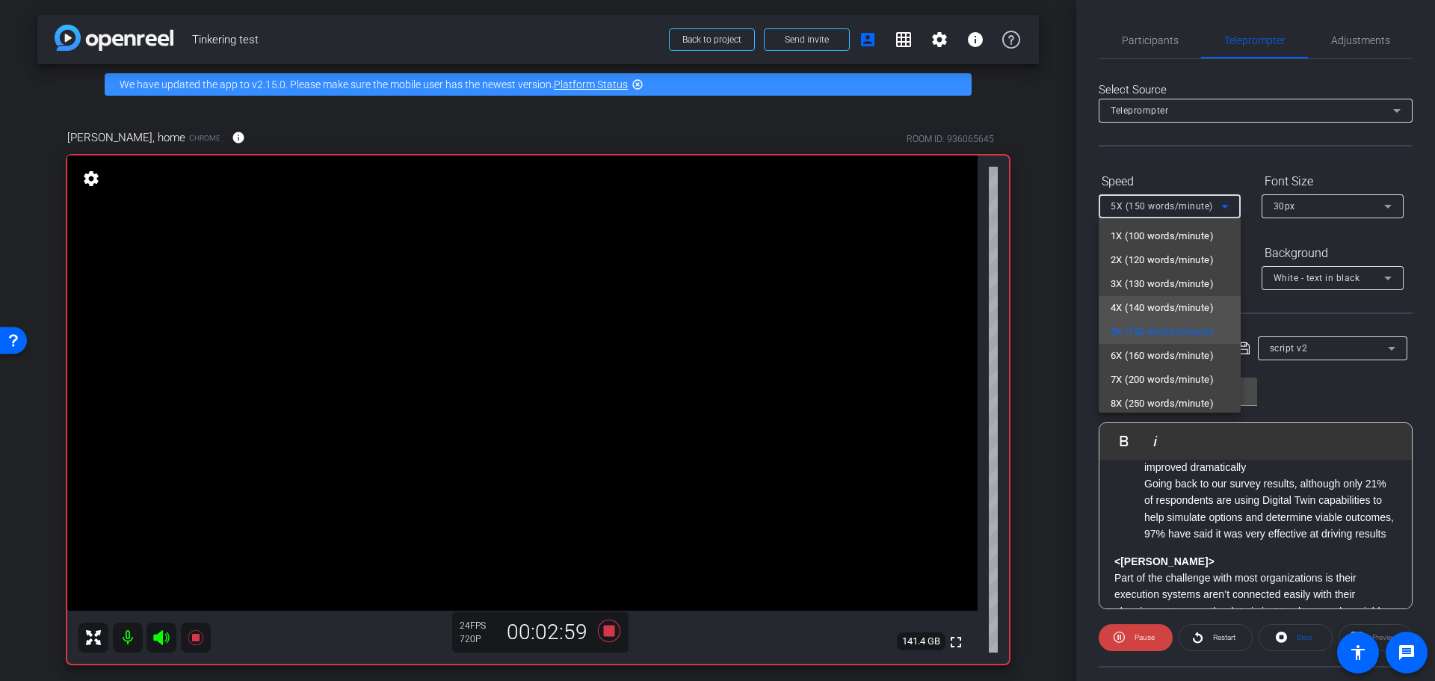
click at [1149, 299] on span "4X (140 words/minute)" at bounding box center [1162, 308] width 103 height 18
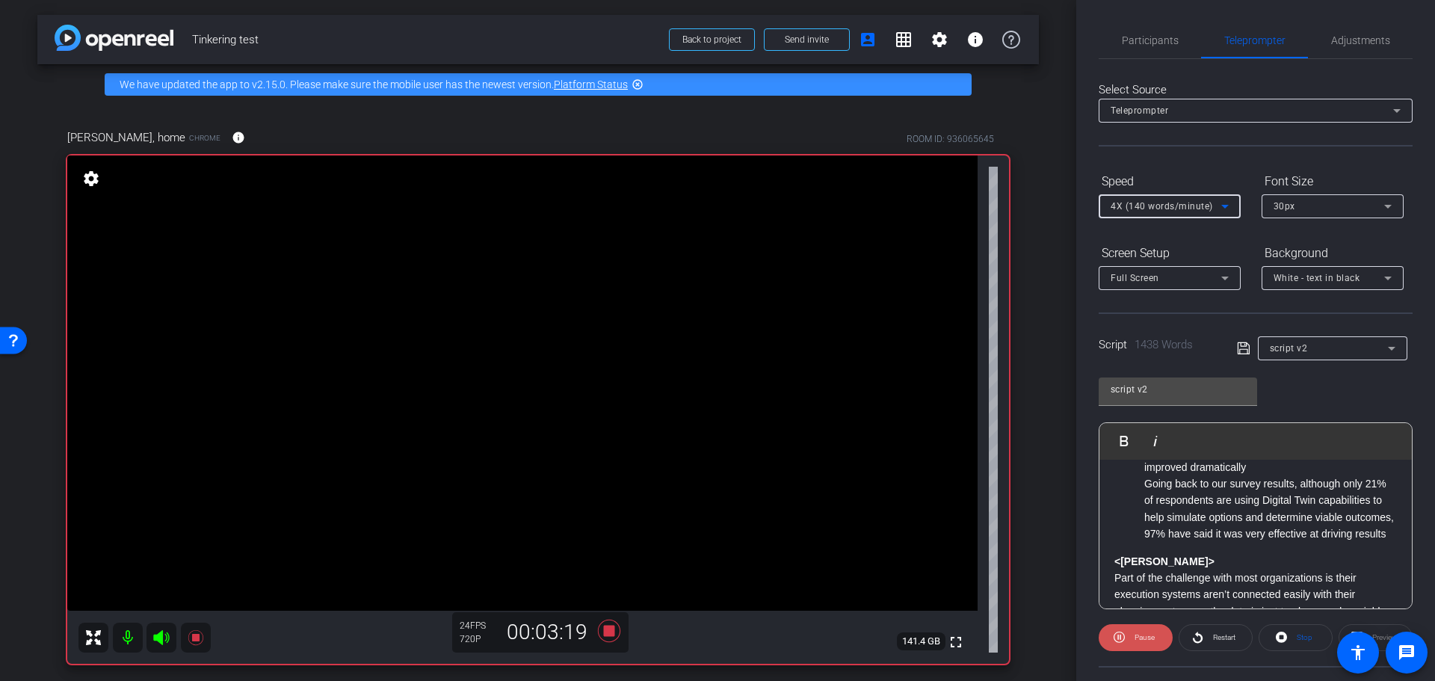
click at [1138, 634] on span "Pause" at bounding box center [1144, 637] width 20 height 8
click at [611, 631] on icon at bounding box center [609, 630] width 36 height 27
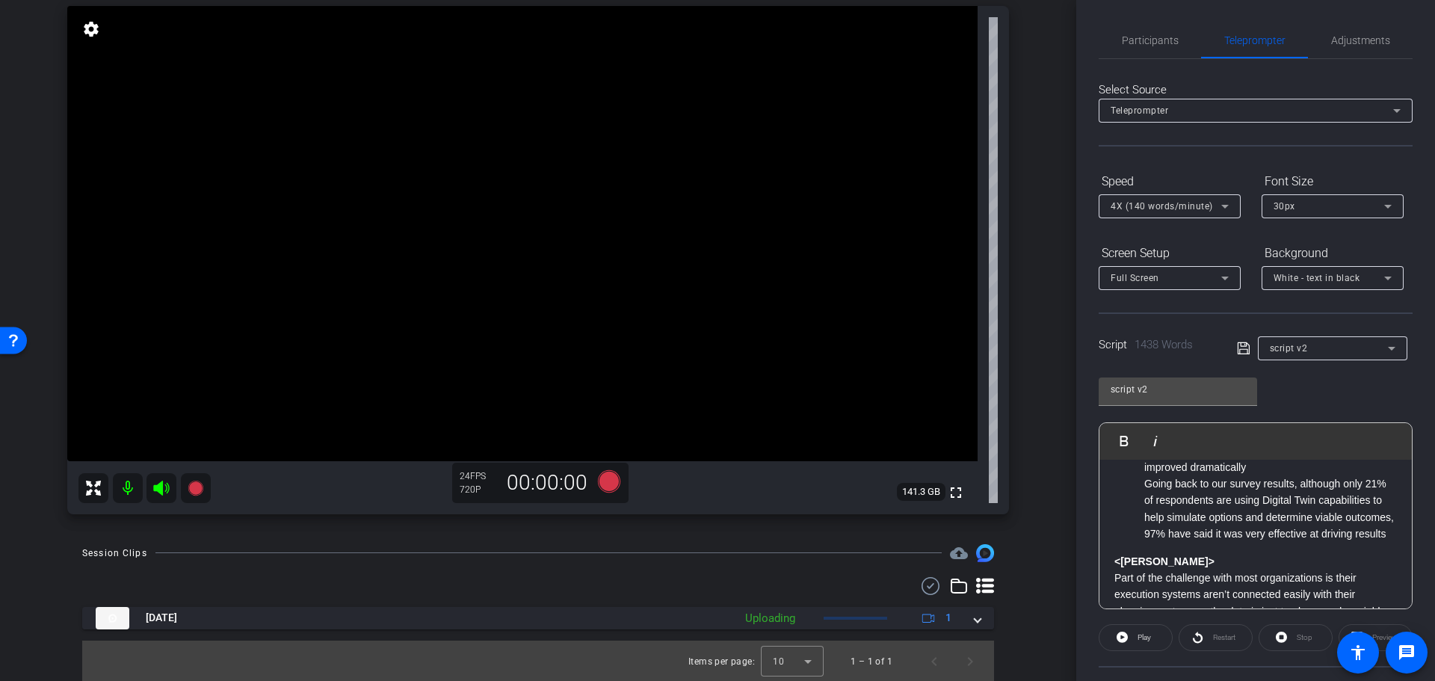
scroll to position [151, 0]
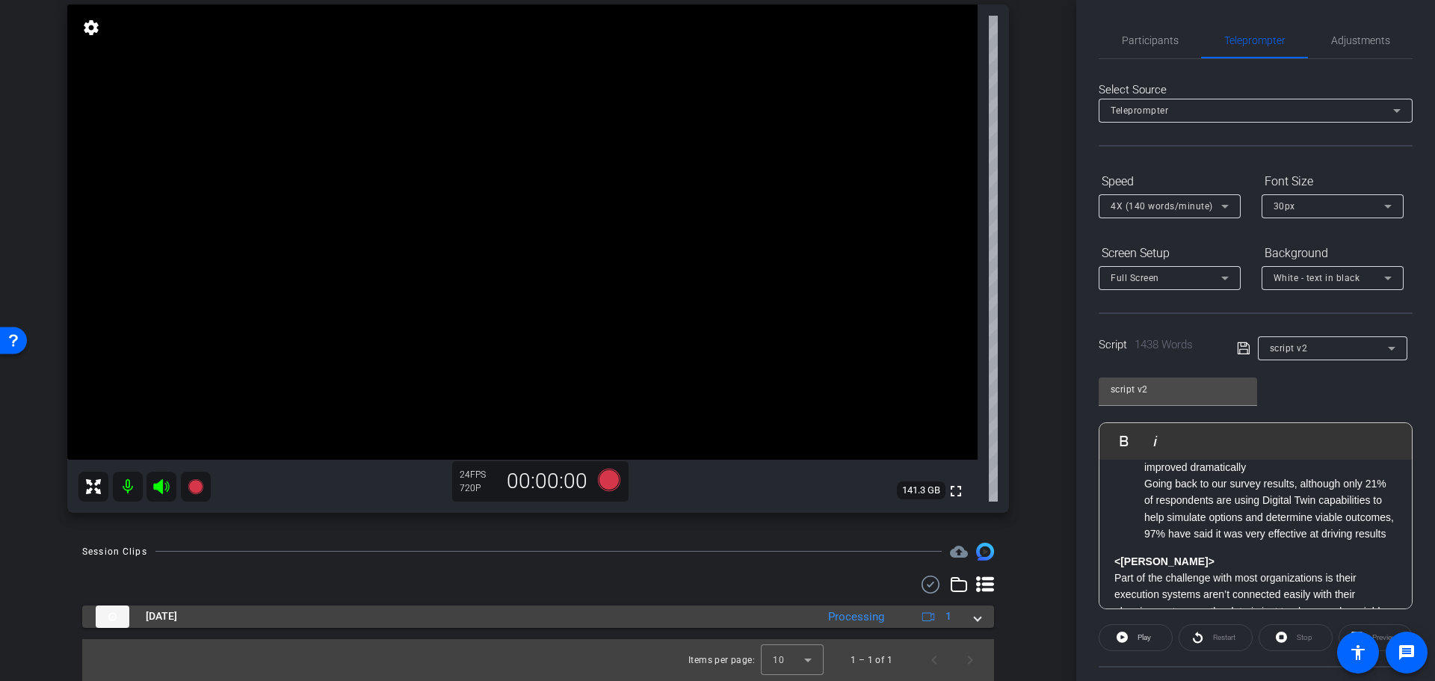
click at [966, 619] on div "Oct 8, 2025 Processing 1" at bounding box center [535, 616] width 879 height 22
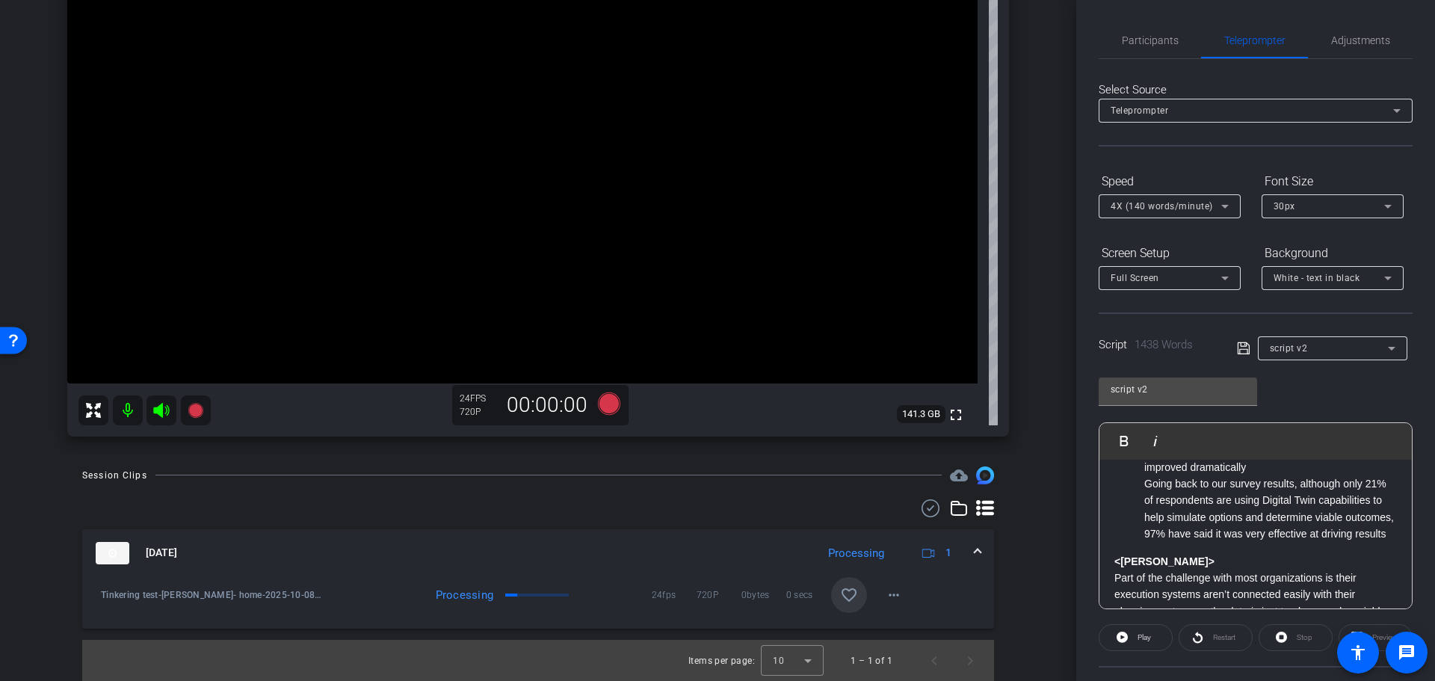
scroll to position [228, 0]
click at [610, 404] on icon at bounding box center [609, 402] width 22 height 22
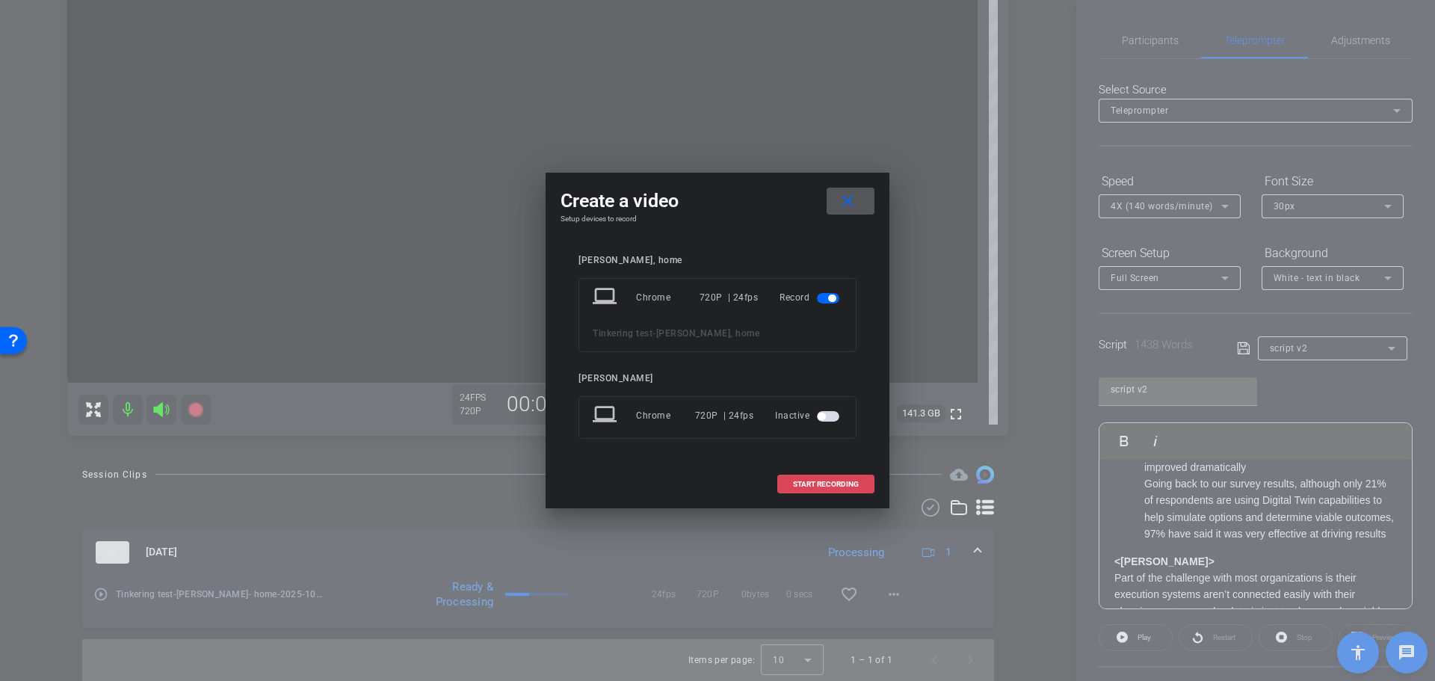
click at [827, 484] on span "START RECORDING" at bounding box center [826, 484] width 66 height 7
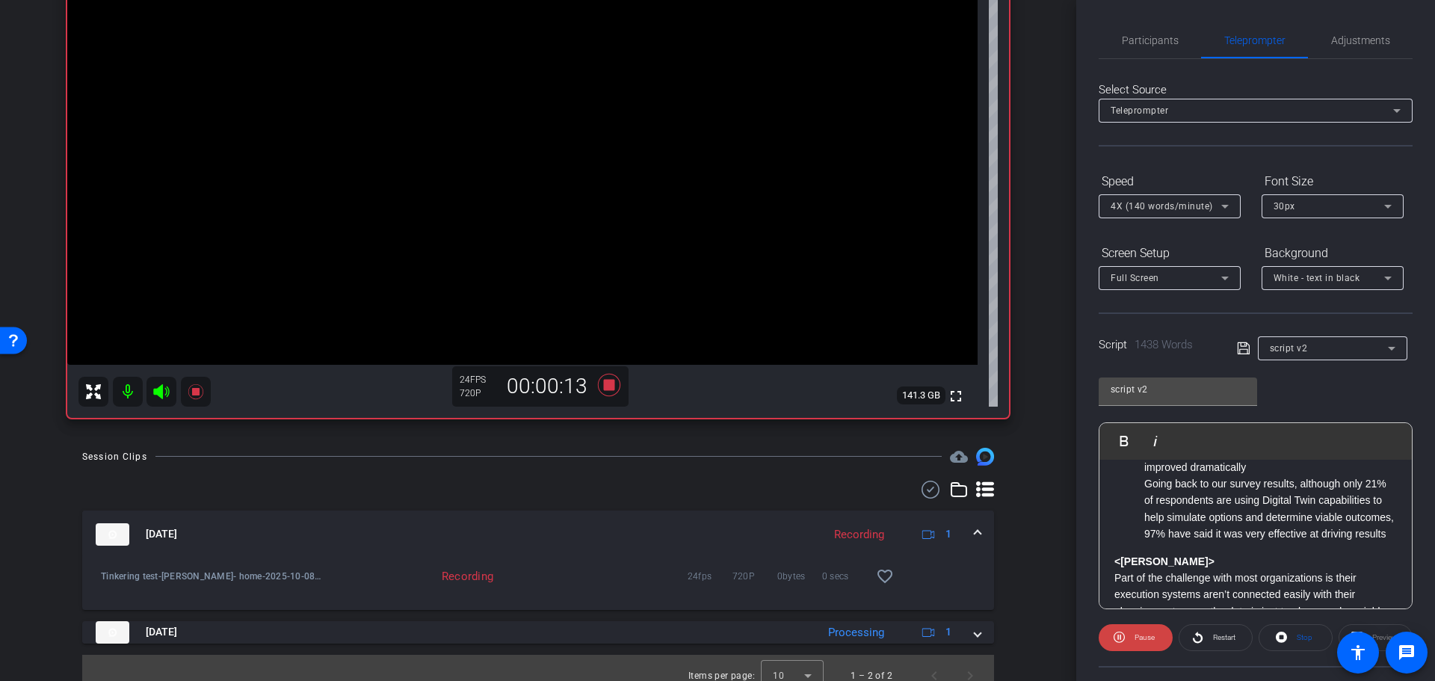
scroll to position [262, 0]
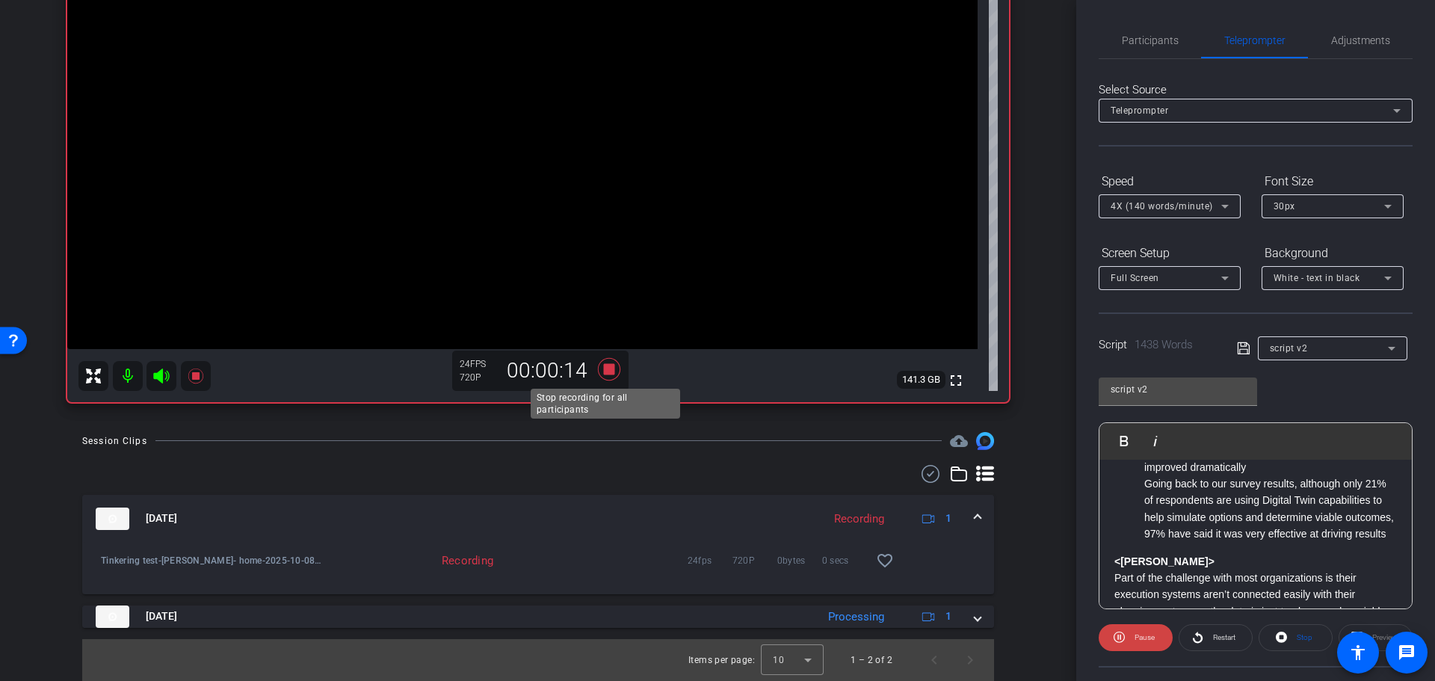
click at [610, 370] on icon at bounding box center [609, 368] width 22 height 22
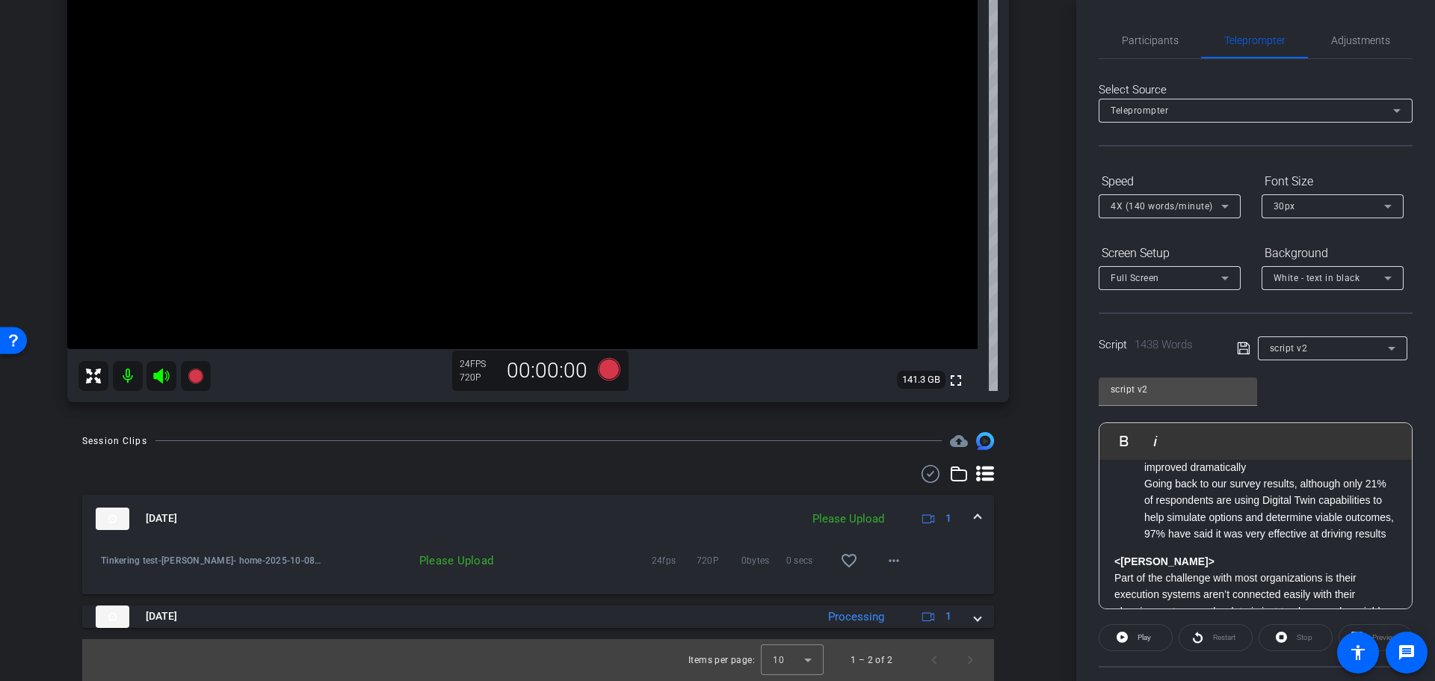
click at [839, 519] on div "Please Upload" at bounding box center [848, 518] width 87 height 17
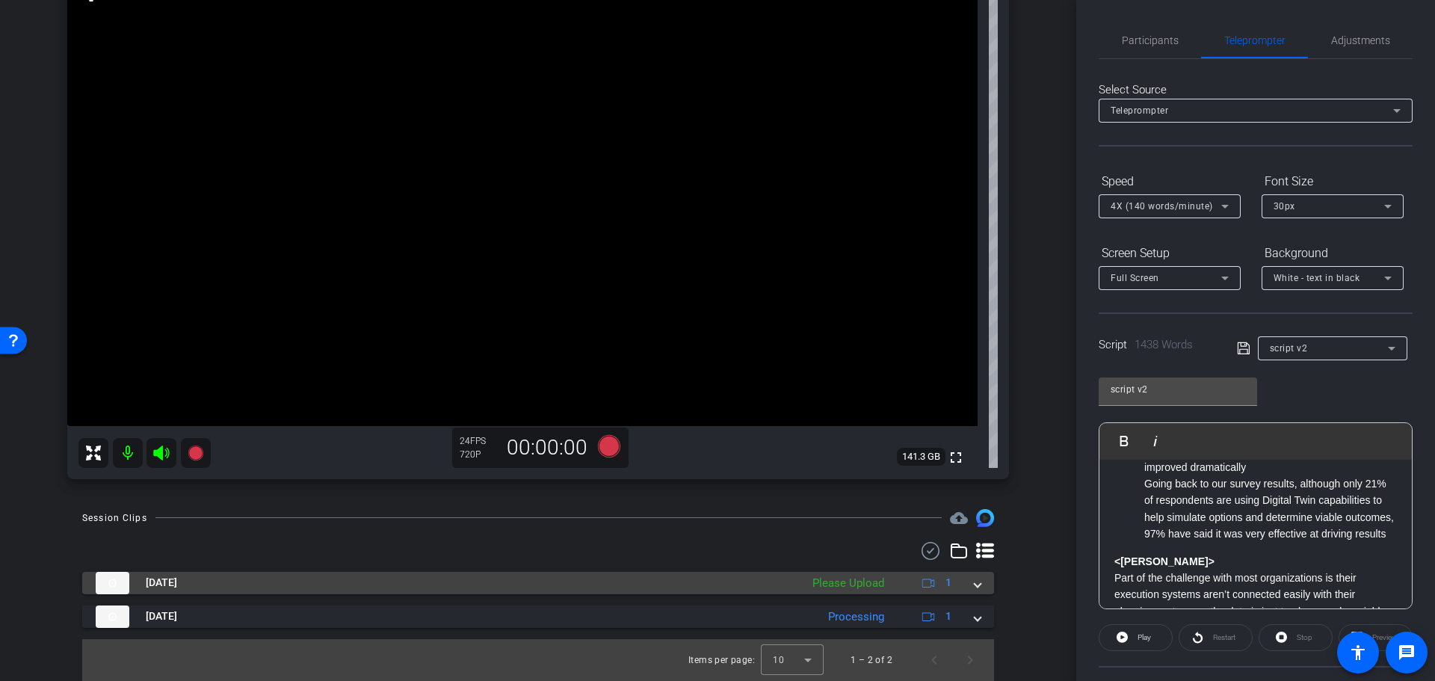
scroll to position [185, 0]
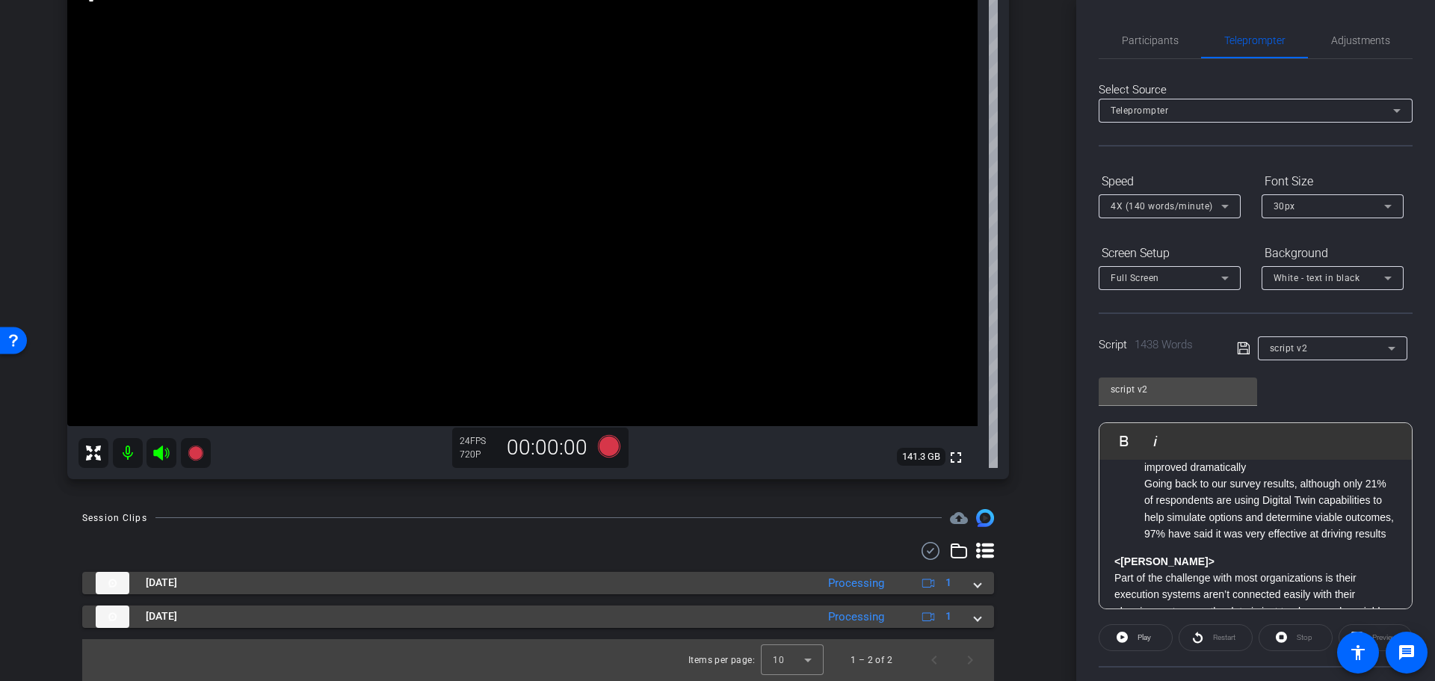
click at [975, 620] on span at bounding box center [978, 616] width 6 height 16
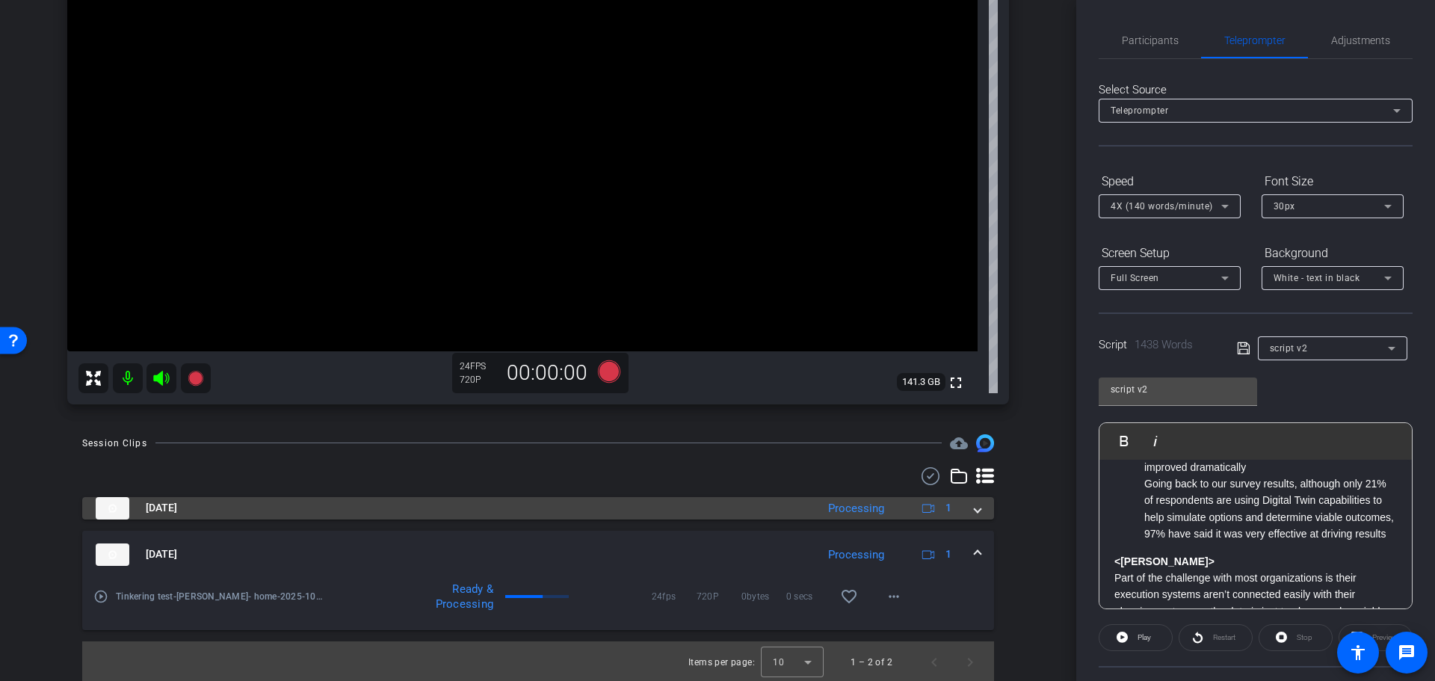
scroll to position [262, 0]
click at [975, 552] on span at bounding box center [978, 552] width 6 height 16
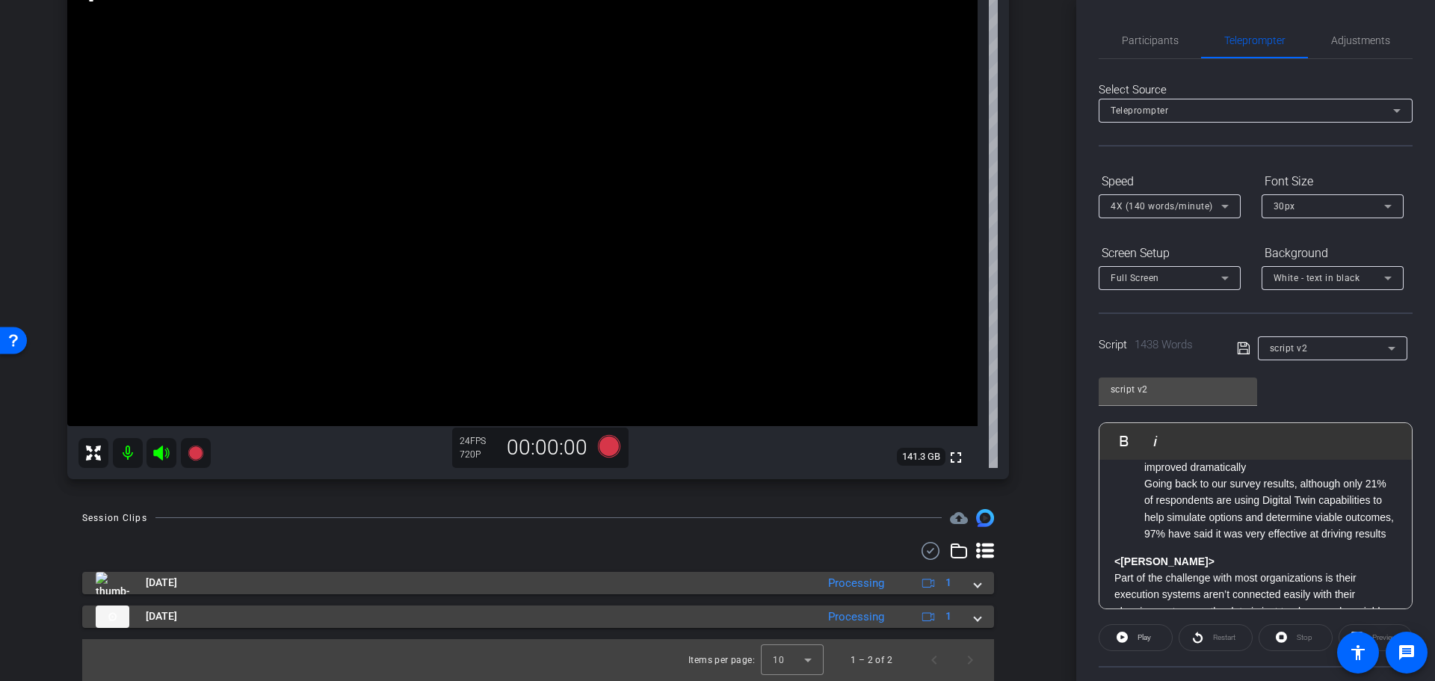
scroll to position [185, 0]
click at [975, 623] on span at bounding box center [978, 616] width 6 height 16
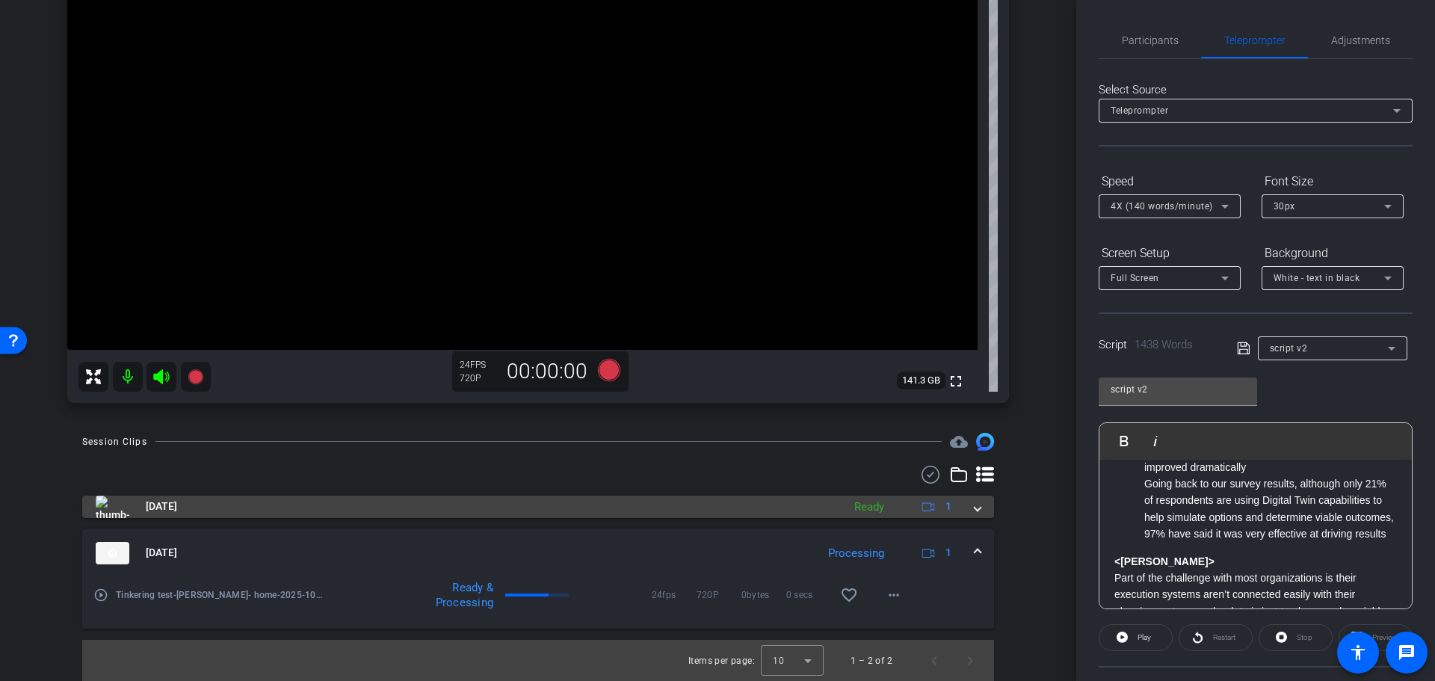
scroll to position [262, 0]
click at [975, 550] on span at bounding box center [978, 552] width 6 height 16
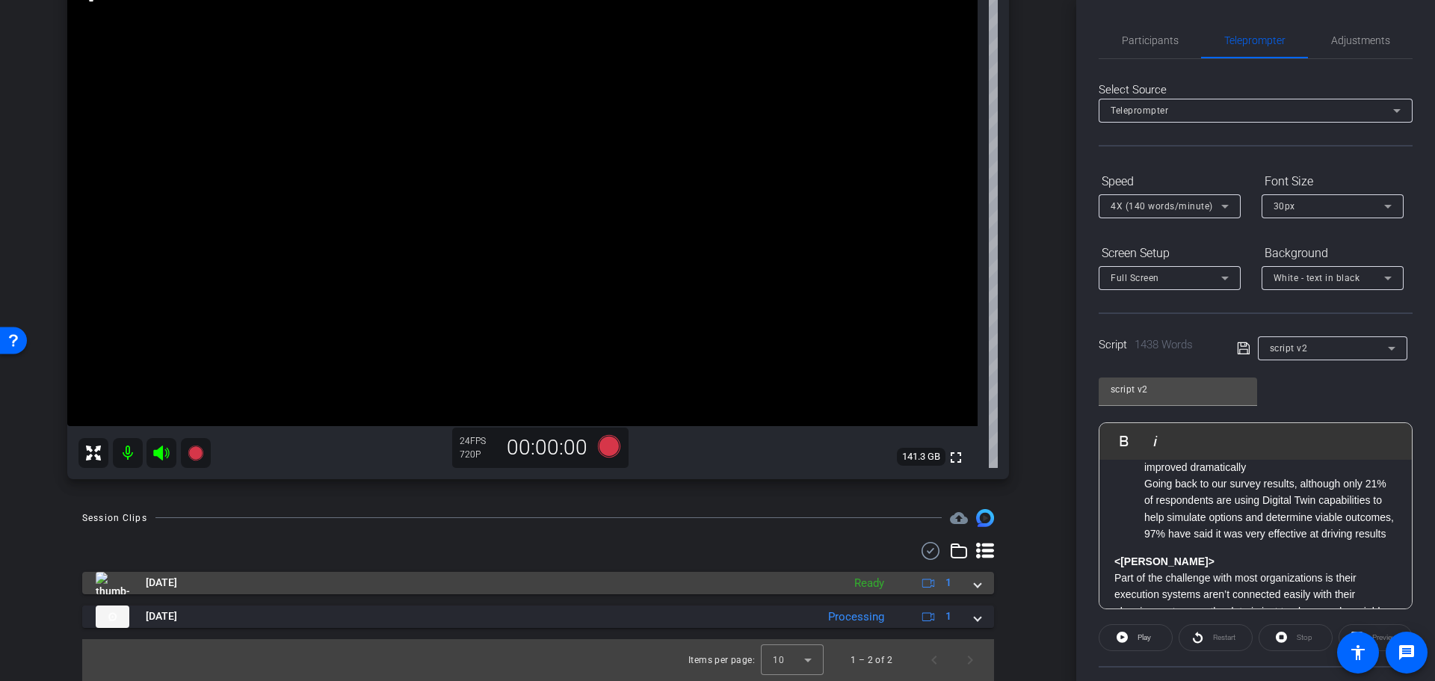
scroll to position [185, 0]
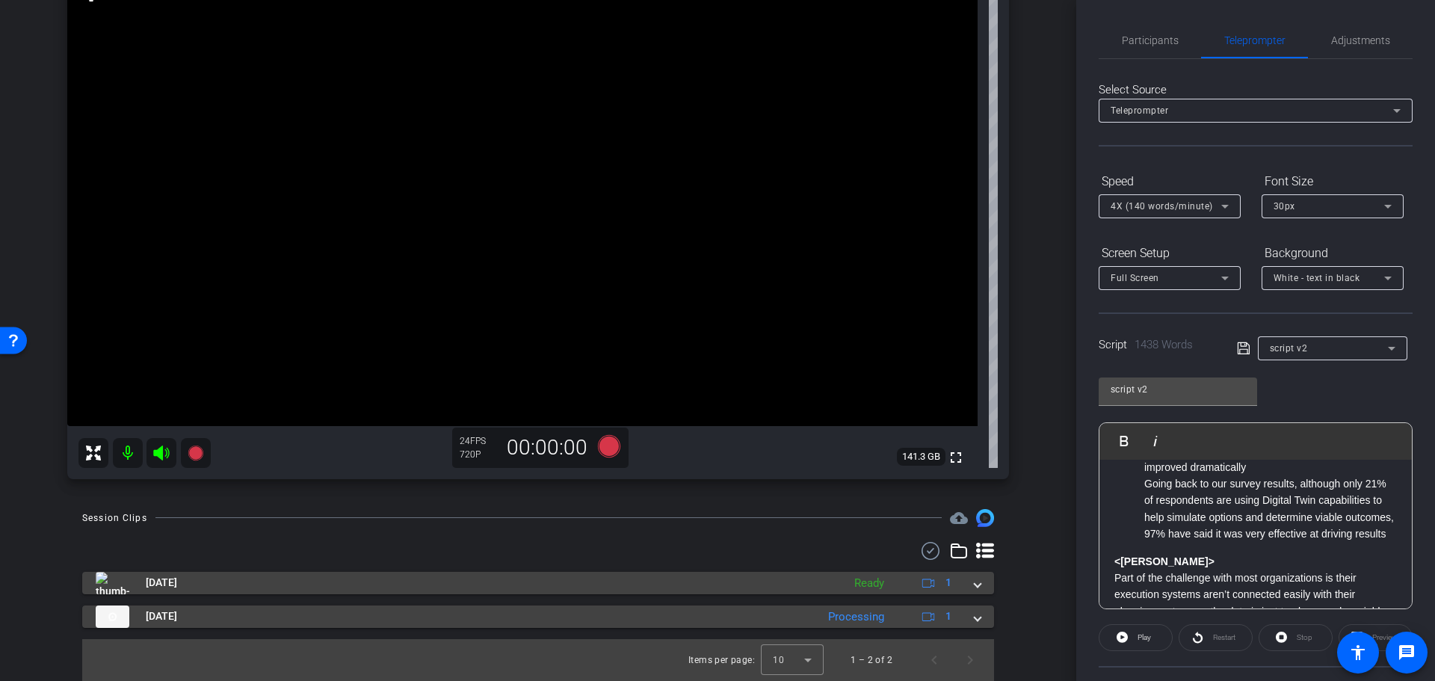
click at [975, 615] on span at bounding box center [978, 616] width 6 height 16
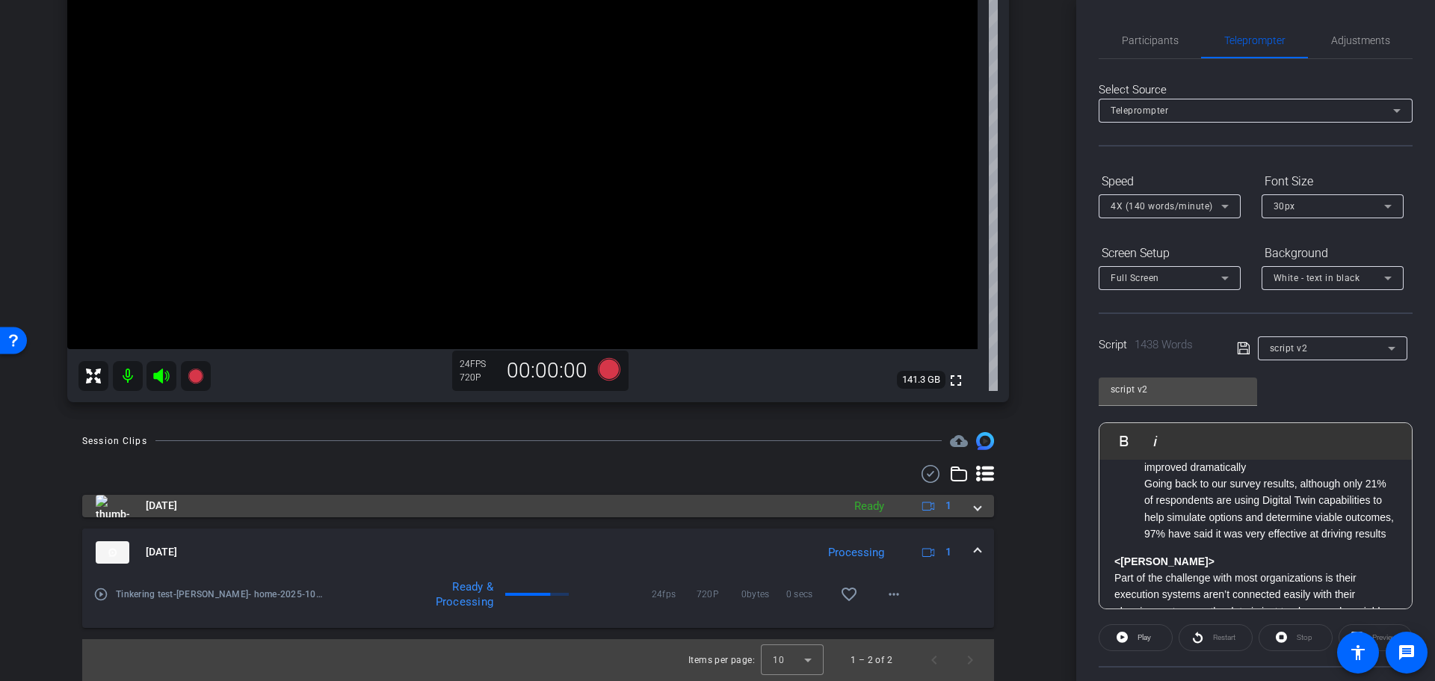
scroll to position [262, 0]
click at [214, 506] on mat-panel-title "[DATE]" at bounding box center [465, 506] width 739 height 22
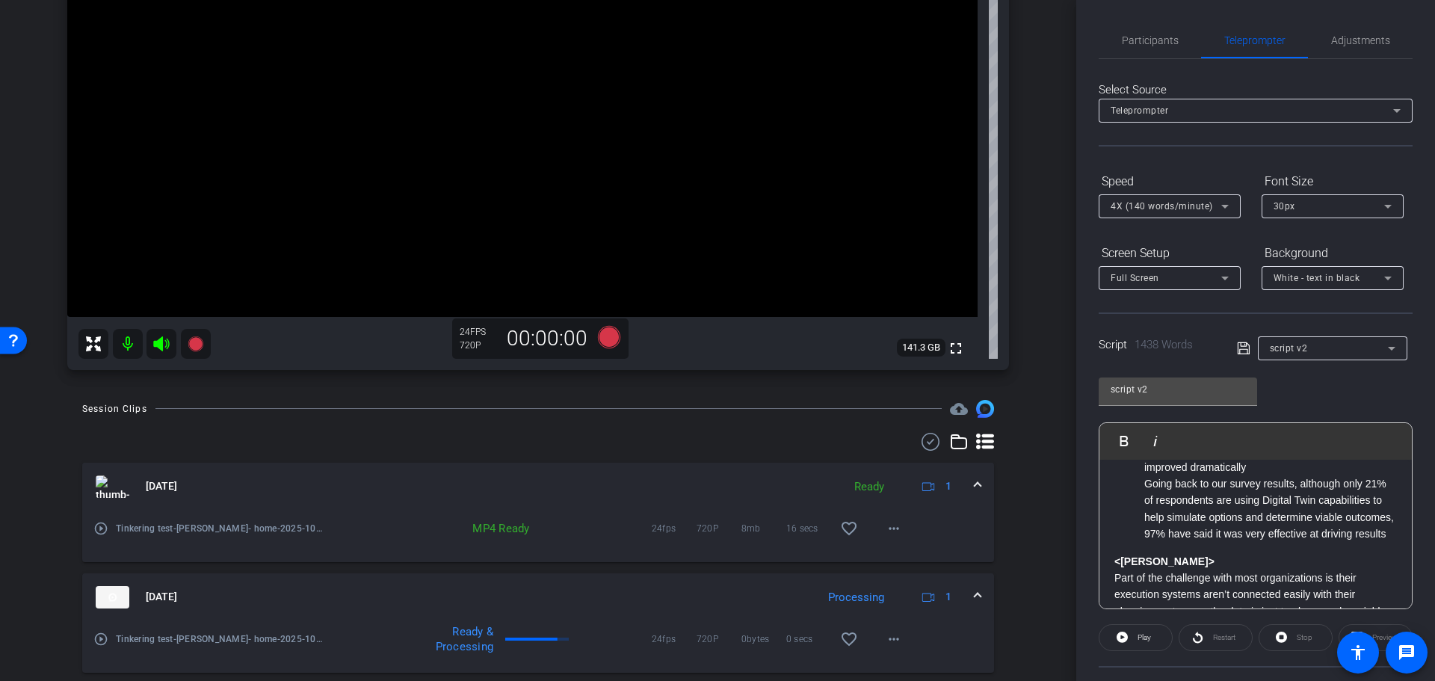
scroll to position [339, 0]
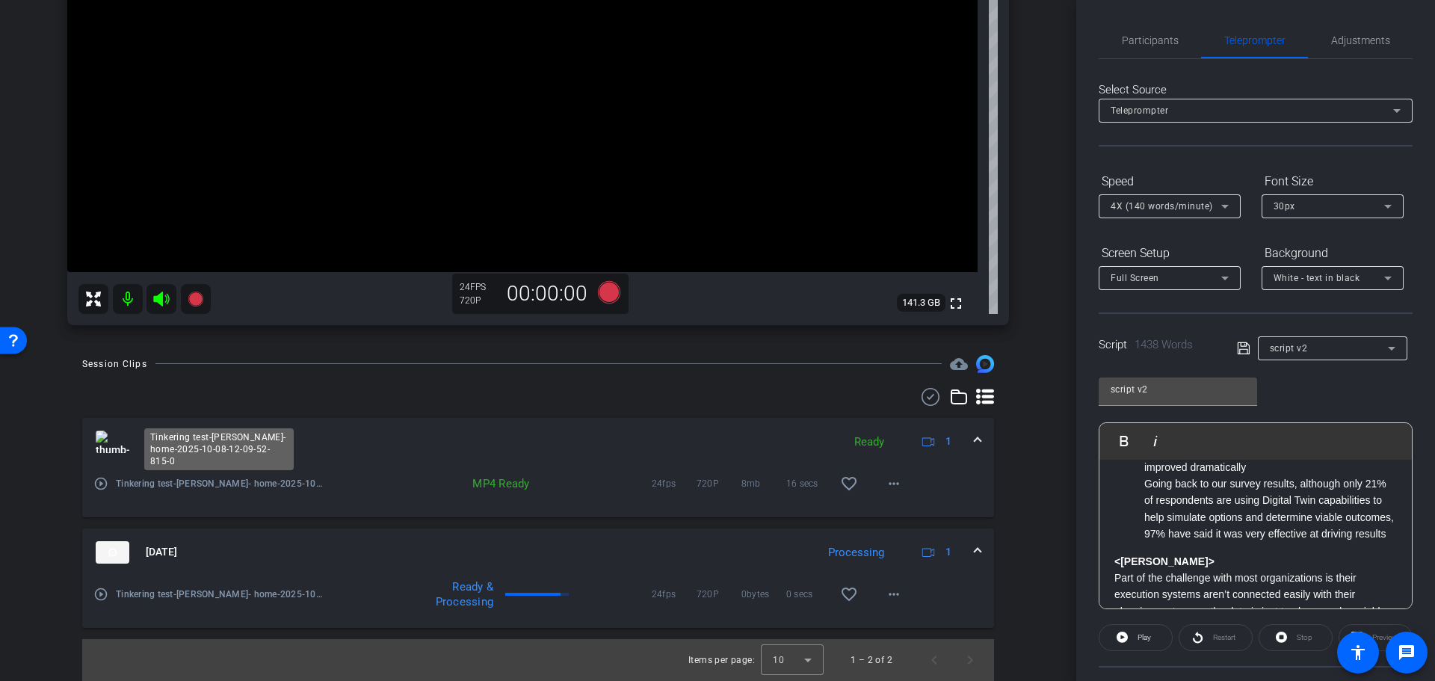
click at [262, 485] on span "Tinkering test-Jen Mohr- home-2025-10-08-12-09-52-815-0" at bounding box center [220, 483] width 209 height 15
click at [244, 481] on span "Tinkering test-Jen Mohr- home-2025-10-08-12-09-52-815-0" at bounding box center [220, 483] width 209 height 15
click at [172, 487] on span "Tinkering test-Jen Mohr- home-2025-10-08-12-09-52-815-0" at bounding box center [220, 483] width 209 height 15
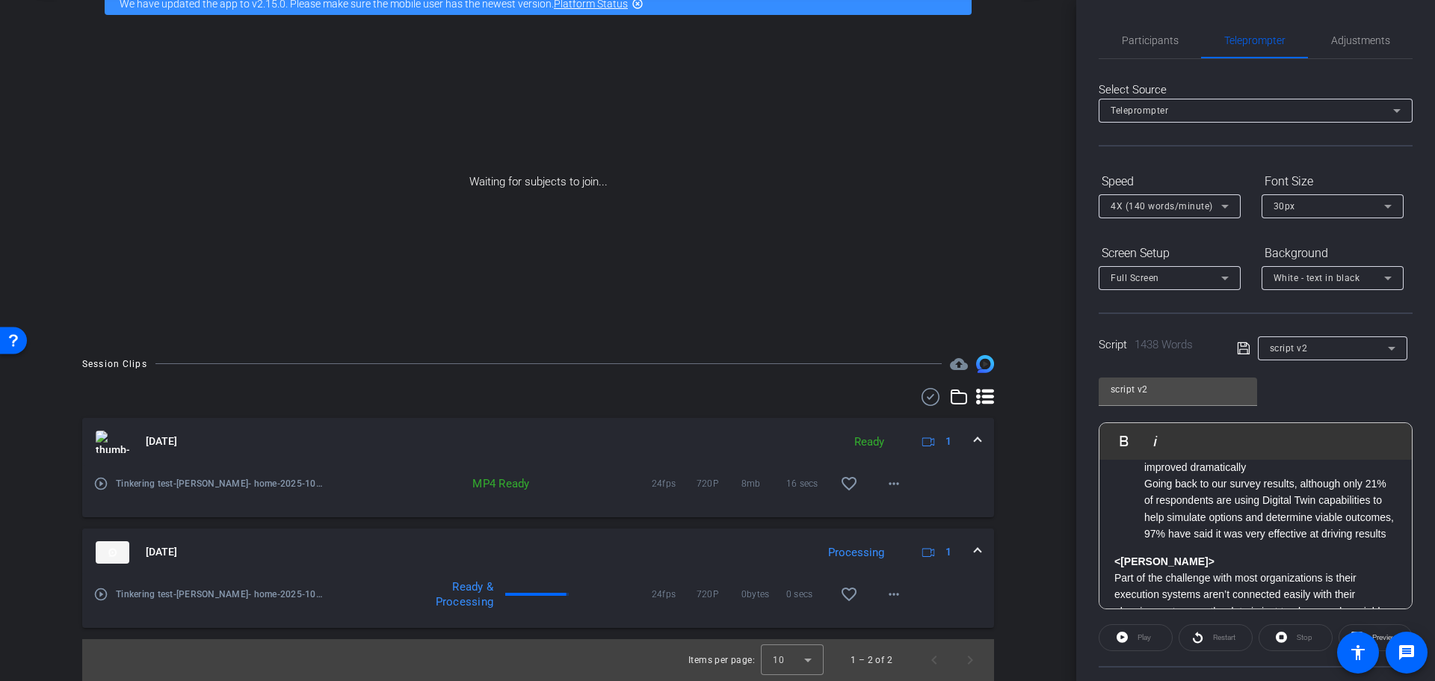
scroll to position [0, 0]
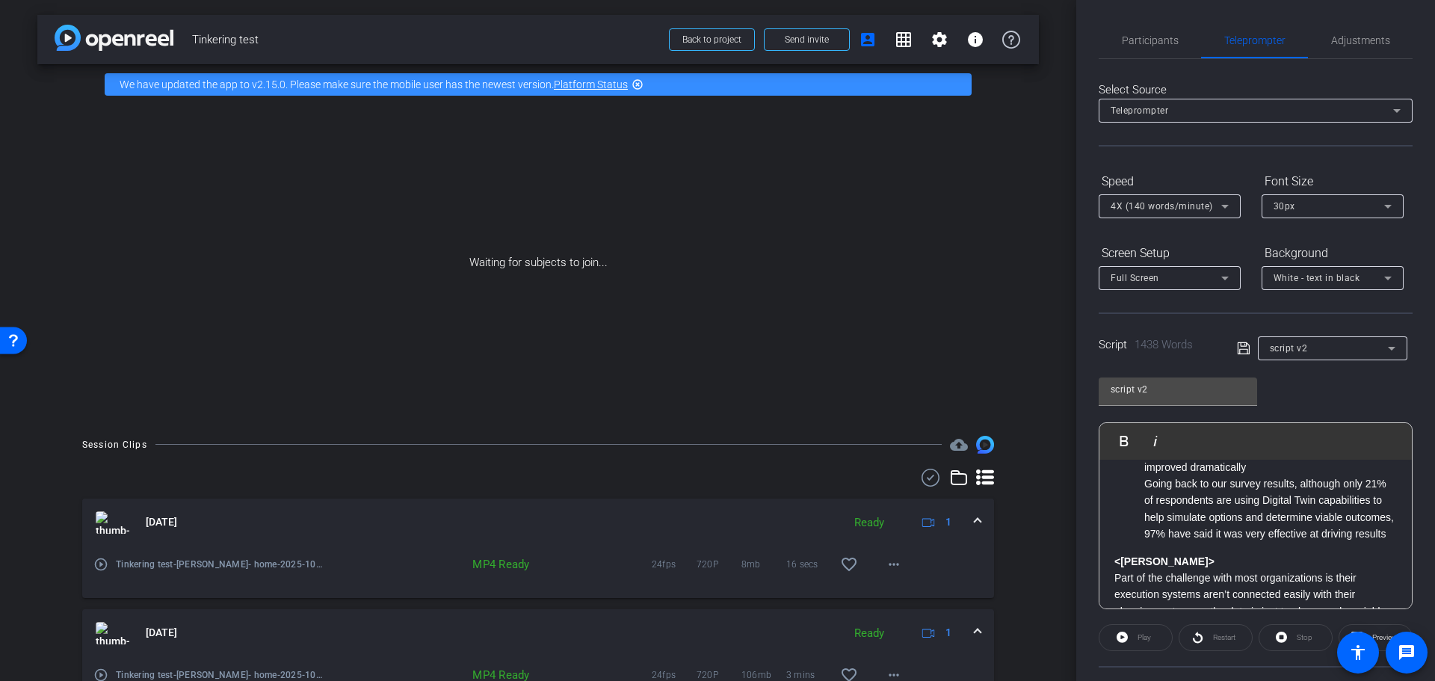
click at [1327, 340] on div "script v2" at bounding box center [1329, 348] width 118 height 19
click at [1324, 374] on span "Create new script" at bounding box center [1306, 378] width 78 height 18
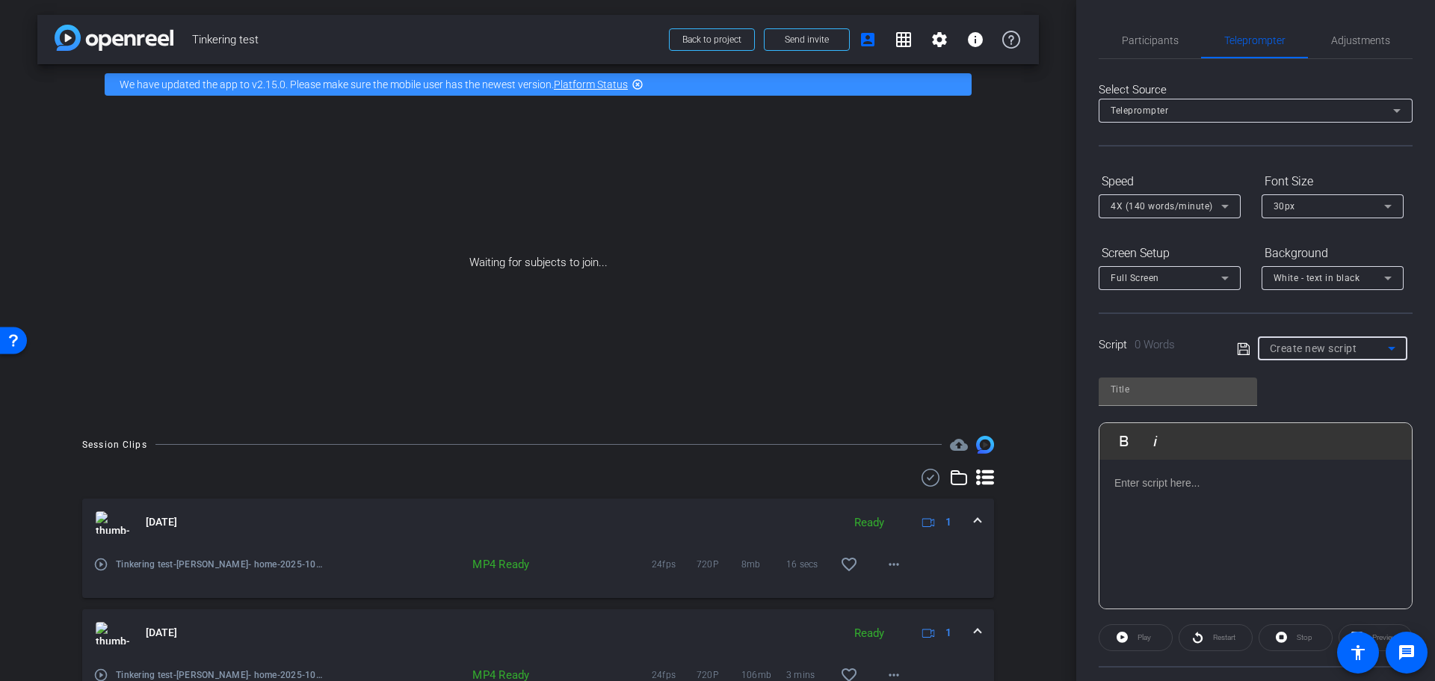
click at [1331, 345] on span "Create new script" at bounding box center [1313, 348] width 87 height 12
click at [1319, 351] on div at bounding box center [717, 340] width 1435 height 681
click at [1164, 389] on input "text" at bounding box center [1178, 389] width 135 height 18
type input "script v3"
click at [1251, 494] on div at bounding box center [1255, 534] width 312 height 149
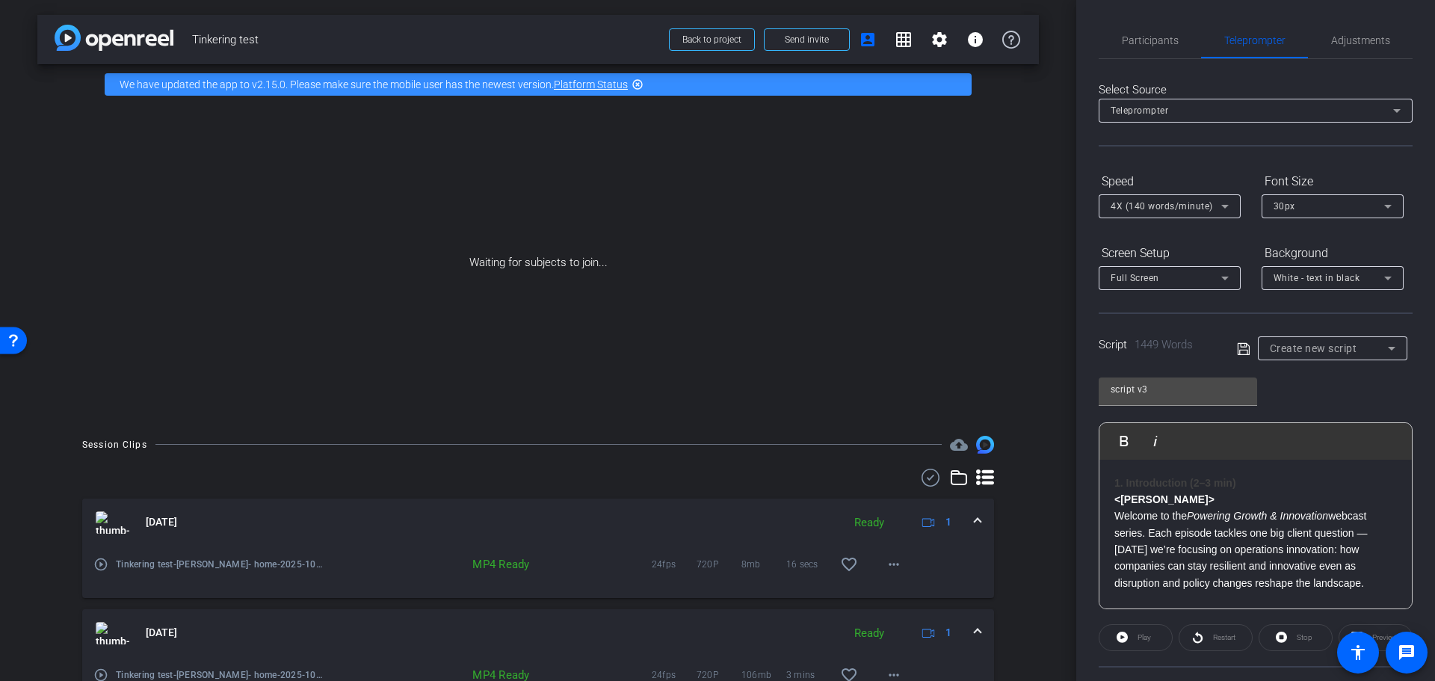
click at [1239, 350] on icon at bounding box center [1243, 349] width 13 height 18
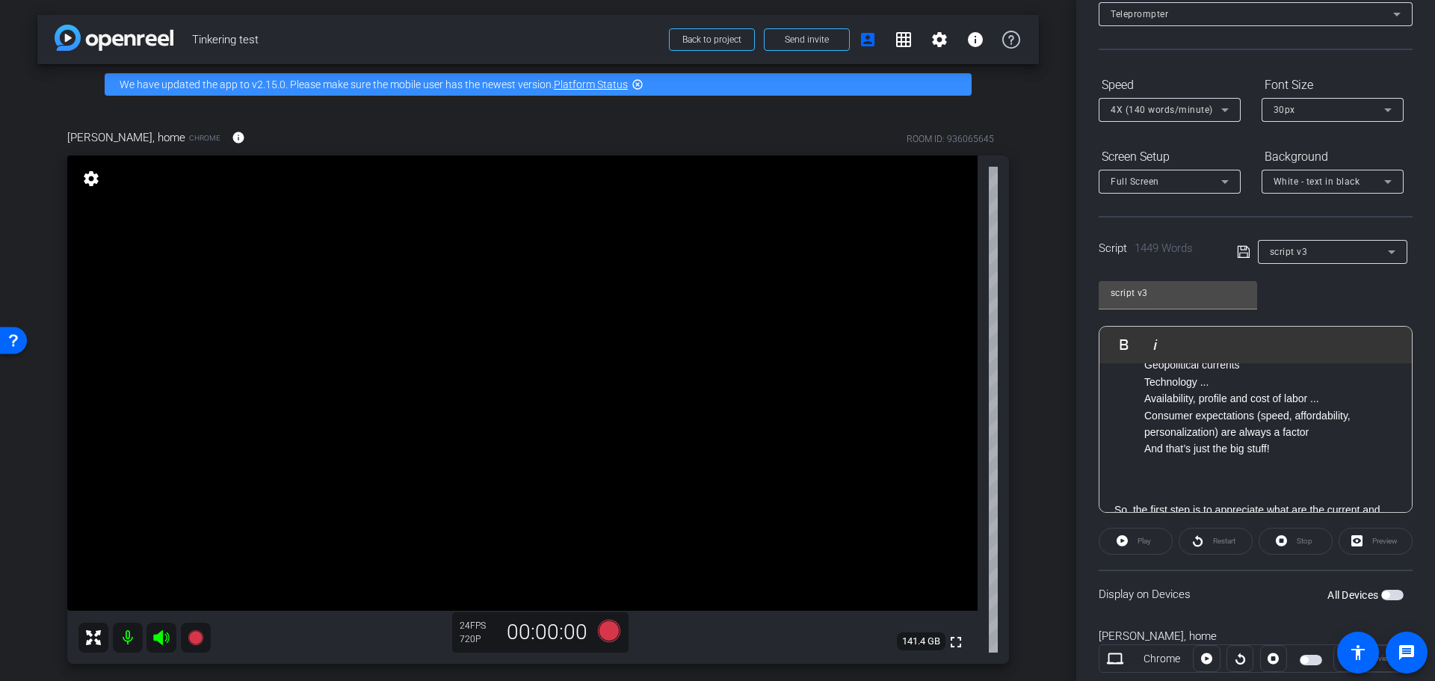
scroll to position [136, 0]
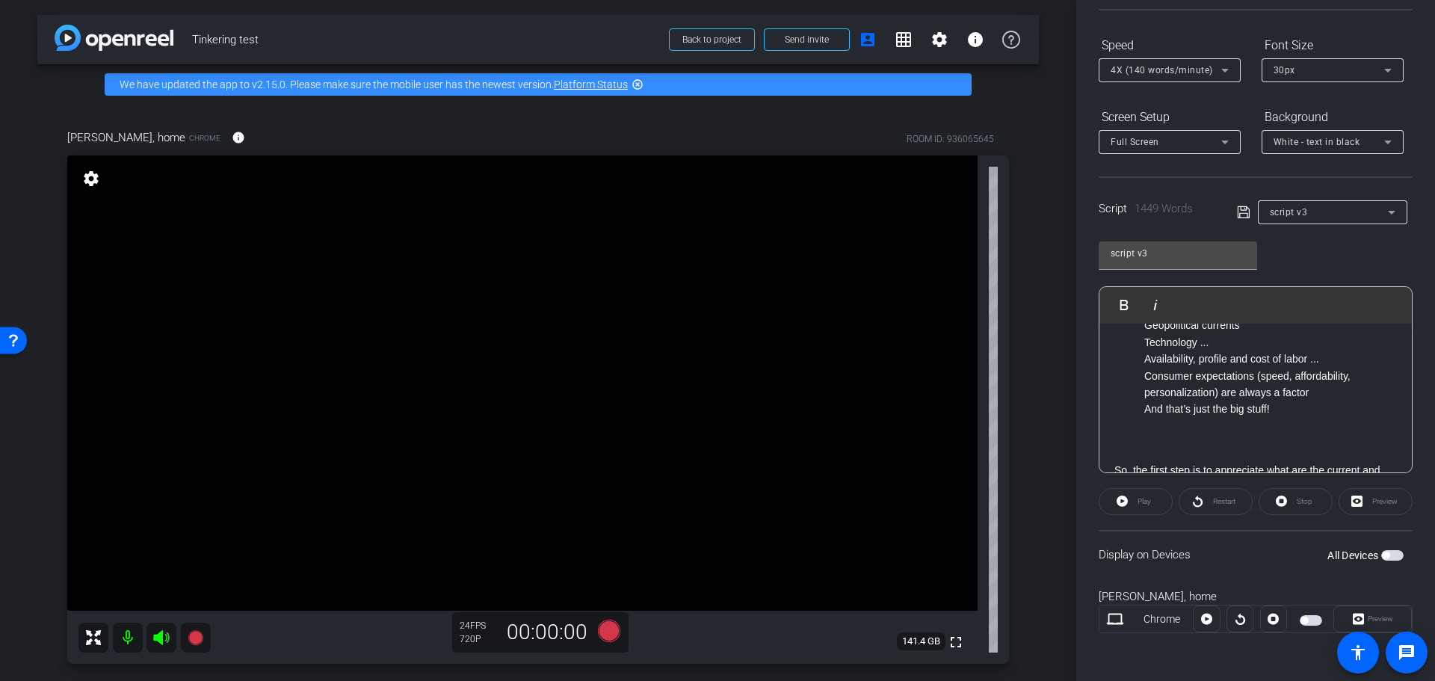
click at [1308, 620] on span "button" at bounding box center [1311, 620] width 22 height 10
click at [1134, 499] on span "Play" at bounding box center [1142, 501] width 17 height 21
click at [1139, 504] on span "Pause" at bounding box center [1144, 501] width 20 height 8
click at [1139, 504] on span "Play" at bounding box center [1143, 501] width 13 height 8
click at [1139, 504] on span "Pause" at bounding box center [1144, 501] width 20 height 8
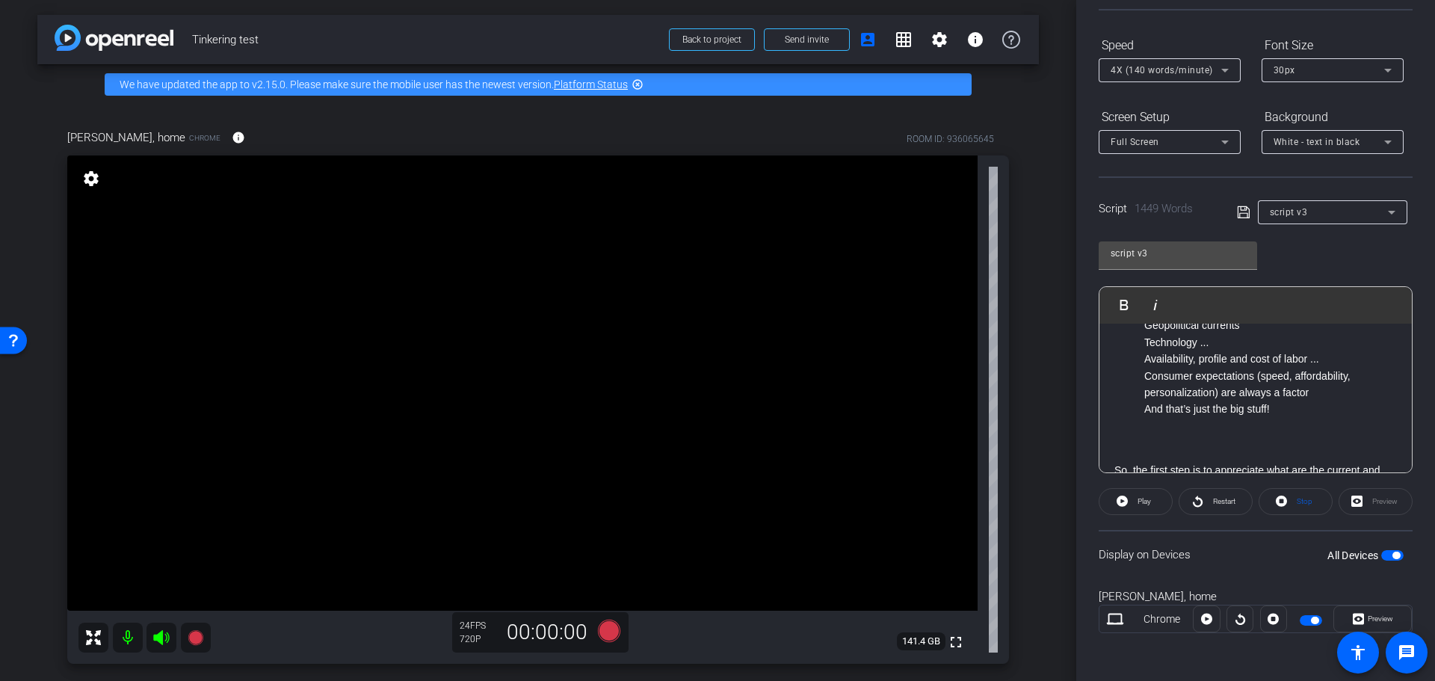
click at [1139, 504] on span "Play" at bounding box center [1143, 501] width 13 height 8
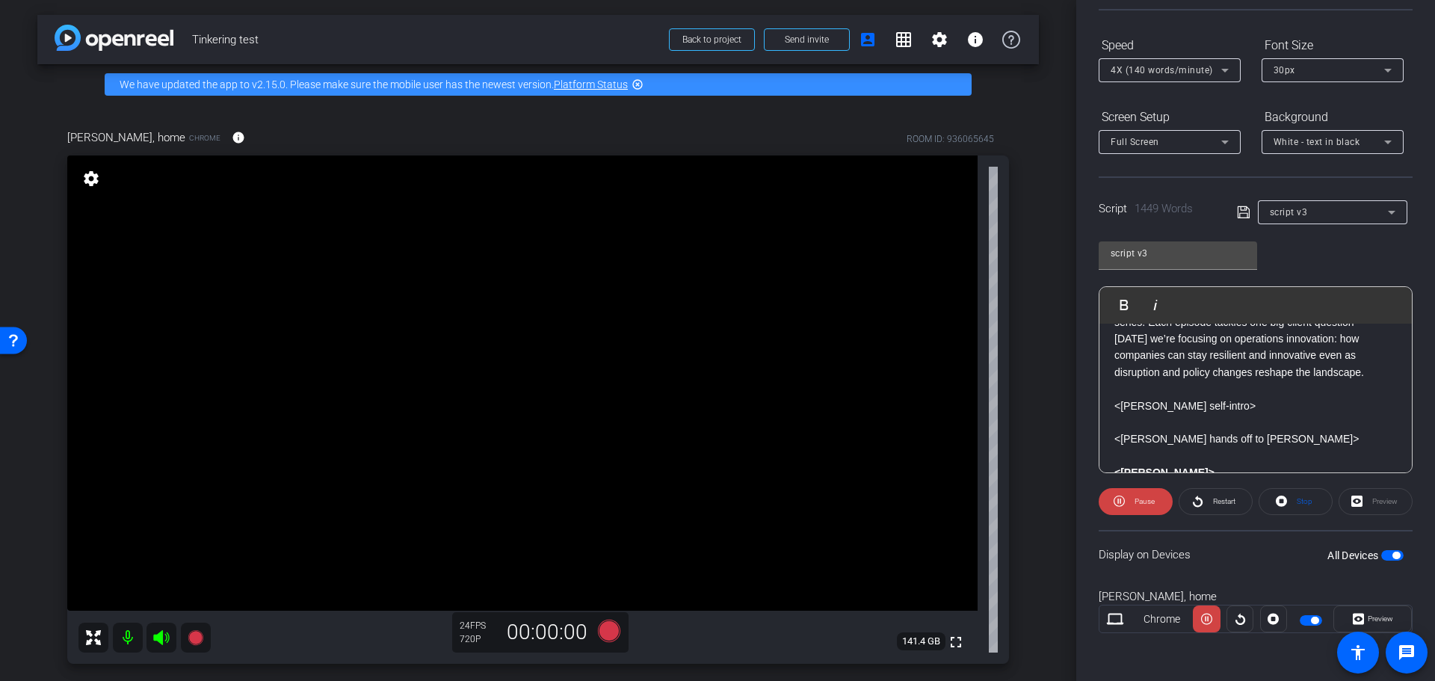
scroll to position [0, 0]
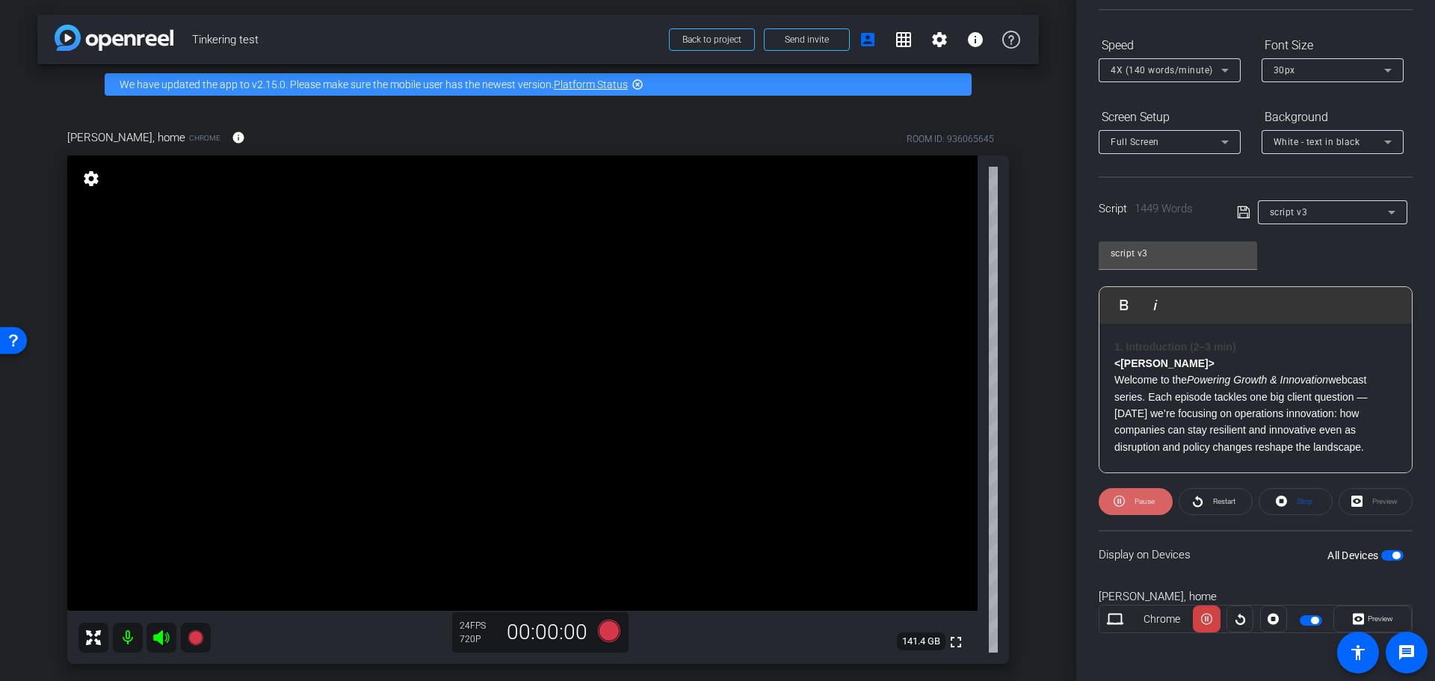
click at [1134, 504] on span "Pause" at bounding box center [1144, 501] width 20 height 8
click at [595, 635] on icon at bounding box center [609, 630] width 36 height 27
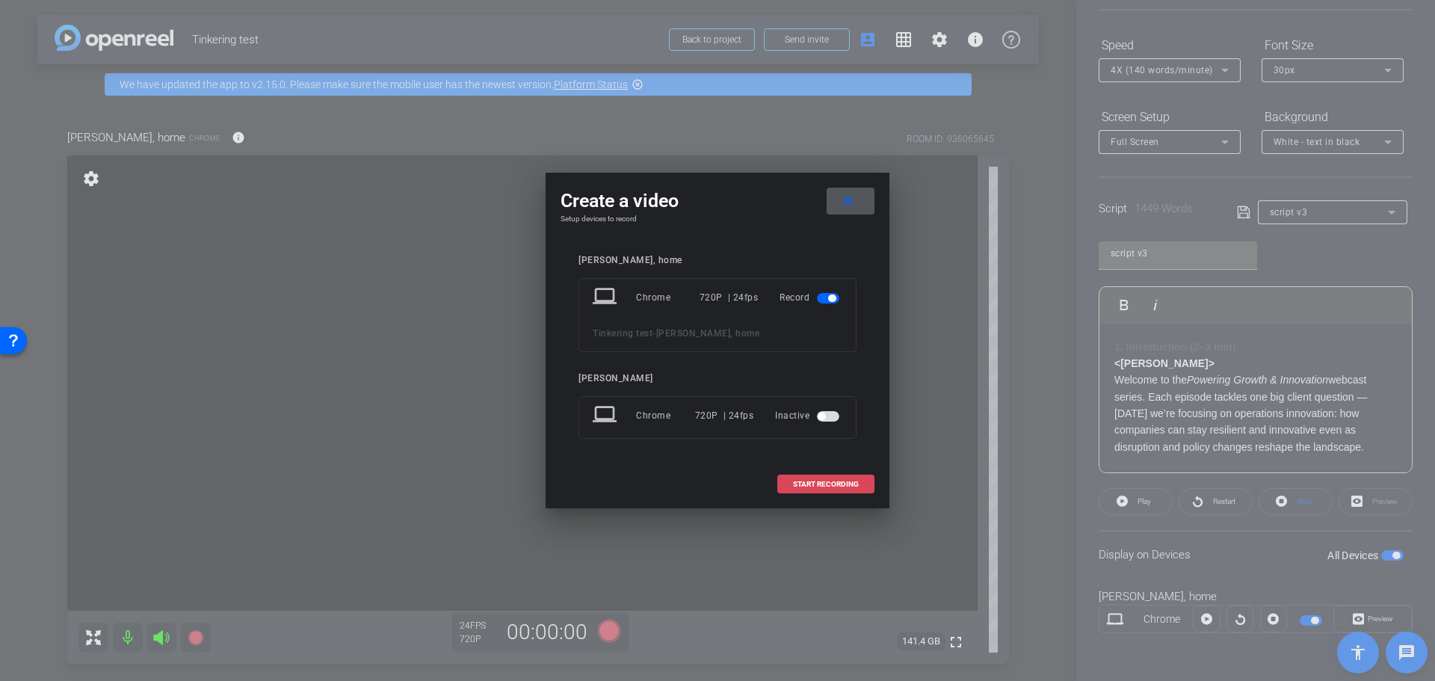
click at [830, 483] on span "START RECORDING" at bounding box center [826, 484] width 66 height 7
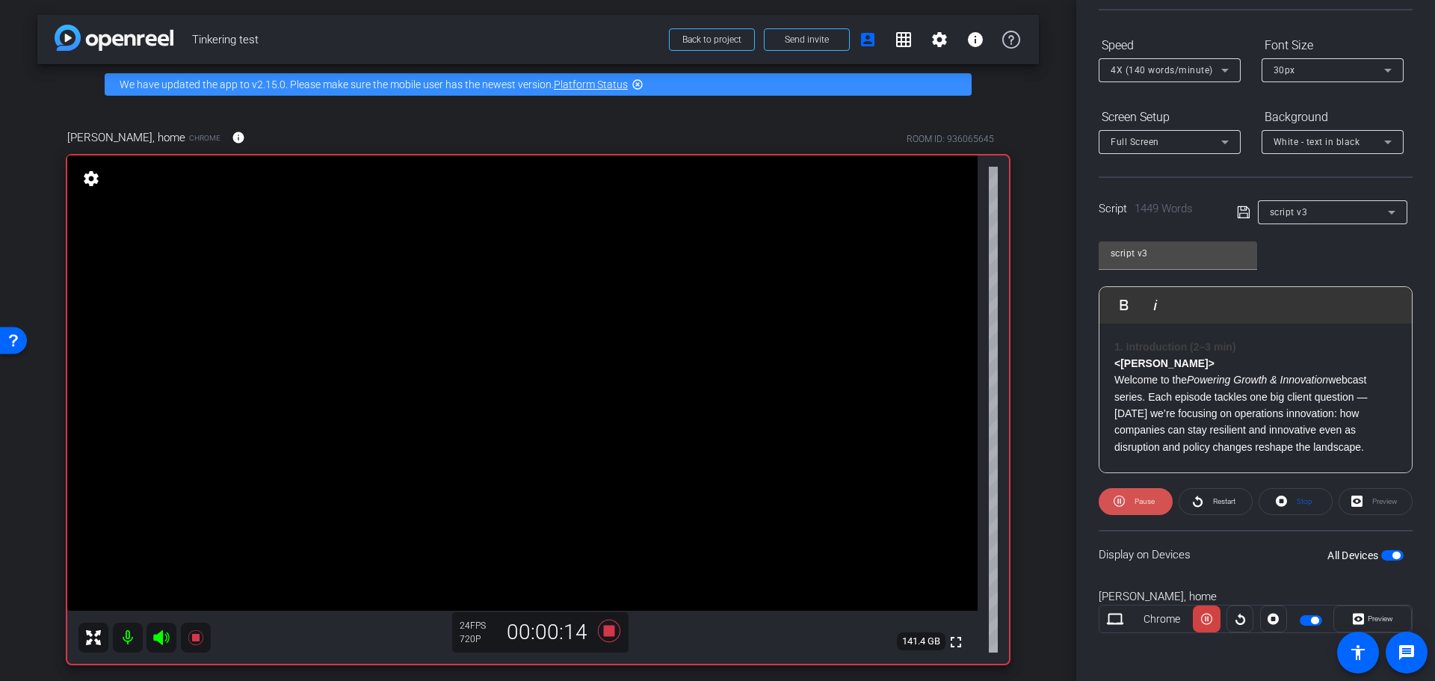
click at [1143, 501] on span "Pause" at bounding box center [1144, 501] width 20 height 8
click at [603, 635] on icon at bounding box center [609, 630] width 22 height 22
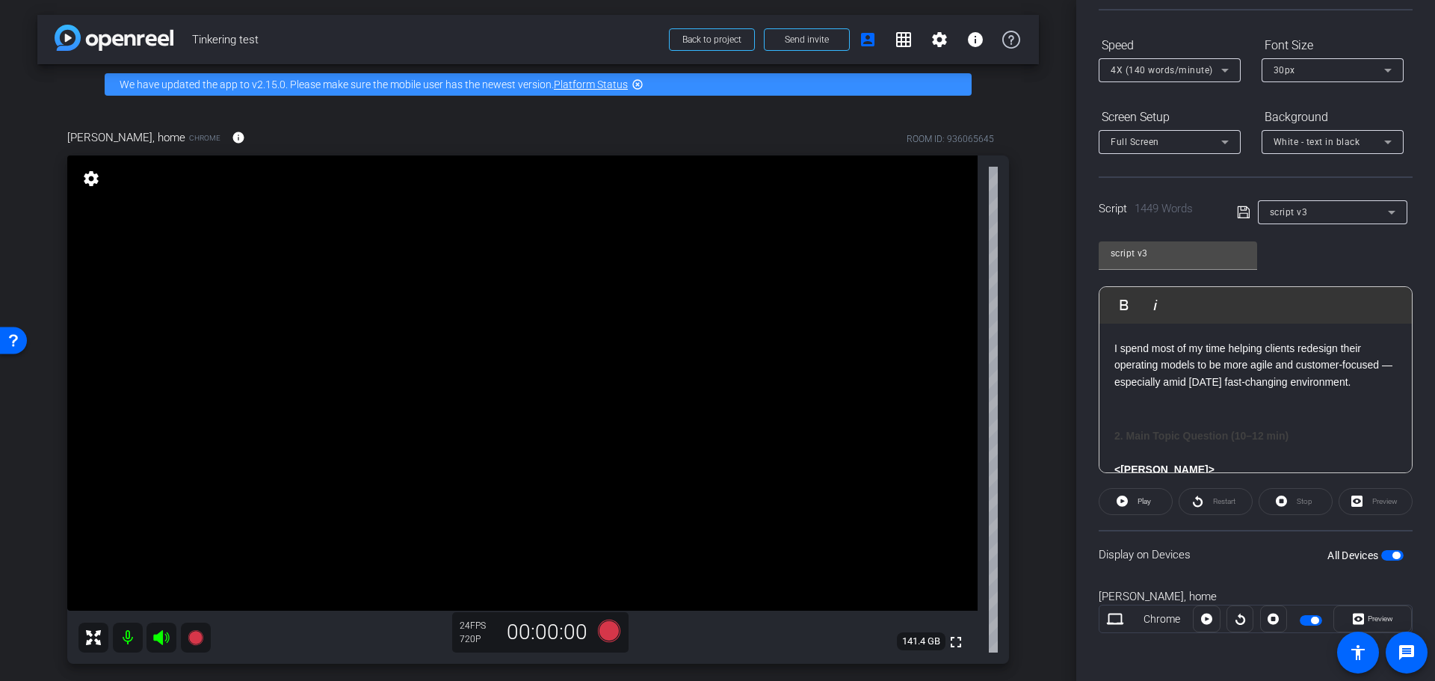
scroll to position [299, 0]
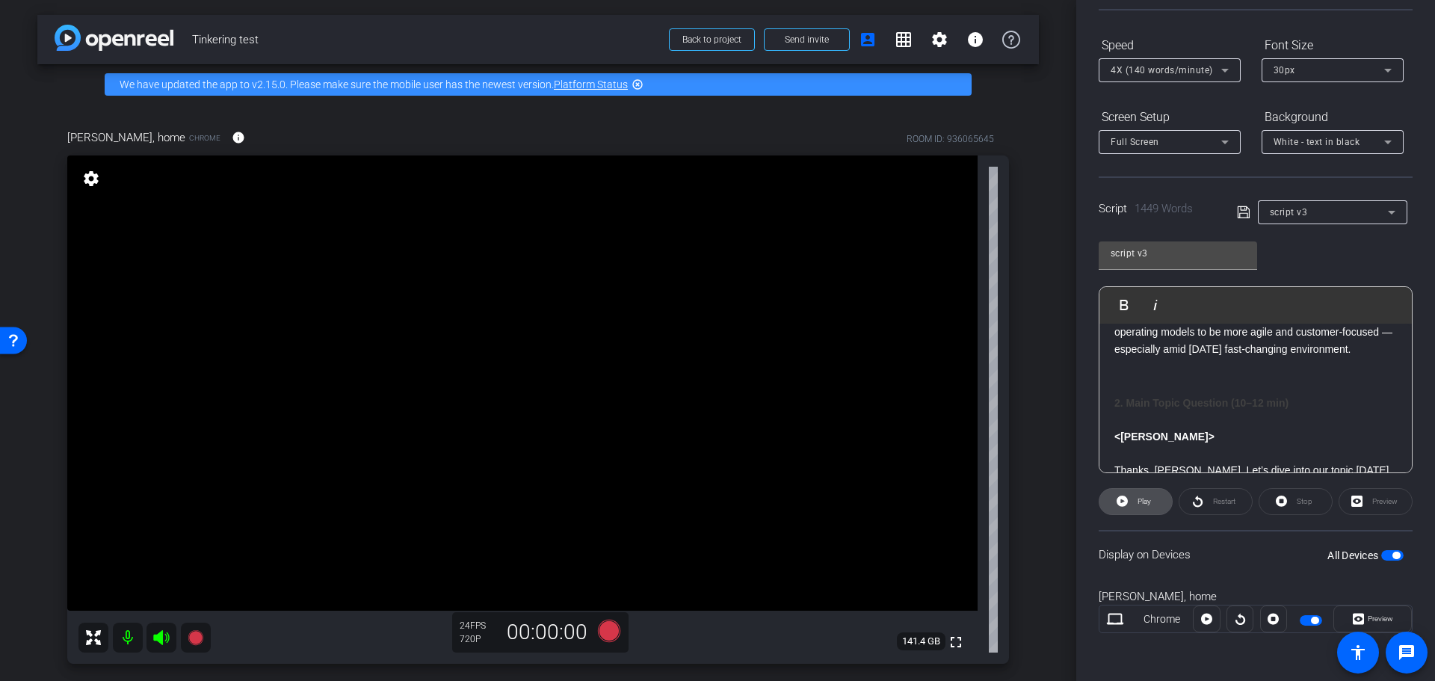
click at [1134, 501] on span "Play" at bounding box center [1142, 501] width 17 height 21
click at [1139, 504] on span "Pause" at bounding box center [1144, 501] width 20 height 8
click at [608, 632] on icon at bounding box center [609, 630] width 22 height 22
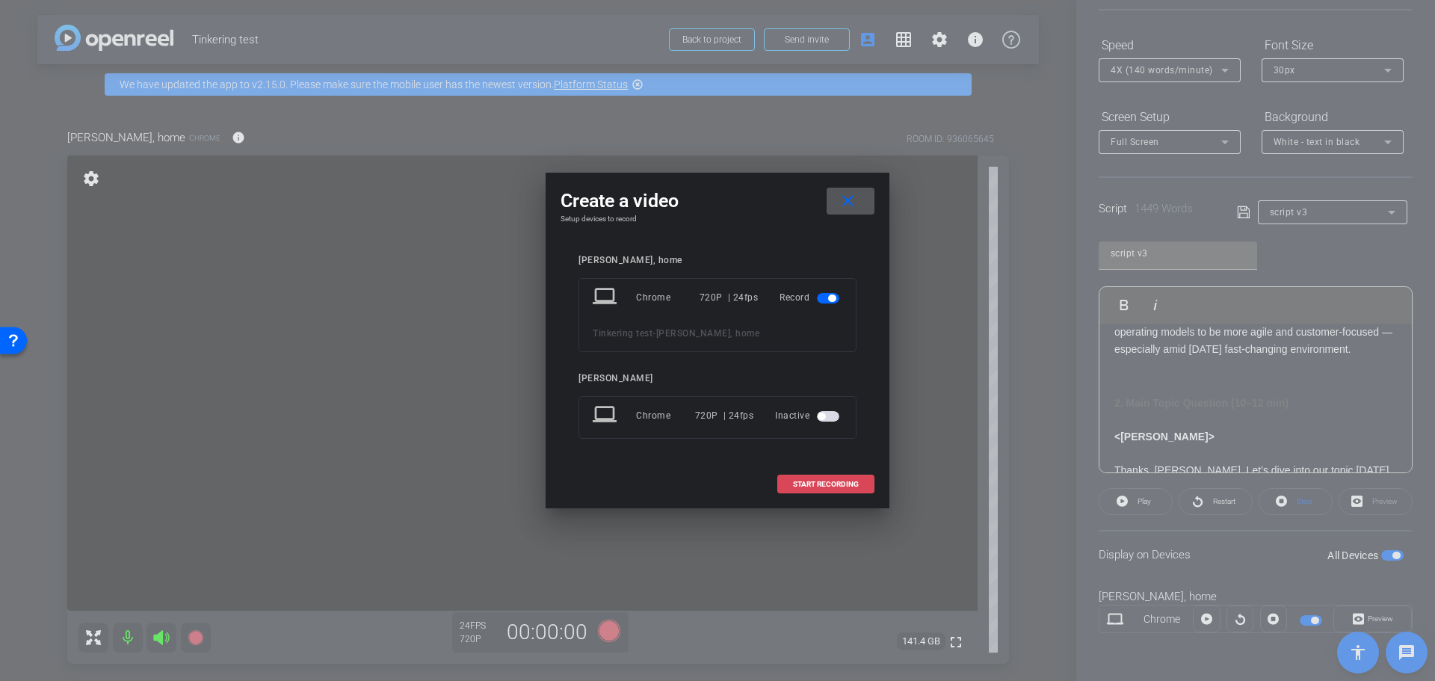
click at [827, 481] on span "START RECORDING" at bounding box center [826, 484] width 66 height 7
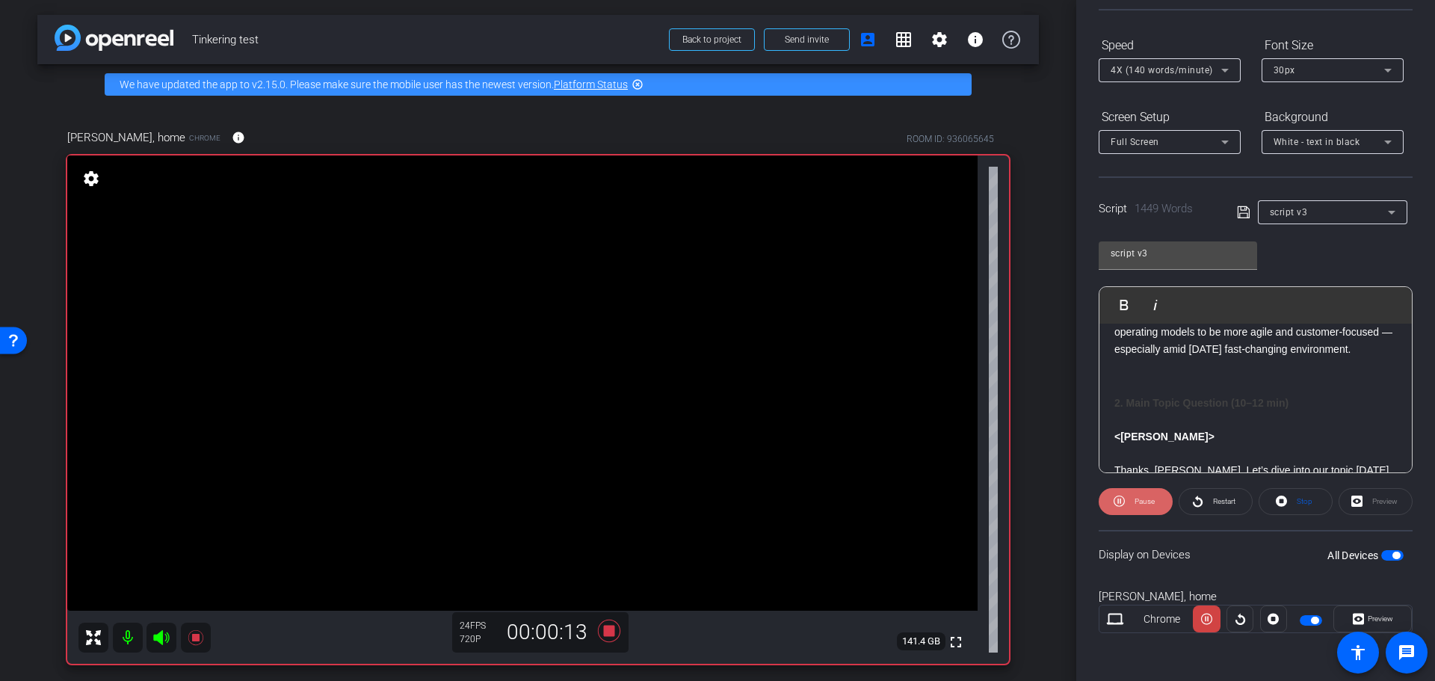
click at [1138, 504] on span "Pause" at bounding box center [1144, 501] width 20 height 8
click at [1143, 498] on span "Play" at bounding box center [1143, 501] width 13 height 8
click at [605, 631] on icon at bounding box center [609, 630] width 22 height 22
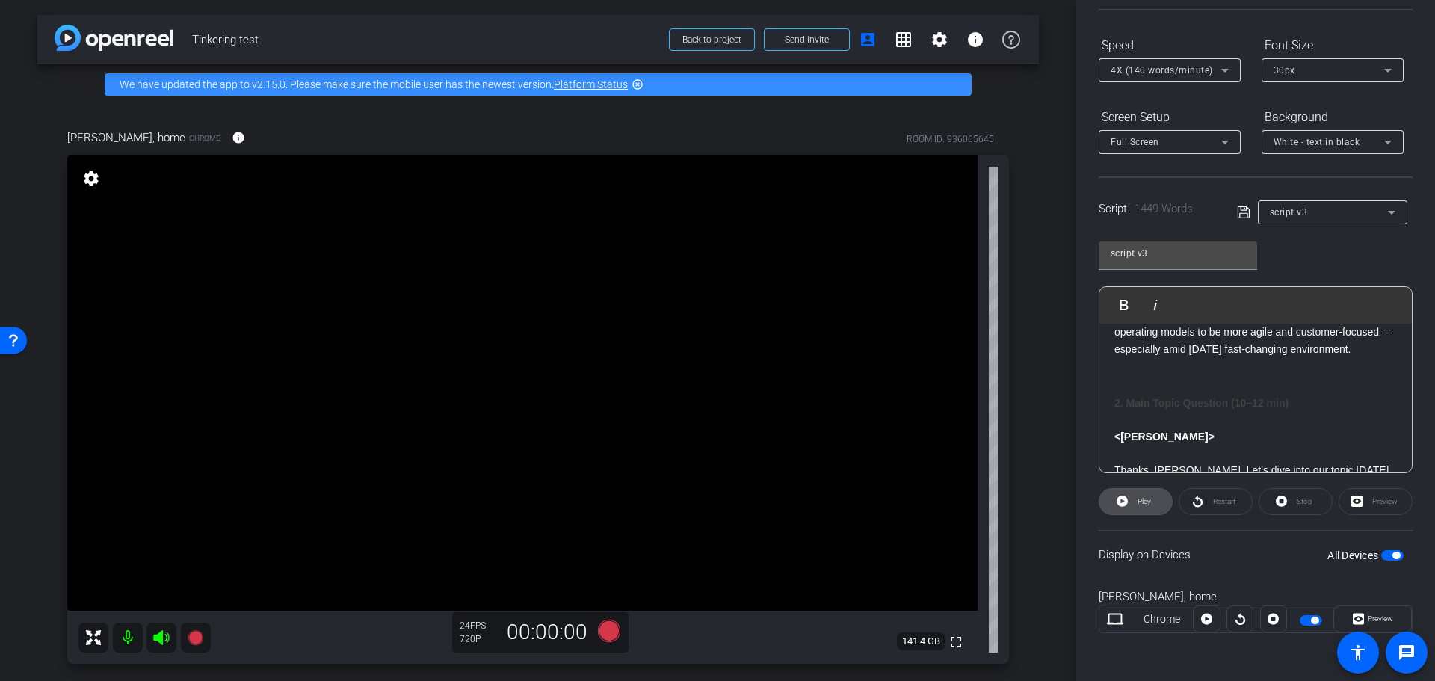
click at [1125, 502] on icon at bounding box center [1121, 500] width 11 height 11
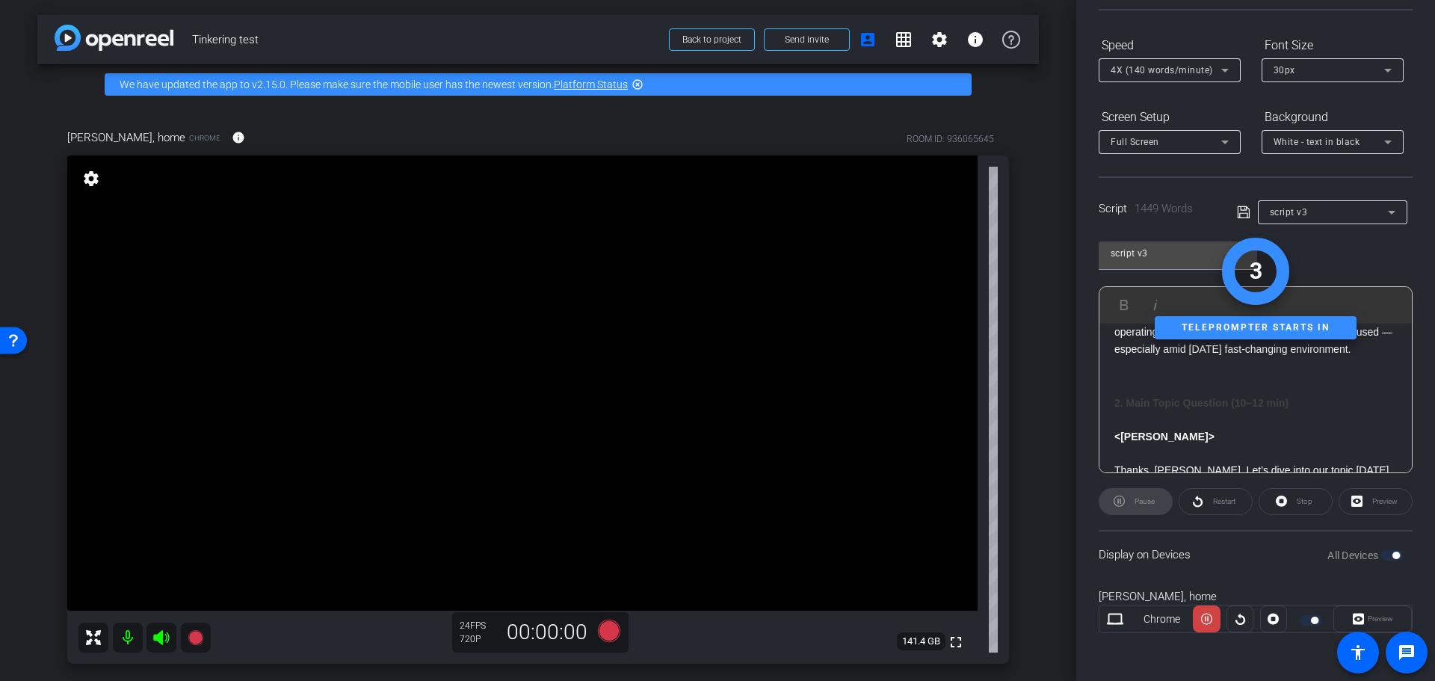
click at [1134, 500] on div "Pause" at bounding box center [1136, 501] width 74 height 27
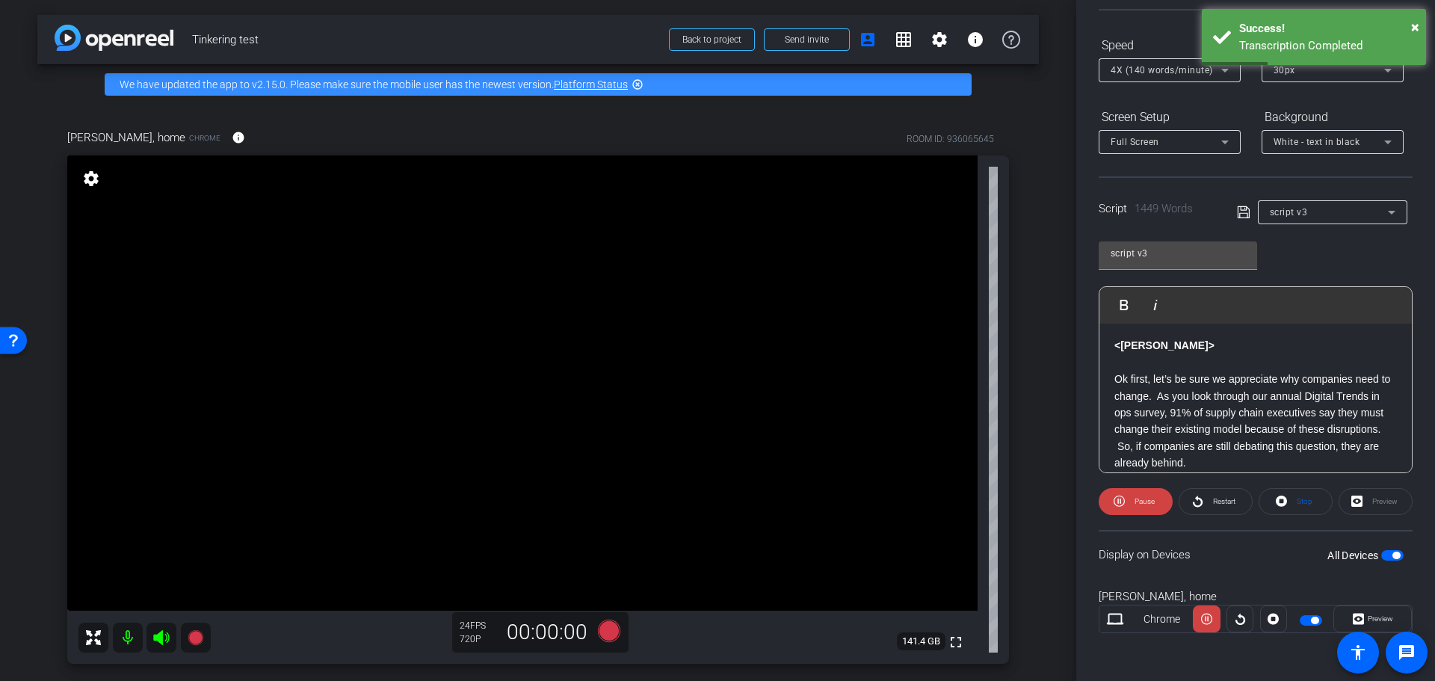
scroll to position [880, 0]
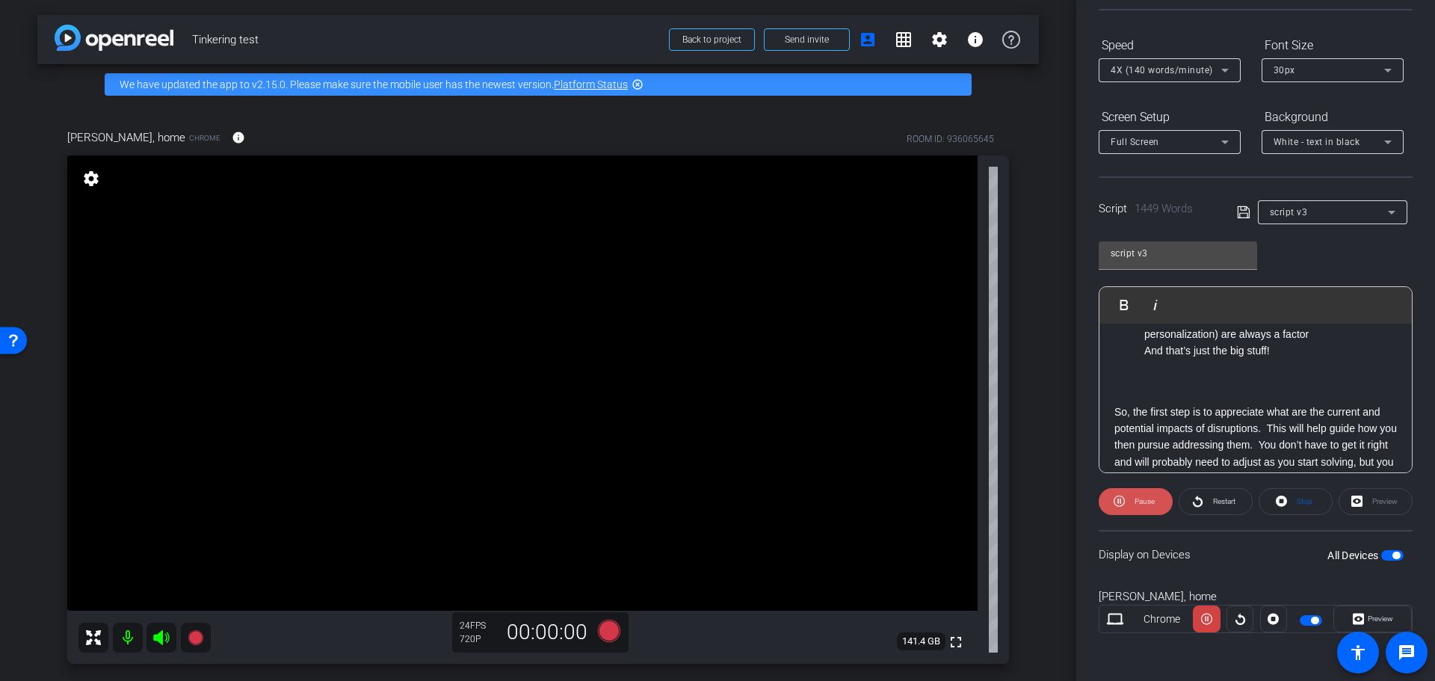
click at [1133, 503] on span "Pause" at bounding box center [1143, 501] width 24 height 21
click at [607, 634] on icon at bounding box center [609, 630] width 22 height 22
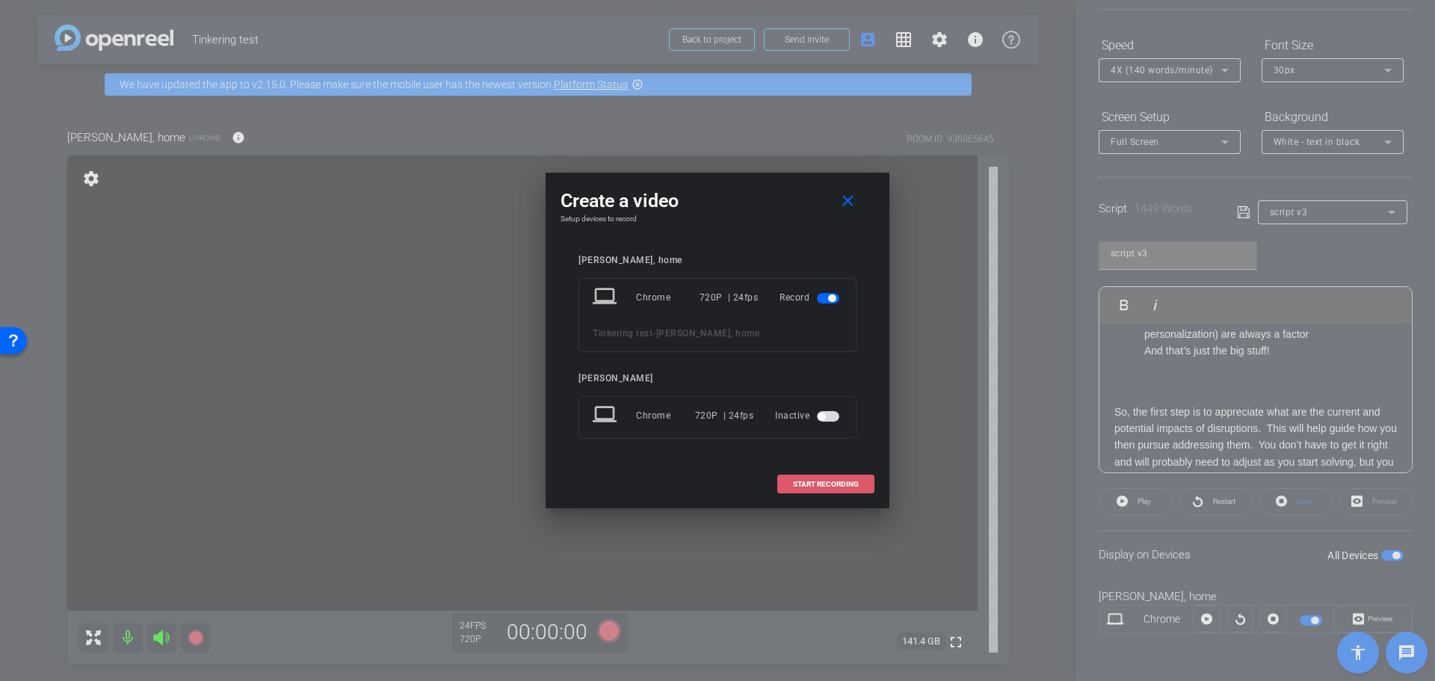
click at [812, 481] on span "START RECORDING" at bounding box center [826, 484] width 66 height 7
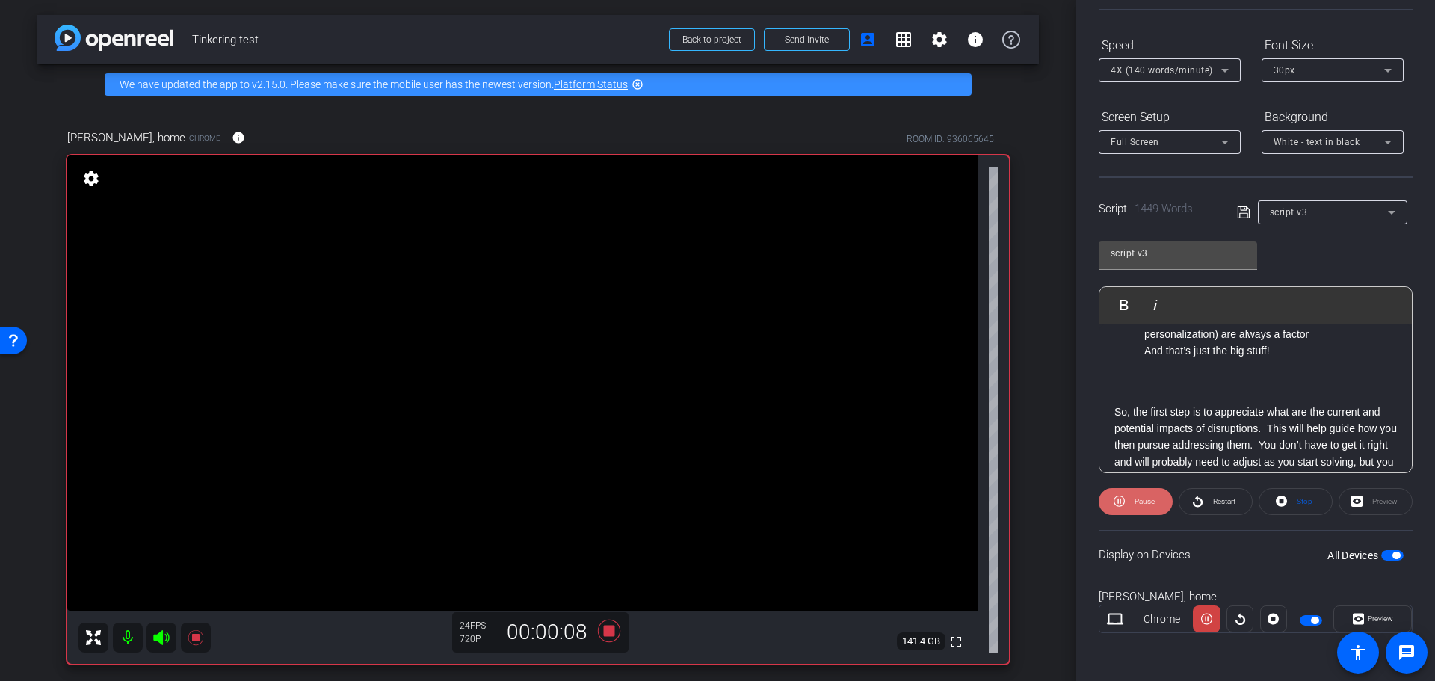
click at [1143, 497] on span "Pause" at bounding box center [1144, 501] width 20 height 8
click at [1145, 507] on span "Play" at bounding box center [1142, 501] width 17 height 21
click at [605, 635] on icon at bounding box center [609, 630] width 22 height 22
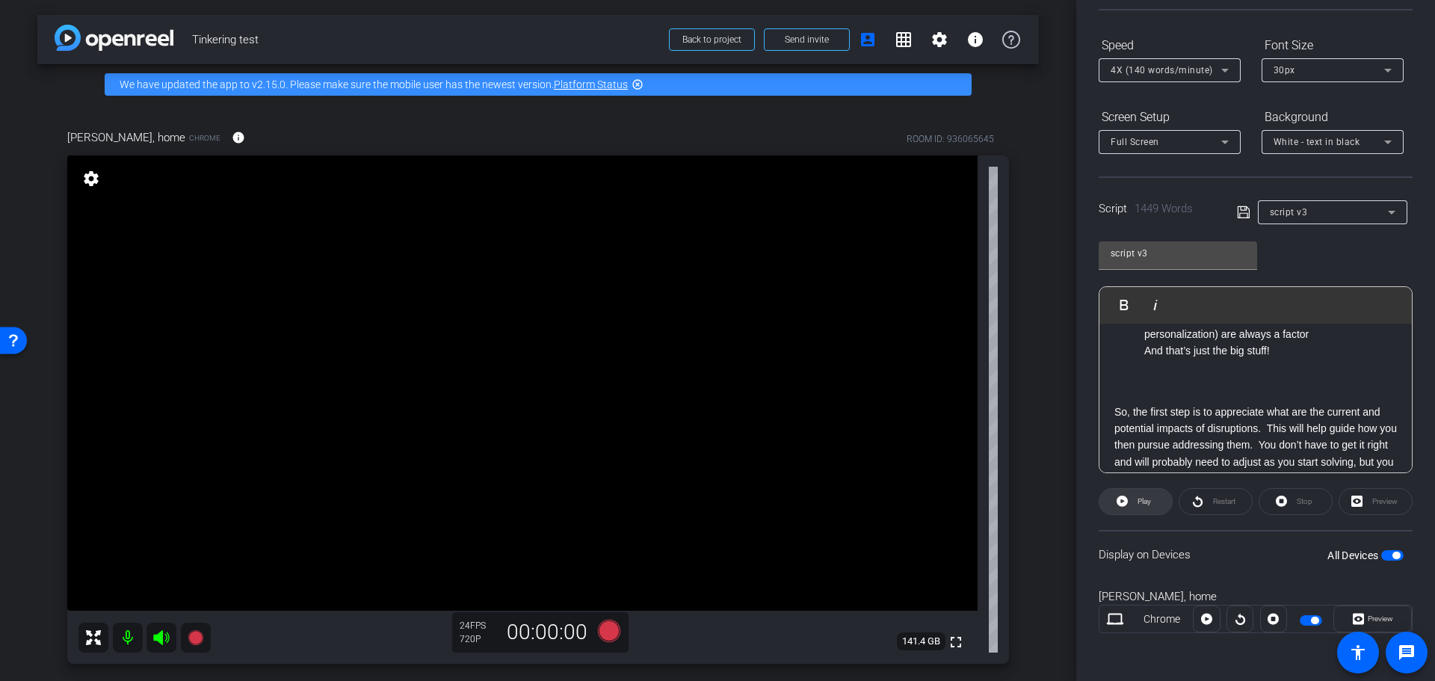
click at [1143, 500] on span "Play" at bounding box center [1143, 501] width 13 height 8
click at [606, 635] on icon at bounding box center [609, 630] width 22 height 22
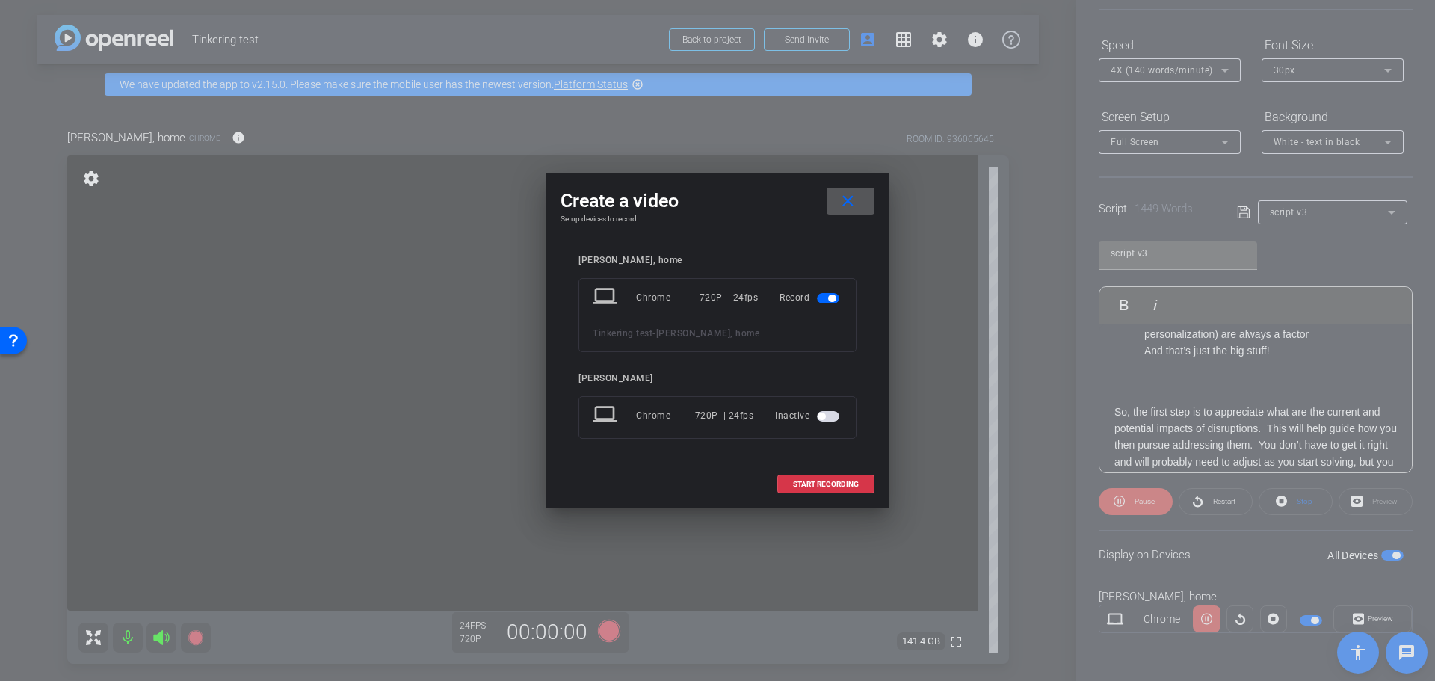
drag, startPoint x: 850, startPoint y: 194, endPoint x: 903, endPoint y: 207, distance: 53.8
click at [850, 195] on mat-icon "close" at bounding box center [847, 201] width 19 height 19
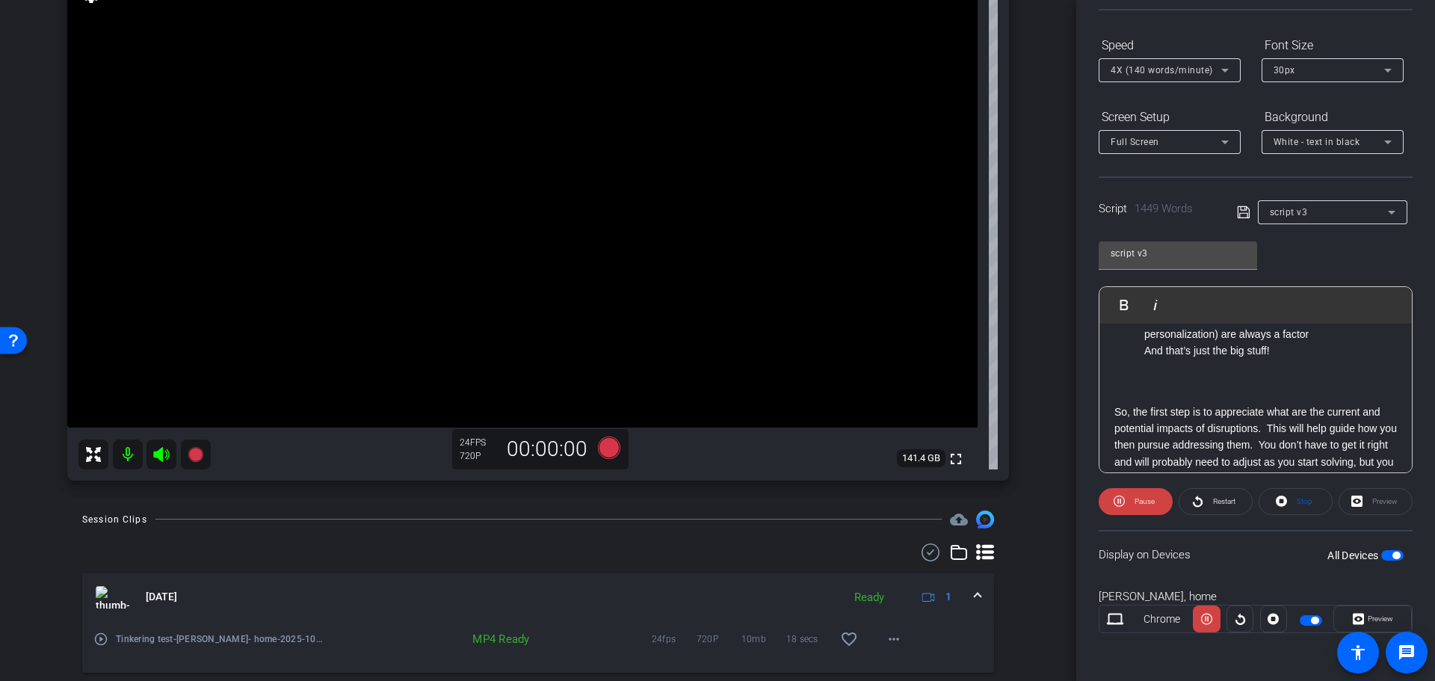
scroll to position [149, 0]
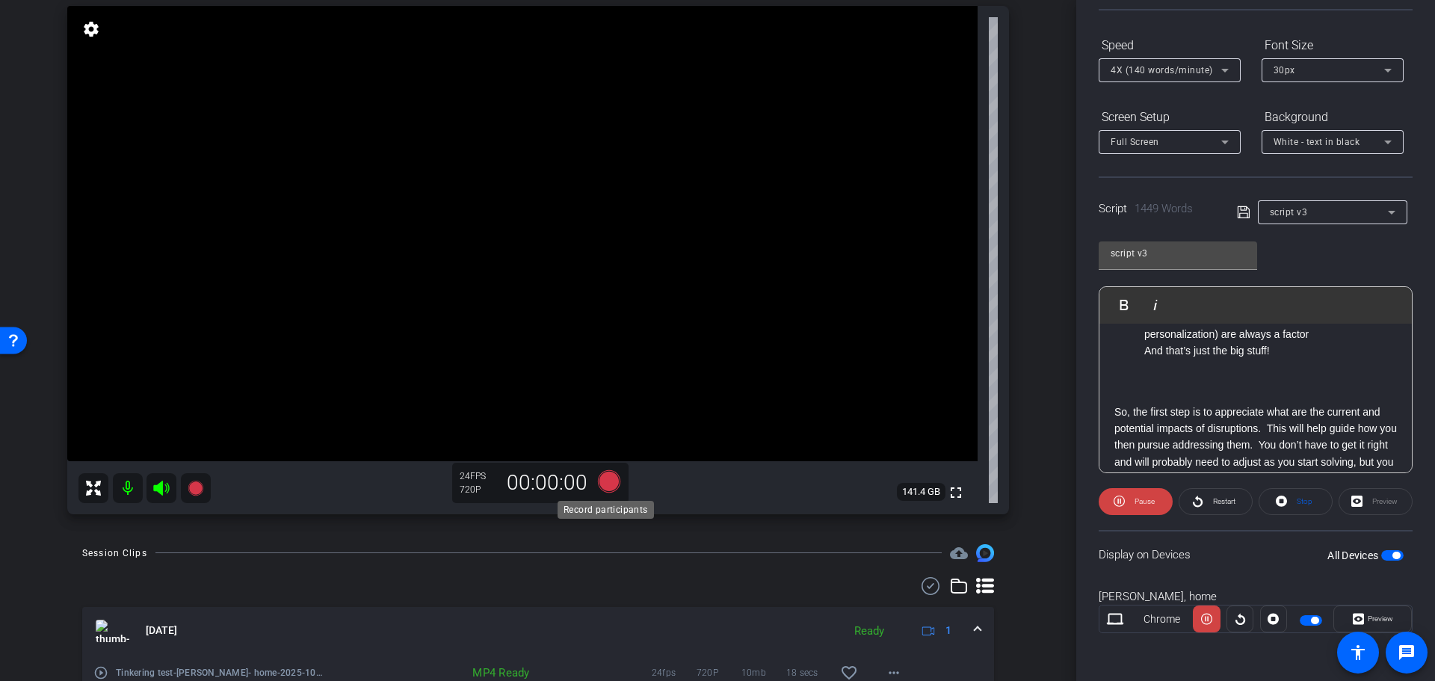
click at [614, 478] on icon at bounding box center [609, 480] width 22 height 22
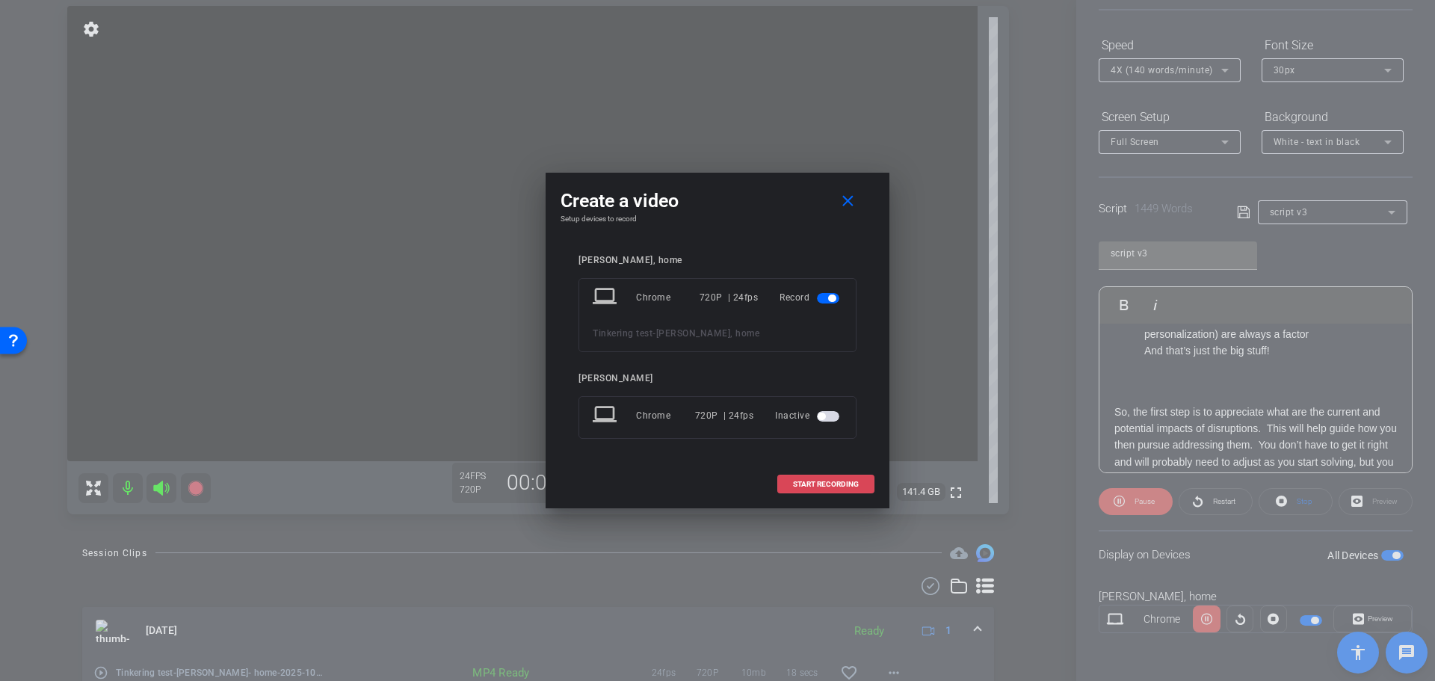
click at [834, 483] on span "START RECORDING" at bounding box center [826, 484] width 66 height 7
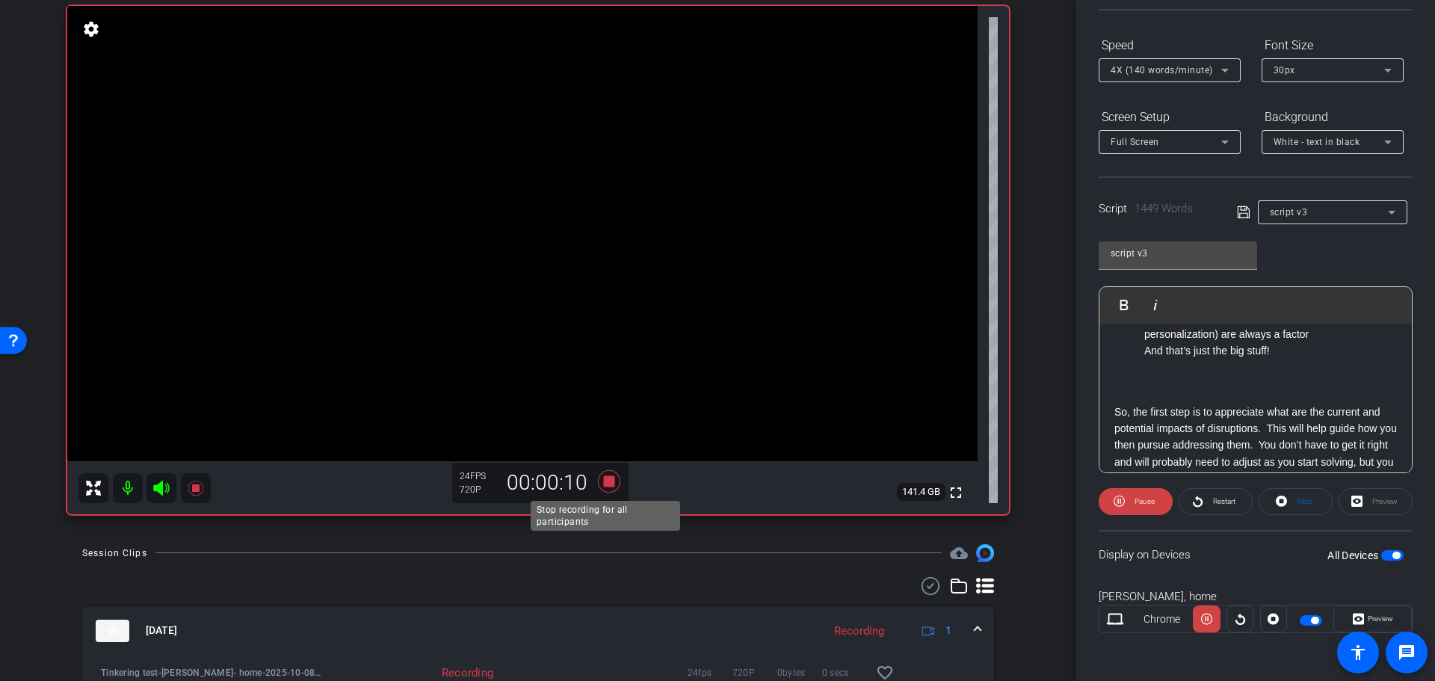
click at [605, 482] on icon at bounding box center [609, 480] width 22 height 22
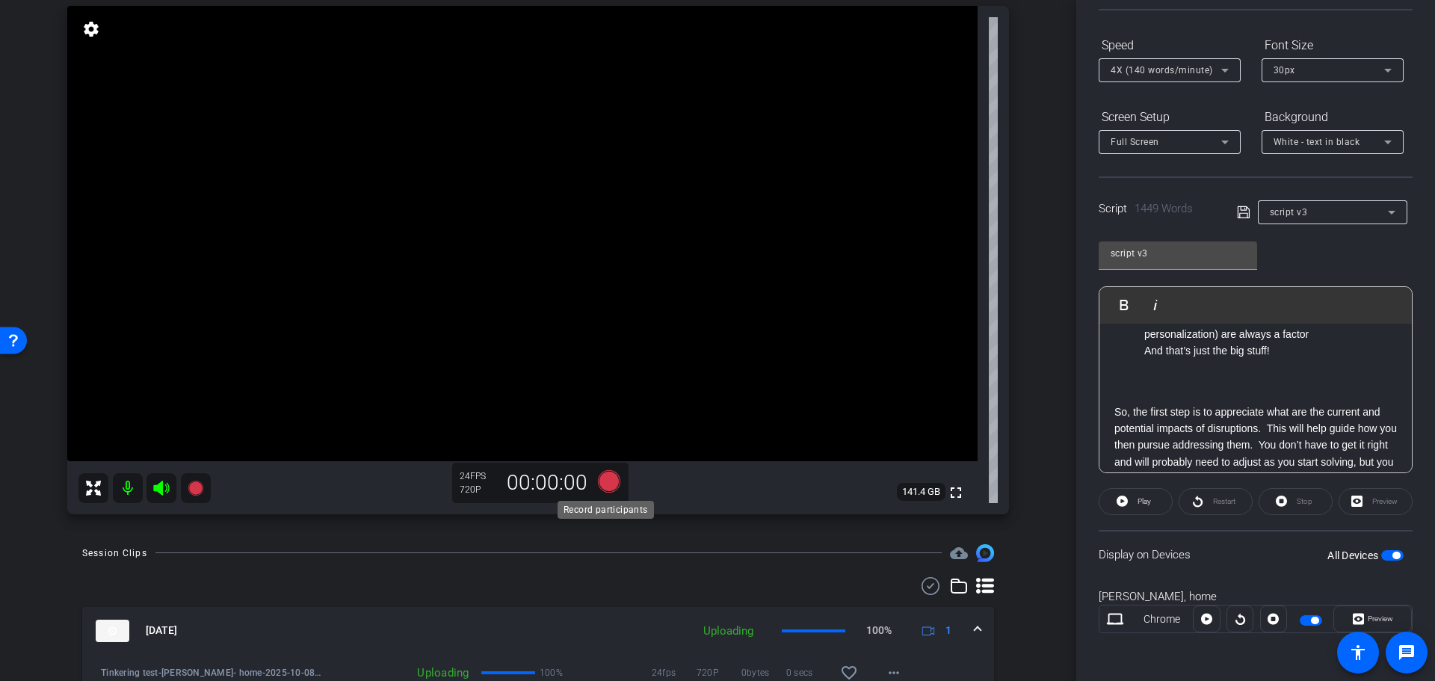
click at [602, 486] on icon at bounding box center [609, 480] width 22 height 22
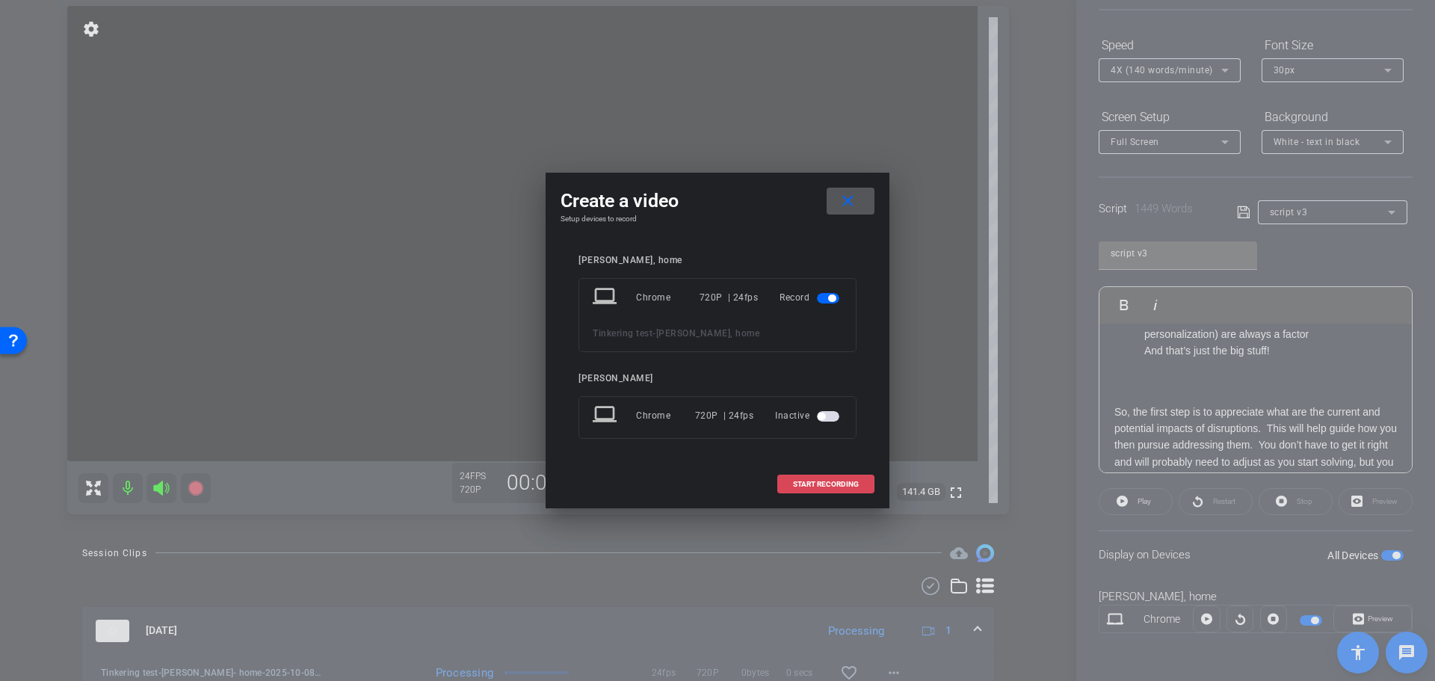
click at [839, 481] on span "START RECORDING" at bounding box center [826, 484] width 66 height 7
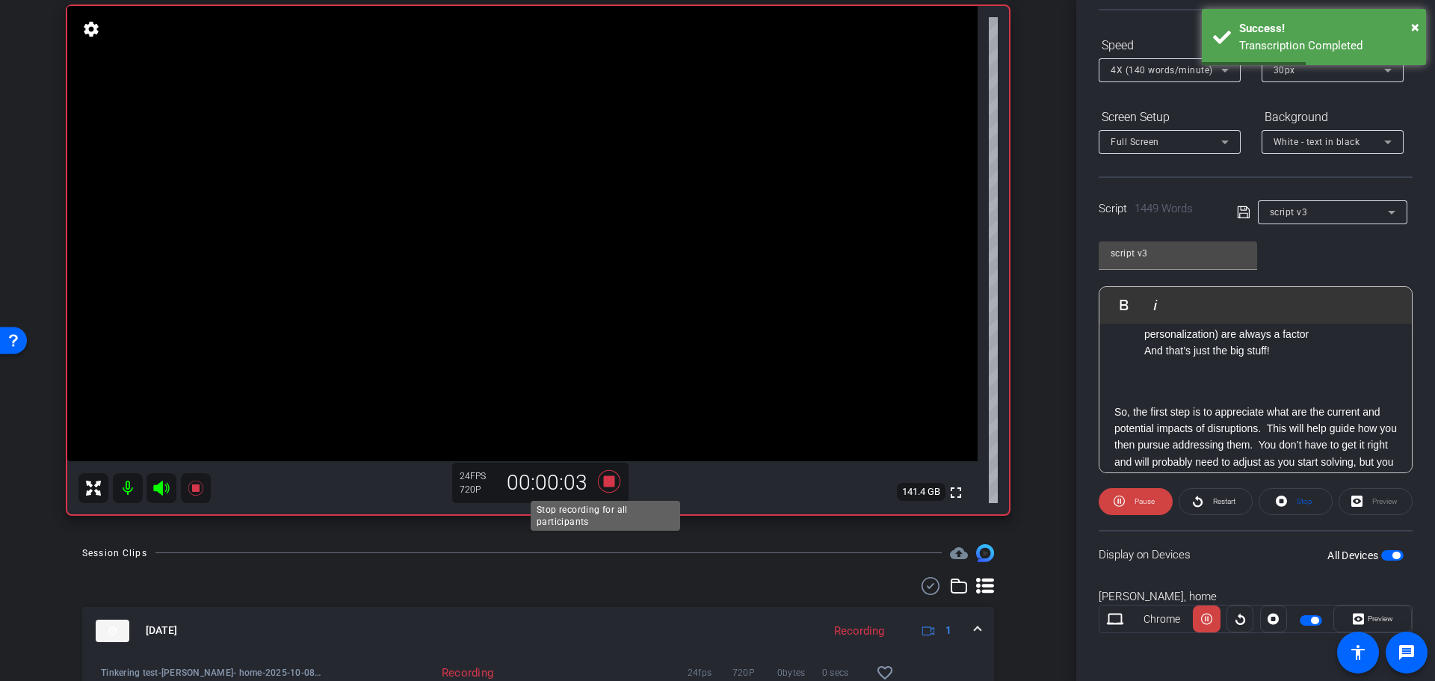
click at [610, 482] on icon at bounding box center [609, 480] width 22 height 22
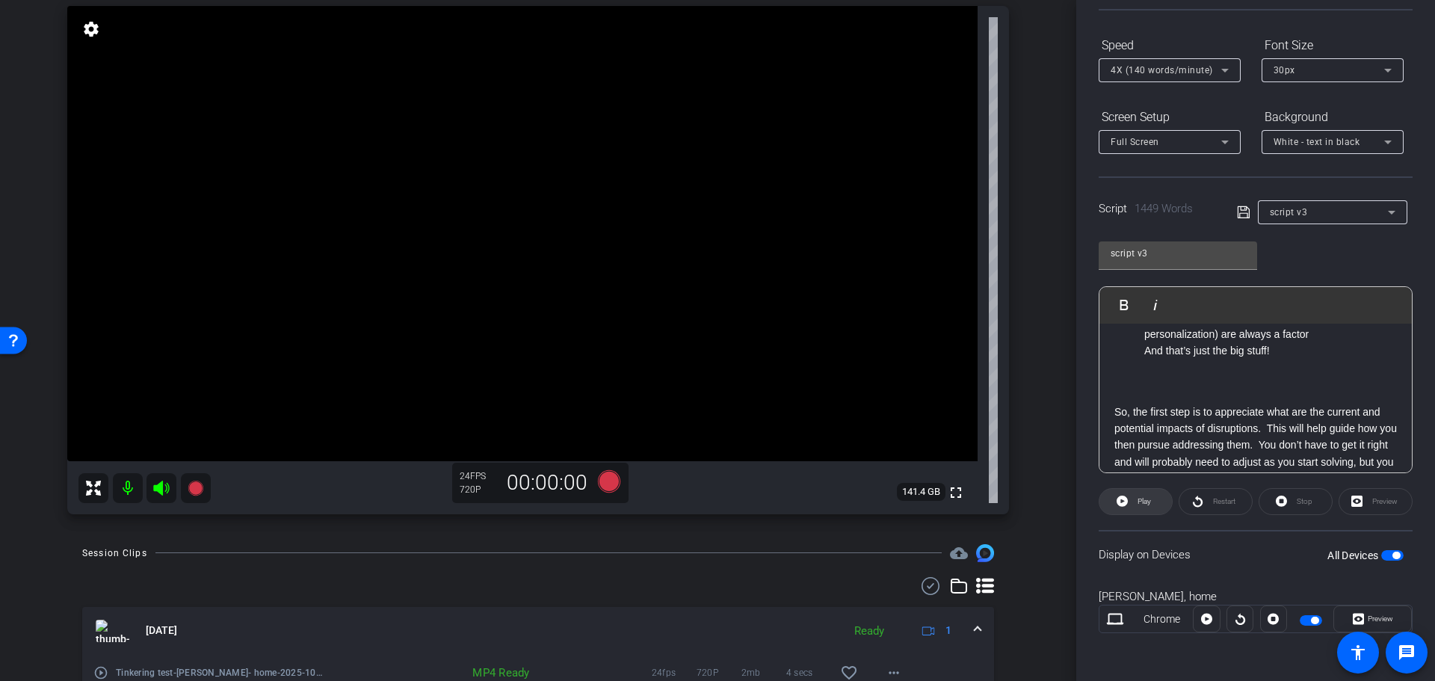
click at [1139, 502] on span "Play" at bounding box center [1143, 501] width 13 height 8
click at [1298, 498] on span "Stop" at bounding box center [1305, 501] width 16 height 8
click at [1130, 502] on span at bounding box center [1135, 502] width 72 height 36
drag, startPoint x: 285, startPoint y: 174, endPoint x: 306, endPoint y: 142, distance: 38.8
click at [309, 143] on video at bounding box center [522, 233] width 910 height 455
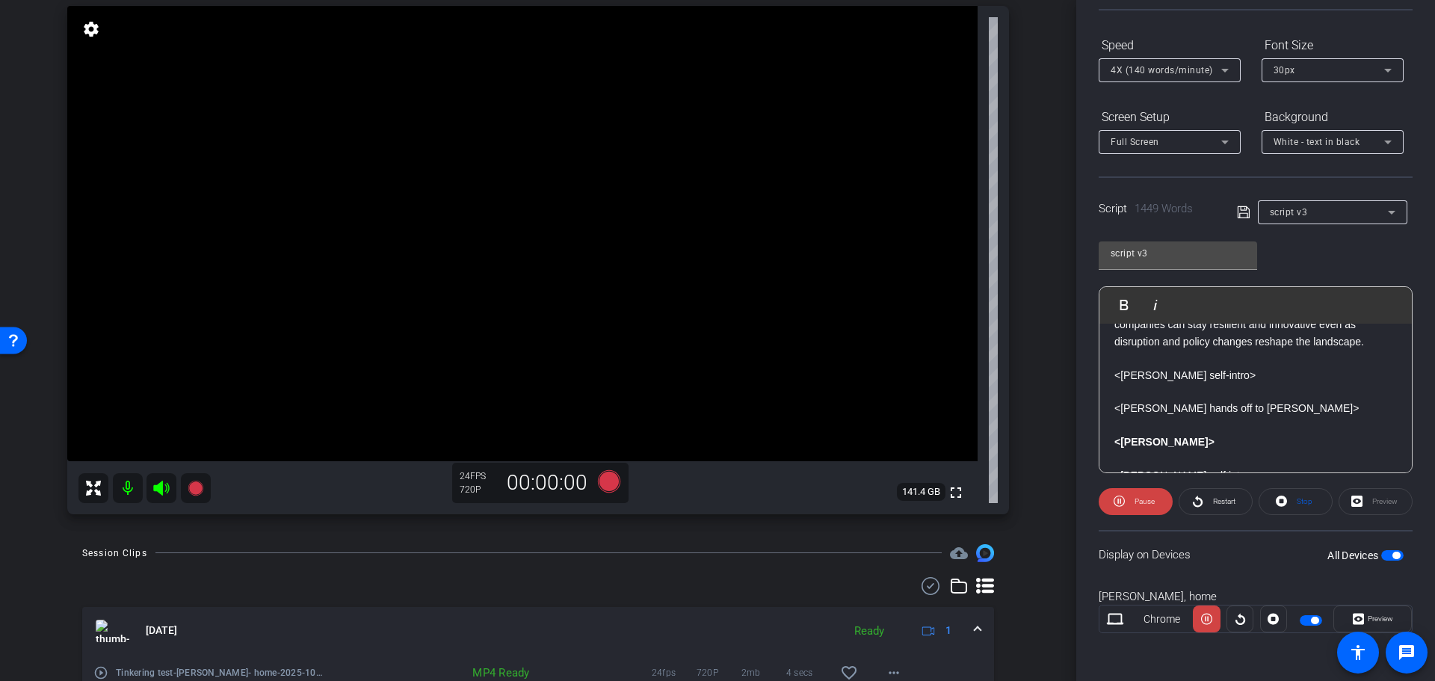
scroll to position [0, 0]
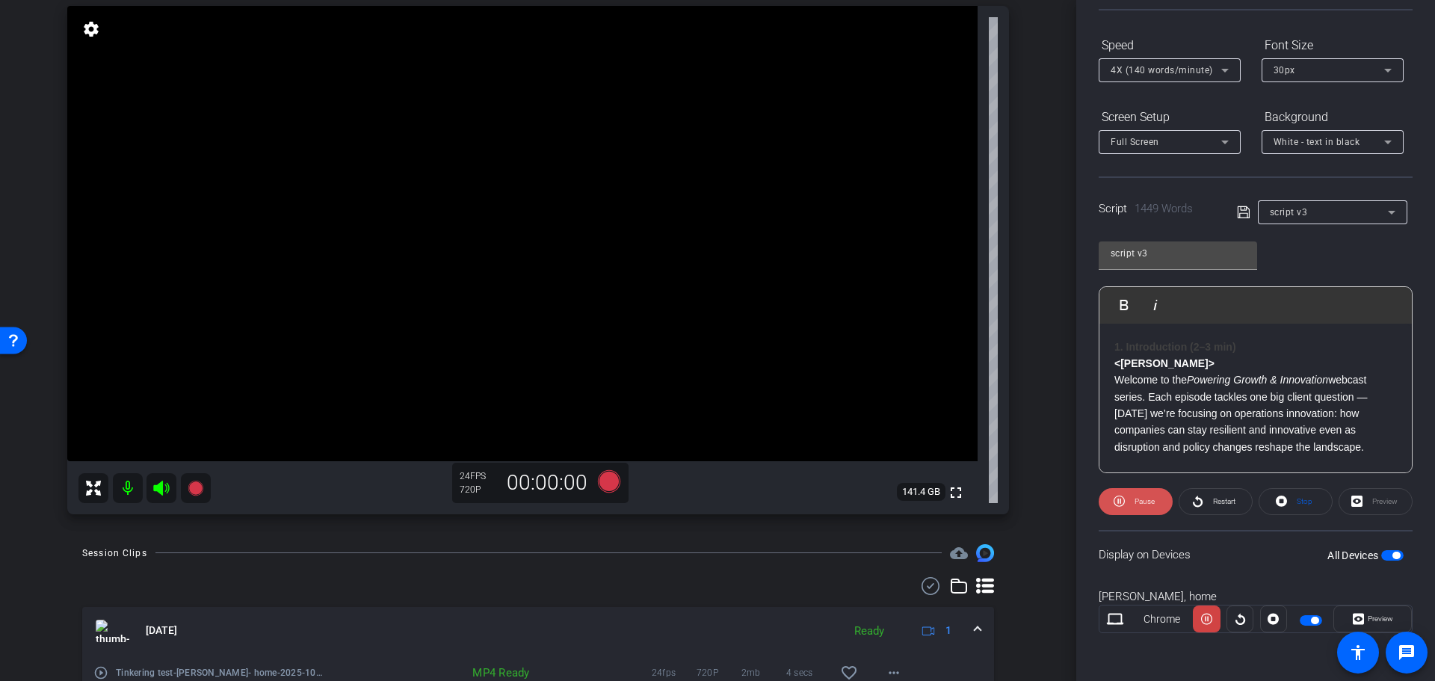
click at [1137, 499] on span "Pause" at bounding box center [1144, 501] width 20 height 8
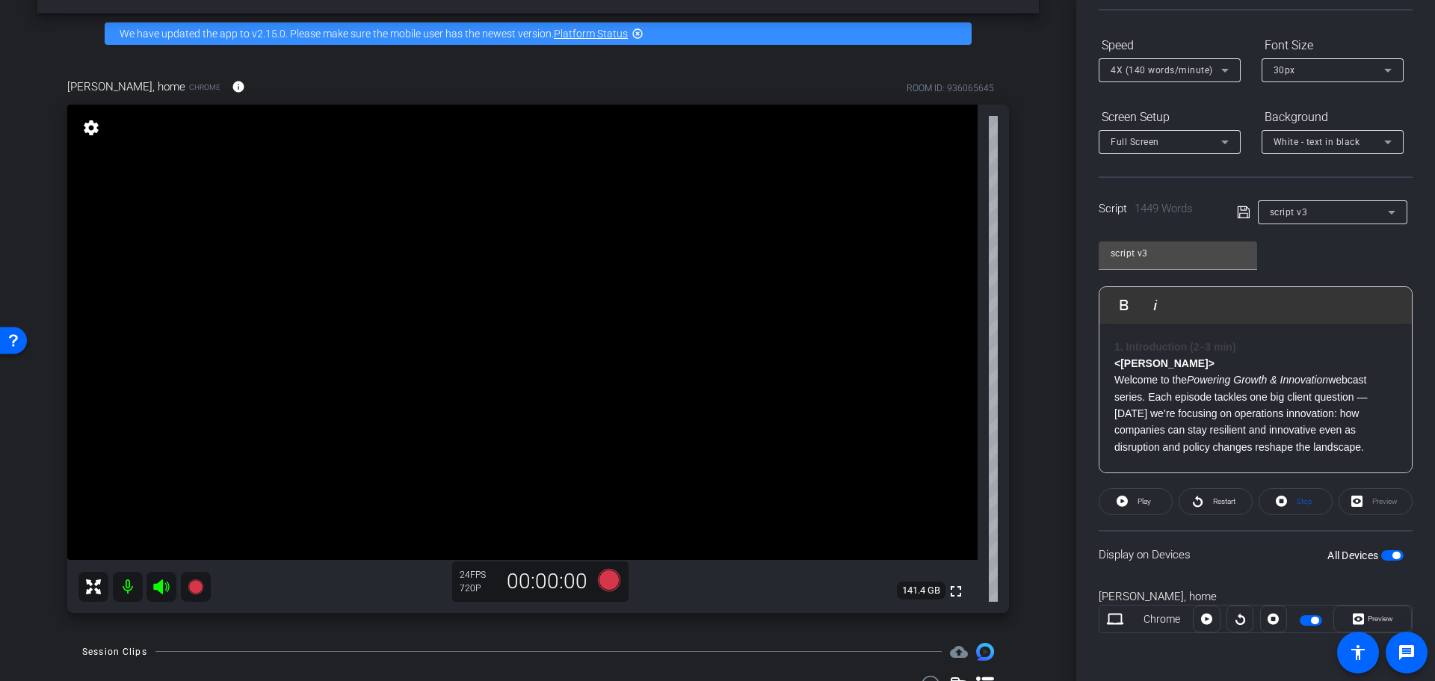
scroll to position [149, 0]
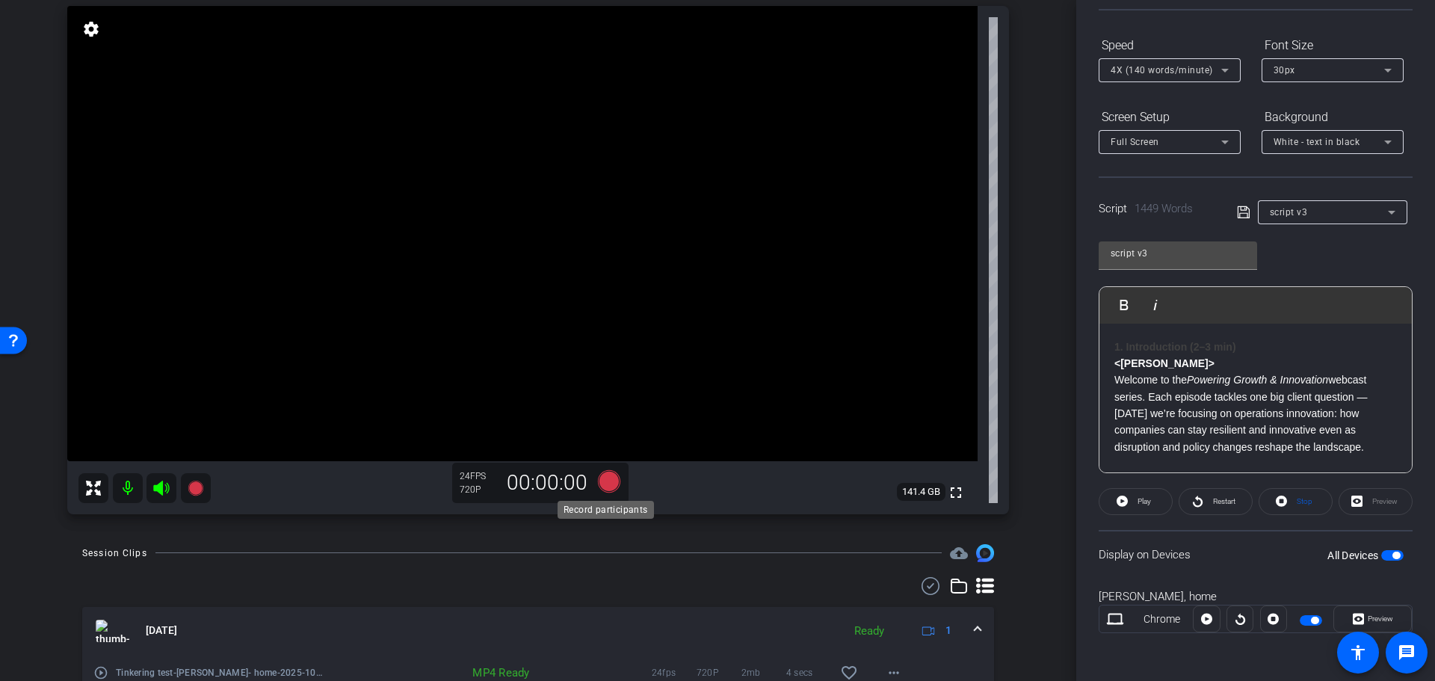
click at [599, 486] on icon at bounding box center [609, 480] width 22 height 22
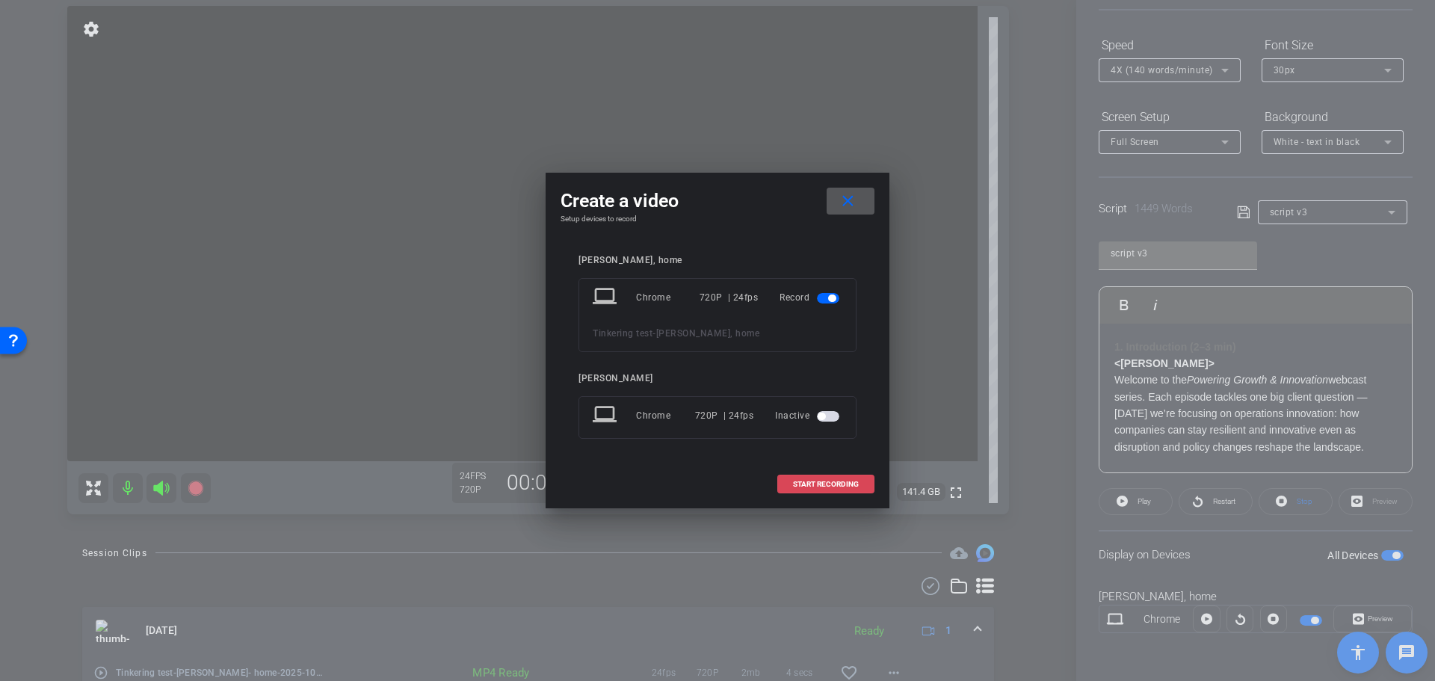
click at [824, 487] on span "START RECORDING" at bounding box center [826, 484] width 66 height 7
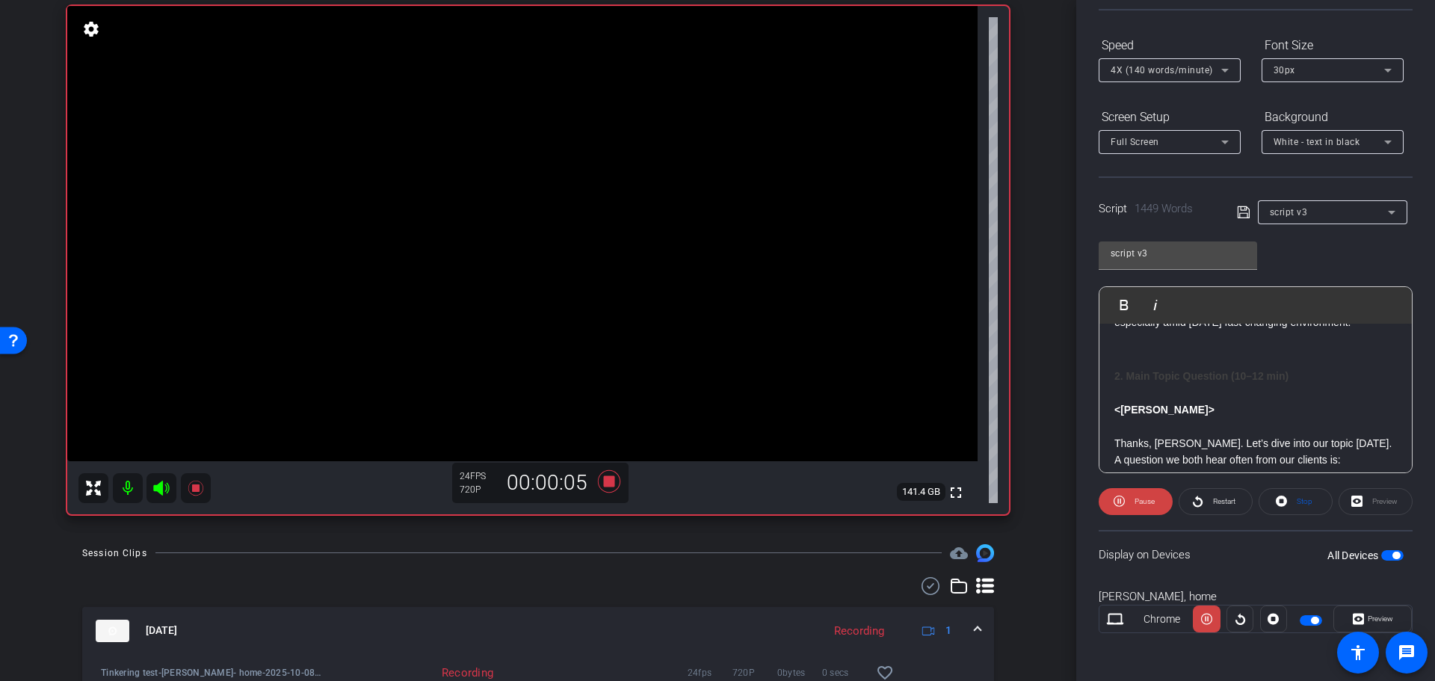
scroll to position [299, 0]
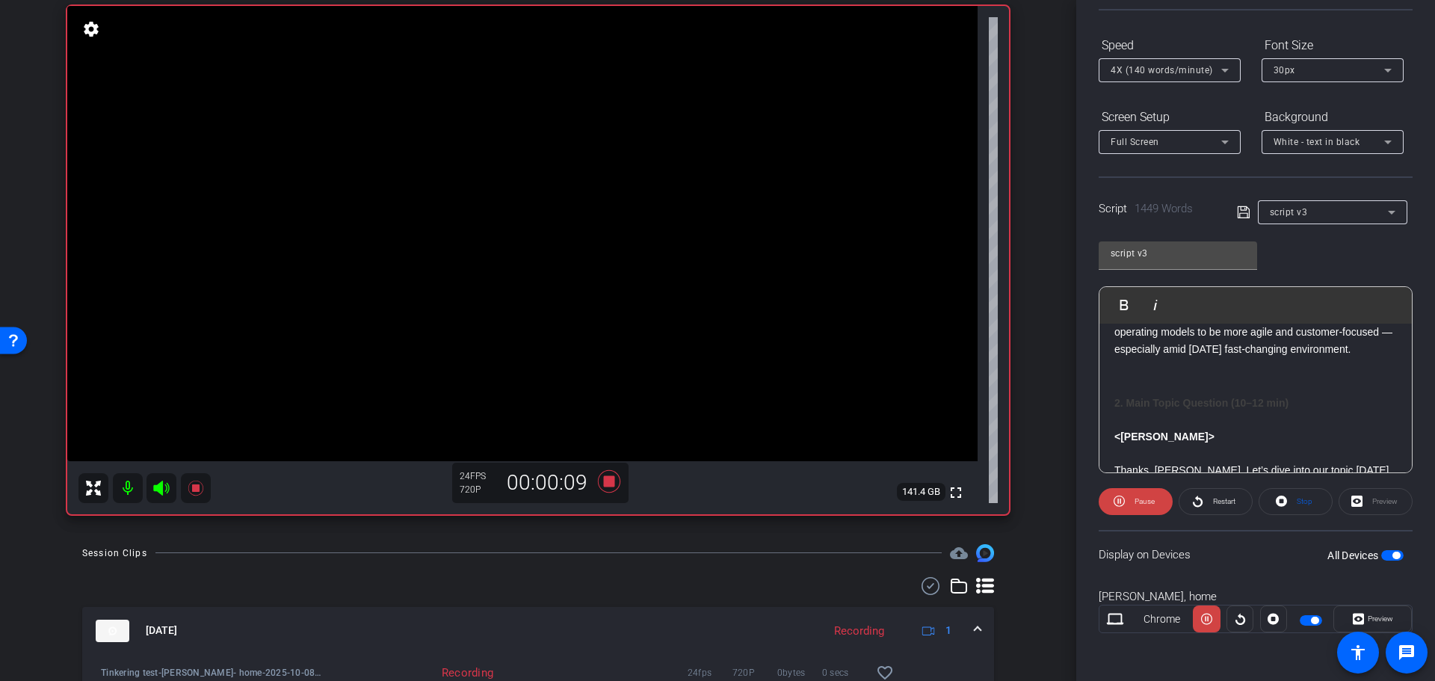
click at [1134, 501] on span "Pause" at bounding box center [1144, 501] width 20 height 8
click at [605, 485] on icon at bounding box center [609, 480] width 22 height 22
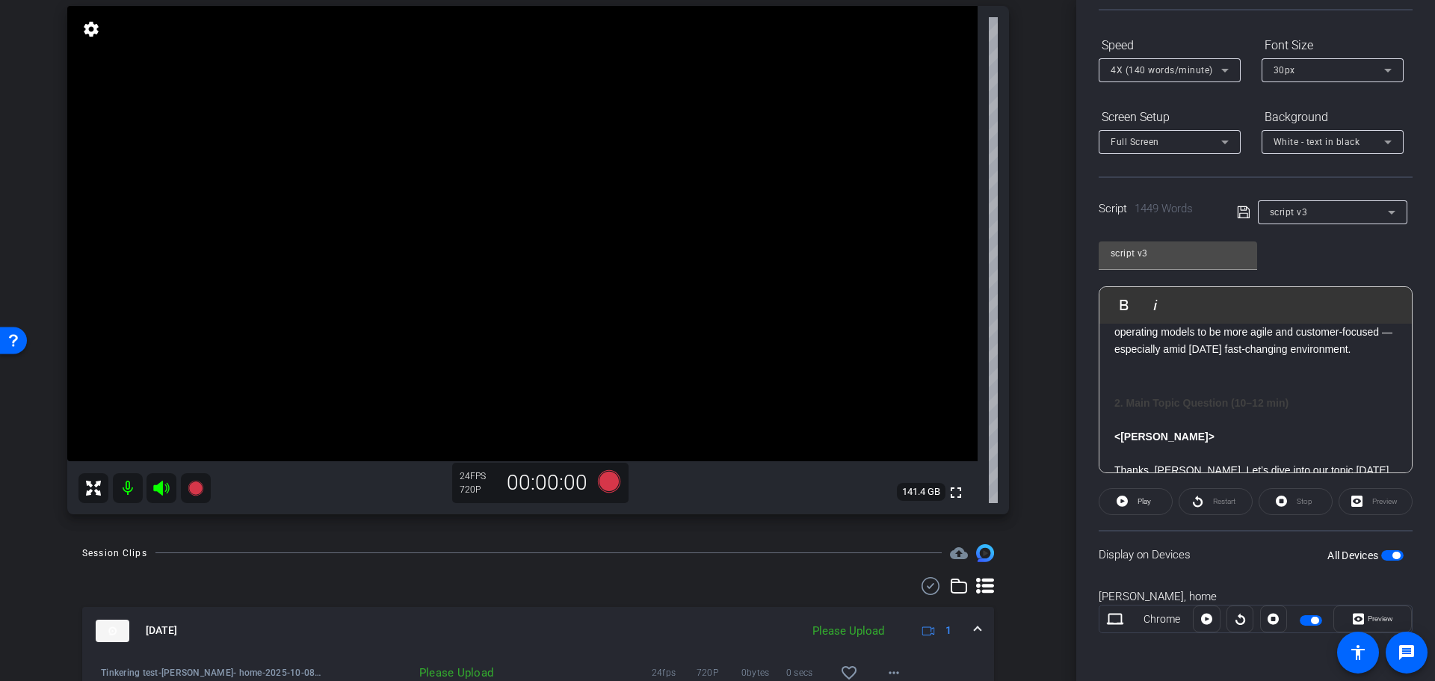
click at [1114, 401] on strong "2. Main Topic Question (10–12 min)" at bounding box center [1201, 403] width 174 height 12
click at [605, 485] on icon at bounding box center [609, 480] width 22 height 22
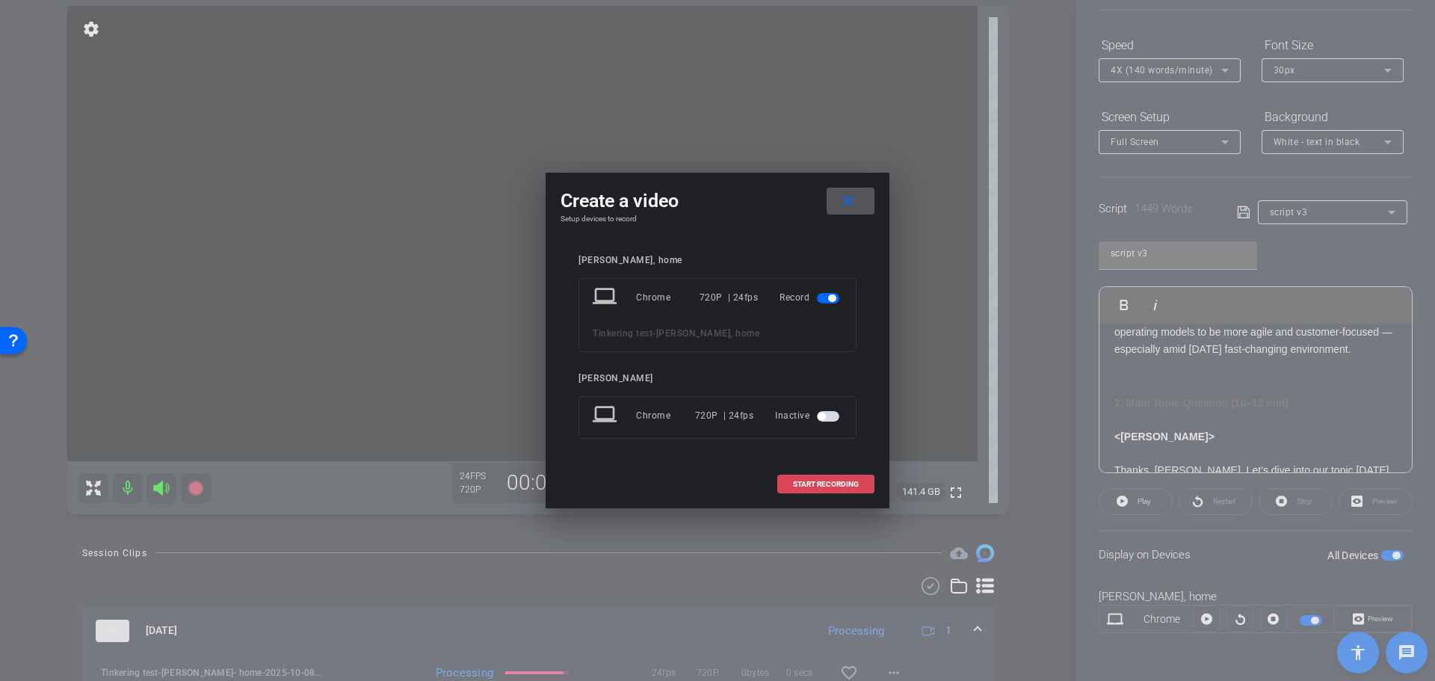
click at [833, 475] on span at bounding box center [826, 484] width 96 height 36
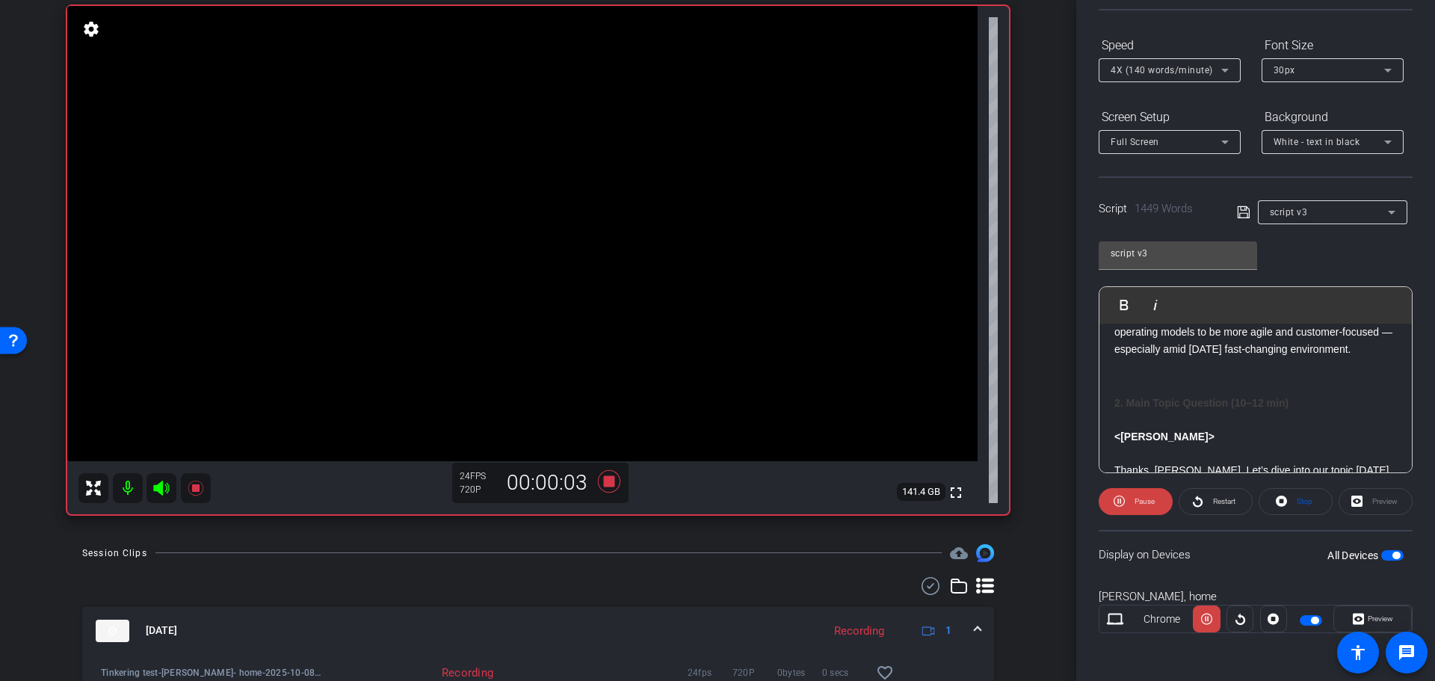
click at [605, 487] on icon at bounding box center [609, 481] width 36 height 27
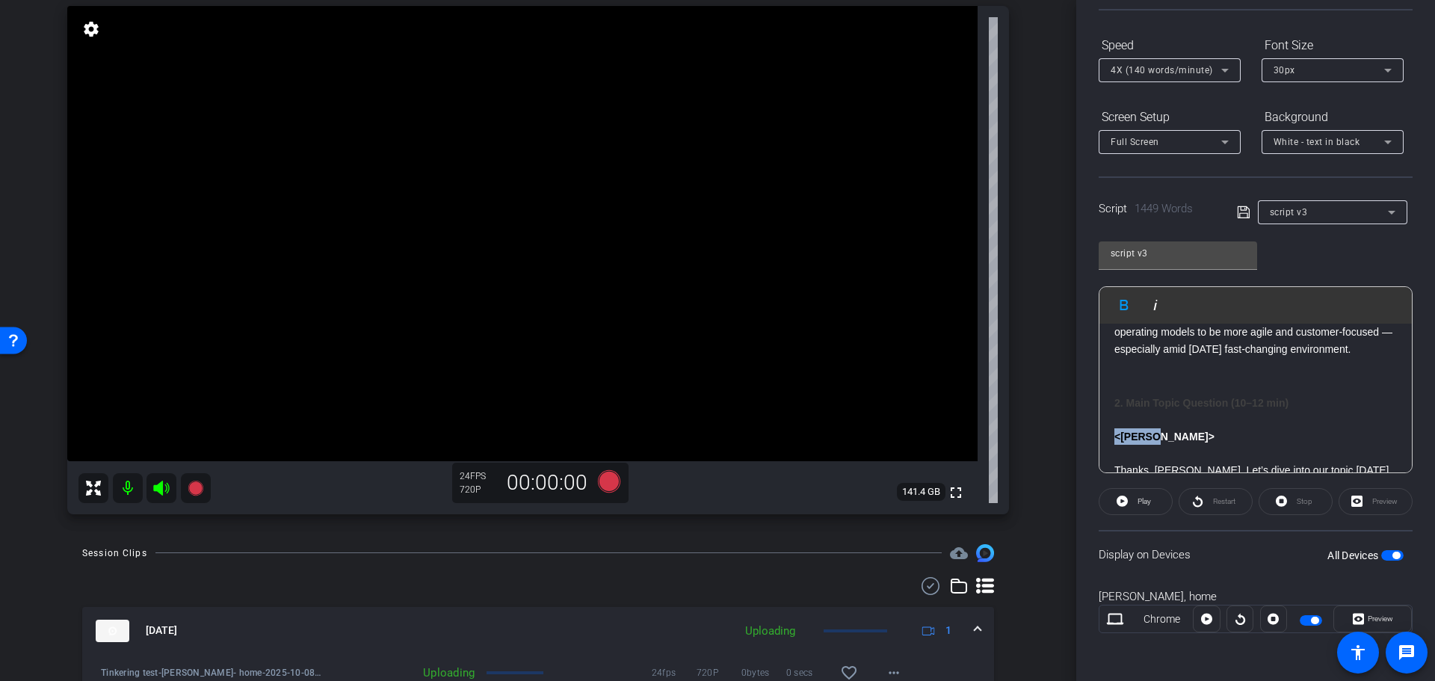
drag, startPoint x: 1114, startPoint y: 434, endPoint x: 1182, endPoint y: 435, distance: 68.8
click at [600, 482] on icon at bounding box center [609, 480] width 22 height 22
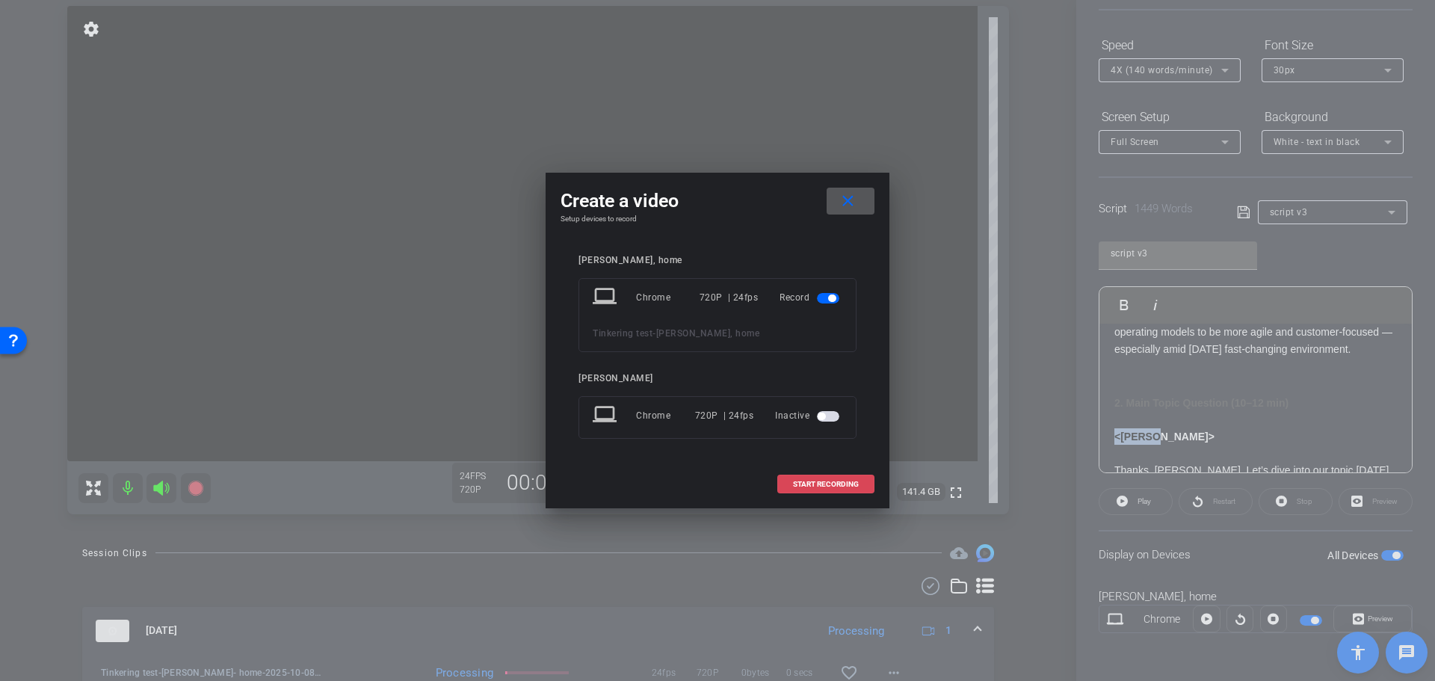
click at [831, 485] on span "START RECORDING" at bounding box center [826, 484] width 66 height 7
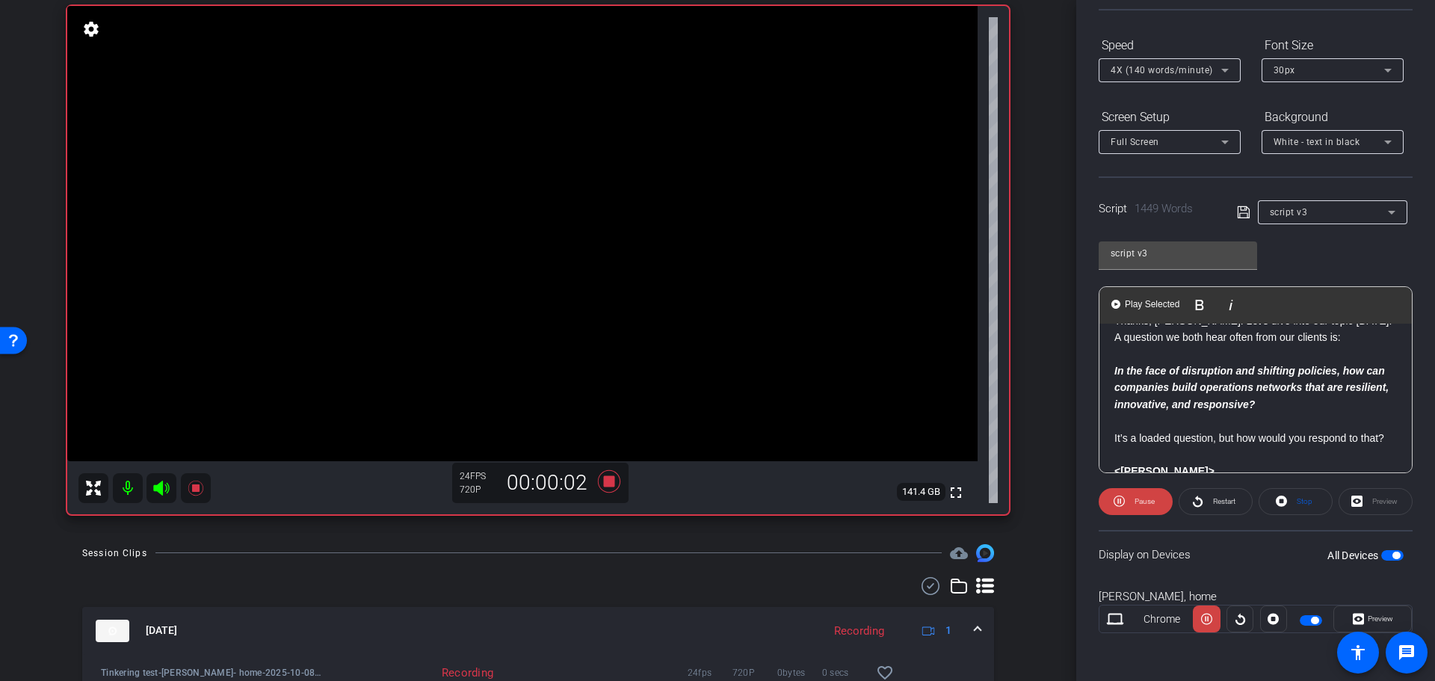
scroll to position [374, 0]
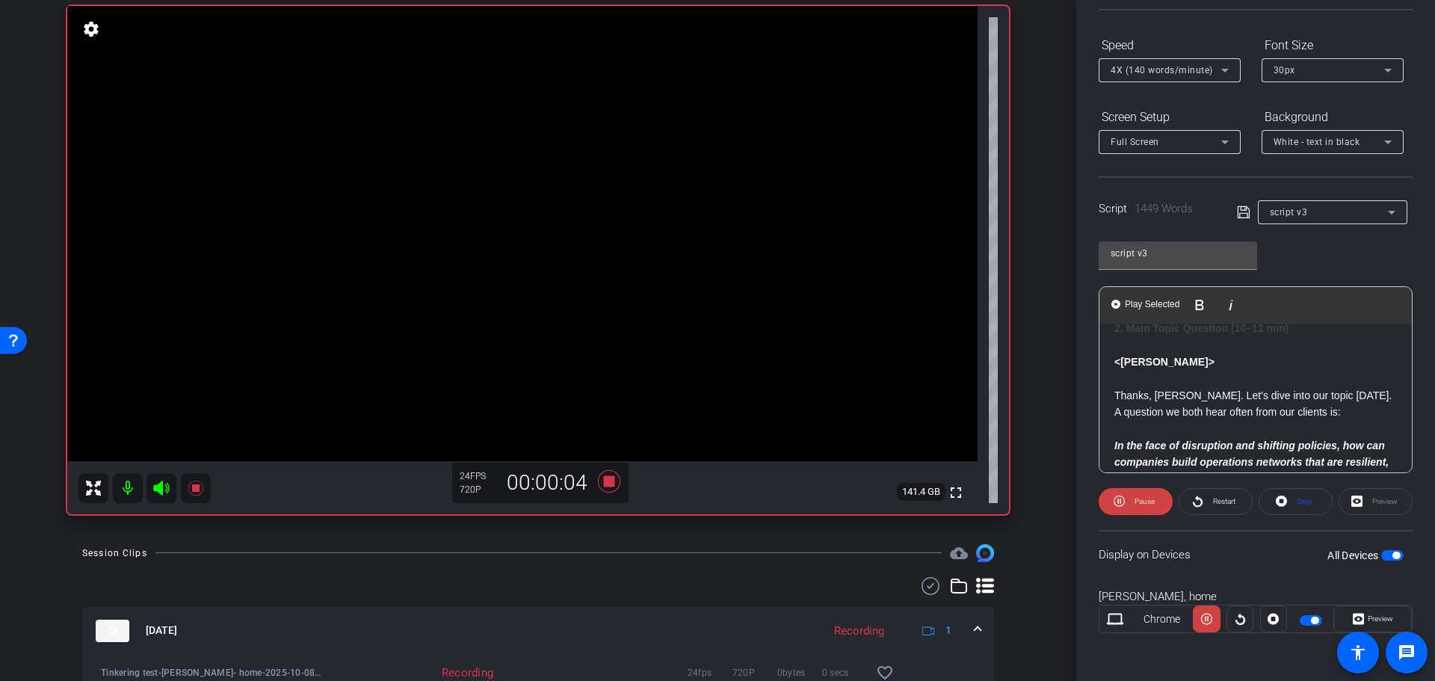
click at [1371, 456] on p "In the face of disruption and shifting policies, how can companies build operat…" at bounding box center [1255, 462] width 282 height 50
click at [614, 483] on icon at bounding box center [609, 481] width 36 height 27
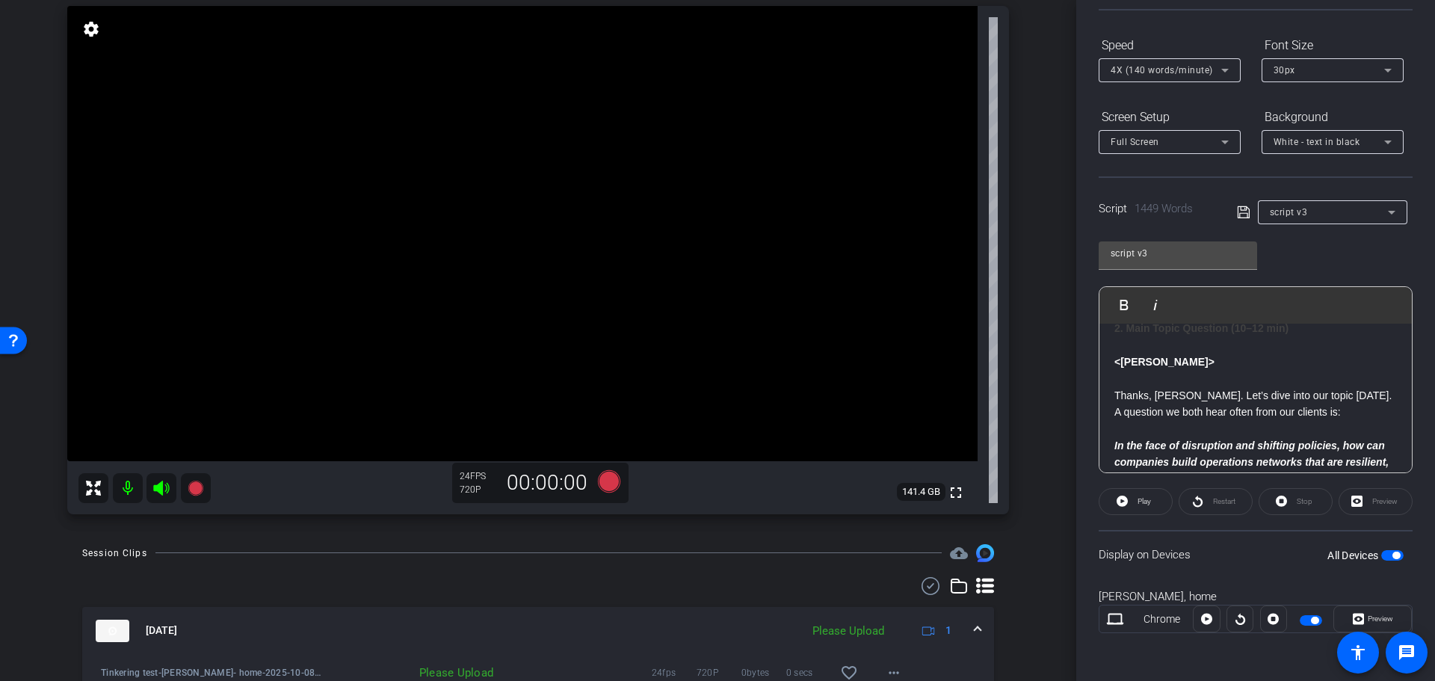
click at [1371, 465] on p "In the face of disruption and shifting policies, how can companies build operat…" at bounding box center [1255, 462] width 282 height 50
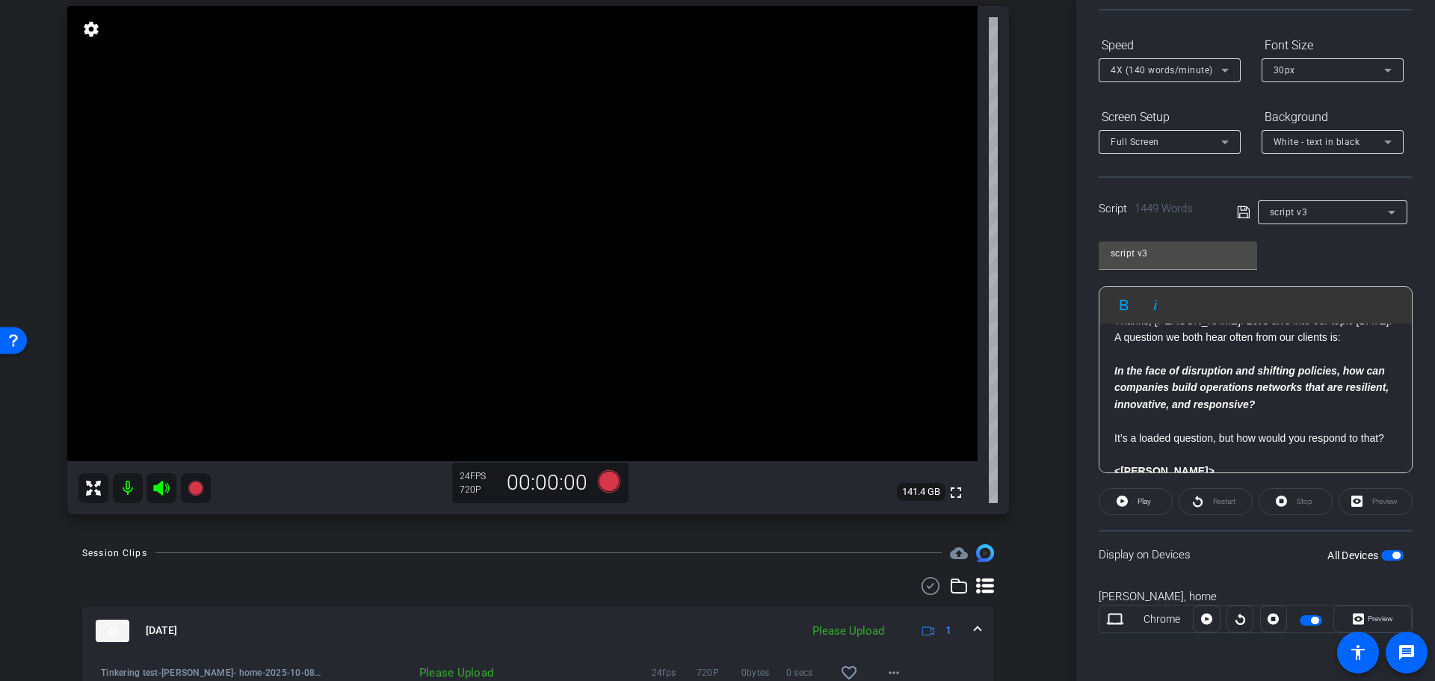
click at [1323, 398] on p "In the face of disruption and shifting policies, how can companies build operat…" at bounding box center [1255, 387] width 282 height 50
click at [1178, 446] on p "It’s a loaded question, but how would you respond to that?" at bounding box center [1255, 438] width 282 height 16
click at [1135, 501] on span "Play" at bounding box center [1142, 501] width 17 height 21
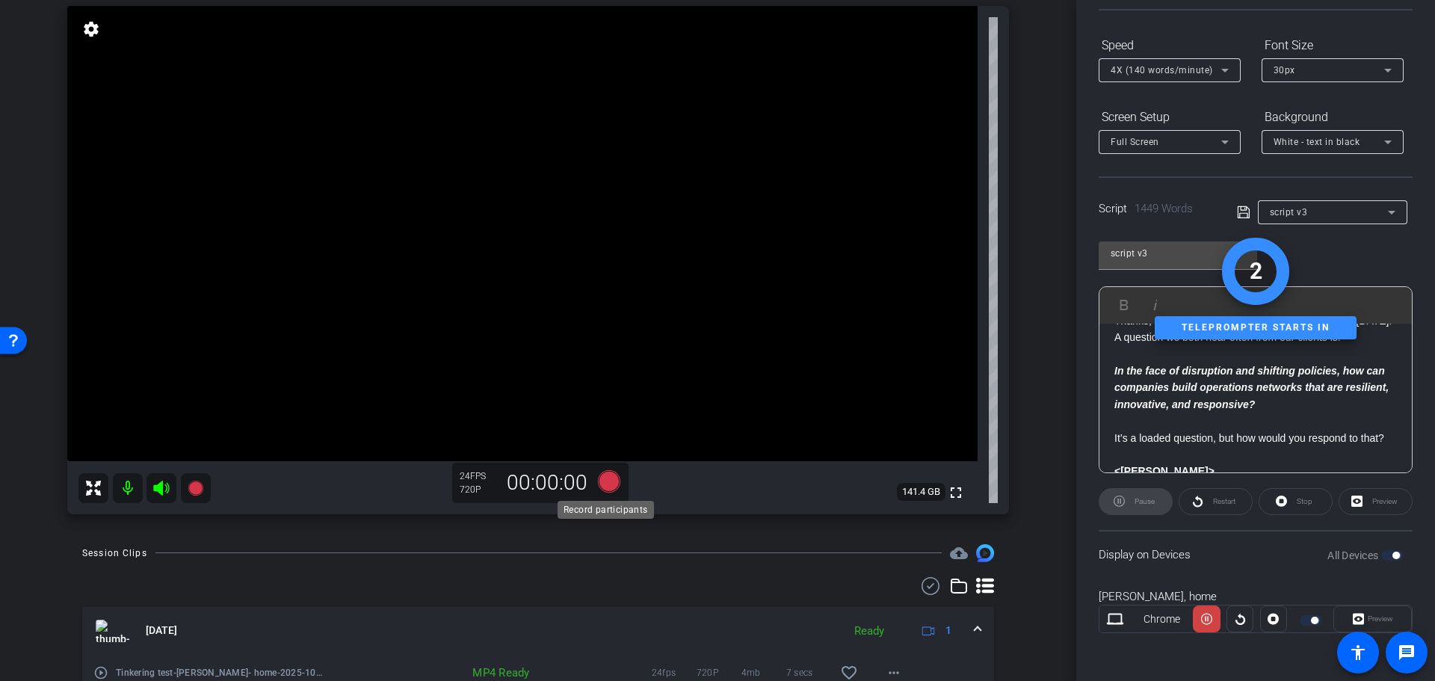
click at [605, 484] on icon at bounding box center [609, 480] width 22 height 22
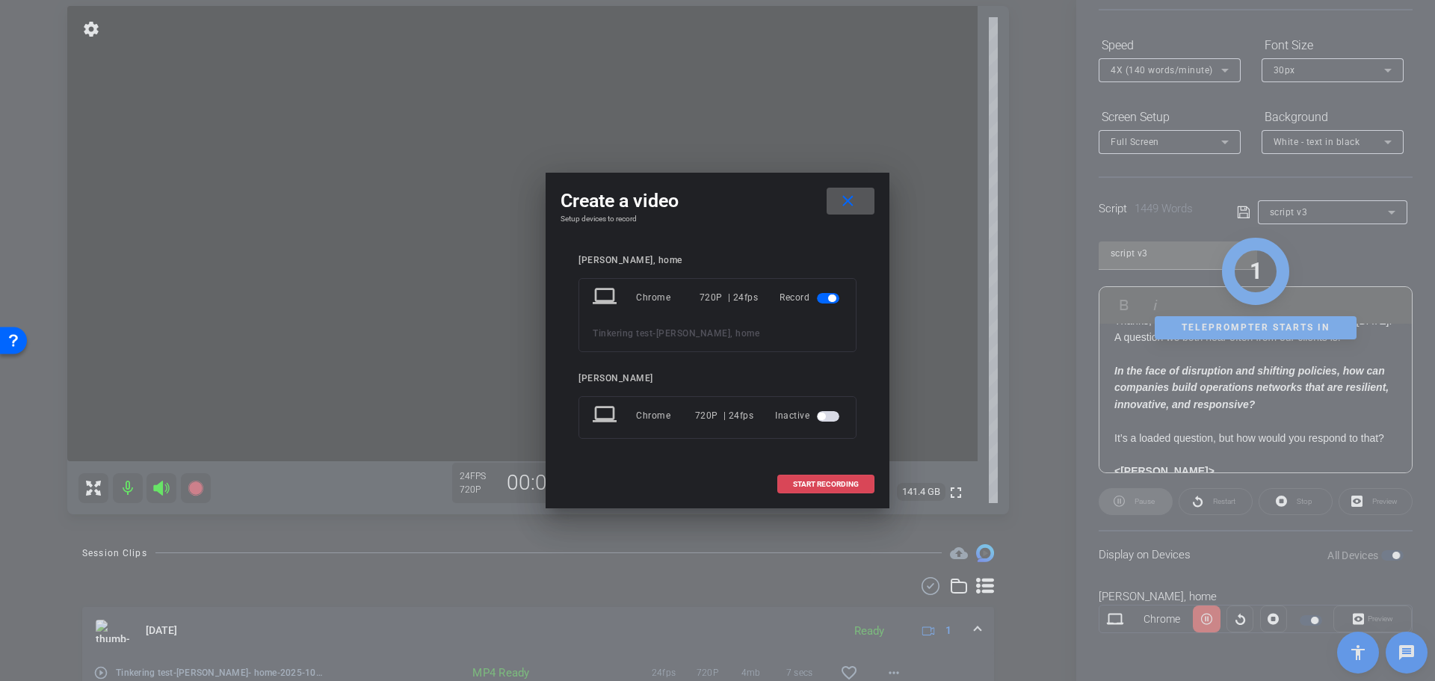
click at [809, 488] on span "START RECORDING" at bounding box center [826, 484] width 66 height 7
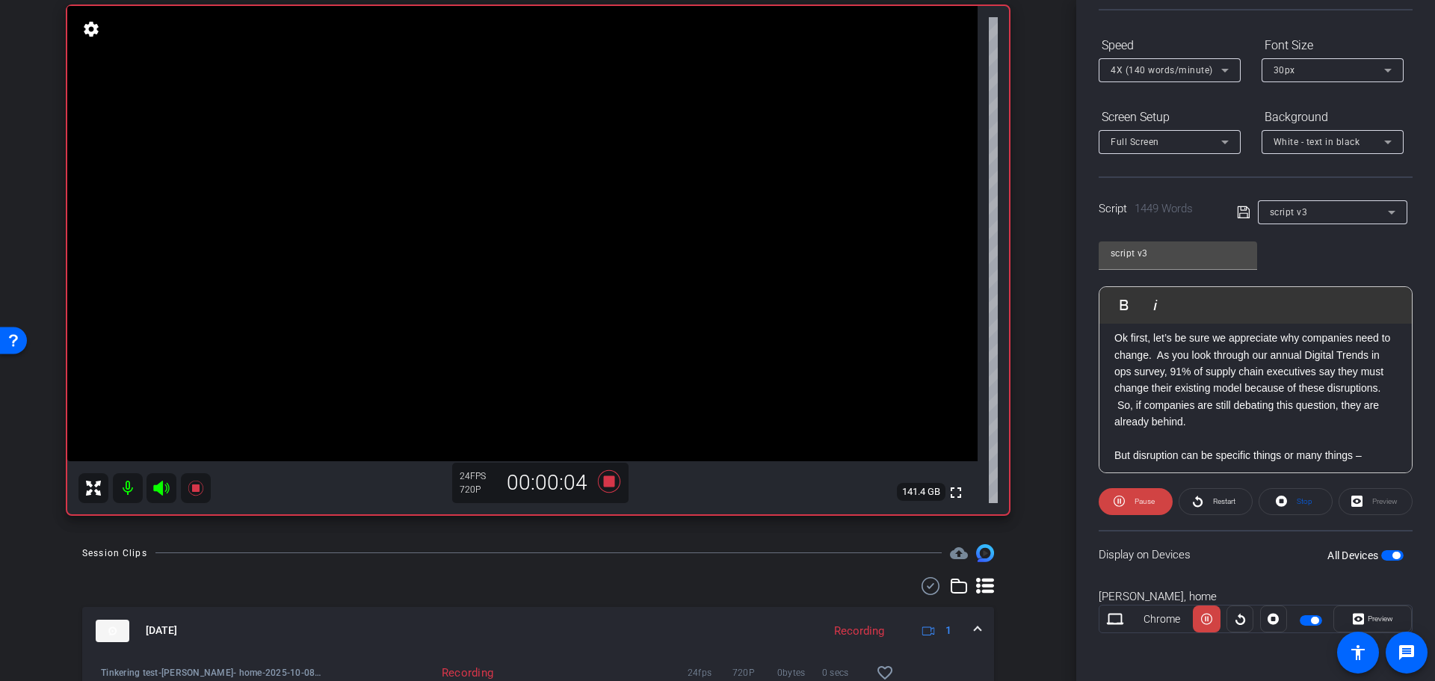
scroll to position [598, 0]
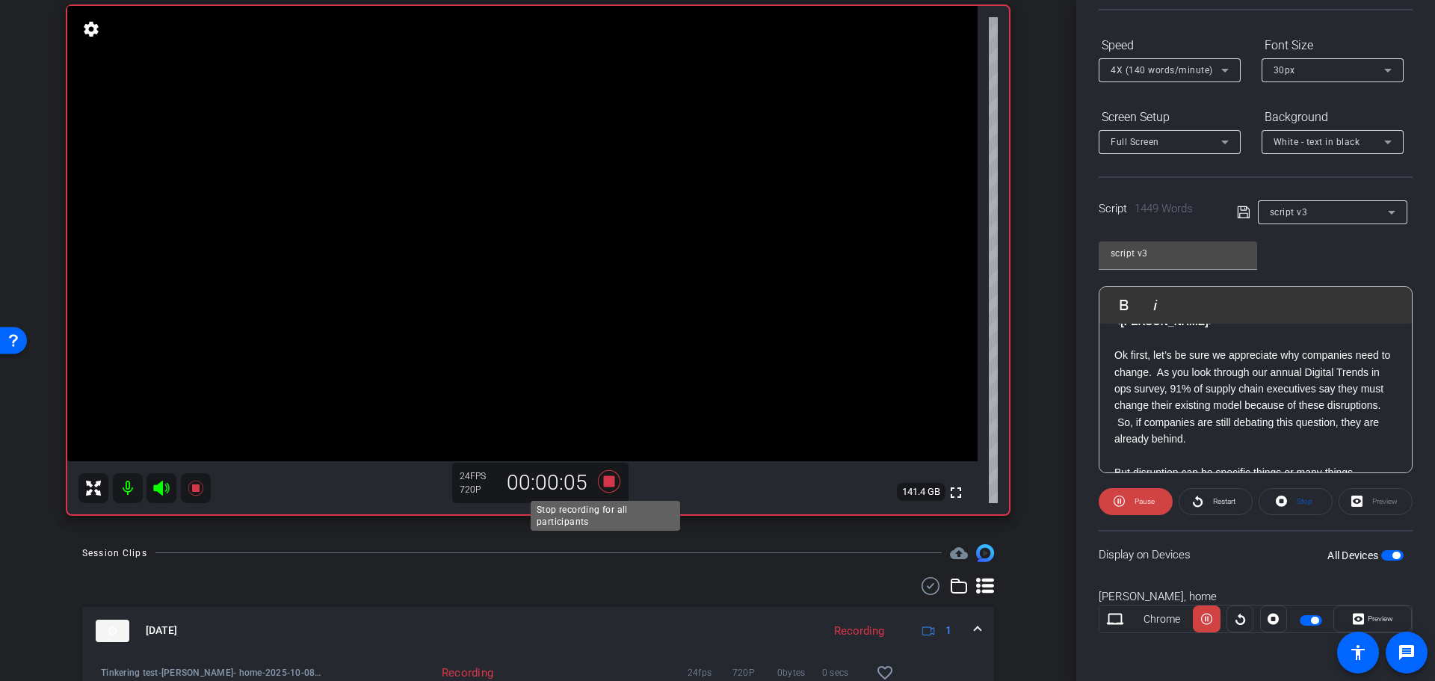
click at [609, 484] on icon at bounding box center [609, 480] width 22 height 22
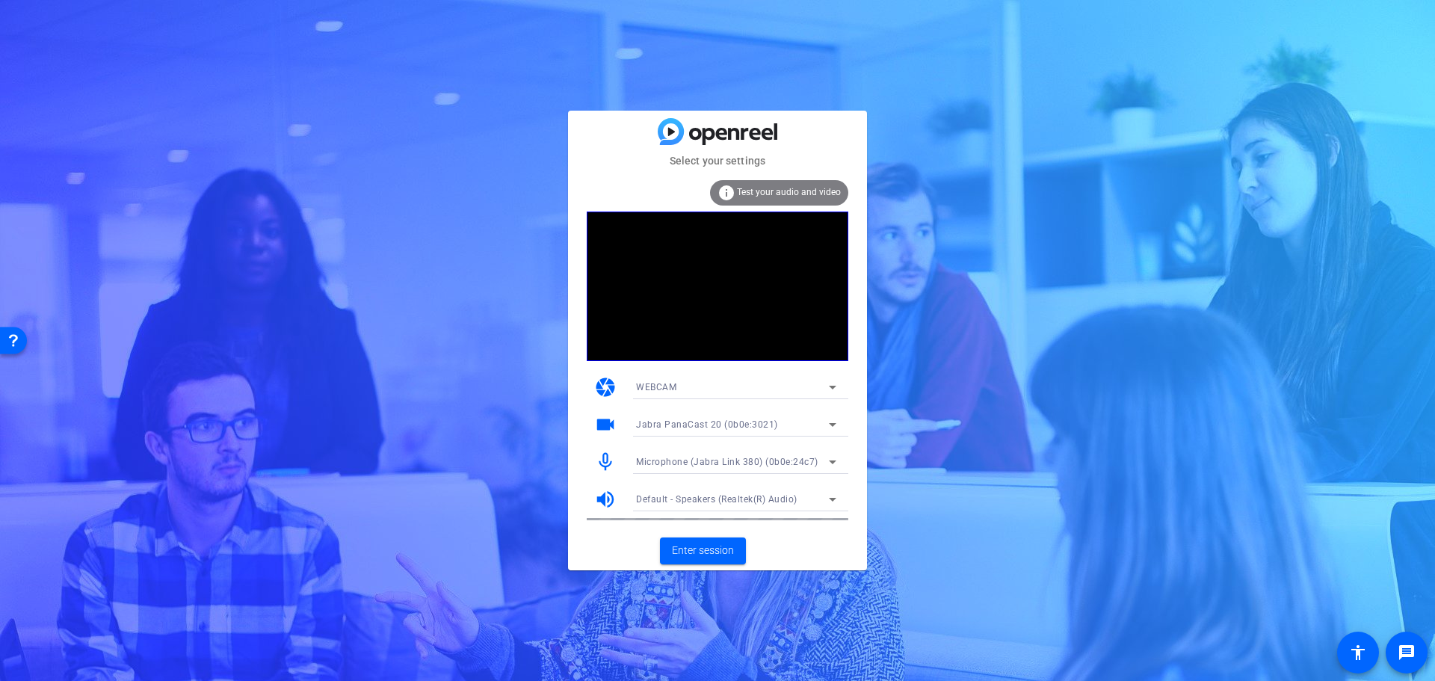
click at [774, 498] on span "Default - Speakers (Realtek(R) Audio)" at bounding box center [716, 499] width 161 height 10
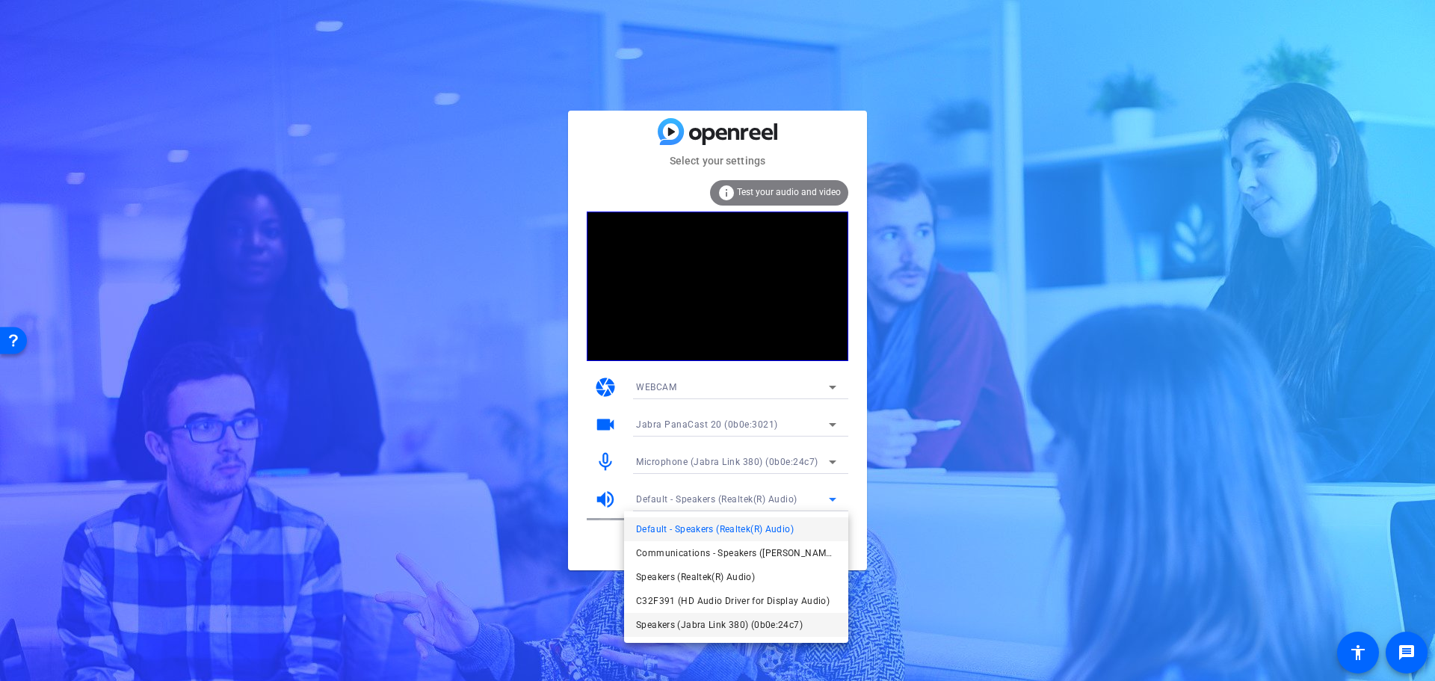
click at [656, 627] on span "Speakers (Jabra Link 380) (0b0e:24c7)" at bounding box center [719, 625] width 167 height 18
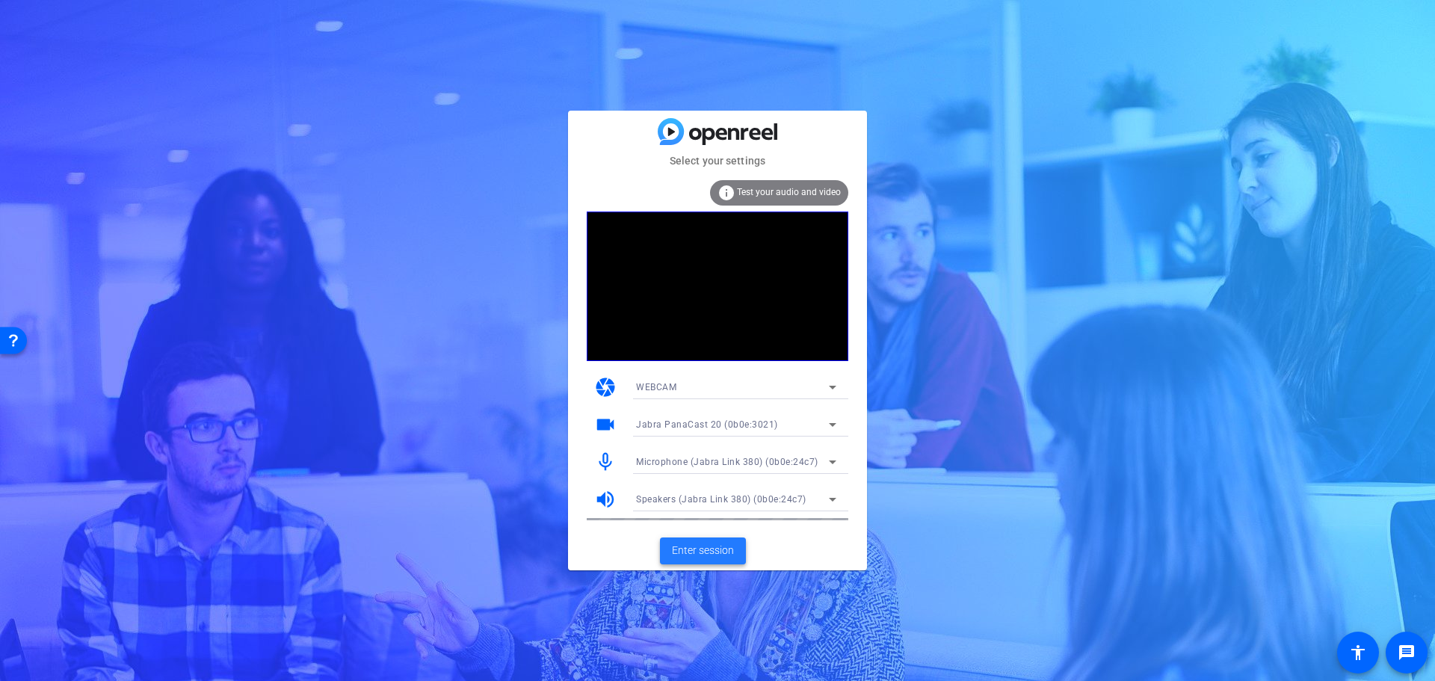
click at [706, 549] on span "Enter session" at bounding box center [703, 551] width 62 height 16
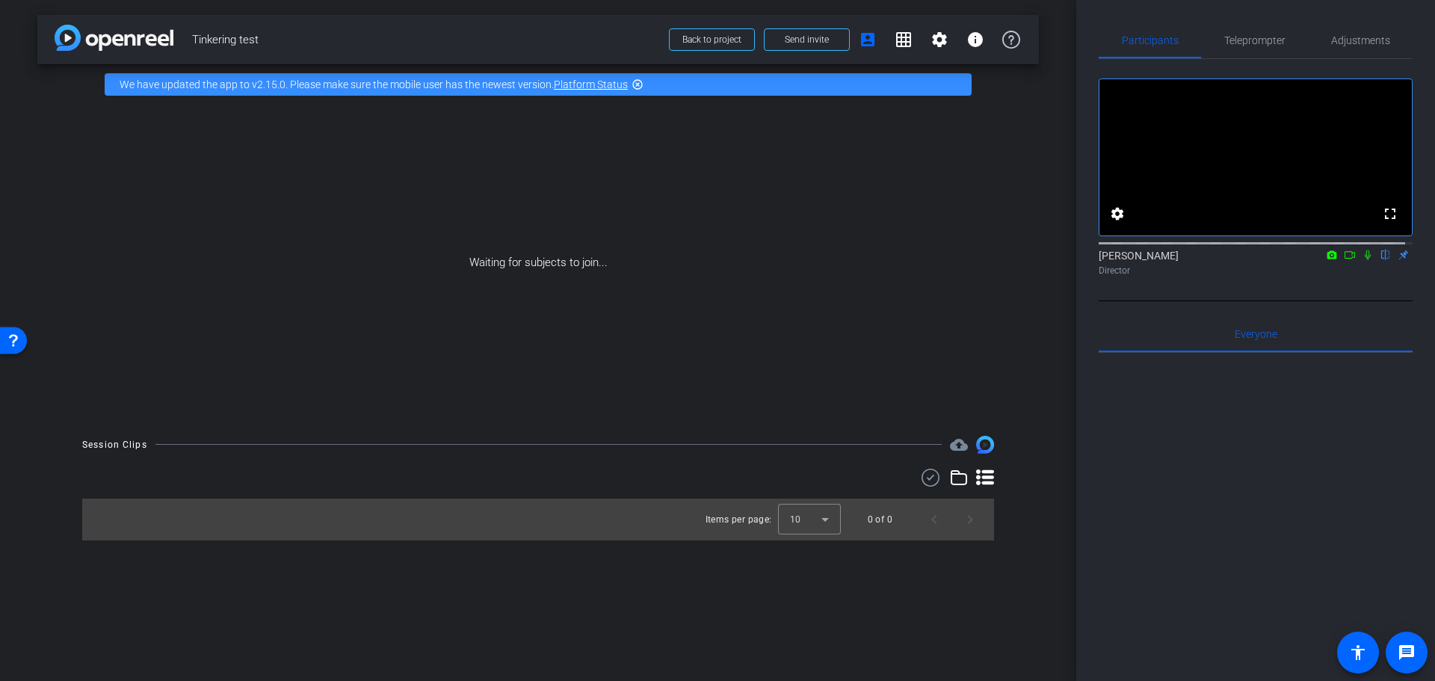
type input "script v3"
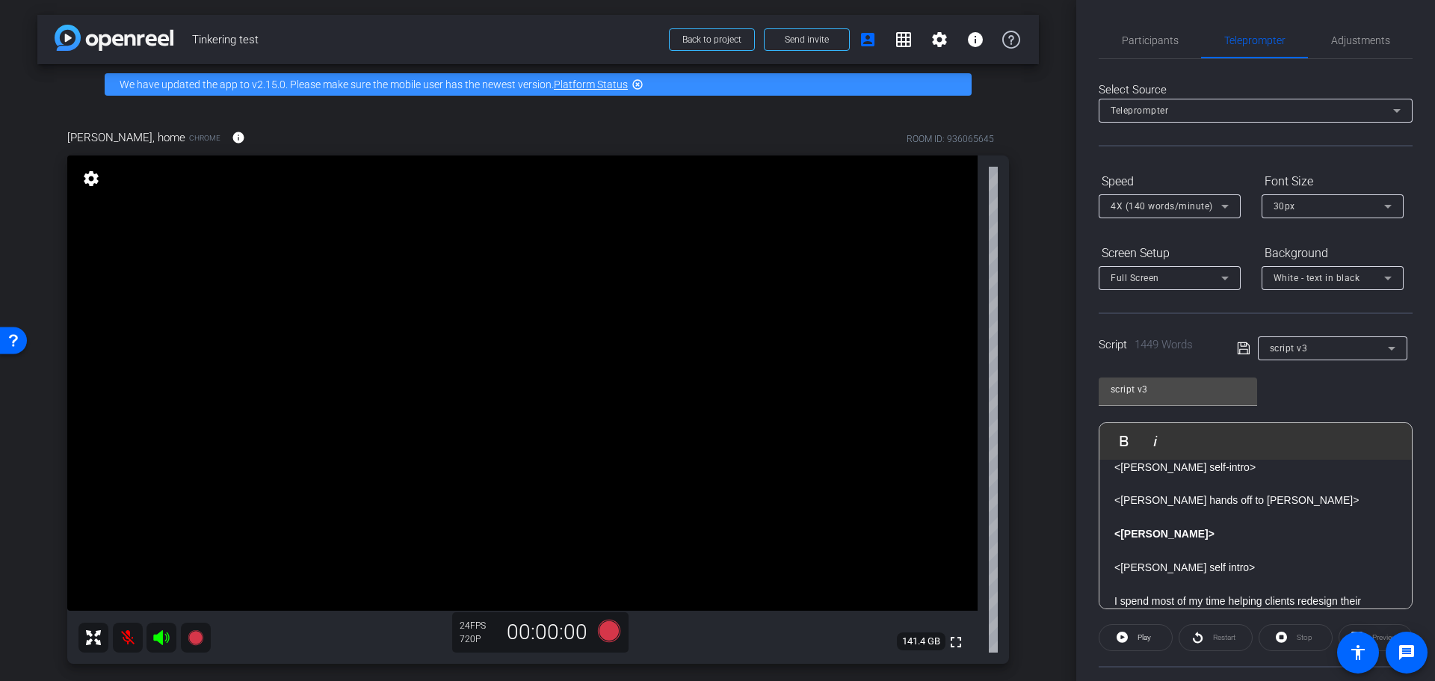
click at [1368, 536] on p "<[PERSON_NAME]>" at bounding box center [1255, 533] width 282 height 16
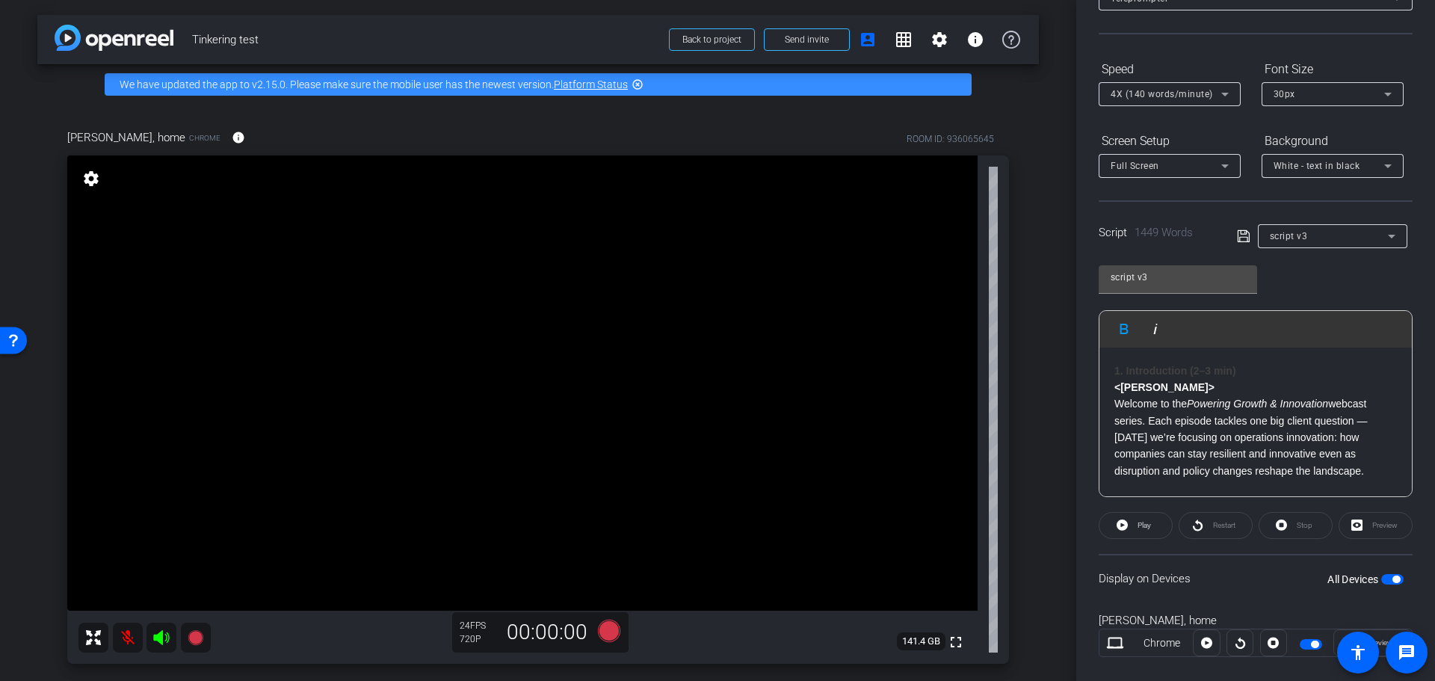
scroll to position [136, 0]
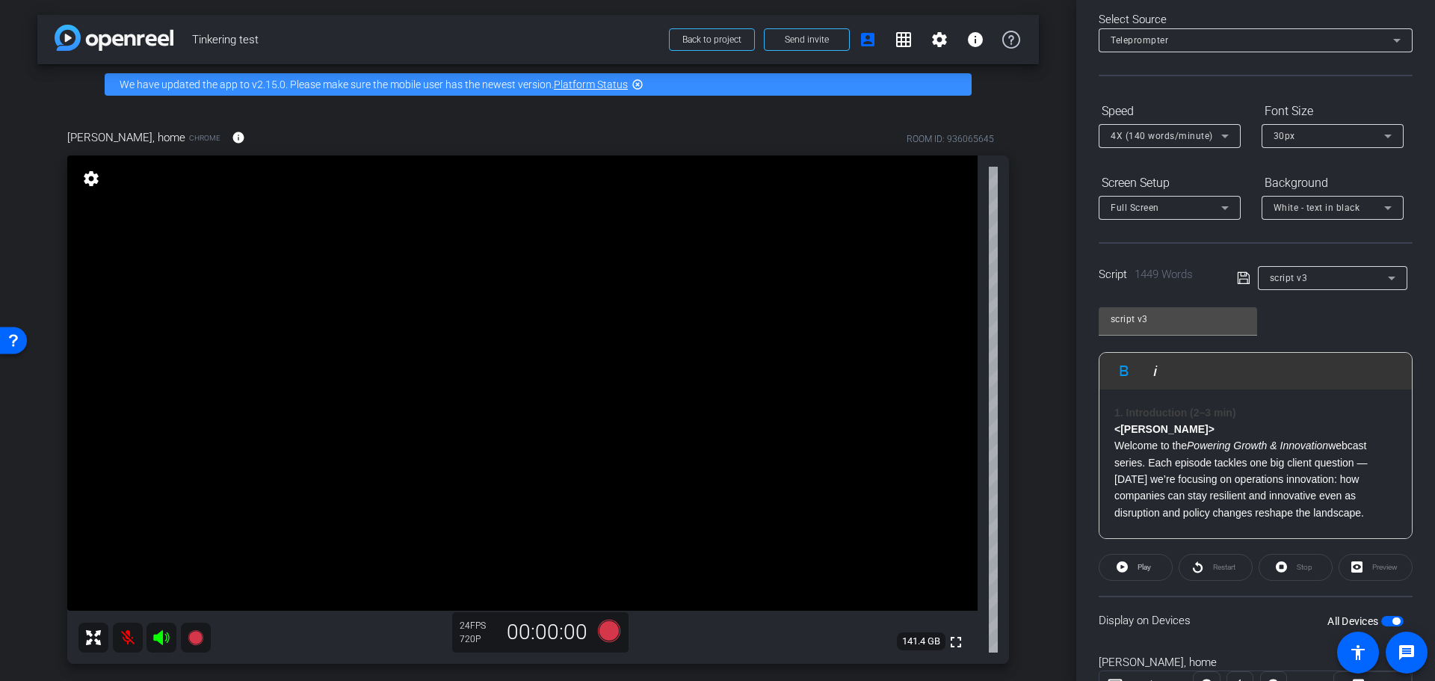
scroll to position [136, 0]
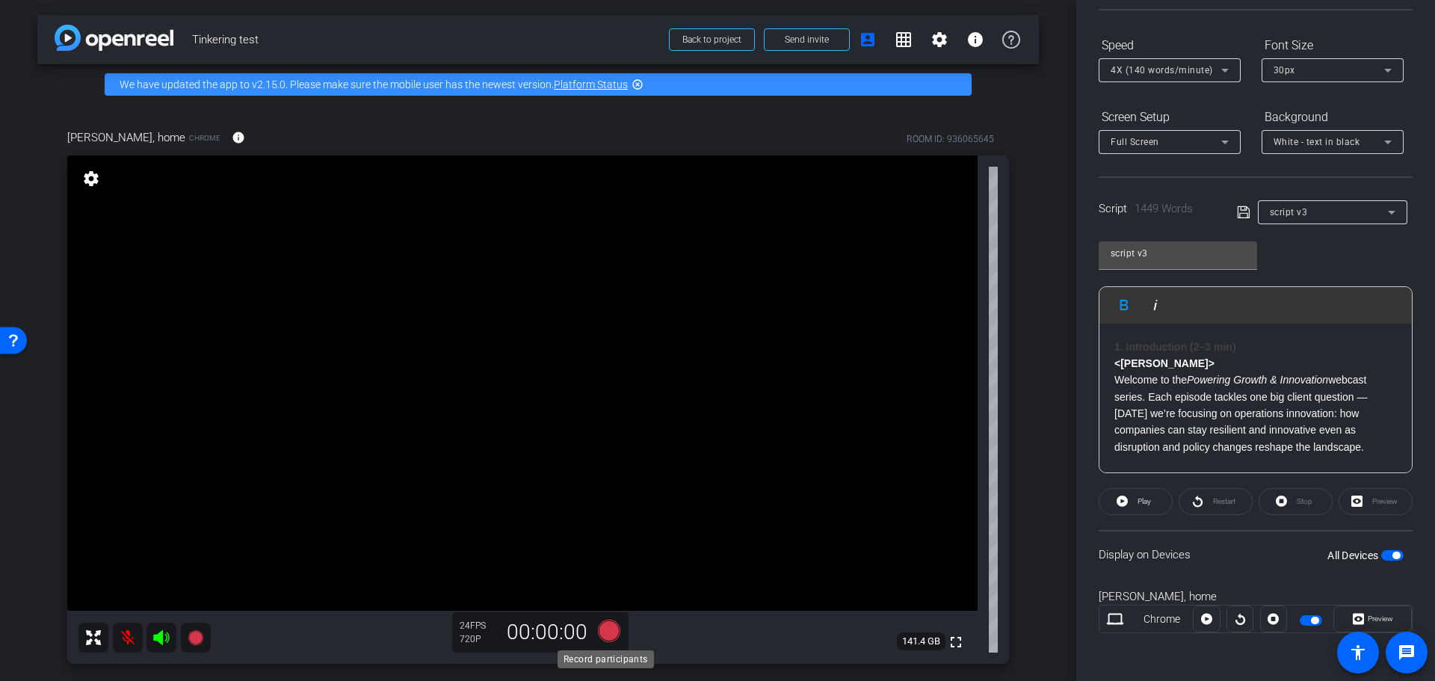
click at [605, 635] on icon at bounding box center [609, 630] width 22 height 22
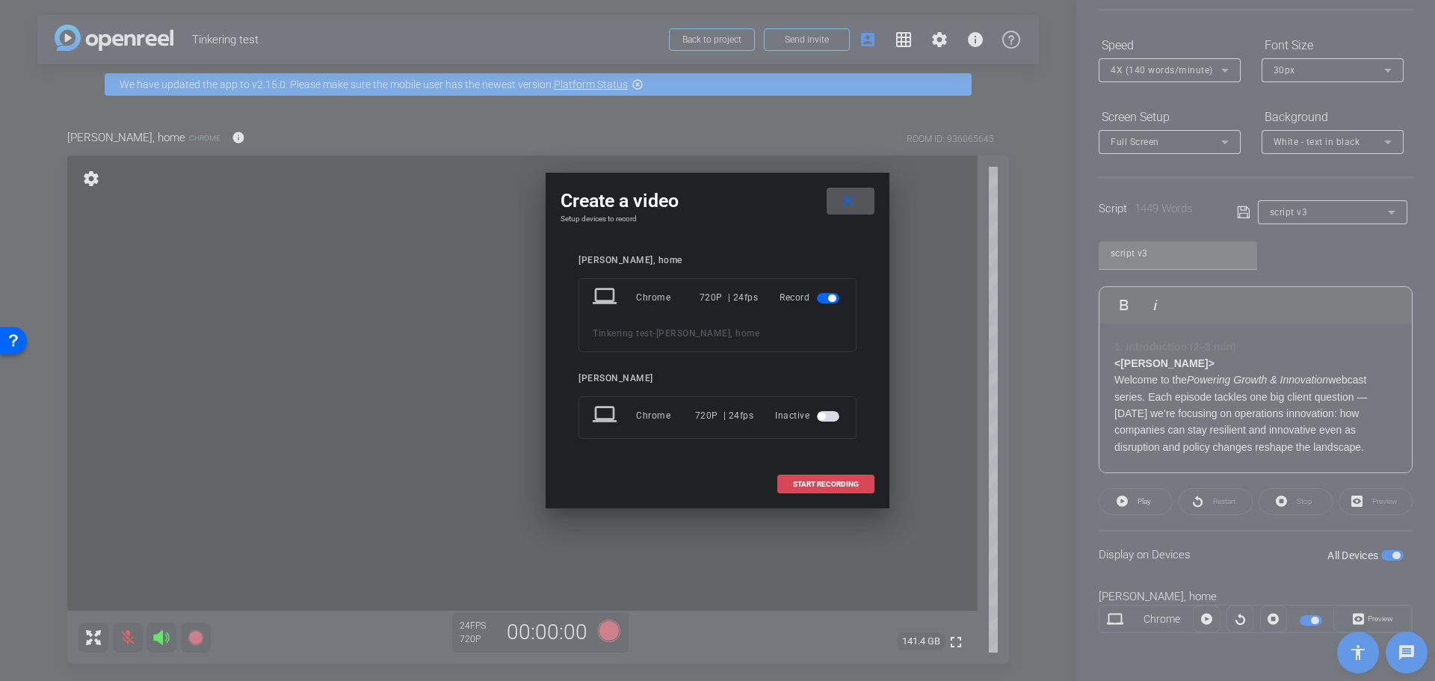
click at [828, 481] on span "START RECORDING" at bounding box center [826, 484] width 66 height 7
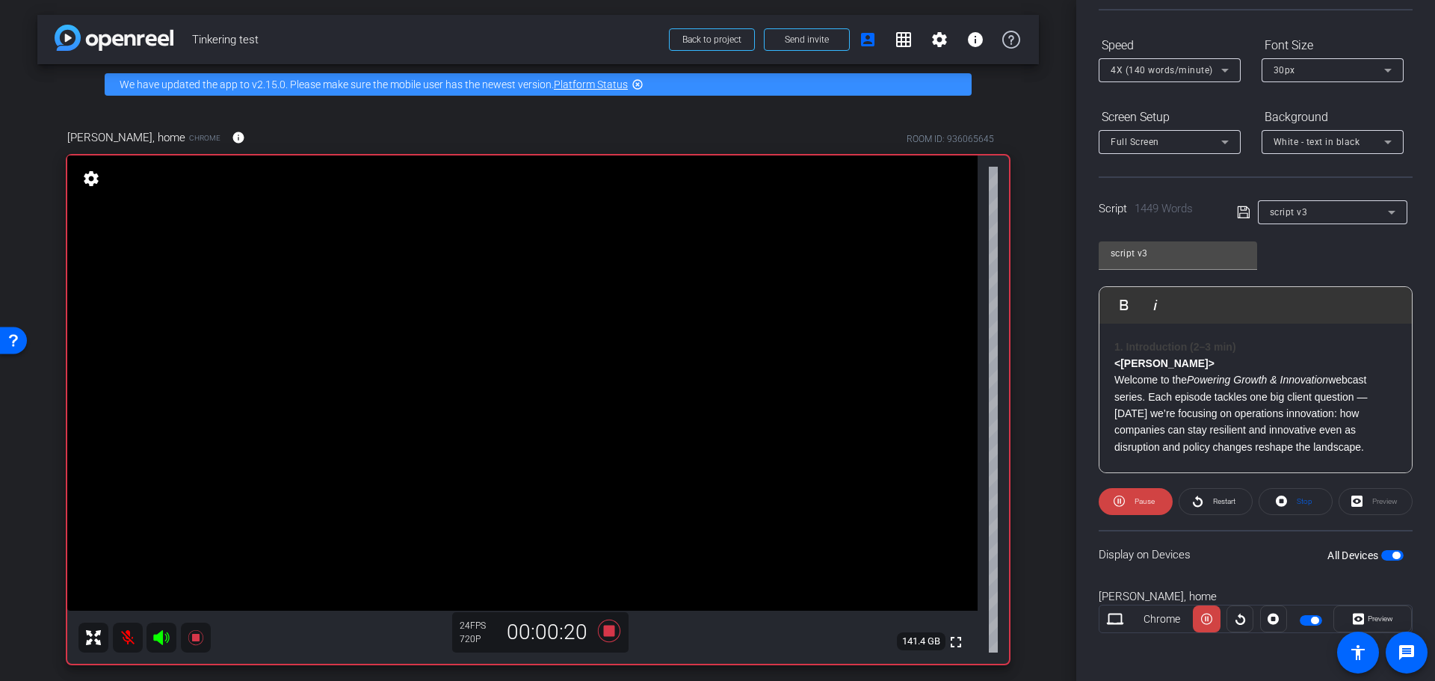
click at [134, 638] on mat-icon at bounding box center [128, 638] width 30 height 30
click at [603, 631] on icon at bounding box center [609, 630] width 22 height 22
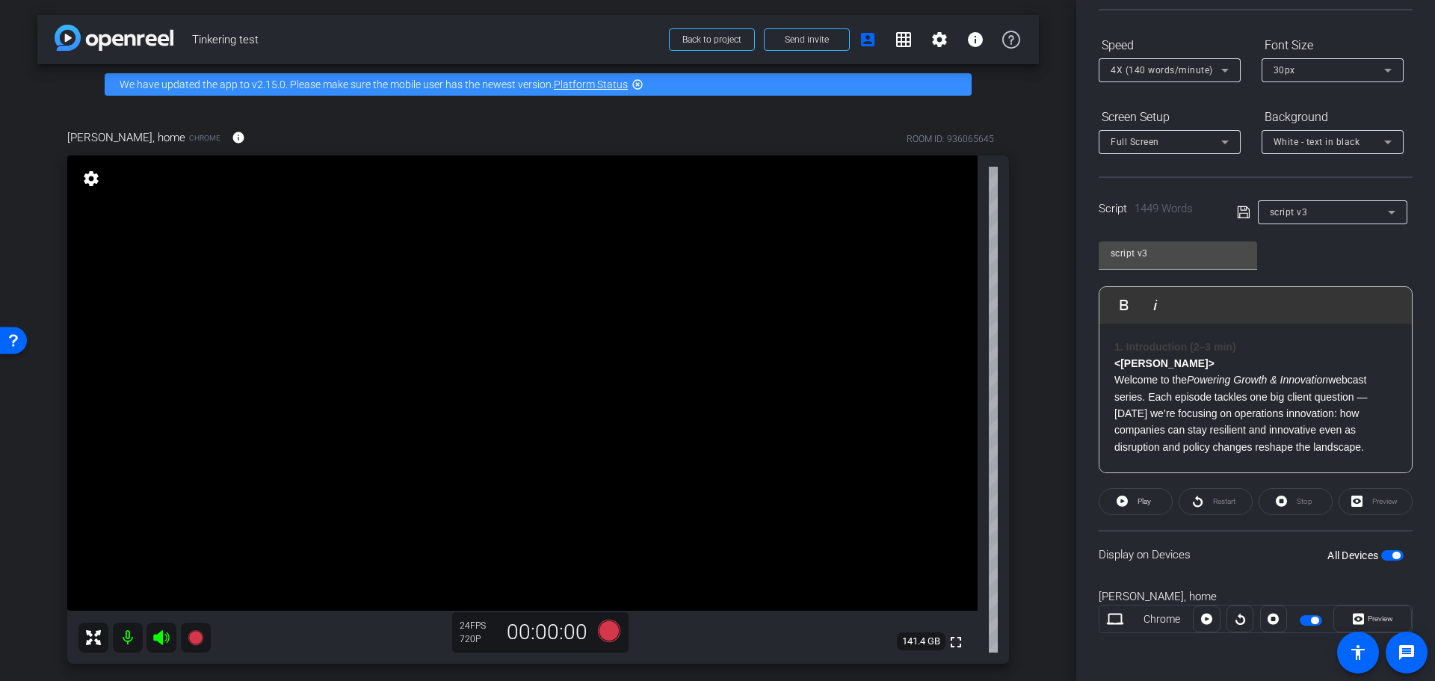
click at [1365, 447] on p "Welcome to the Powering Growth & Innovation webcast series. Each episode tackle…" at bounding box center [1255, 413] width 282 height 84
click at [598, 632] on icon at bounding box center [609, 630] width 22 height 22
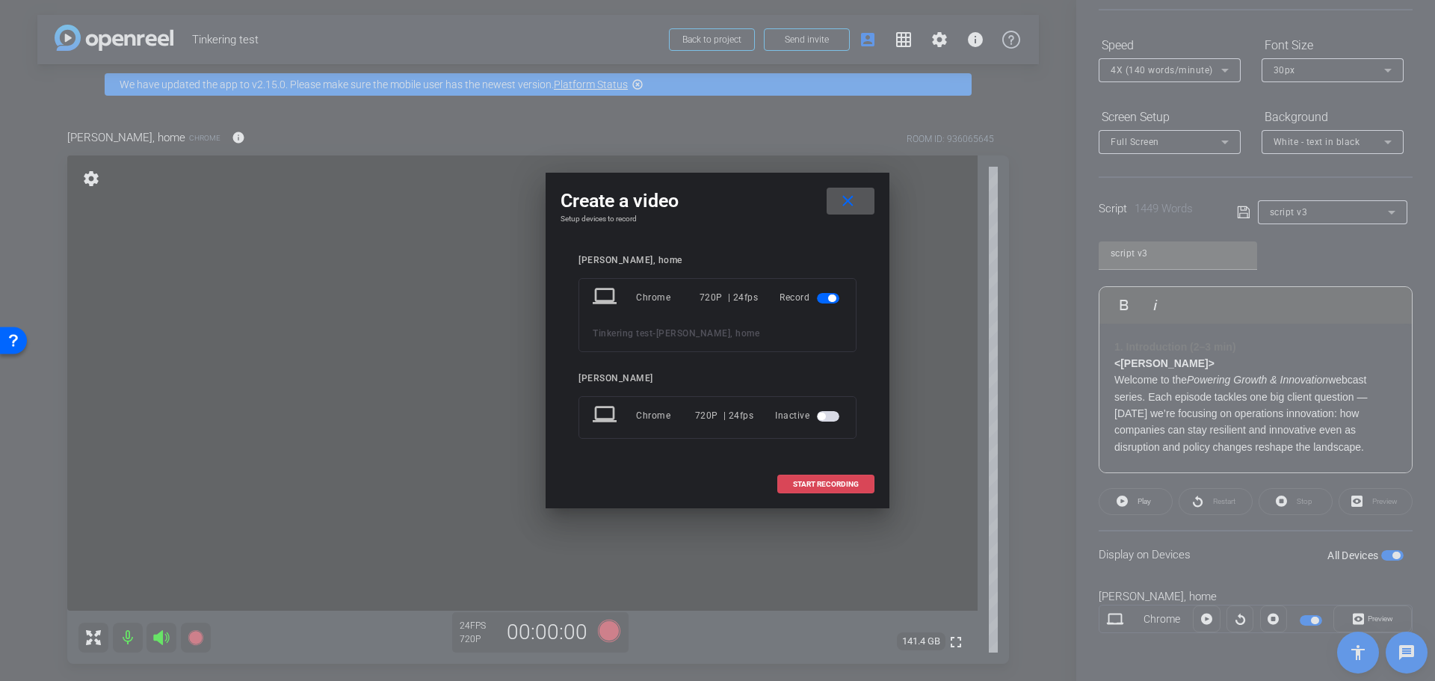
click at [833, 484] on span "START RECORDING" at bounding box center [826, 484] width 66 height 7
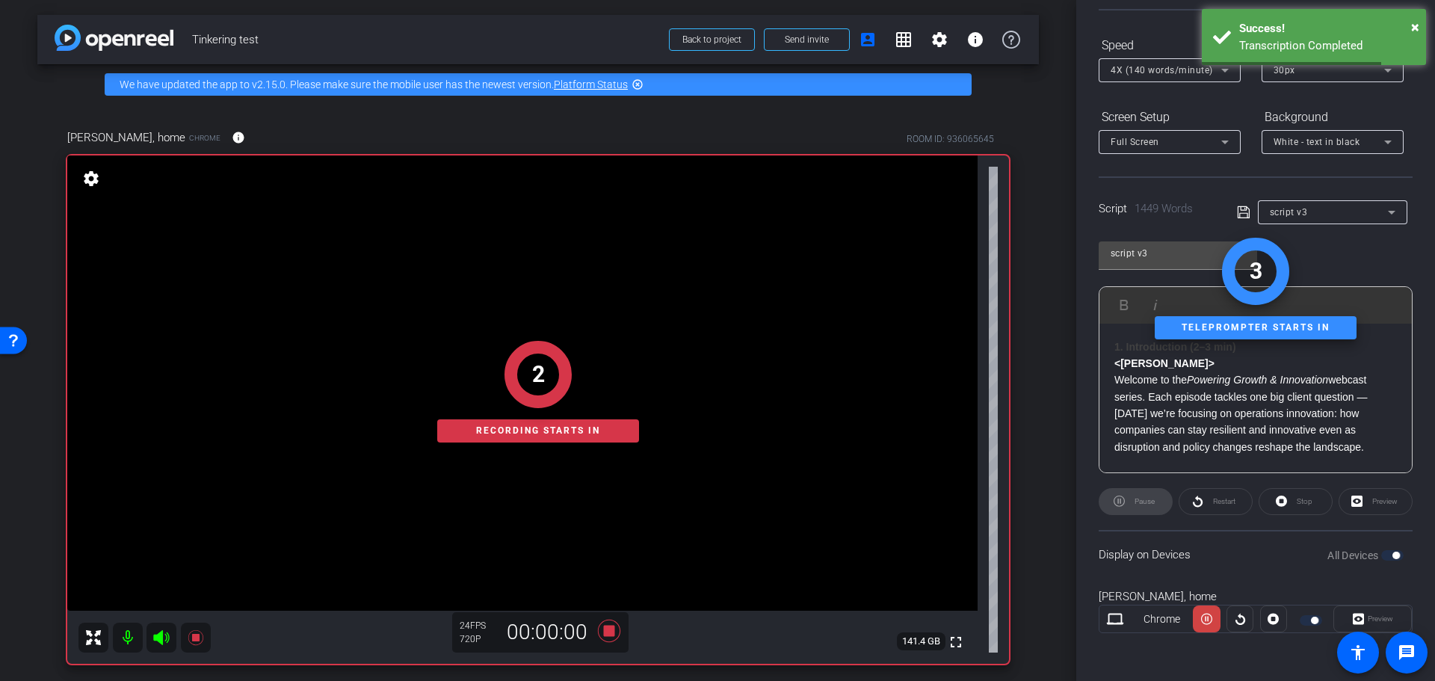
click at [1372, 449] on p "Welcome to the Powering Growth & Innovation webcast series. Each episode tackle…" at bounding box center [1255, 413] width 282 height 84
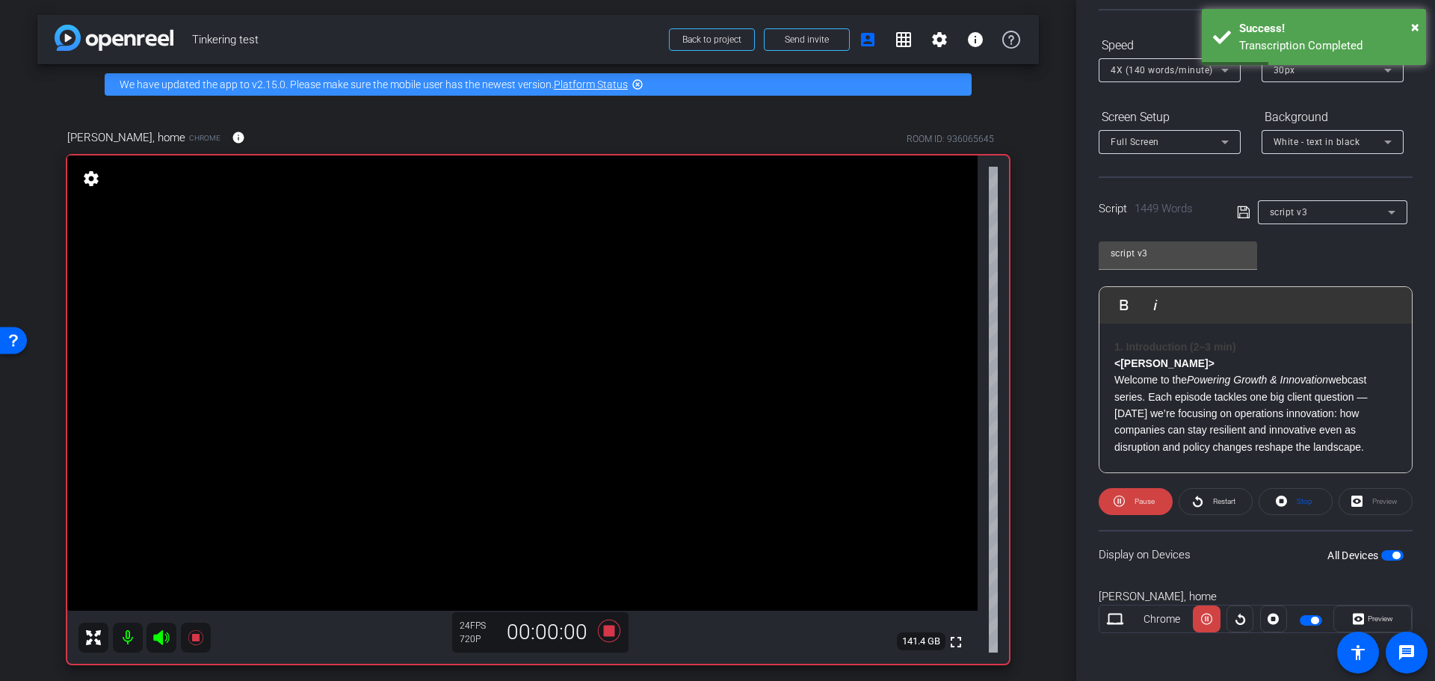
click at [1368, 450] on p "Welcome to the Powering Growth & Innovation webcast series. Each episode tackle…" at bounding box center [1255, 413] width 282 height 84
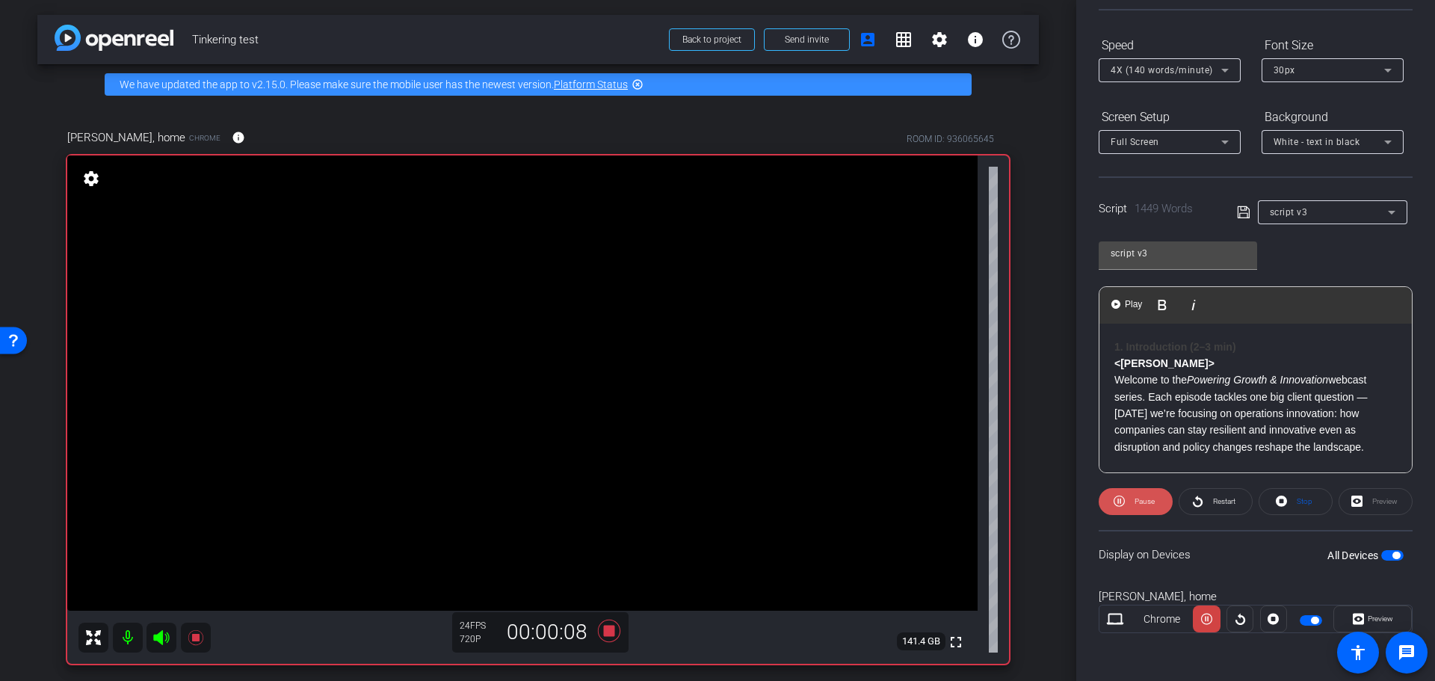
click at [1139, 503] on span "Pause" at bounding box center [1144, 501] width 20 height 8
click at [1381, 453] on p "Welcome to the Powering Growth & Innovation webcast series. Each episode tackle…" at bounding box center [1255, 413] width 282 height 84
click at [608, 631] on icon at bounding box center [609, 630] width 22 height 22
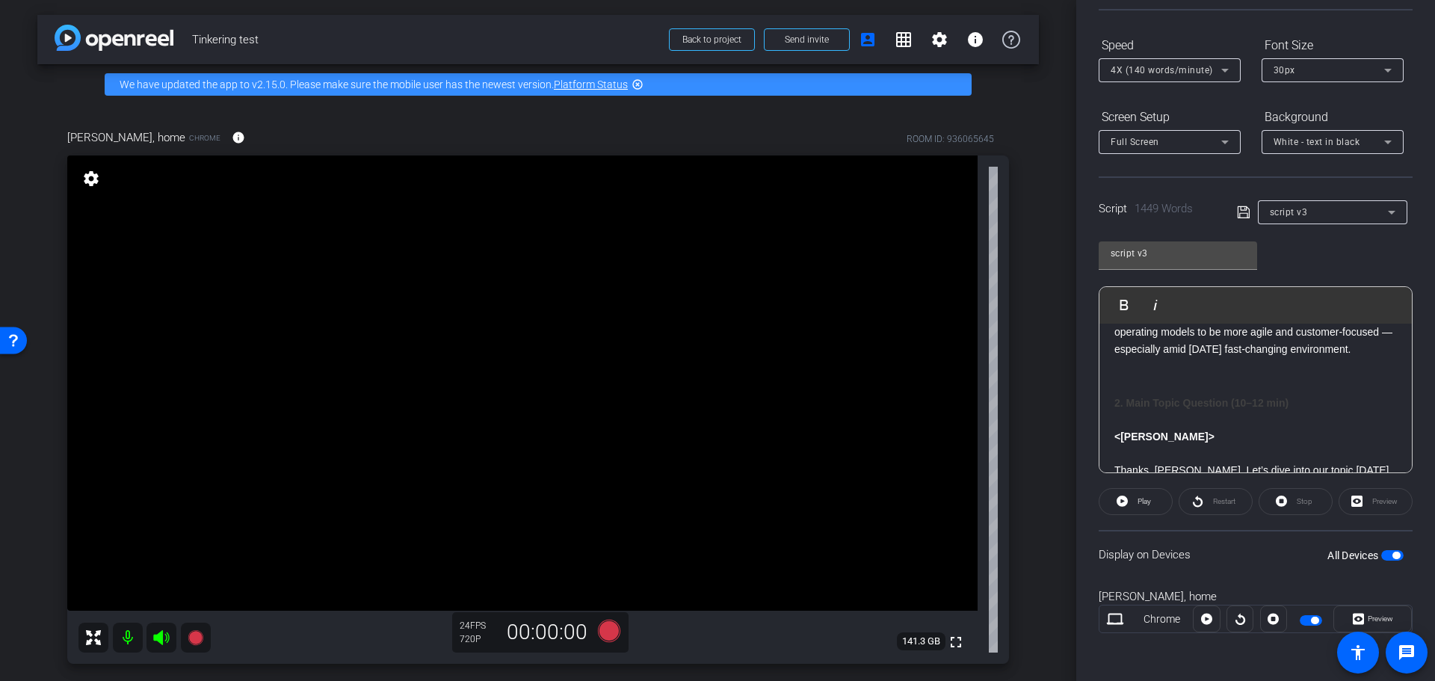
scroll to position [374, 0]
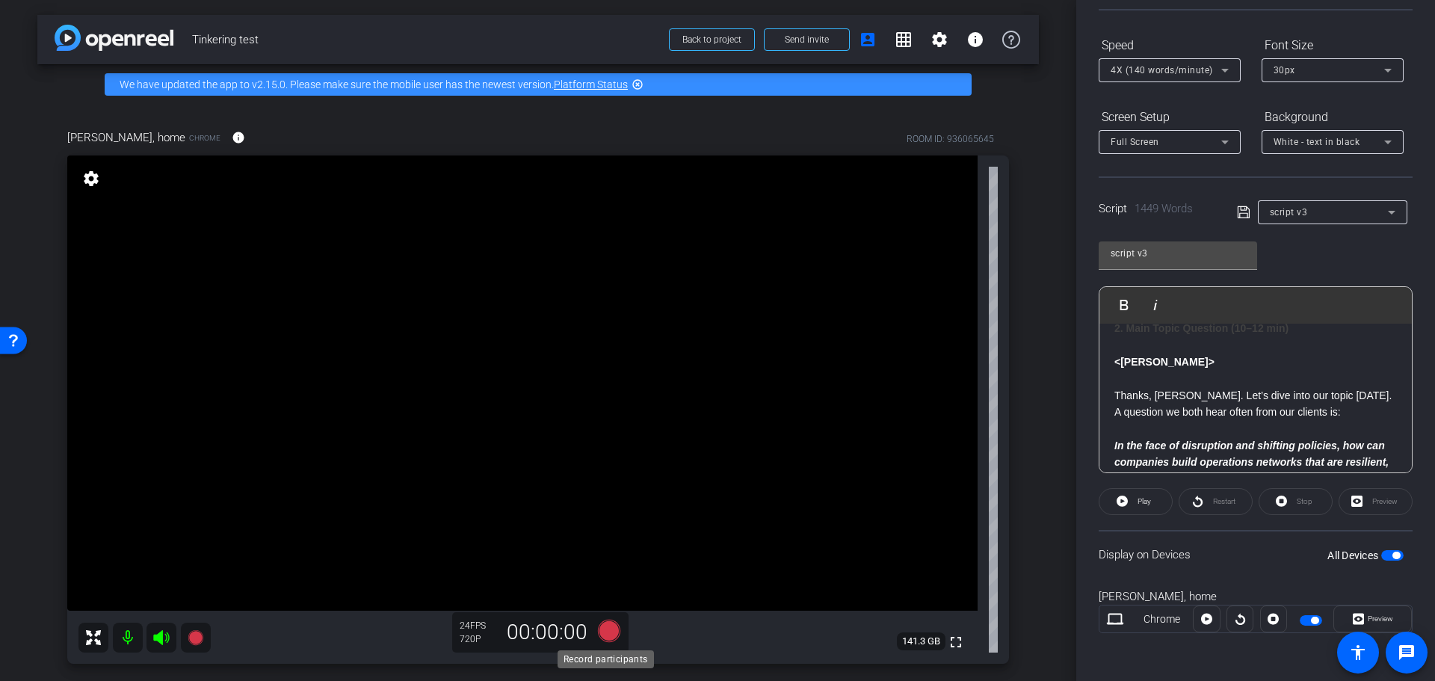
click at [606, 623] on icon at bounding box center [609, 630] width 22 height 22
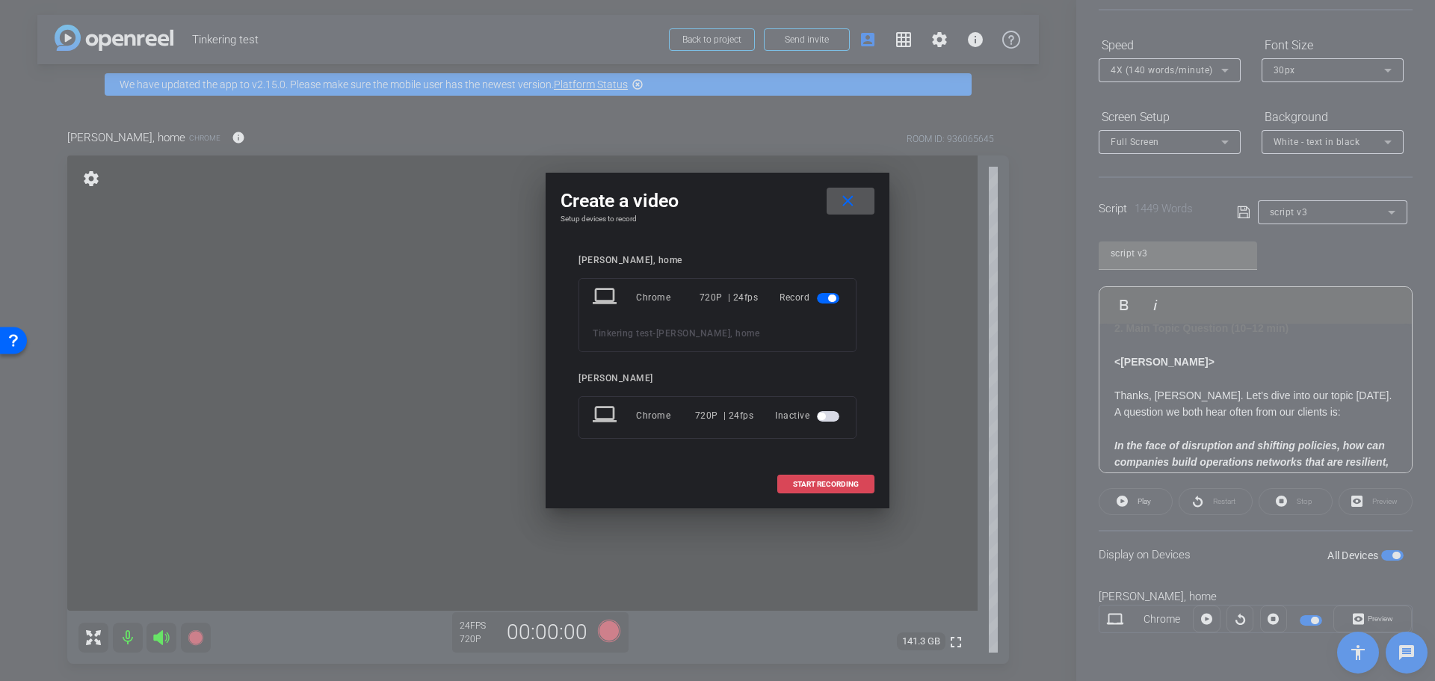
click at [831, 481] on span "START RECORDING" at bounding box center [826, 484] width 66 height 7
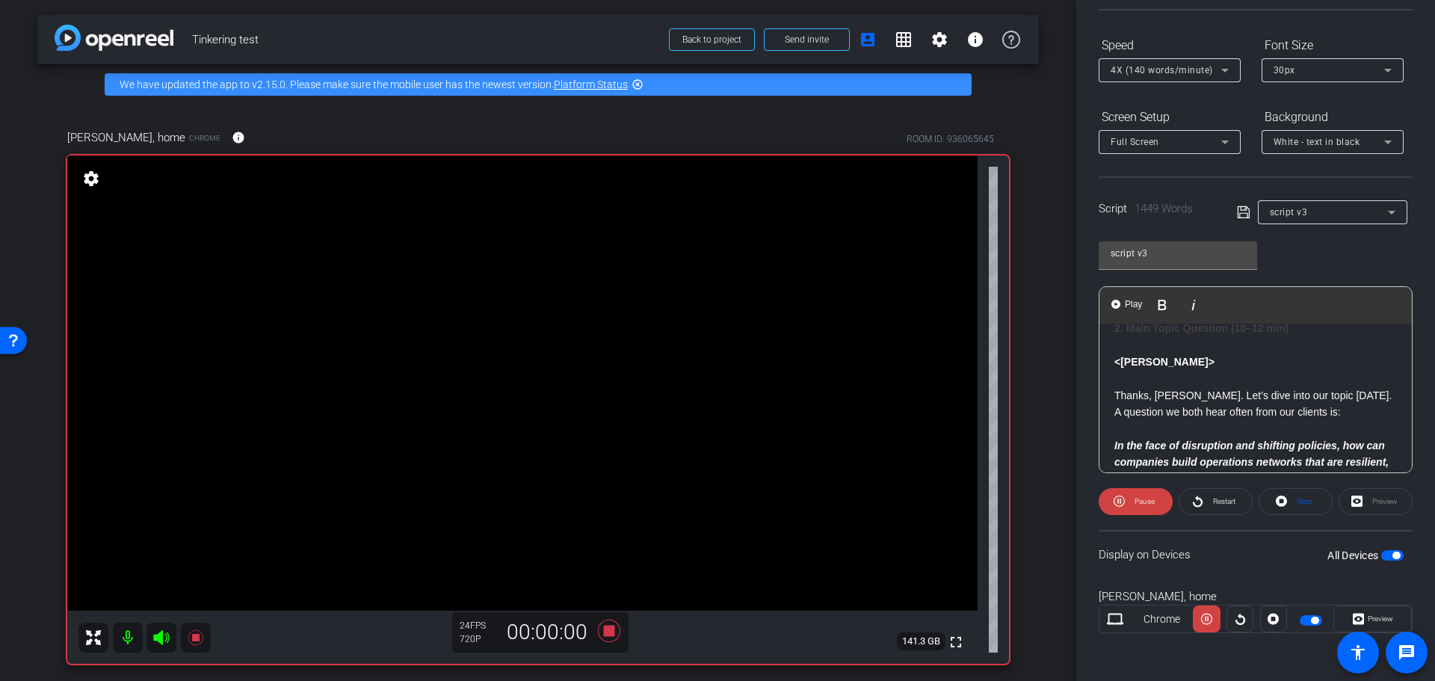
click at [1116, 395] on p "Thanks, [PERSON_NAME]. Let’s dive into our topic [DATE]. A question we both hea…" at bounding box center [1255, 404] width 282 height 34
click at [1125, 300] on span "Play" at bounding box center [1133, 304] width 23 height 13
click at [1147, 501] on span "Pause" at bounding box center [1144, 501] width 20 height 8
click at [609, 629] on icon at bounding box center [609, 630] width 22 height 22
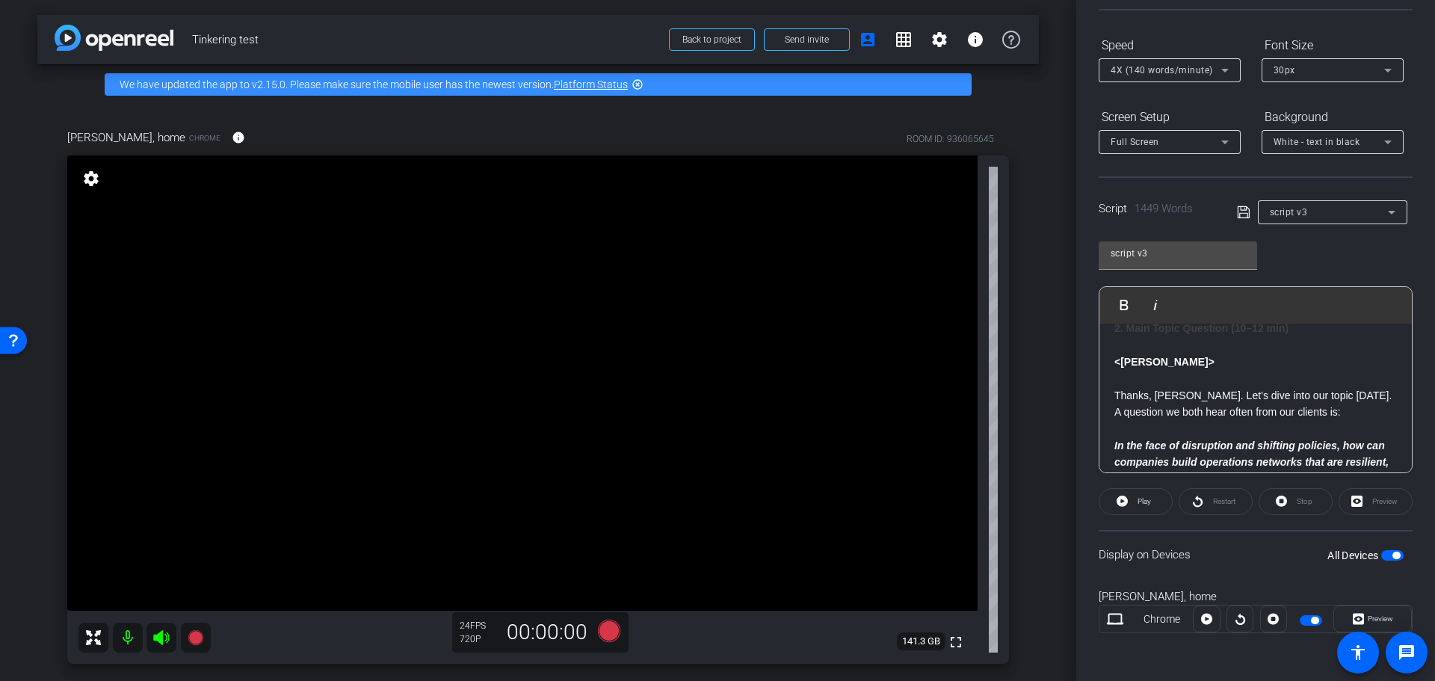
scroll to position [448, 0]
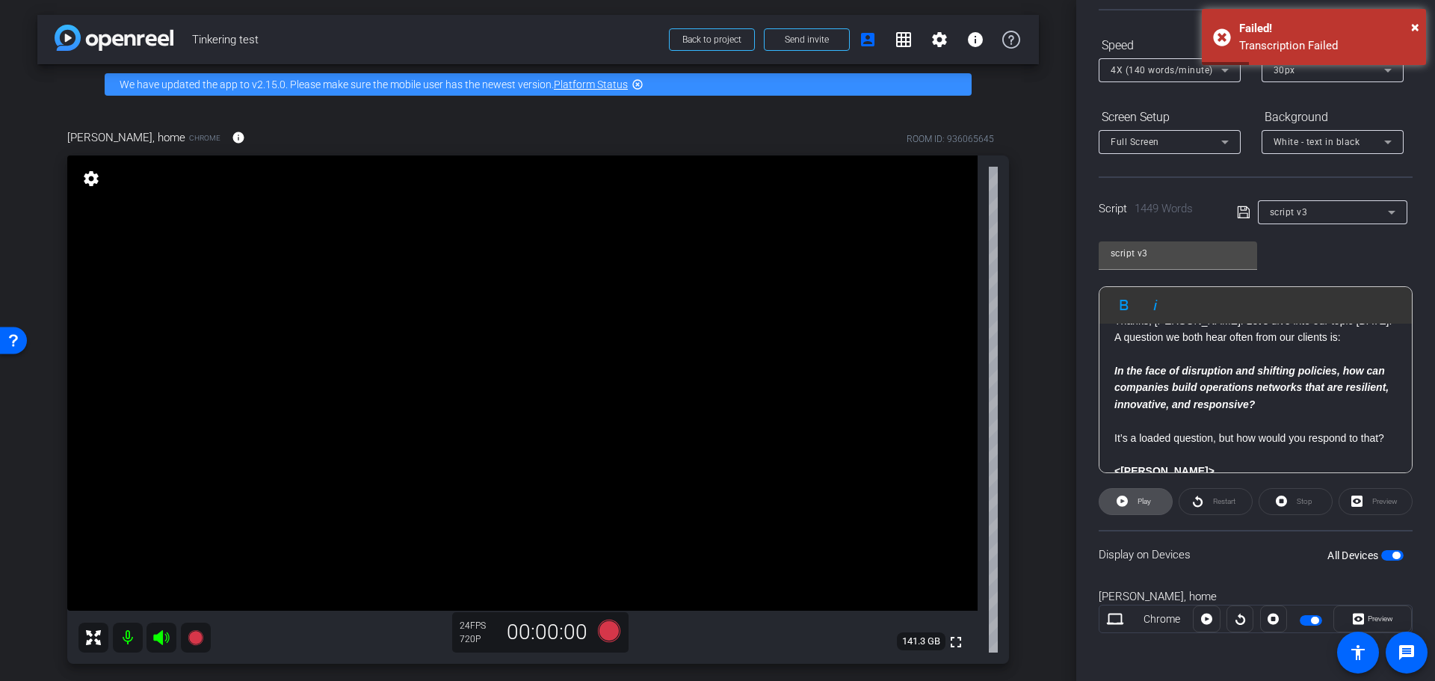
click at [1134, 504] on span "Play" at bounding box center [1142, 501] width 17 height 21
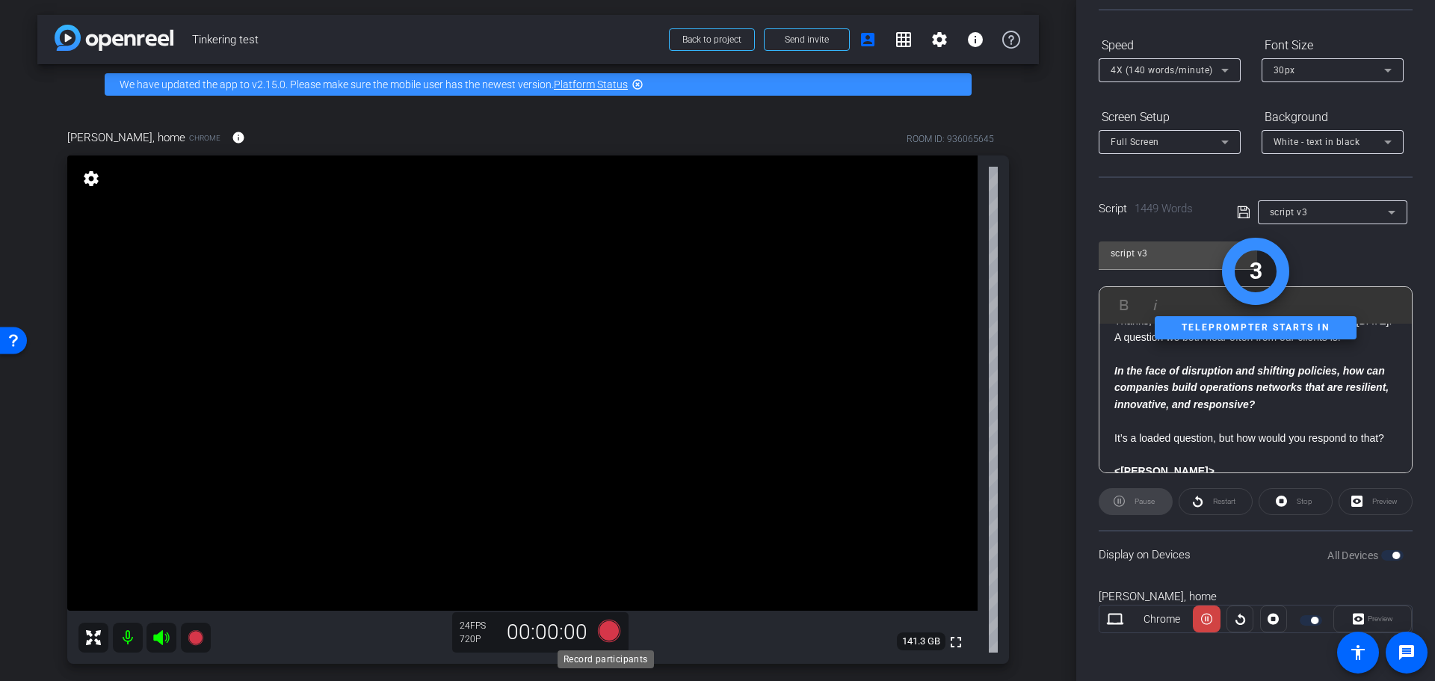
click at [603, 628] on icon at bounding box center [609, 630] width 22 height 22
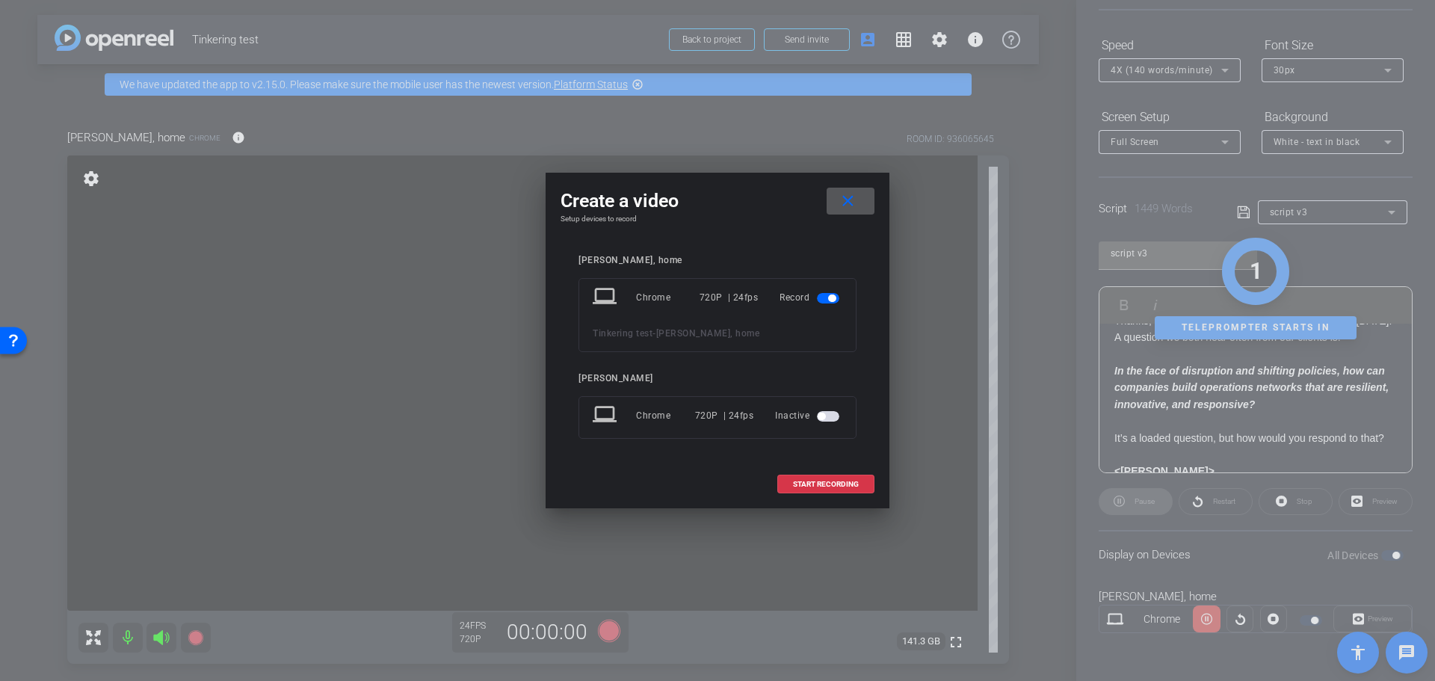
drag, startPoint x: 821, startPoint y: 478, endPoint x: 1179, endPoint y: 393, distance: 368.5
click at [821, 479] on button "START RECORDING" at bounding box center [825, 484] width 97 height 19
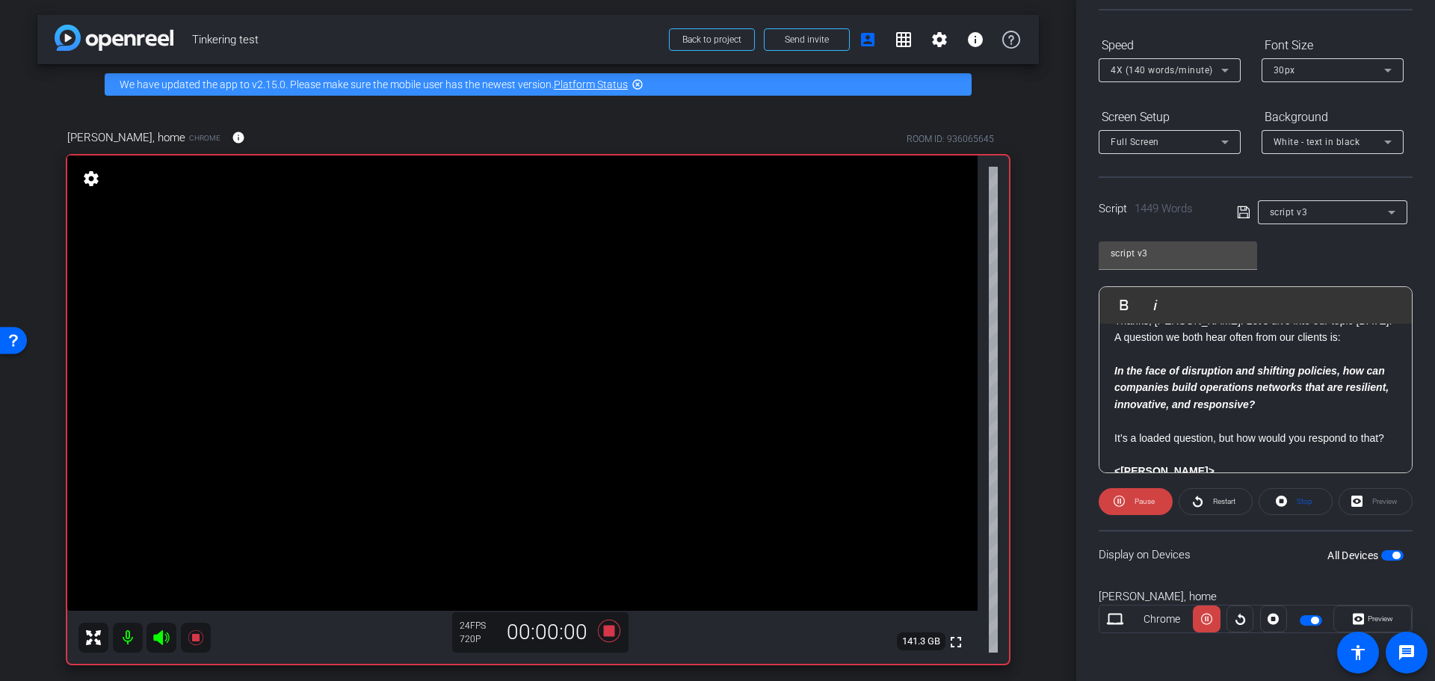
click at [1128, 306] on span "Play" at bounding box center [1133, 304] width 23 height 13
click at [605, 633] on icon at bounding box center [609, 630] width 22 height 22
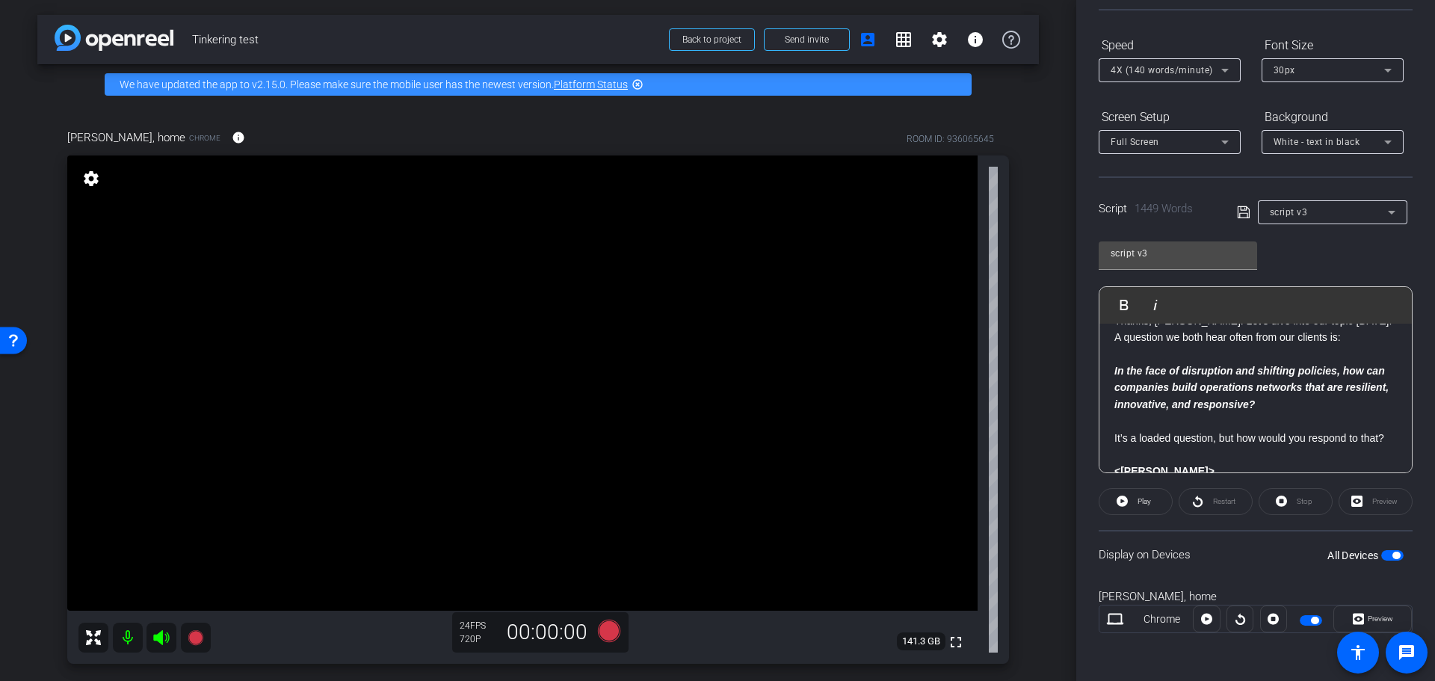
click at [1283, 446] on p "It’s a loaded question, but how would you respond to that?" at bounding box center [1255, 438] width 282 height 16
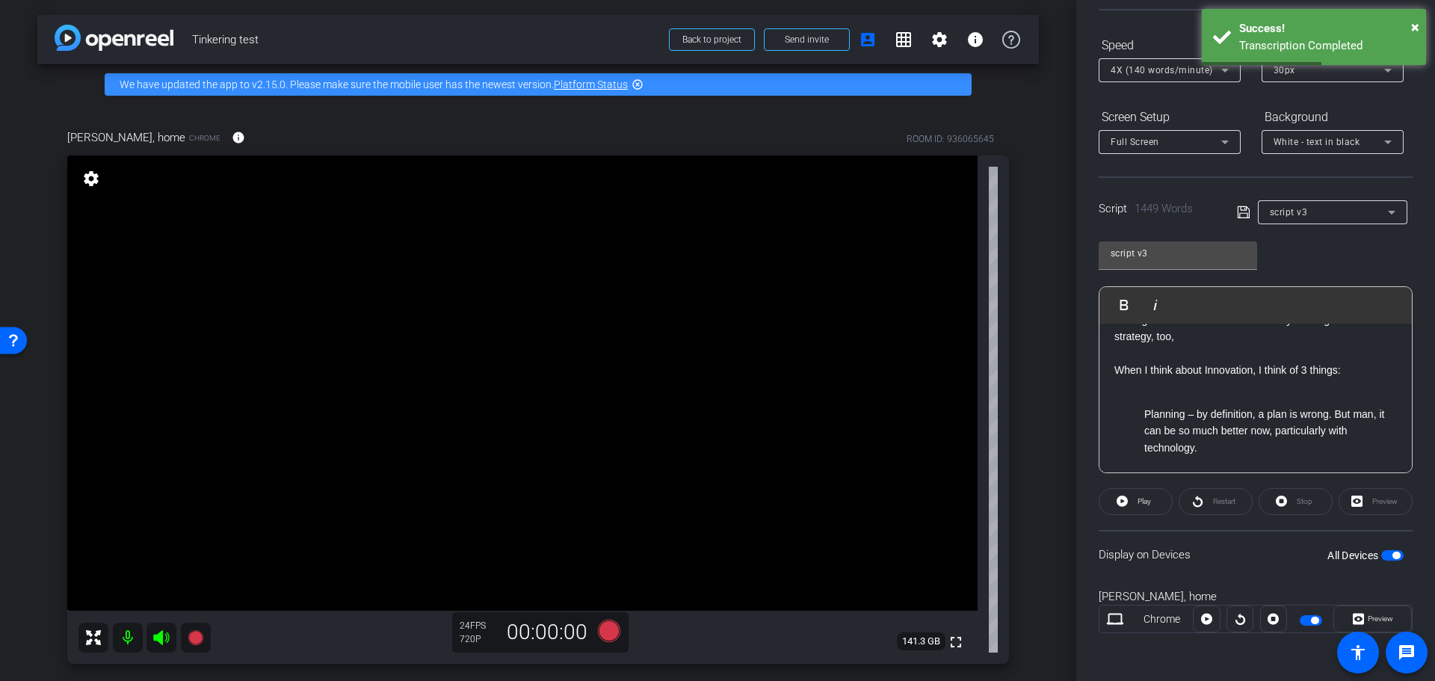
scroll to position [1046, 0]
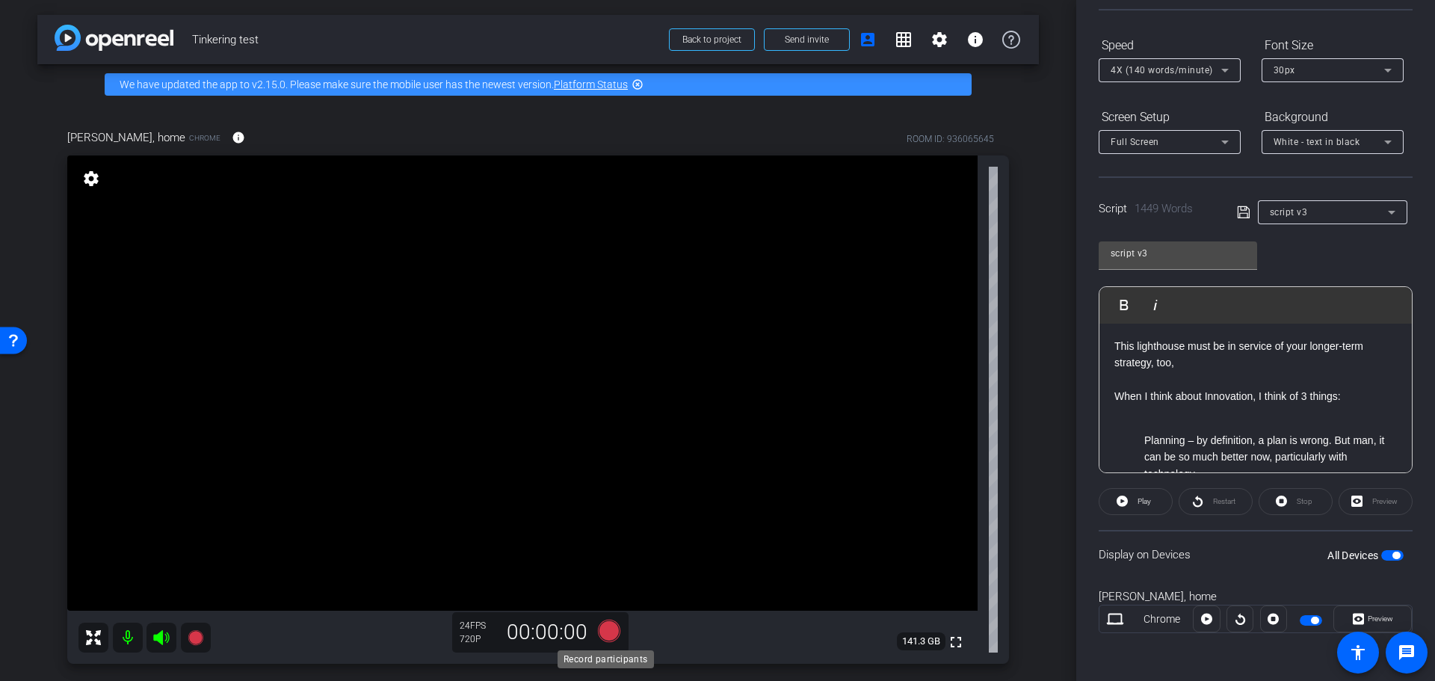
click at [606, 631] on icon at bounding box center [609, 630] width 22 height 22
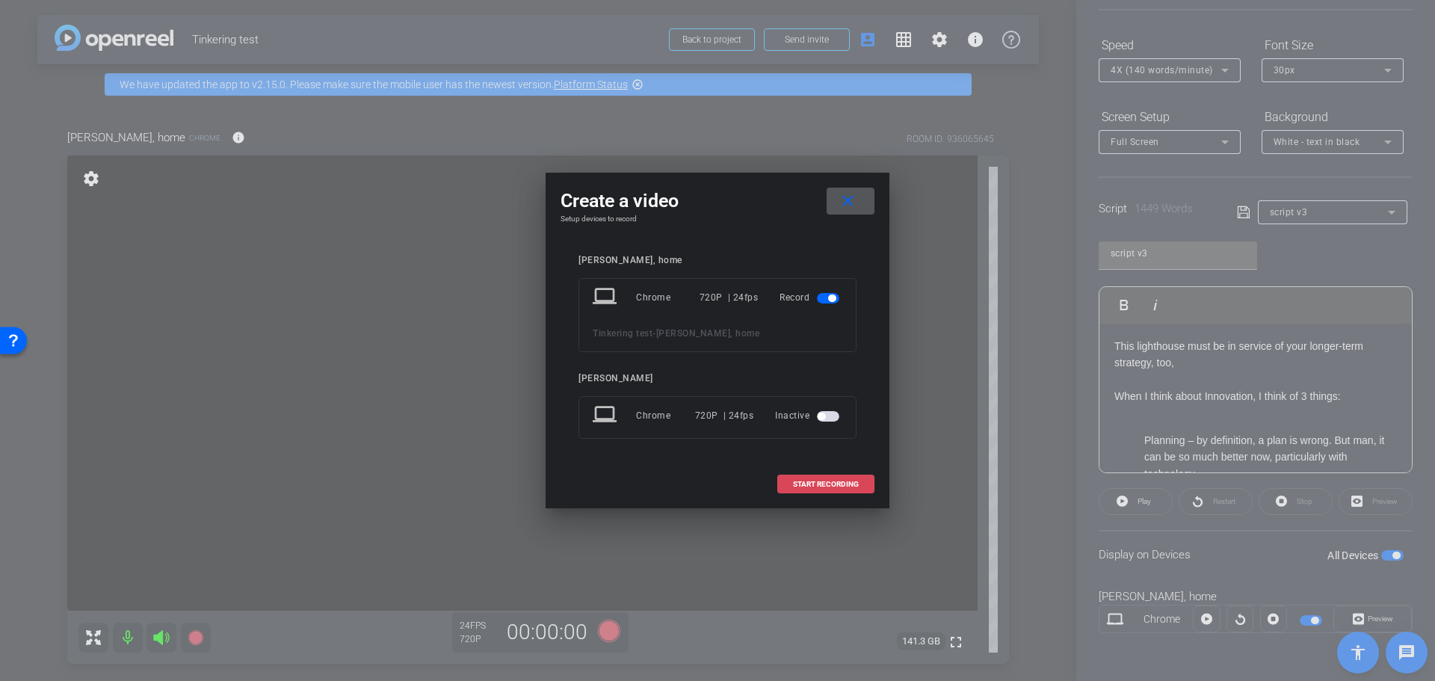
click at [832, 487] on span "START RECORDING" at bounding box center [826, 484] width 66 height 7
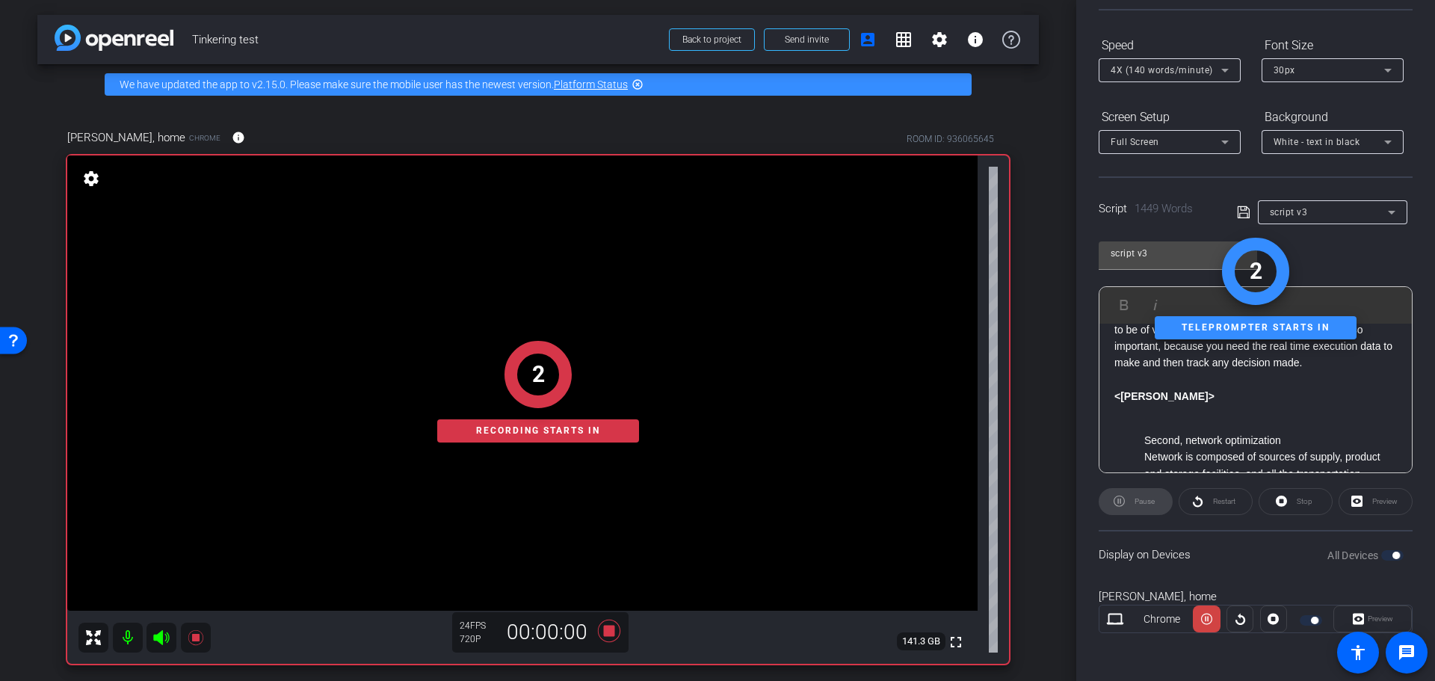
scroll to position [1495, 0]
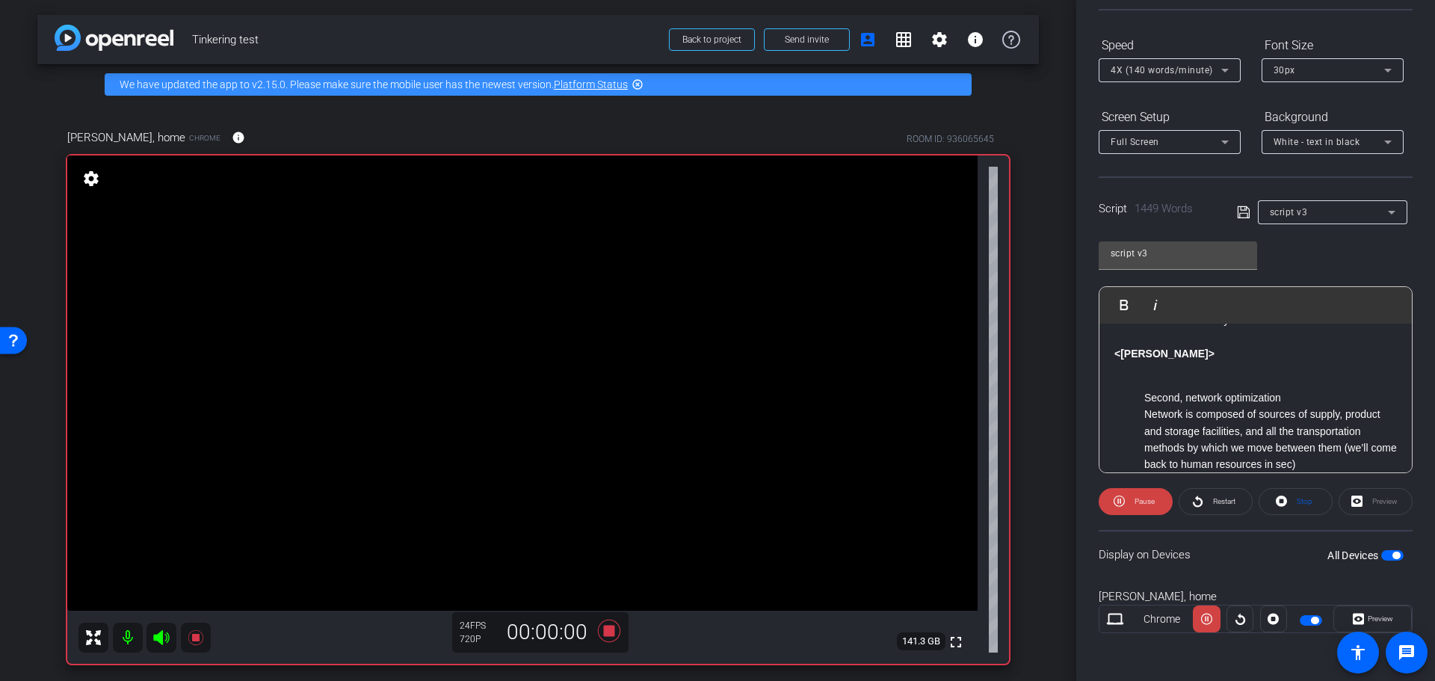
click at [1114, 359] on strong "<[PERSON_NAME]>" at bounding box center [1164, 354] width 100 height 12
click at [1128, 306] on span "Play" at bounding box center [1133, 304] width 23 height 13
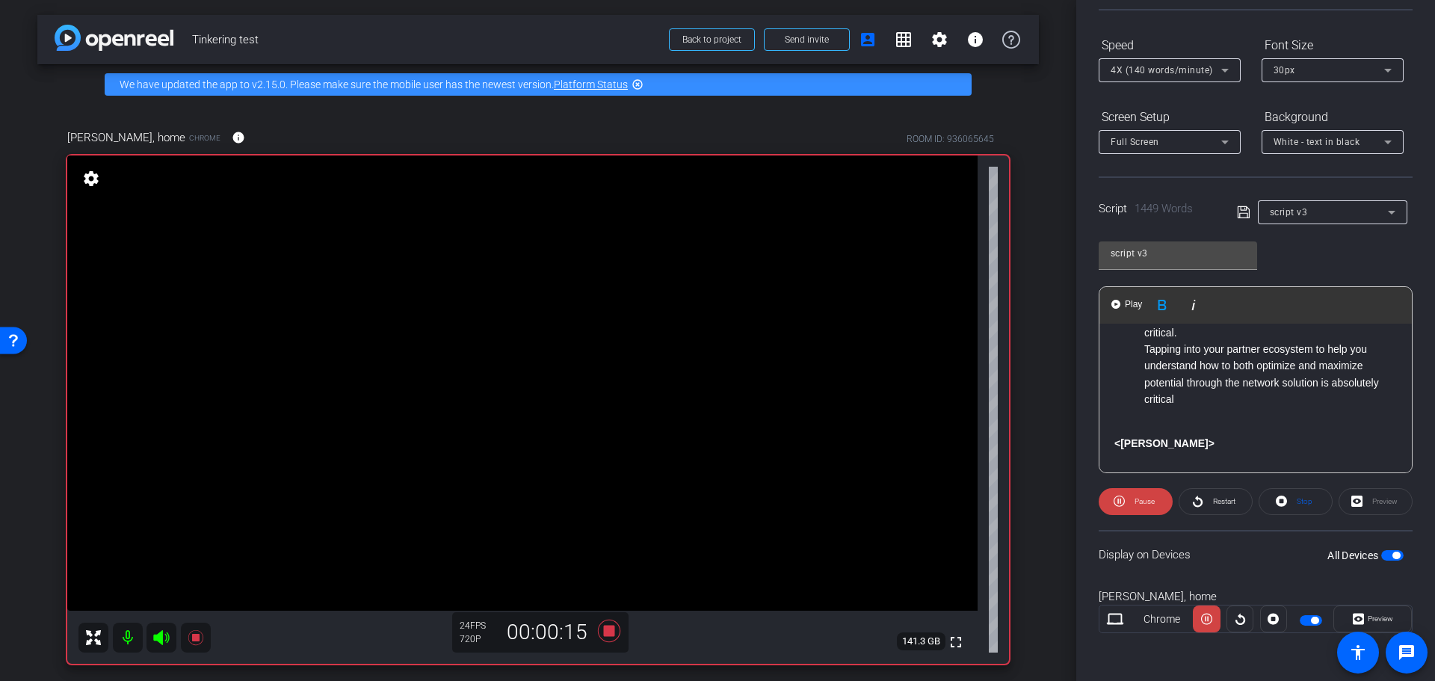
scroll to position [1644, 0]
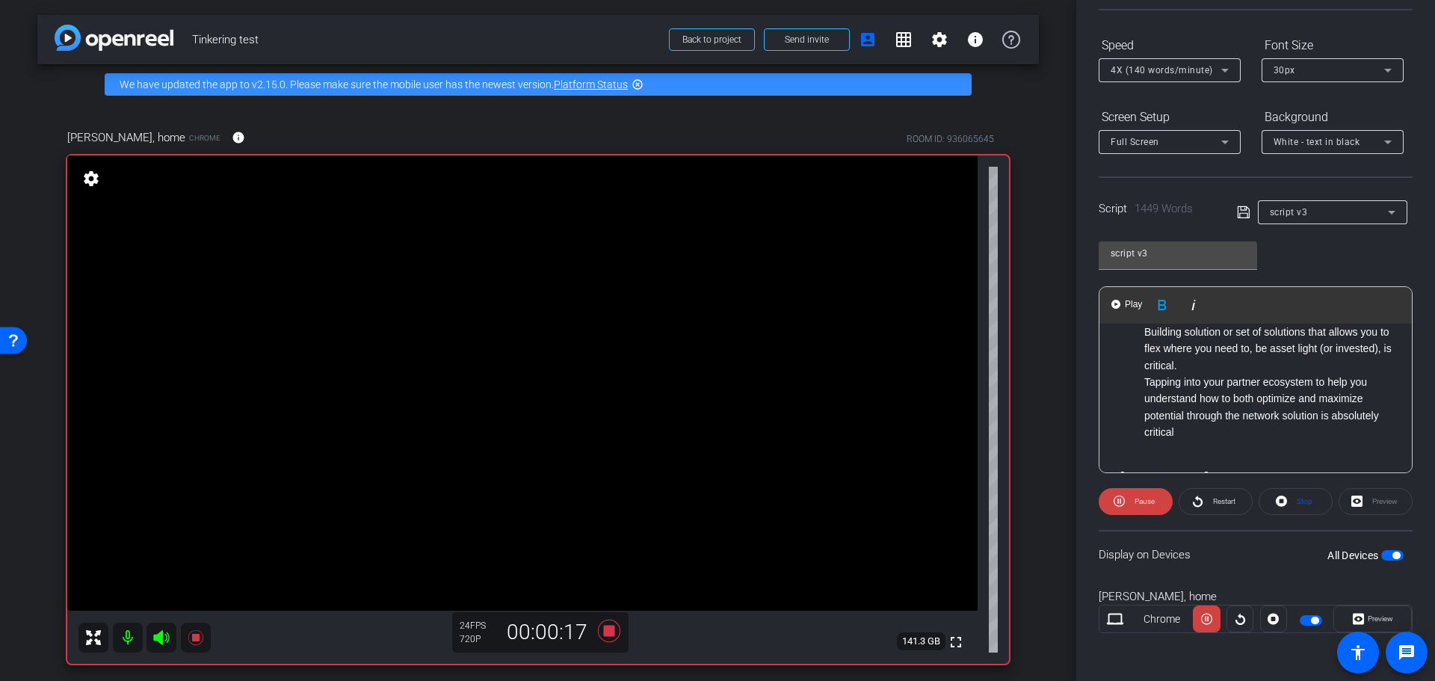
click at [1377, 430] on li "Tapping into your partner ecosystem to help you understand how to both optimize…" at bounding box center [1270, 407] width 253 height 67
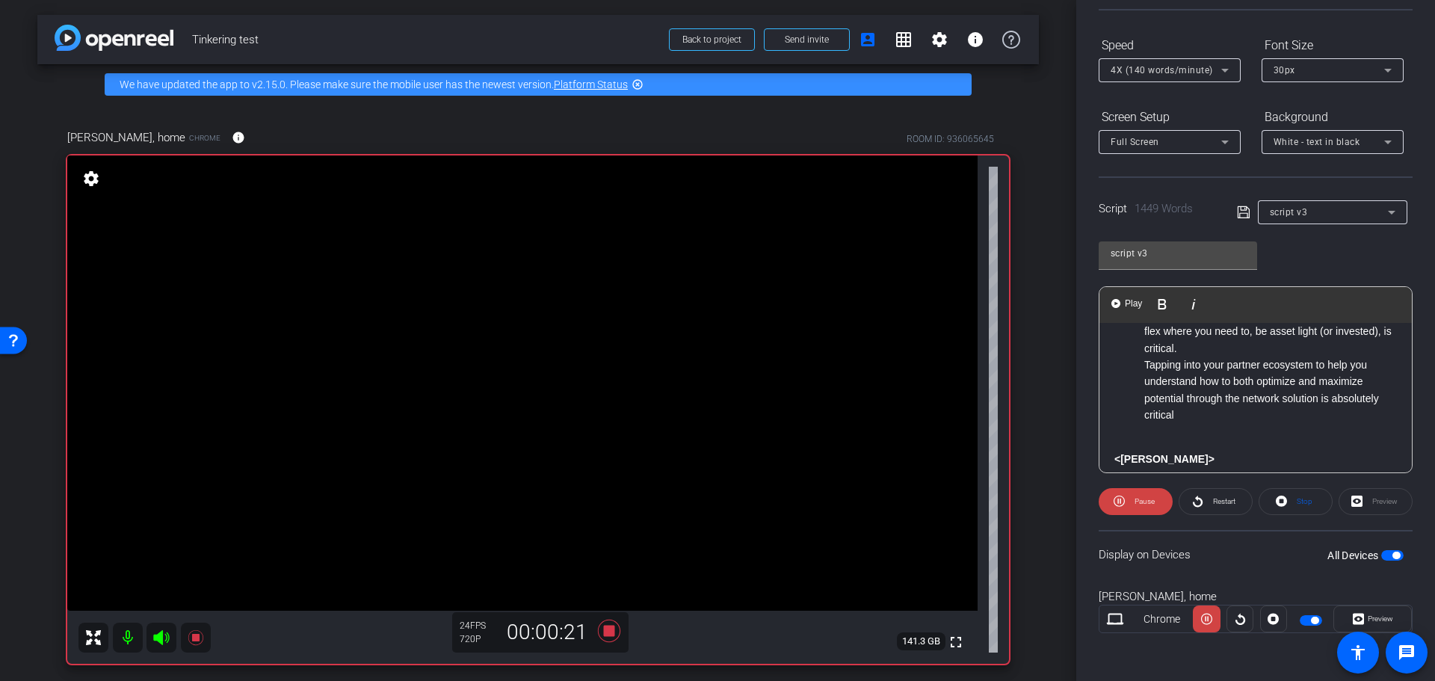
scroll to position [1687, 0]
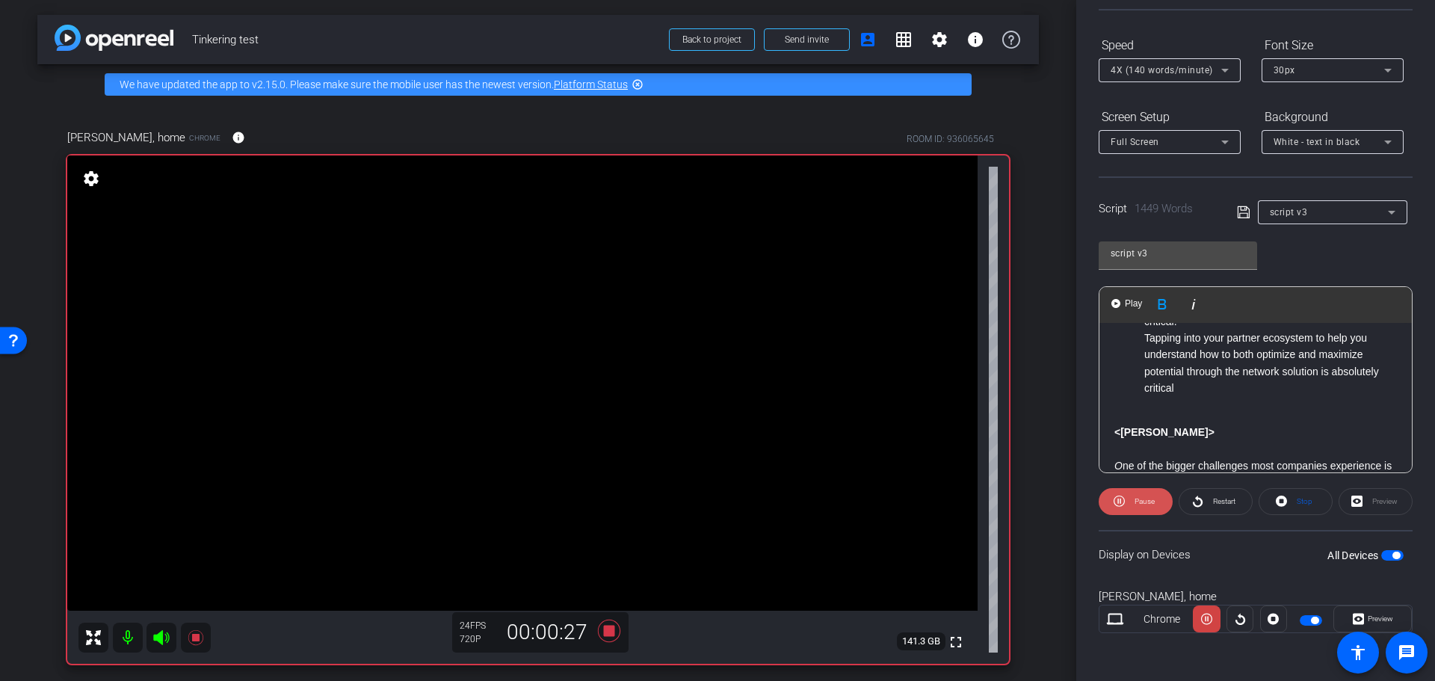
click at [1134, 506] on span "Pause" at bounding box center [1143, 501] width 24 height 21
click at [602, 636] on icon at bounding box center [609, 630] width 22 height 22
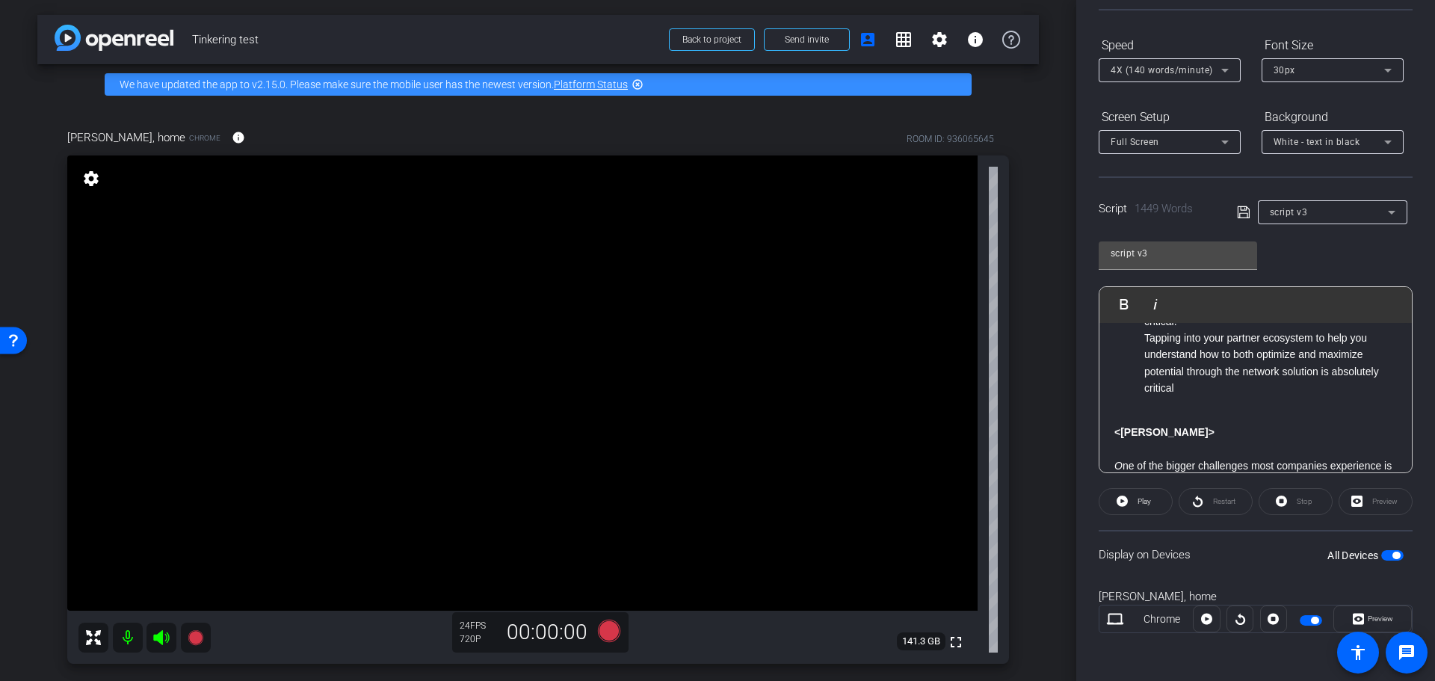
click at [1194, 397] on li "Tapping into your partner ecosystem to help you understand how to both optimize…" at bounding box center [1270, 363] width 253 height 67
click at [603, 633] on icon at bounding box center [609, 630] width 22 height 22
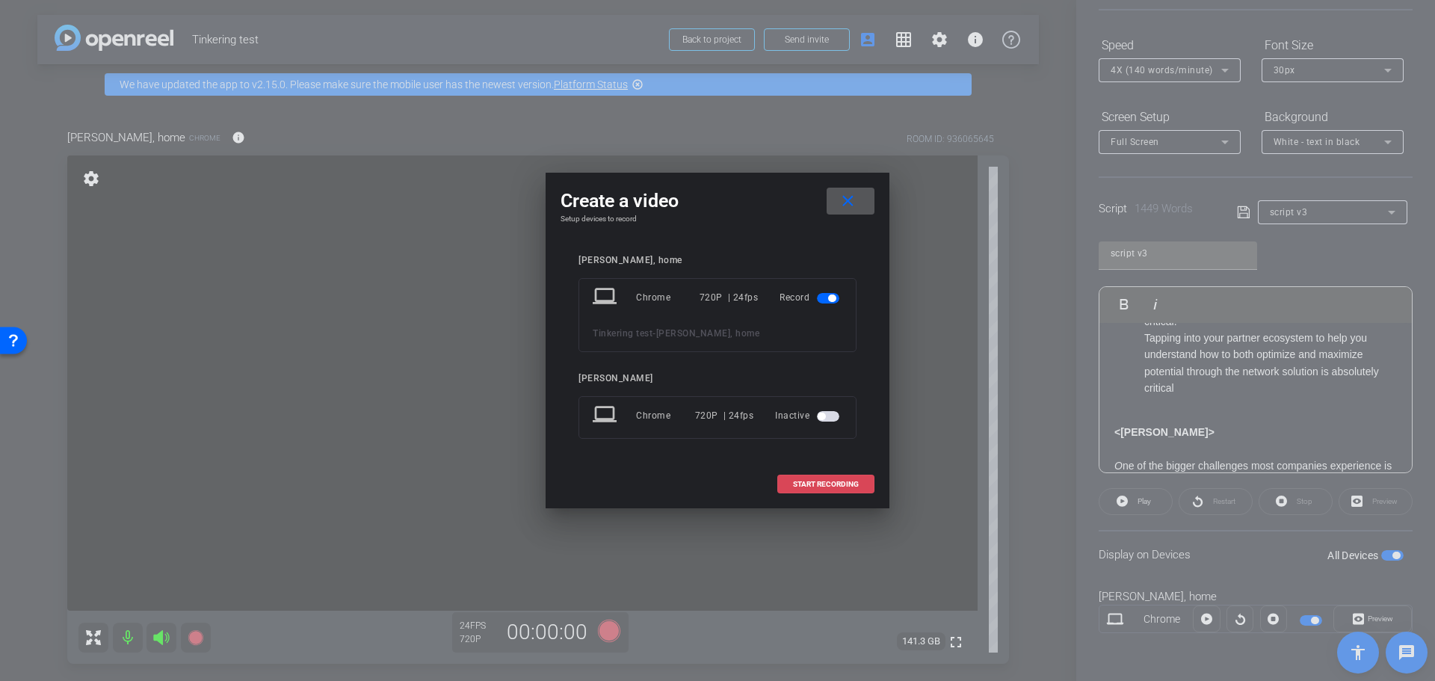
click at [834, 481] on span "START RECORDING" at bounding box center [826, 484] width 66 height 7
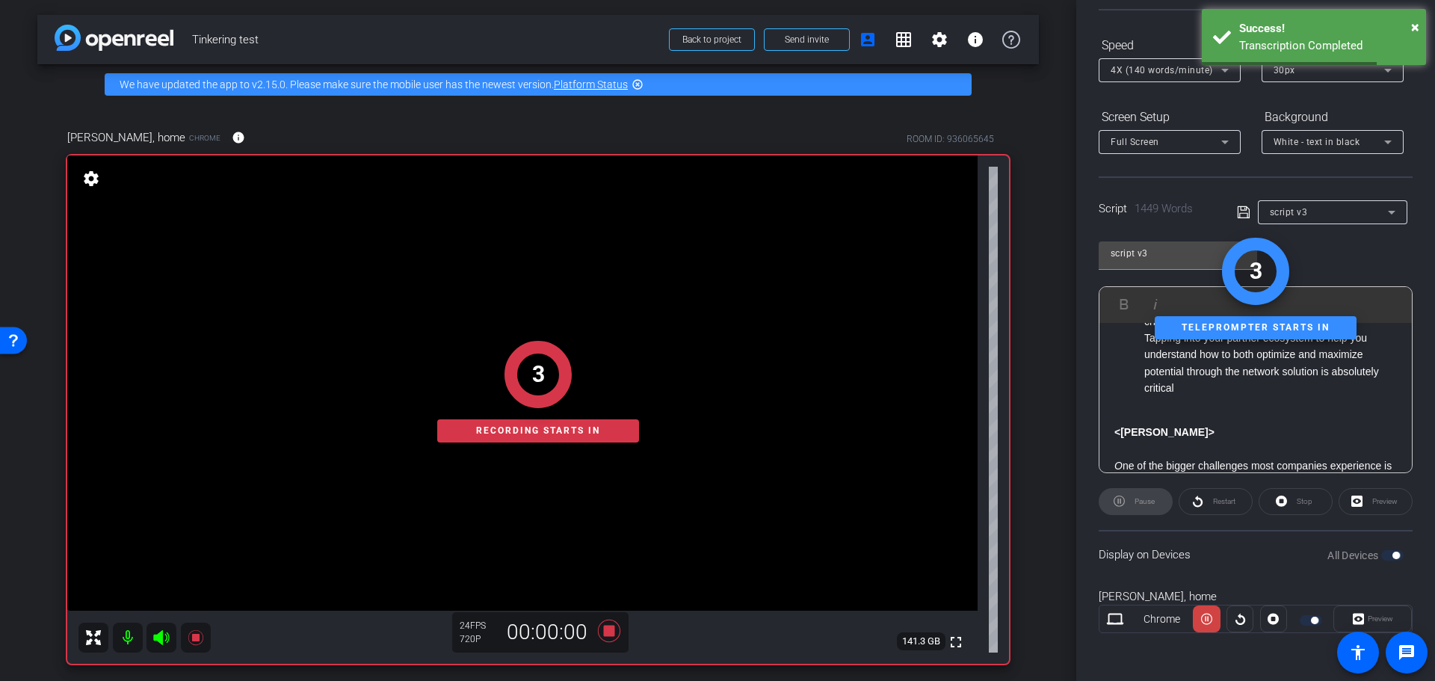
click at [1176, 397] on li "Tapping into your partner ecosystem to help you understand how to both optimize…" at bounding box center [1270, 363] width 253 height 67
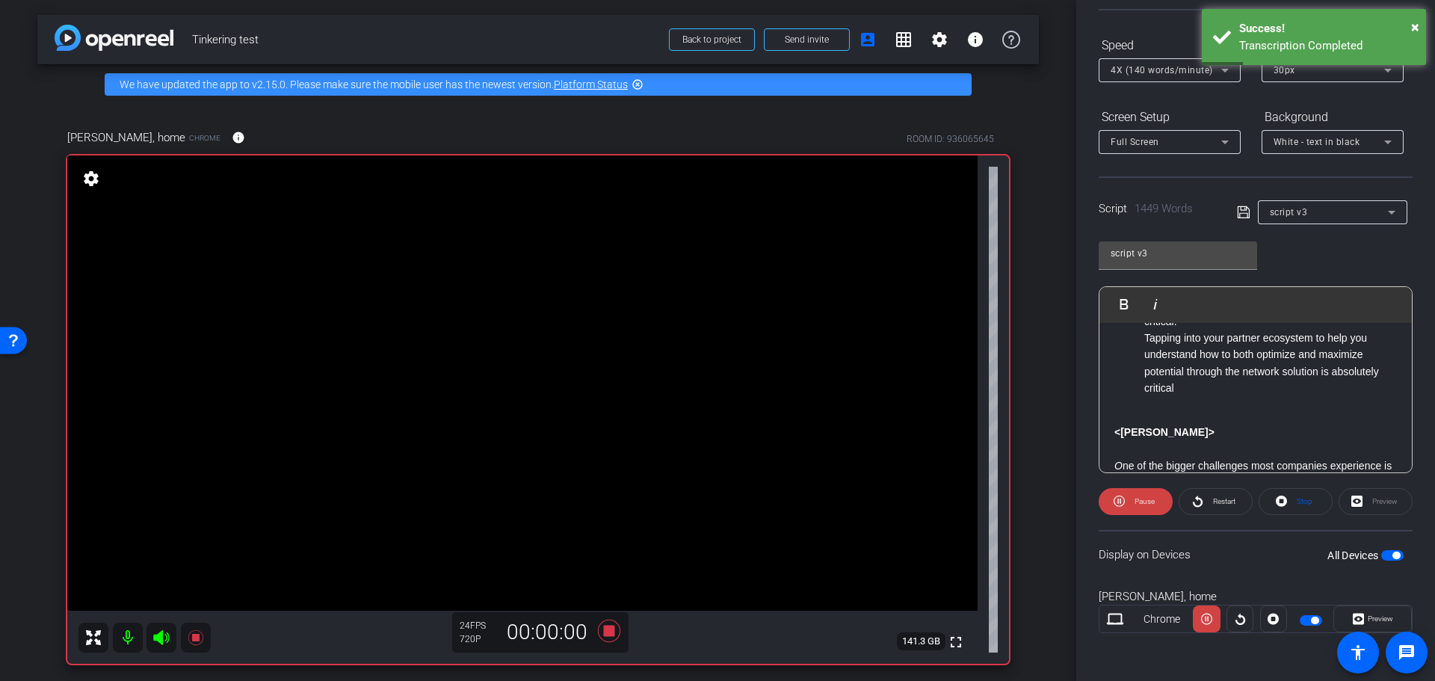
click at [1185, 397] on li "Tapping into your partner ecosystem to help you understand how to both optimize…" at bounding box center [1270, 363] width 253 height 67
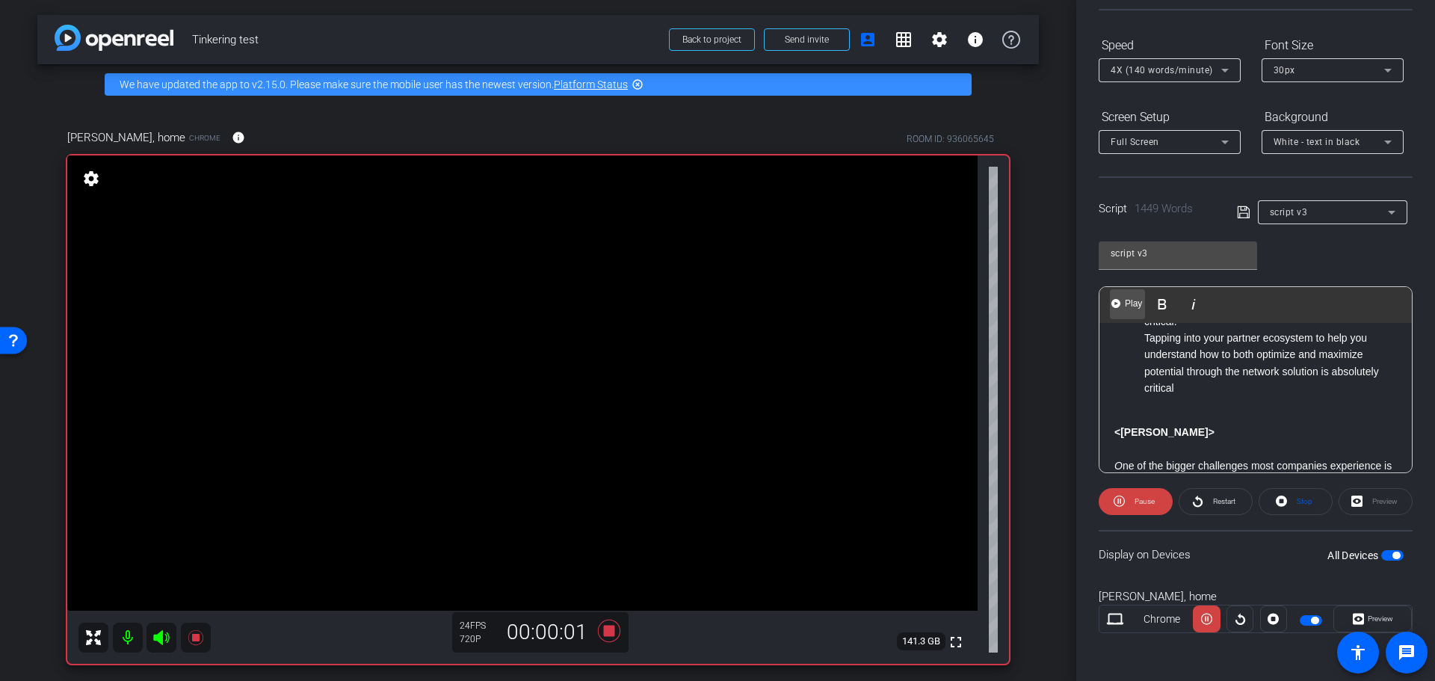
click at [1129, 302] on span "Play" at bounding box center [1133, 303] width 23 height 13
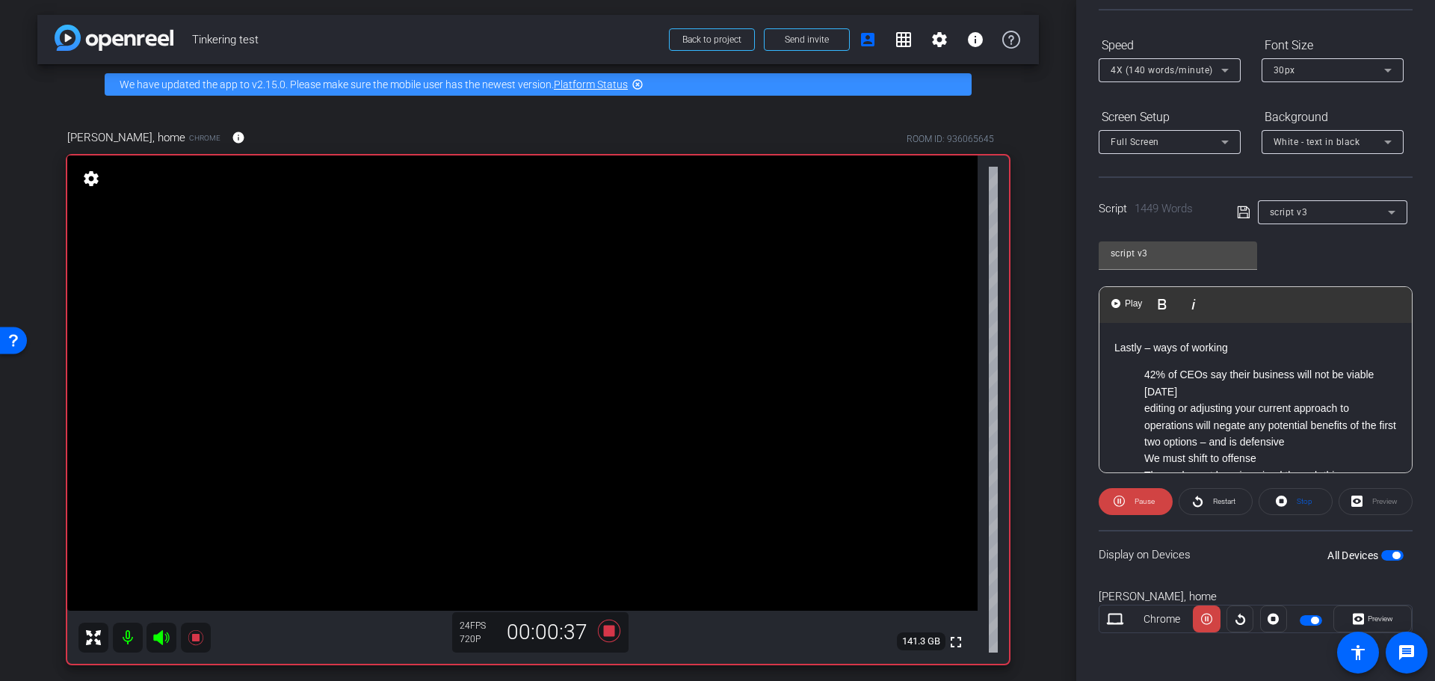
scroll to position [1986, 0]
click at [1134, 502] on span "Pause" at bounding box center [1144, 501] width 20 height 8
click at [1335, 209] on div "script v3" at bounding box center [1329, 212] width 118 height 19
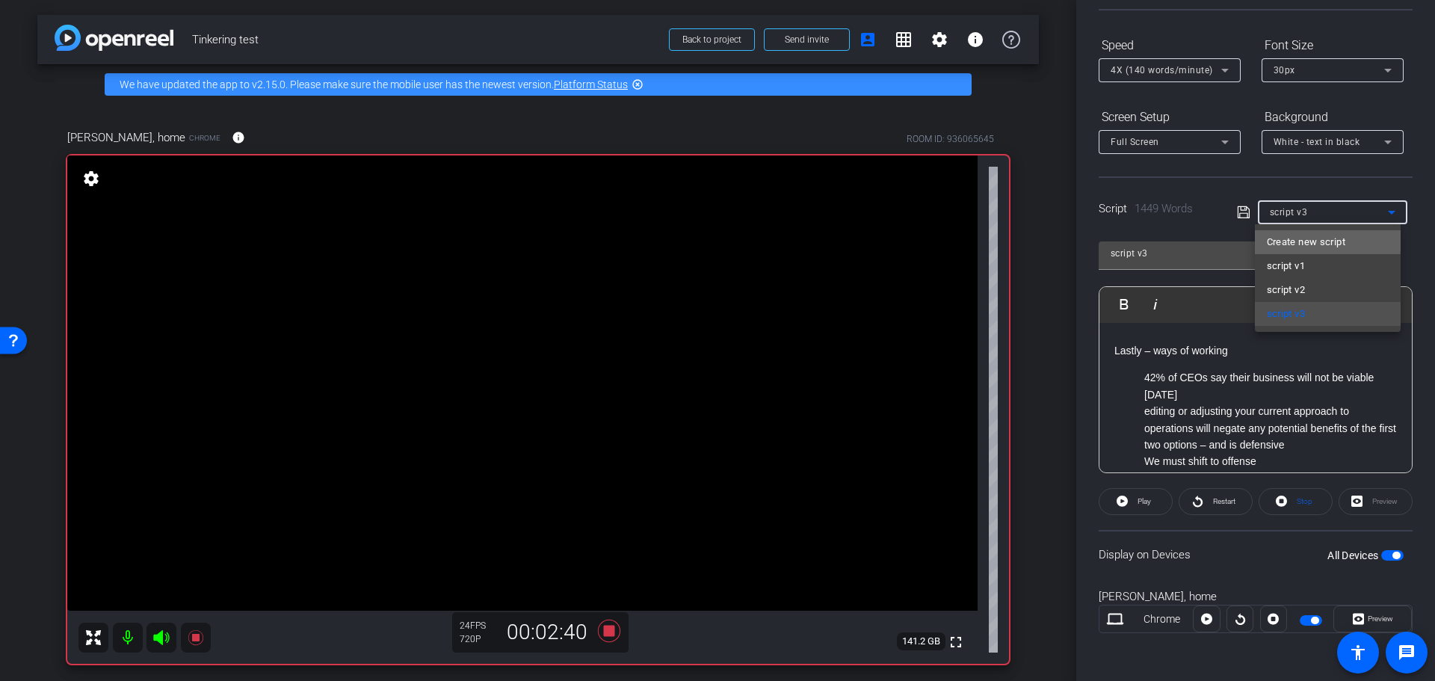
click at [1321, 240] on span "Create new script" at bounding box center [1306, 242] width 78 height 18
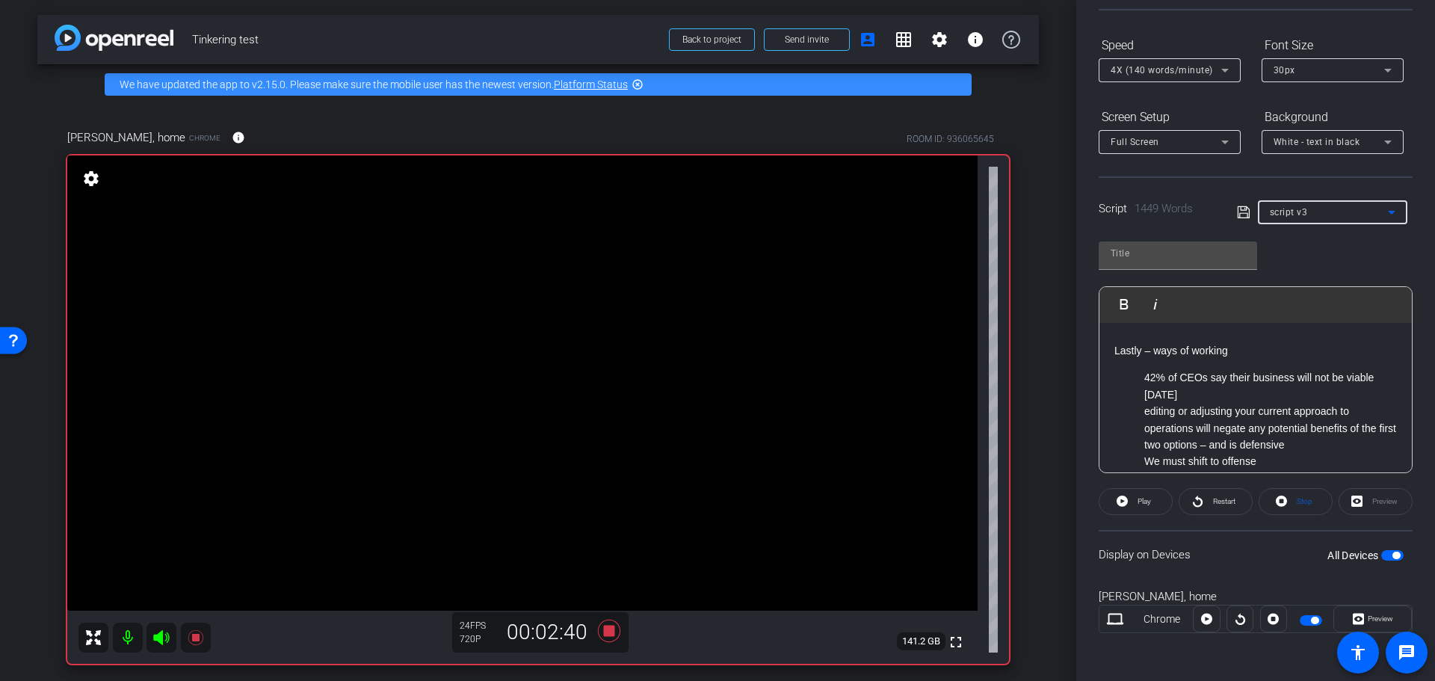
scroll to position [0, 0]
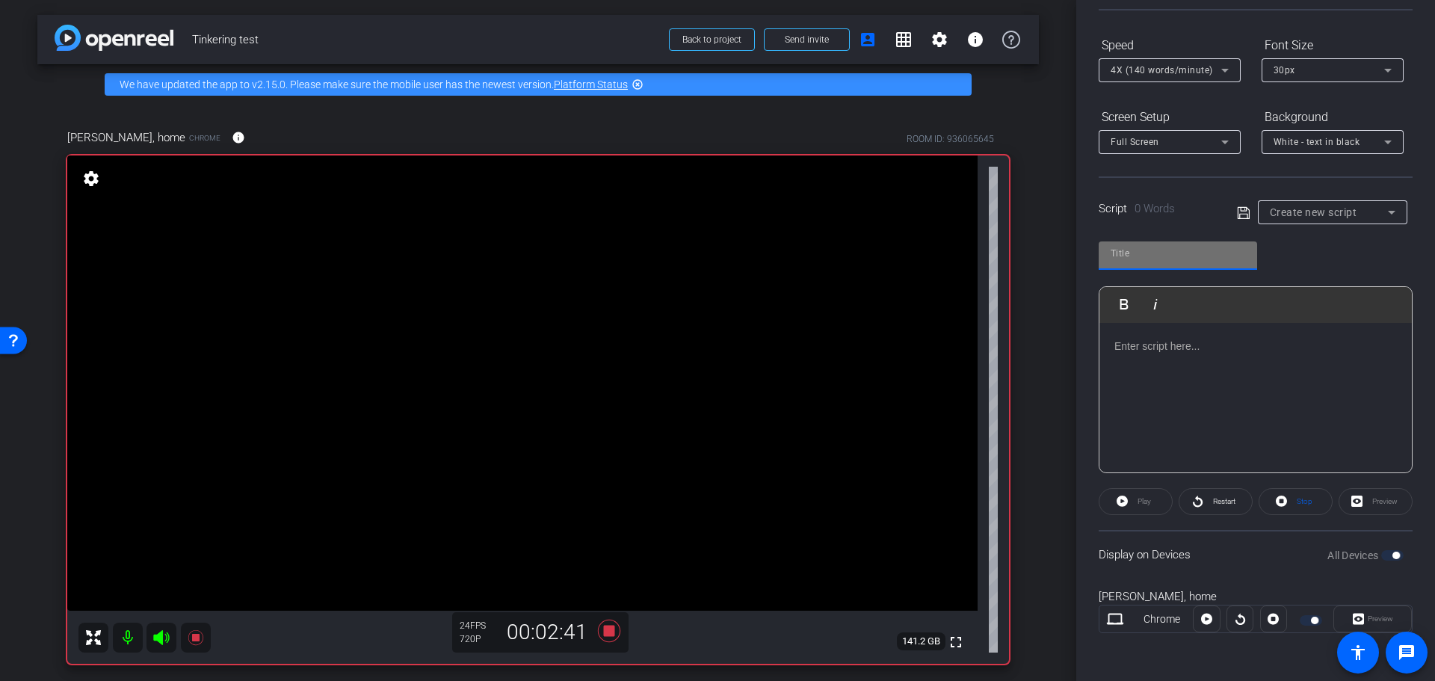
click at [1152, 259] on input "text" at bounding box center [1178, 253] width 135 height 18
type input "script v4"
click at [1234, 351] on p at bounding box center [1255, 346] width 282 height 16
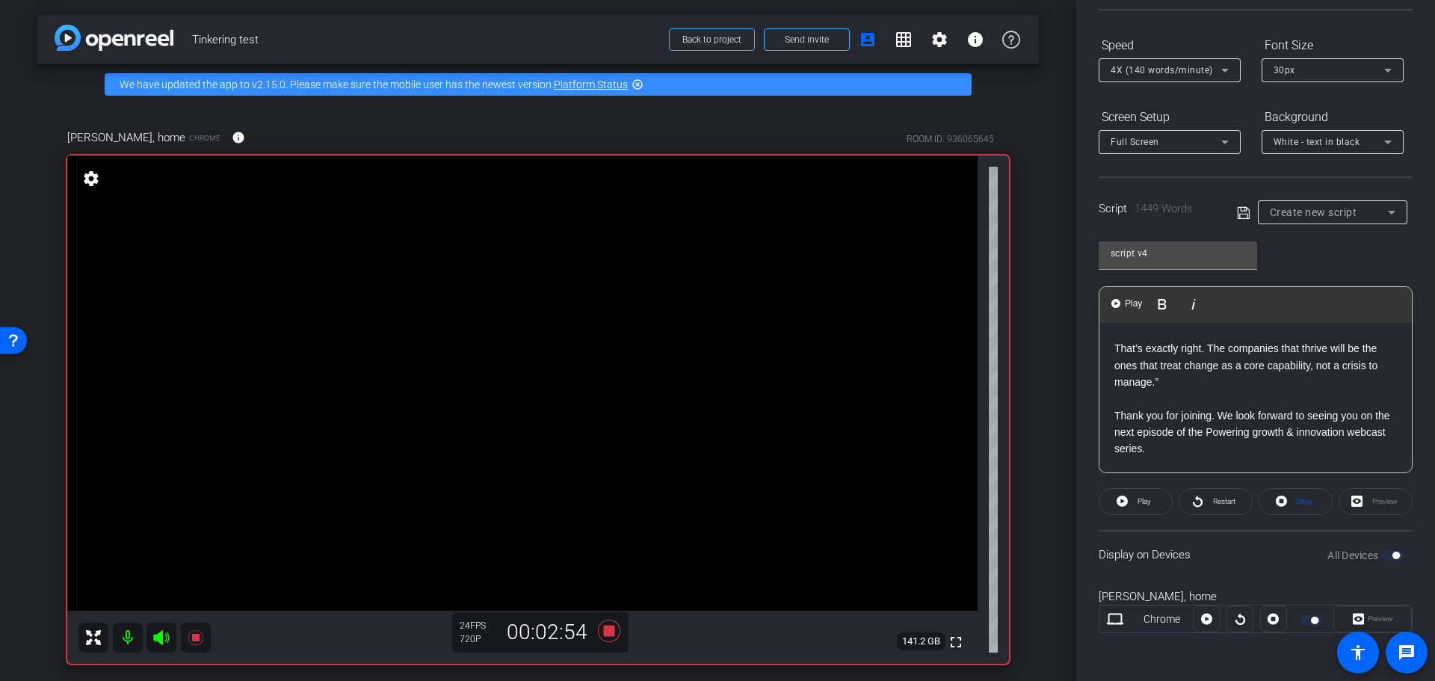
scroll to position [5222, 0]
click at [1237, 217] on icon at bounding box center [1243, 212] width 12 height 12
click at [1131, 500] on span at bounding box center [1135, 502] width 72 height 36
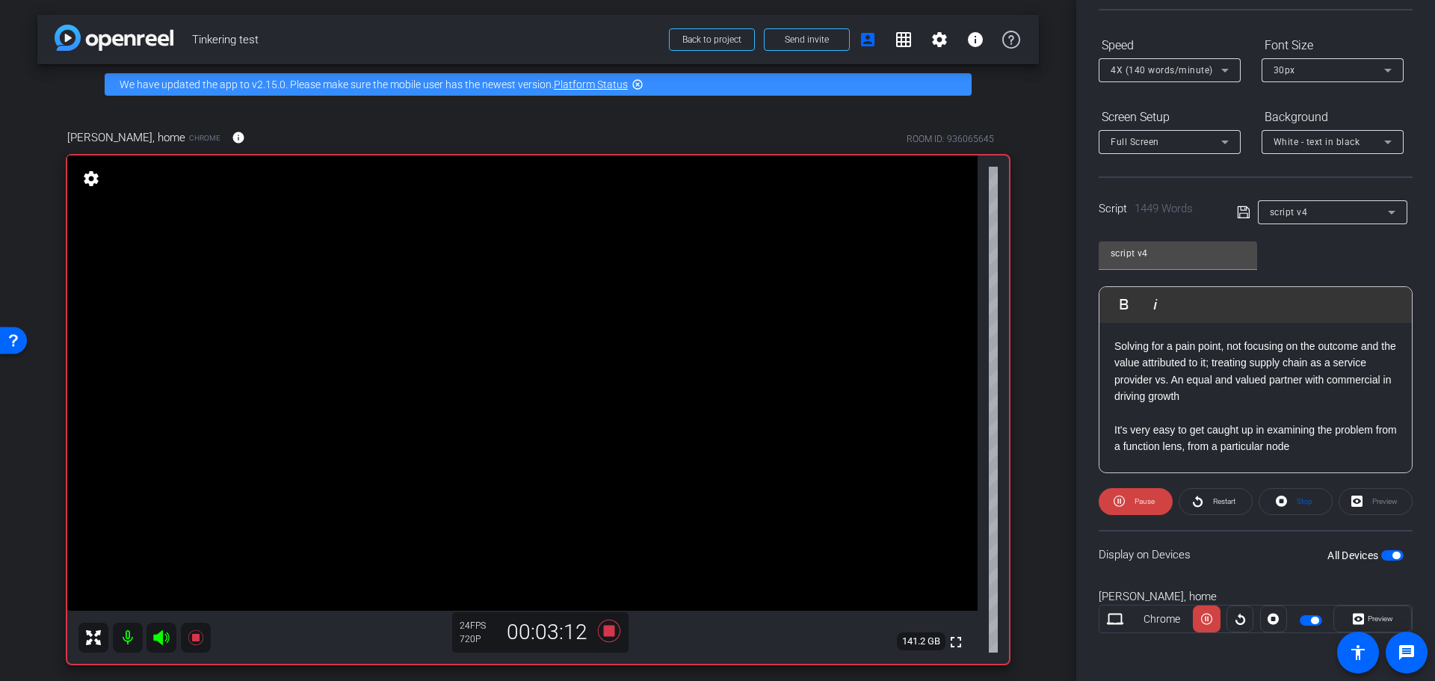
scroll to position [3578, 0]
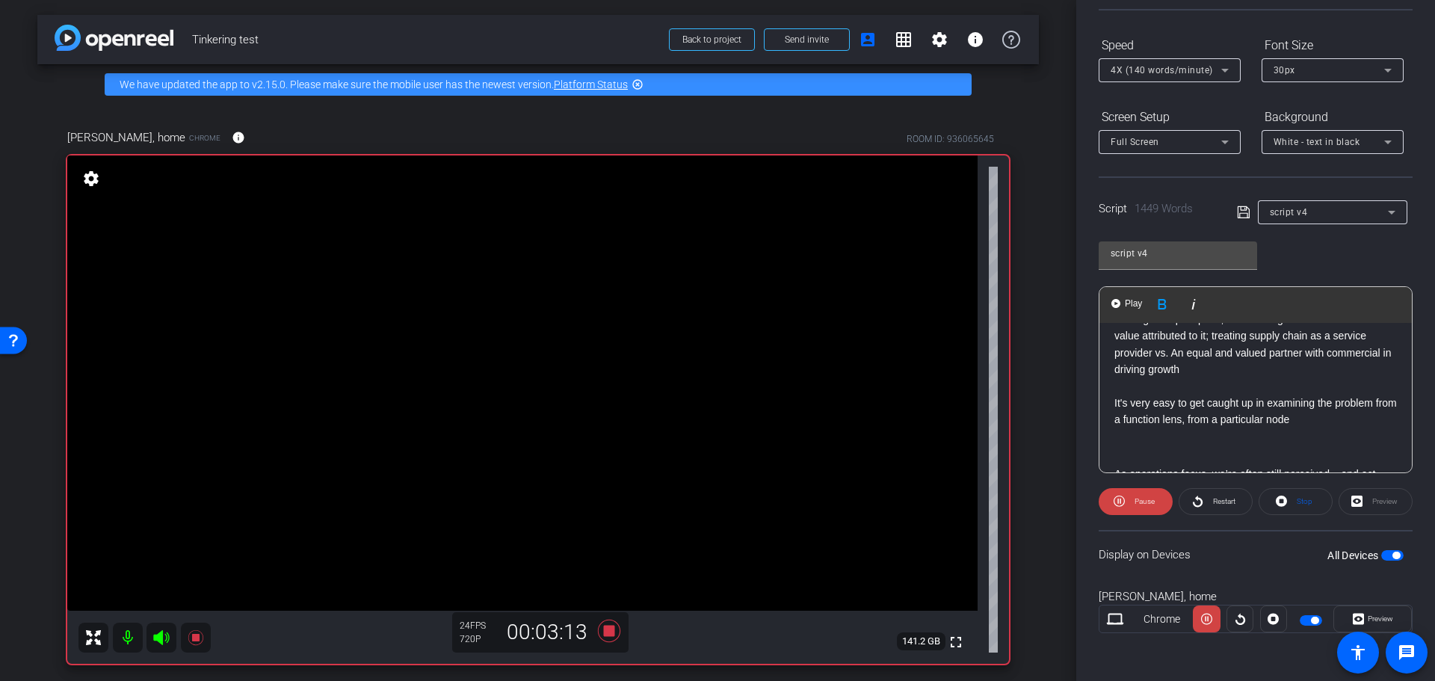
click at [1117, 291] on strong "<[PERSON_NAME]>" at bounding box center [1164, 285] width 100 height 12
click at [1125, 308] on span "Play" at bounding box center [1133, 303] width 23 height 13
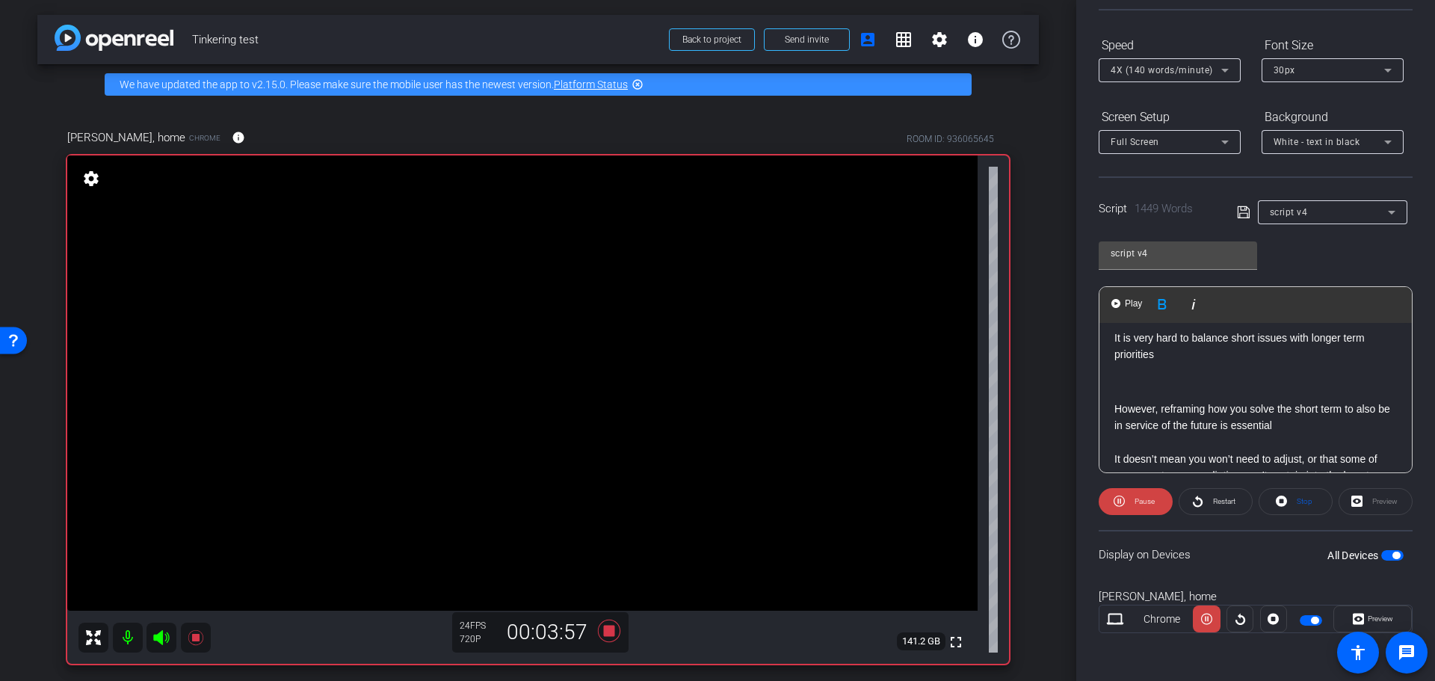
scroll to position [3877, 0]
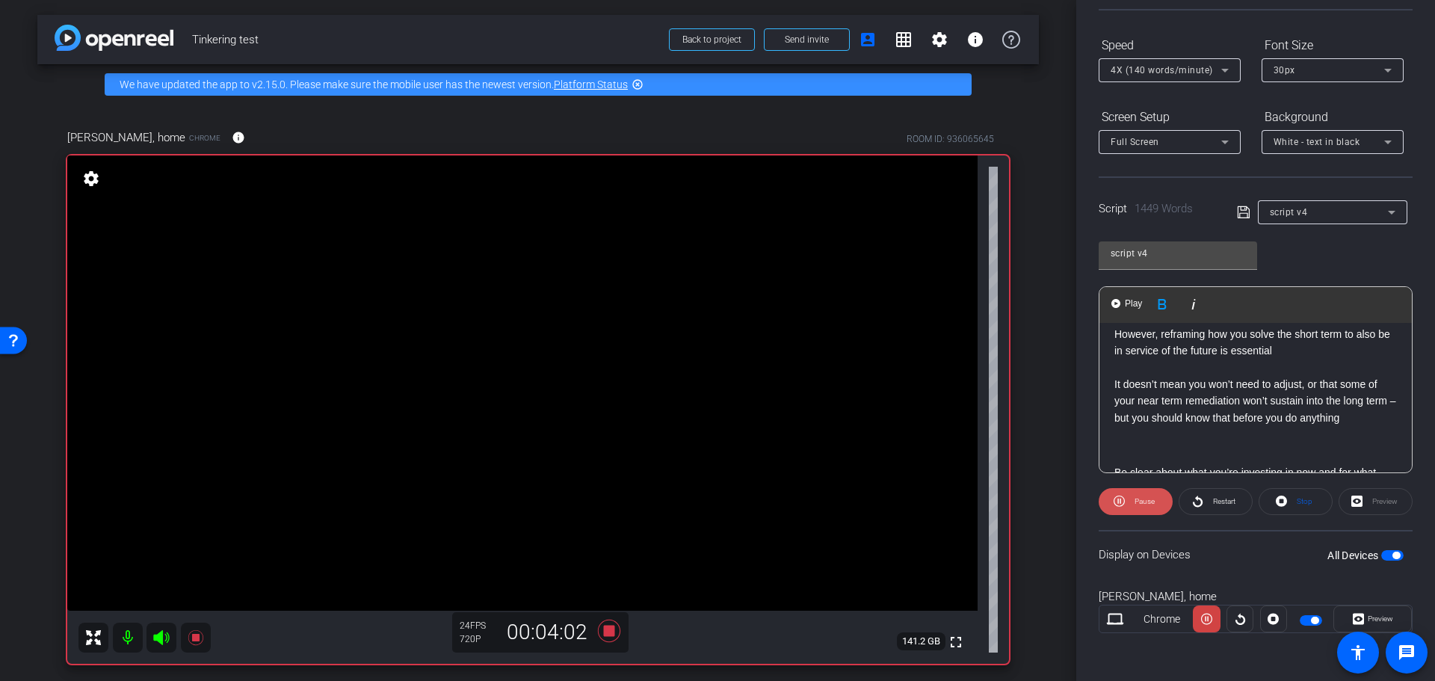
click at [1131, 504] on span "Pause" at bounding box center [1143, 501] width 24 height 21
click at [1306, 359] on p "However, reframing how you solve the short term to also be in service of the fu…" at bounding box center [1255, 343] width 282 height 34
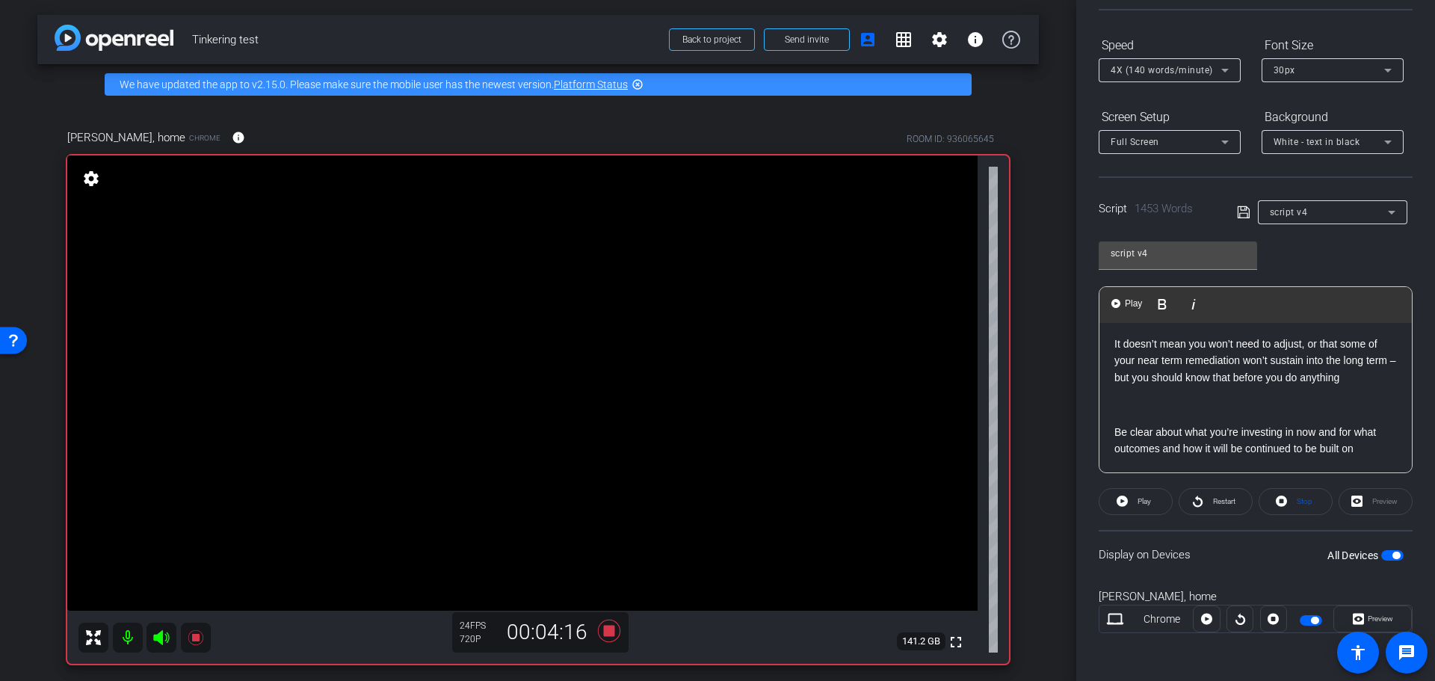
scroll to position [3952, 0]
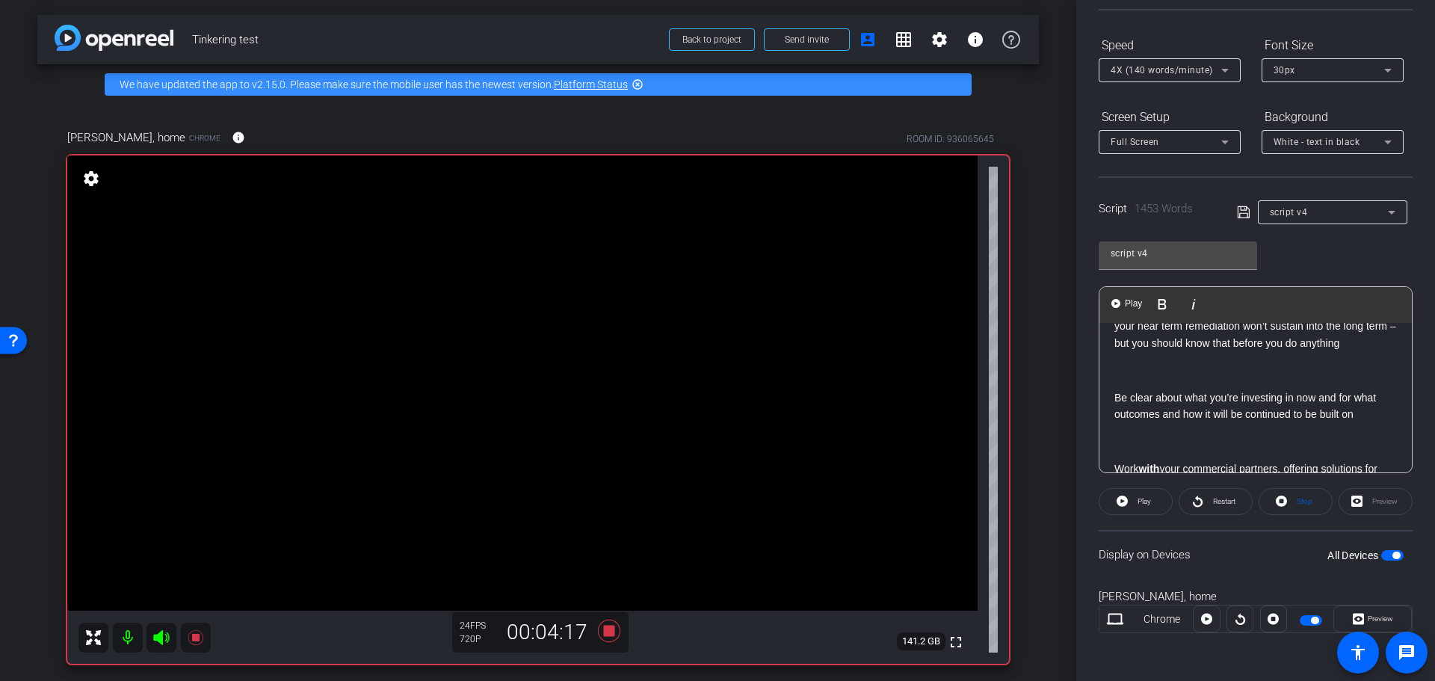
click at [1176, 285] on p "However, reframing how you solve the short term to also be in service of the fu…" at bounding box center [1255, 268] width 282 height 34
click at [1238, 209] on icon at bounding box center [1243, 212] width 12 height 12
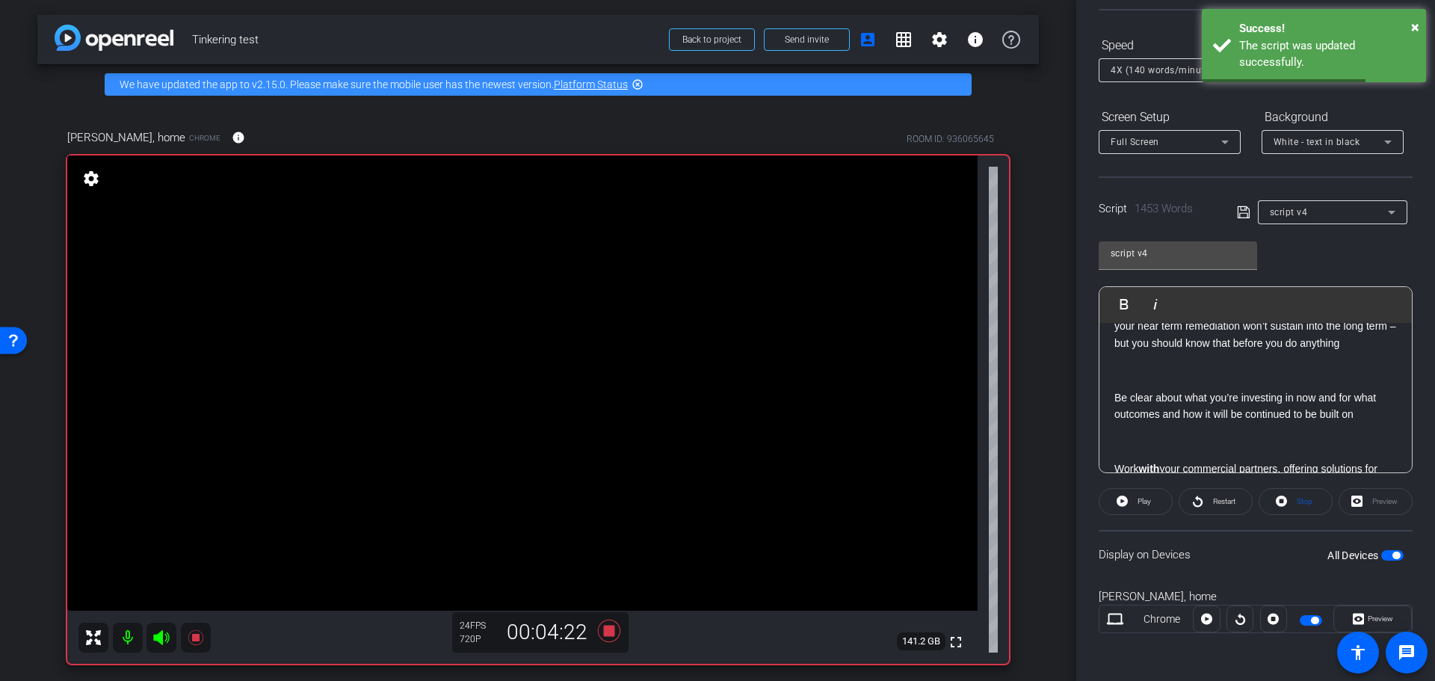
click at [1242, 285] on p "However, reframing how you solve the short term to also be in service of the fu…" at bounding box center [1255, 268] width 282 height 34
click at [1304, 620] on span "button" at bounding box center [1311, 620] width 22 height 10
click at [1306, 615] on span "button" at bounding box center [1311, 620] width 22 height 10
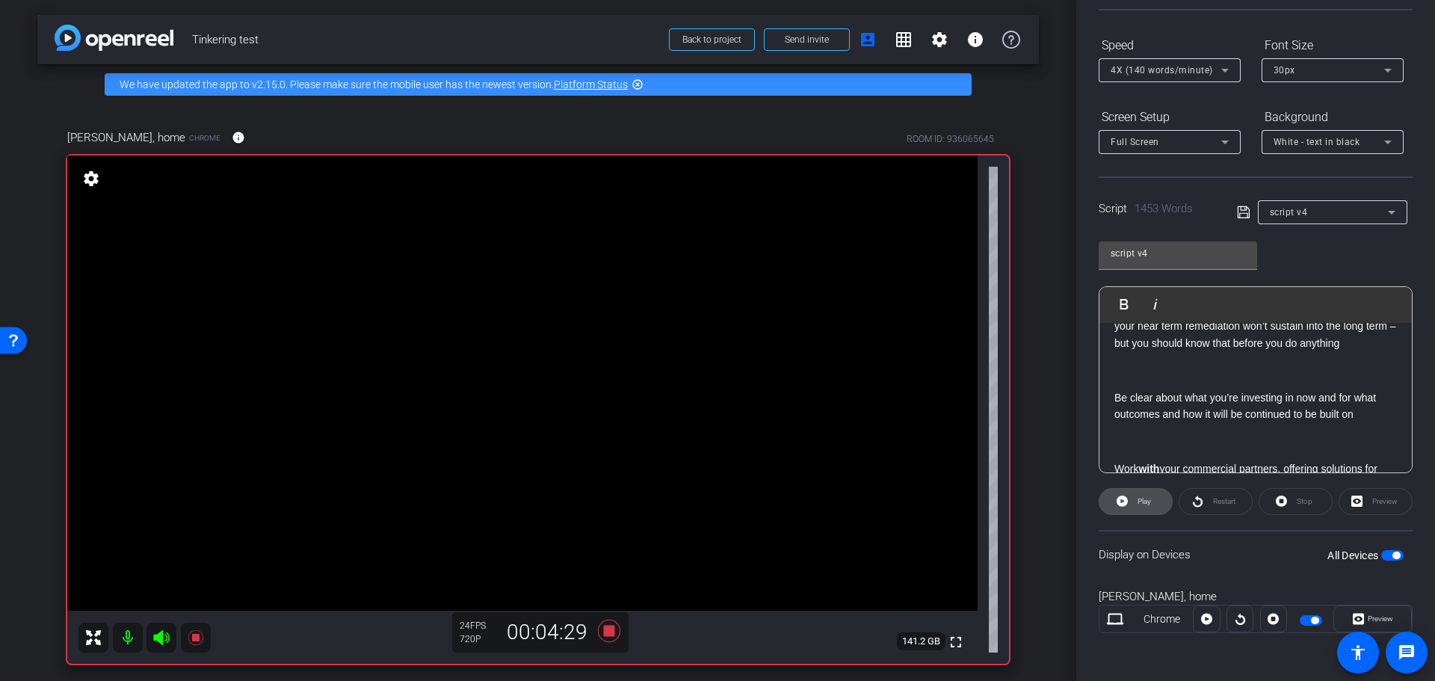
click at [1130, 500] on span at bounding box center [1135, 502] width 72 height 36
click at [1196, 285] on p "However, reframing how you solve the short term to also be in service of the fu…" at bounding box center [1255, 268] width 282 height 34
click at [1114, 285] on p "However, reframing how you solve the short term to also be in service of the fu…" at bounding box center [1255, 268] width 282 height 34
click at [1122, 307] on span "Play" at bounding box center [1133, 303] width 23 height 13
click at [1138, 502] on span "Pause" at bounding box center [1144, 501] width 20 height 8
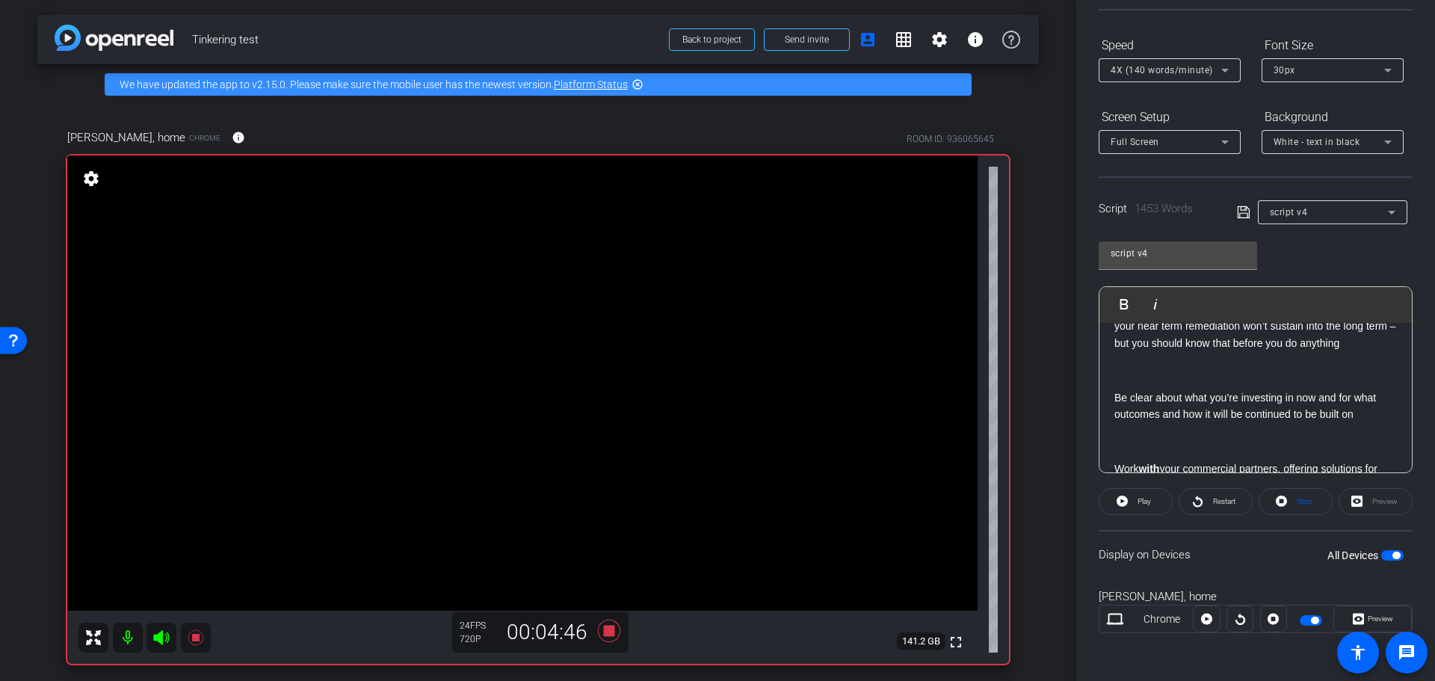
click at [1137, 501] on span "Play" at bounding box center [1143, 501] width 13 height 8
click at [1377, 351] on p "It doesn’t mean you won’t need to adjust, or that some of your near term remedi…" at bounding box center [1255, 326] width 282 height 50
click at [1143, 504] on span "Pause" at bounding box center [1144, 501] width 20 height 8
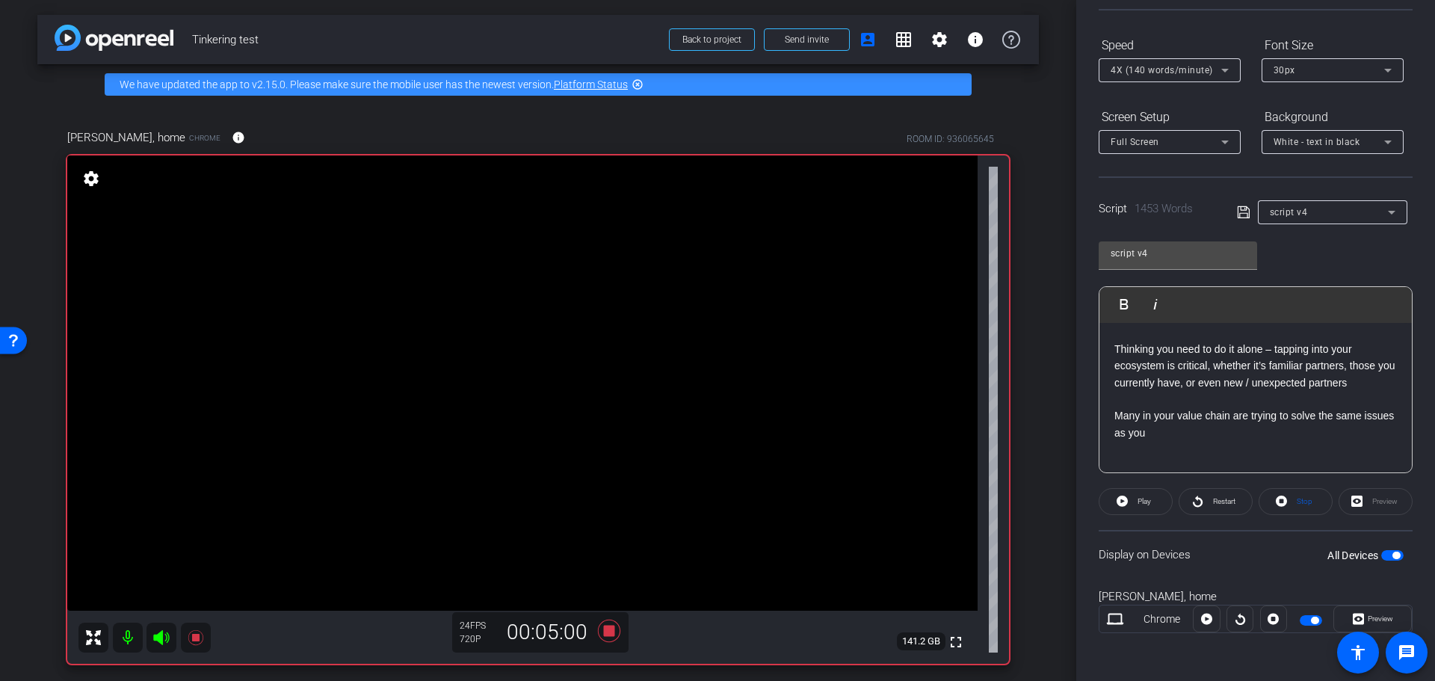
scroll to position [4325, 0]
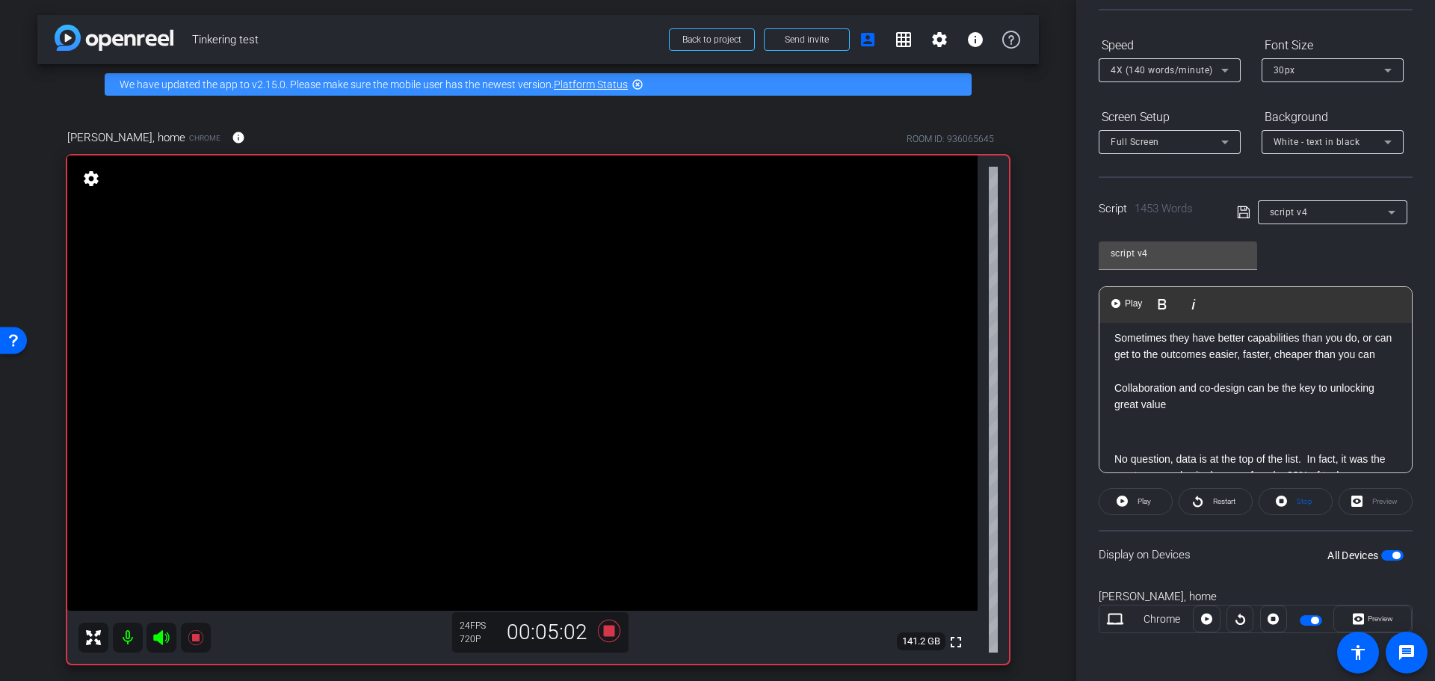
click at [1138, 500] on span "Play" at bounding box center [1143, 501] width 13 height 8
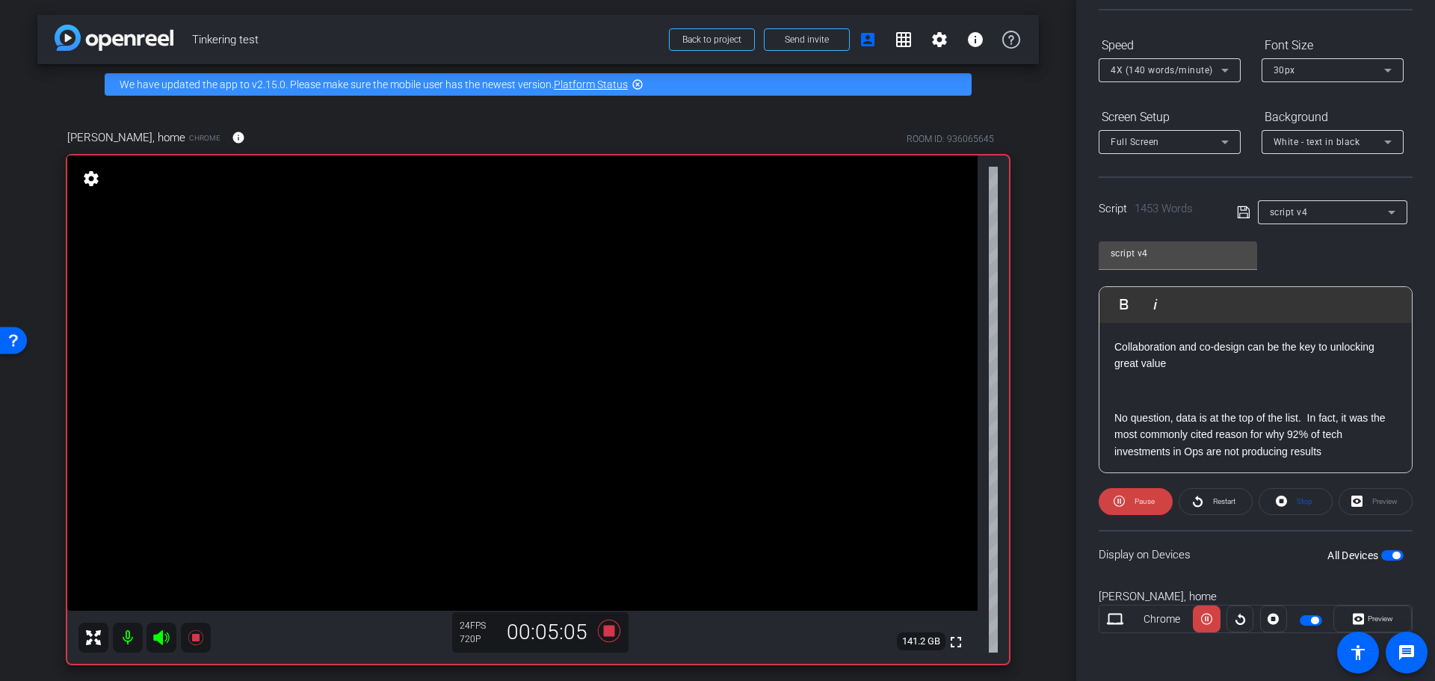
scroll to position [4400, 0]
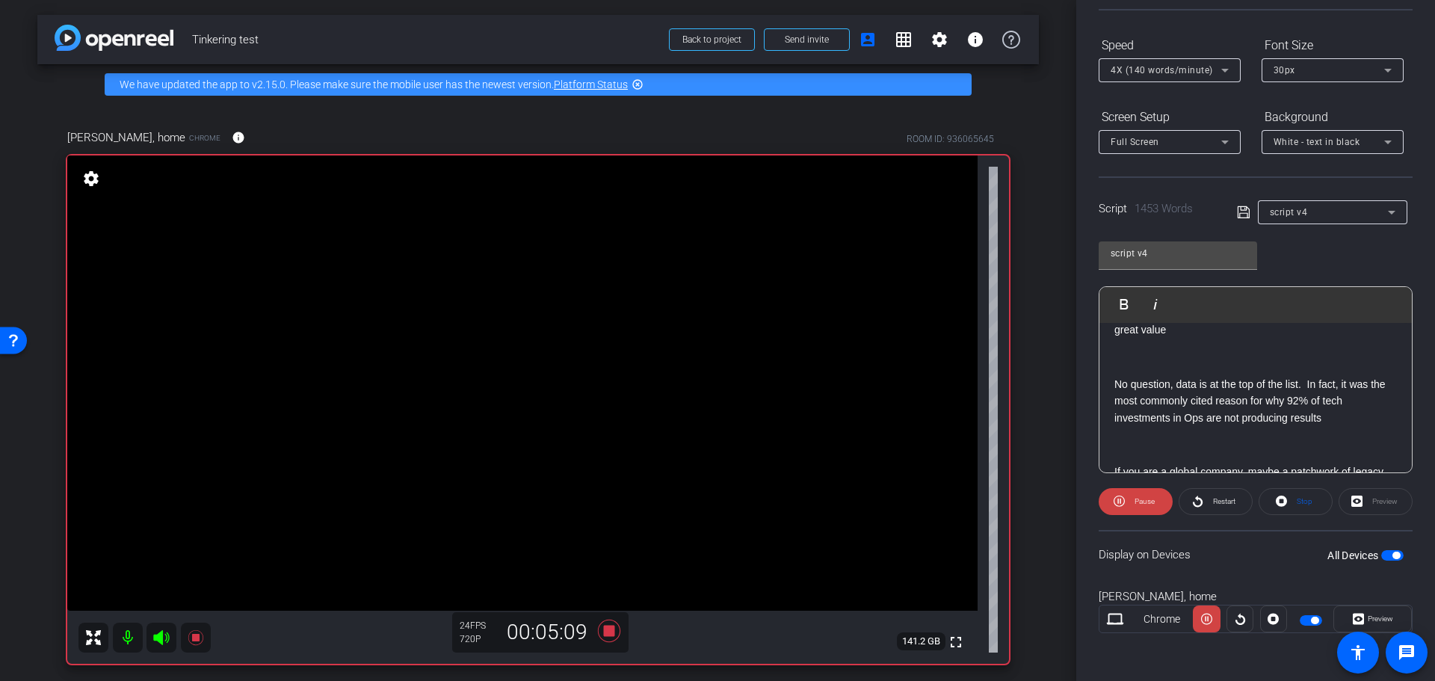
click at [1126, 306] on span "Play" at bounding box center [1133, 303] width 23 height 13
click at [610, 631] on icon at bounding box center [609, 630] width 22 height 22
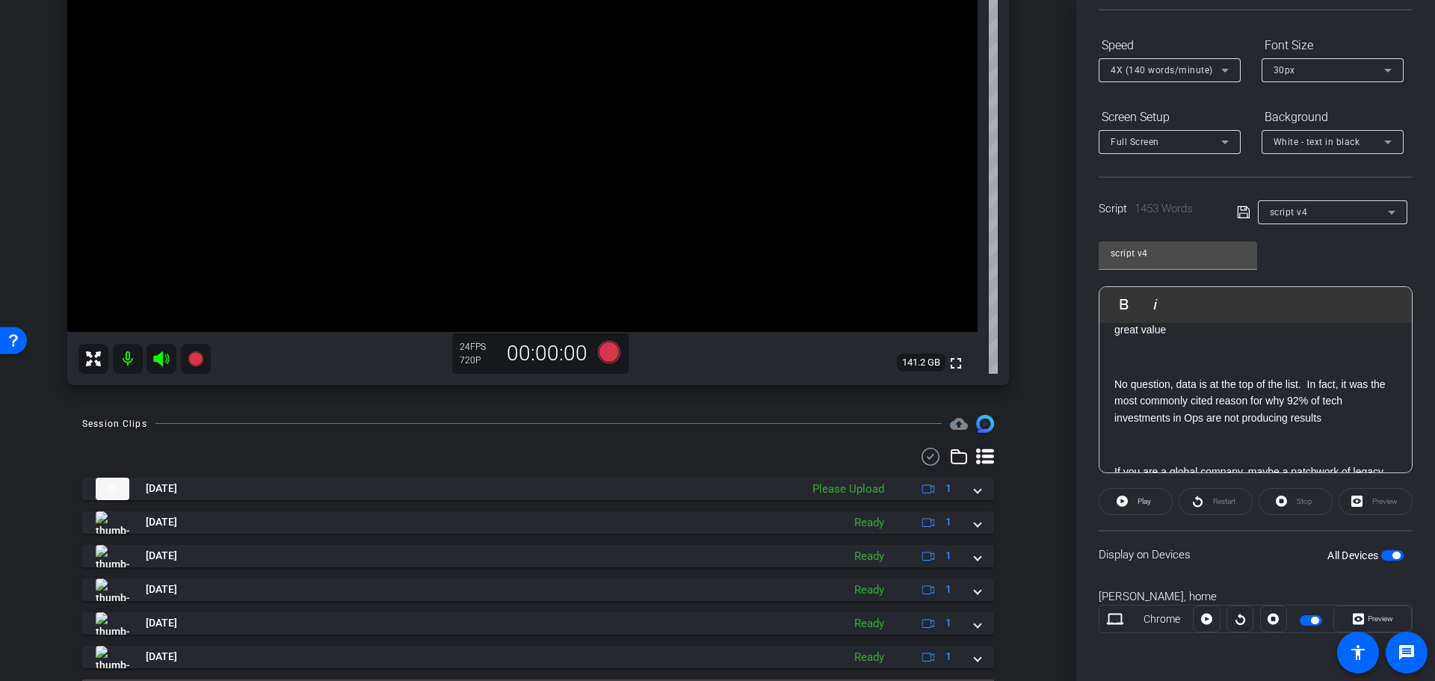
scroll to position [319, 0]
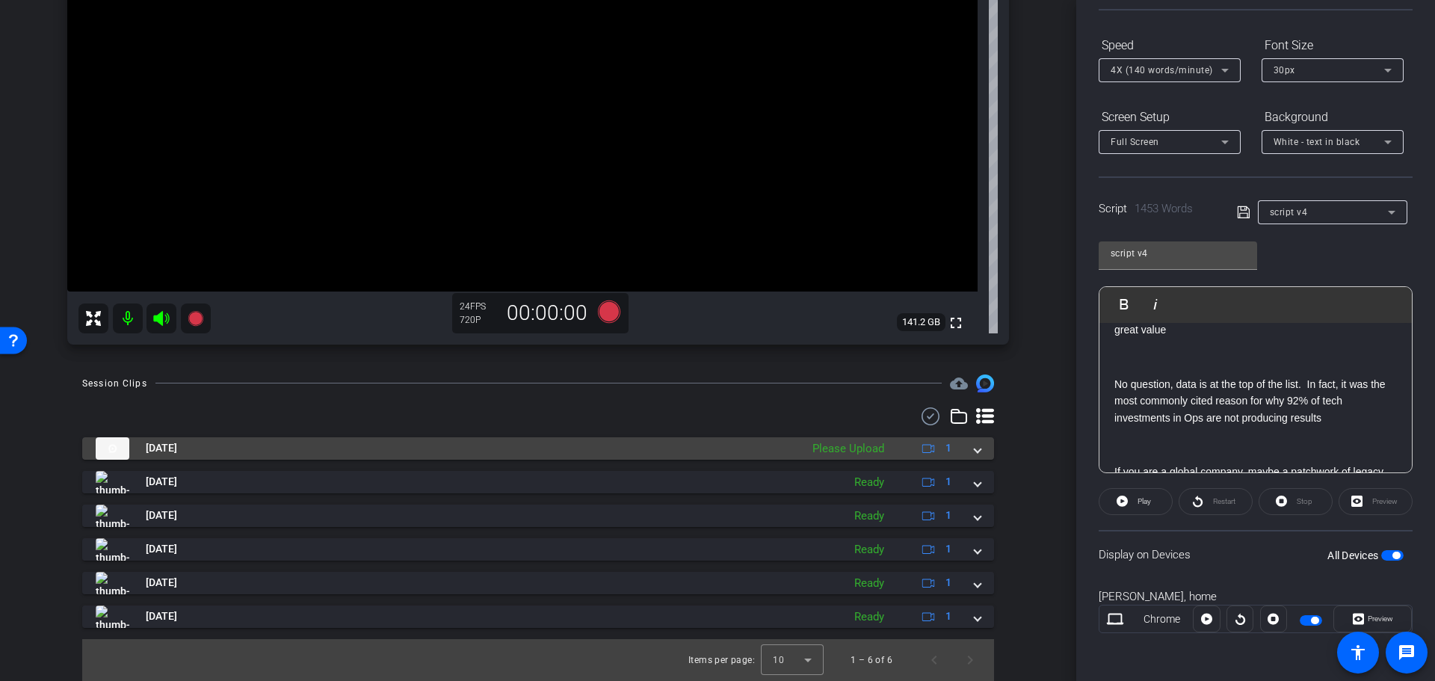
click at [854, 450] on div "Please Upload" at bounding box center [848, 448] width 87 height 17
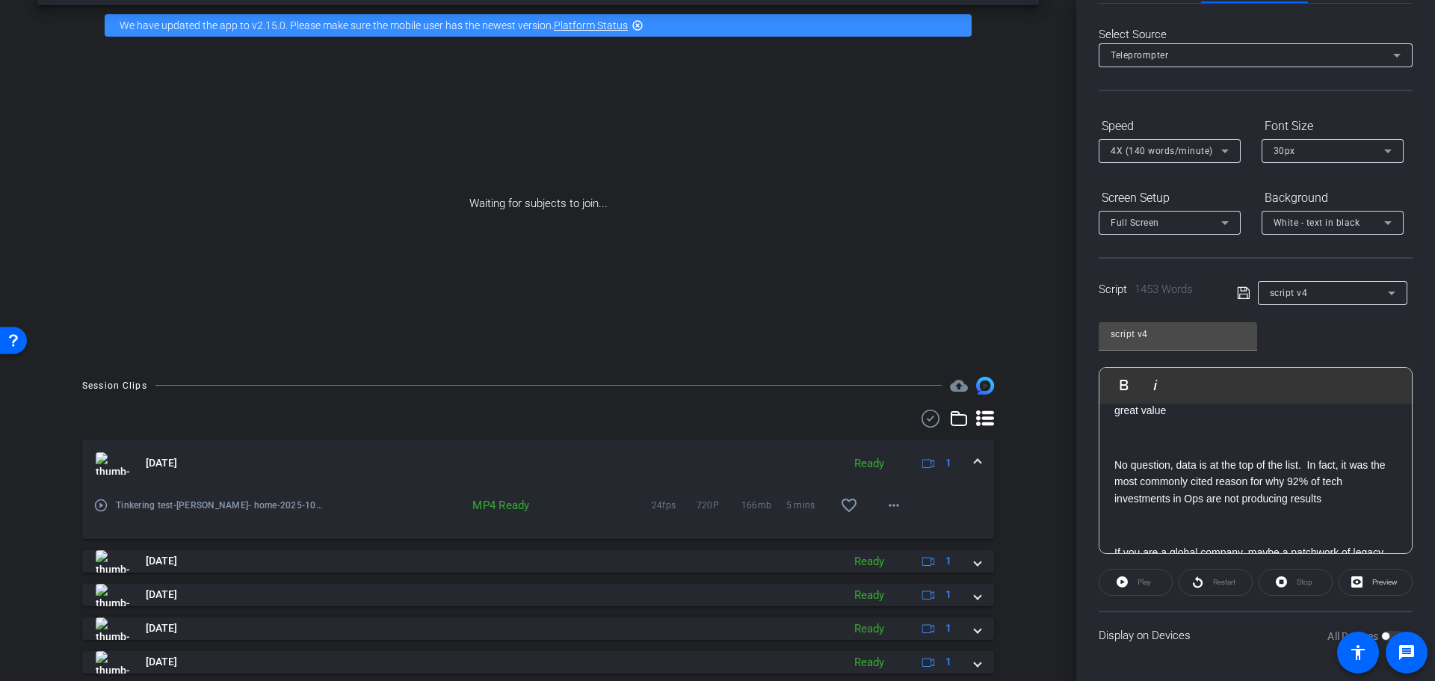
scroll to position [0, 0]
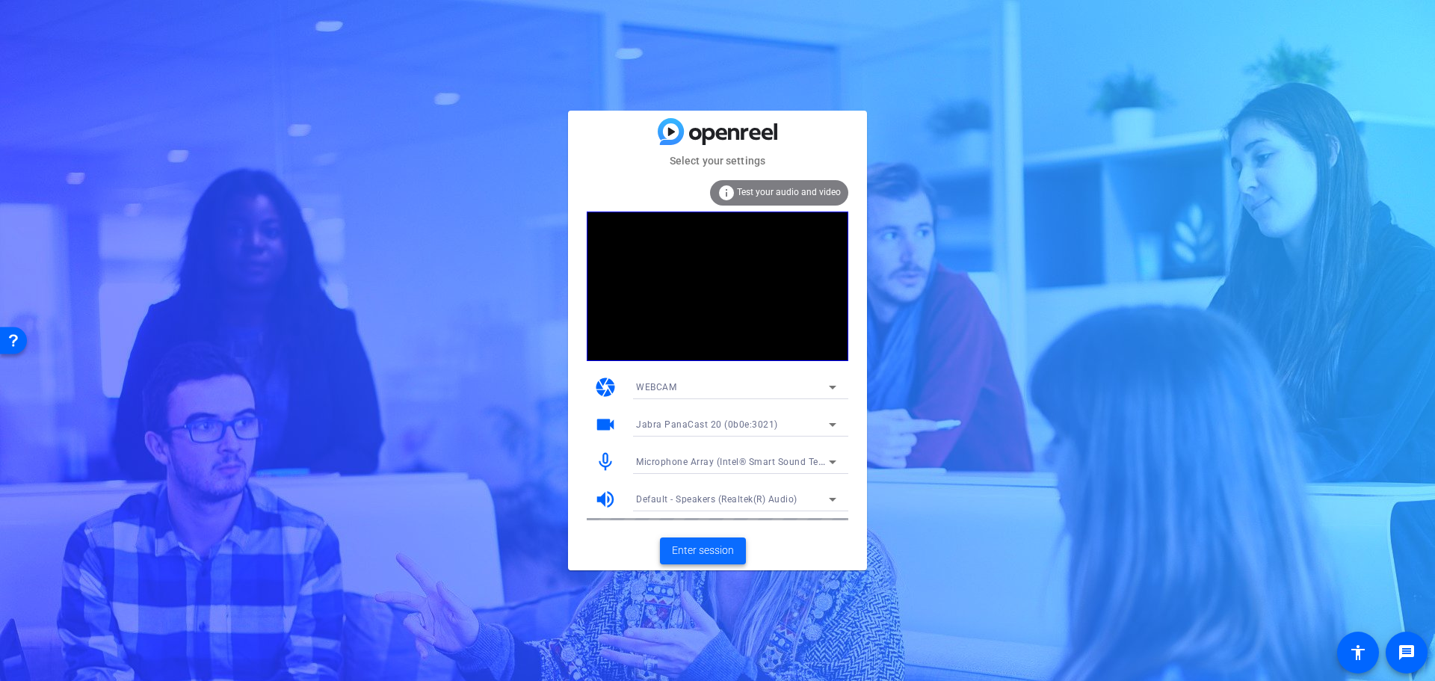
click at [699, 552] on span "Enter session" at bounding box center [703, 551] width 62 height 16
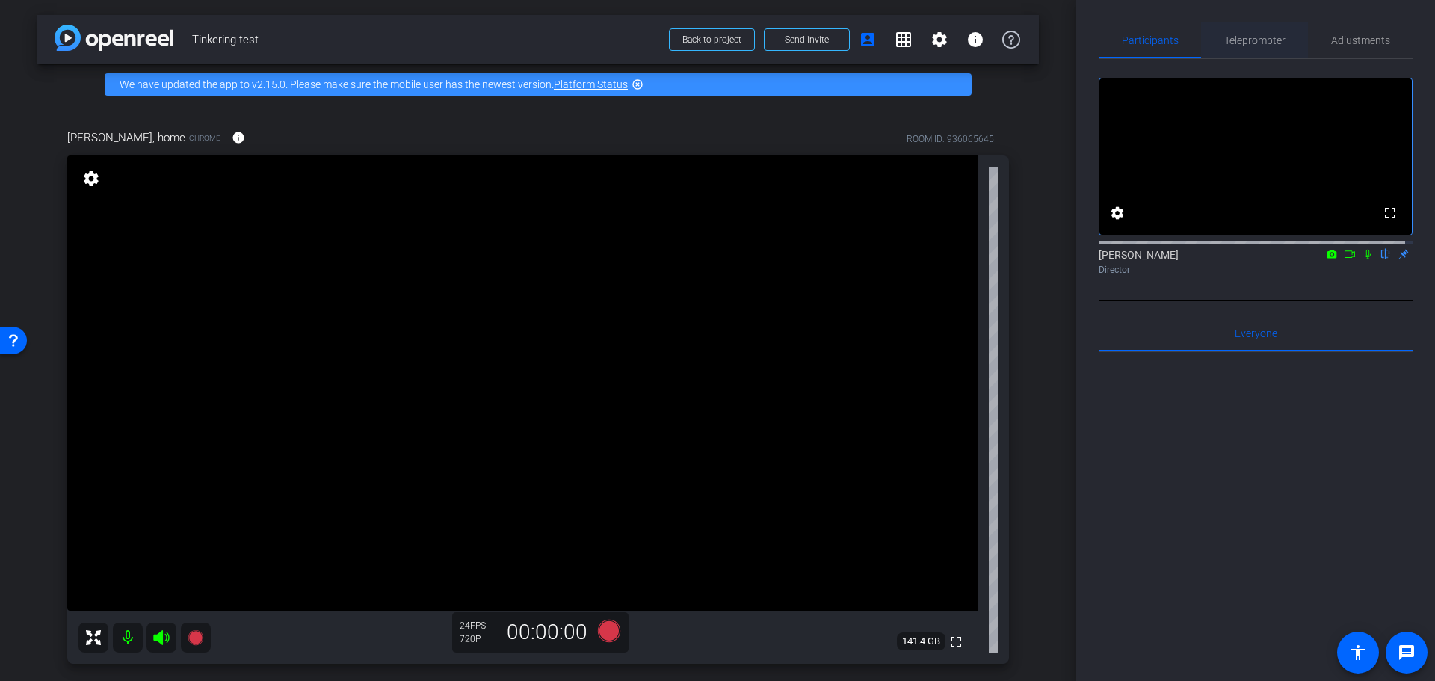
click at [1259, 46] on span "Teleprompter" at bounding box center [1254, 40] width 61 height 36
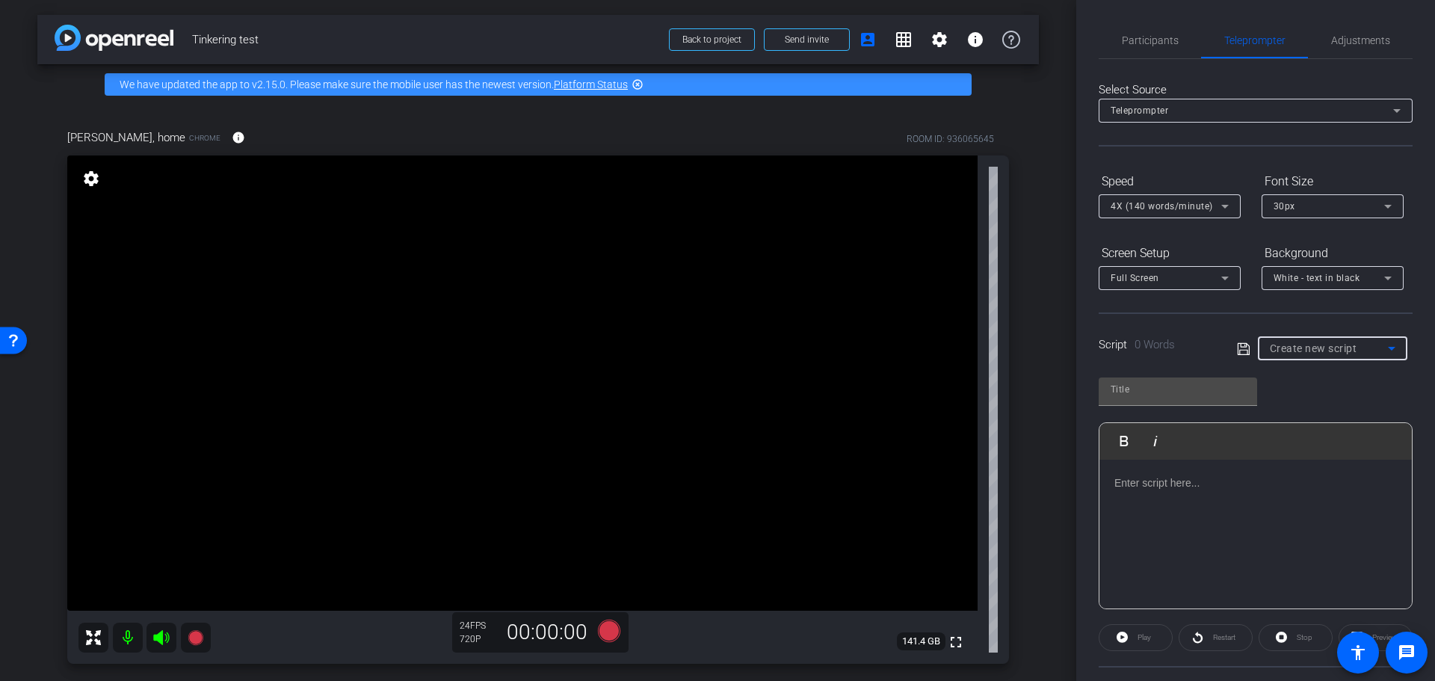
click at [1350, 343] on span "Create new script" at bounding box center [1313, 348] width 87 height 12
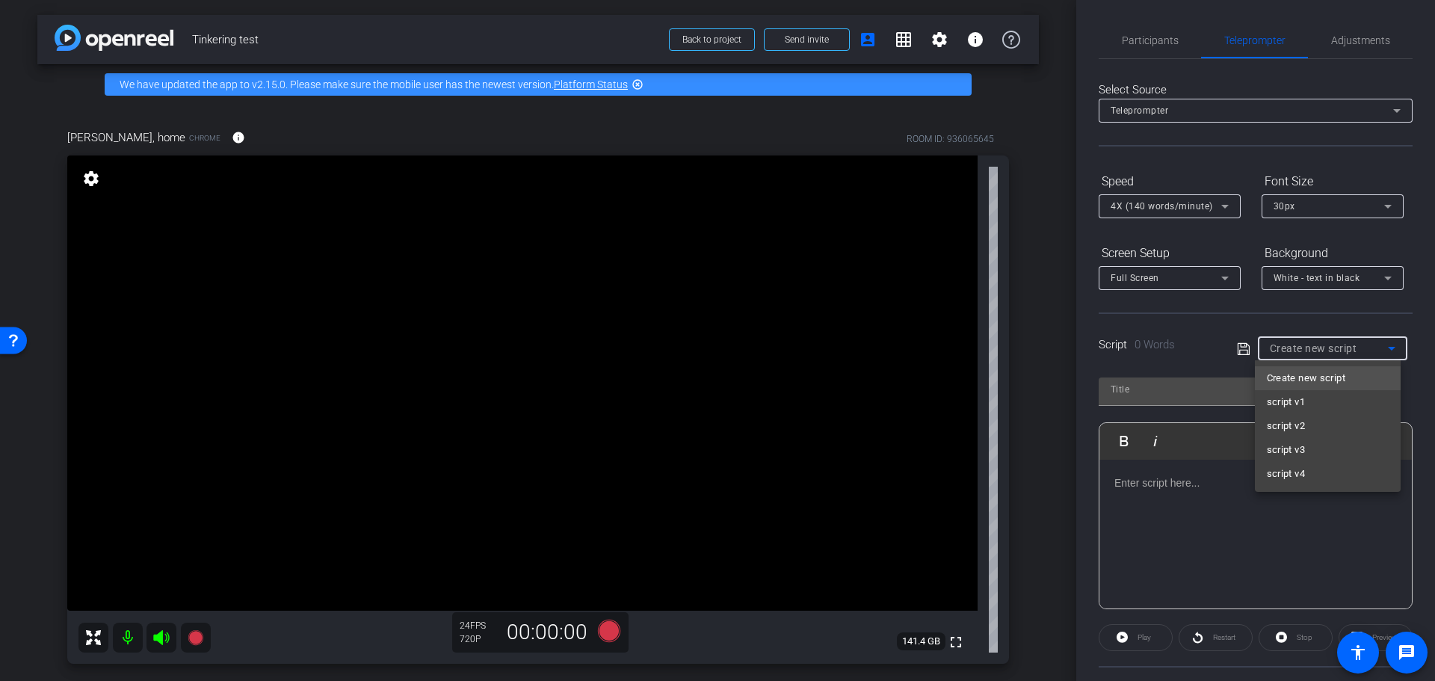
click at [1335, 378] on span "Create new script" at bounding box center [1306, 378] width 78 height 18
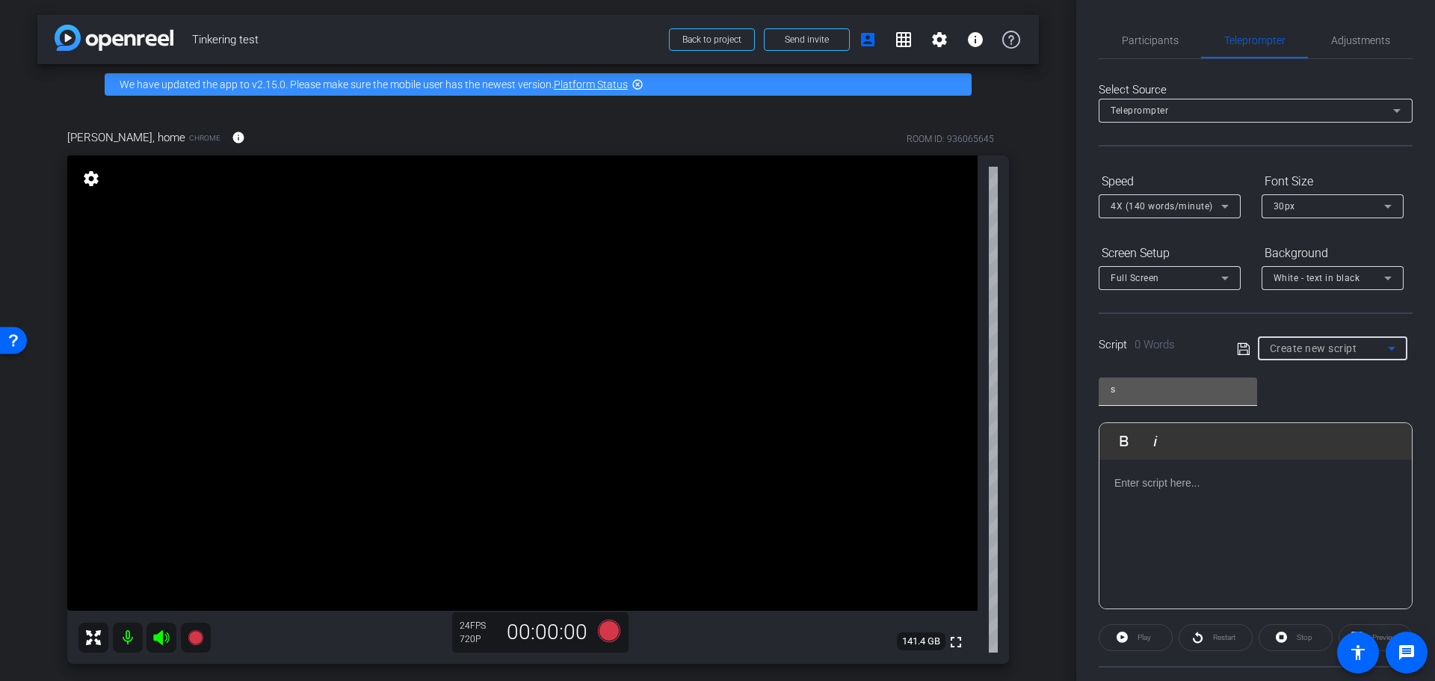
click at [1151, 386] on input "s" at bounding box center [1178, 389] width 135 height 18
type input "script v5"
click at [1221, 499] on div at bounding box center [1255, 534] width 312 height 149
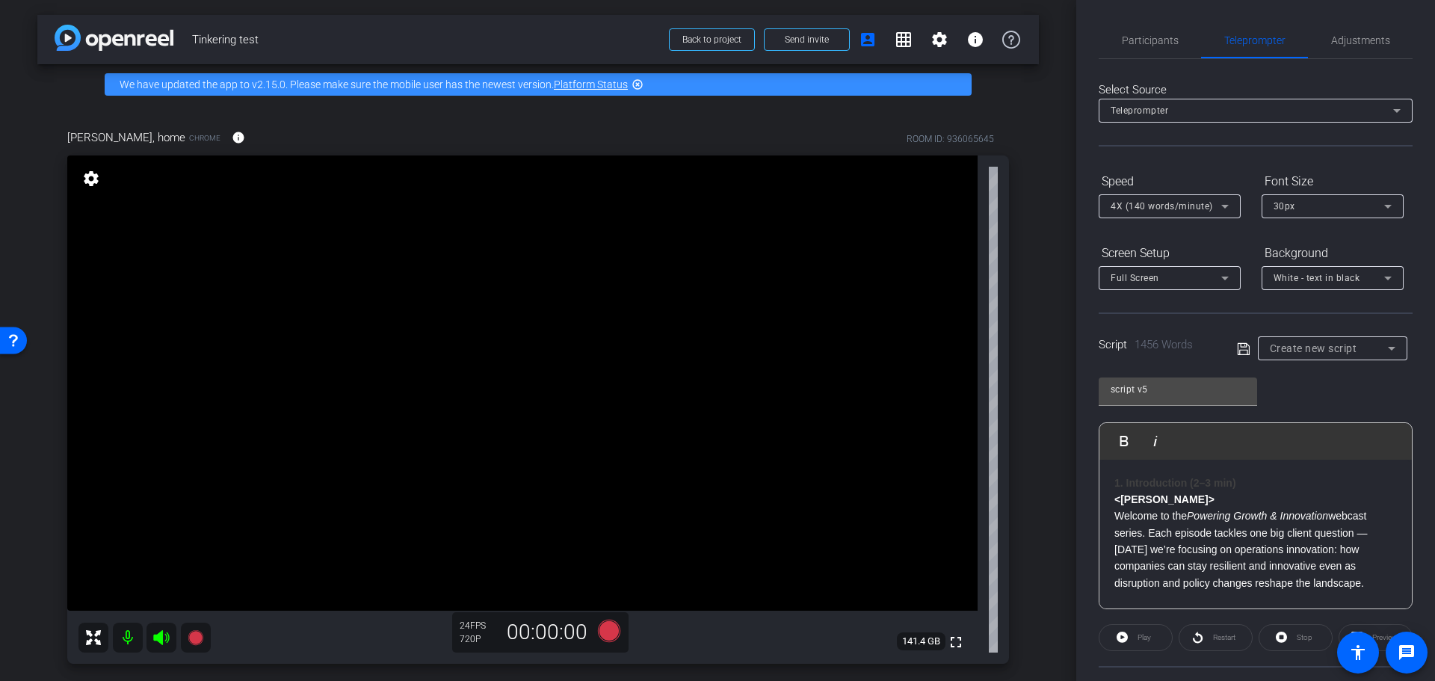
scroll to position [5363, 0]
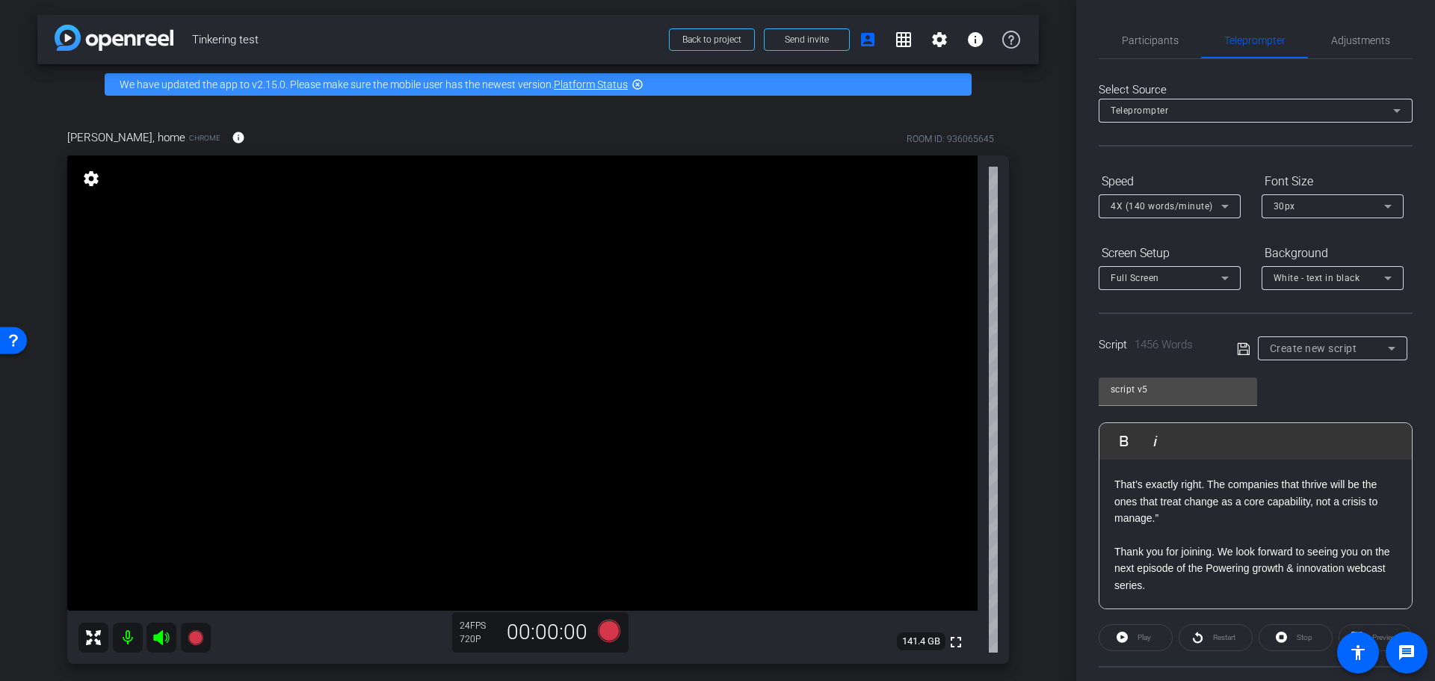
click at [1238, 342] on icon at bounding box center [1243, 349] width 13 height 18
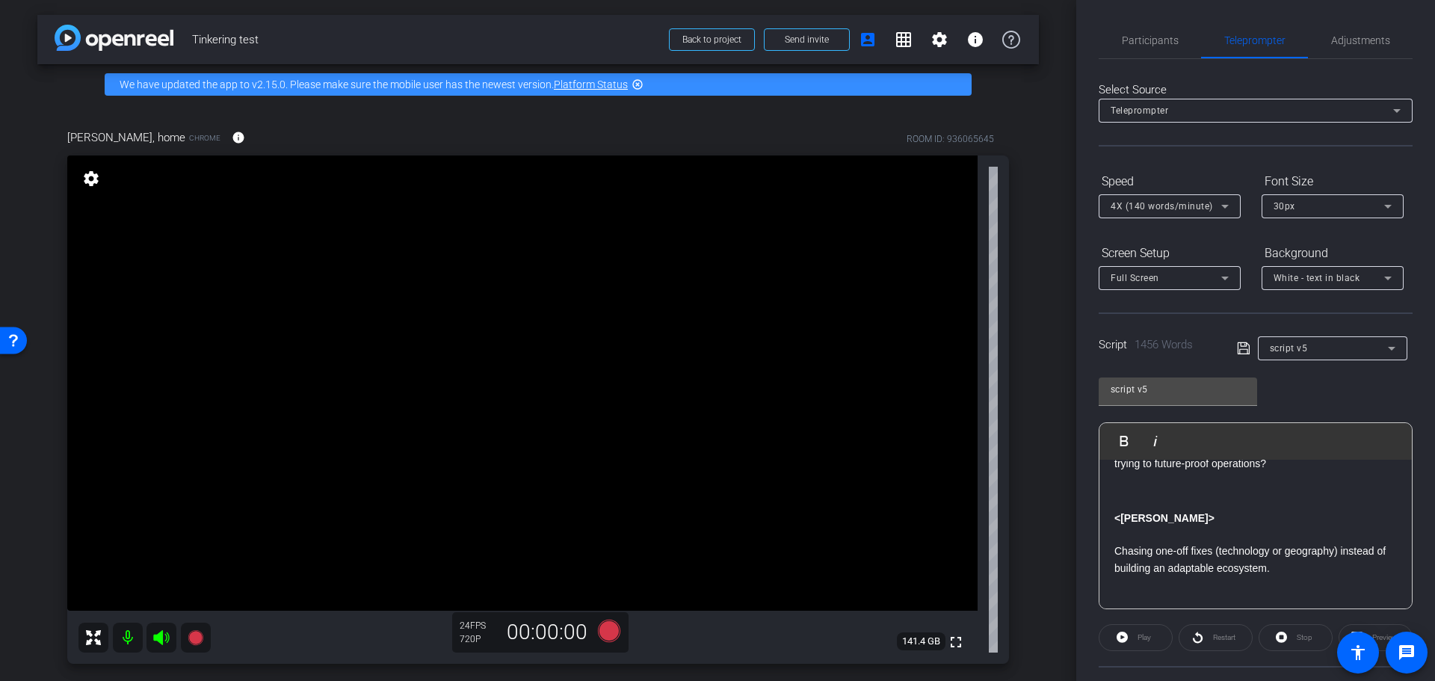
scroll to position [0, 0]
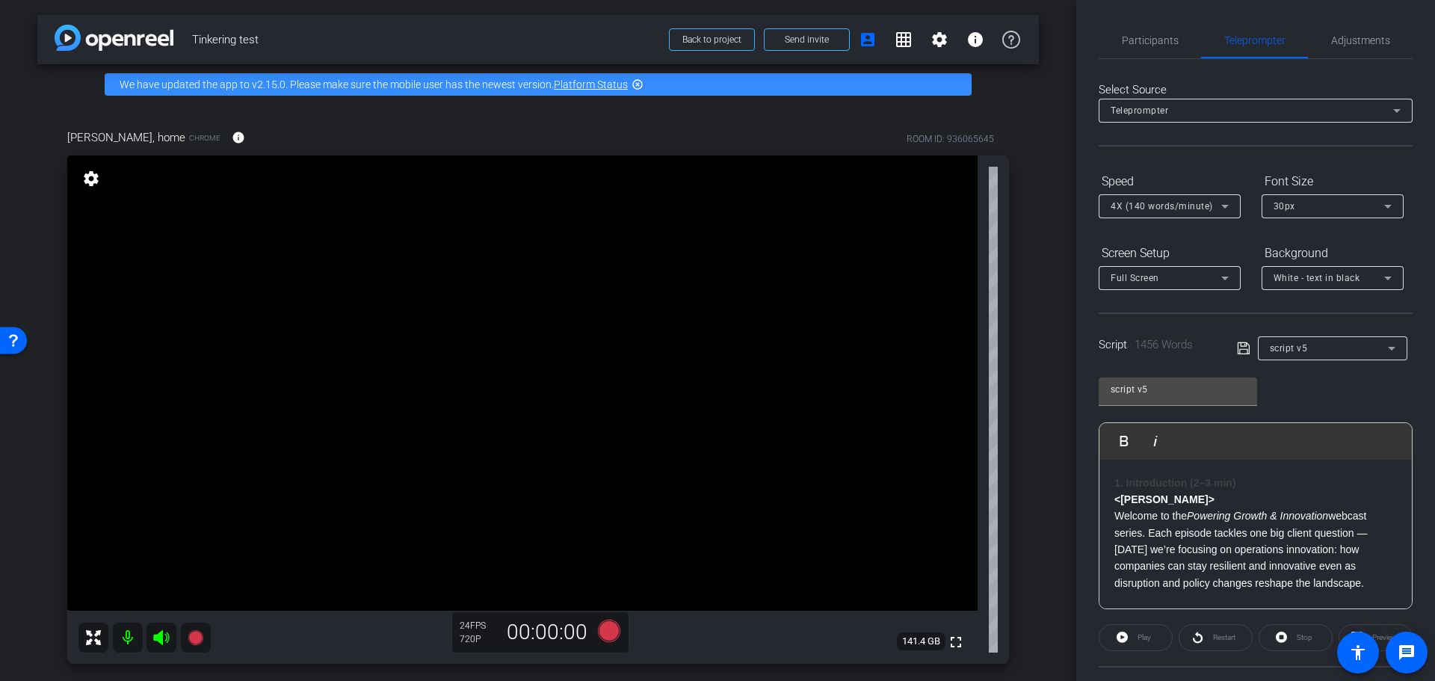
click at [604, 633] on icon at bounding box center [609, 630] width 22 height 22
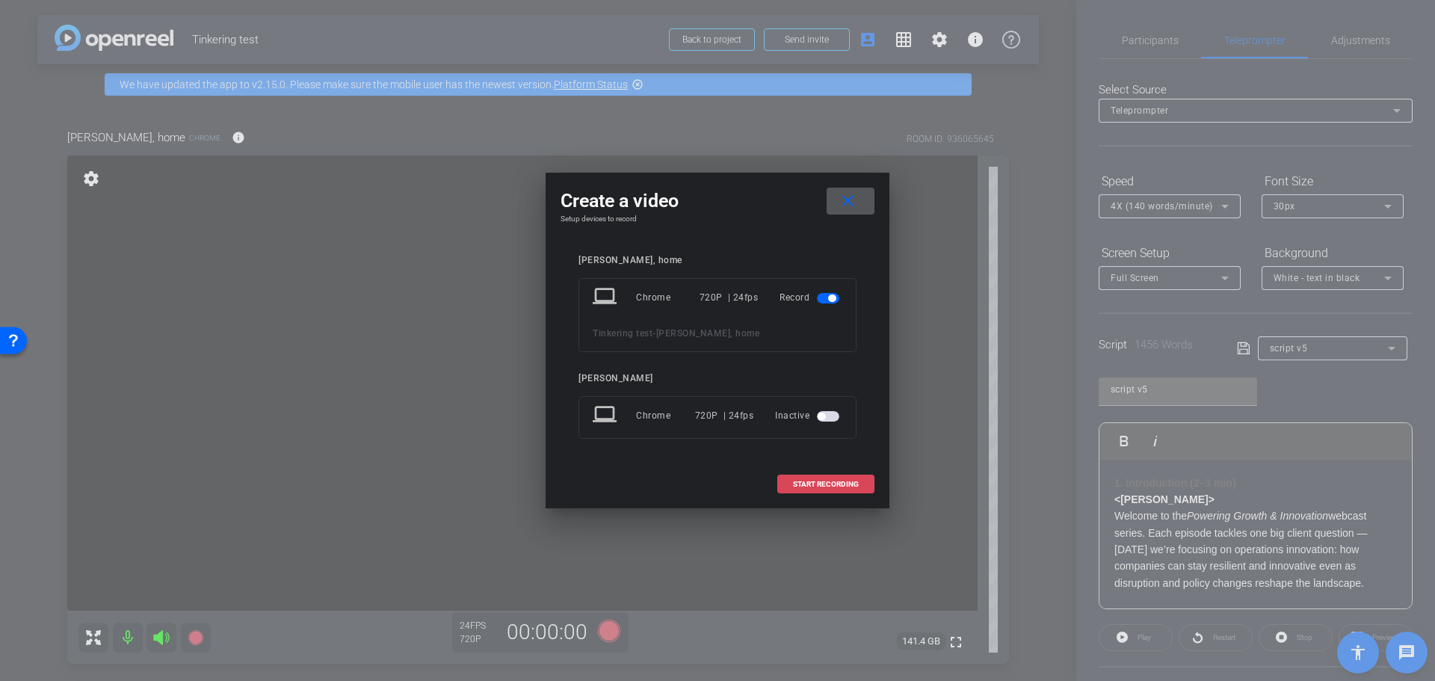
click at [833, 486] on span "START RECORDING" at bounding box center [826, 484] width 66 height 7
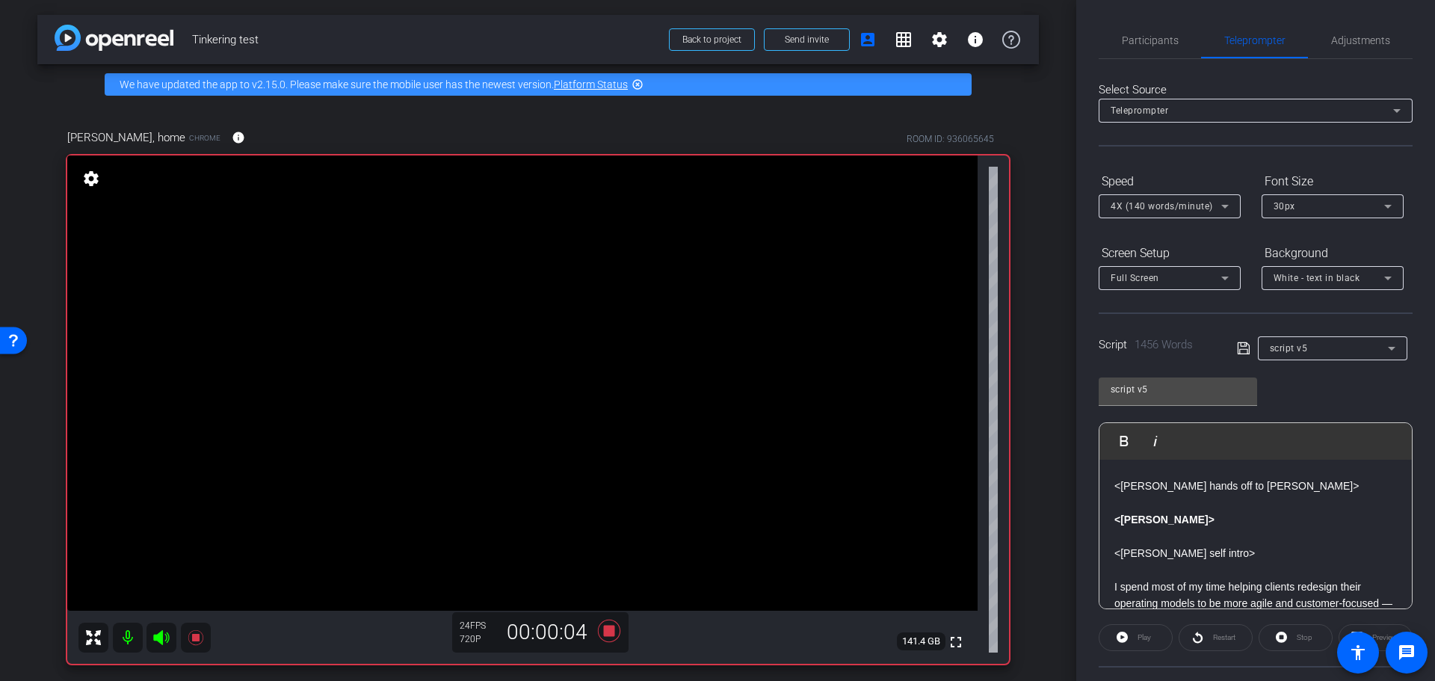
scroll to position [224, 0]
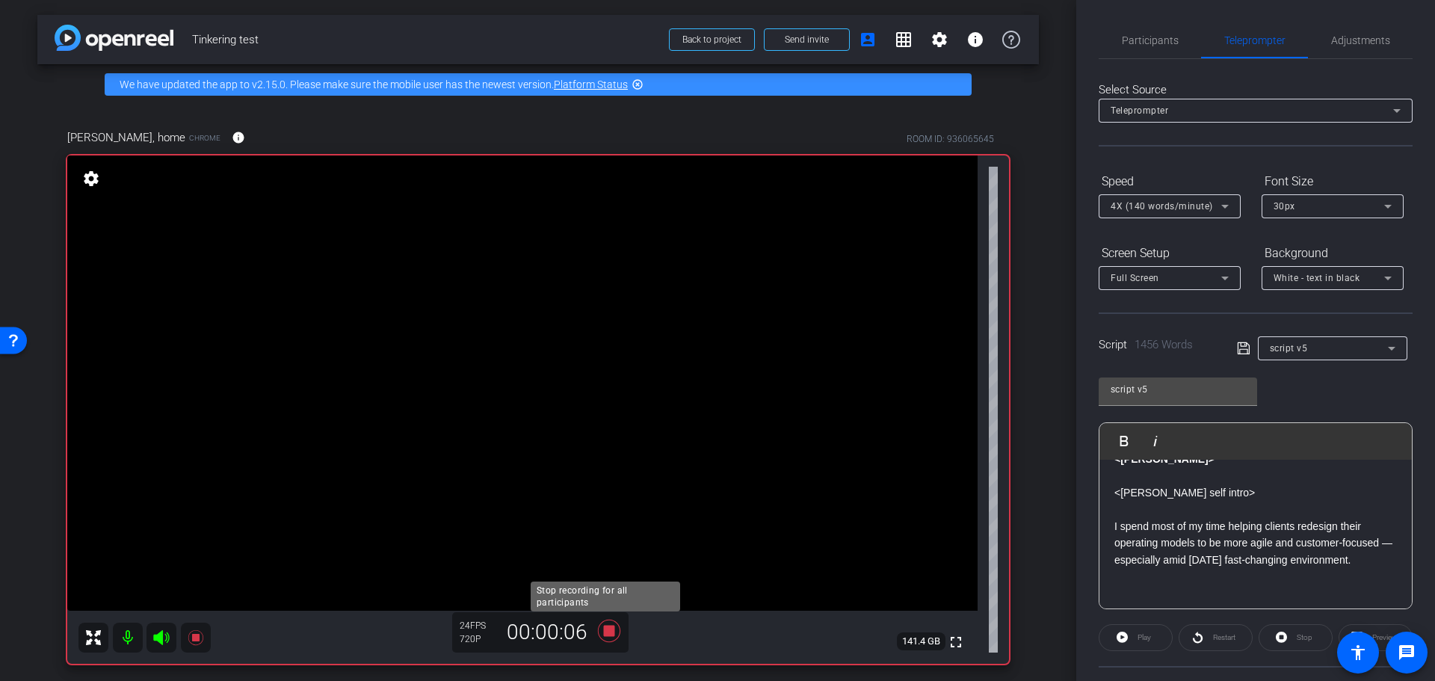
click at [611, 634] on icon at bounding box center [609, 630] width 22 height 22
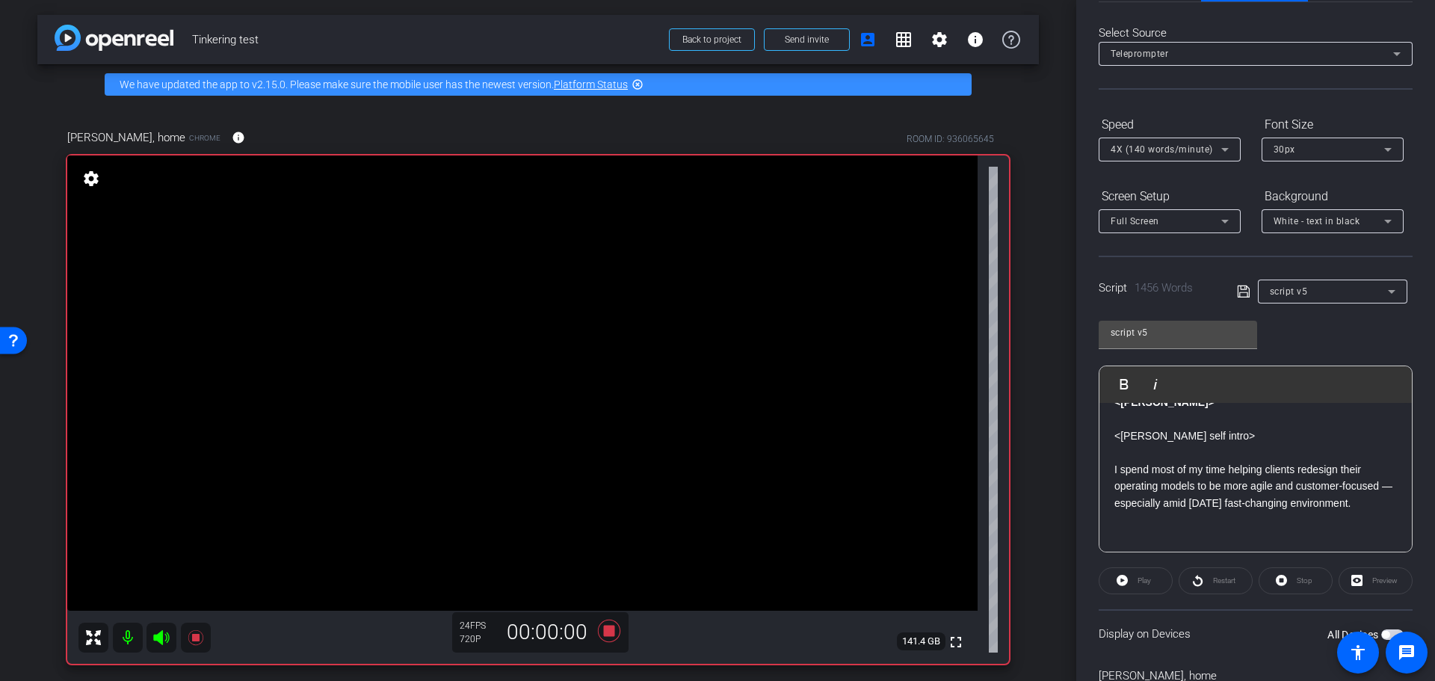
scroll to position [136, 0]
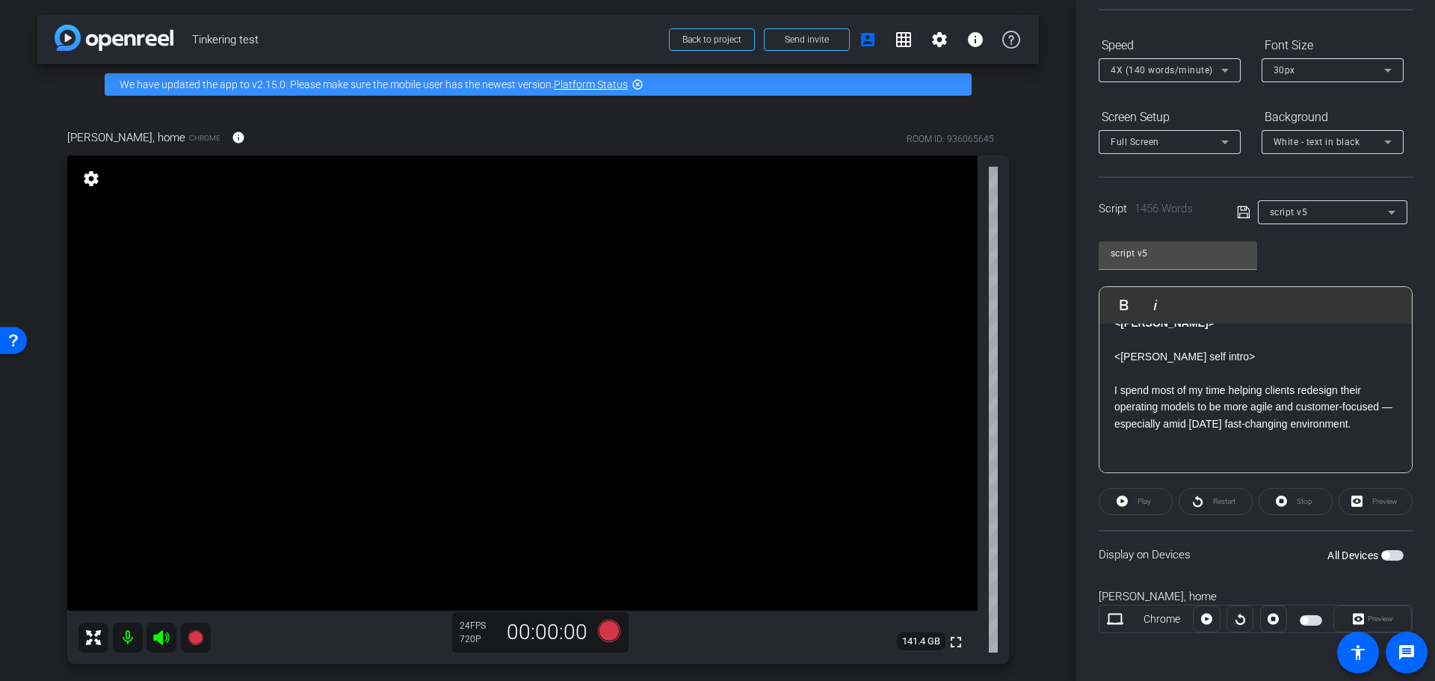
click at [1312, 621] on span "button" at bounding box center [1311, 620] width 22 height 10
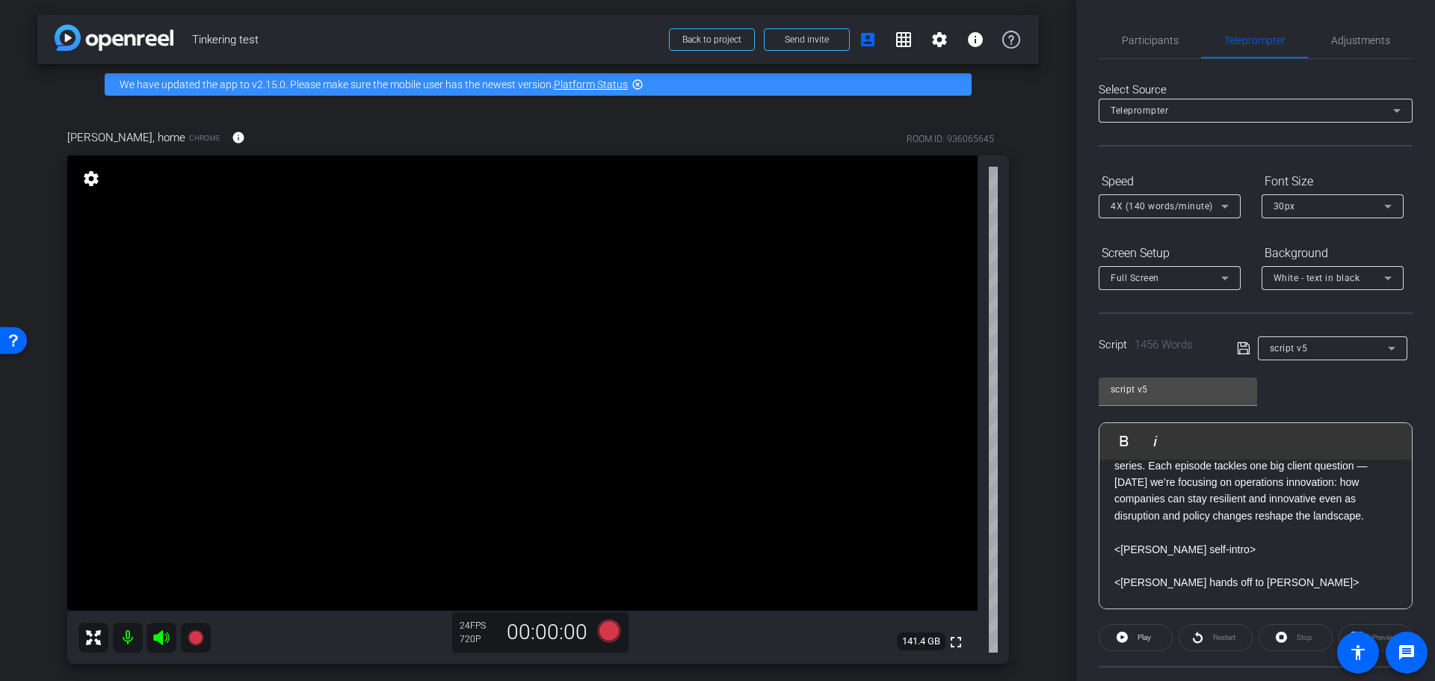
scroll to position [0, 0]
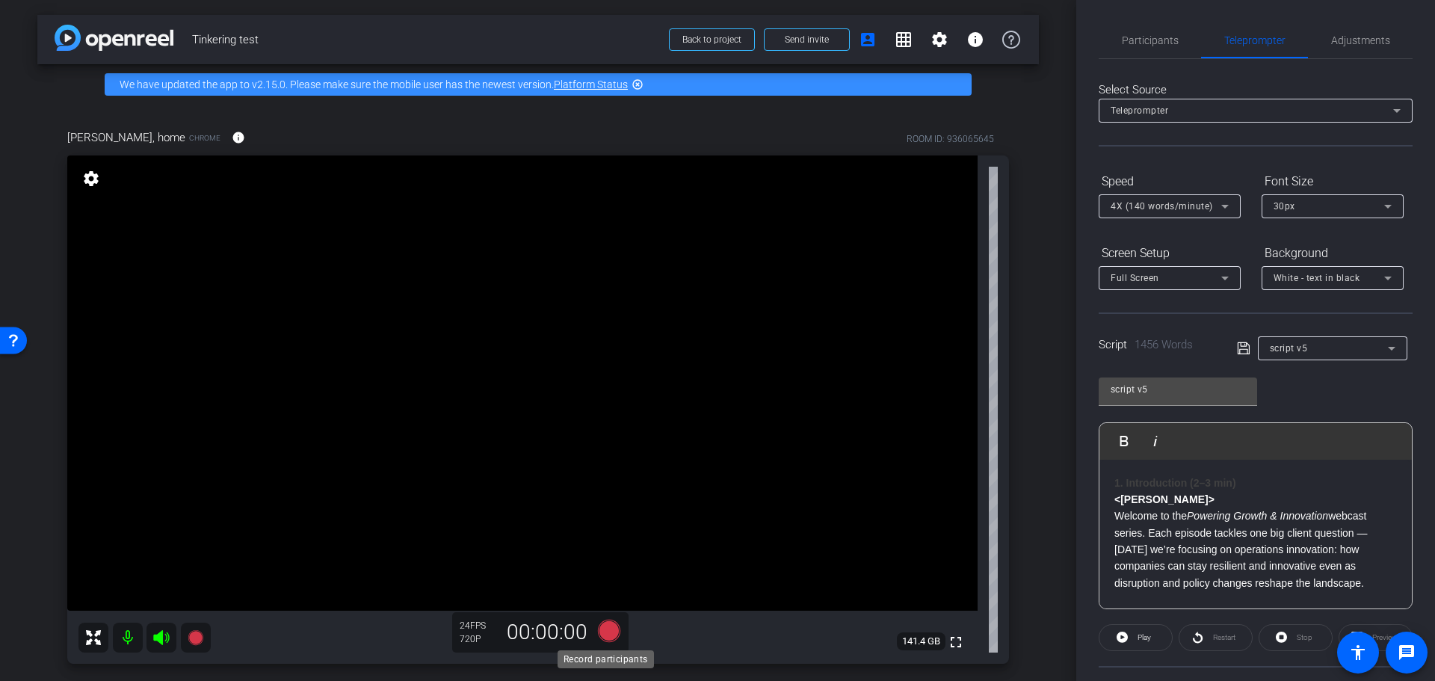
click at [599, 629] on icon at bounding box center [609, 630] width 22 height 22
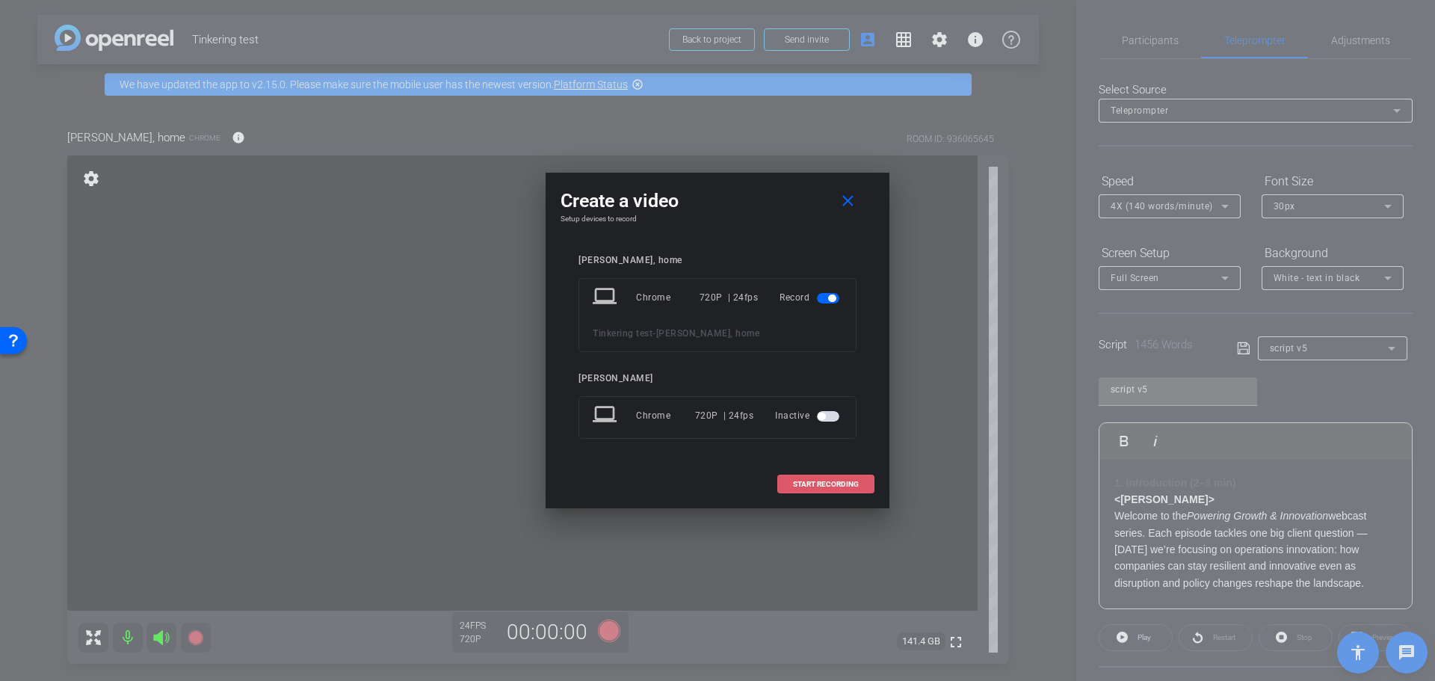
click at [830, 484] on span "START RECORDING" at bounding box center [826, 484] width 66 height 7
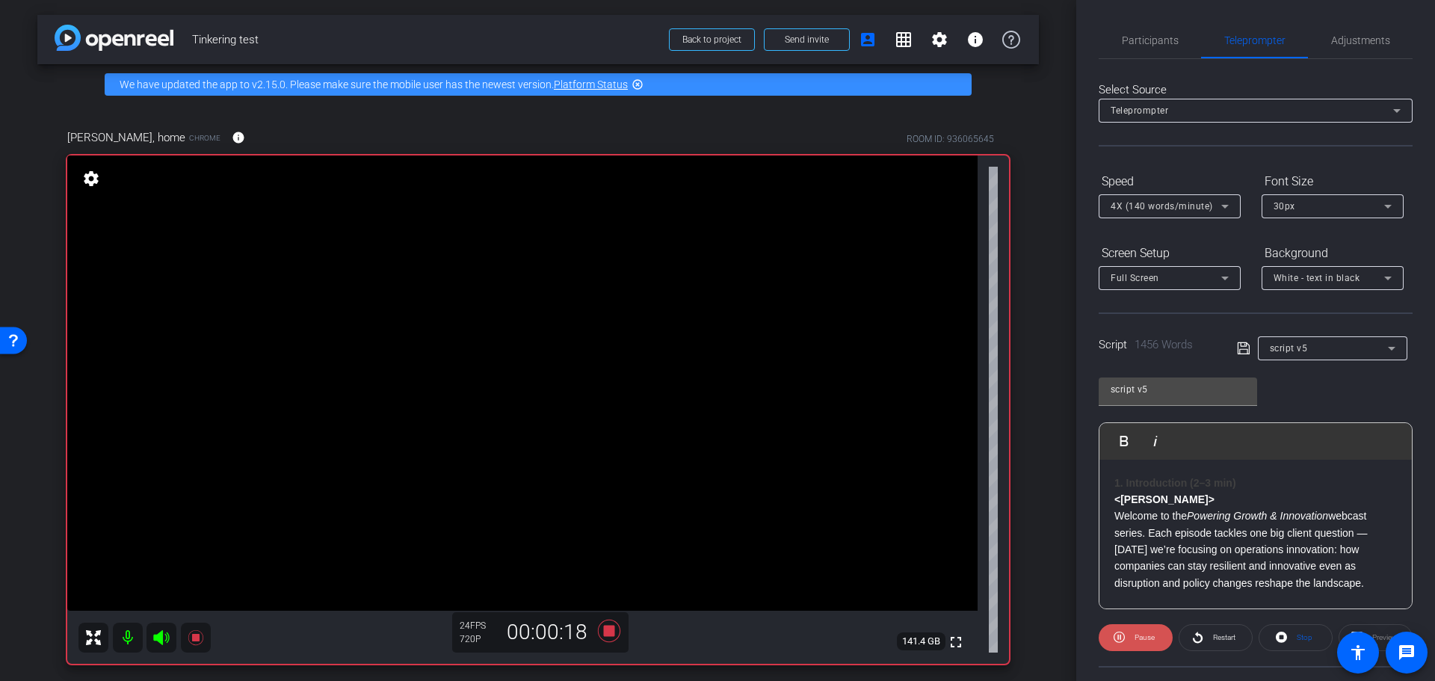
click at [1139, 639] on span "Pause" at bounding box center [1144, 637] width 20 height 8
click at [608, 631] on icon at bounding box center [609, 630] width 22 height 22
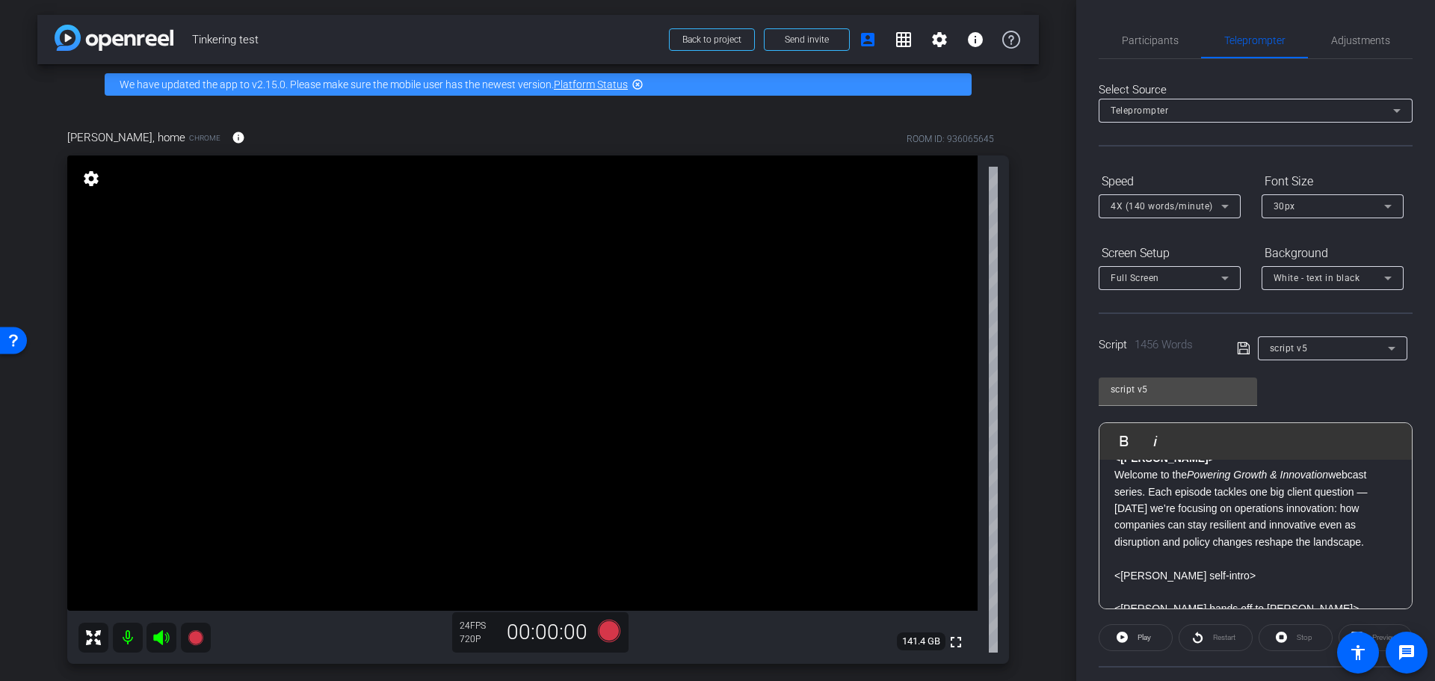
scroll to position [75, 0]
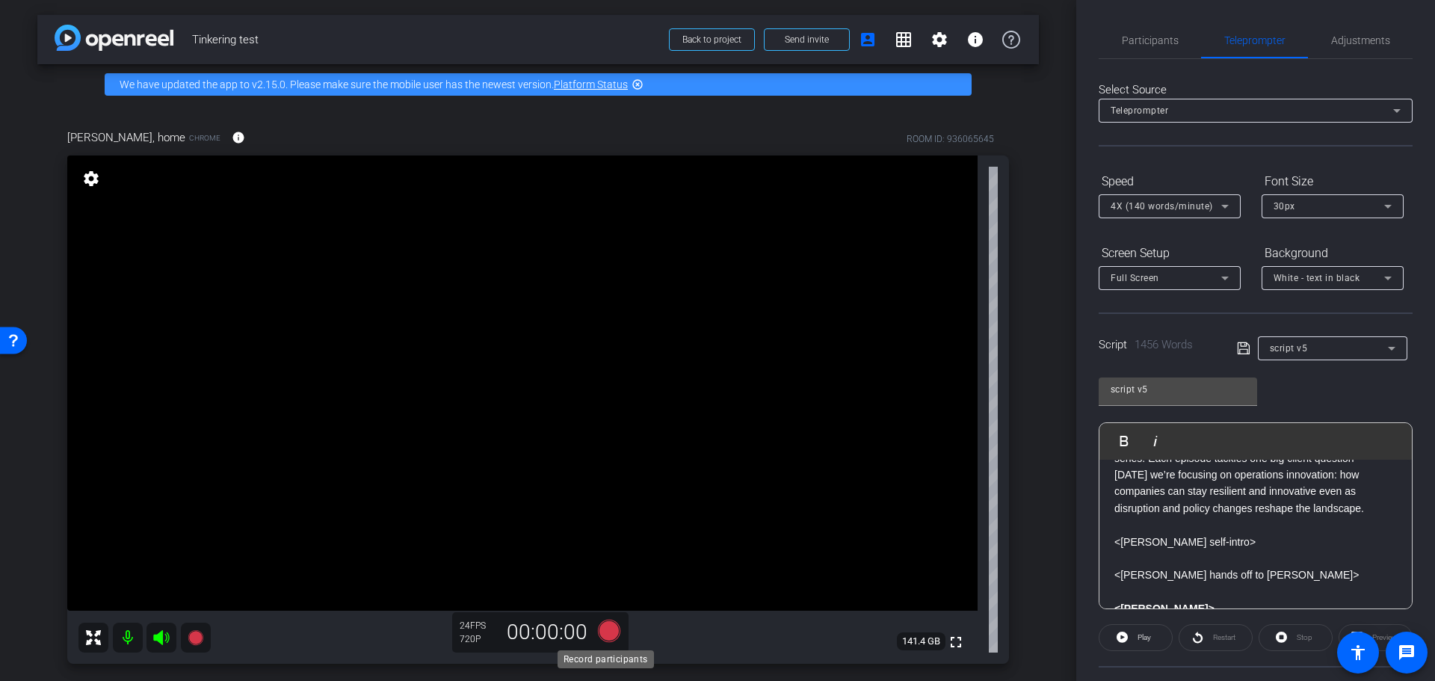
click at [605, 634] on icon at bounding box center [609, 630] width 22 height 22
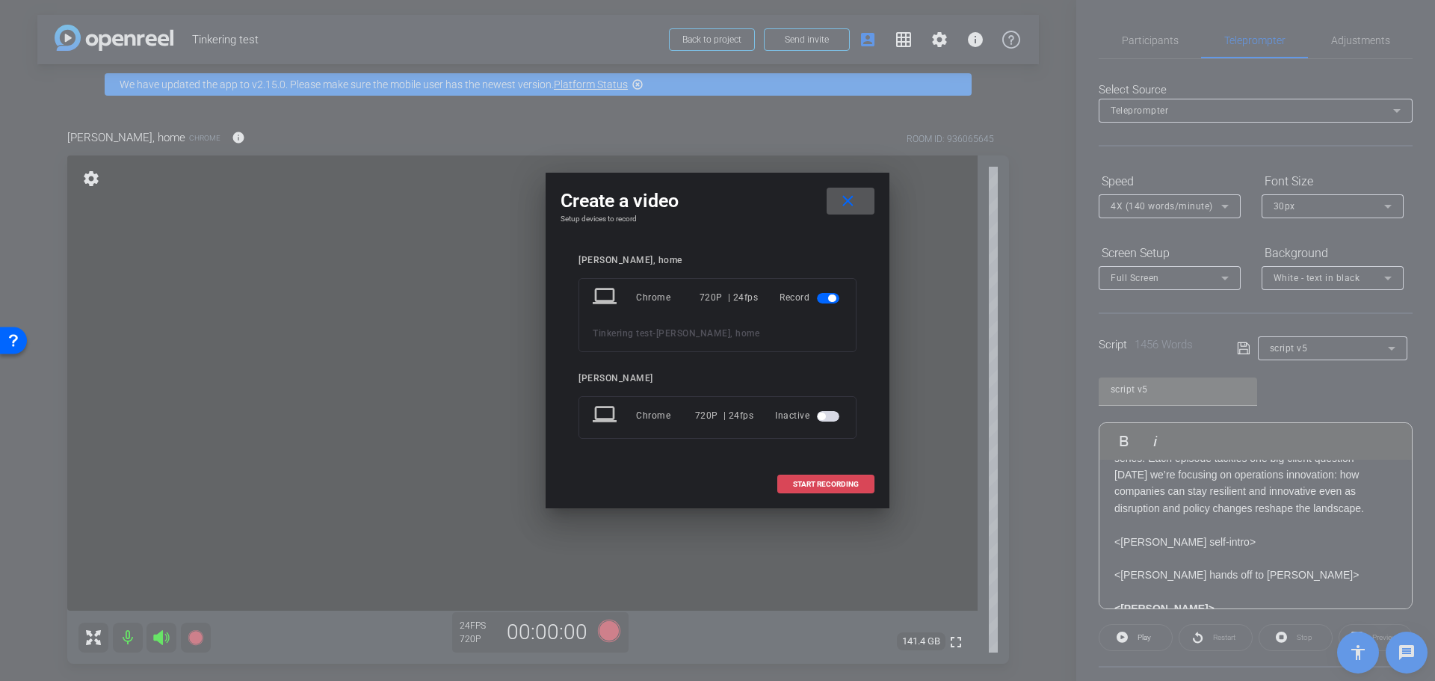
click at [832, 481] on span "START RECORDING" at bounding box center [826, 484] width 66 height 7
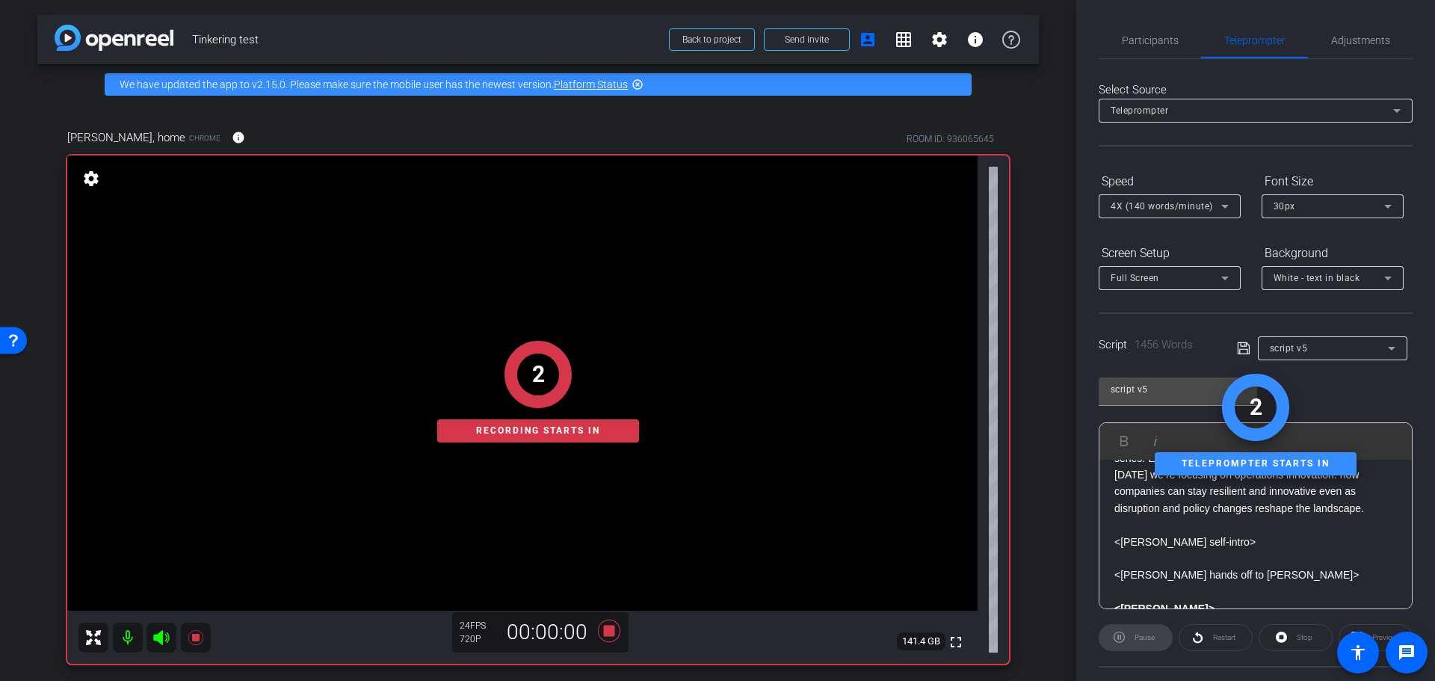
click at [1116, 539] on p "<[PERSON_NAME] self-intro>" at bounding box center [1255, 542] width 282 height 16
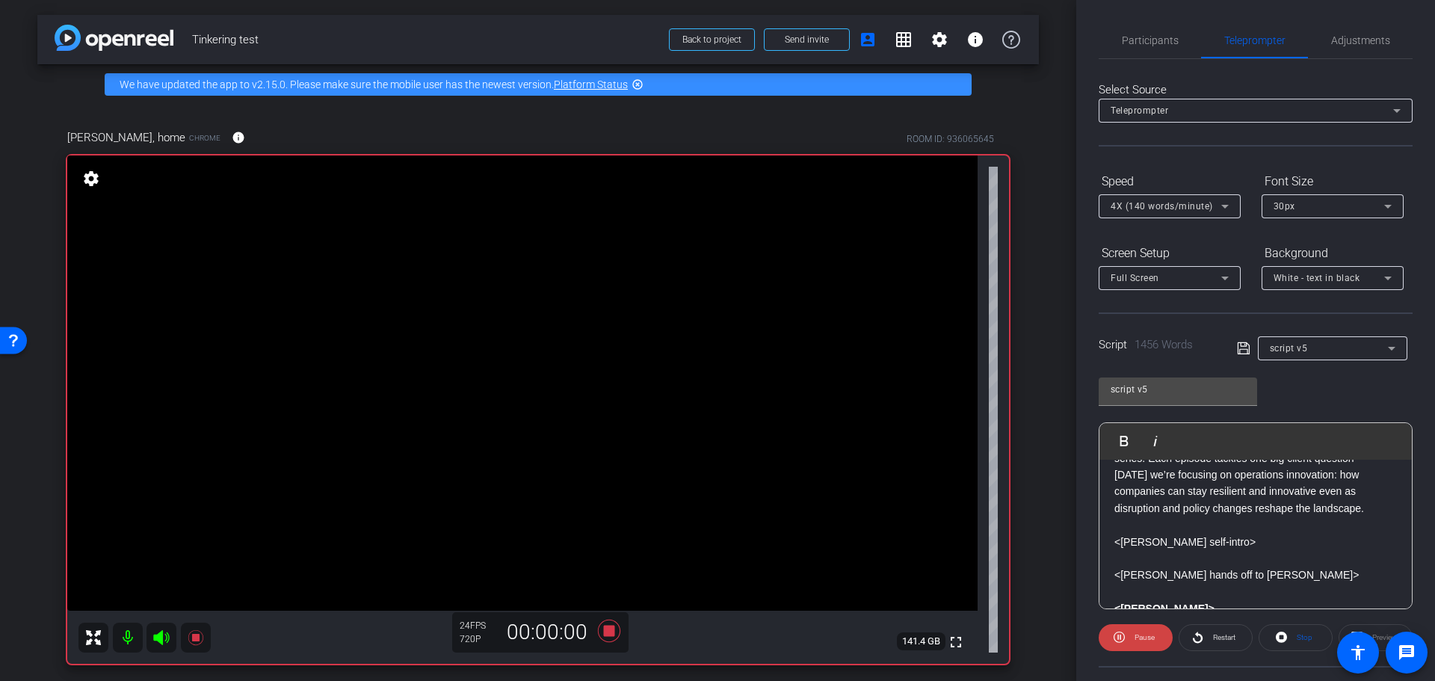
click at [1118, 541] on p "<[PERSON_NAME] self-intro>" at bounding box center [1255, 542] width 282 height 16
click at [1120, 446] on button "Play Play from this location" at bounding box center [1127, 441] width 35 height 30
click at [1150, 631] on span "Pause" at bounding box center [1143, 637] width 24 height 21
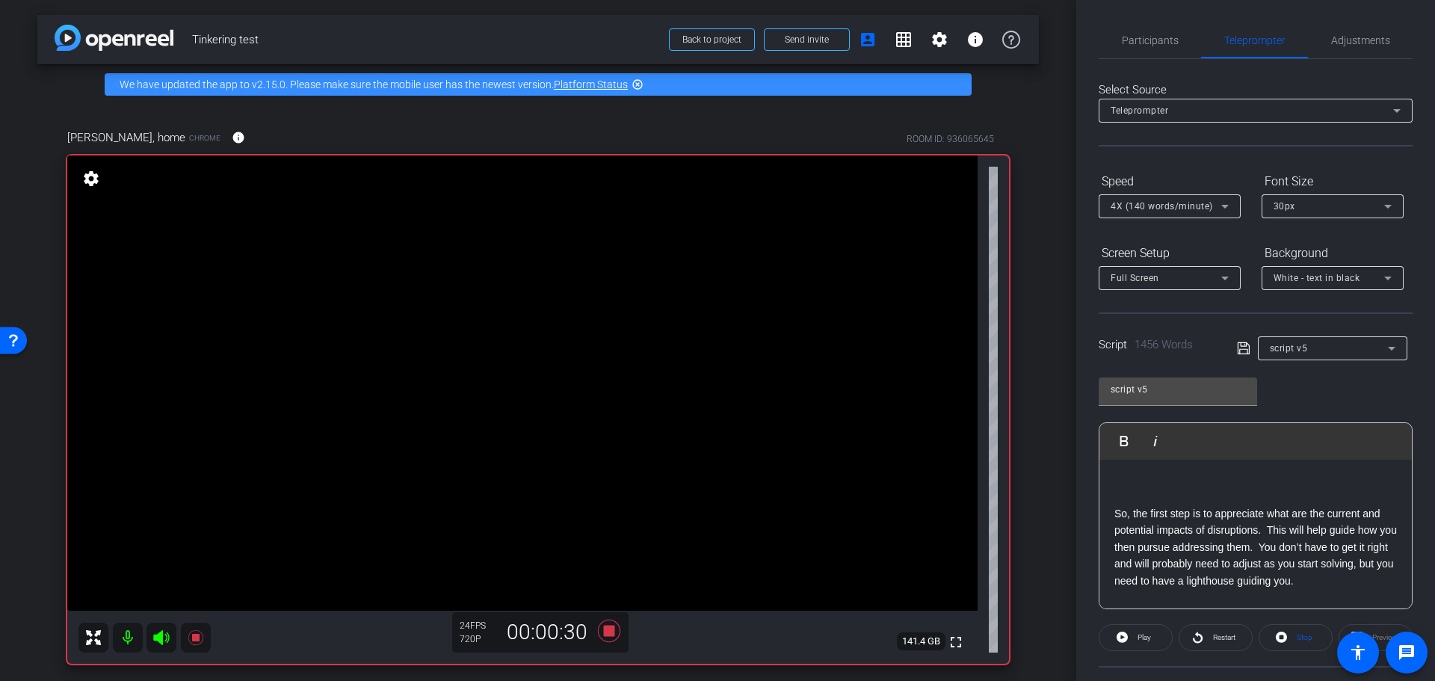
scroll to position [905, 0]
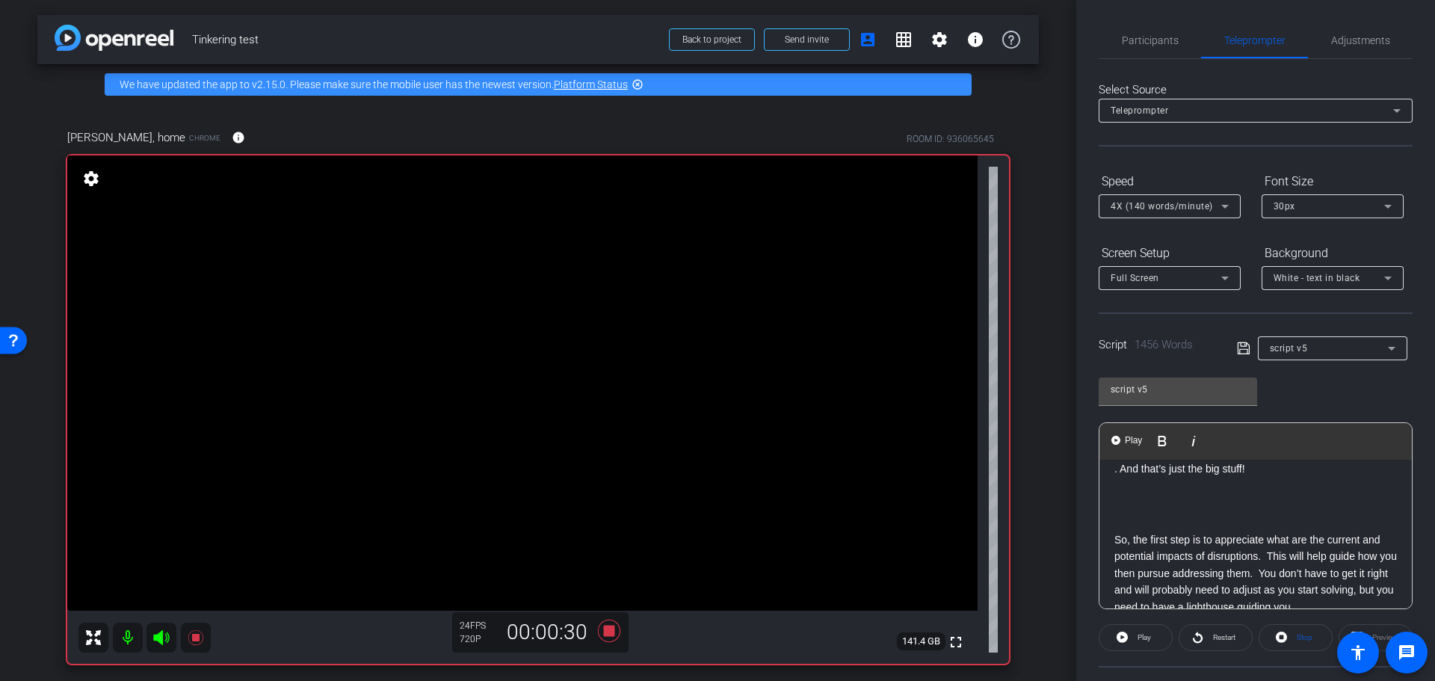
click at [1116, 559] on p "So, the first step is to appreciate what are the current and potential impacts …" at bounding box center [1255, 573] width 282 height 84
click at [605, 634] on icon at bounding box center [609, 630] width 22 height 22
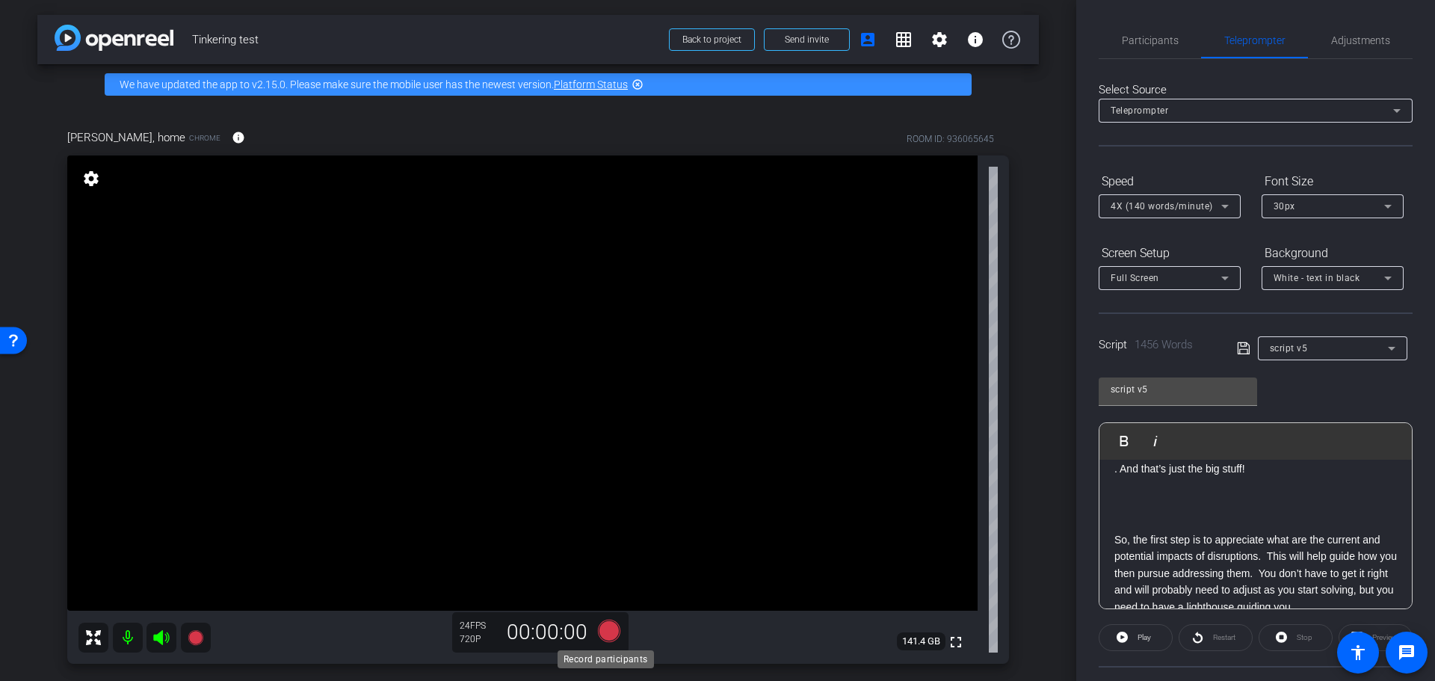
click at [608, 630] on icon at bounding box center [609, 630] width 22 height 22
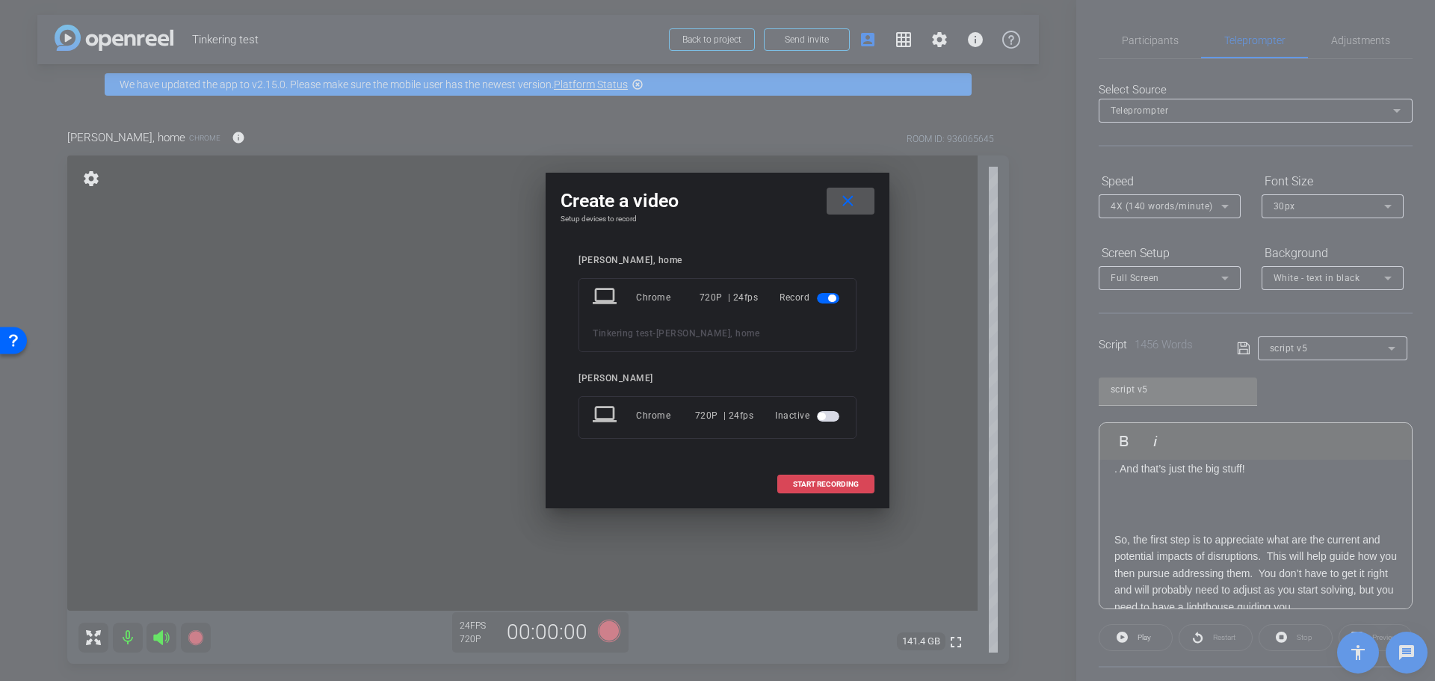
click at [835, 476] on span at bounding box center [826, 484] width 96 height 36
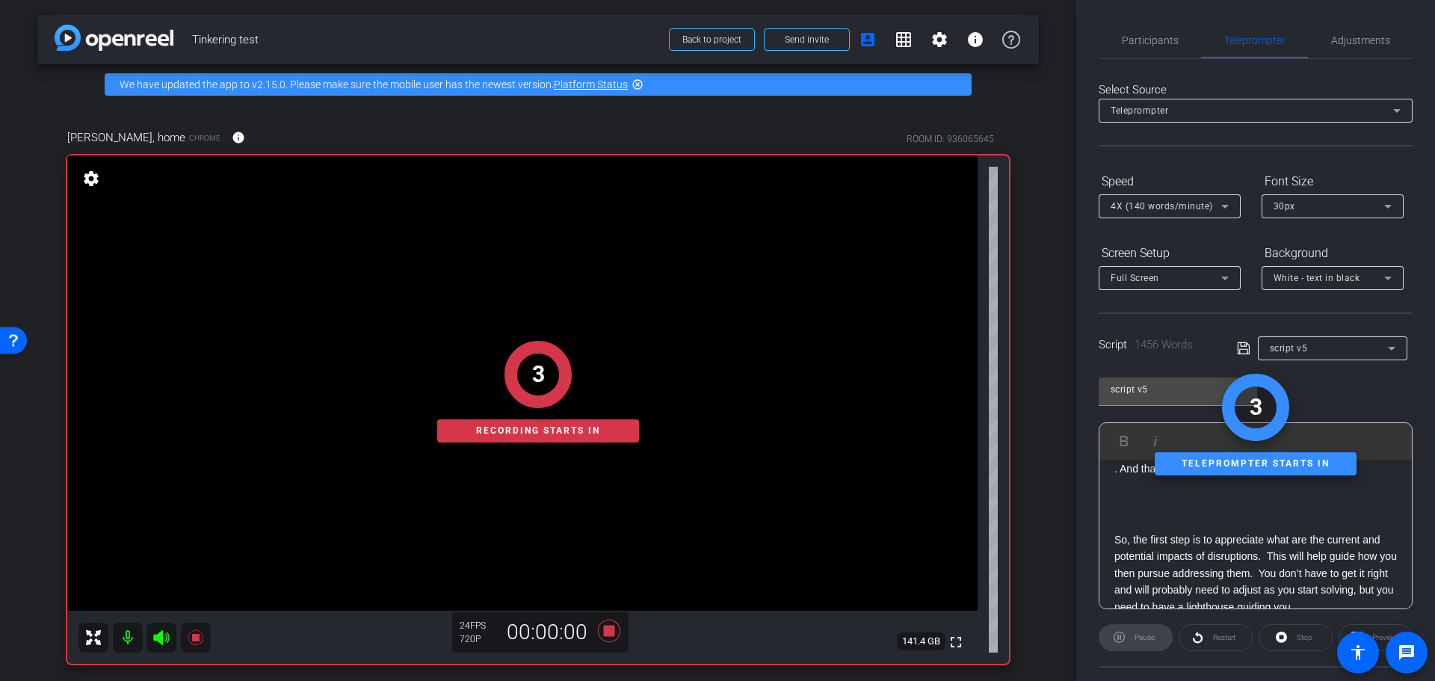
click at [1117, 552] on p "So, the first step is to appreciate what are the current and potential impacts …" at bounding box center [1255, 573] width 282 height 84
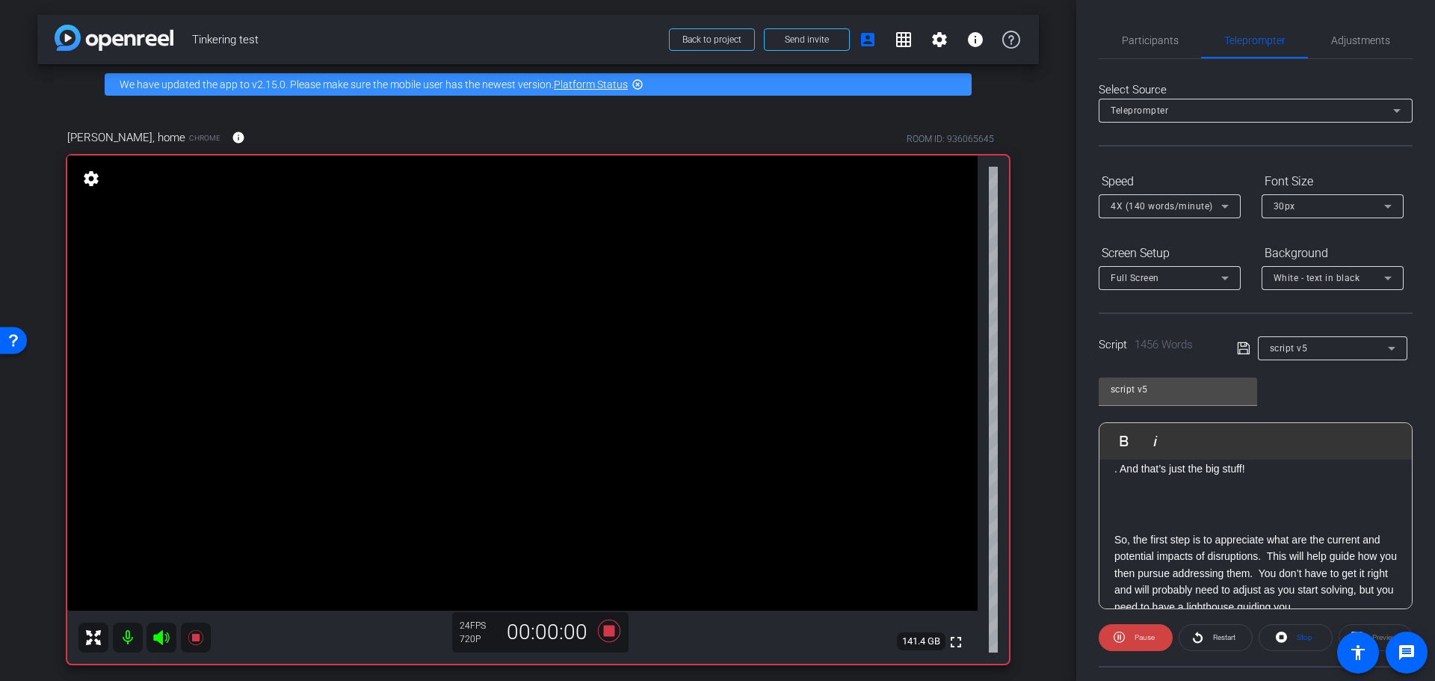
click at [1116, 556] on p "So, the first step is to appreciate what are the current and potential impacts …" at bounding box center [1255, 573] width 282 height 84
click at [1125, 443] on span "Play" at bounding box center [1133, 440] width 23 height 13
click at [1146, 633] on span "Pause" at bounding box center [1144, 637] width 20 height 8
click at [1140, 637] on span "Play" at bounding box center [1143, 637] width 13 height 8
click at [1149, 634] on span "Pause" at bounding box center [1144, 637] width 20 height 8
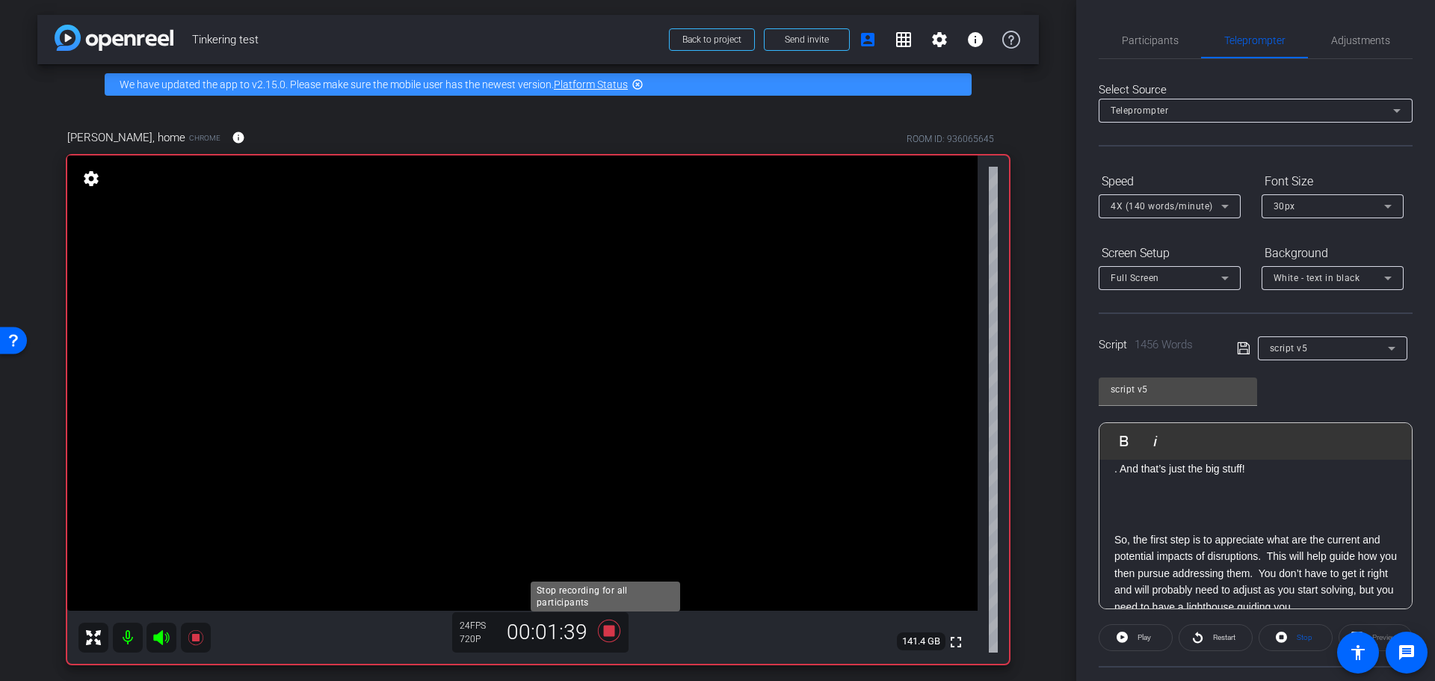
click at [606, 628] on icon at bounding box center [609, 630] width 22 height 22
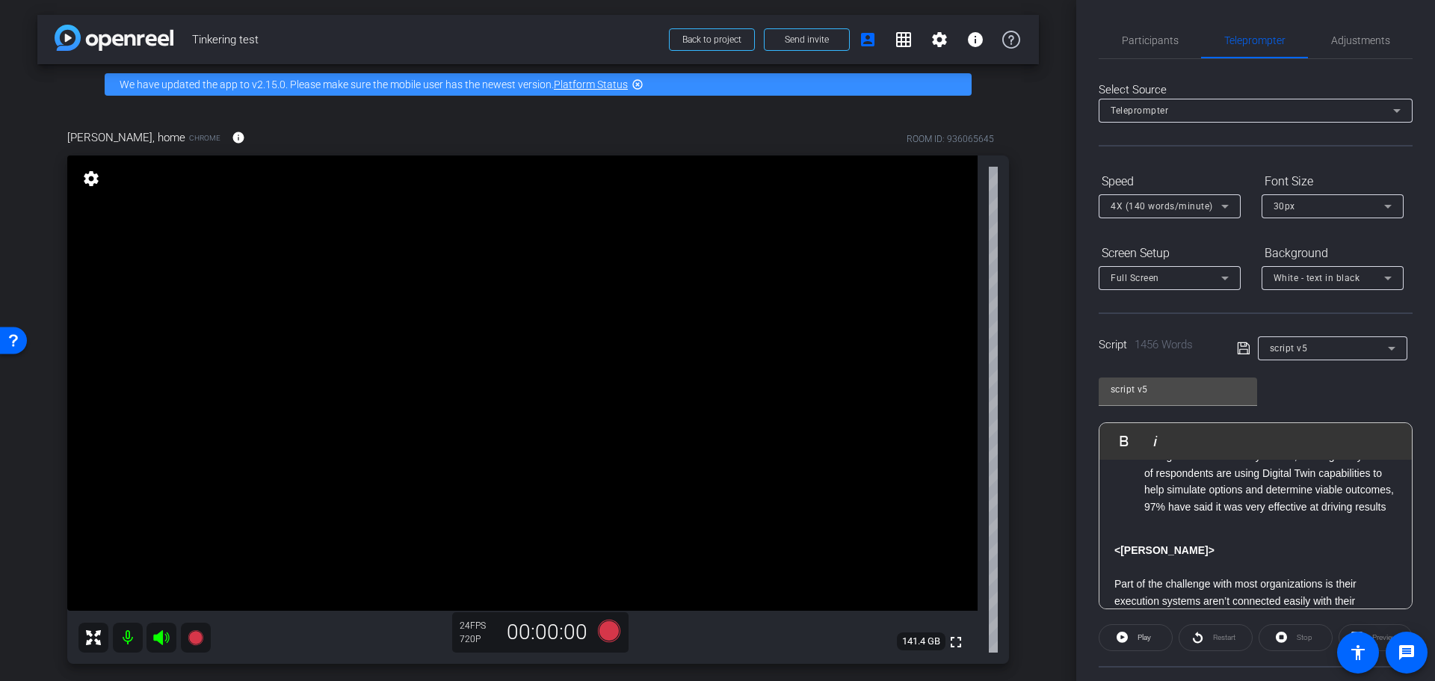
scroll to position [1353, 0]
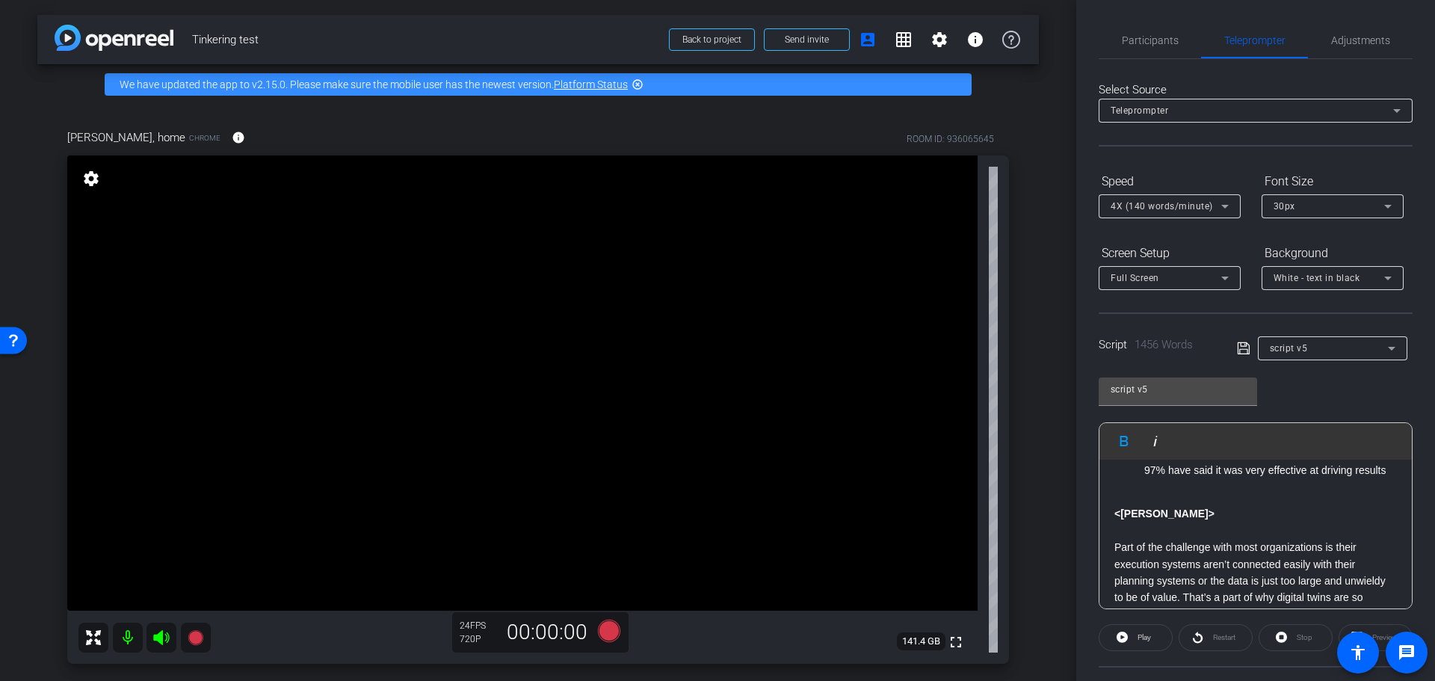
click at [586, 636] on div "00:00:00" at bounding box center [547, 632] width 100 height 25
click at [602, 632] on icon at bounding box center [609, 630] width 22 height 22
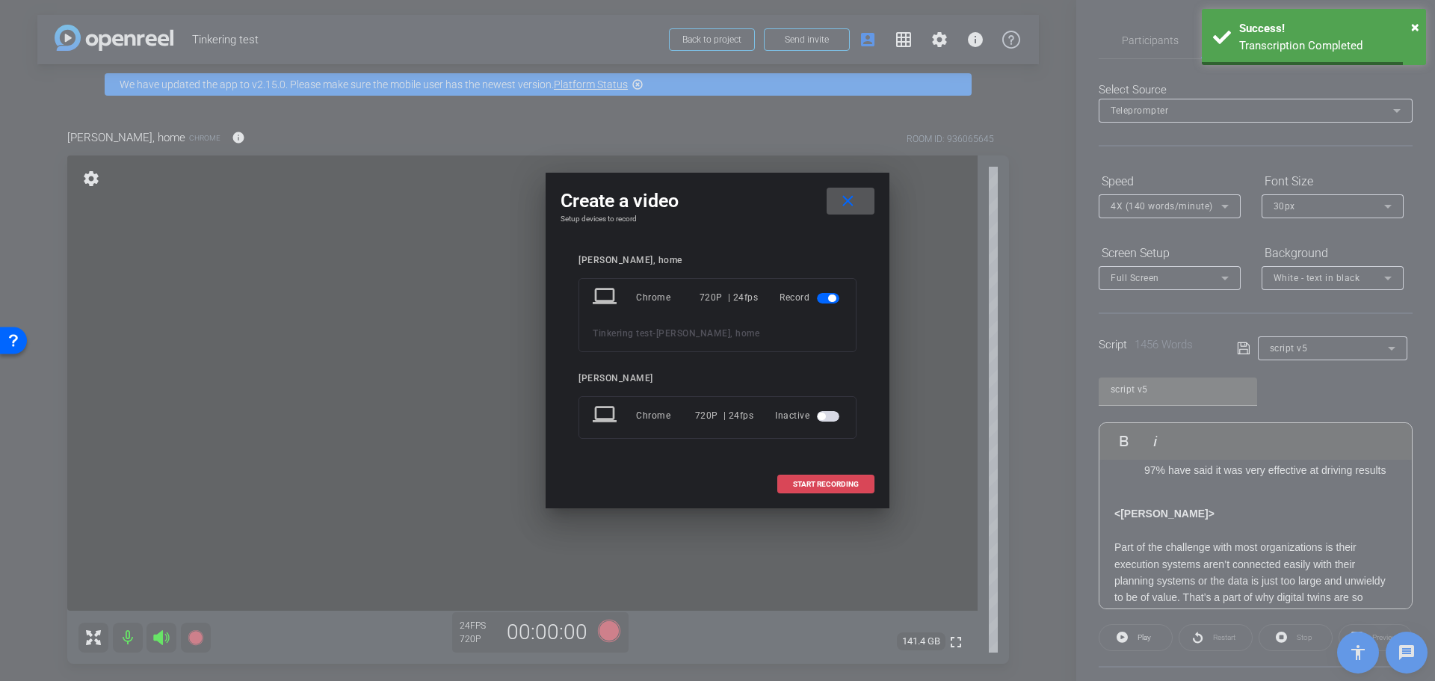
click at [824, 483] on span "START RECORDING" at bounding box center [826, 484] width 66 height 7
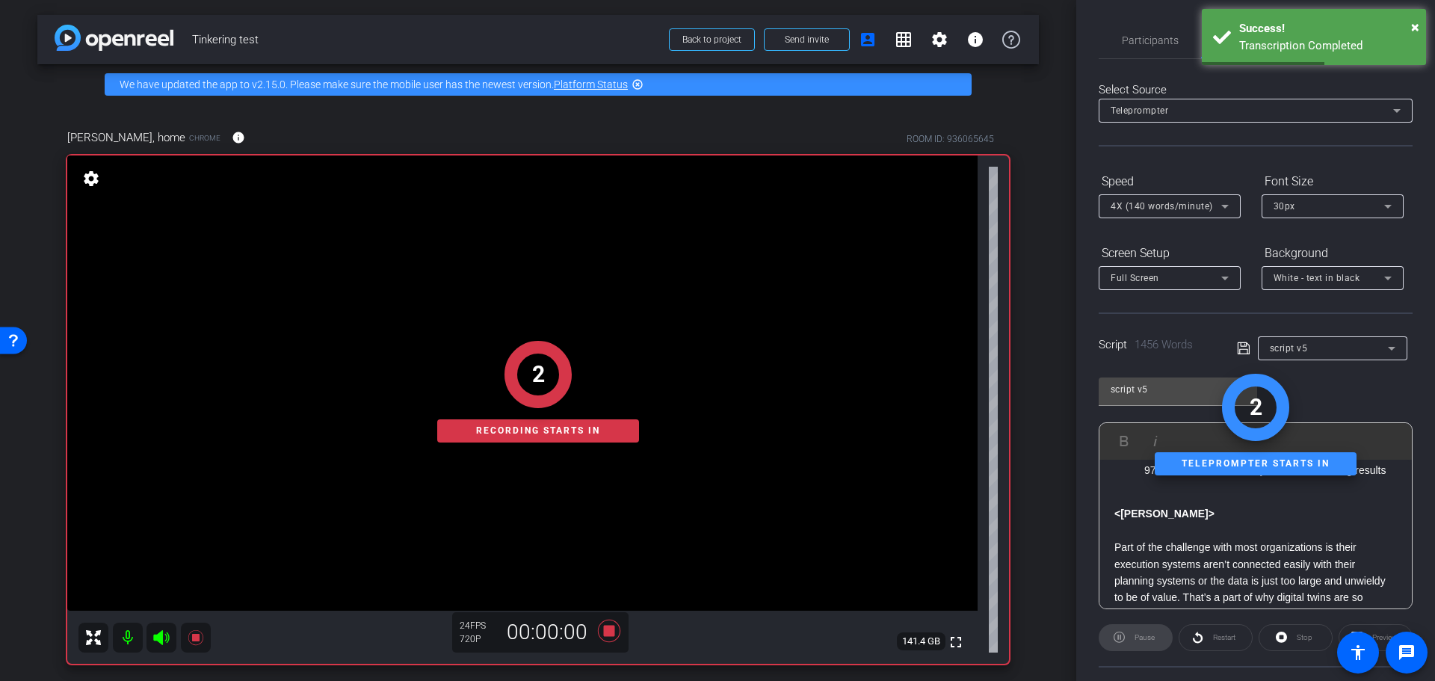
click at [1117, 519] on strong "<[PERSON_NAME]>" at bounding box center [1164, 513] width 100 height 12
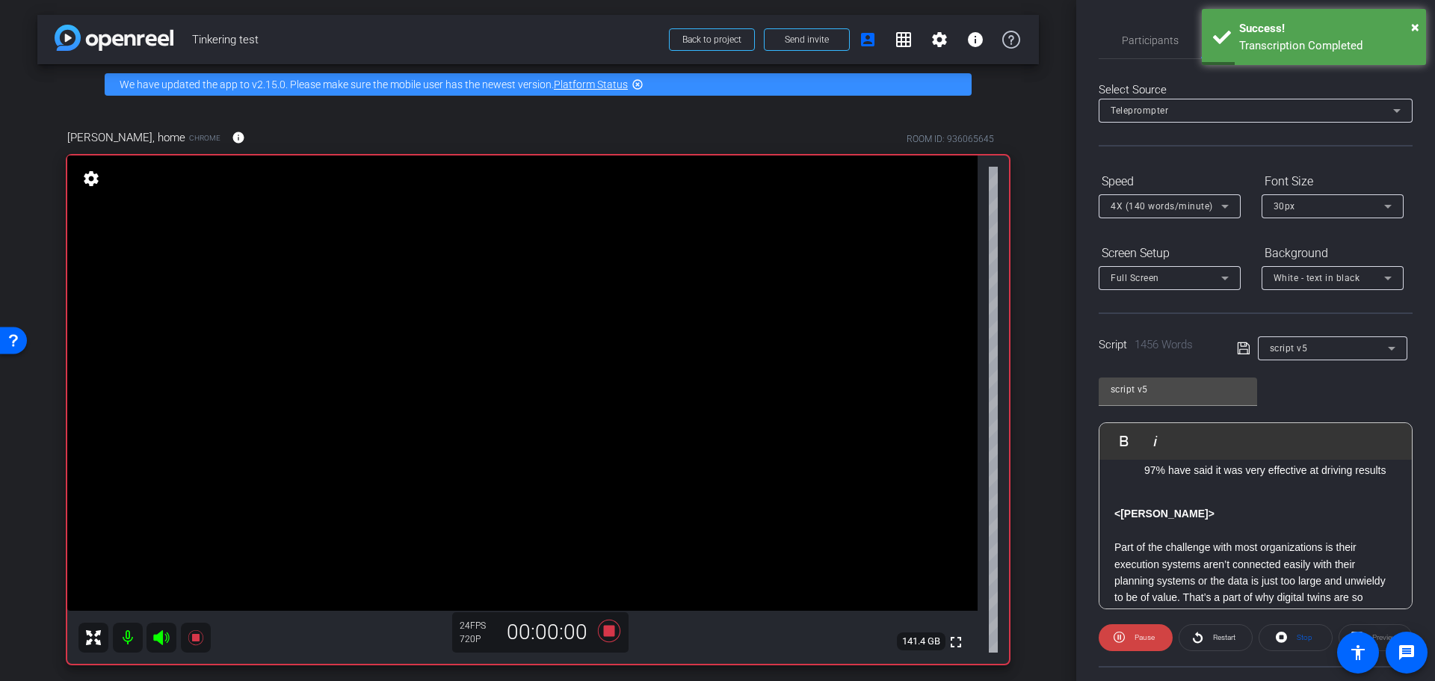
click at [1114, 519] on strong "<[PERSON_NAME]>" at bounding box center [1164, 513] width 100 height 12
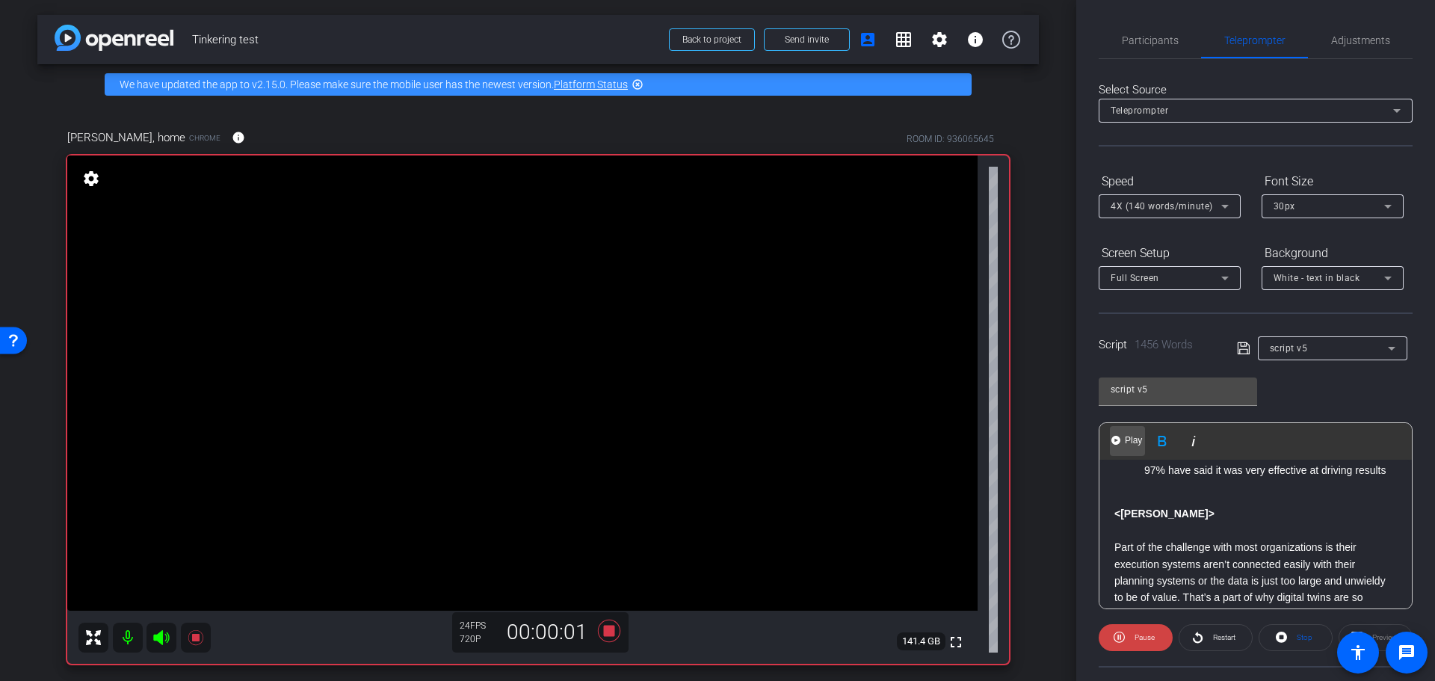
click at [1126, 441] on span "Play" at bounding box center [1133, 440] width 23 height 13
click at [1142, 633] on span "Pause" at bounding box center [1144, 637] width 20 height 8
